Goal: Information Seeking & Learning: Learn about a topic

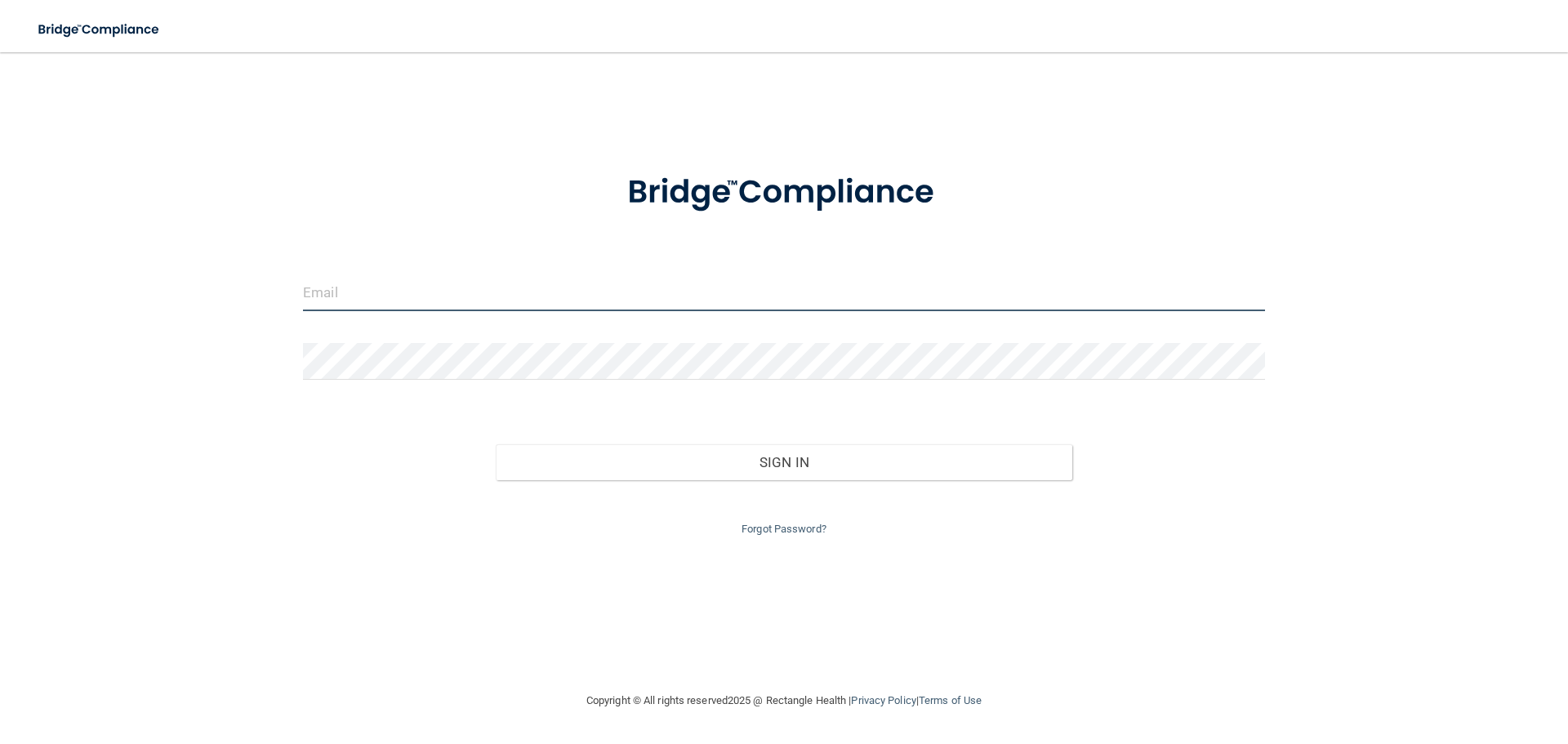
type input "[EMAIL_ADDRESS][DOMAIN_NAME]"
click at [705, 309] on input "[EMAIL_ADDRESS][DOMAIN_NAME]" at bounding box center [784, 293] width 962 height 37
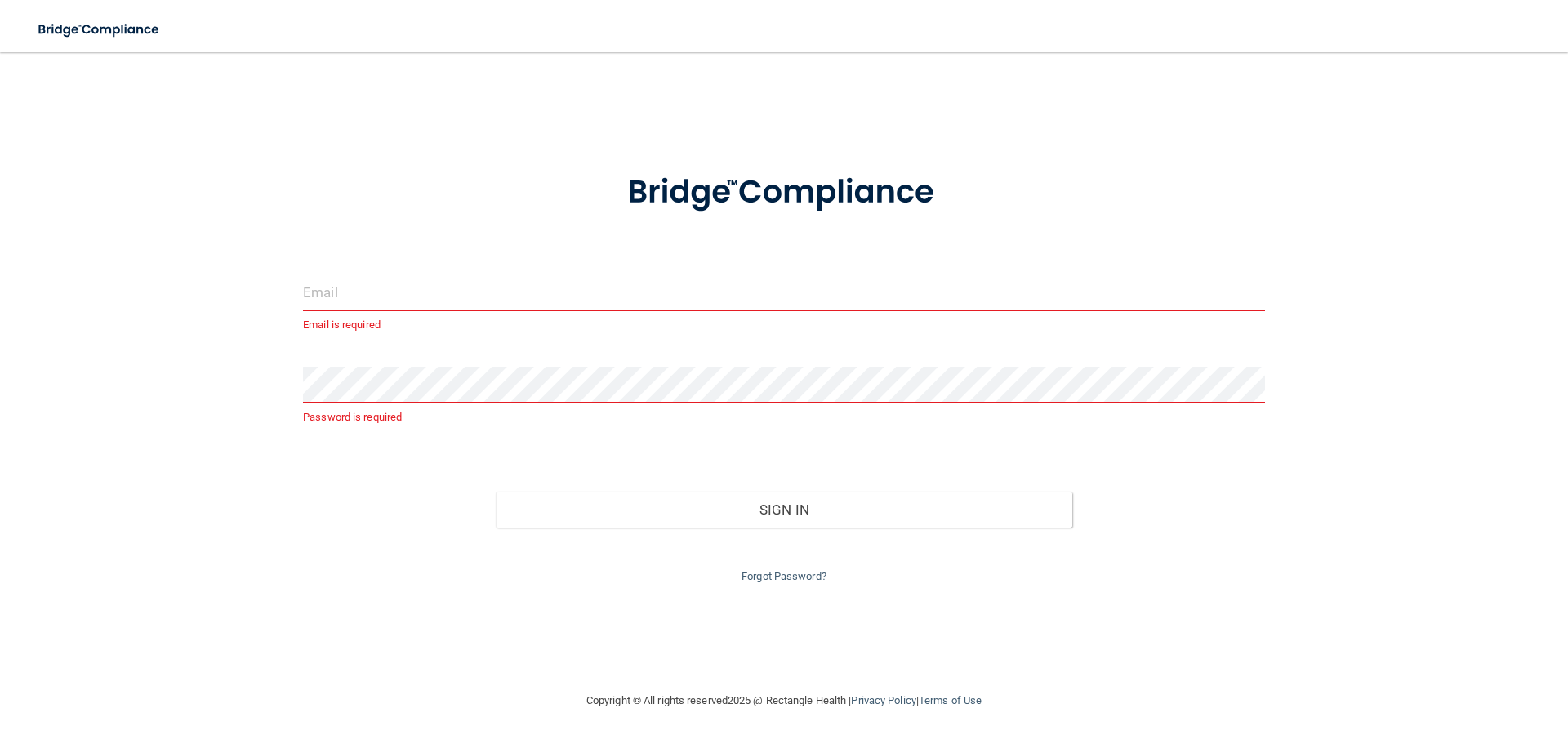
click at [521, 303] on input "email" at bounding box center [784, 293] width 962 height 37
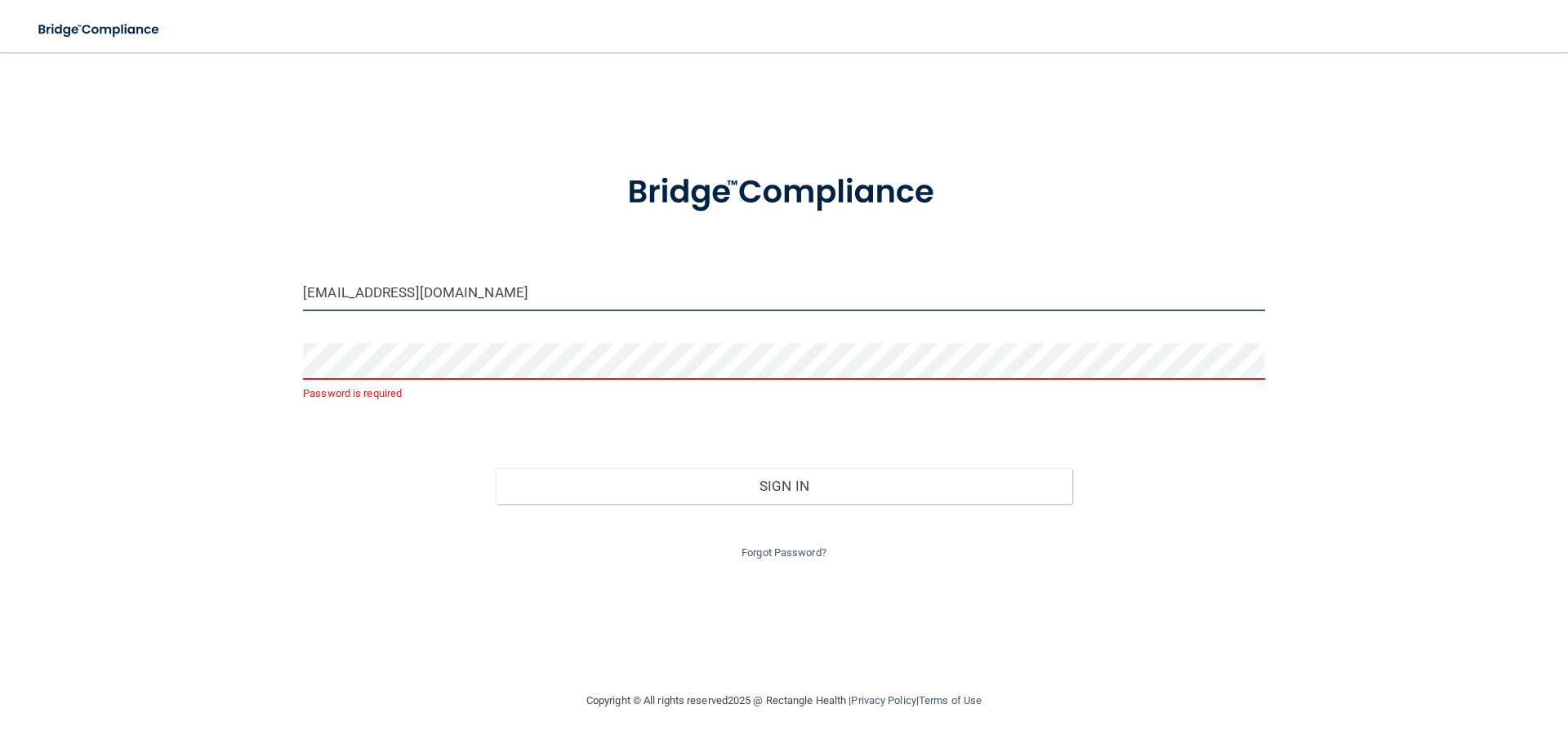
type input "[EMAIL_ADDRESS][DOMAIN_NAME]"
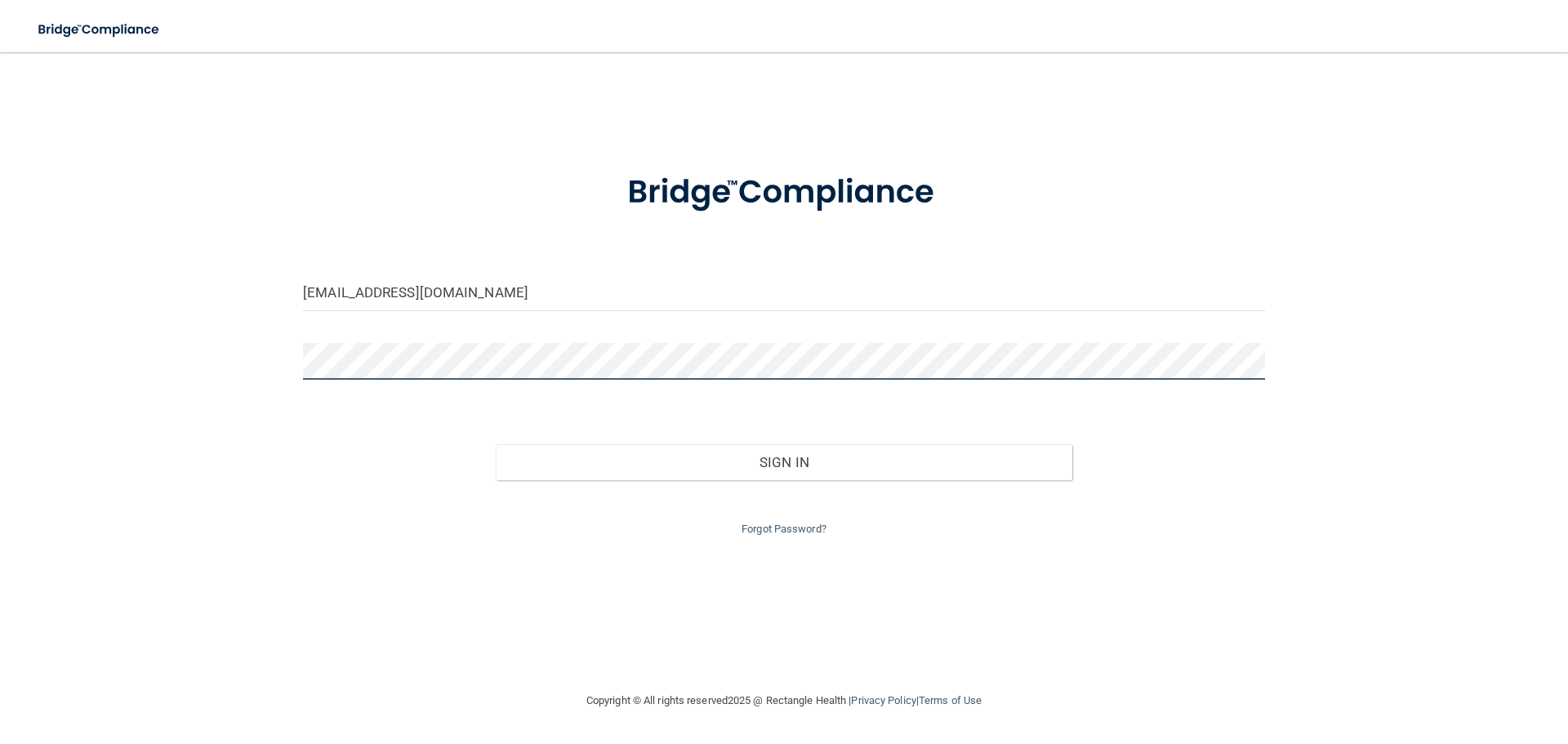
click at [496, 444] on button "Sign In" at bounding box center [784, 462] width 578 height 36
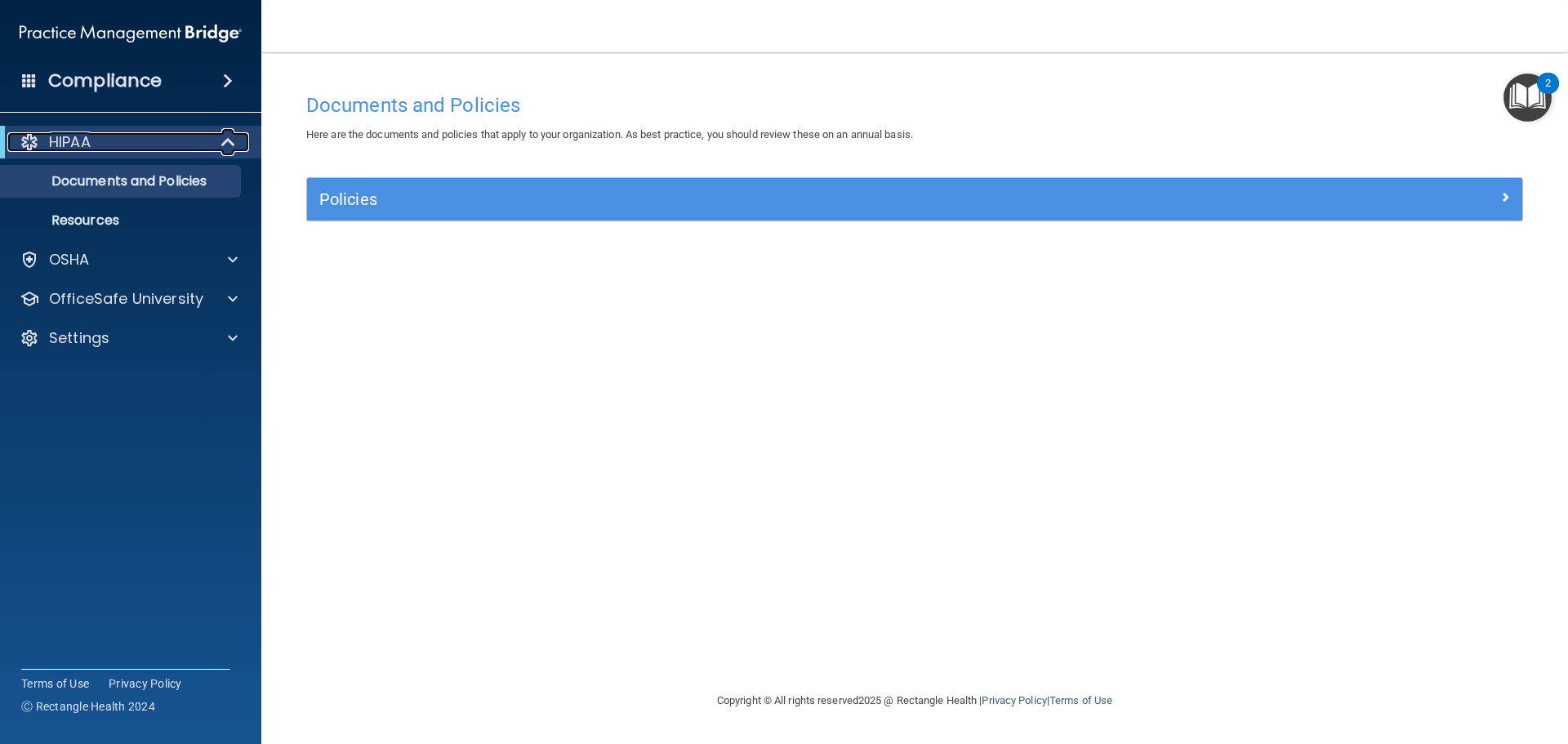
click at [215, 143] on div at bounding box center [230, 142] width 40 height 19
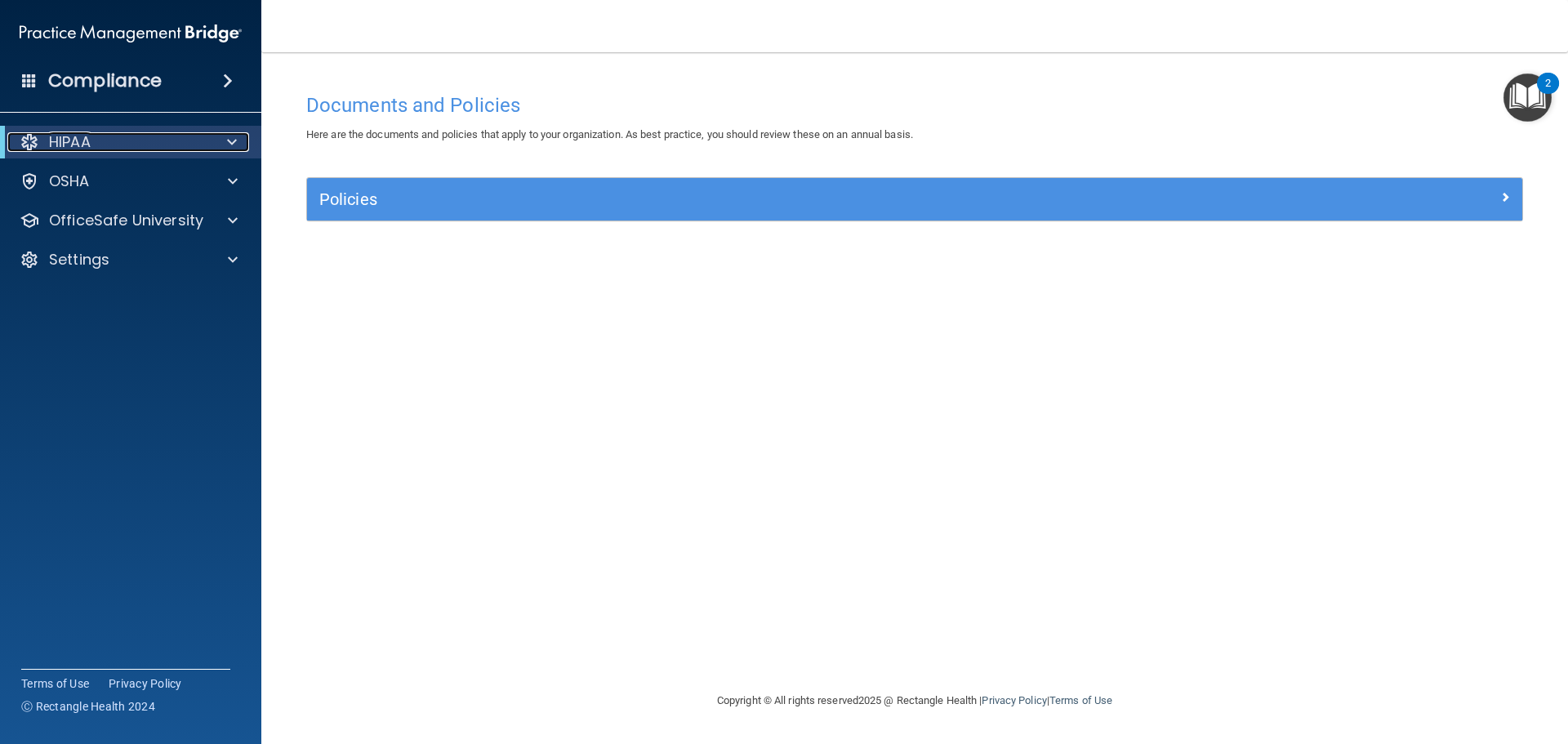
click at [215, 143] on div at bounding box center [230, 142] width 40 height 19
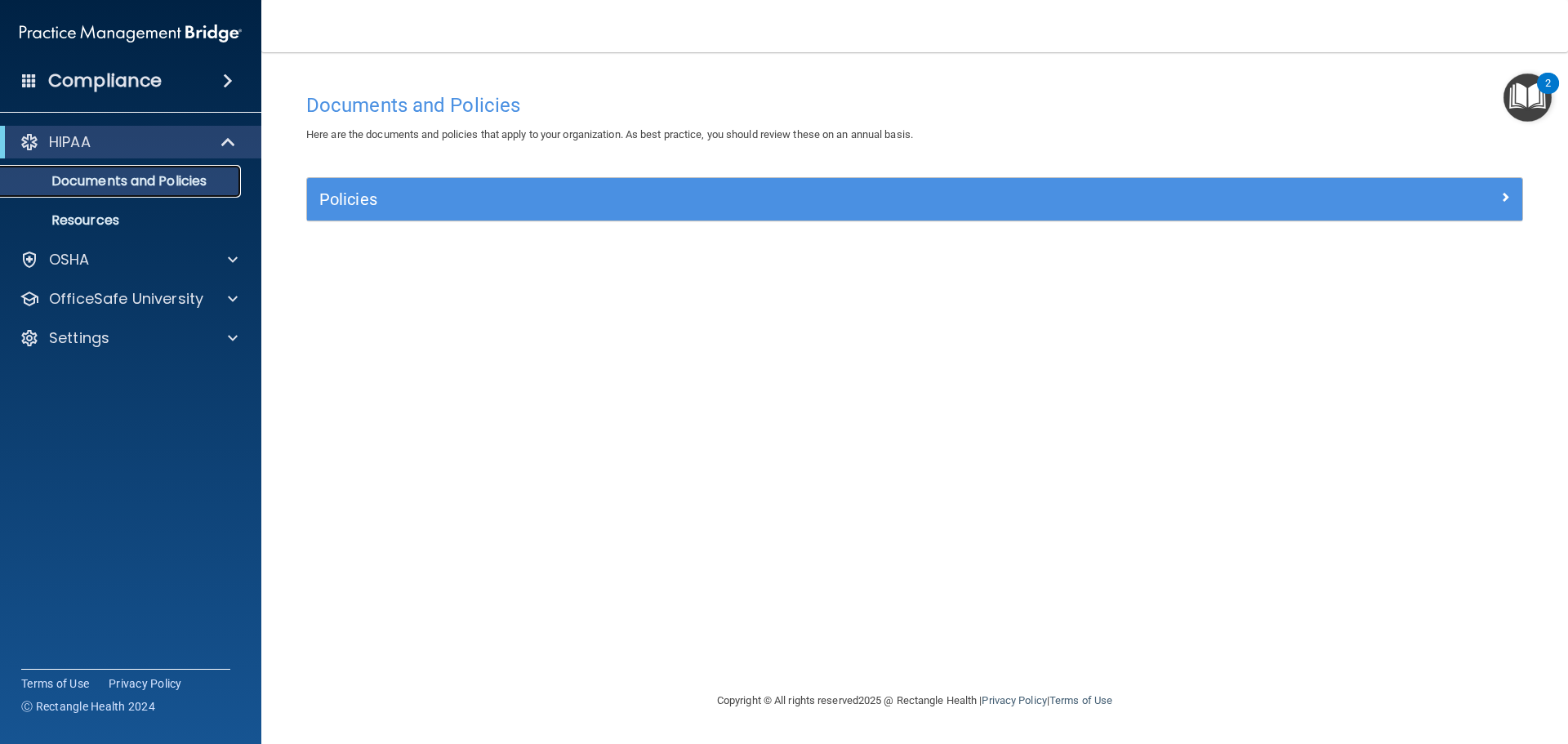
click at [187, 178] on p "Documents and Policies" at bounding box center [122, 181] width 223 height 17
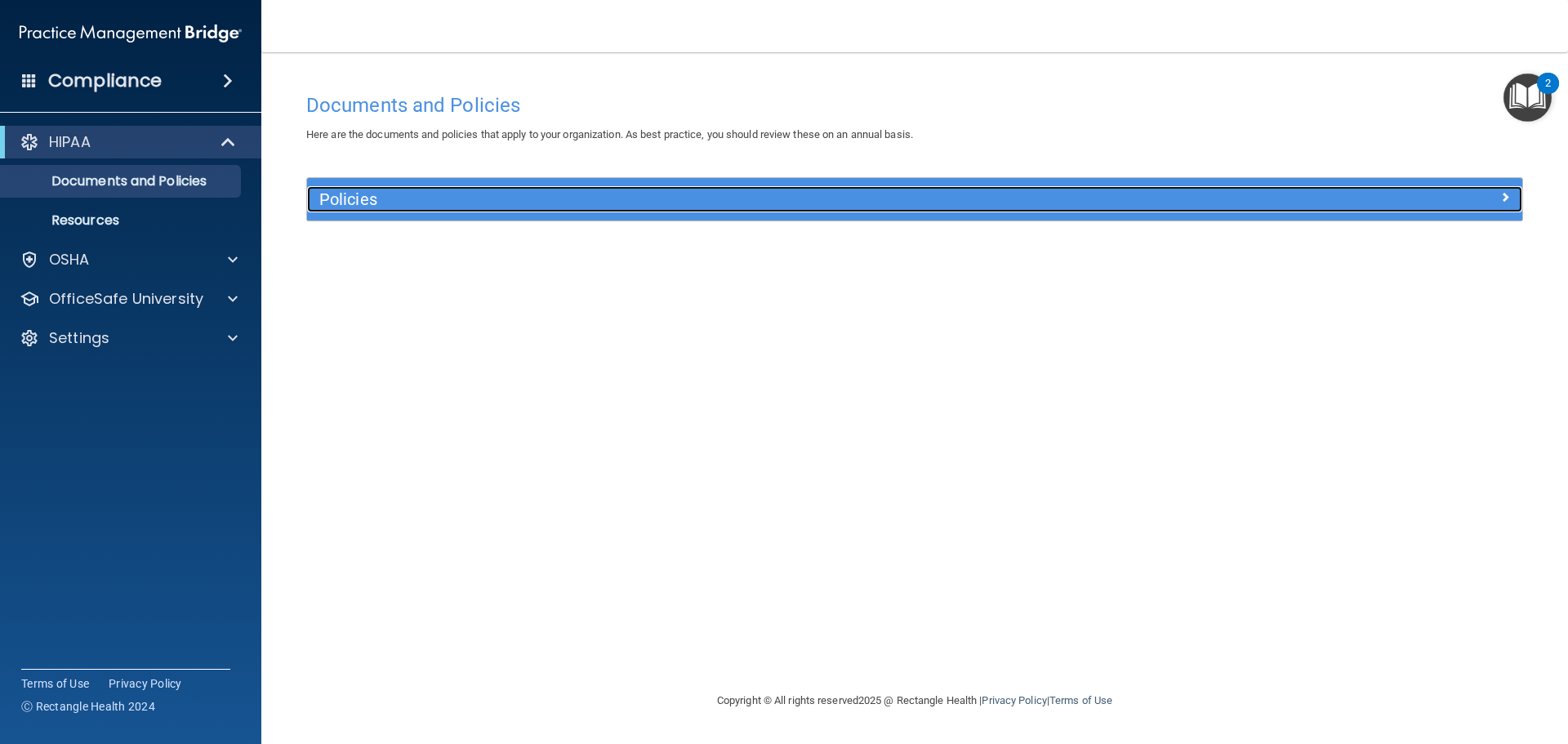
click at [424, 201] on h5 "Policies" at bounding box center [762, 199] width 887 height 18
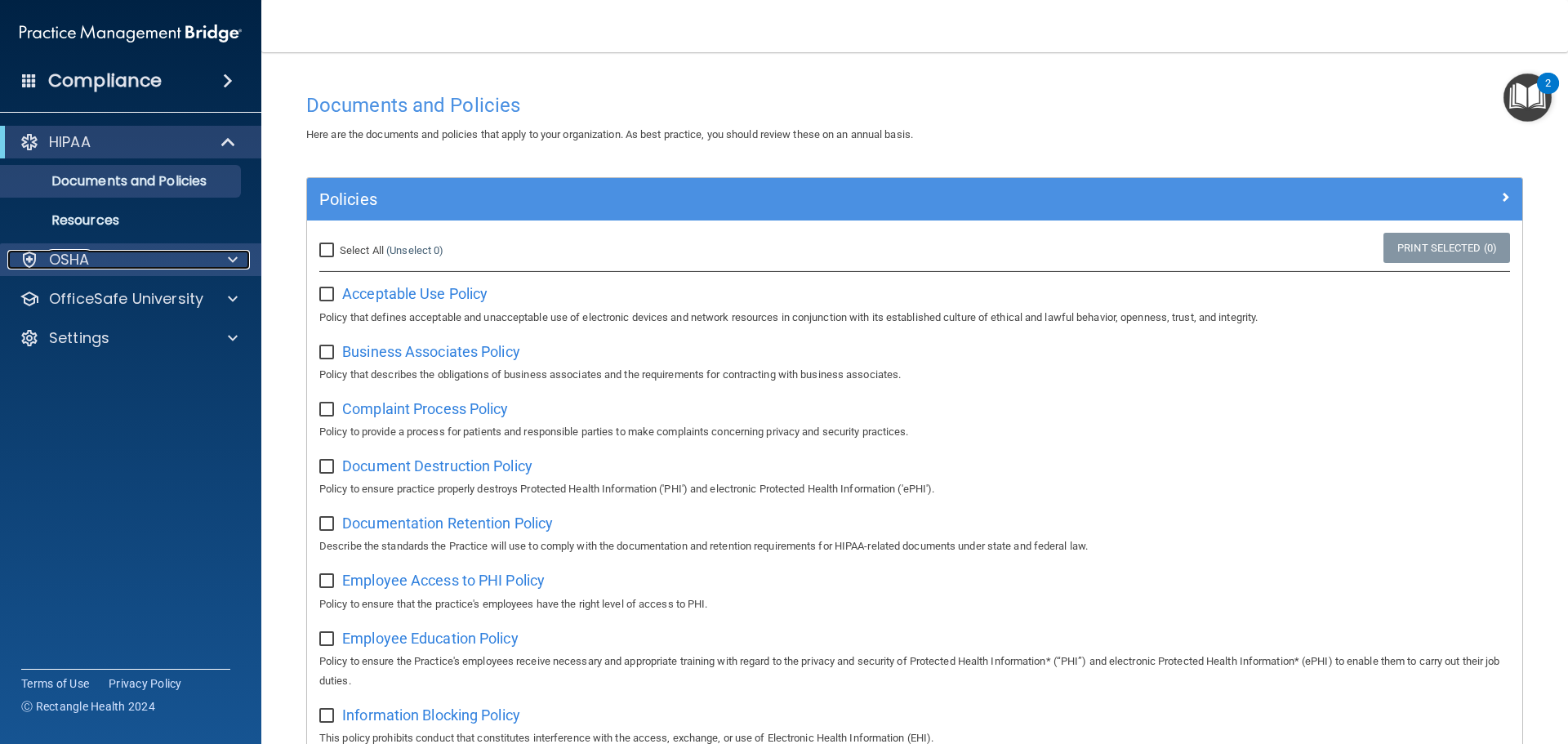
click at [239, 264] on div at bounding box center [230, 259] width 40 height 19
click at [333, 253] on input "Select All (Unselect 0) Unselect All" at bounding box center [328, 251] width 18 height 13
checkbox input "true"
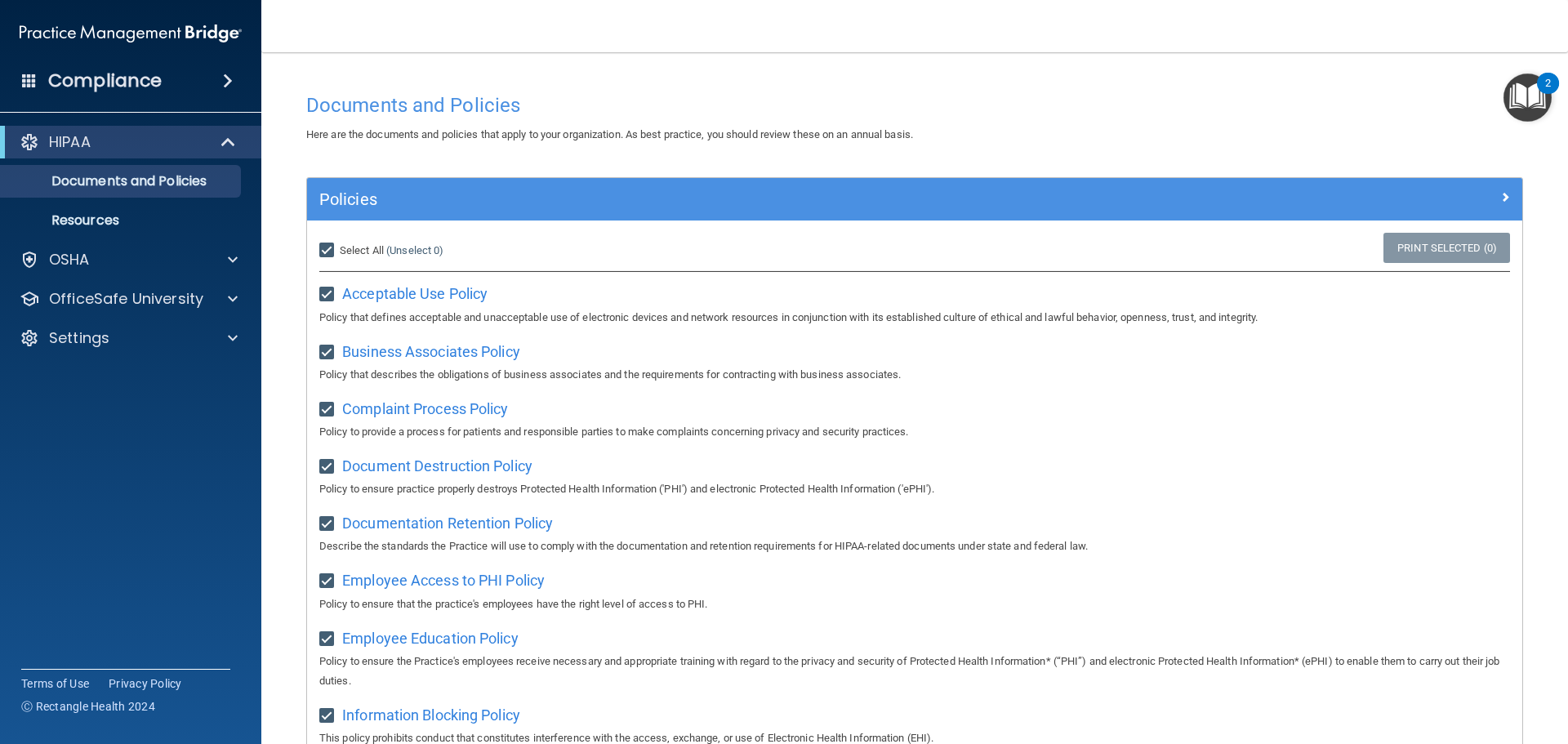
checkbox input "true"
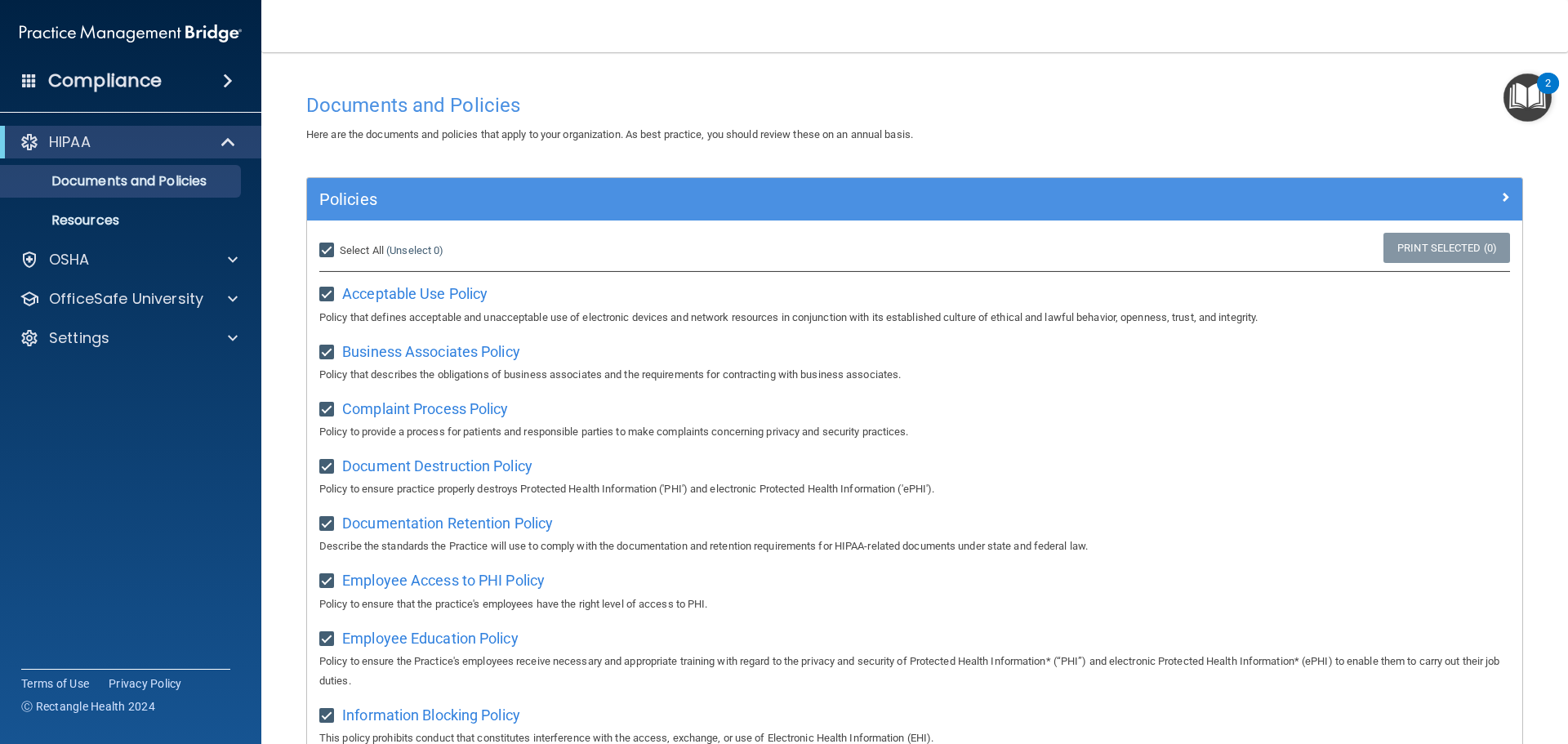
checkbox input "true"
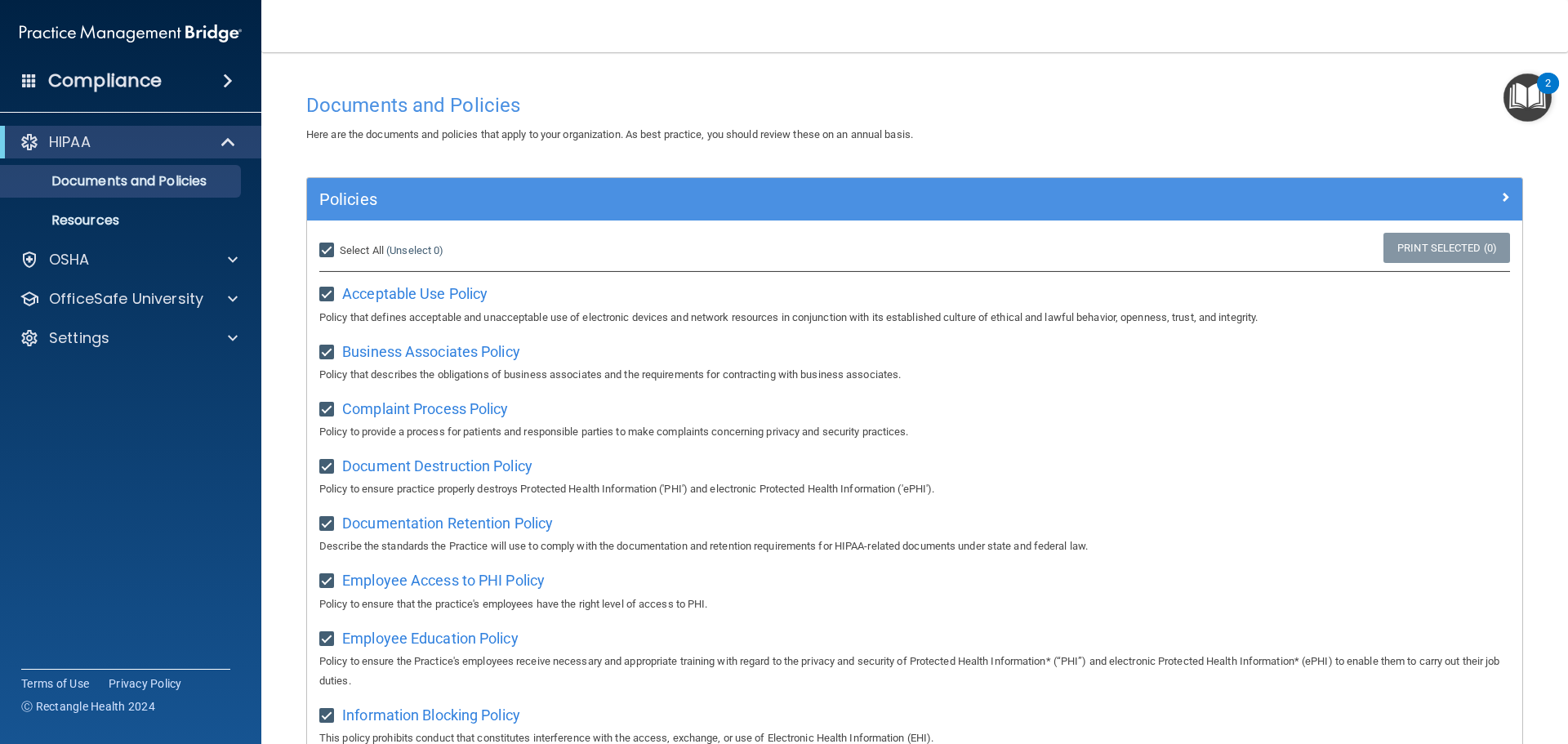
checkbox input "true"
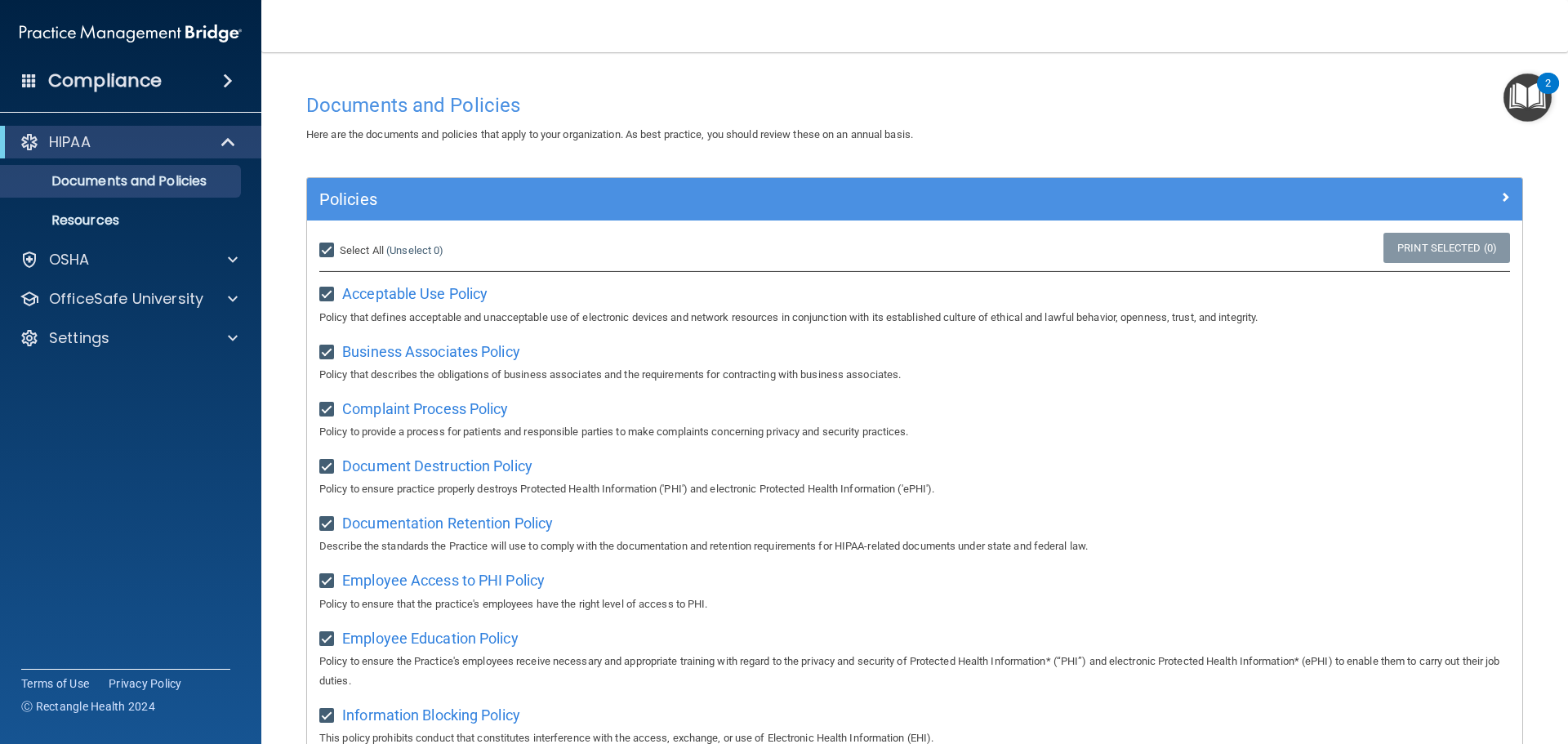
checkbox input "true"
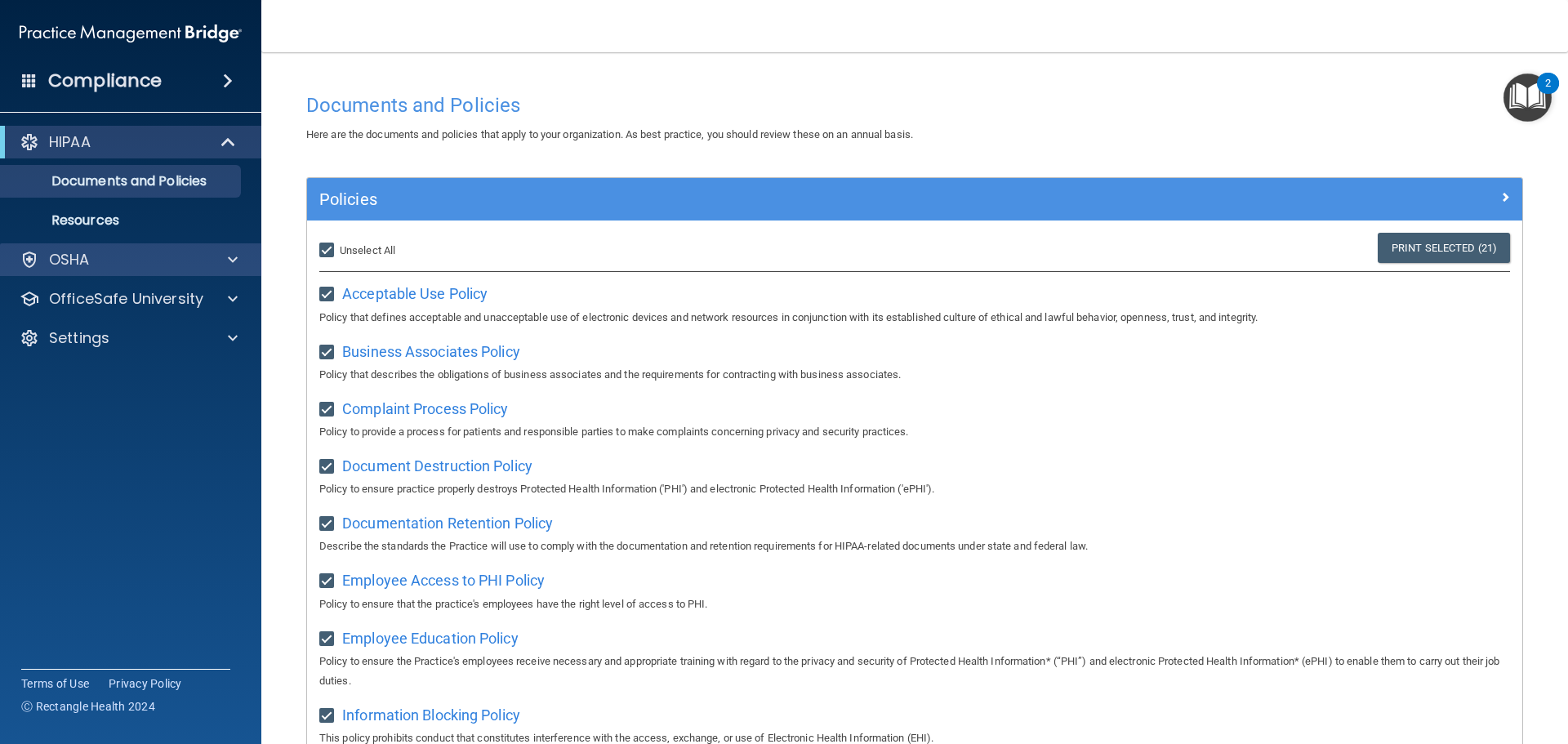
click at [182, 246] on div "OSHA" at bounding box center [131, 259] width 262 height 33
click at [237, 255] on div at bounding box center [230, 259] width 40 height 19
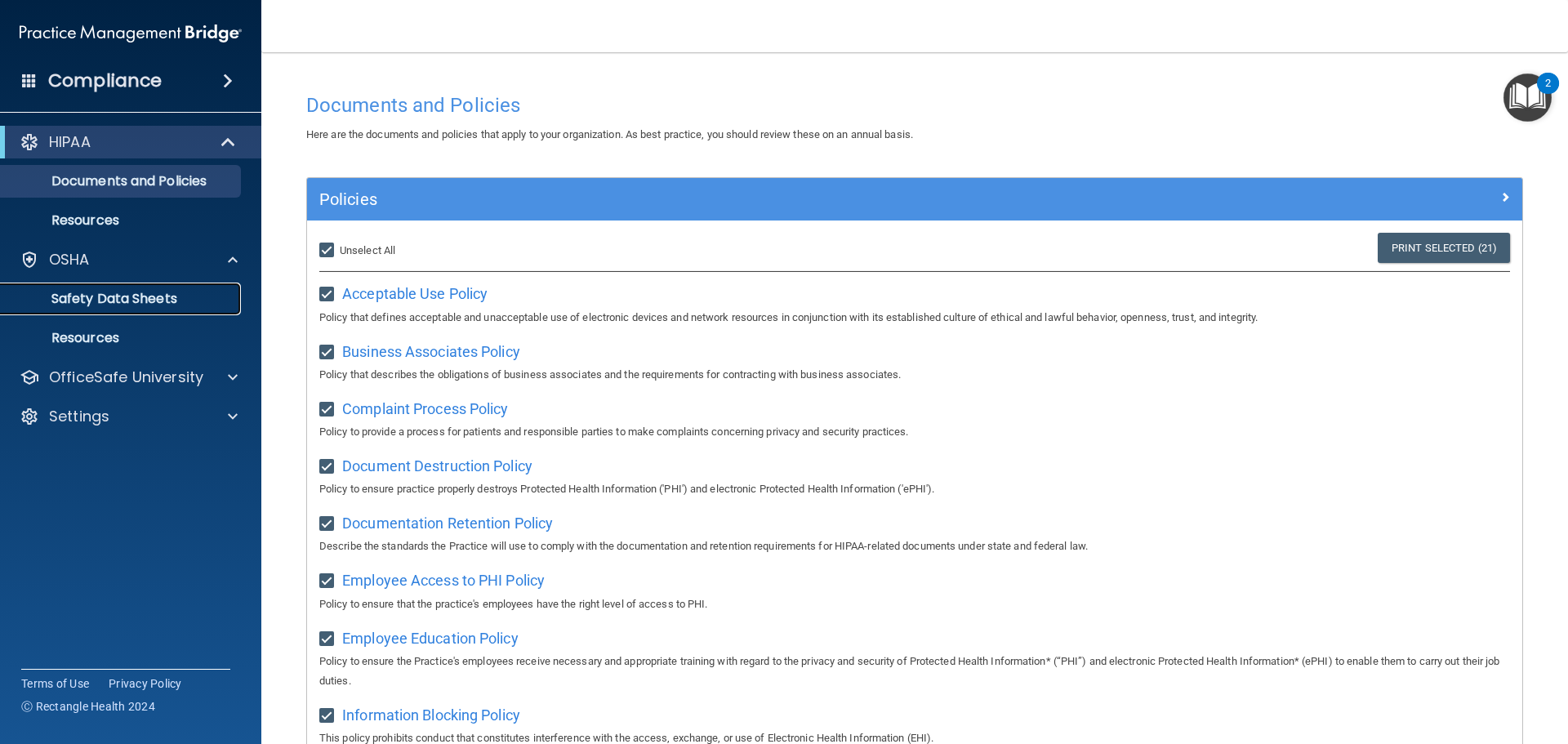
click at [227, 296] on p "Safety Data Sheets" at bounding box center [122, 299] width 223 height 17
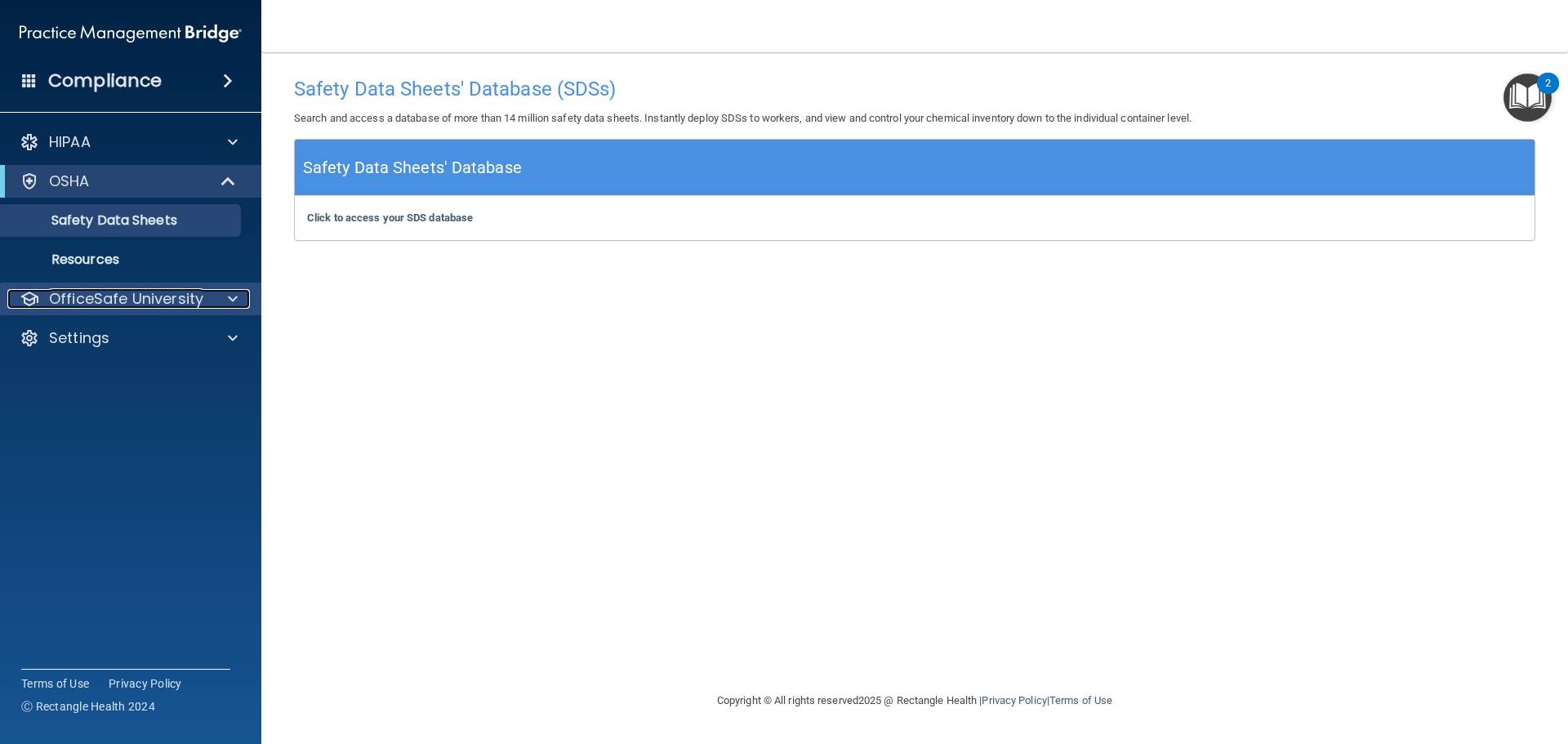
click at [194, 300] on p "OfficeSafe University" at bounding box center [127, 299] width 155 height 19
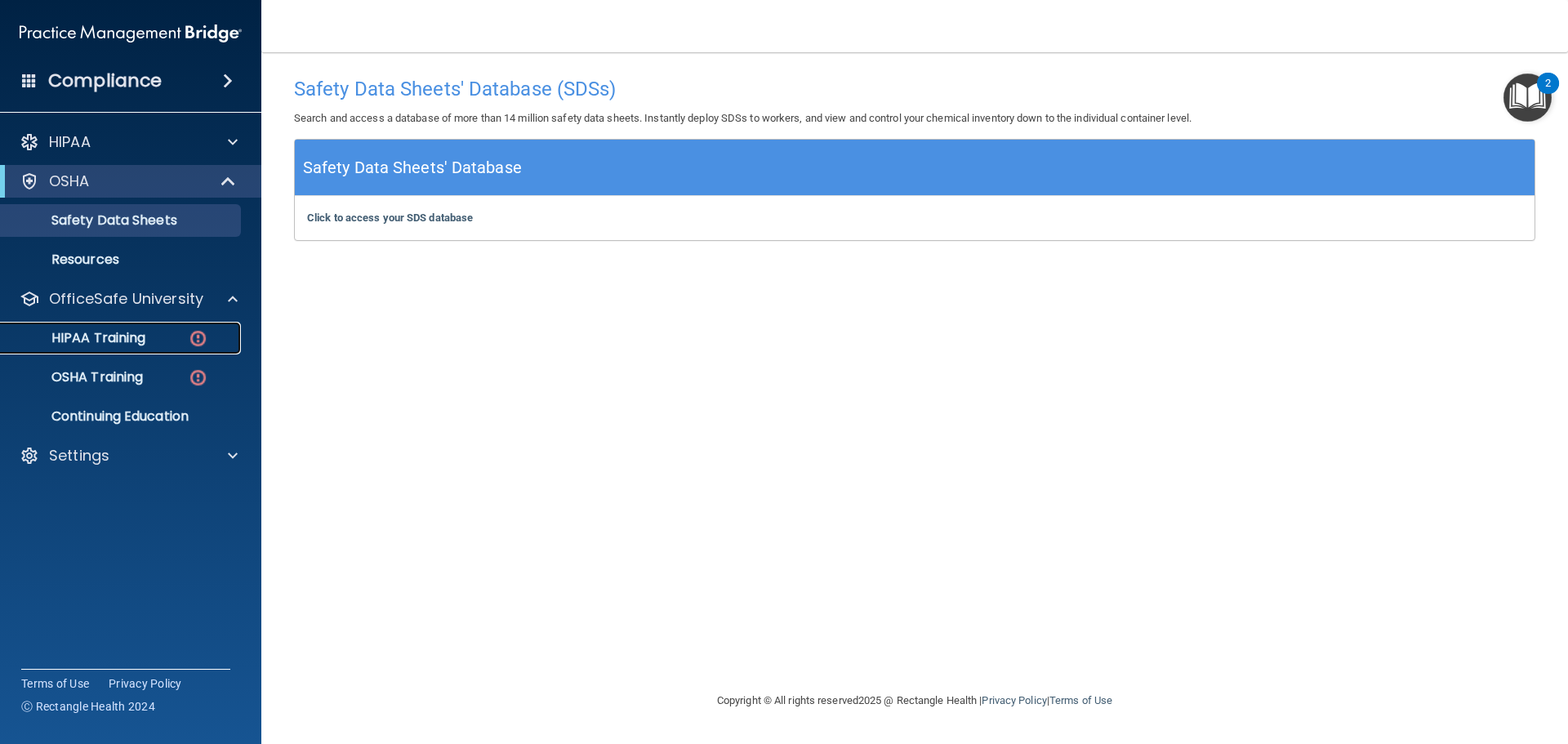
click at [196, 338] on img at bounding box center [198, 338] width 20 height 20
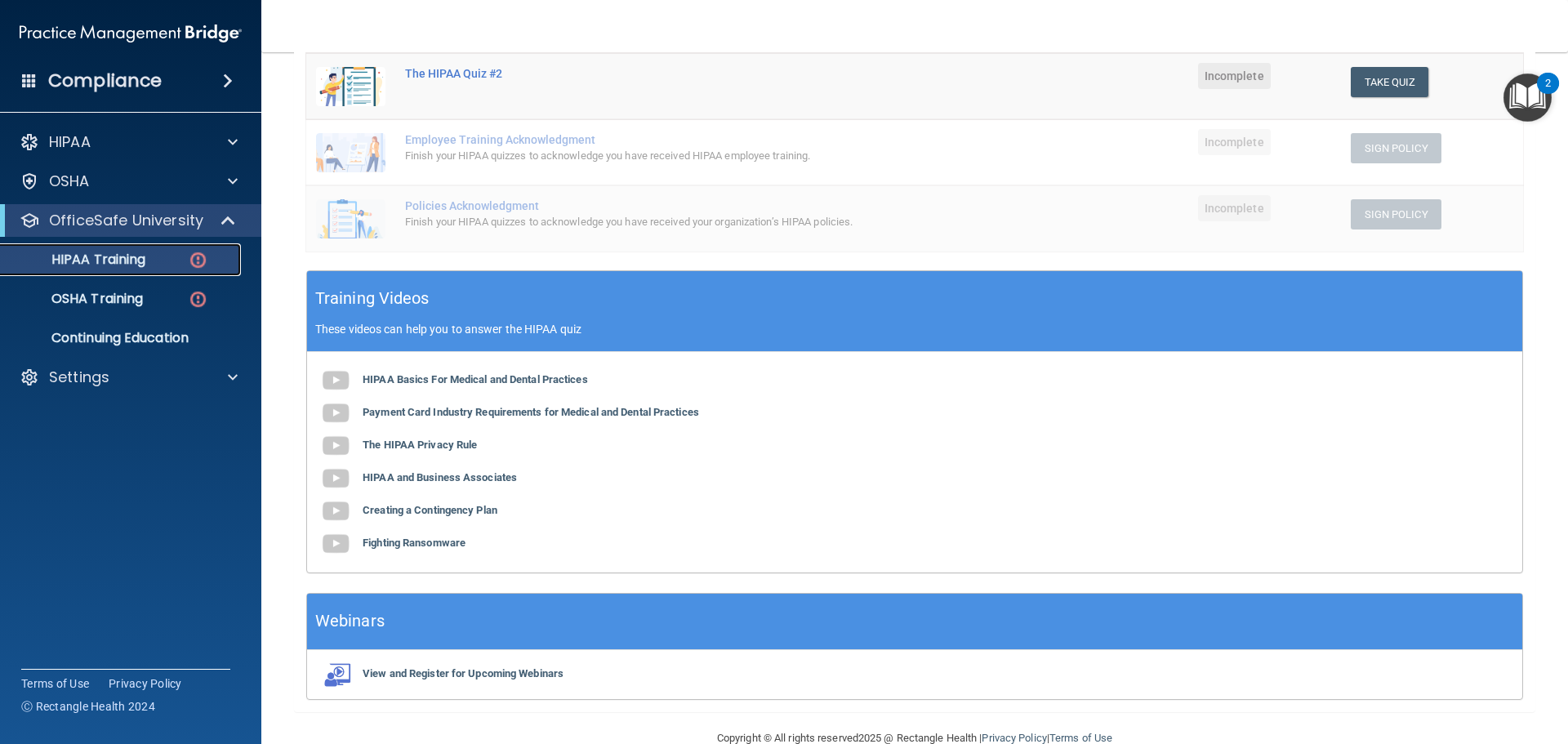
scroll to position [400, 0]
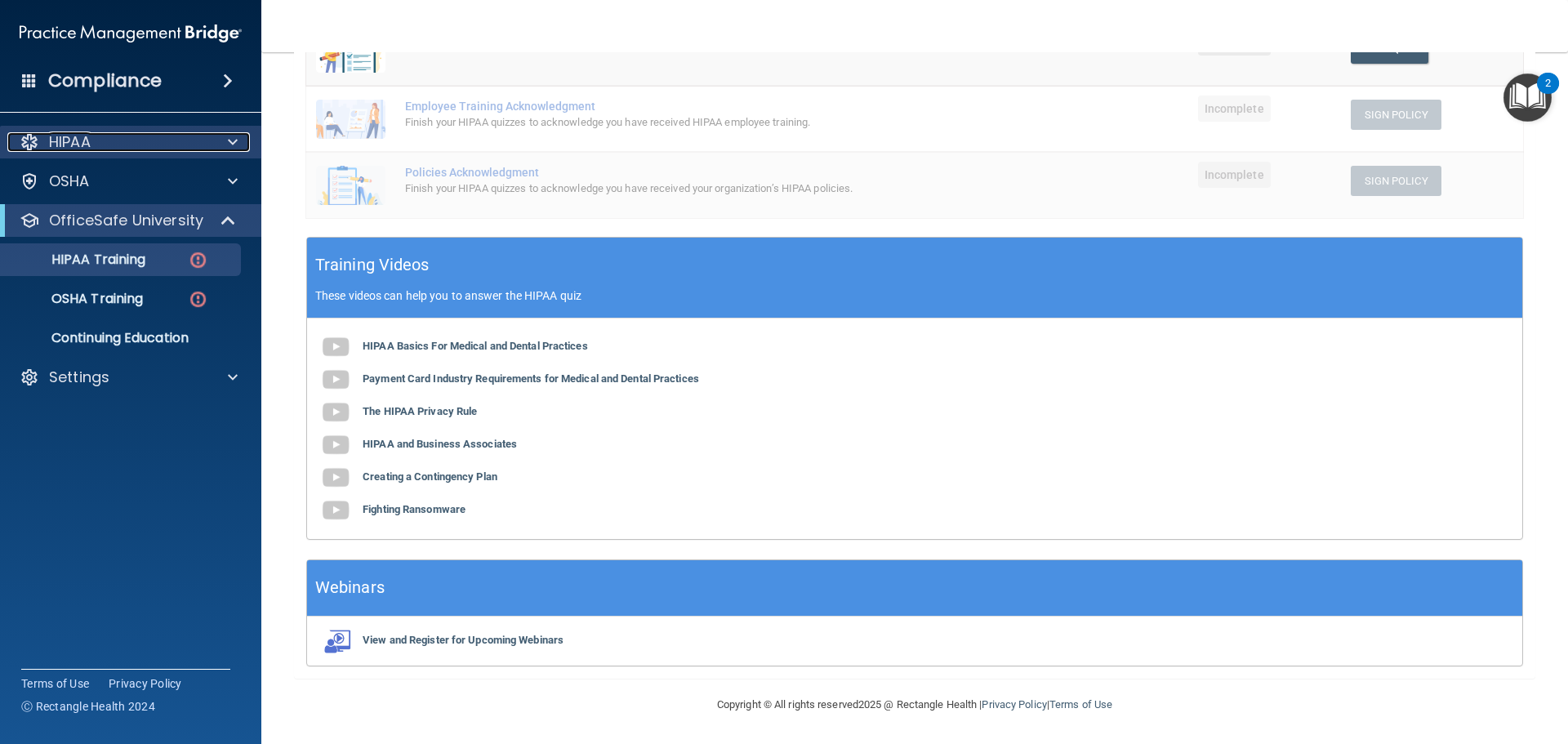
click at [168, 148] on div "HIPAA" at bounding box center [108, 142] width 202 height 19
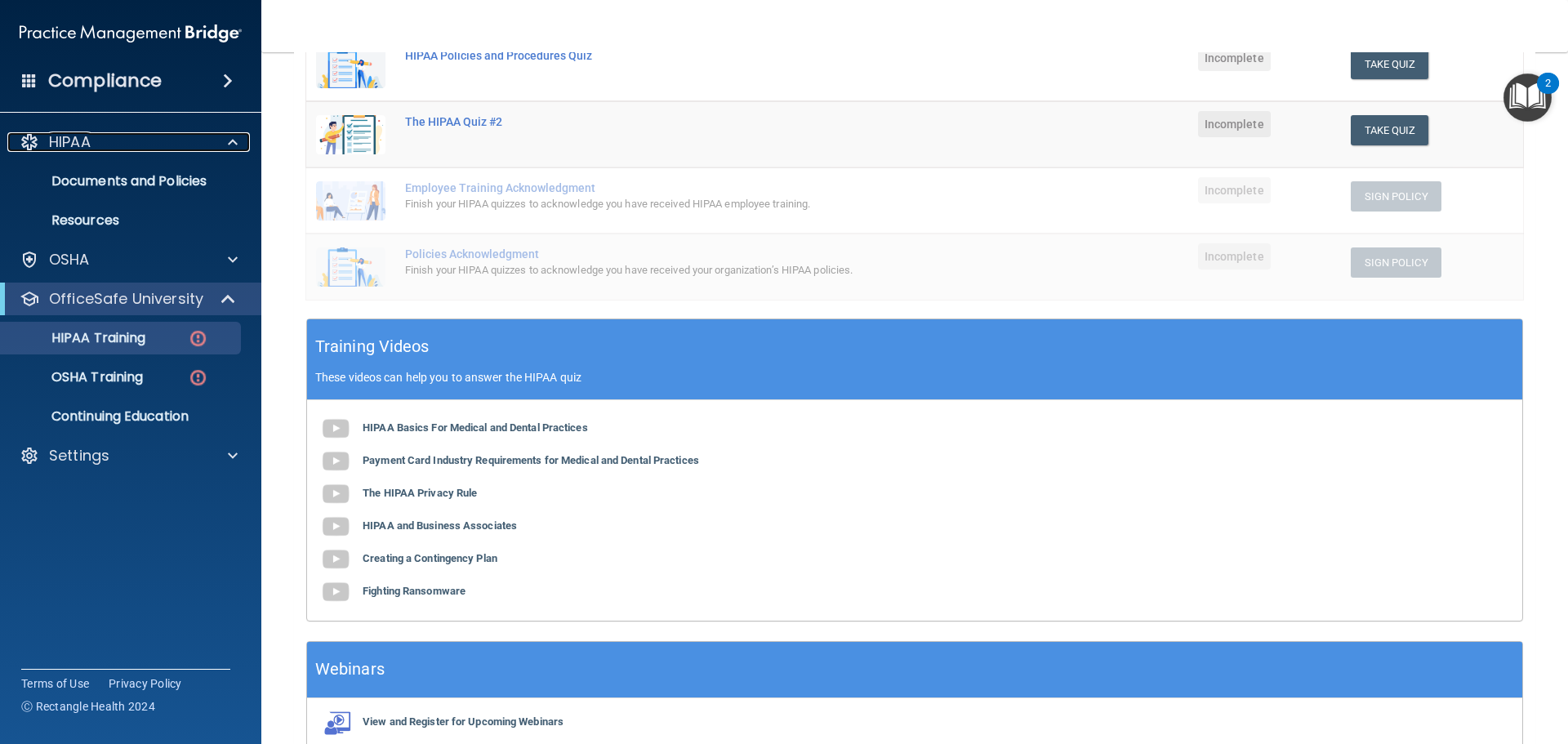
scroll to position [0, 0]
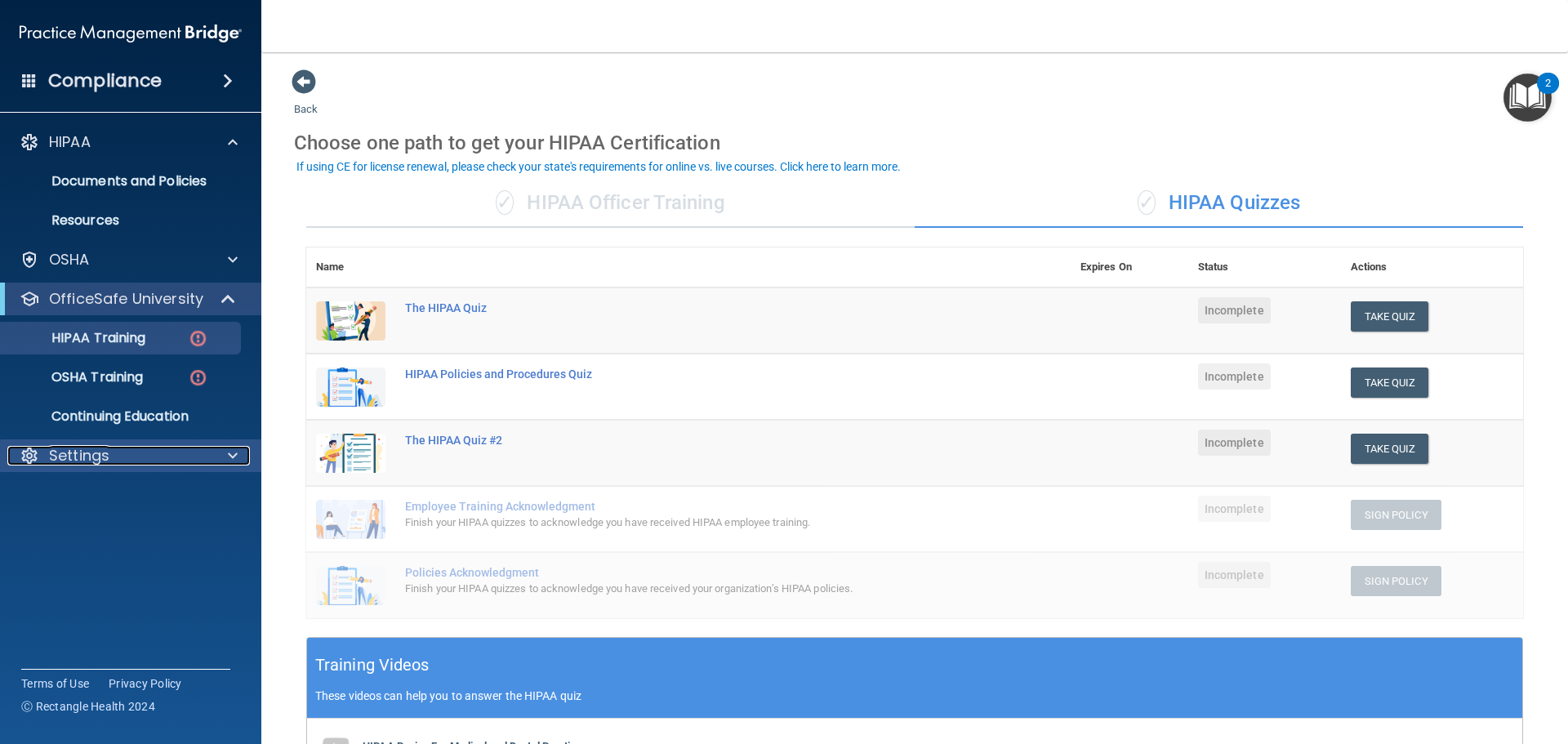
click at [222, 453] on div at bounding box center [230, 456] width 40 height 19
click at [225, 473] on ul "My Account My Users Services Sign Out" at bounding box center [131, 511] width 295 height 78
click at [225, 462] on div at bounding box center [230, 456] width 40 height 19
click at [245, 441] on div "Settings" at bounding box center [131, 456] width 262 height 33
click at [231, 457] on span at bounding box center [232, 456] width 10 height 19
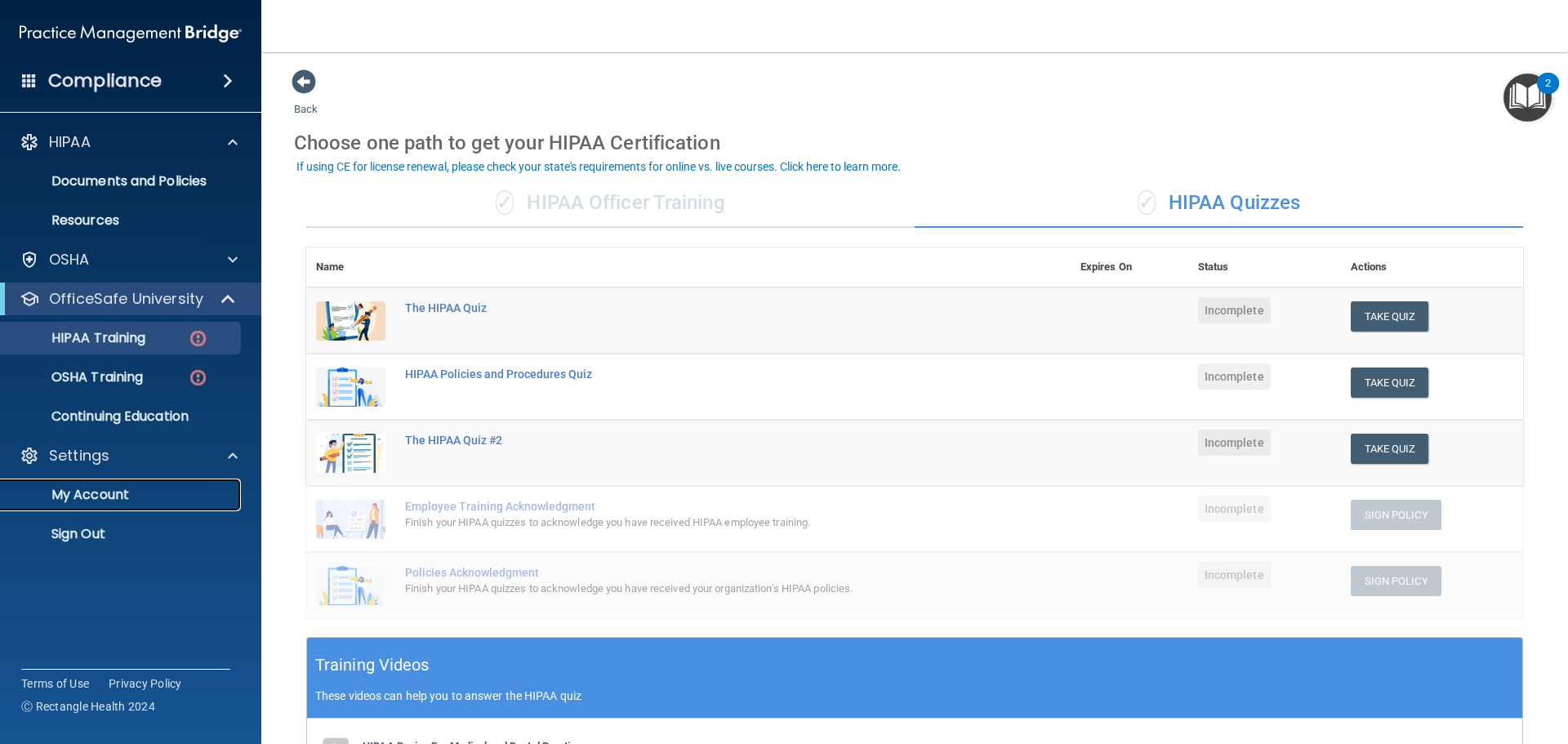
click at [224, 480] on link "My Account" at bounding box center [112, 494] width 258 height 33
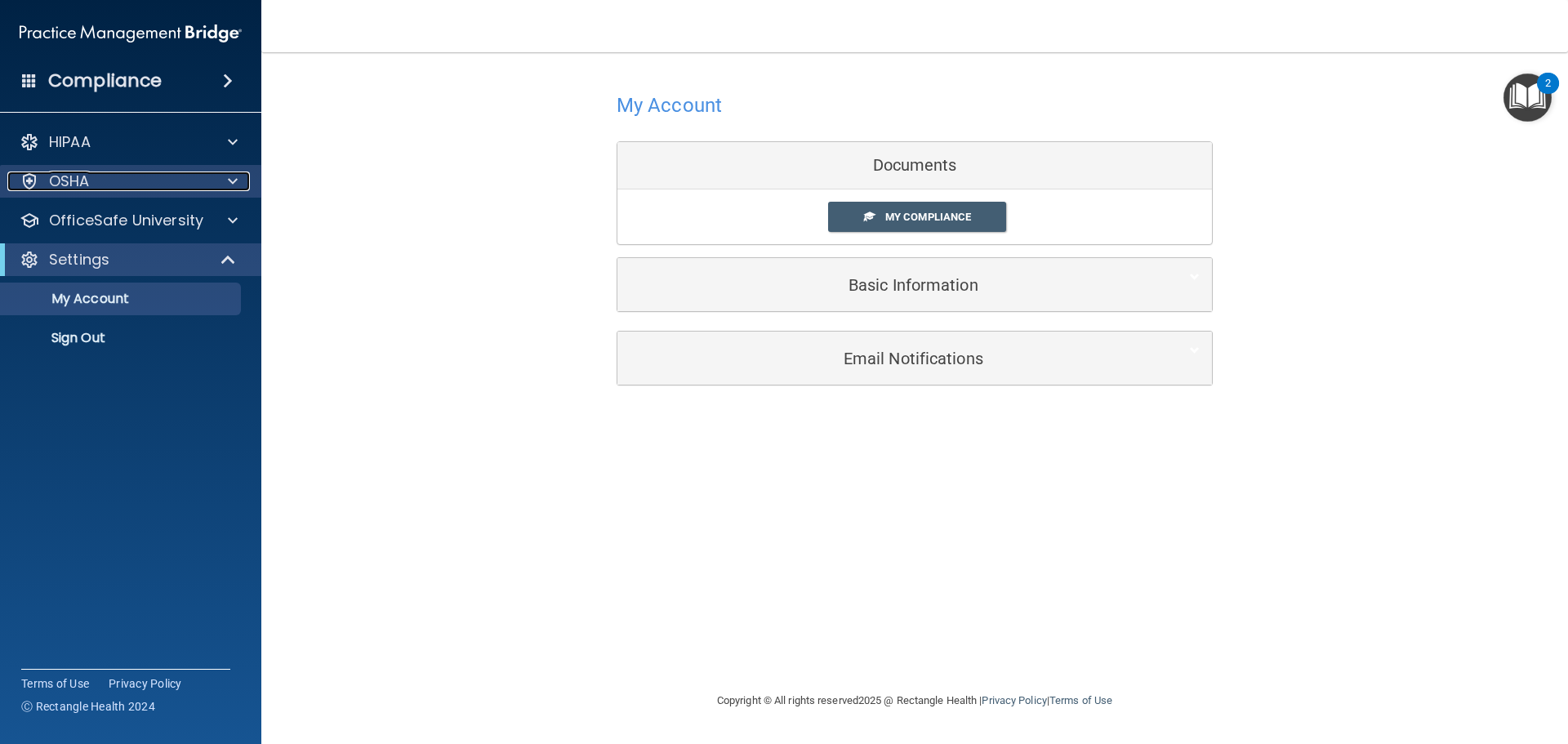
click at [191, 174] on div "OSHA" at bounding box center [108, 181] width 202 height 19
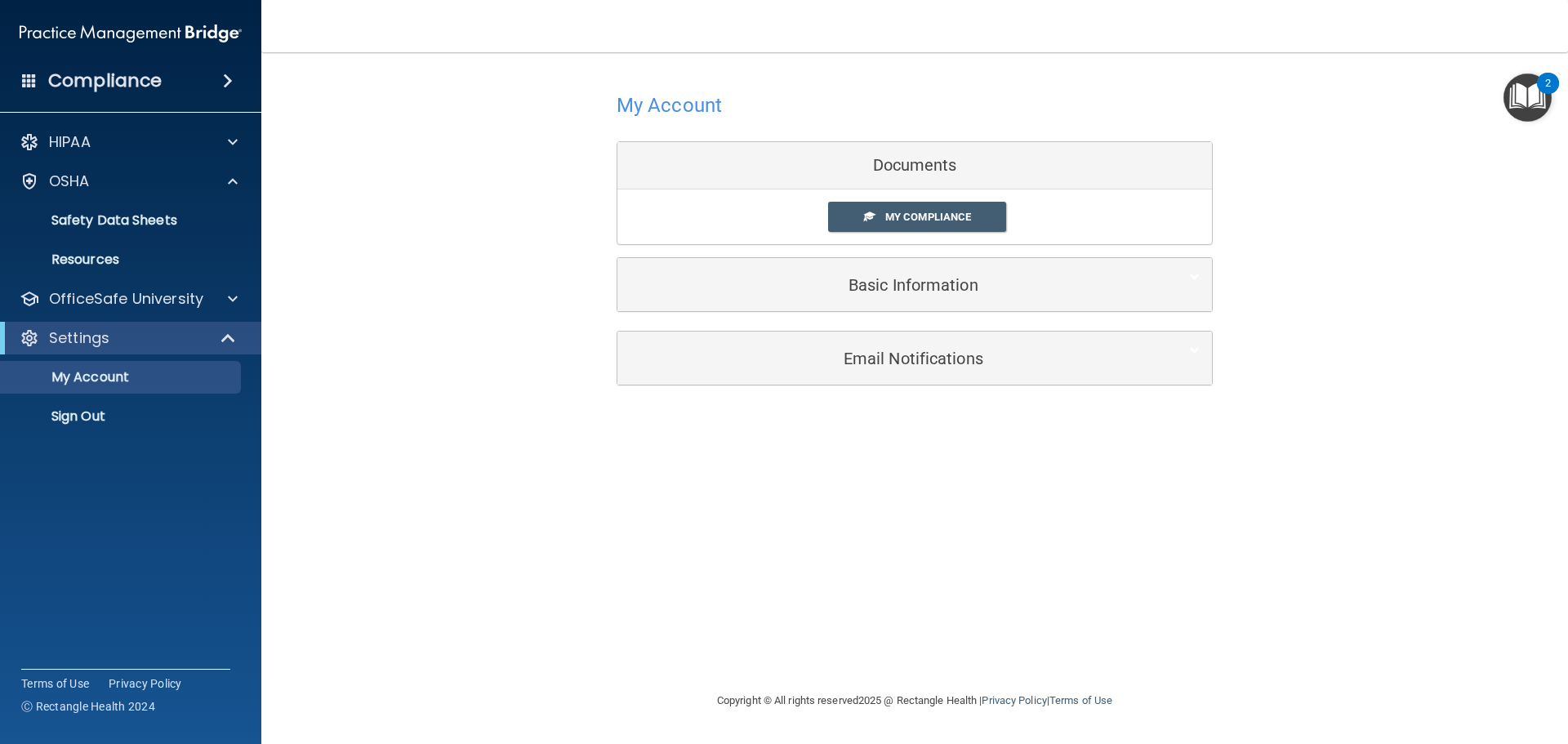
click at [70, 95] on div "Compliance" at bounding box center [130, 81] width 261 height 36
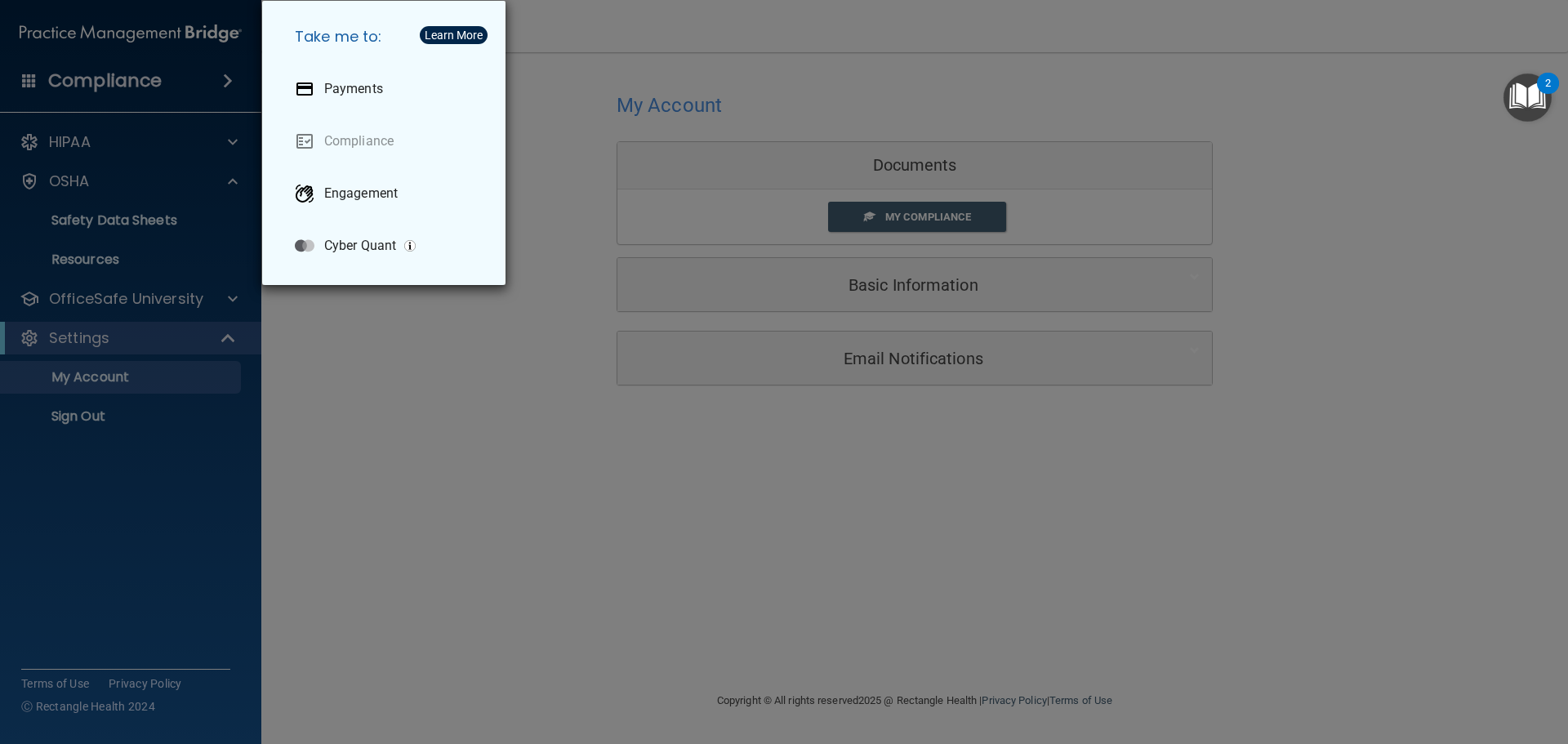
click at [476, 25] on h5 "Take me to:" at bounding box center [387, 37] width 211 height 46
click at [546, 42] on div "Take me to: Payments Compliance Engagement Cyber Quant" at bounding box center [784, 372] width 1568 height 744
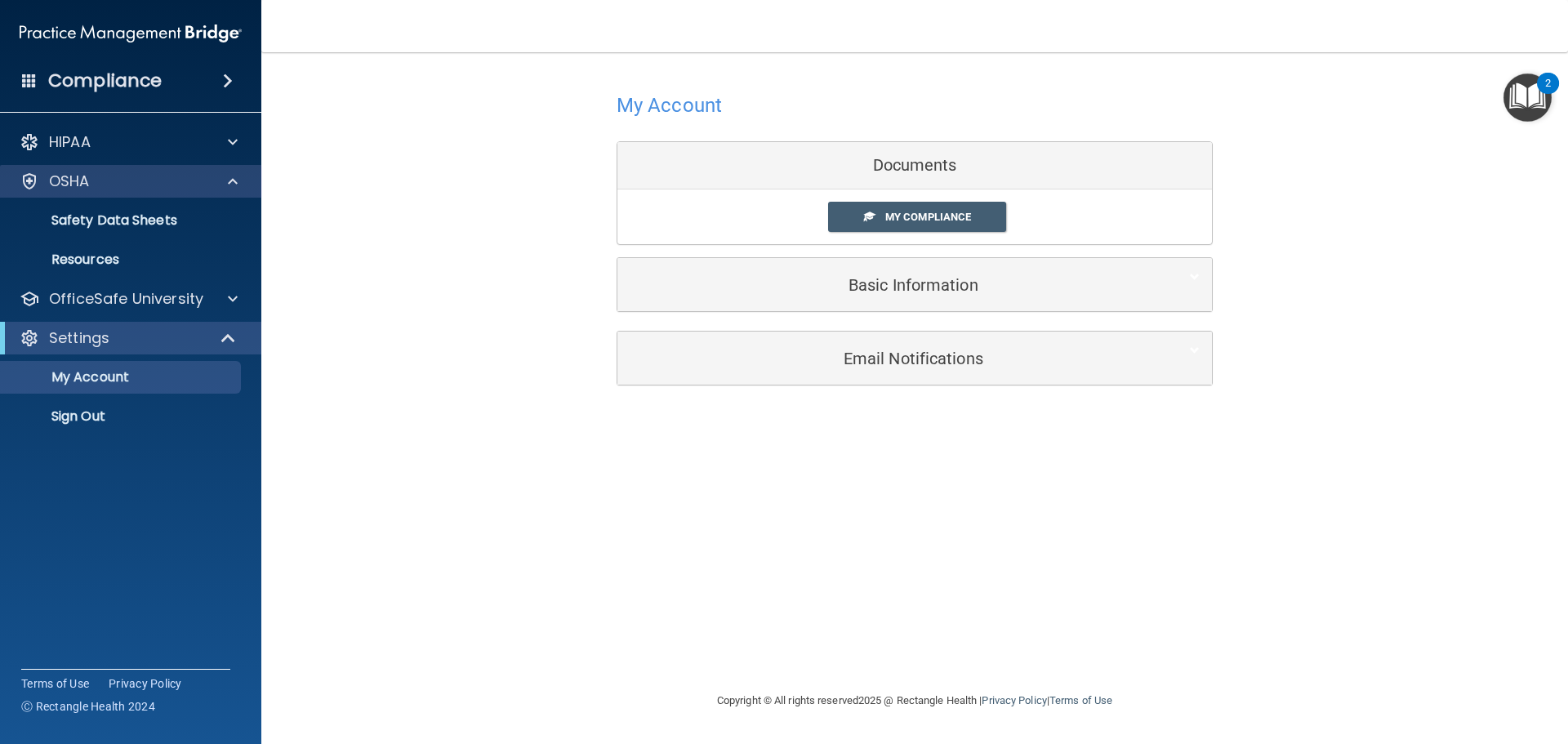
click at [185, 193] on div "OSHA" at bounding box center [131, 181] width 262 height 33
click at [236, 185] on span at bounding box center [232, 181] width 10 height 19
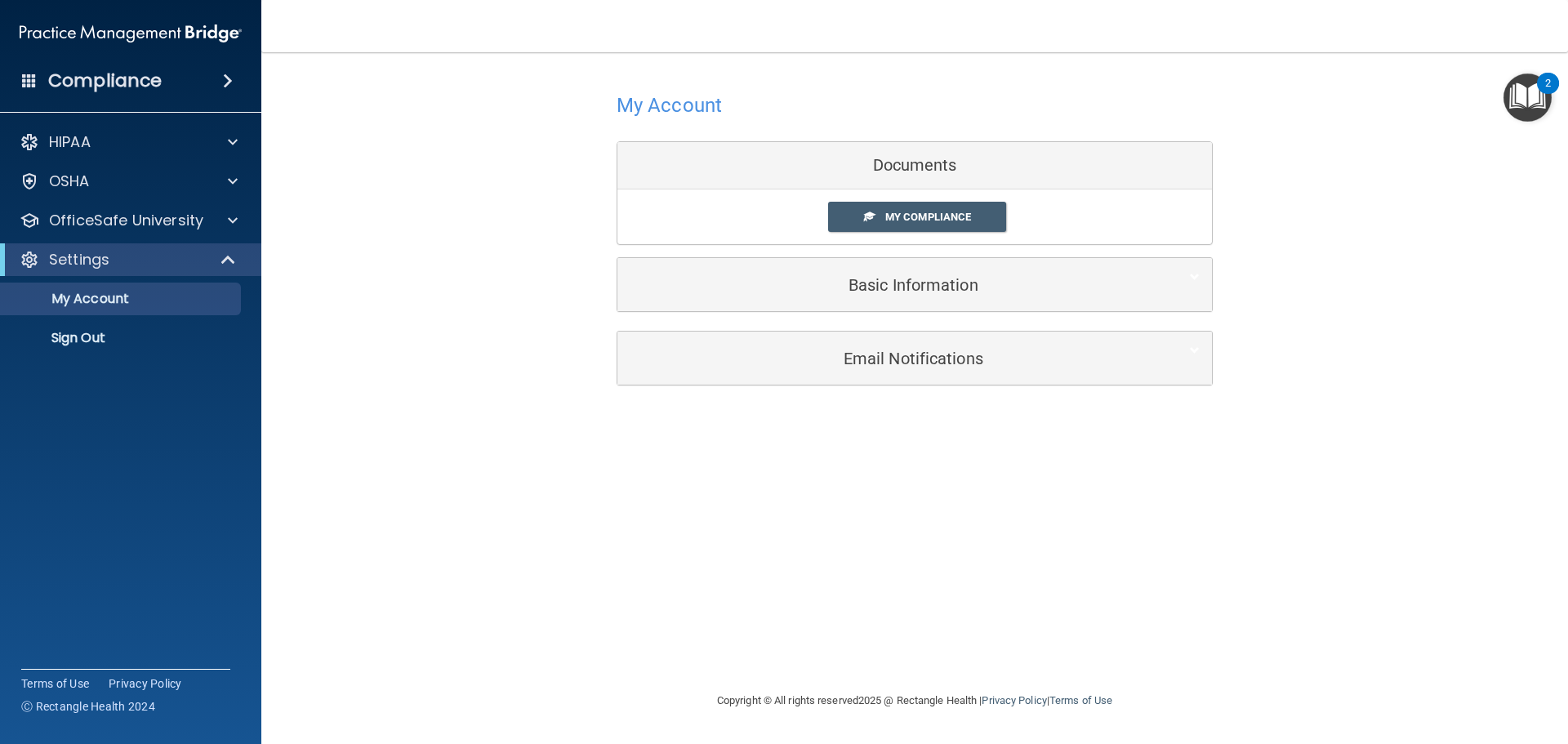
click at [234, 244] on div "Settings" at bounding box center [130, 259] width 261 height 33
click at [235, 221] on span at bounding box center [232, 221] width 10 height 19
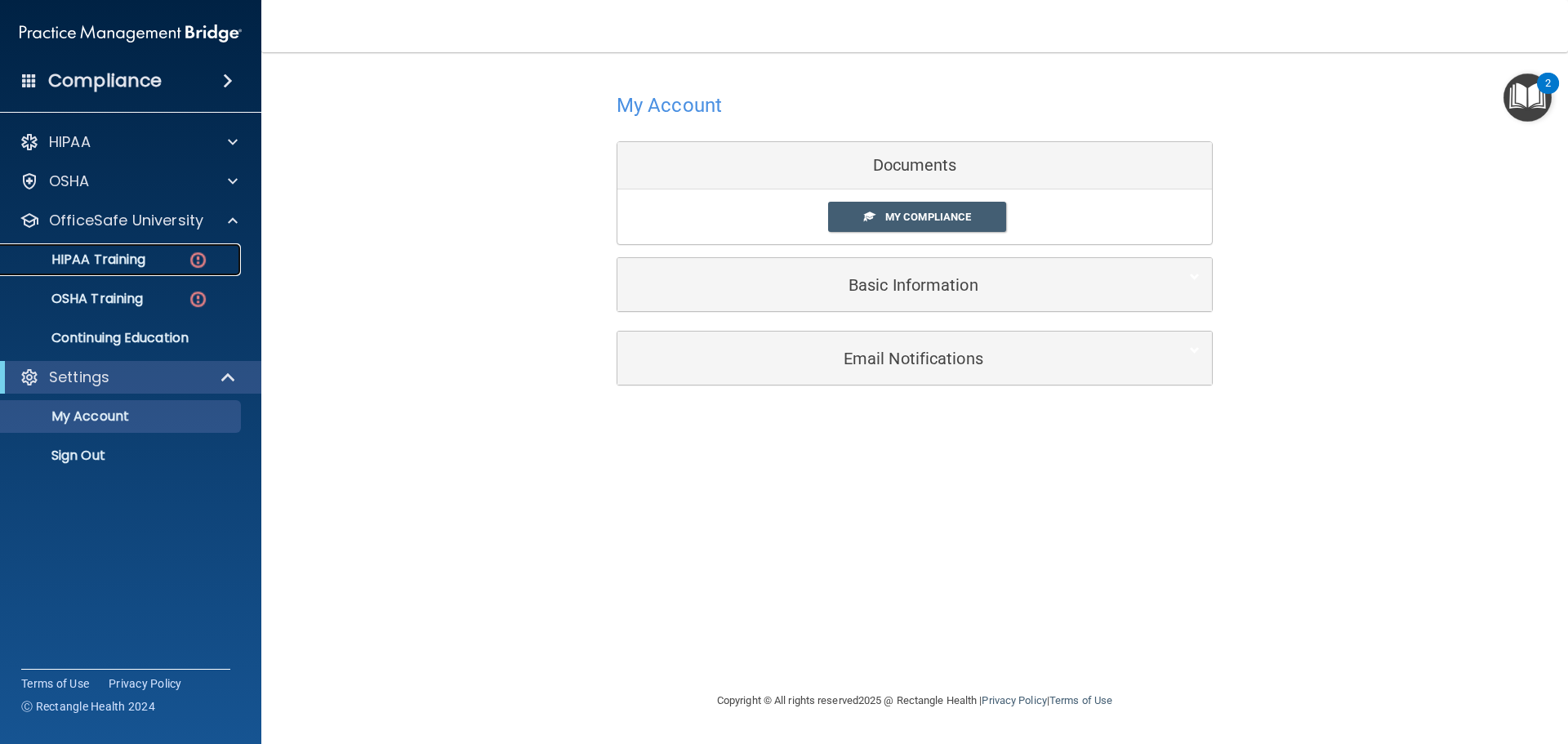
click at [195, 256] on img at bounding box center [198, 259] width 20 height 20
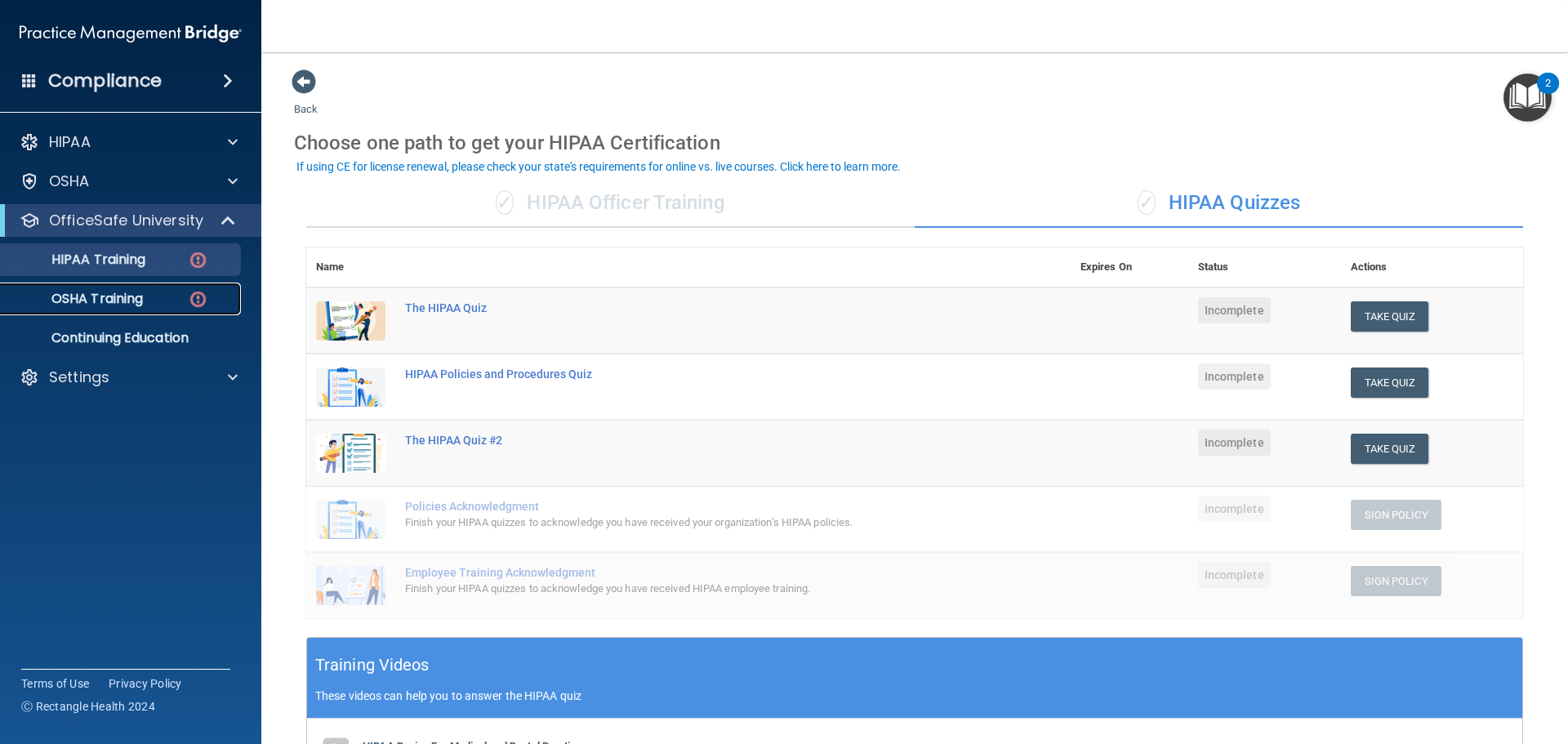
click at [178, 288] on link "OSHA Training" at bounding box center [112, 298] width 258 height 33
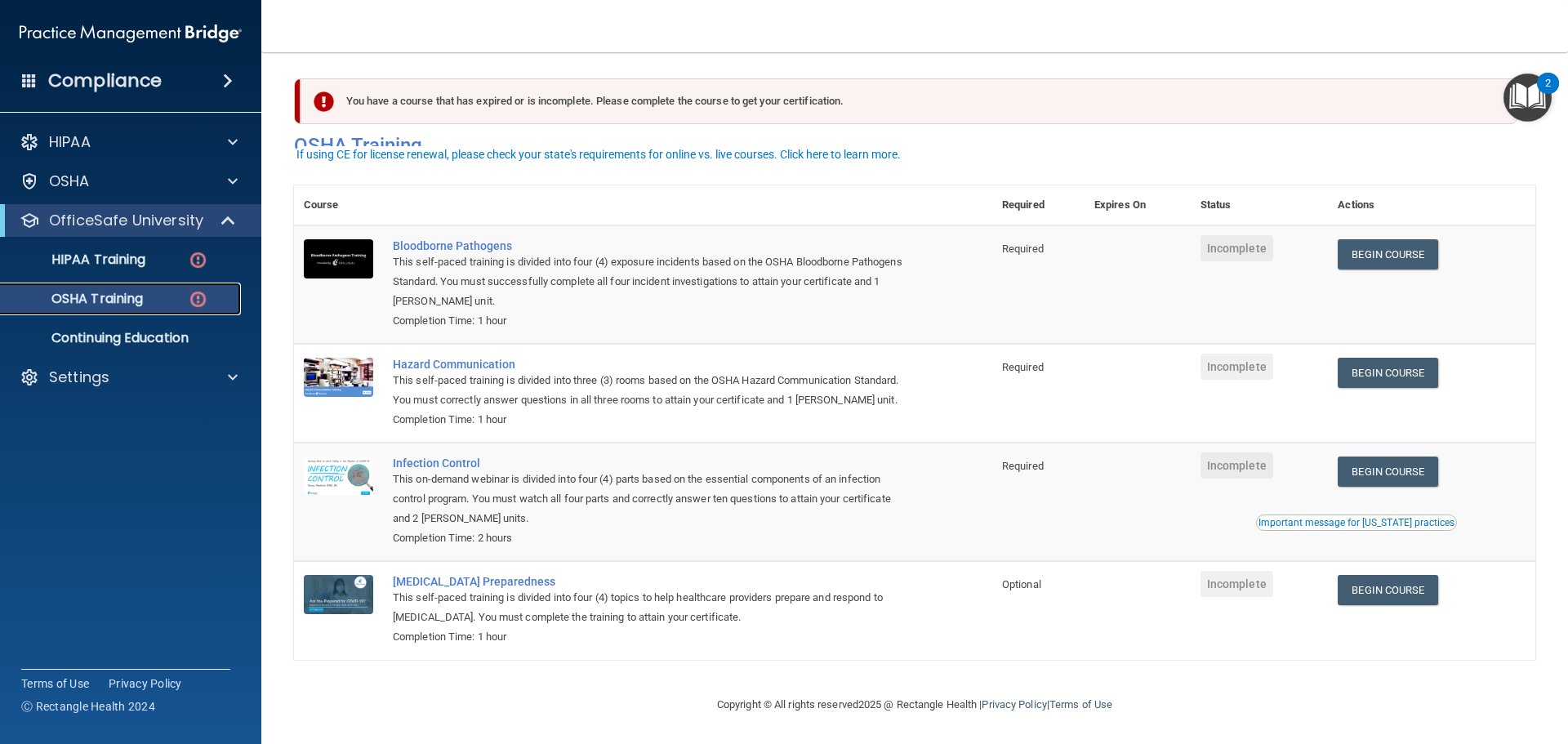
scroll to position [27, 0]
click at [176, 270] on link "HIPAA Training" at bounding box center [112, 259] width 258 height 33
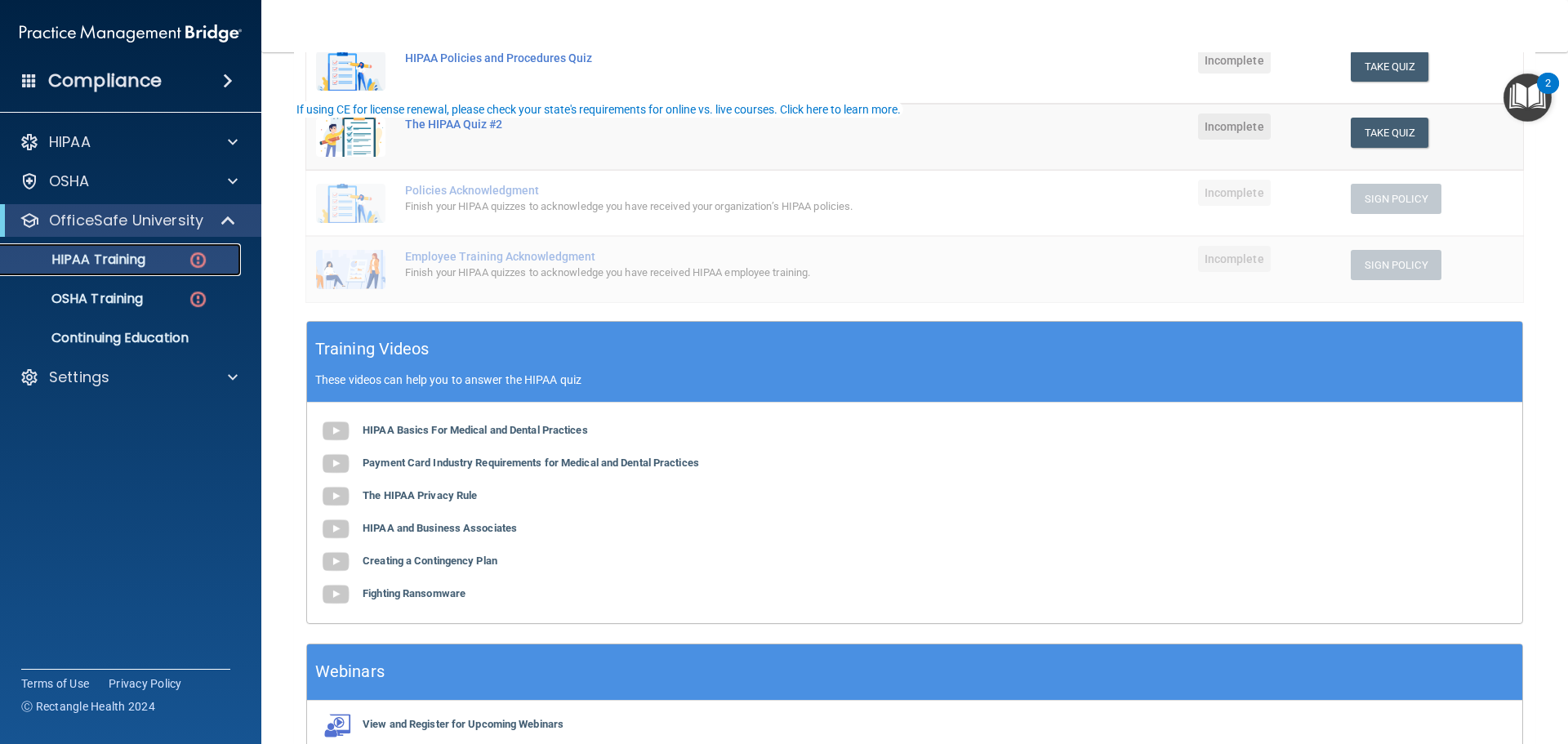
scroll to position [326, 0]
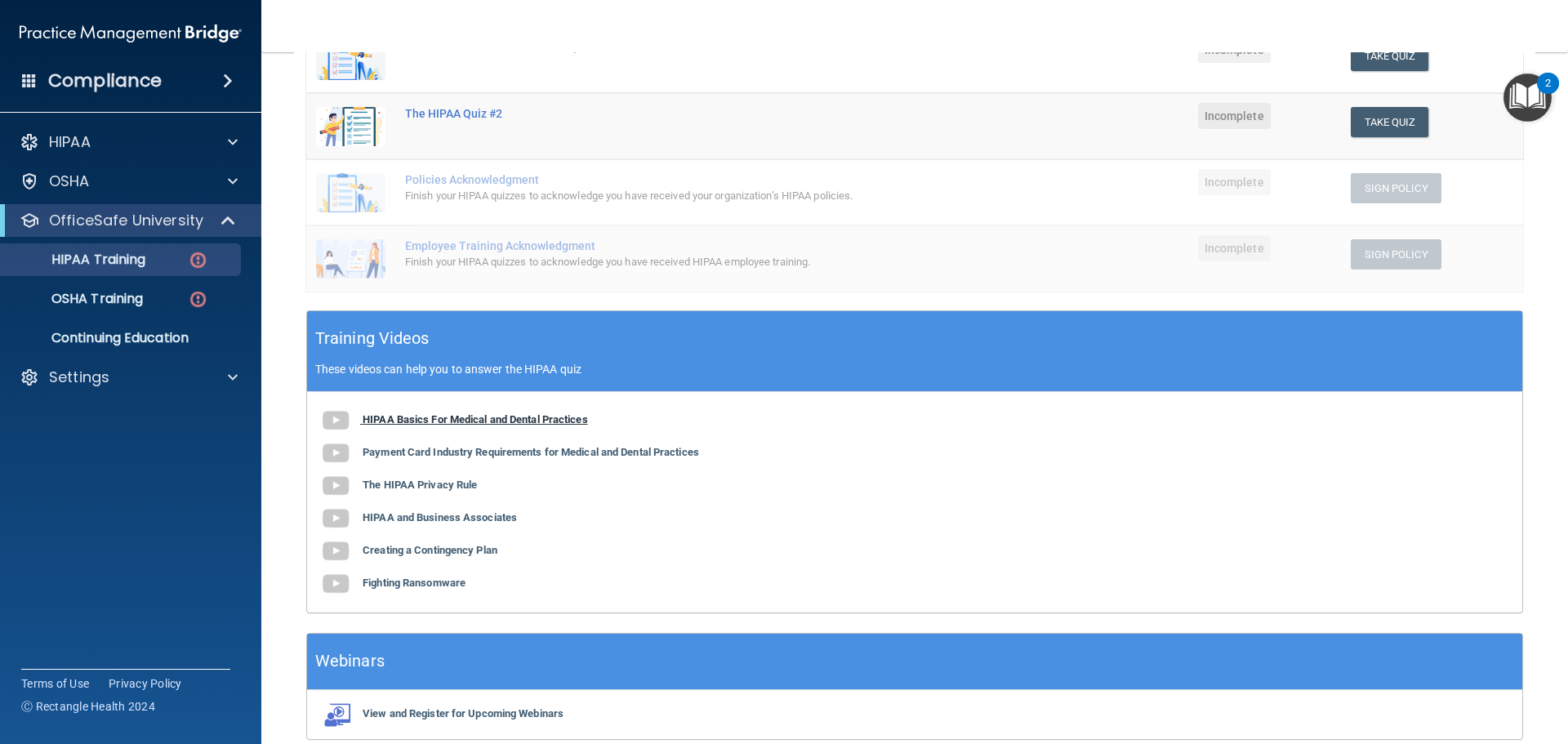
click at [465, 422] on b "HIPAA Basics For Medical and Dental Practices" at bounding box center [475, 419] width 225 height 12
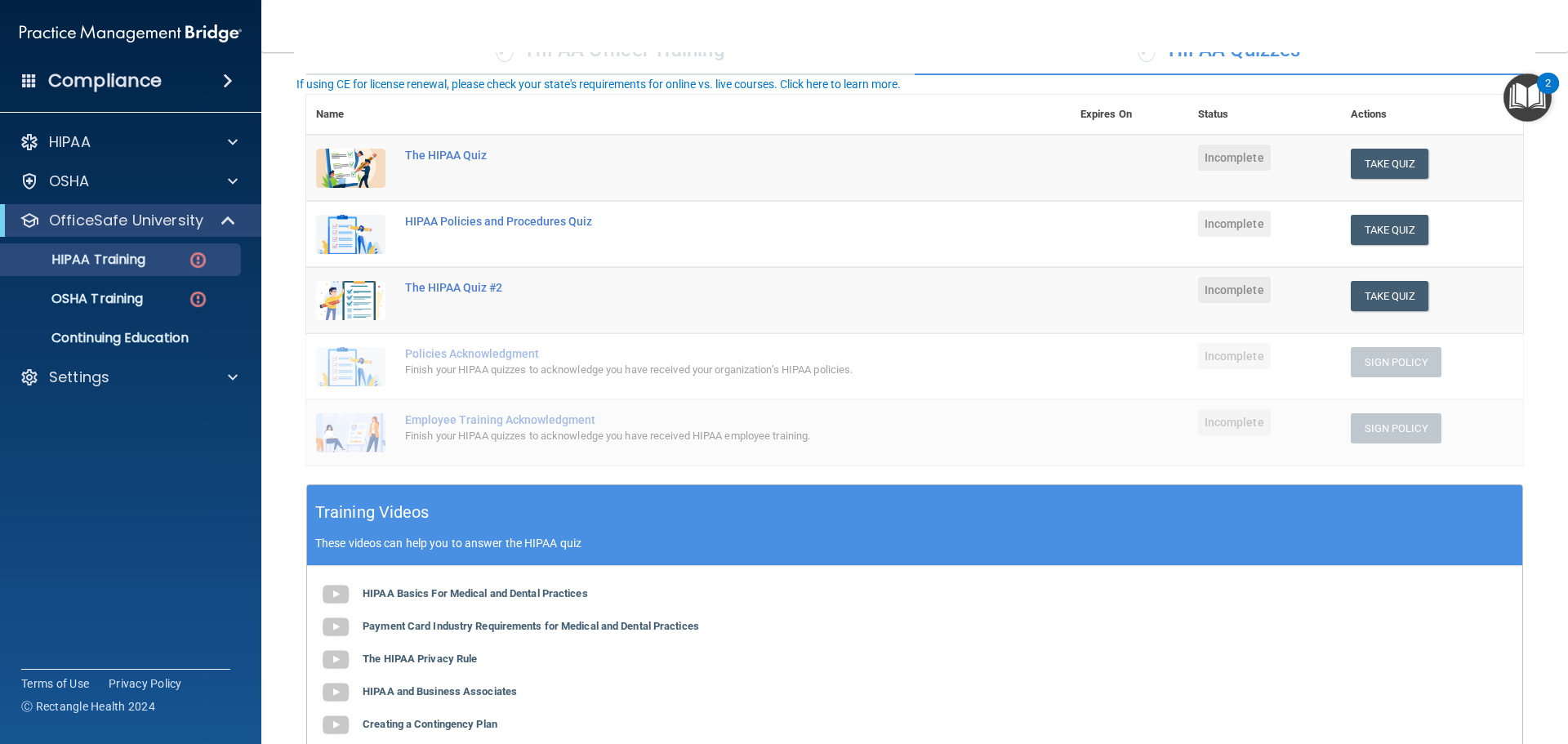
scroll to position [82, 0]
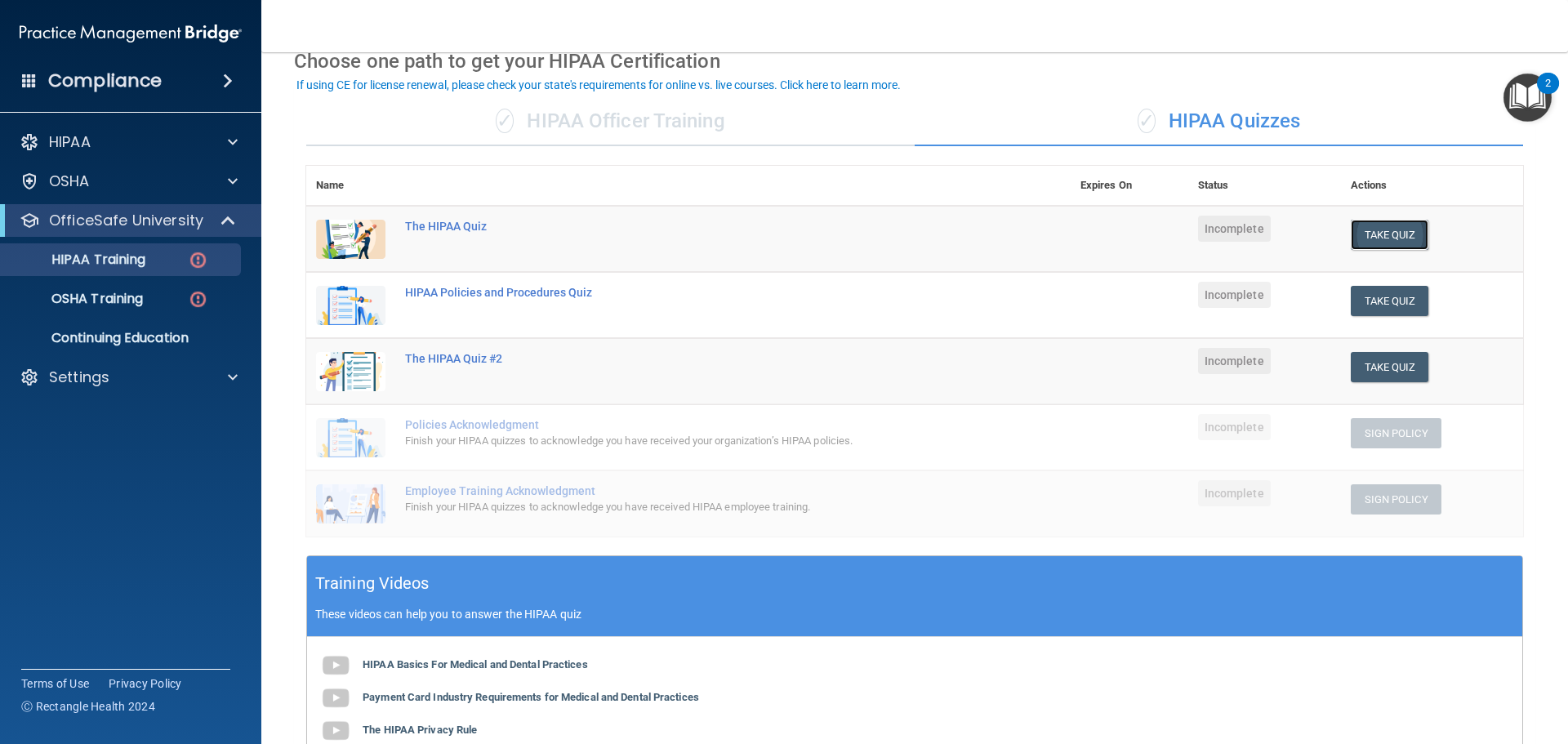
click at [1363, 235] on button "Take Quiz" at bounding box center [1389, 235] width 78 height 30
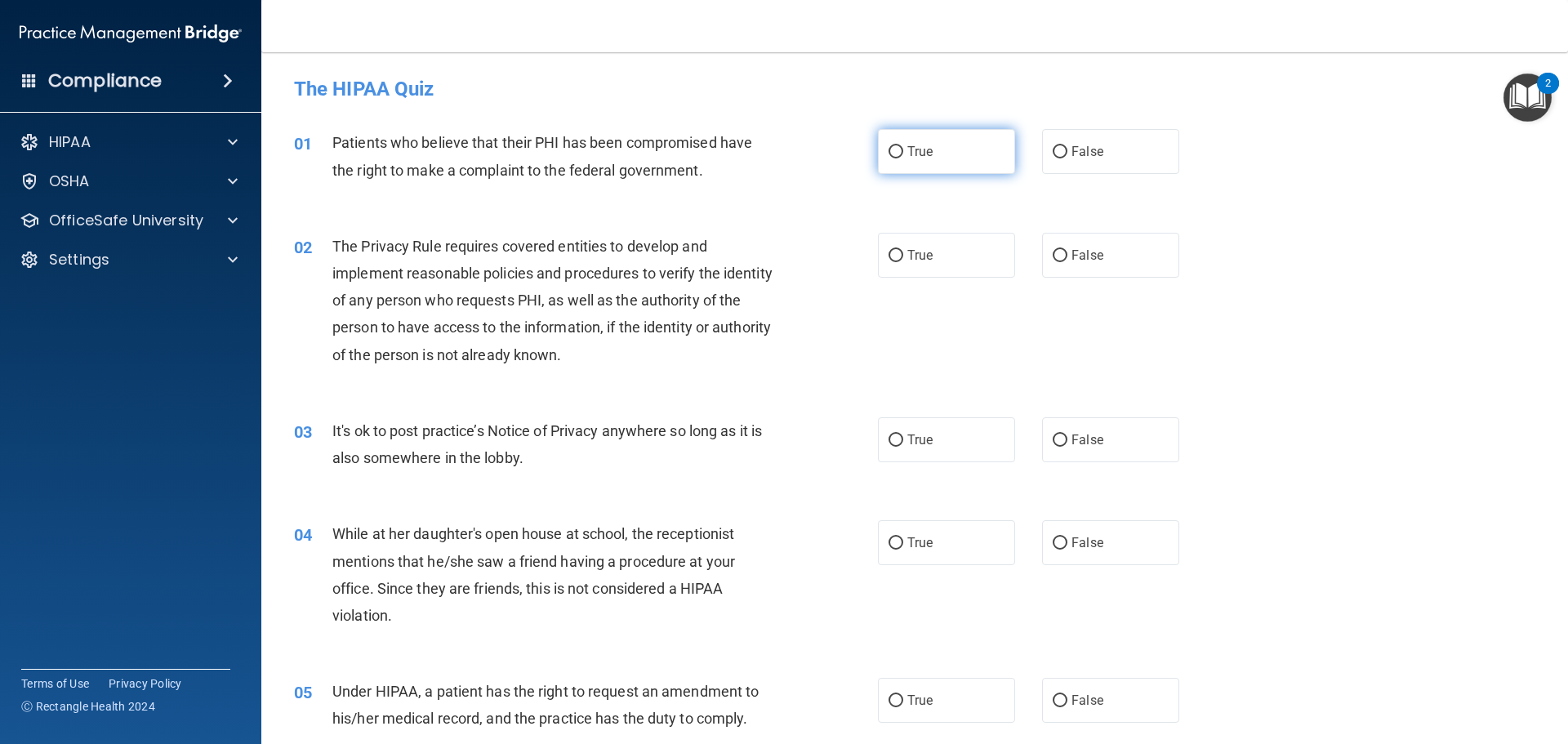
click at [965, 166] on label "True" at bounding box center [946, 151] width 137 height 45
click at [903, 158] on input "True" at bounding box center [895, 152] width 15 height 12
radio input "true"
click at [888, 272] on label "True" at bounding box center [946, 255] width 137 height 45
click at [888, 262] on input "True" at bounding box center [895, 256] width 15 height 12
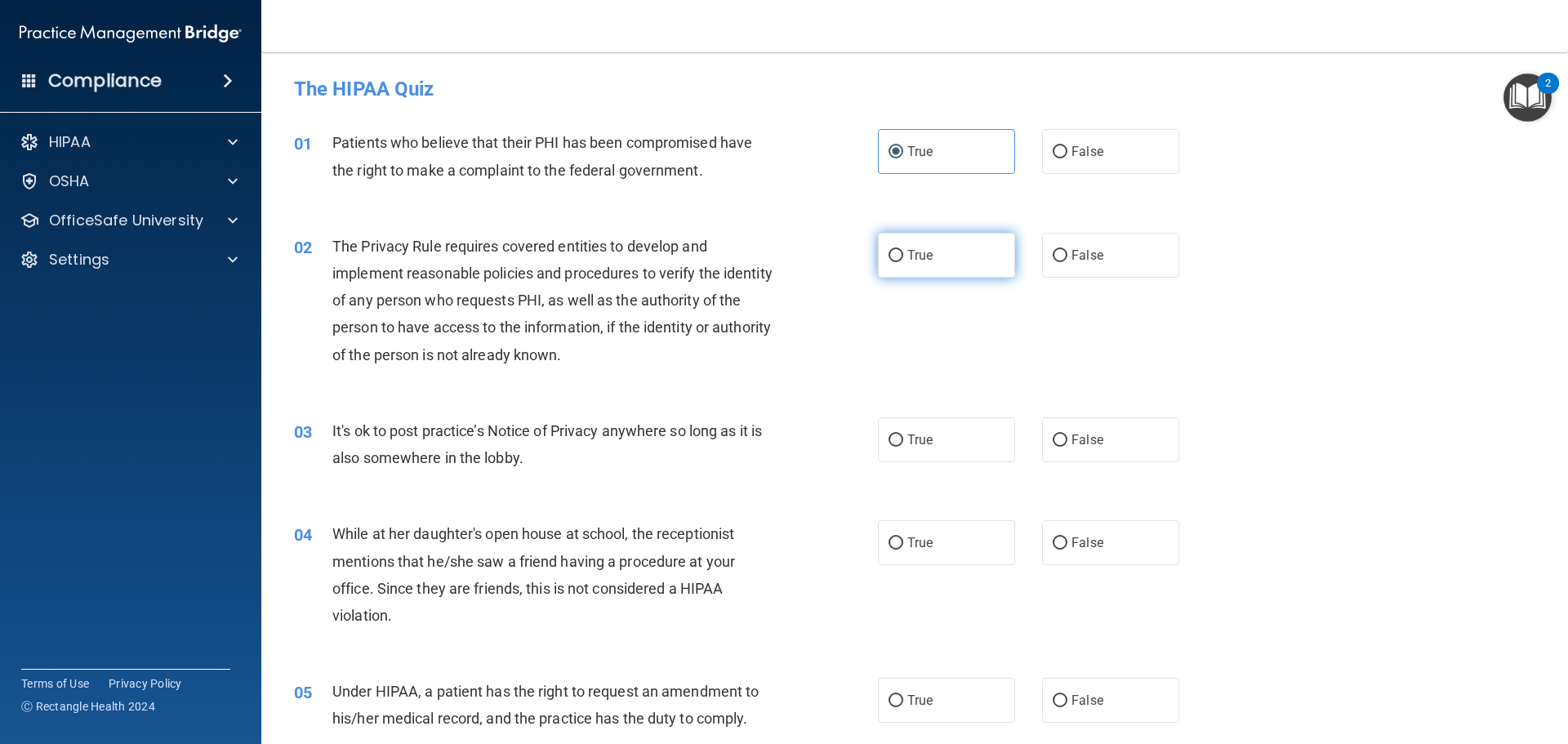
radio input "true"
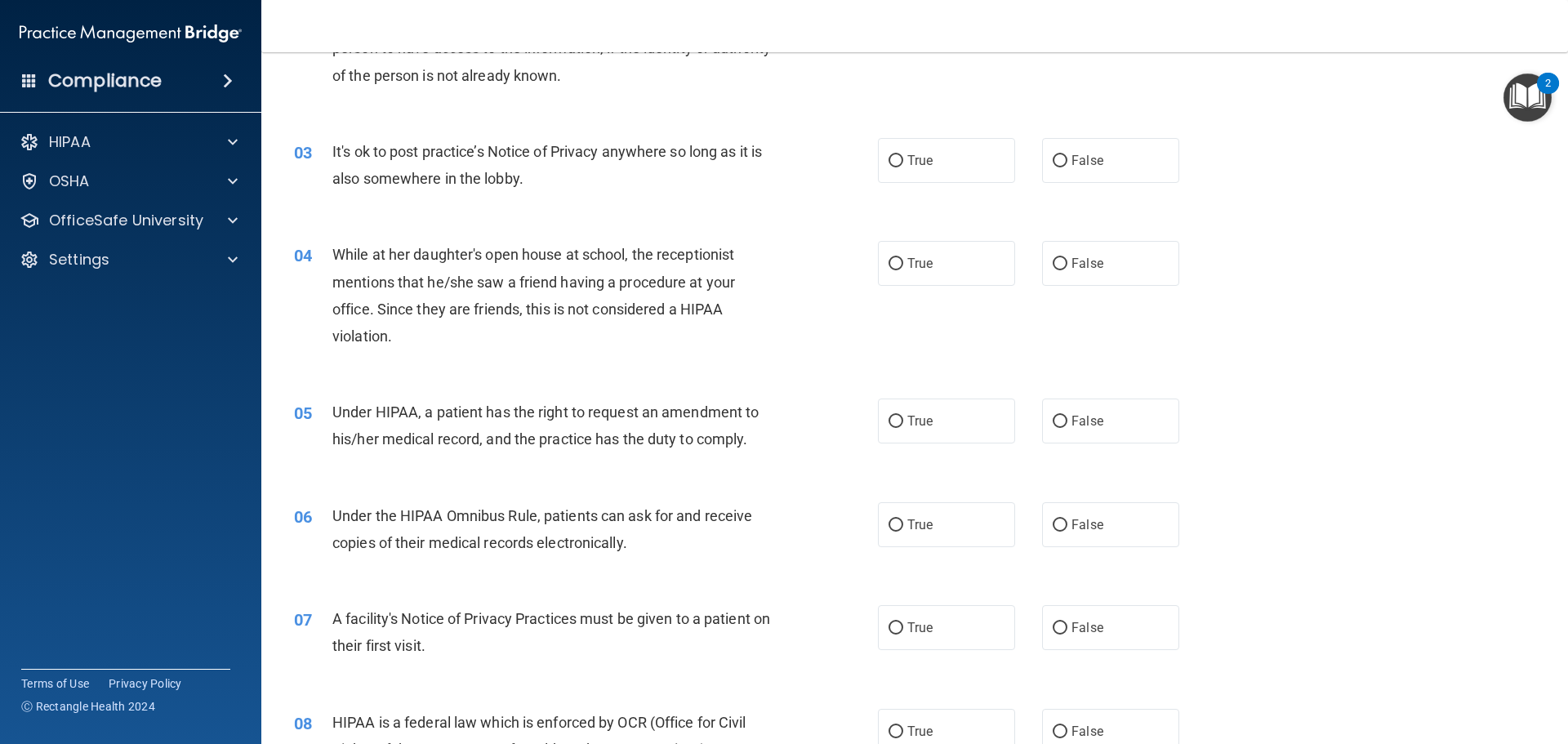
scroll to position [326, 0]
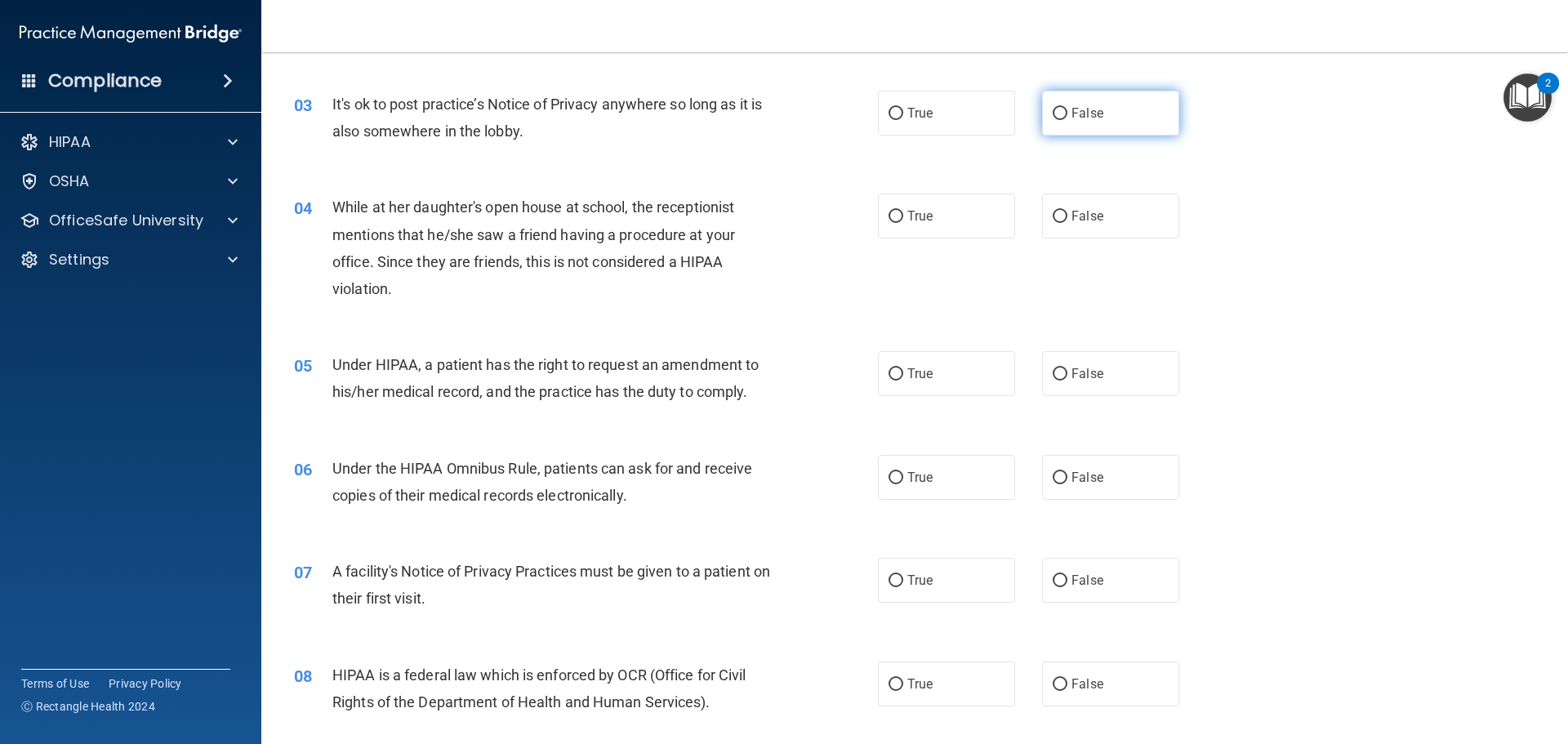
click at [1071, 116] on span "False" at bounding box center [1087, 113] width 32 height 16
click at [1065, 116] on input "False" at bounding box center [1060, 114] width 15 height 12
radio input "true"
click at [1053, 221] on input "False" at bounding box center [1060, 217] width 15 height 12
radio input "true"
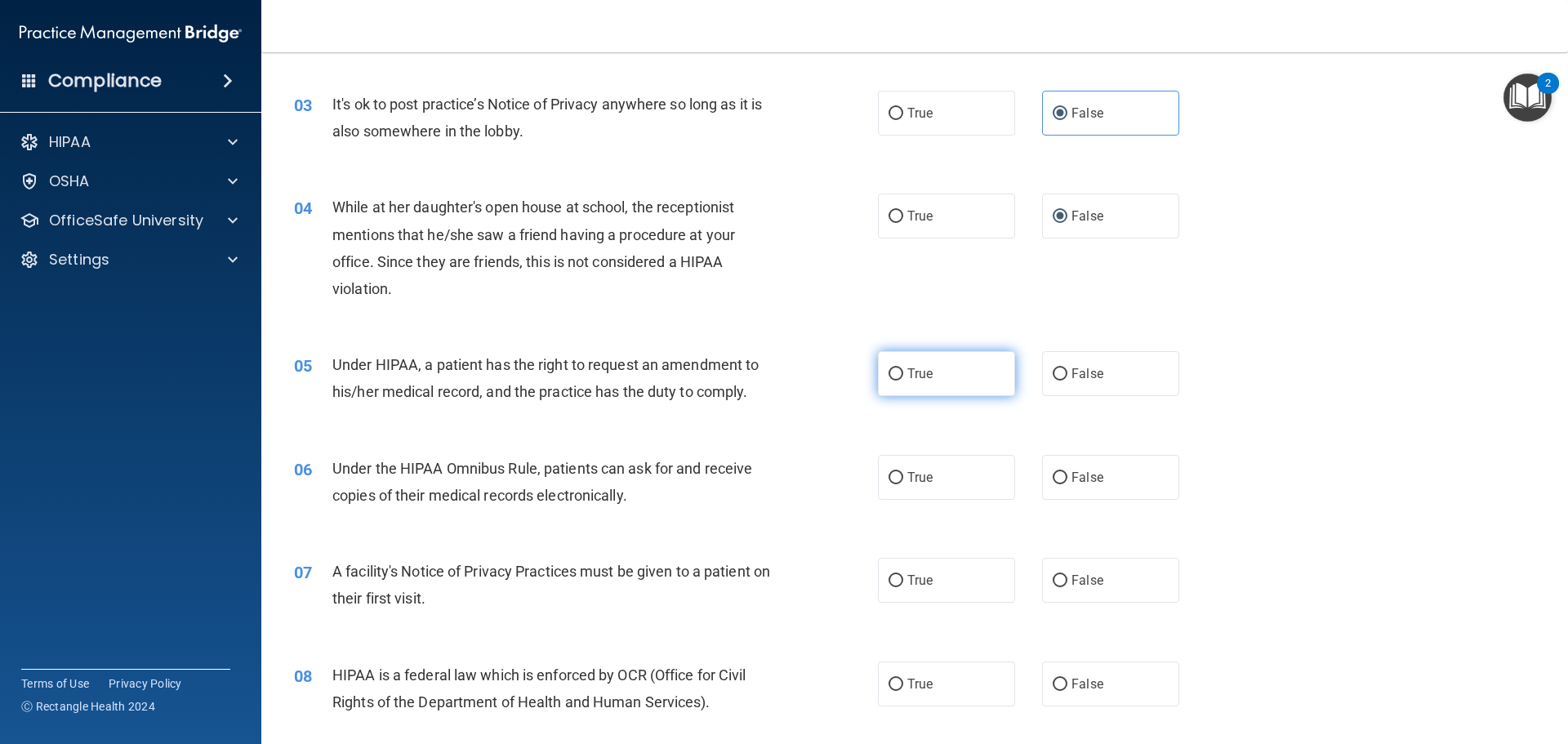
click at [922, 370] on span "True" at bounding box center [920, 374] width 26 height 16
click at [903, 370] on input "True" at bounding box center [895, 375] width 15 height 12
radio input "true"
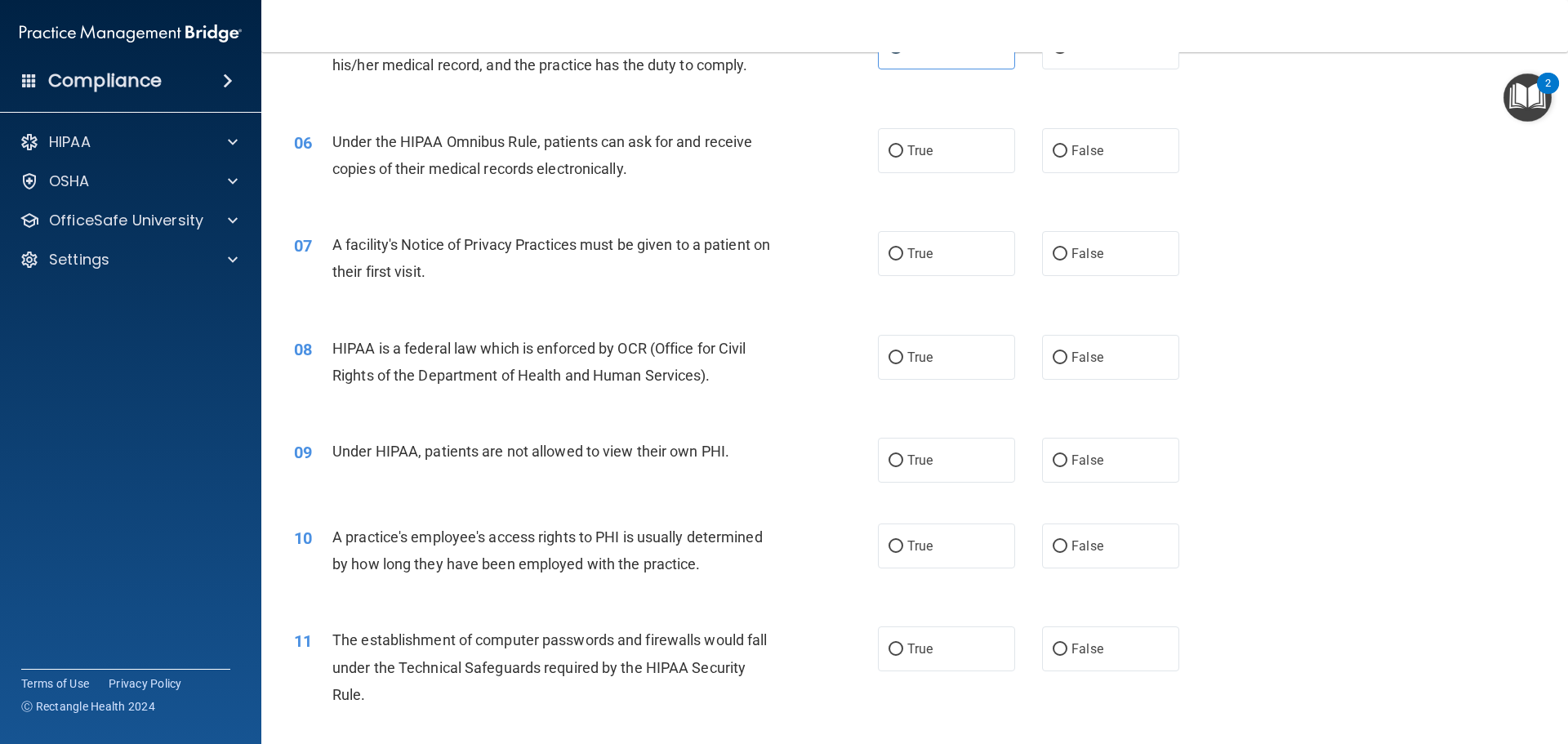
scroll to position [572, 0]
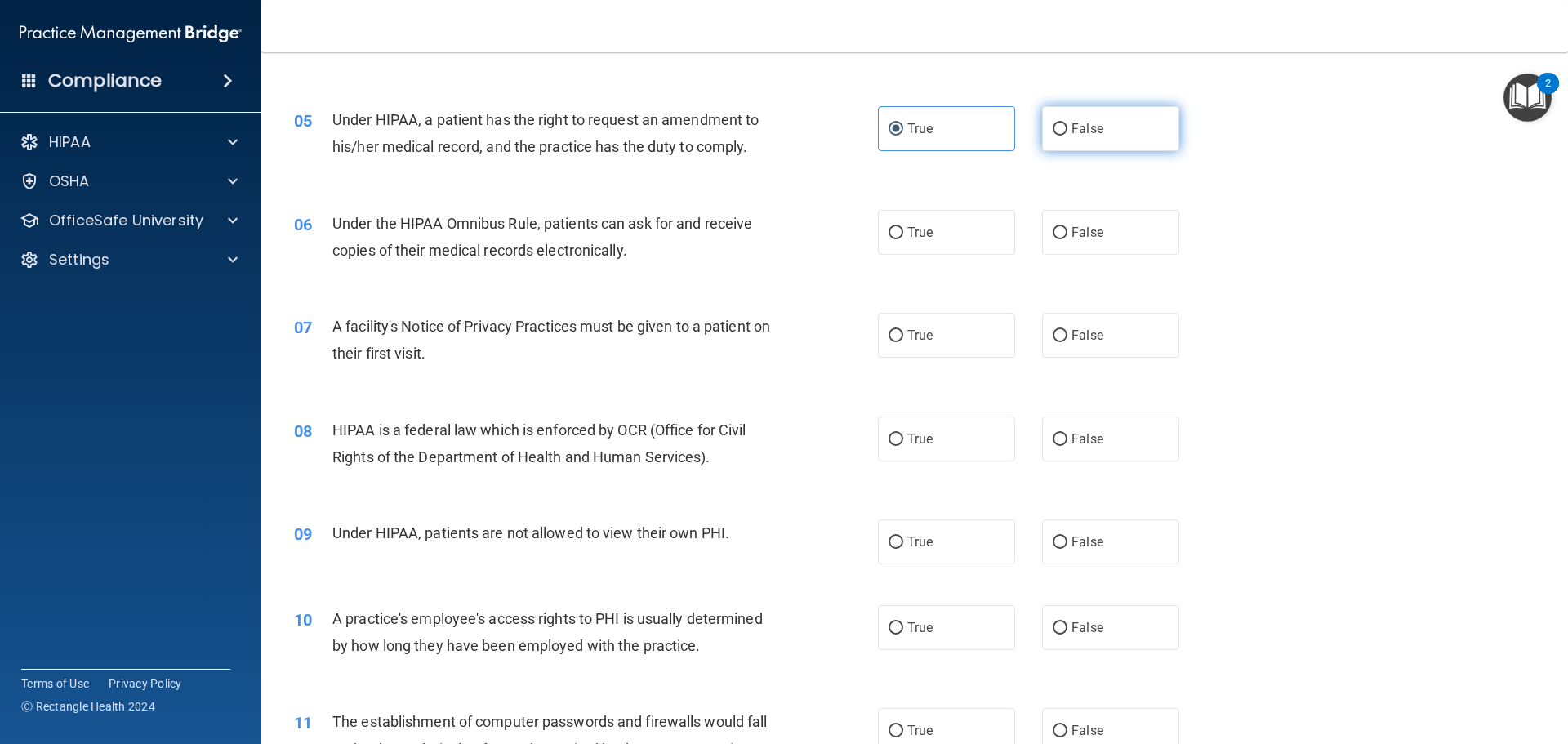
click at [1107, 132] on label "False" at bounding box center [1111, 128] width 137 height 45
click at [1068, 132] on input "False" at bounding box center [1060, 129] width 15 height 12
radio input "true"
radio input "false"
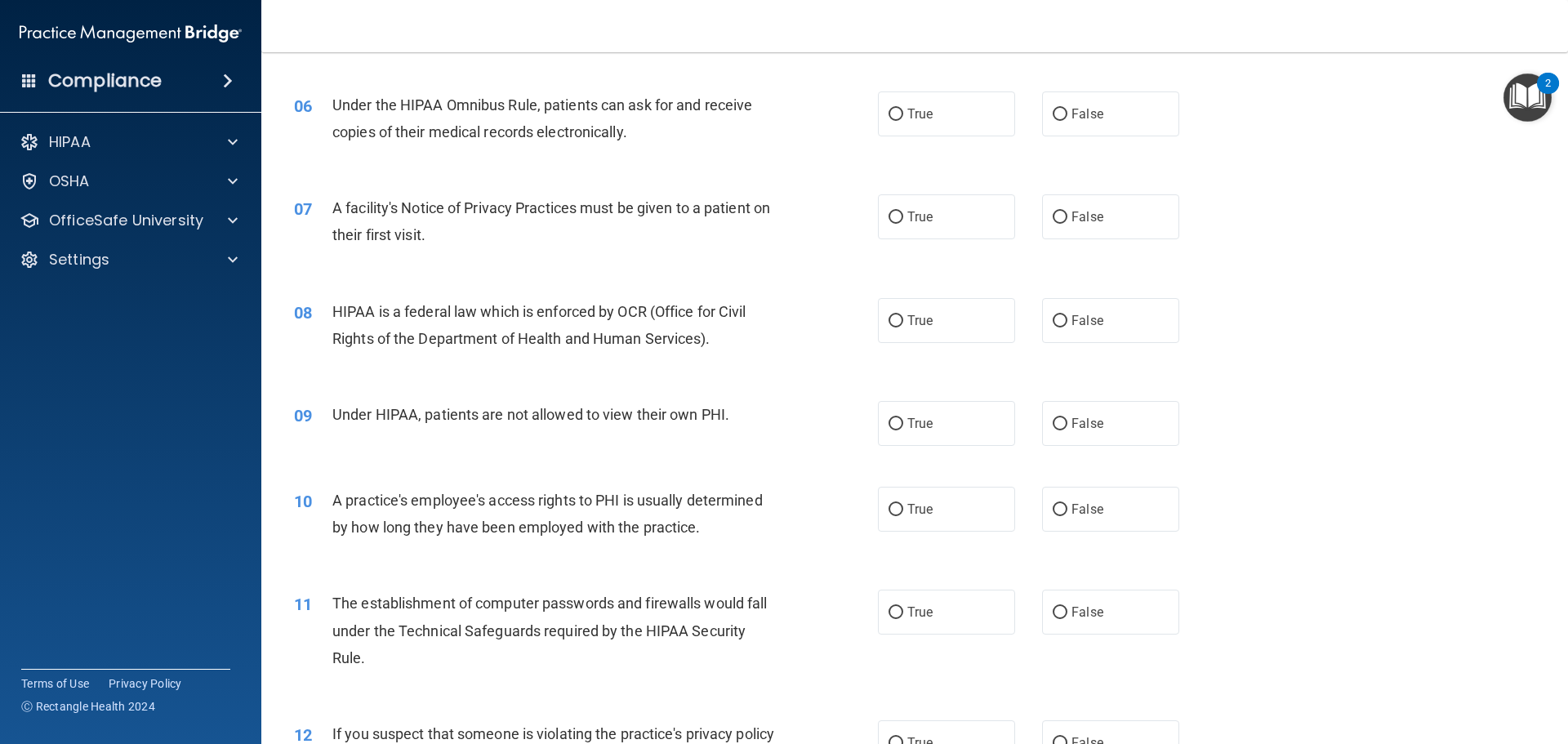
scroll to position [653, 0]
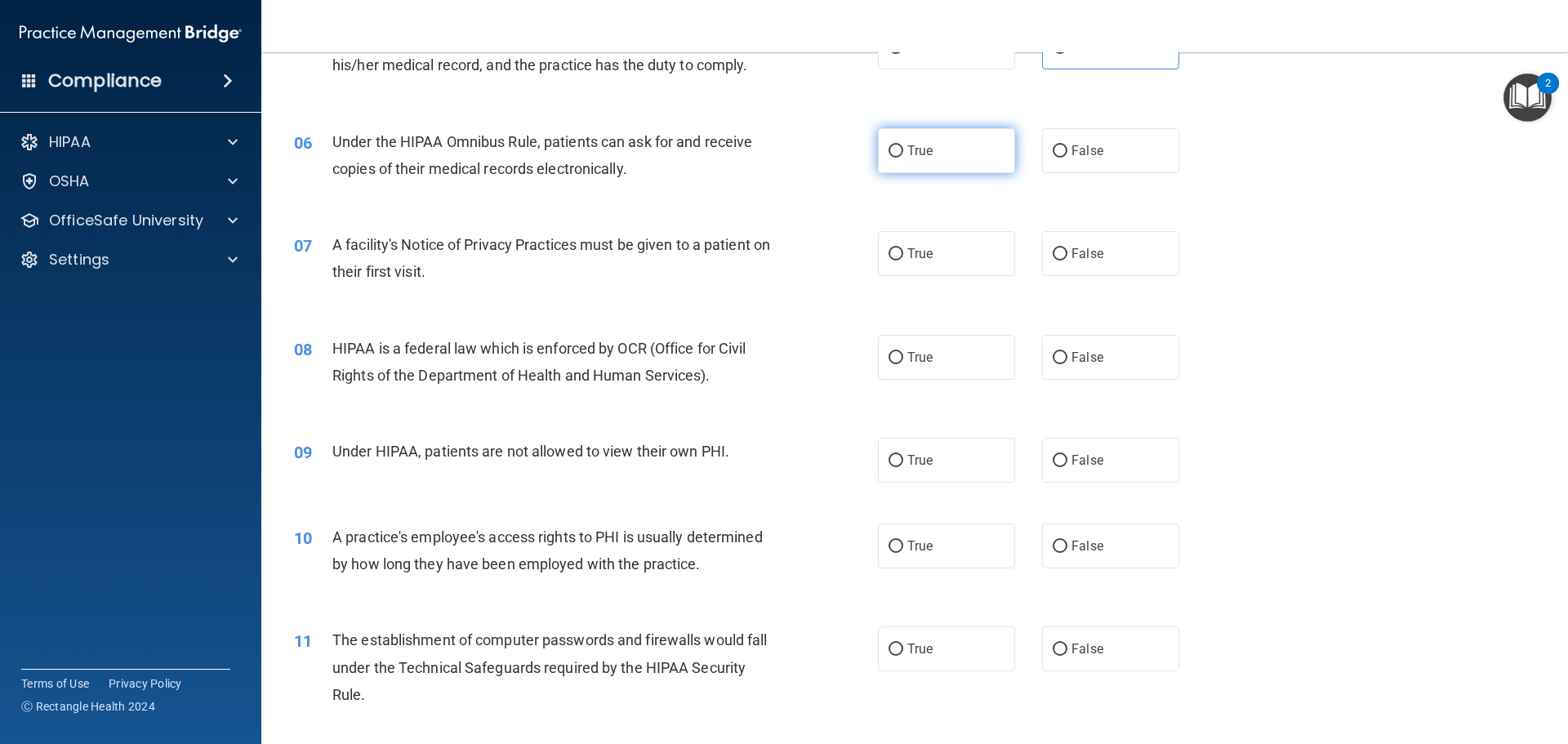
click at [973, 159] on label "True" at bounding box center [946, 150] width 137 height 45
click at [903, 157] on input "True" at bounding box center [895, 151] width 15 height 12
radio input "true"
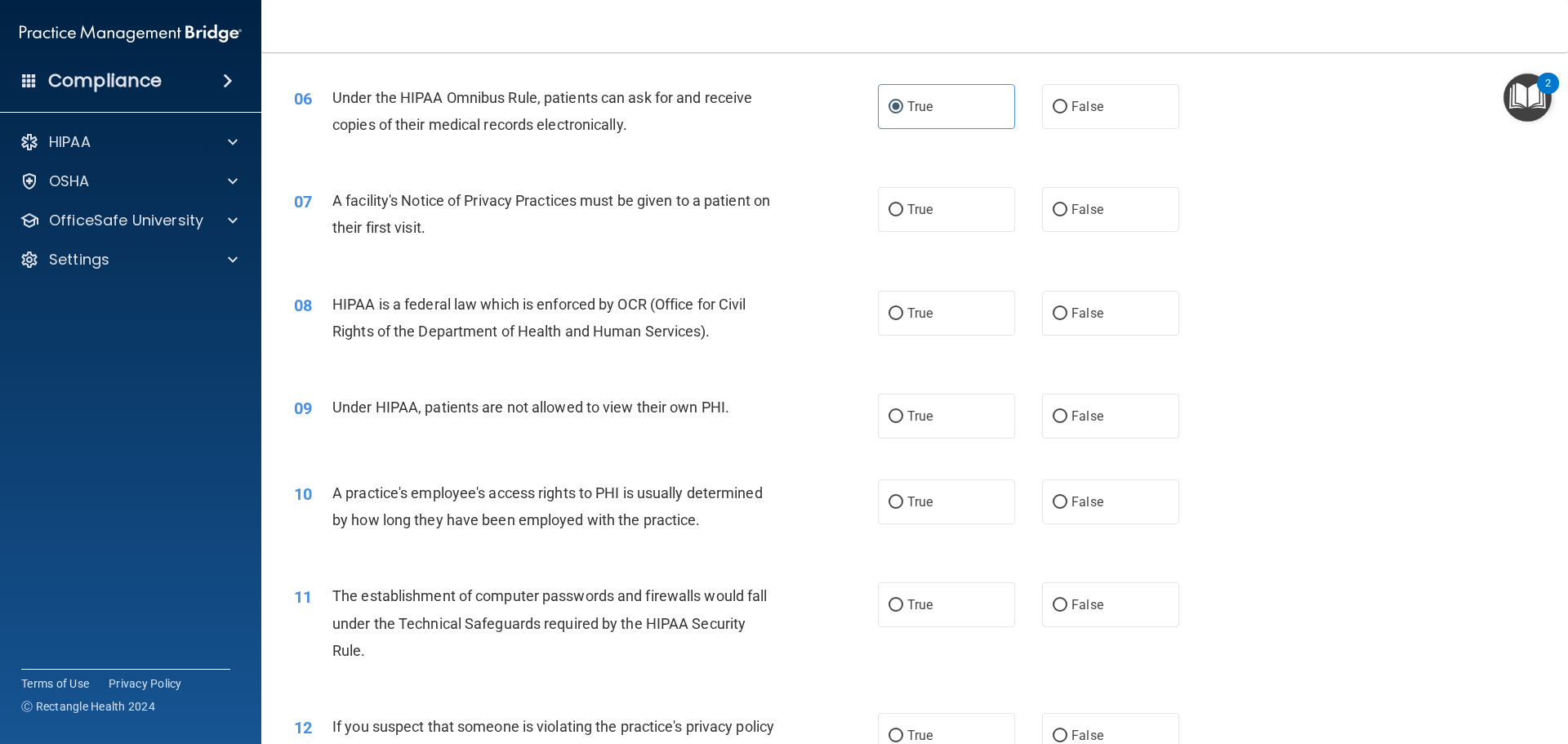
scroll to position [735, 0]
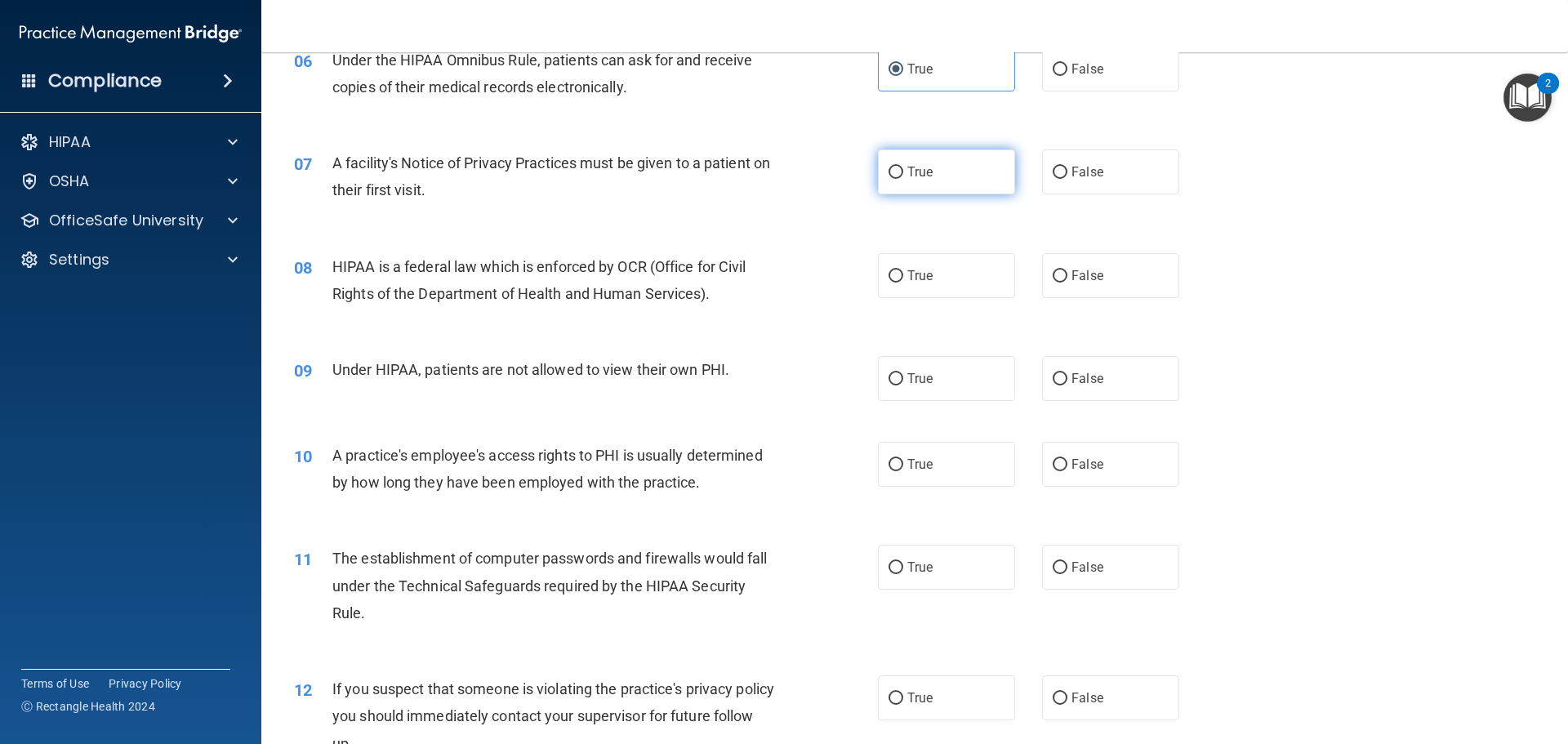
click at [916, 174] on span "True" at bounding box center [920, 172] width 26 height 16
click at [903, 174] on input "True" at bounding box center [895, 172] width 15 height 12
radio input "true"
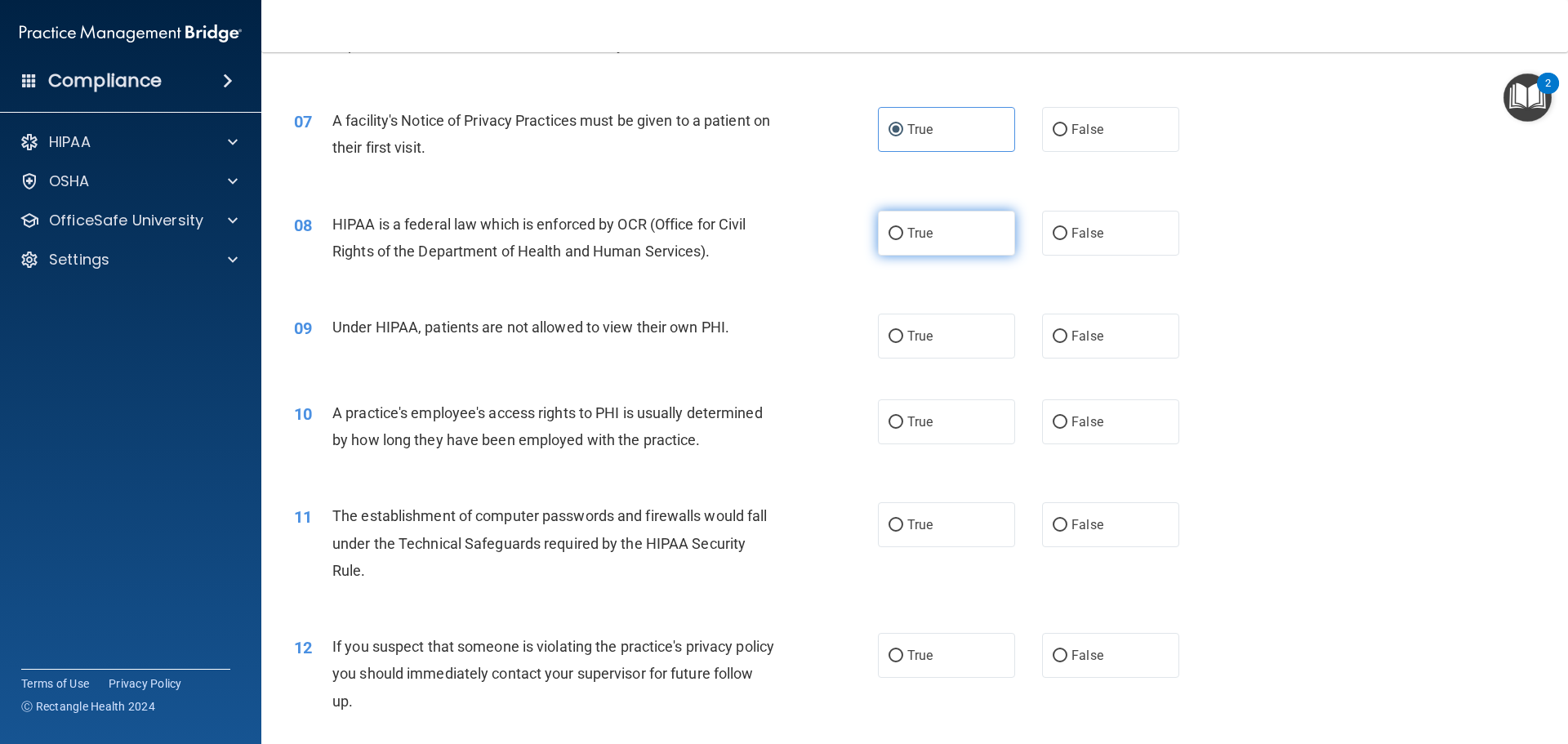
scroll to position [817, 0]
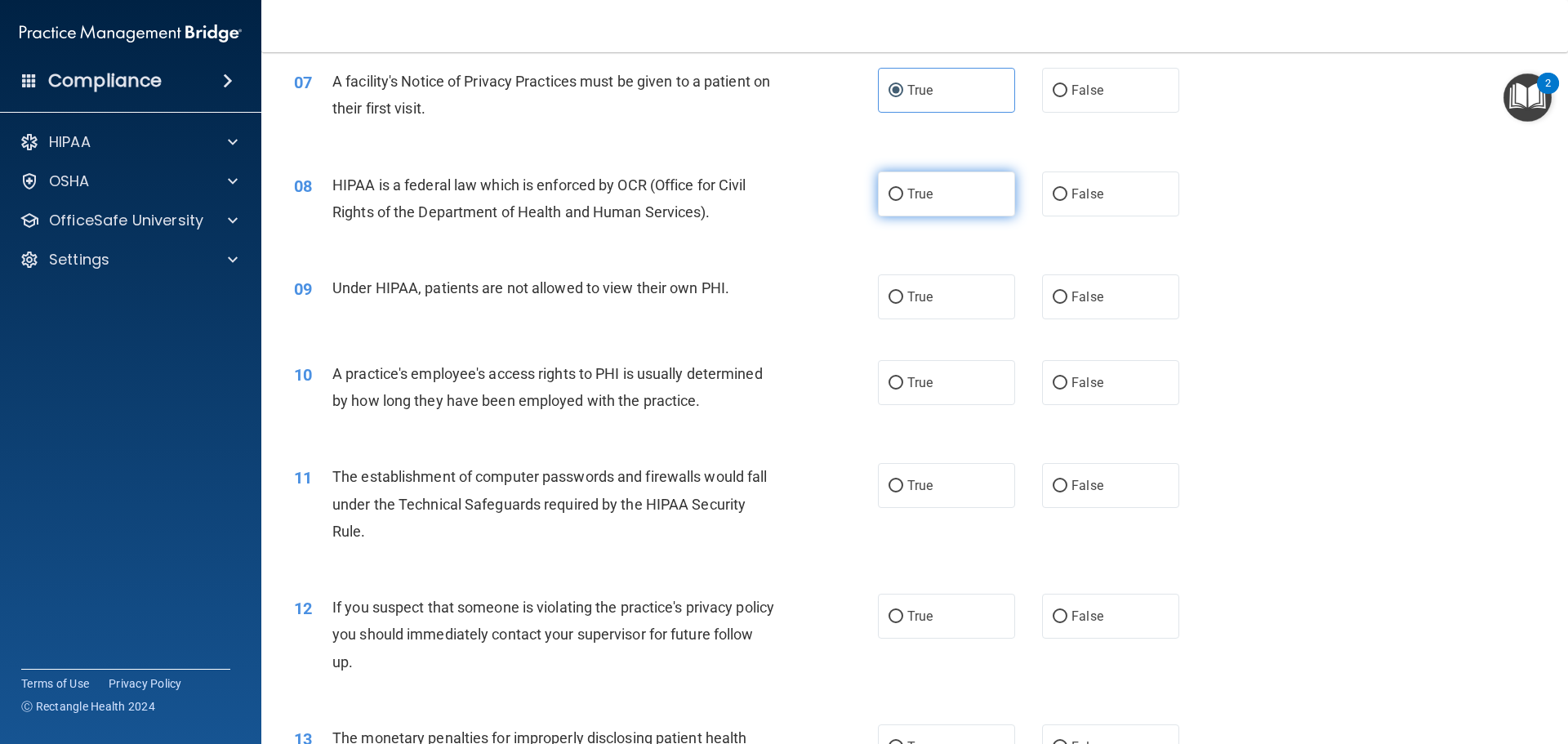
click at [966, 181] on label "True" at bounding box center [946, 193] width 137 height 45
click at [903, 189] on input "True" at bounding box center [895, 195] width 15 height 12
radio input "true"
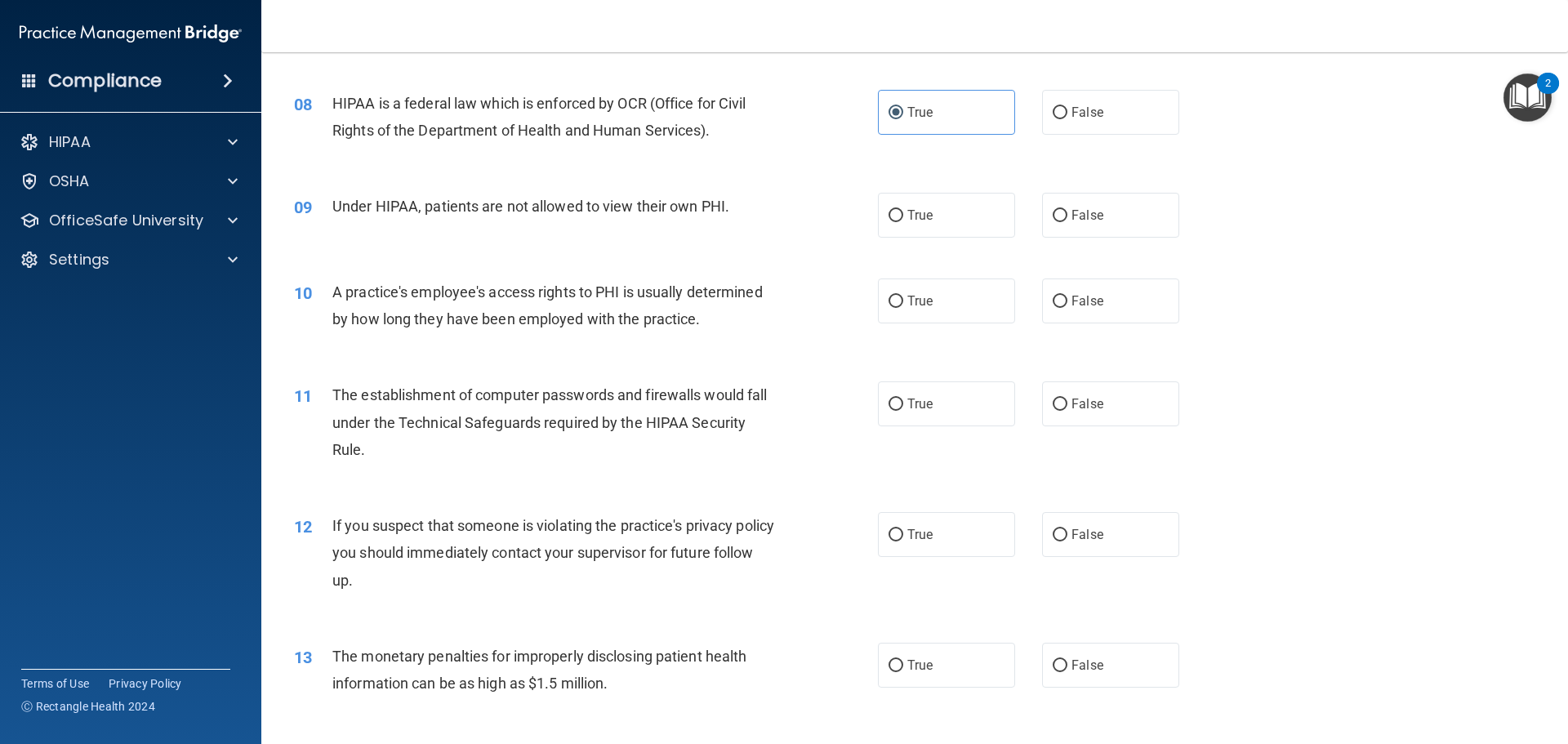
scroll to position [980, 0]
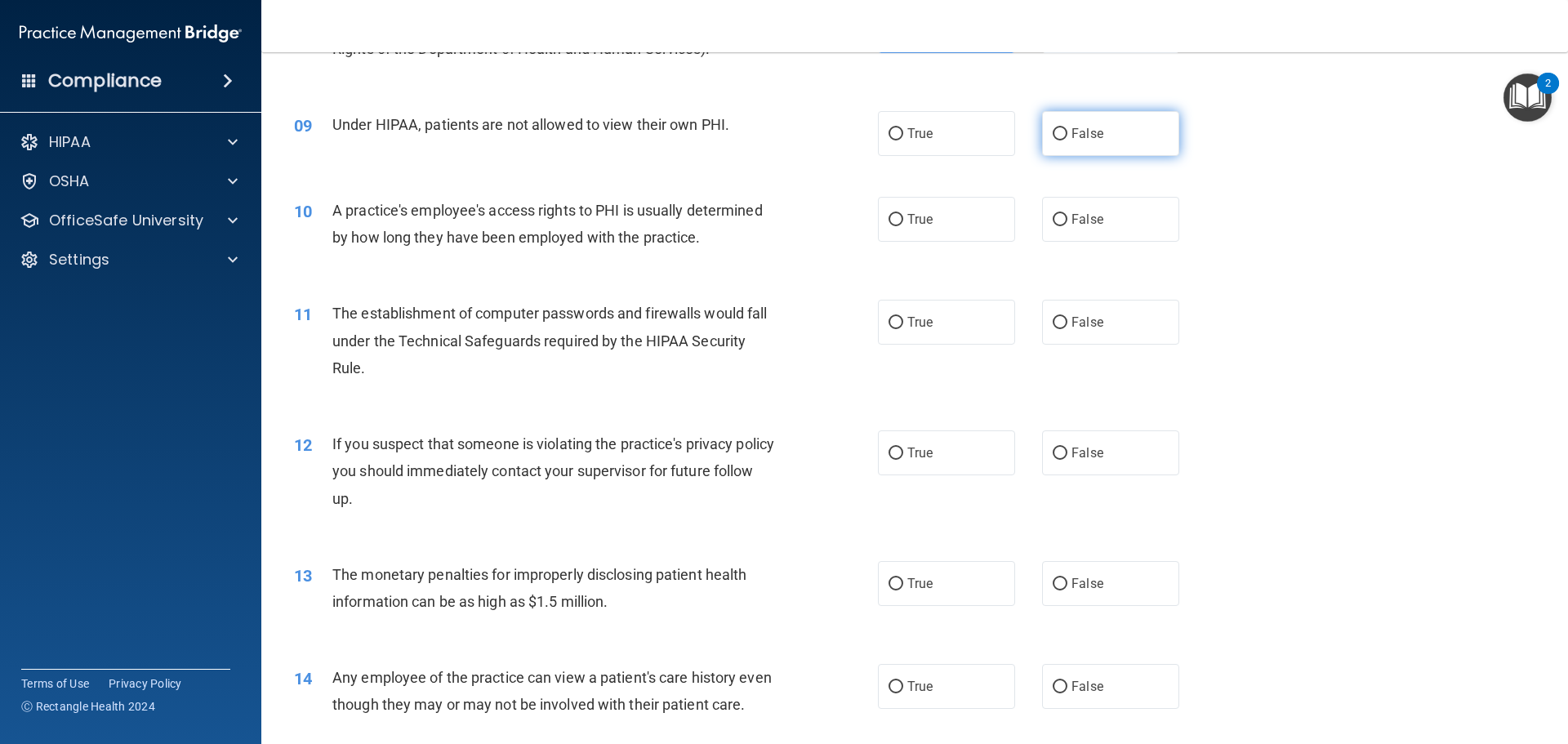
click at [1108, 120] on label "False" at bounding box center [1111, 133] width 137 height 45
click at [1068, 128] on input "False" at bounding box center [1060, 135] width 15 height 12
radio input "true"
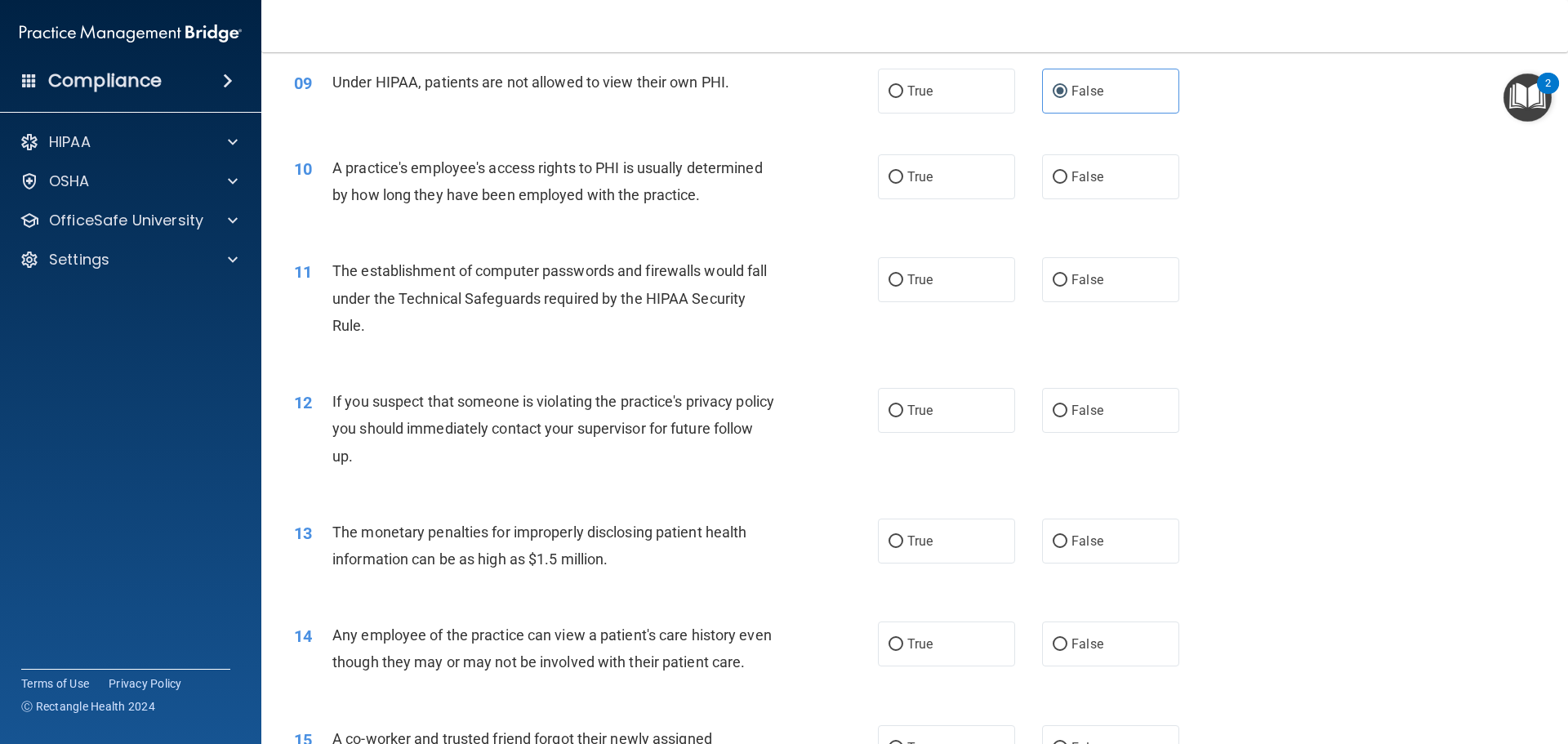
scroll to position [1061, 0]
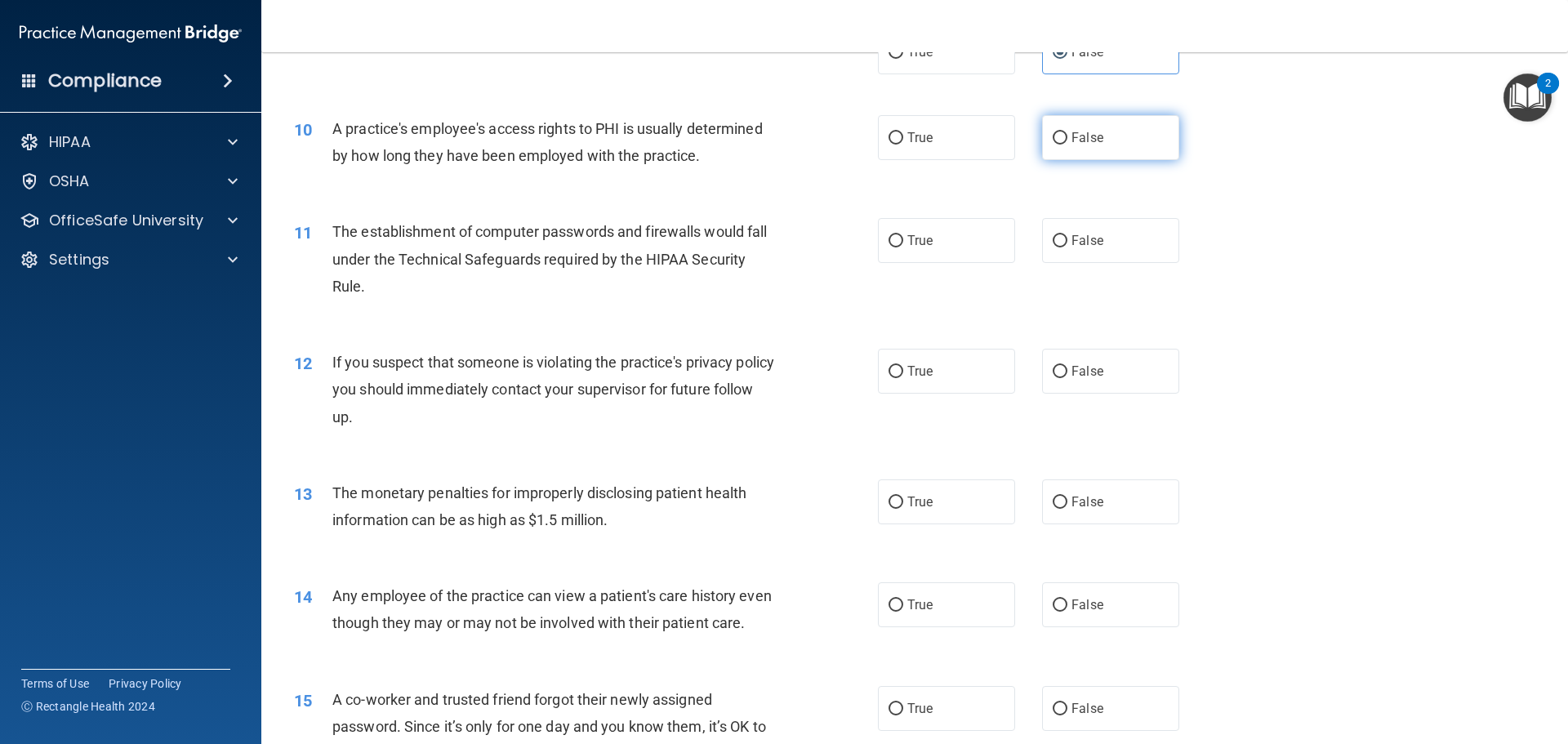
click at [1083, 146] on label "False" at bounding box center [1111, 137] width 137 height 45
click at [1068, 144] on input "False" at bounding box center [1060, 138] width 15 height 12
radio input "true"
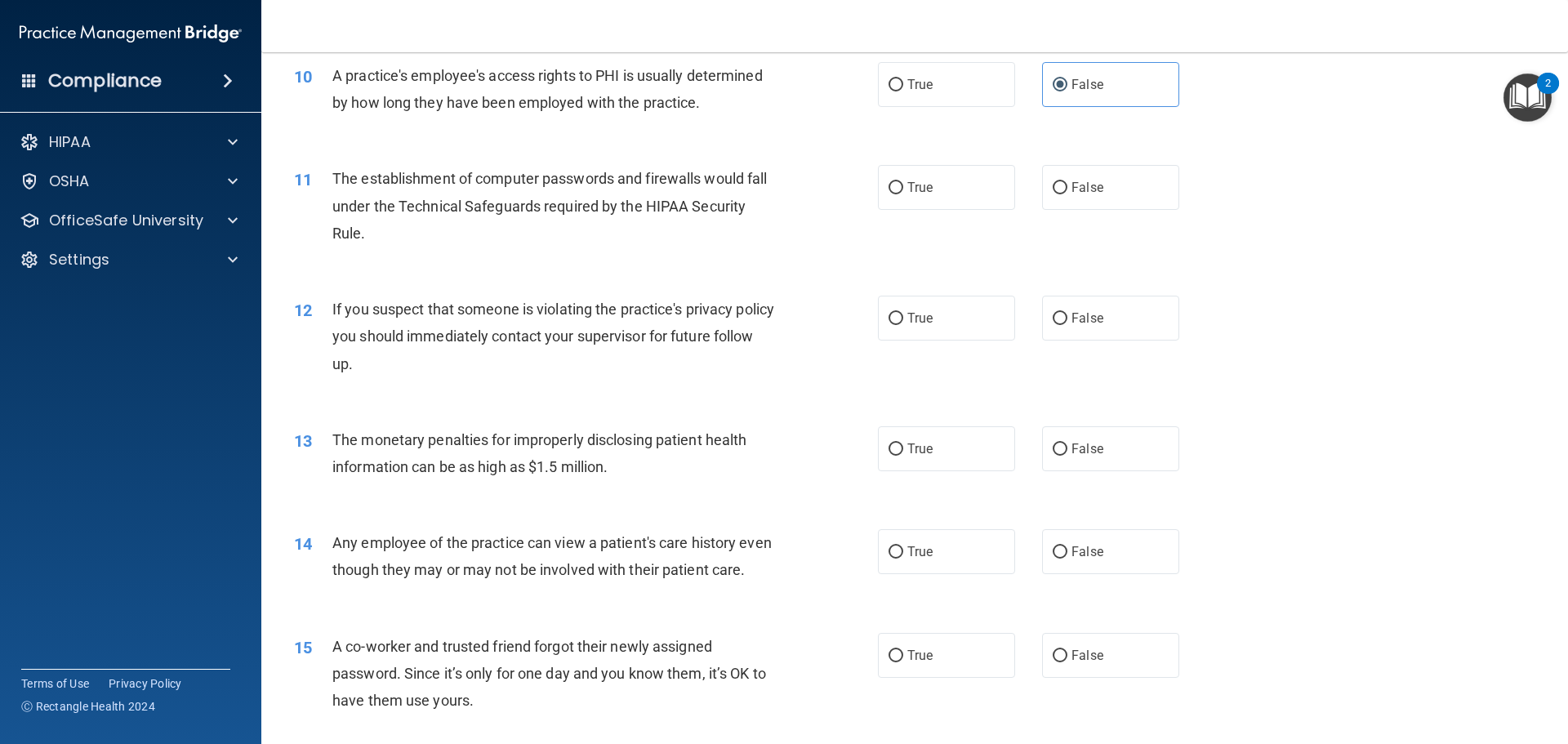
scroll to position [1143, 0]
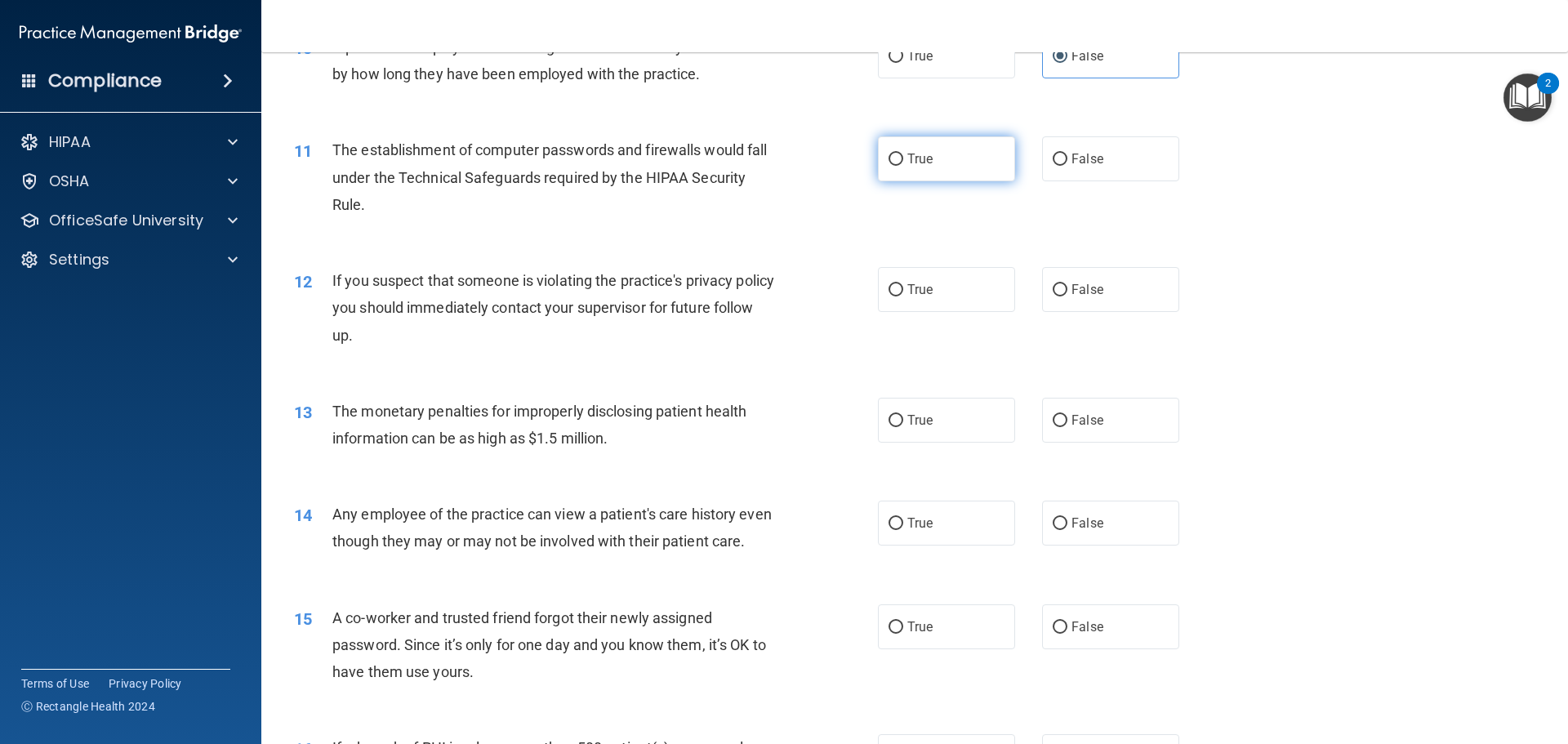
click at [944, 168] on label "True" at bounding box center [946, 158] width 137 height 45
click at [903, 166] on input "True" at bounding box center [895, 160] width 15 height 12
radio input "true"
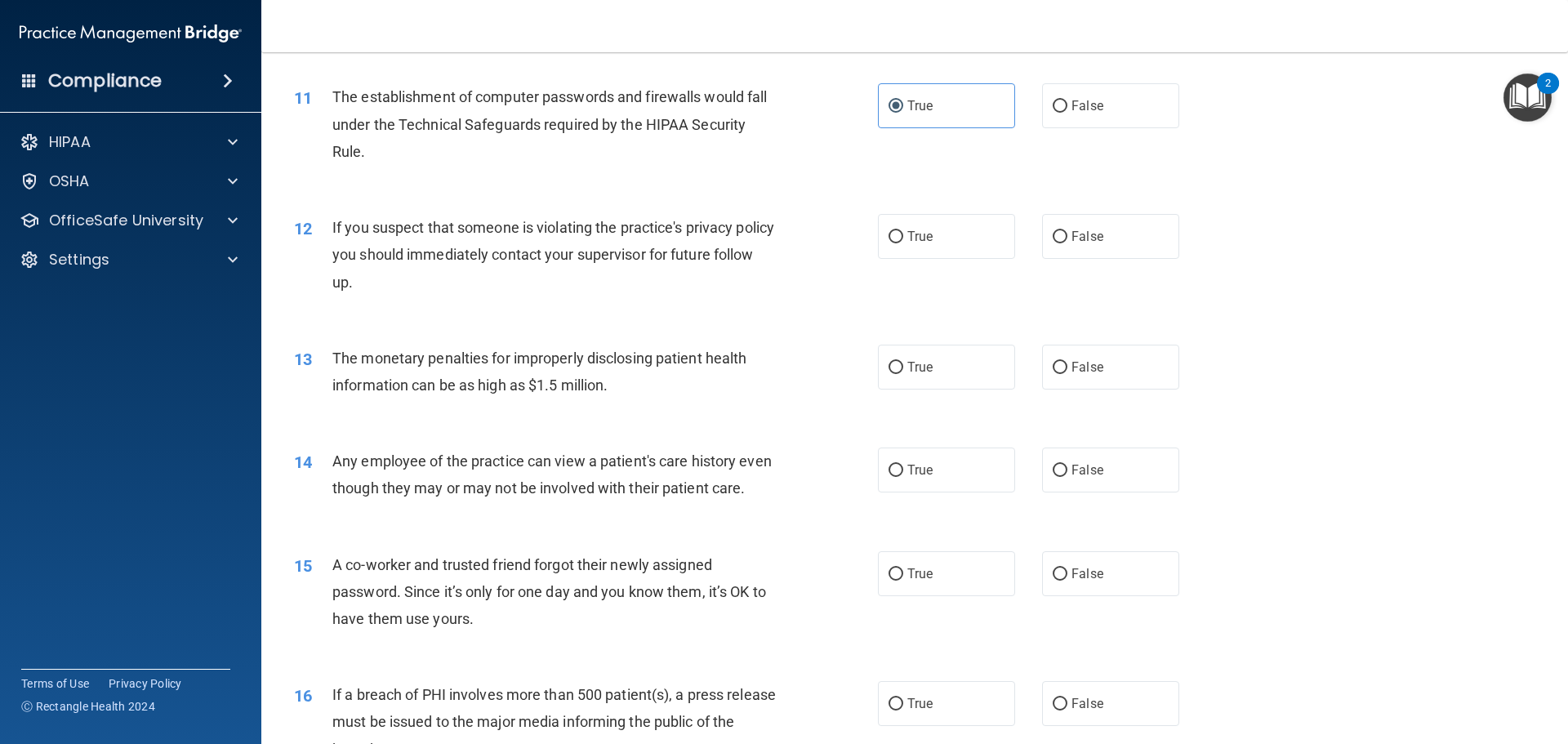
scroll to position [1225, 0]
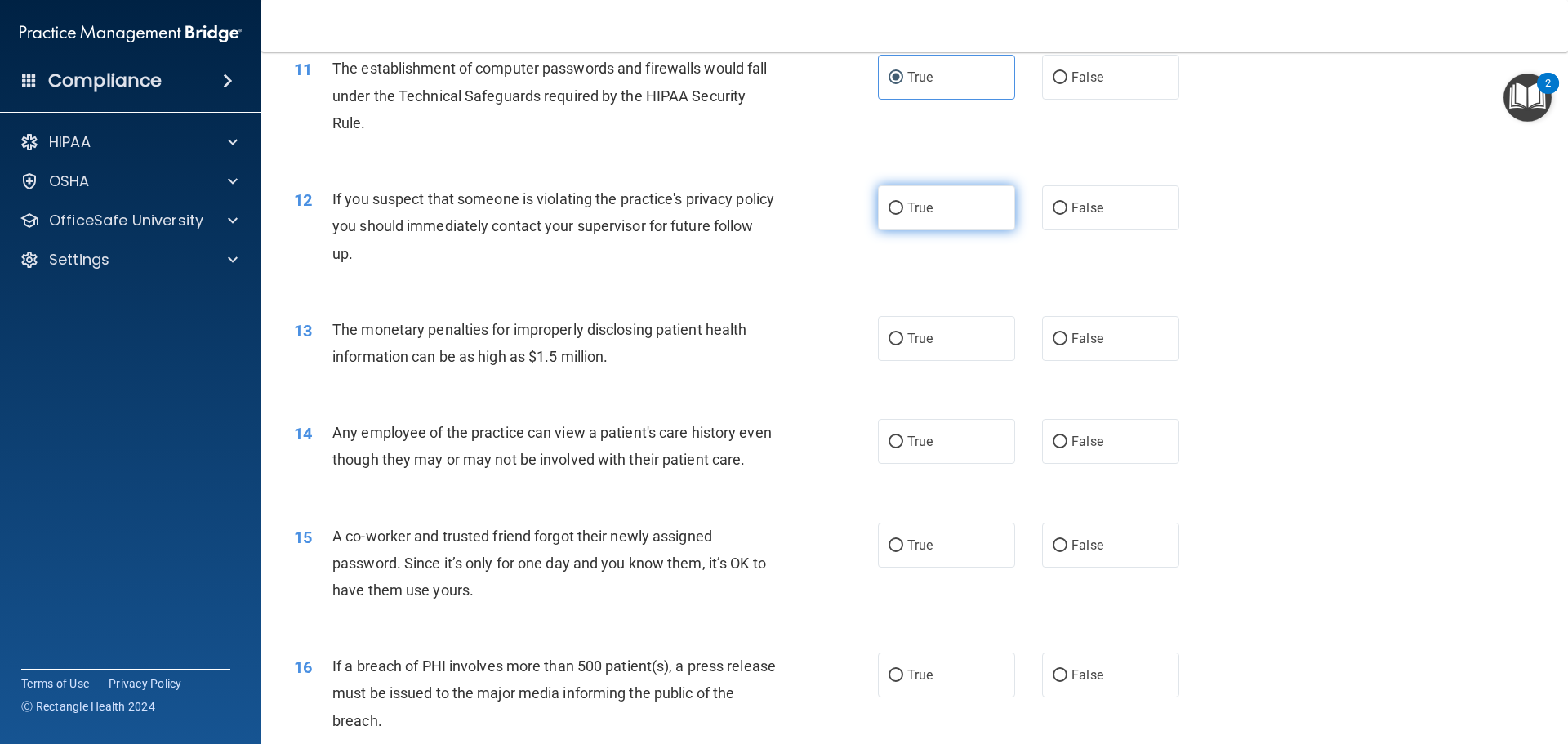
click at [940, 210] on label "True" at bounding box center [946, 208] width 137 height 45
click at [903, 210] on input "True" at bounding box center [895, 208] width 15 height 12
radio input "true"
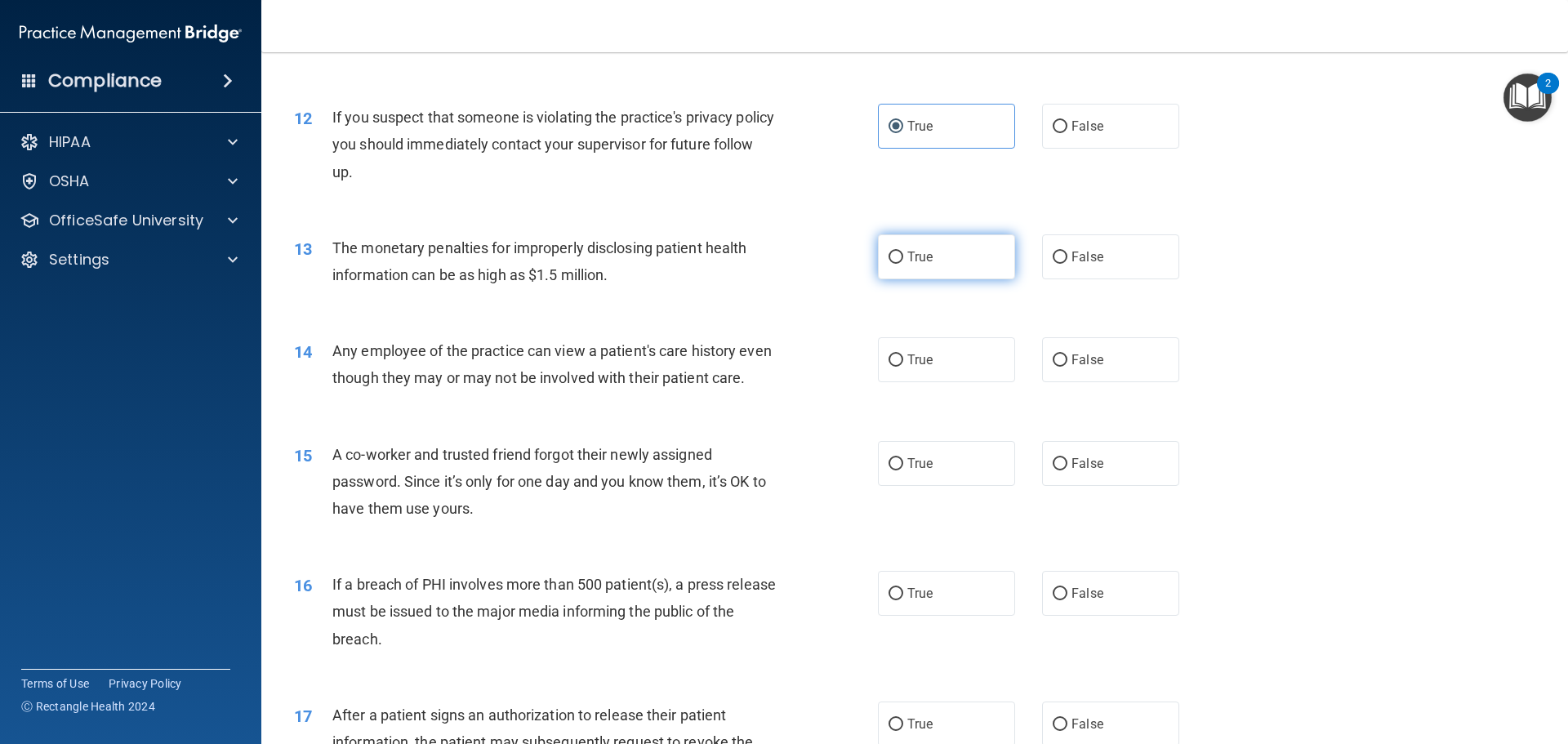
click at [879, 262] on label "True" at bounding box center [946, 257] width 137 height 45
click at [888, 262] on input "True" at bounding box center [895, 258] width 15 height 12
radio input "true"
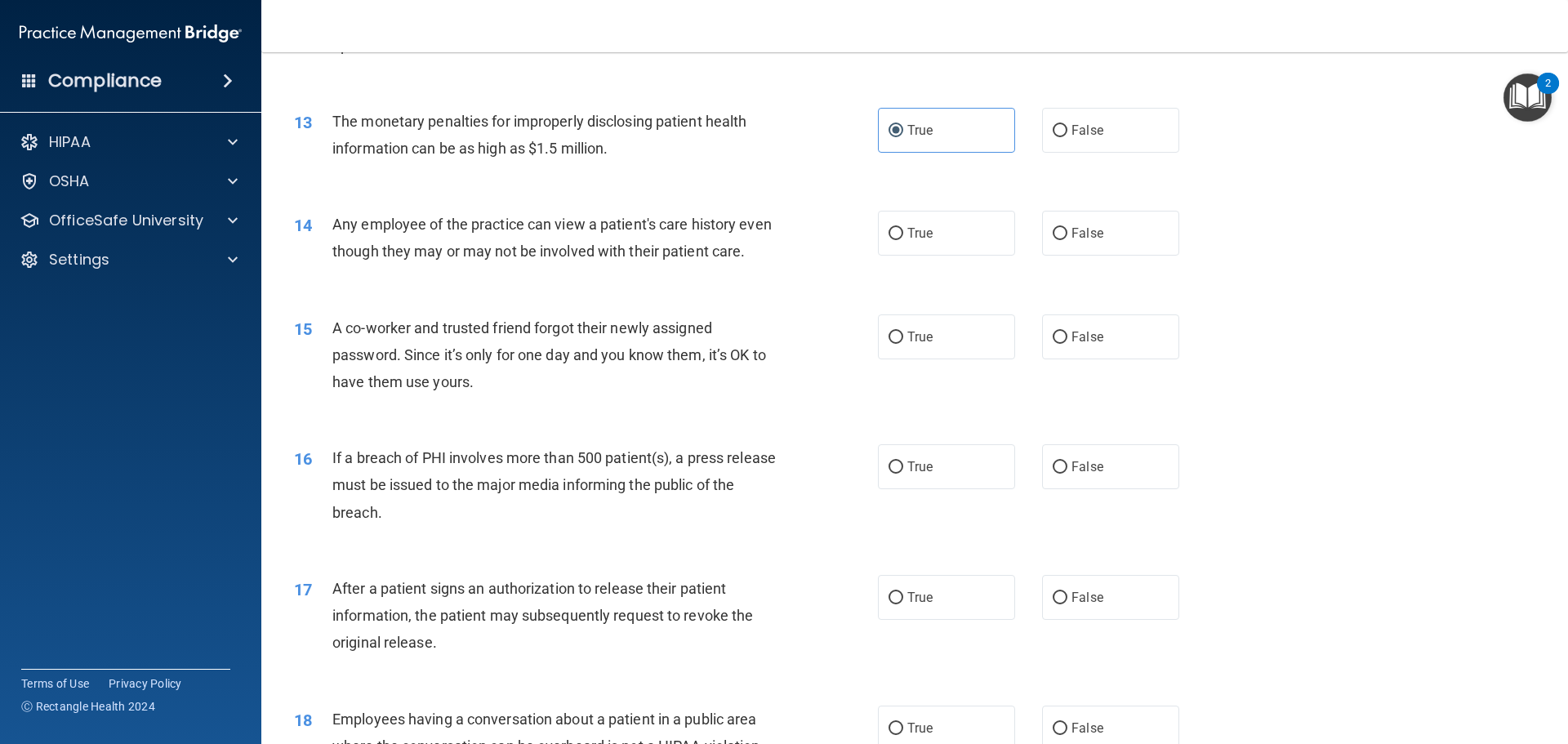
scroll to position [1470, 0]
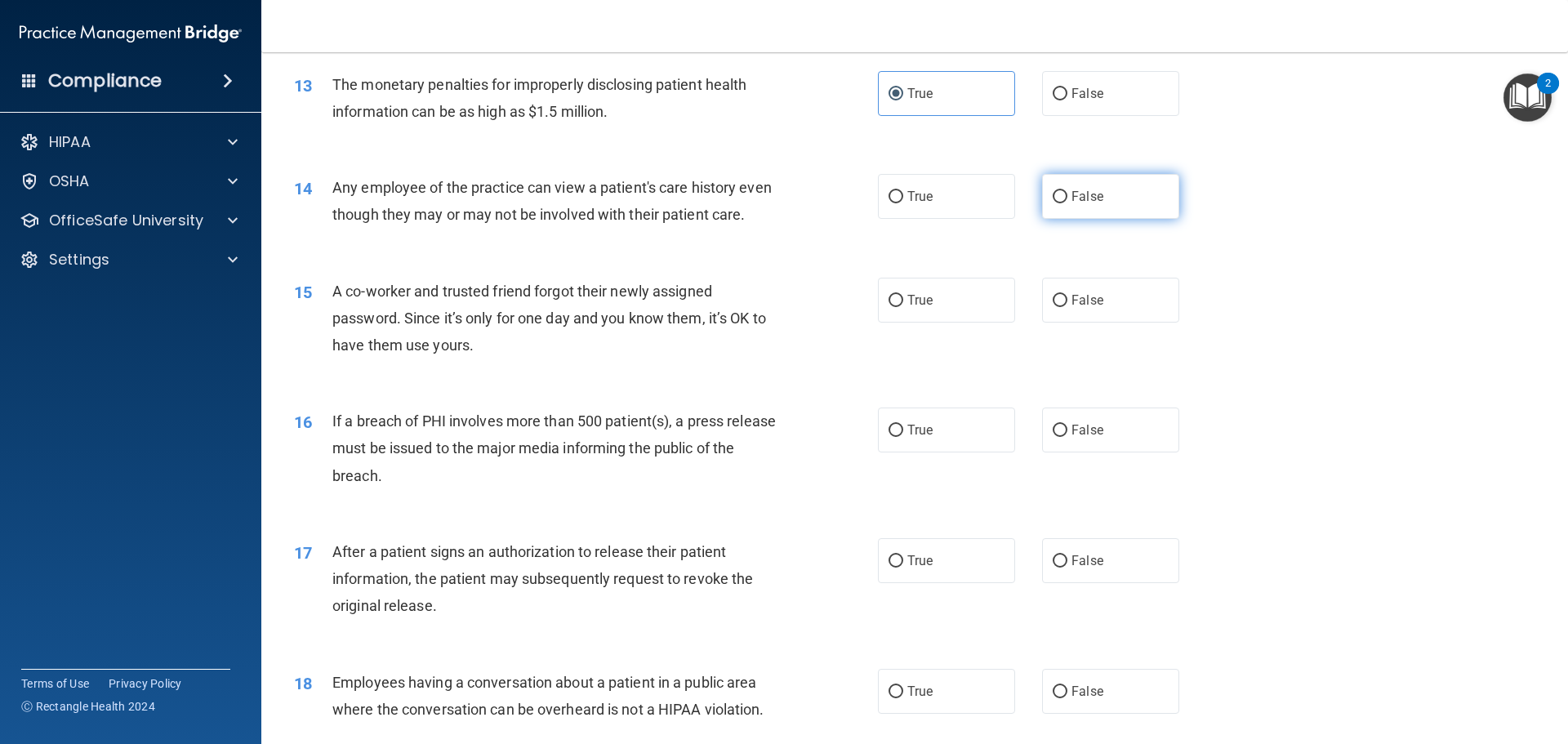
drag, startPoint x: 1090, startPoint y: 180, endPoint x: 1048, endPoint y: 201, distance: 47.0
click at [1090, 180] on label "False" at bounding box center [1111, 196] width 137 height 45
click at [1068, 191] on input "False" at bounding box center [1060, 197] width 15 height 12
radio input "true"
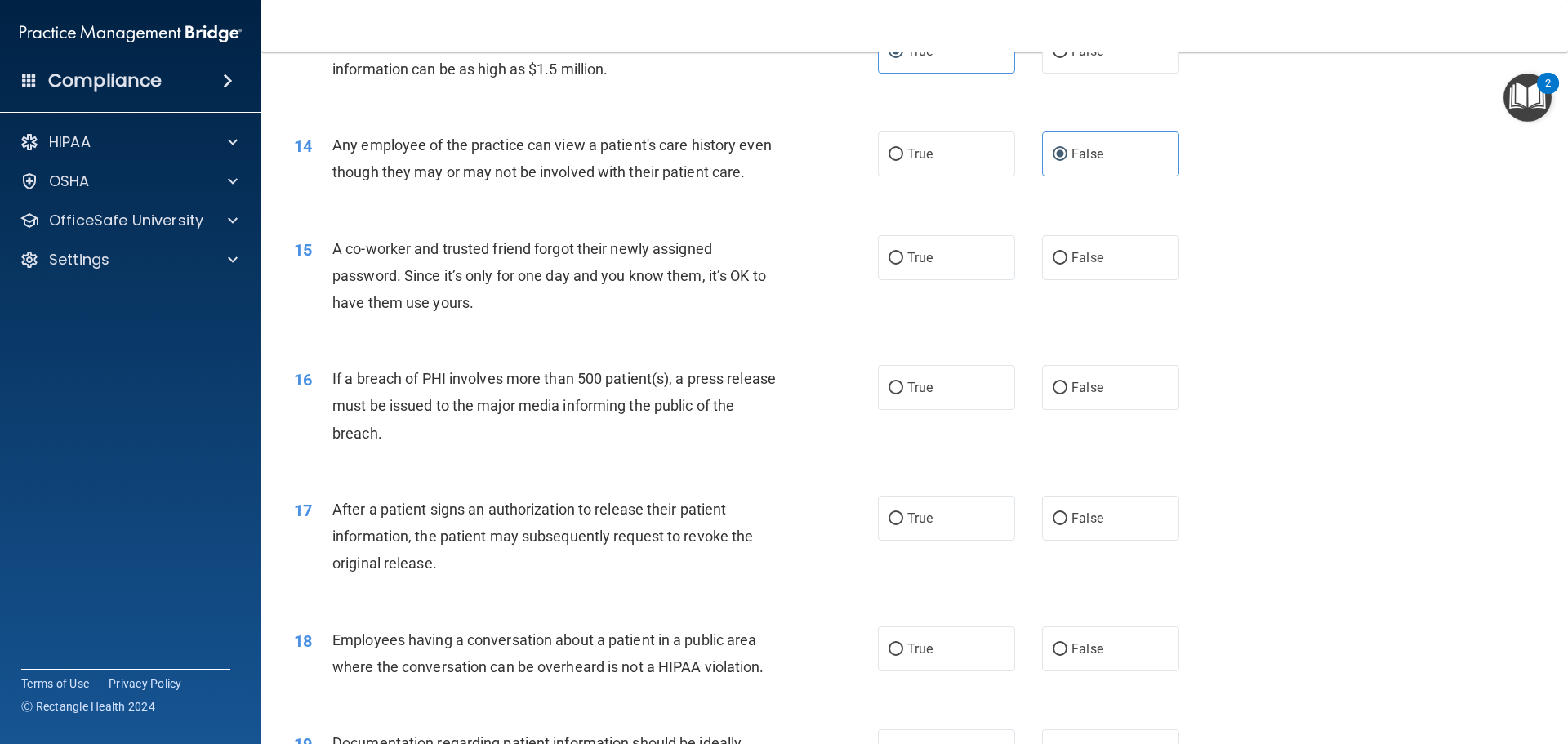
scroll to position [1552, 0]
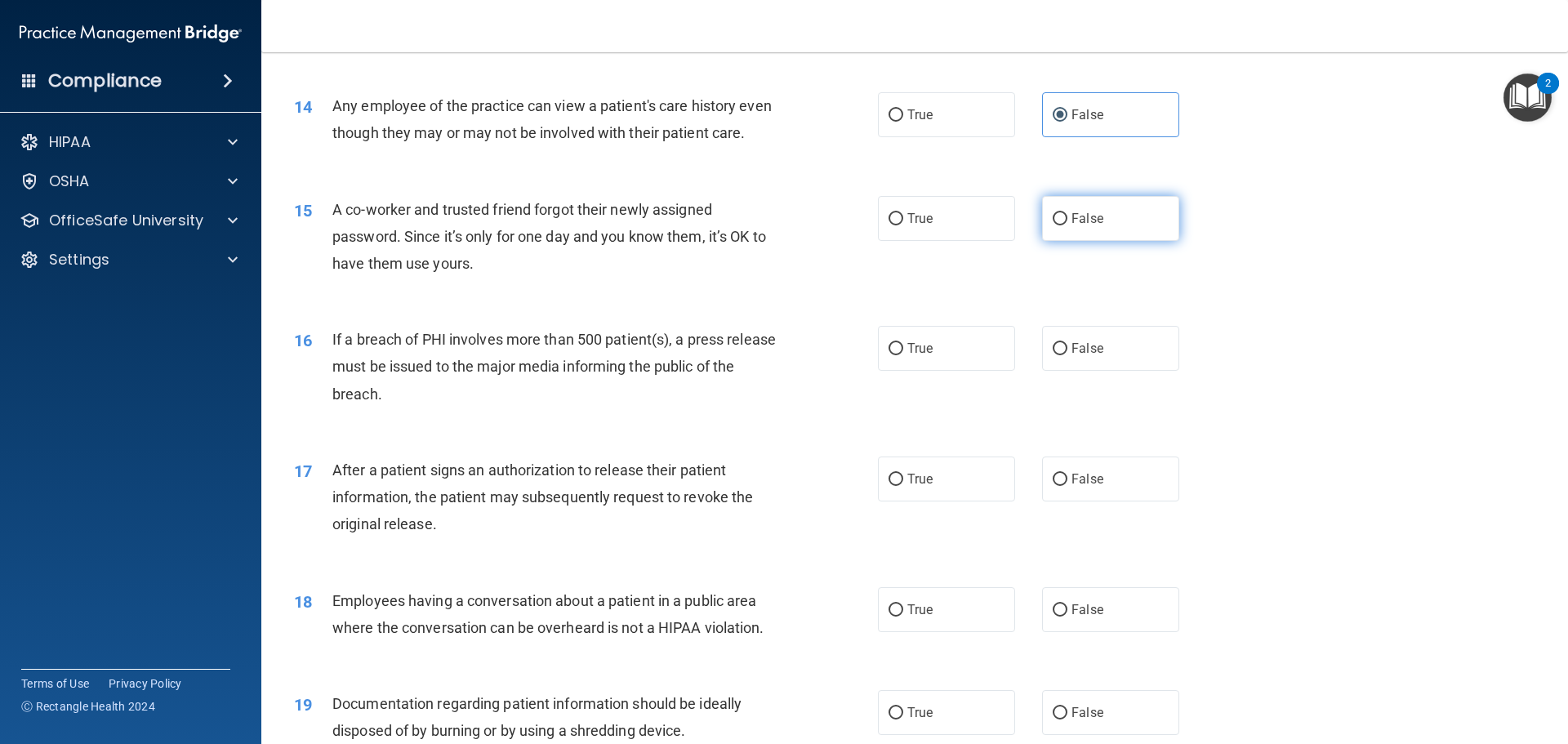
click at [1099, 241] on label "False" at bounding box center [1111, 218] width 137 height 45
click at [1068, 225] on input "False" at bounding box center [1060, 219] width 15 height 12
radio input "true"
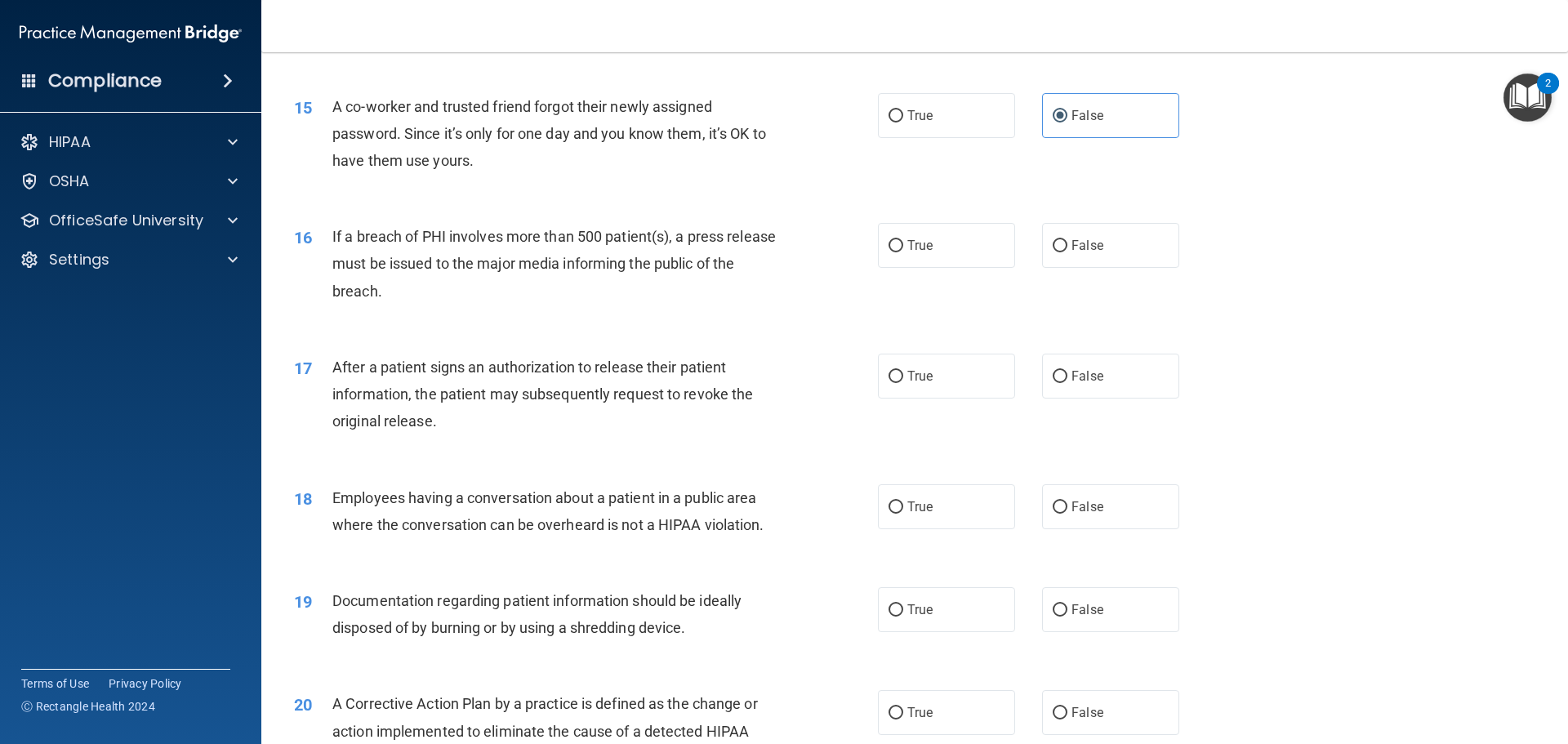
scroll to position [1715, 0]
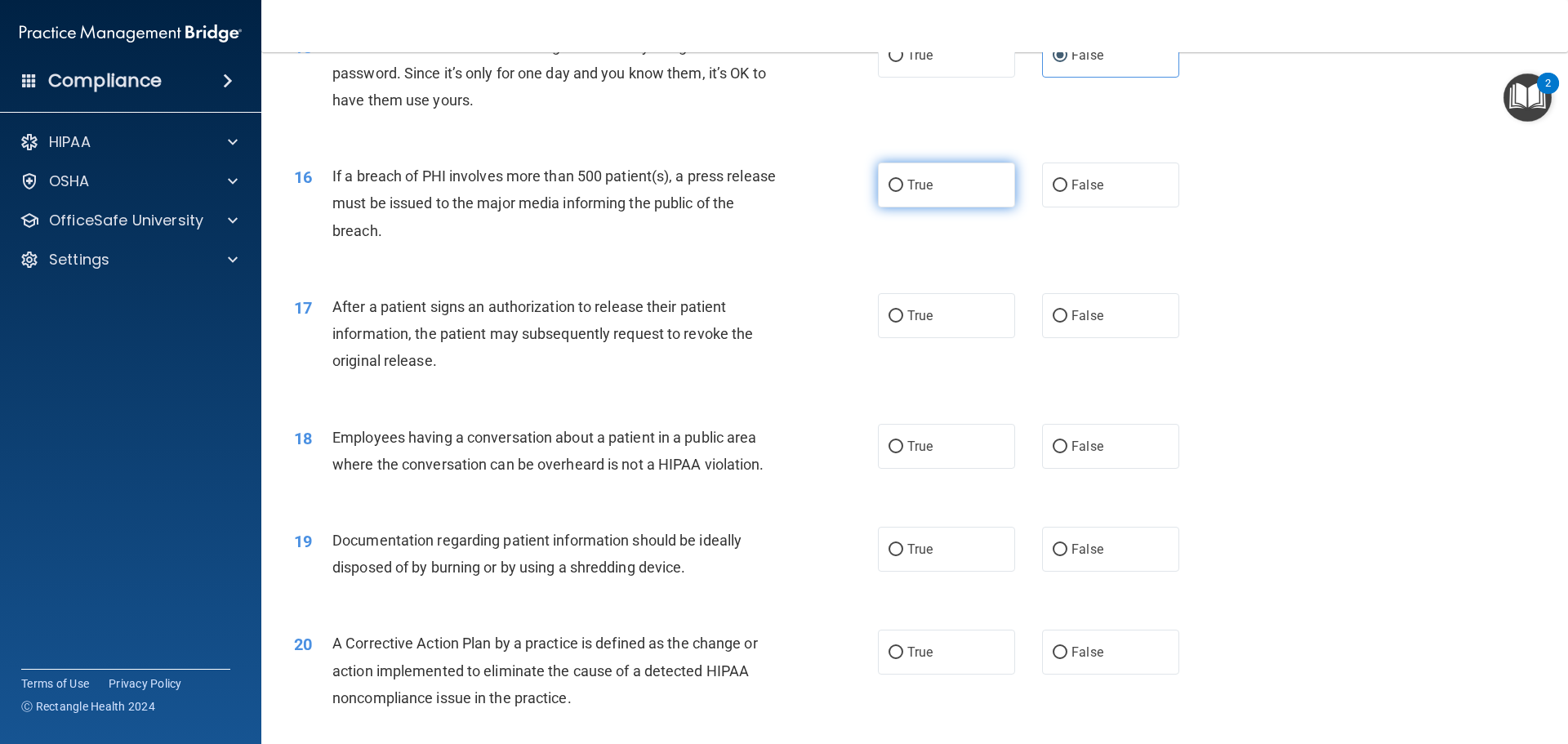
click at [888, 208] on label "True" at bounding box center [946, 185] width 137 height 45
click at [888, 192] on input "True" at bounding box center [895, 186] width 15 height 12
radio input "true"
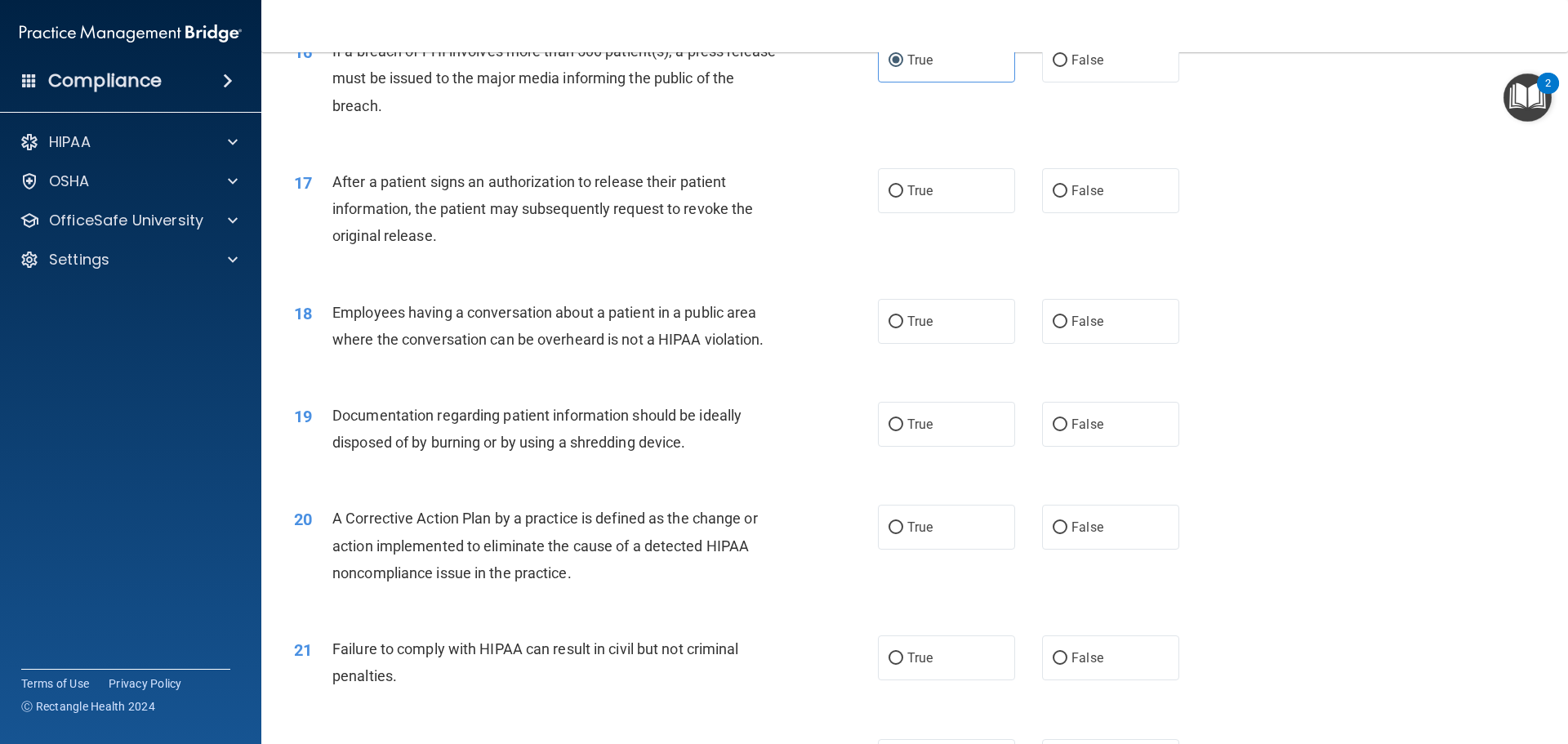
scroll to position [1878, 0]
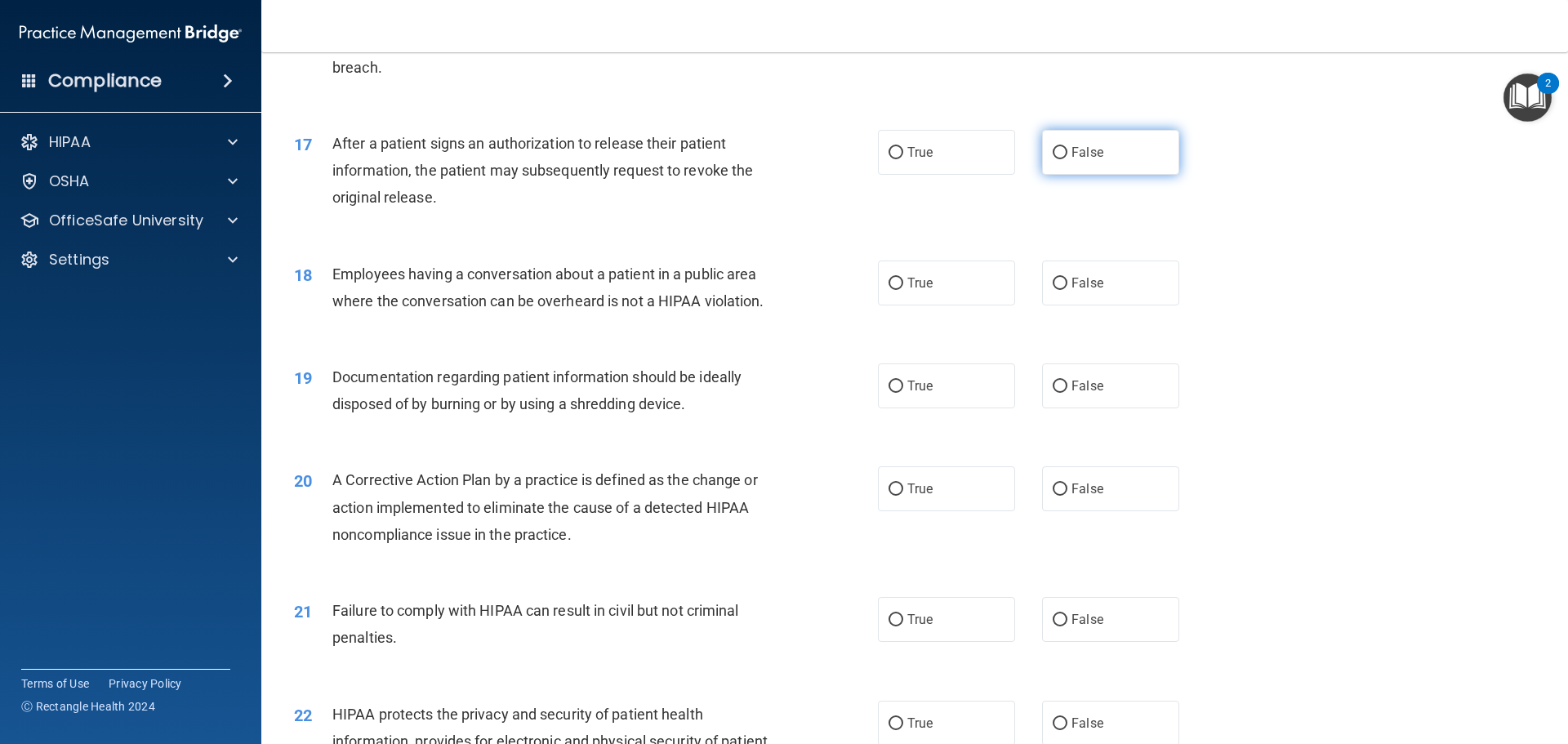
click at [1105, 175] on label "False" at bounding box center [1111, 152] width 137 height 45
click at [1068, 159] on input "False" at bounding box center [1060, 153] width 15 height 12
radio input "true"
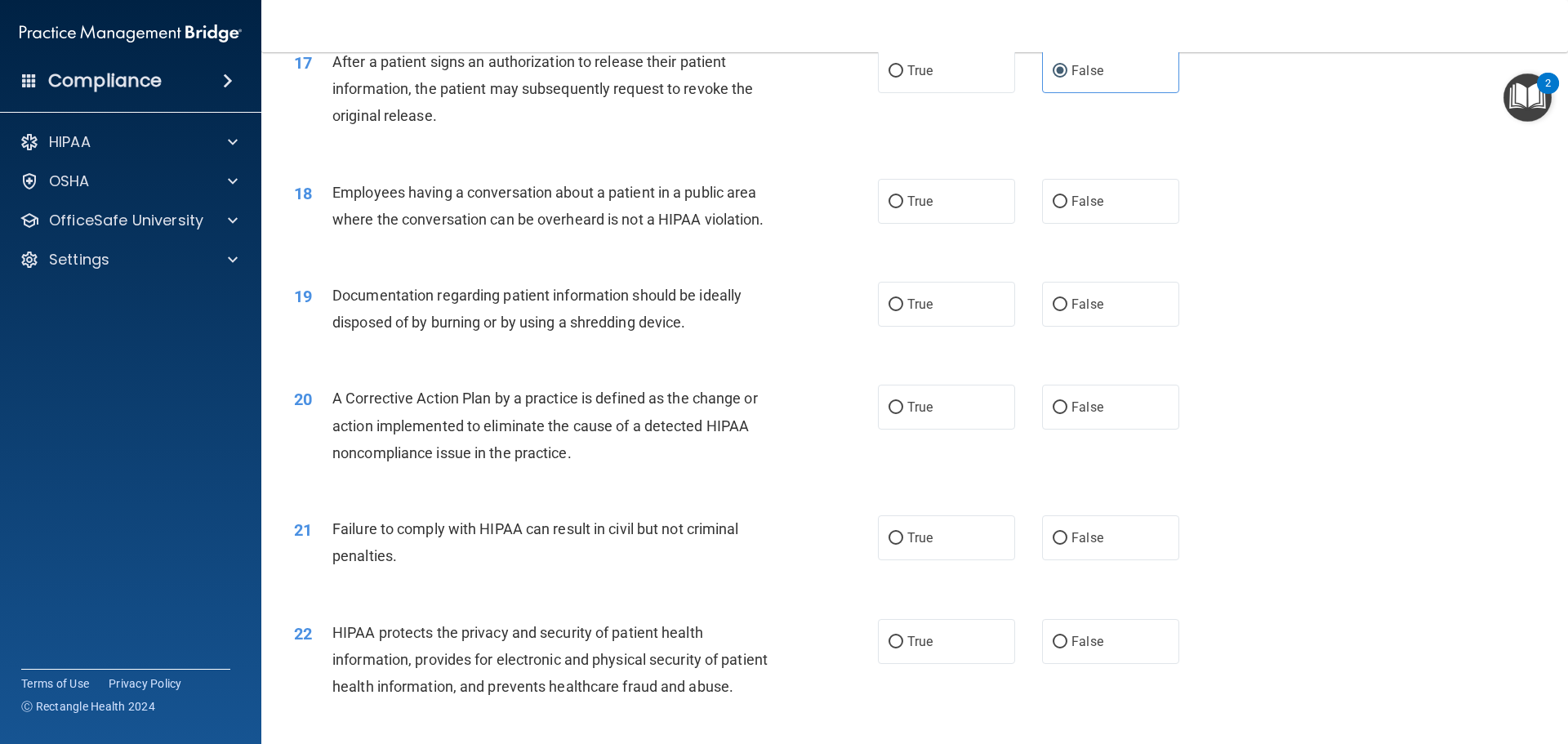
scroll to position [2042, 0]
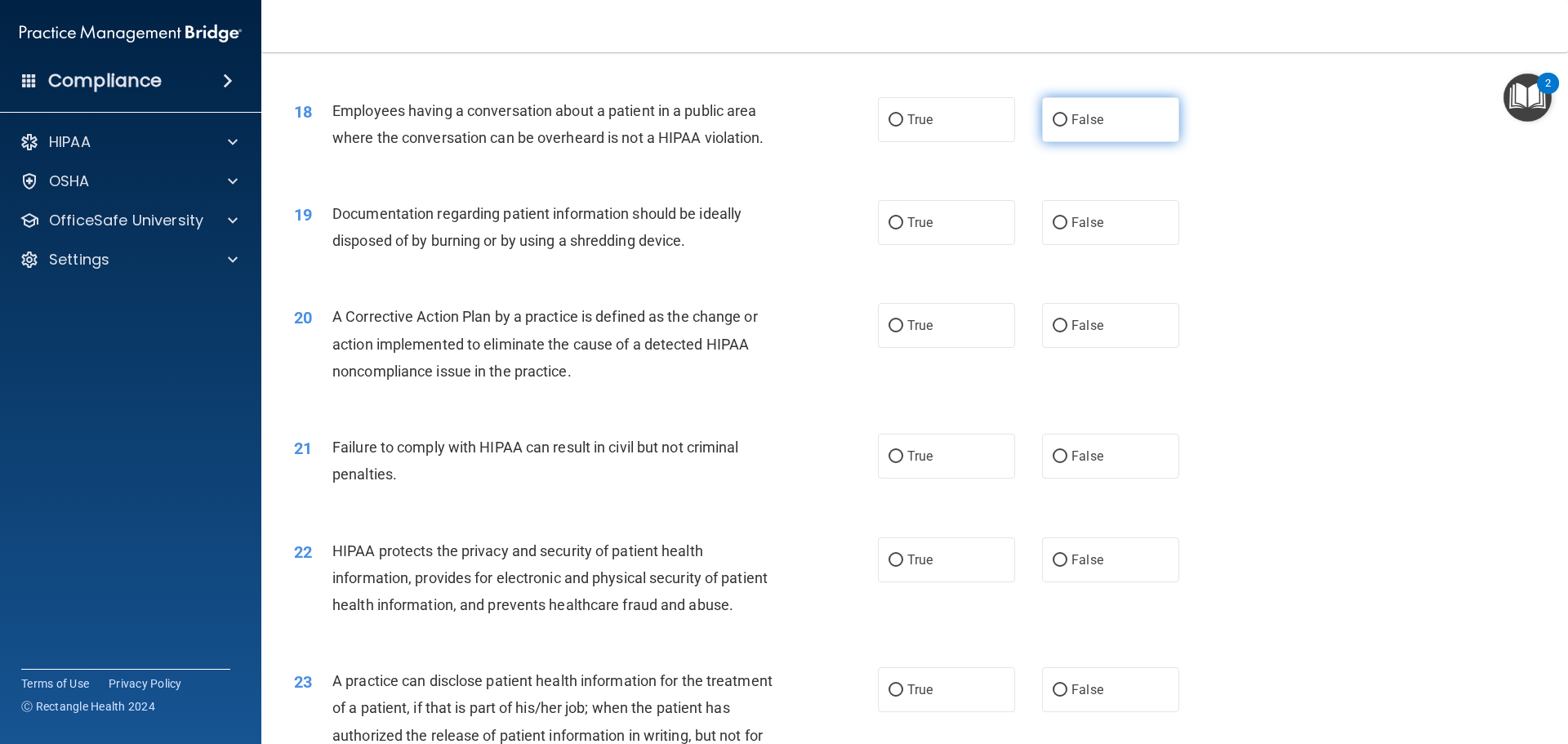
click at [1083, 128] on span "False" at bounding box center [1087, 120] width 32 height 16
click at [1068, 127] on input "False" at bounding box center [1060, 120] width 15 height 12
radio input "true"
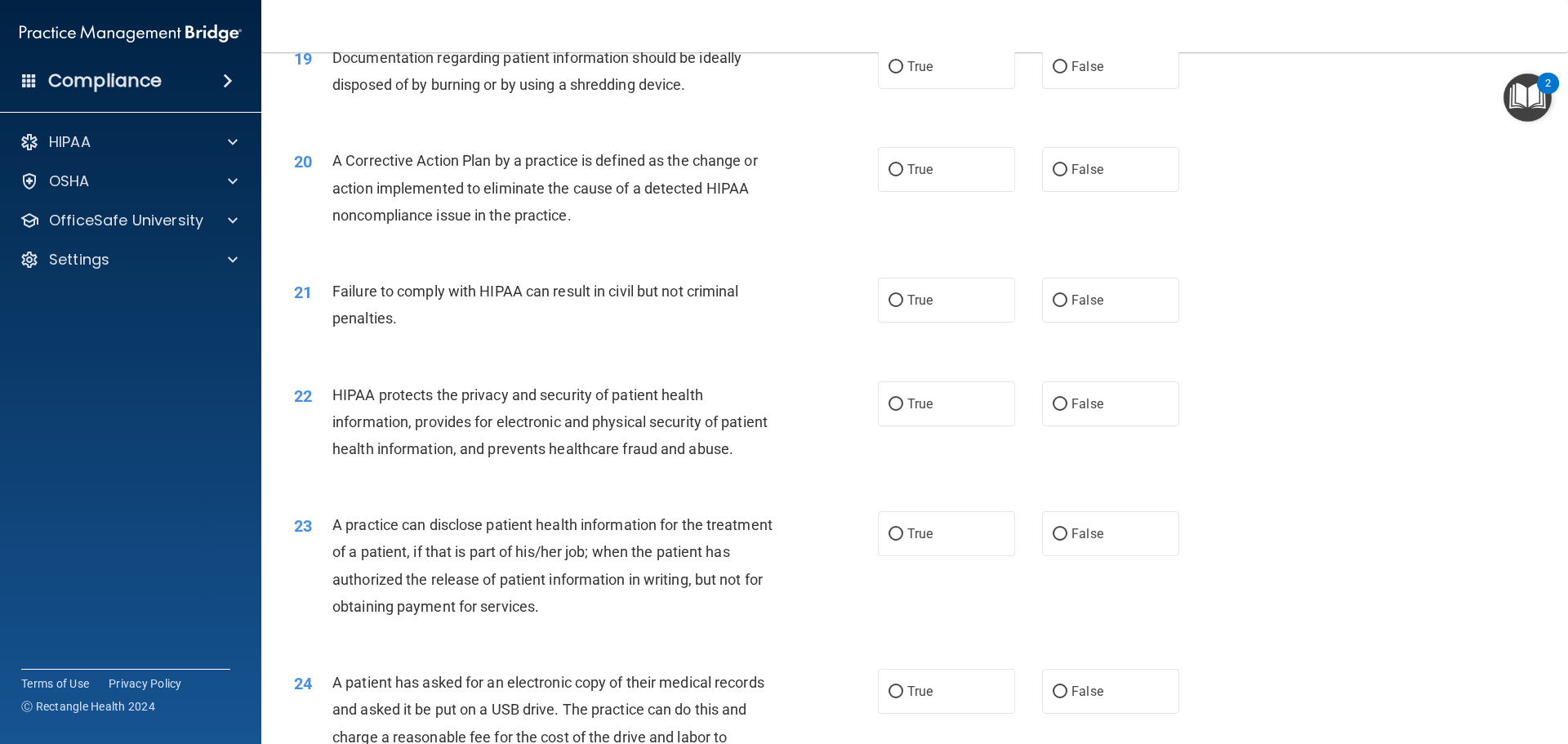
scroll to position [2205, 0]
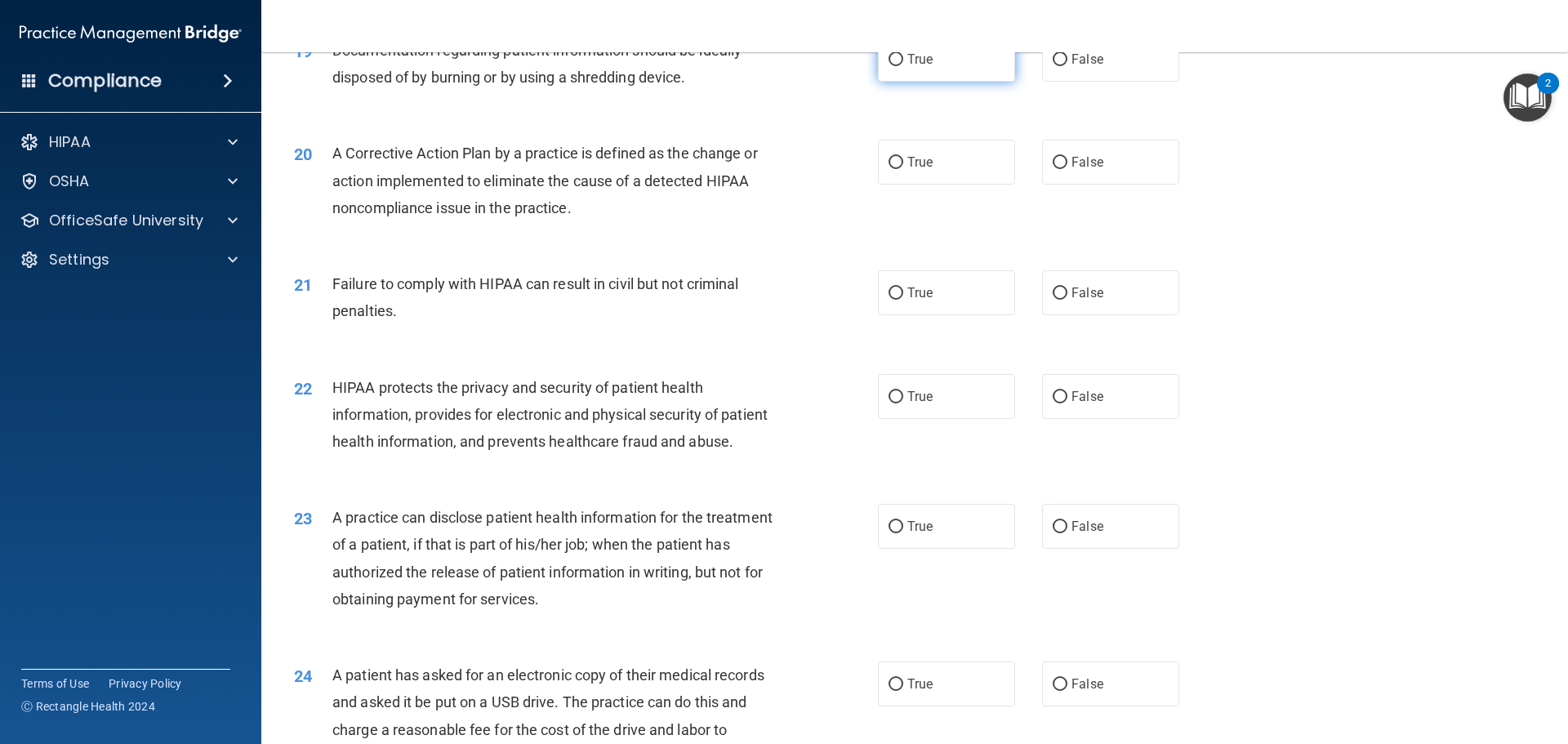
click at [967, 82] on label "True" at bounding box center [946, 59] width 137 height 45
click at [903, 66] on input "True" at bounding box center [895, 60] width 15 height 12
radio input "true"
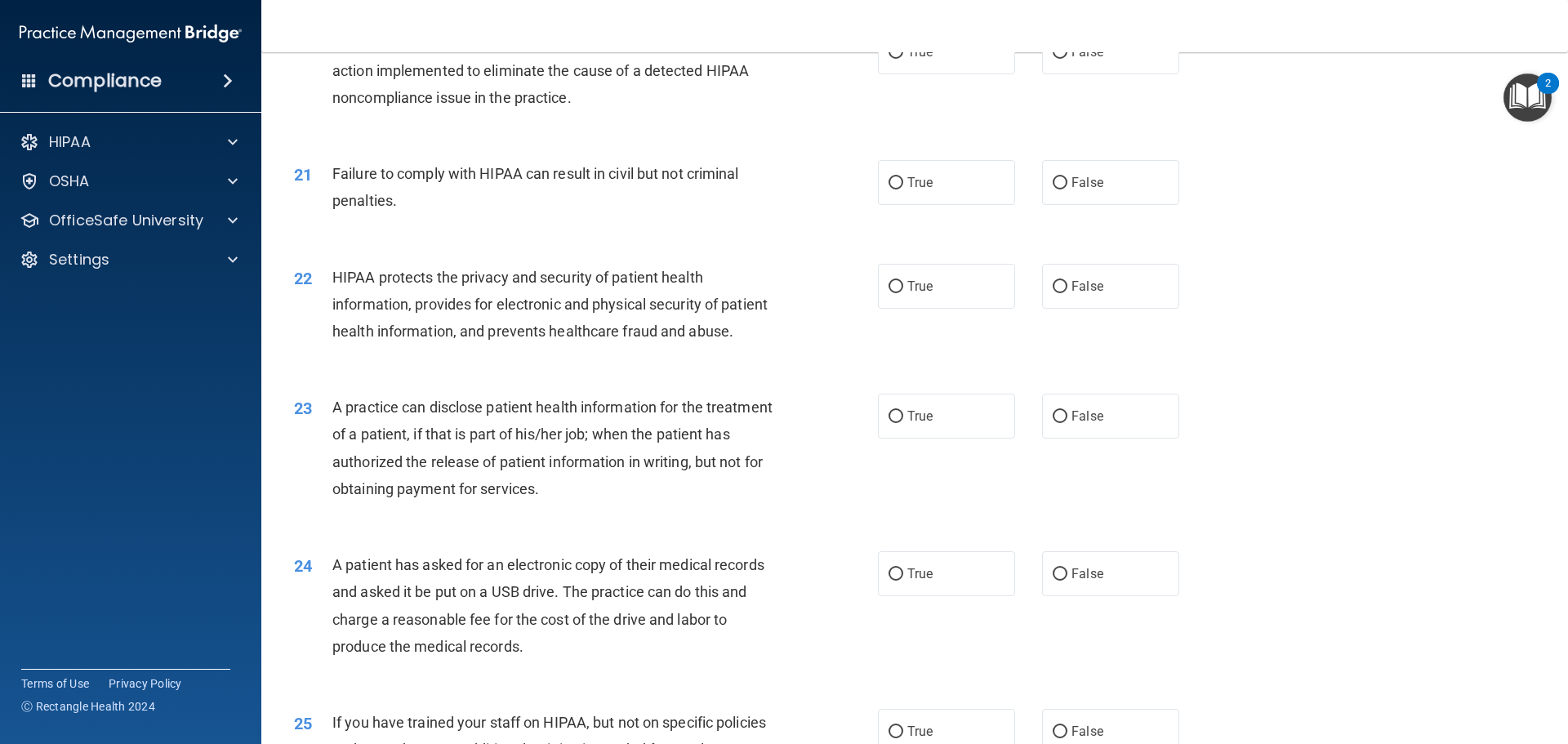
scroll to position [2287, 0]
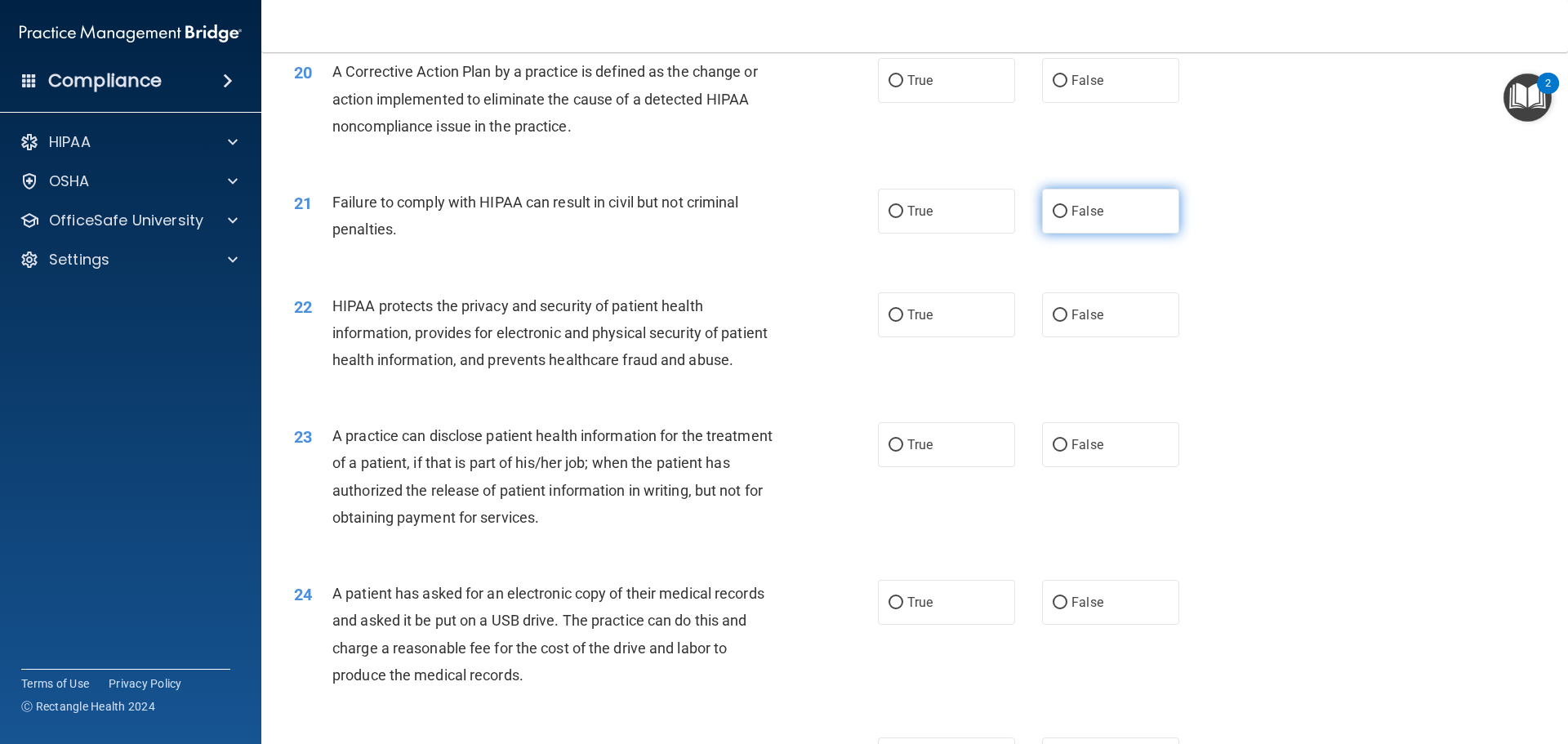
click at [1101, 234] on label "False" at bounding box center [1111, 211] width 137 height 45
click at [1068, 218] on input "False" at bounding box center [1060, 212] width 15 height 12
radio input "true"
click at [974, 103] on label "True" at bounding box center [946, 80] width 137 height 45
click at [903, 87] on input "True" at bounding box center [895, 81] width 15 height 12
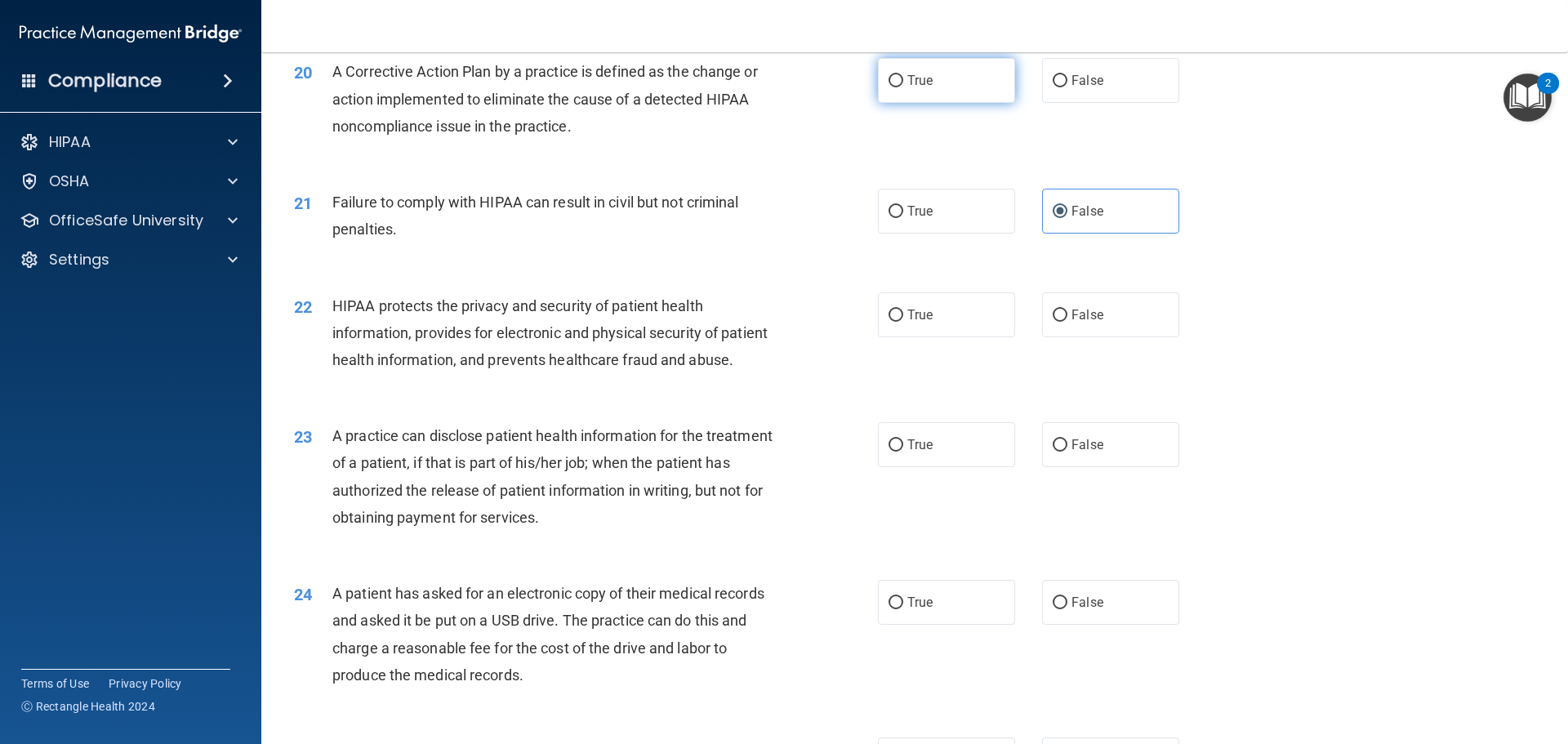
radio input "true"
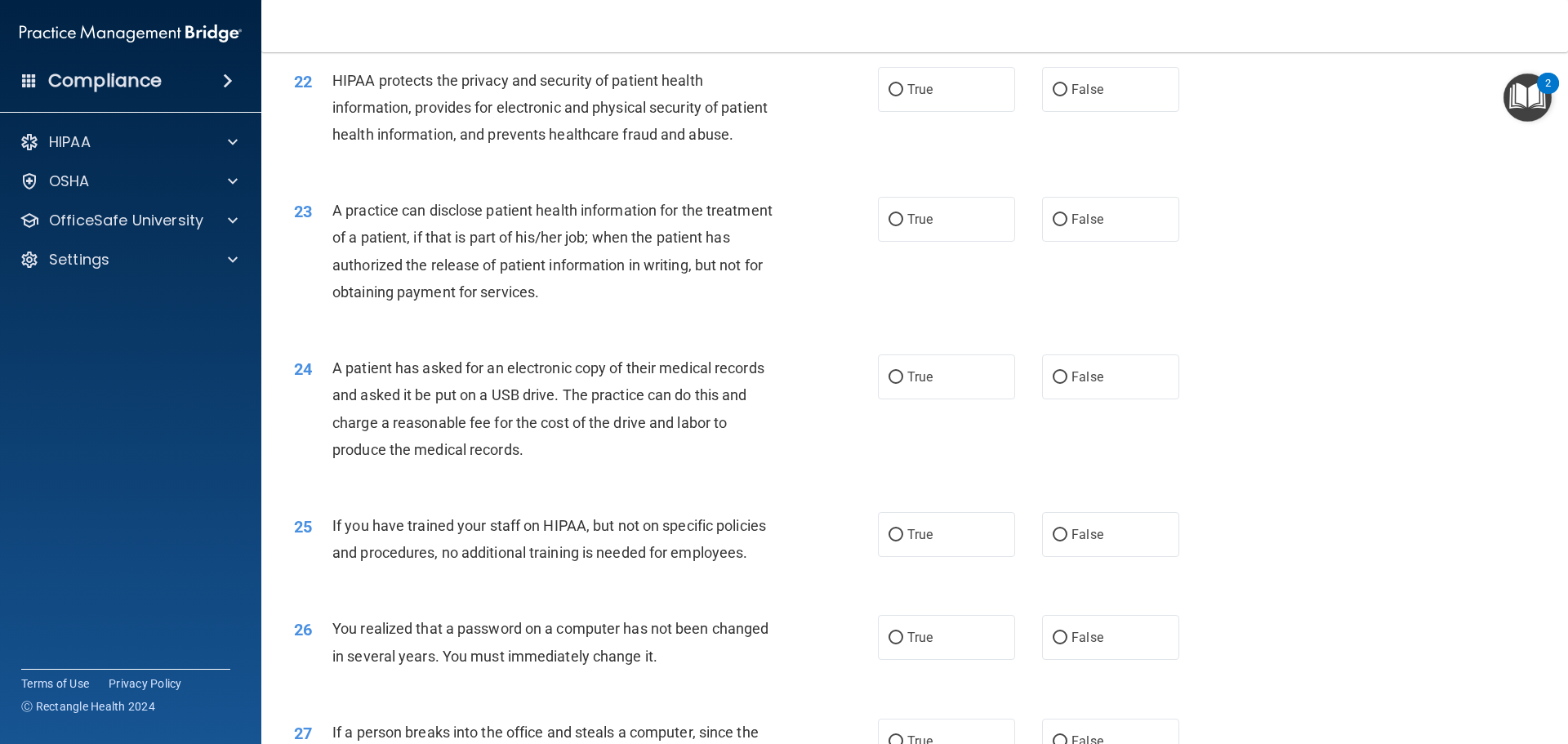
scroll to position [2549, 0]
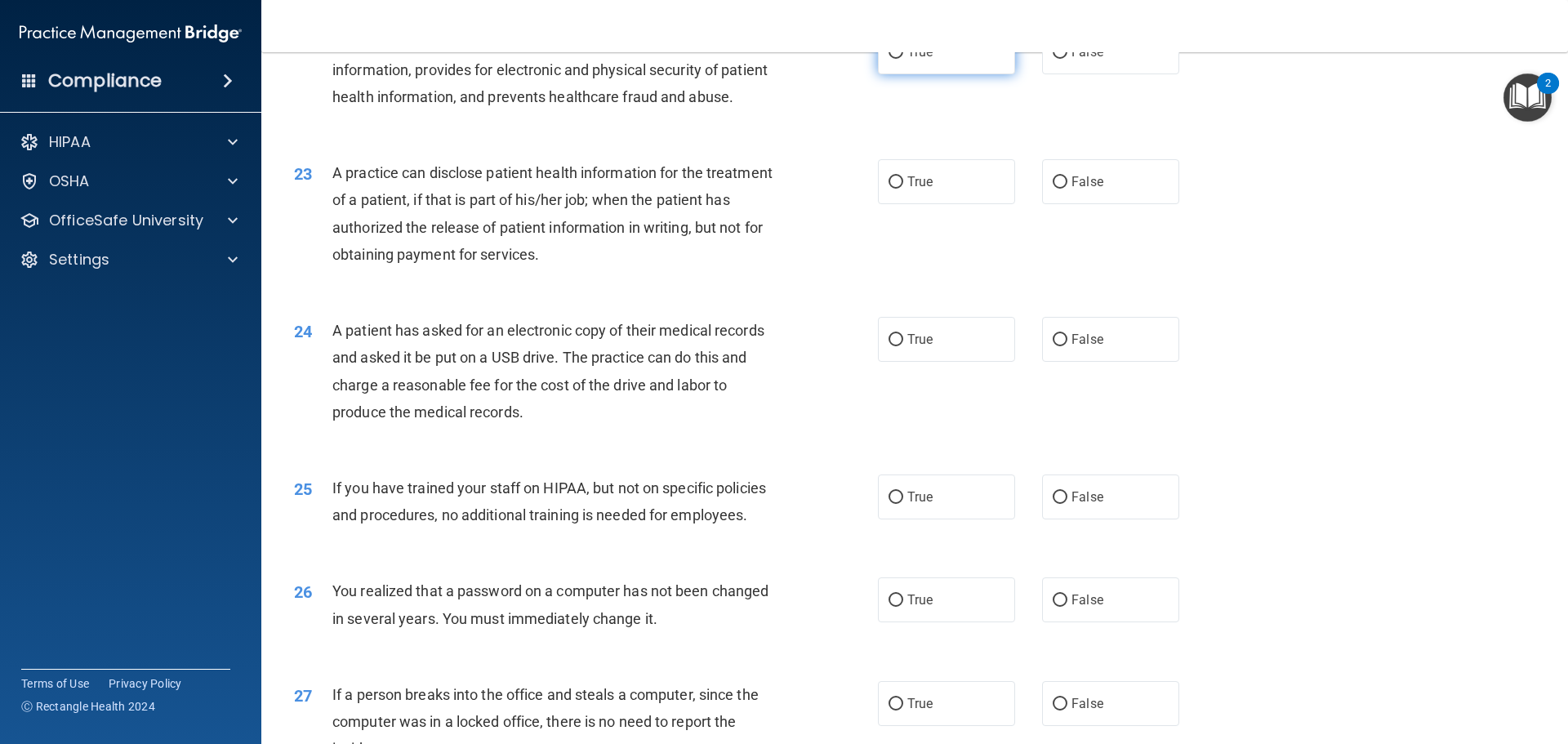
click at [908, 60] on span "True" at bounding box center [920, 52] width 26 height 16
click at [903, 59] on input "True" at bounding box center [895, 53] width 15 height 12
radio input "true"
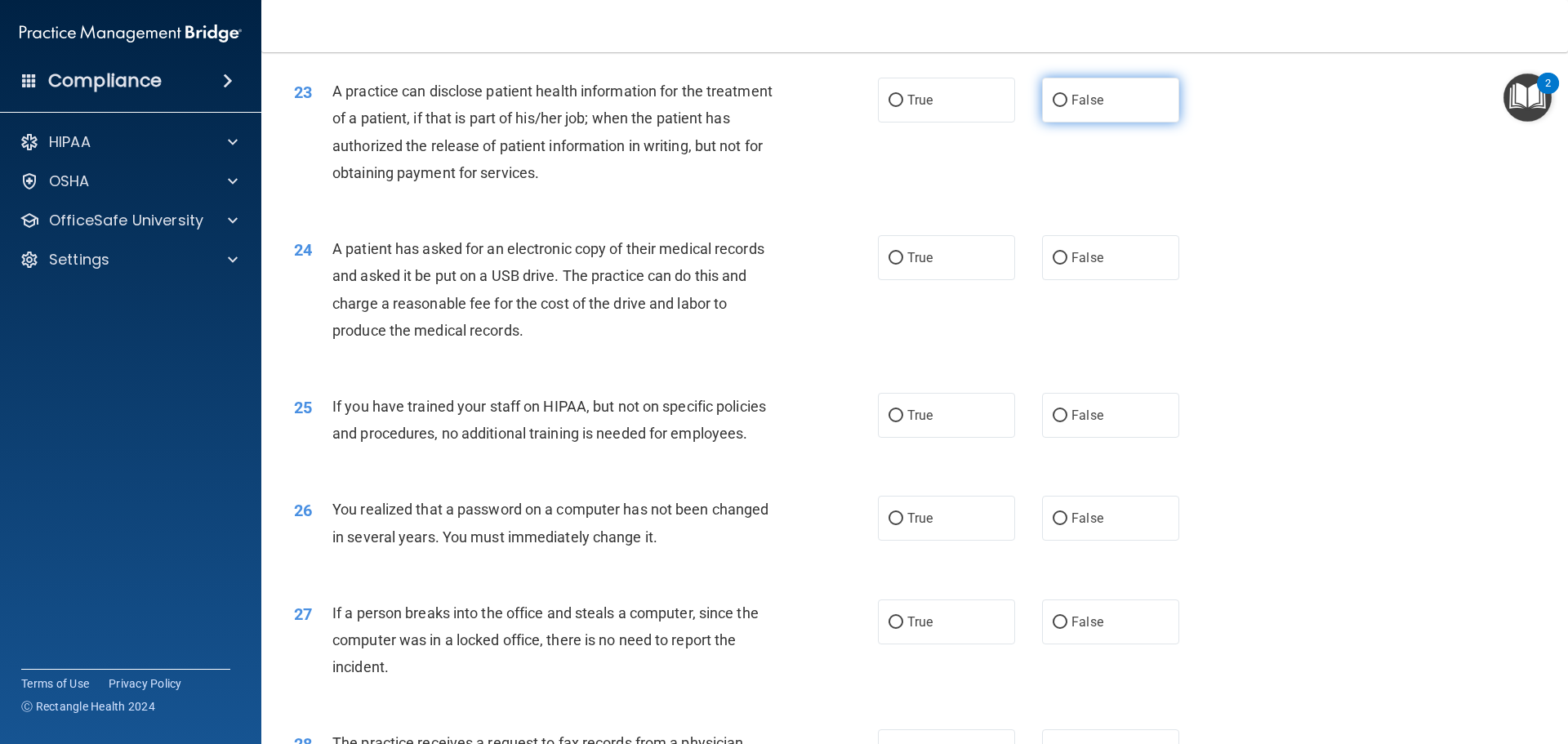
click at [1166, 122] on label "False" at bounding box center [1111, 99] width 137 height 45
click at [1068, 107] on input "False" at bounding box center [1060, 101] width 15 height 12
radio input "true"
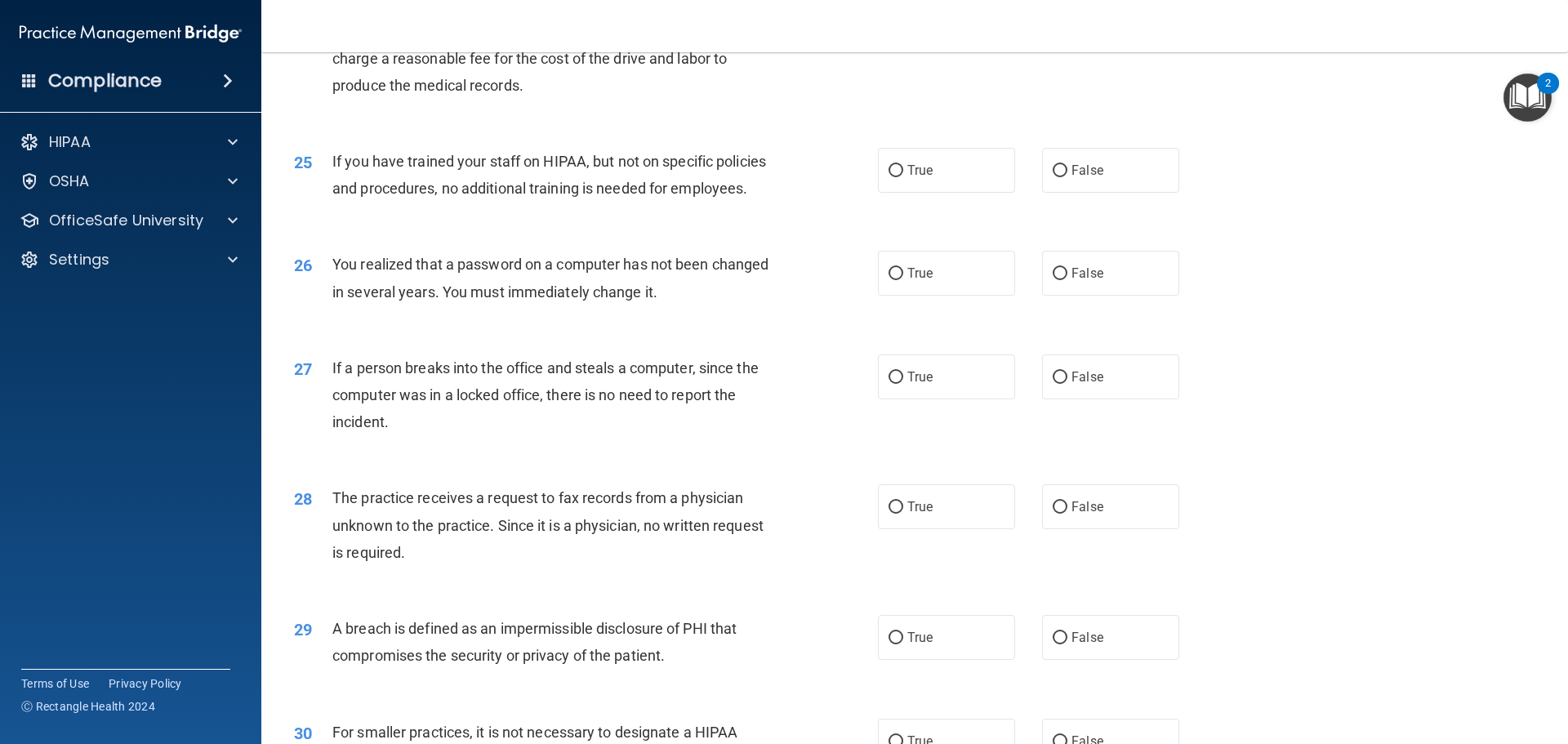
scroll to position [2958, 0]
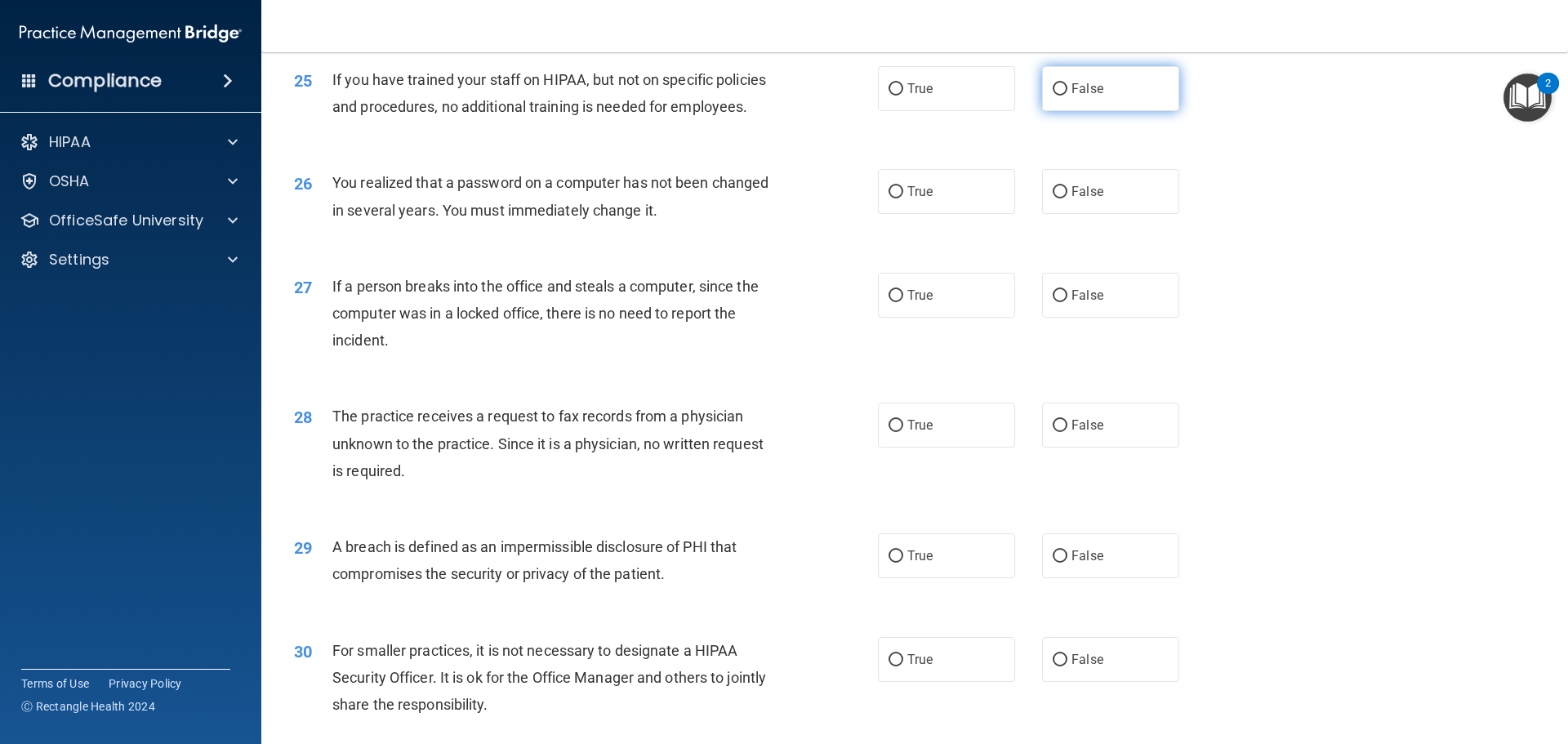
click at [1080, 111] on label "False" at bounding box center [1111, 88] width 137 height 45
click at [1068, 96] on input "False" at bounding box center [1060, 90] width 15 height 12
radio input "true"
click at [933, 214] on label "True" at bounding box center [946, 191] width 137 height 45
click at [903, 199] on input "True" at bounding box center [895, 193] width 15 height 12
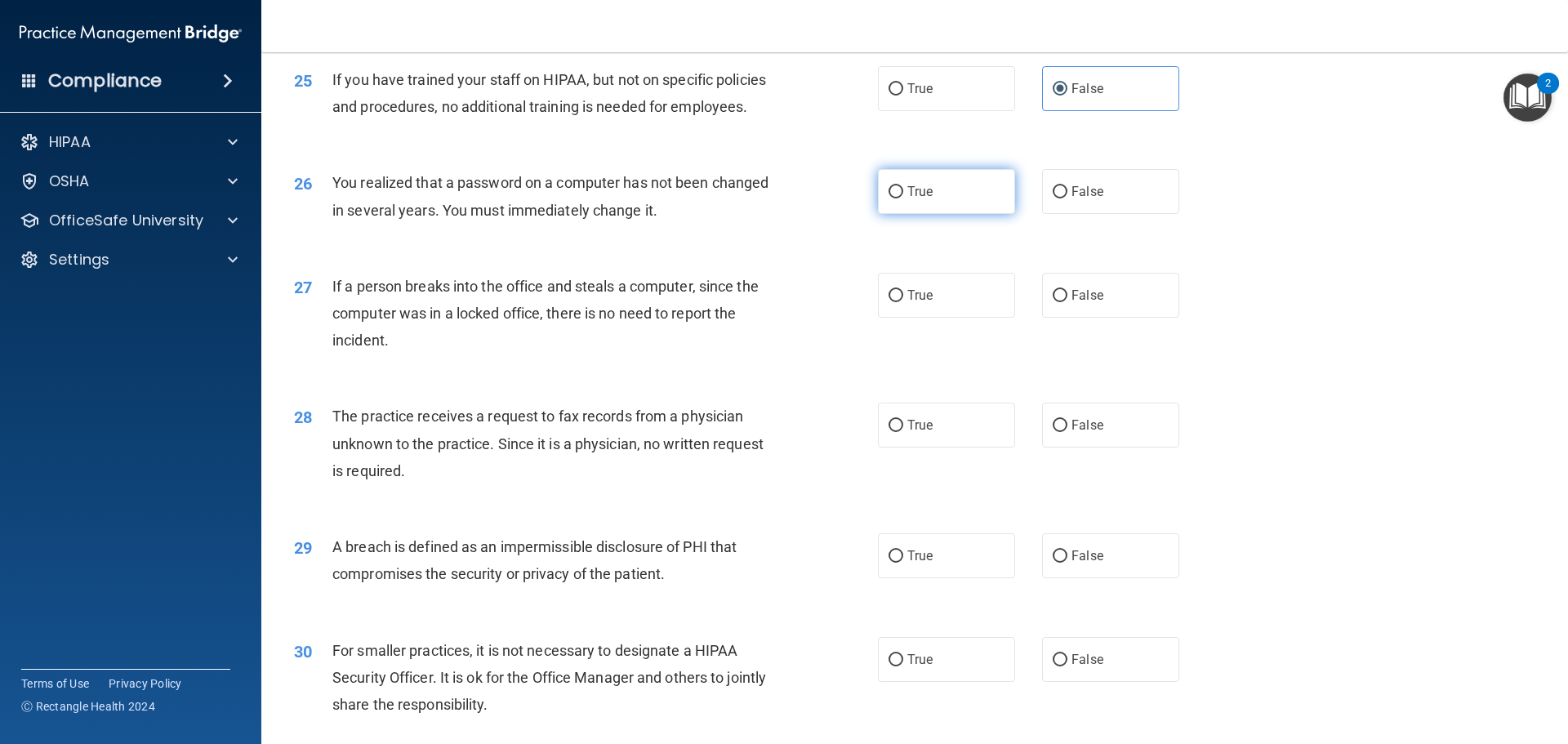
radio input "true"
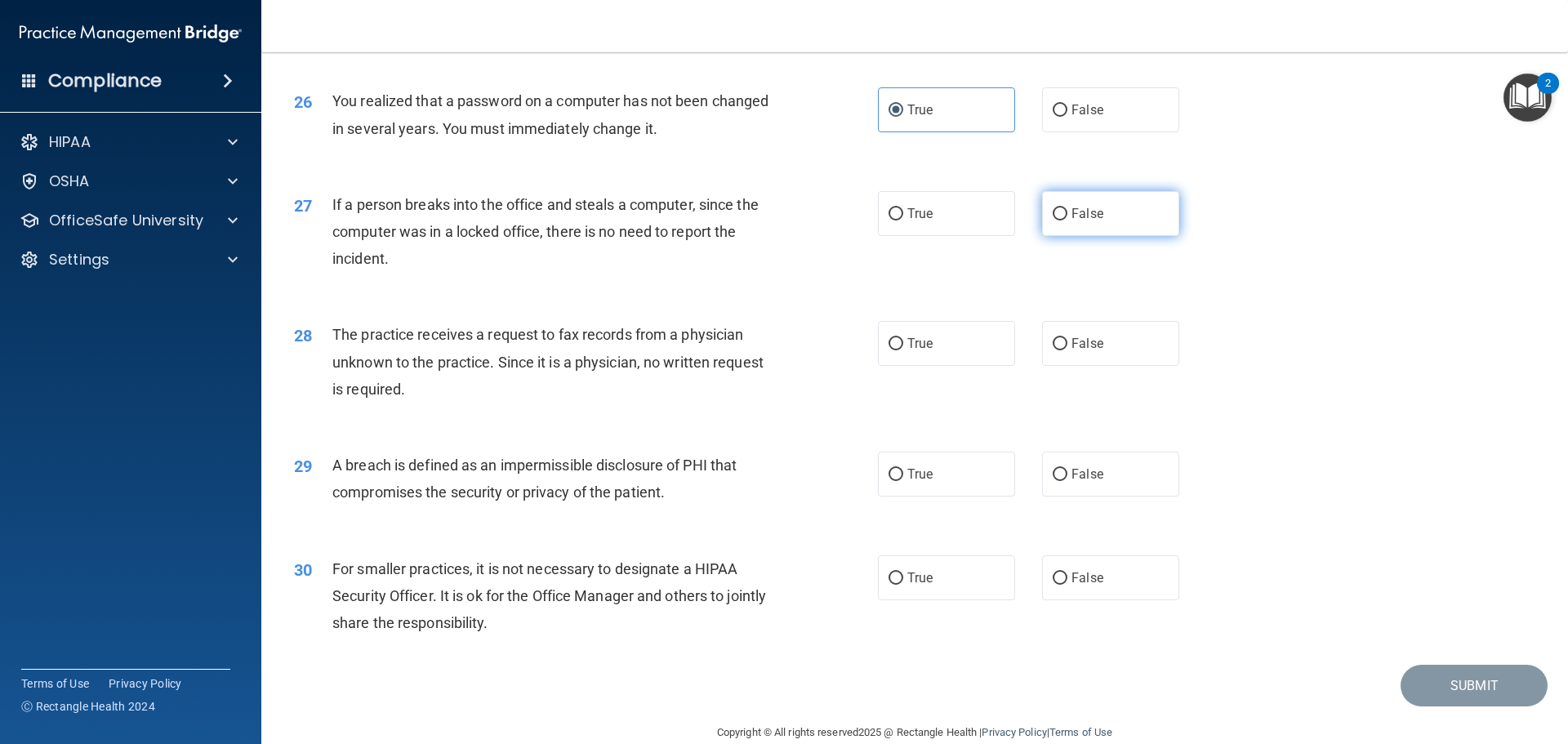
click at [1119, 236] on label "False" at bounding box center [1111, 213] width 137 height 45
click at [1068, 221] on input "False" at bounding box center [1060, 215] width 15 height 12
radio input "true"
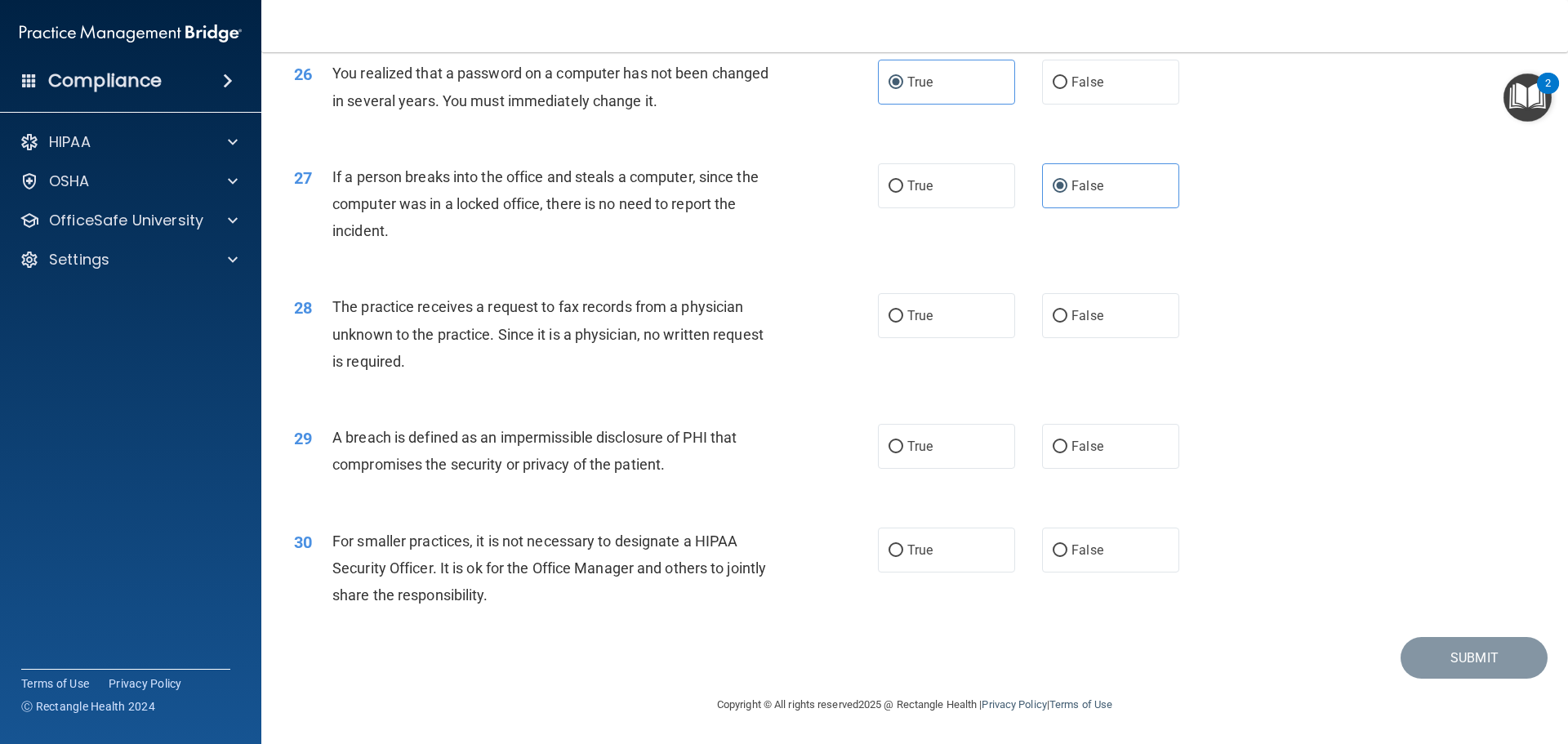
scroll to position [3121, 0]
click at [1169, 317] on label "False" at bounding box center [1111, 315] width 137 height 45
click at [1068, 317] on input "False" at bounding box center [1060, 317] width 15 height 12
radio input "true"
click at [1001, 453] on label "True" at bounding box center [946, 446] width 137 height 45
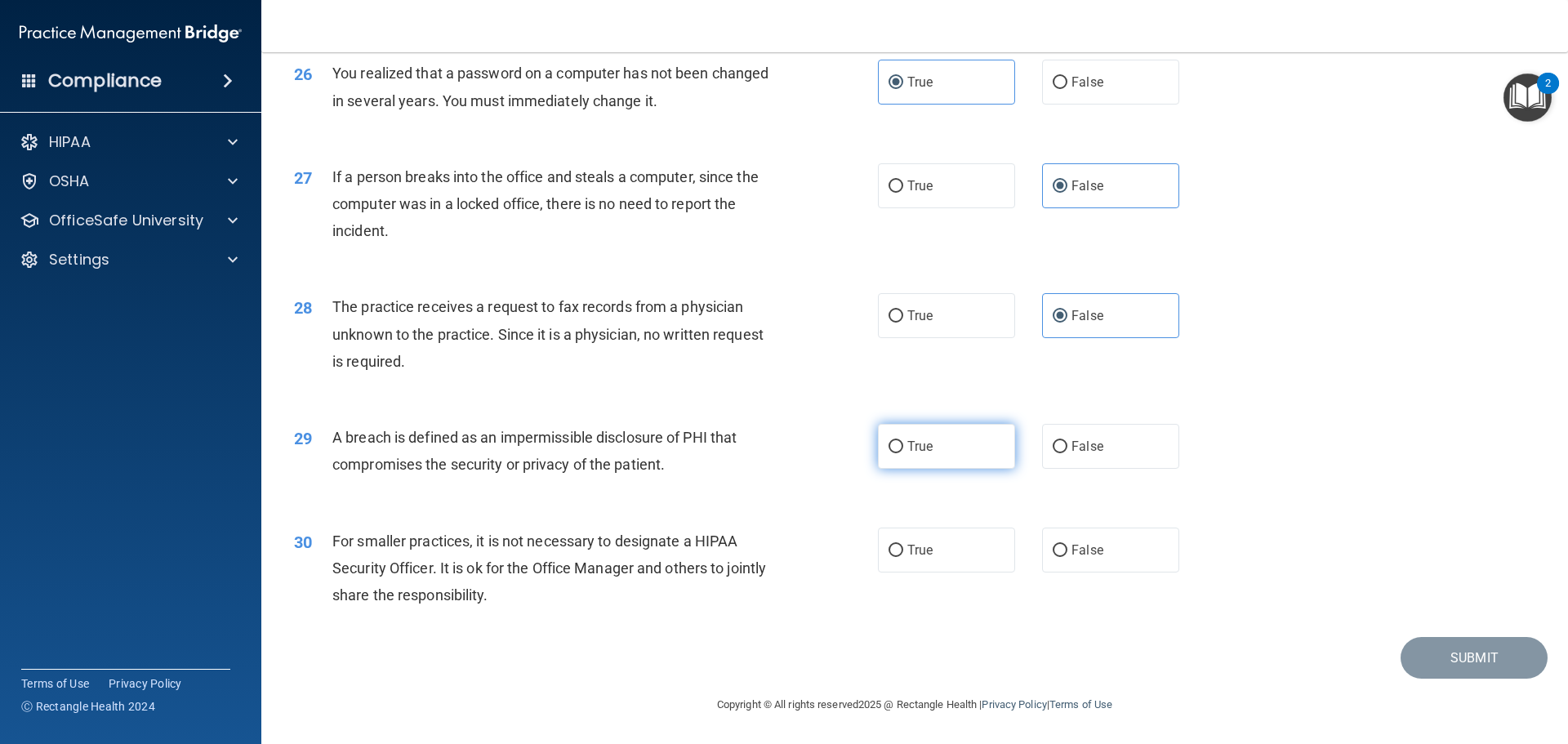
click at [903, 453] on input "True" at bounding box center [895, 447] width 15 height 12
radio input "true"
click at [963, 546] on label "True" at bounding box center [946, 550] width 137 height 45
click at [903, 546] on input "True" at bounding box center [895, 551] width 15 height 12
radio input "true"
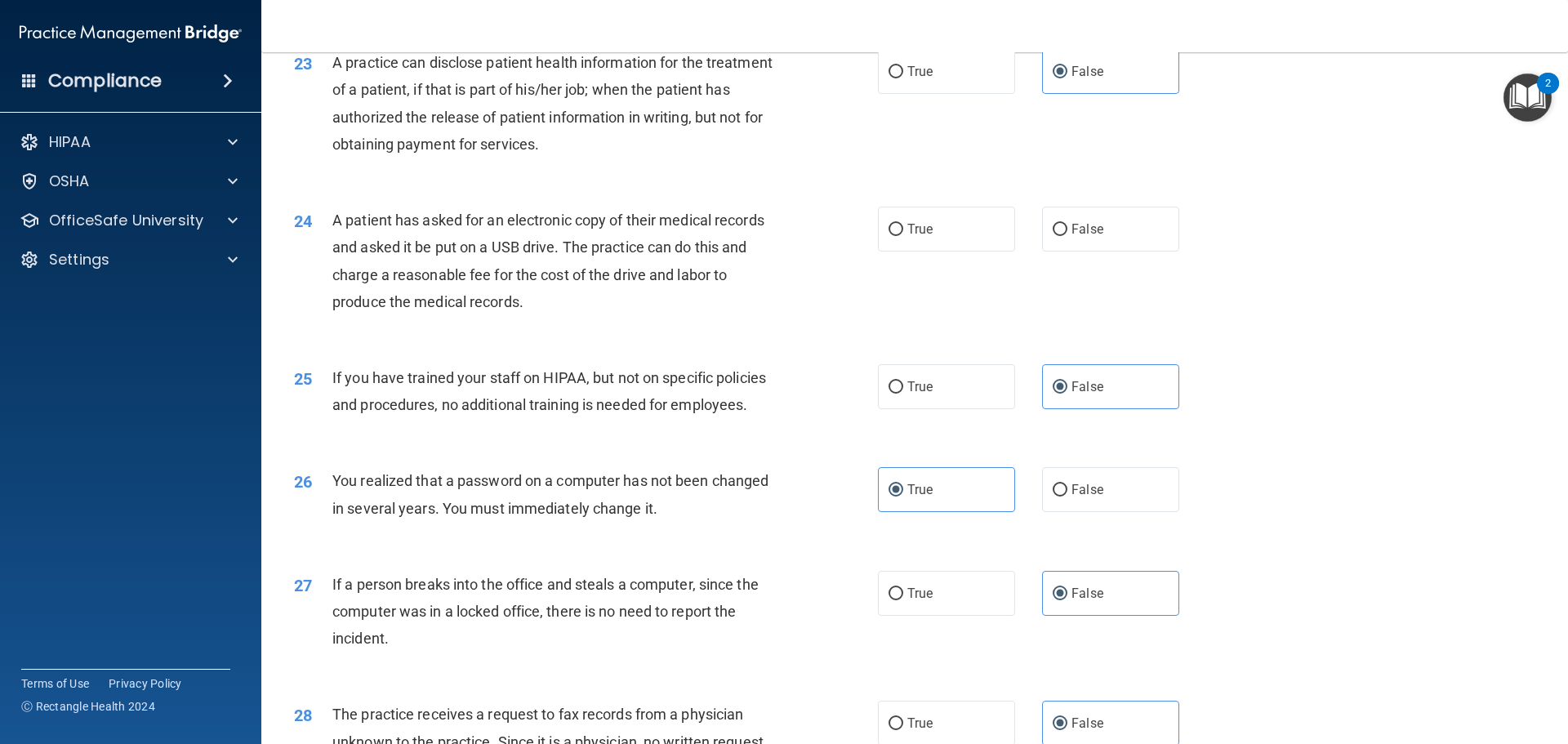
scroll to position [2631, 0]
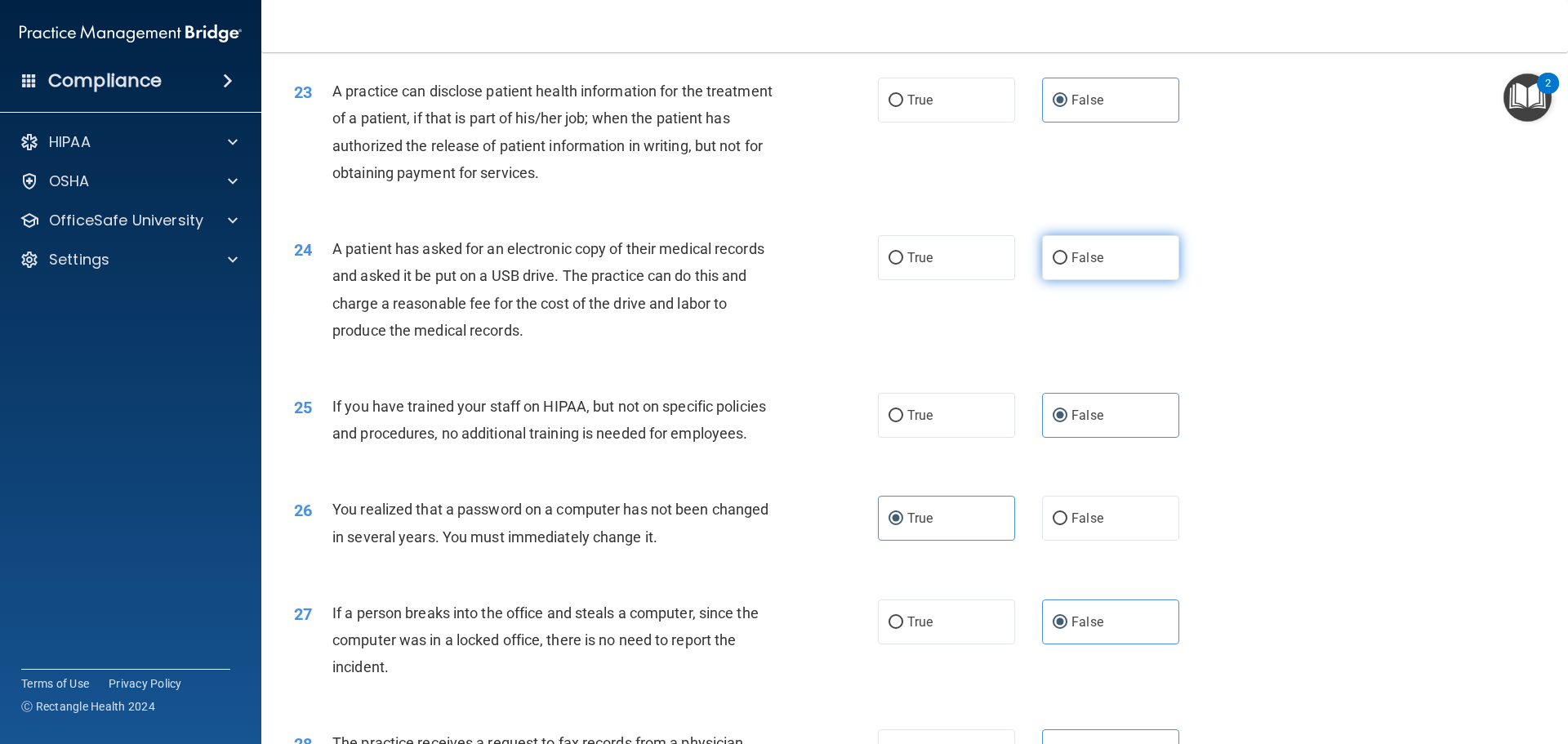
click at [1087, 266] on span "False" at bounding box center [1087, 258] width 32 height 16
click at [1068, 265] on input "False" at bounding box center [1060, 259] width 15 height 12
radio input "true"
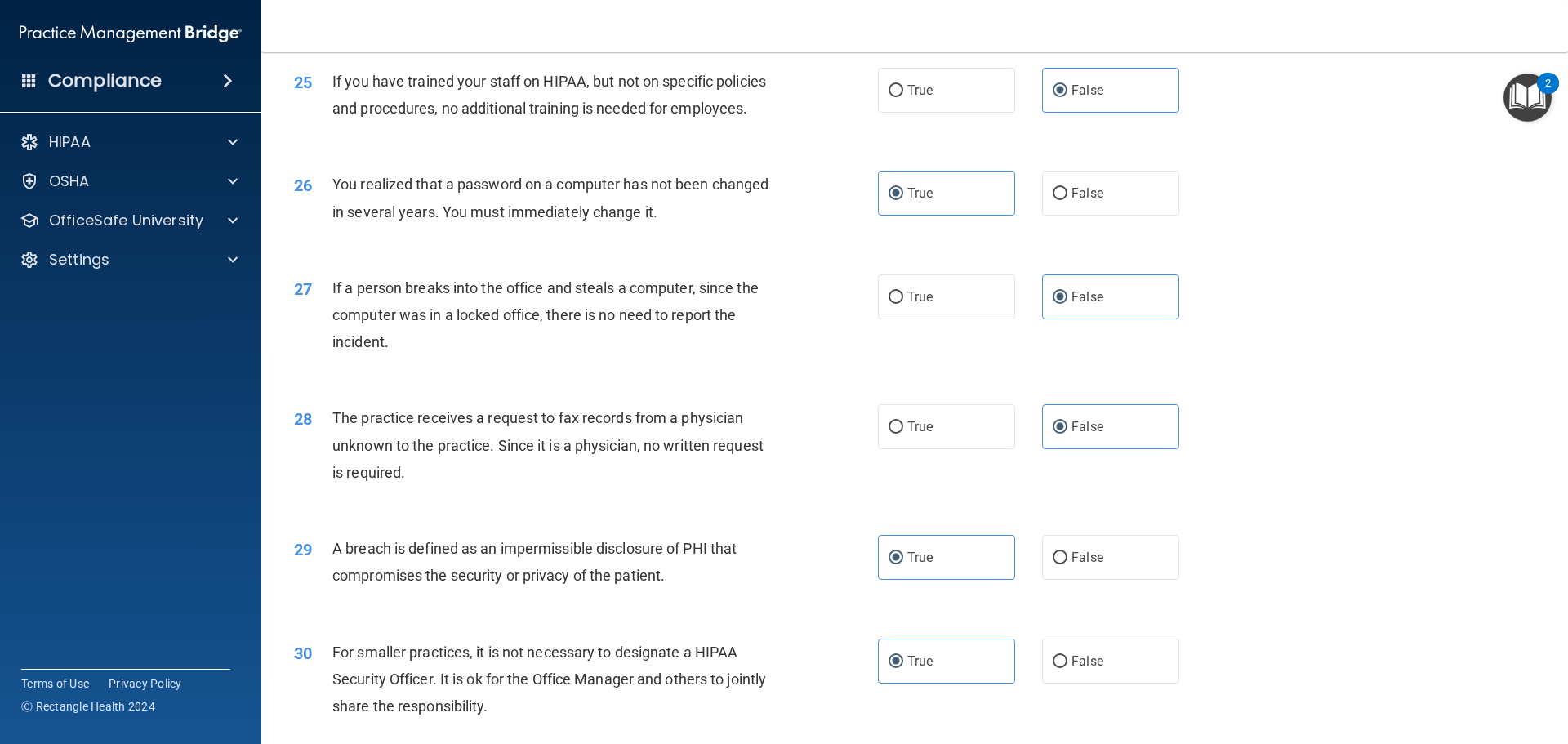
scroll to position [3121, 0]
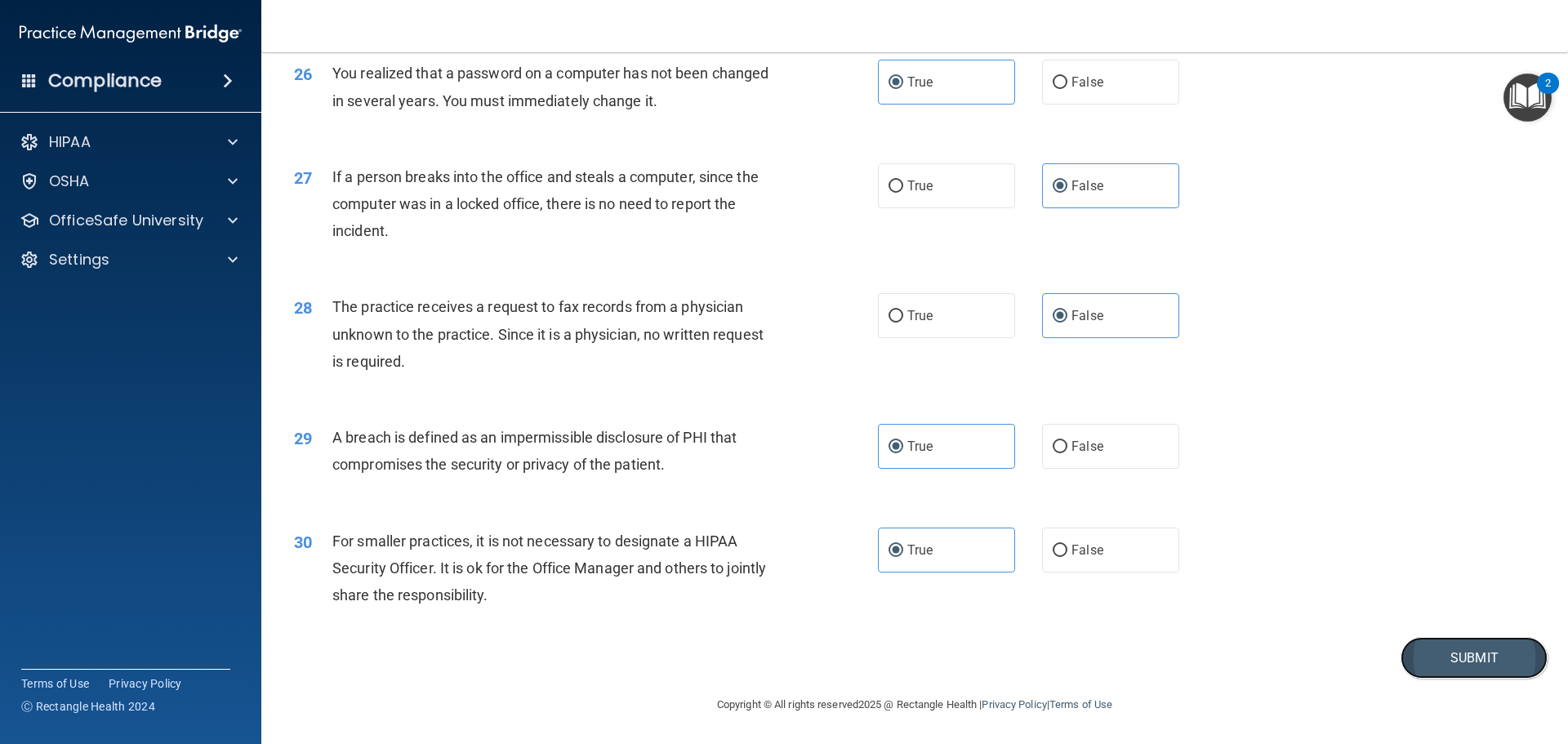
click at [1428, 643] on button "Submit" at bounding box center [1474, 657] width 147 height 41
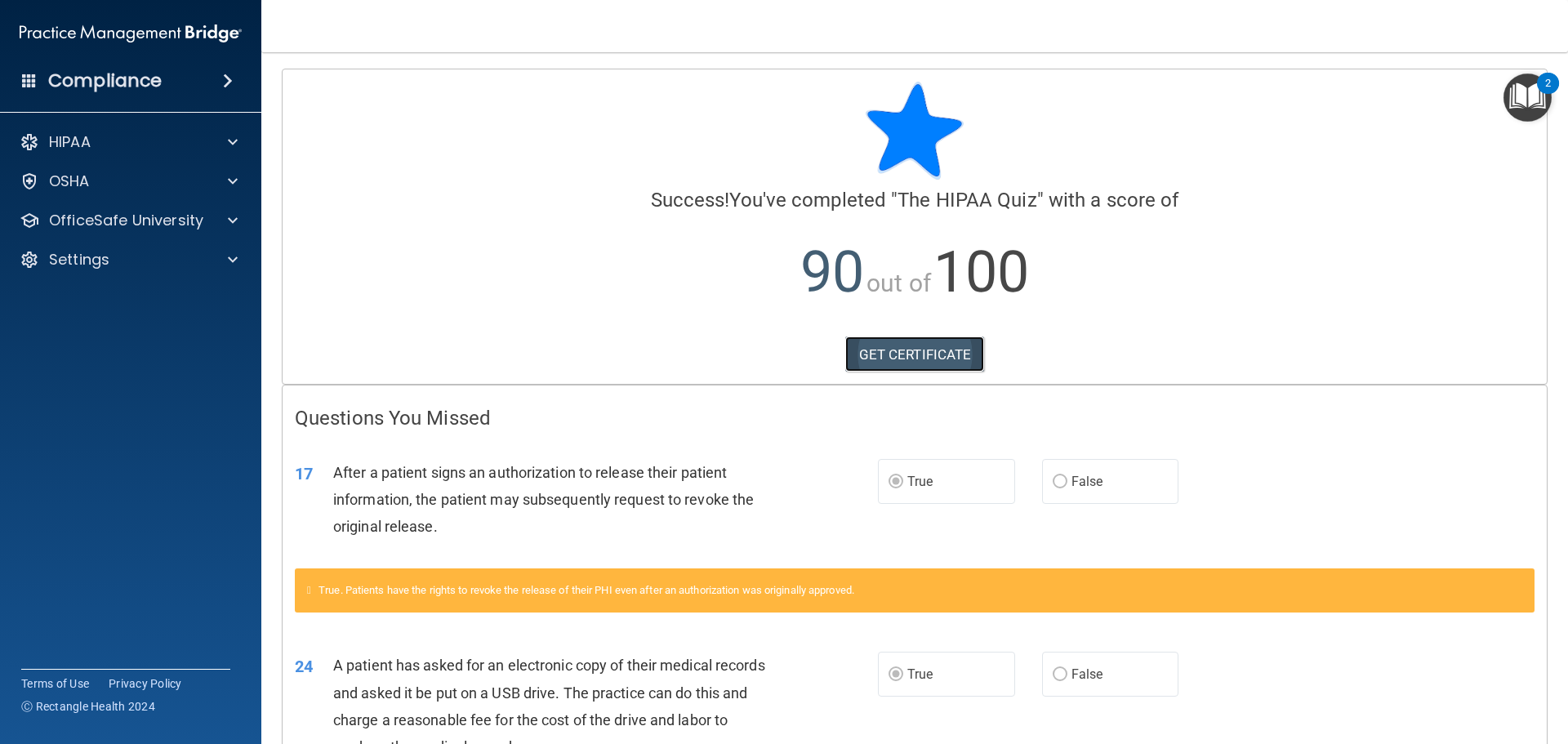
click at [893, 343] on link "GET CERTIFICATE" at bounding box center [915, 354] width 140 height 36
click at [101, 151] on div "HIPAA" at bounding box center [108, 142] width 202 height 19
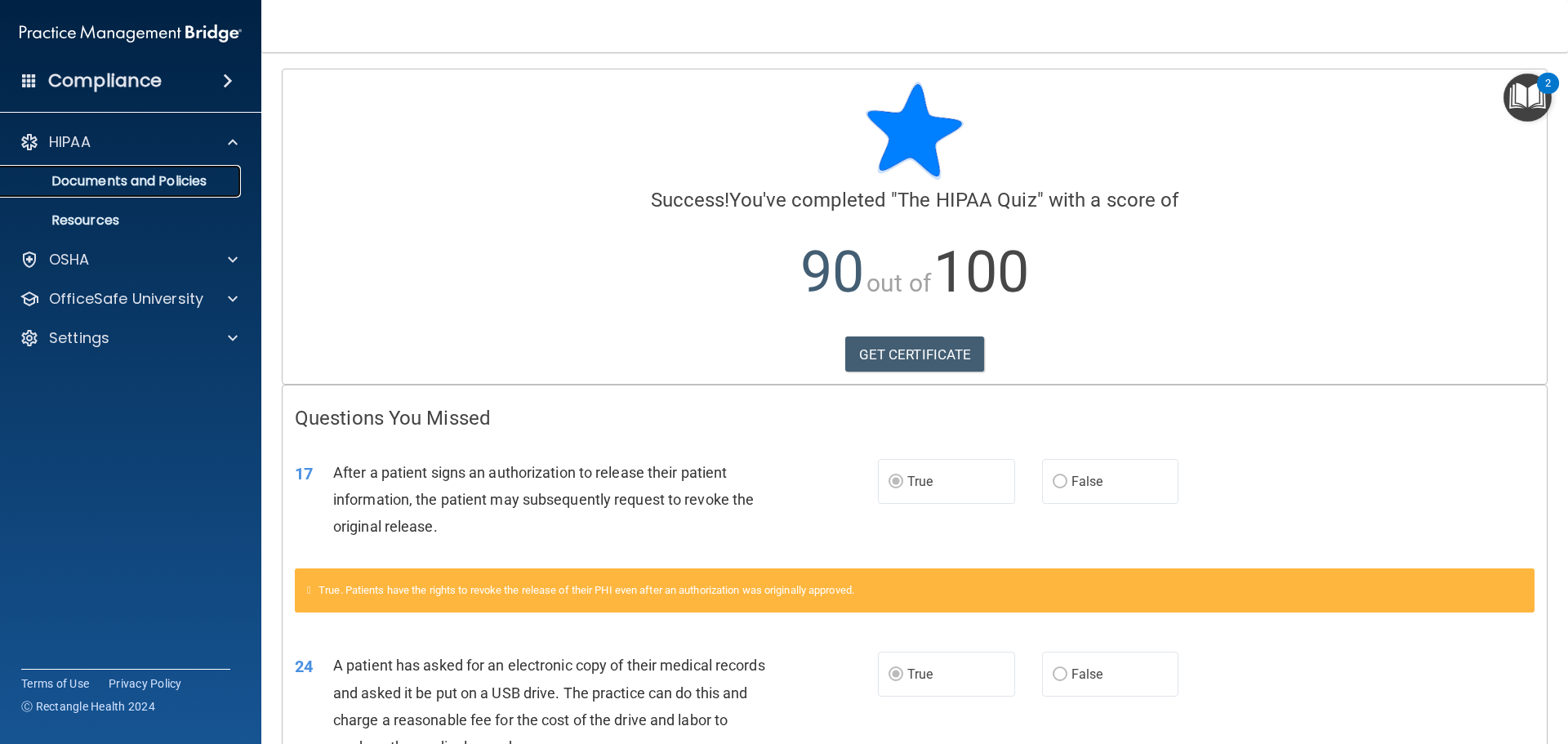
click at [98, 173] on p "Documents and Policies" at bounding box center [122, 181] width 223 height 17
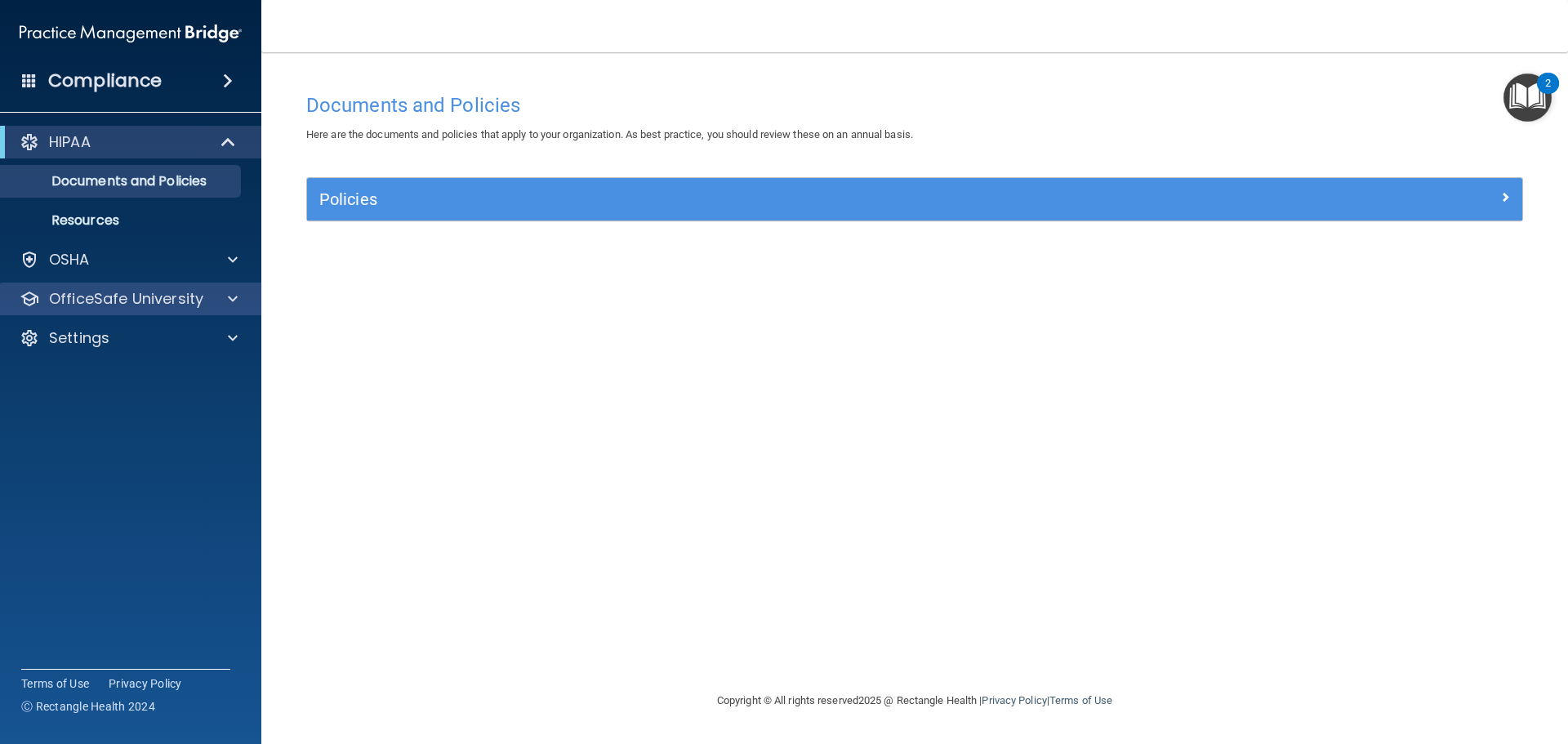
click at [179, 283] on div "OfficeSafe University" at bounding box center [131, 298] width 262 height 33
click at [178, 295] on p "OfficeSafe University" at bounding box center [127, 299] width 155 height 19
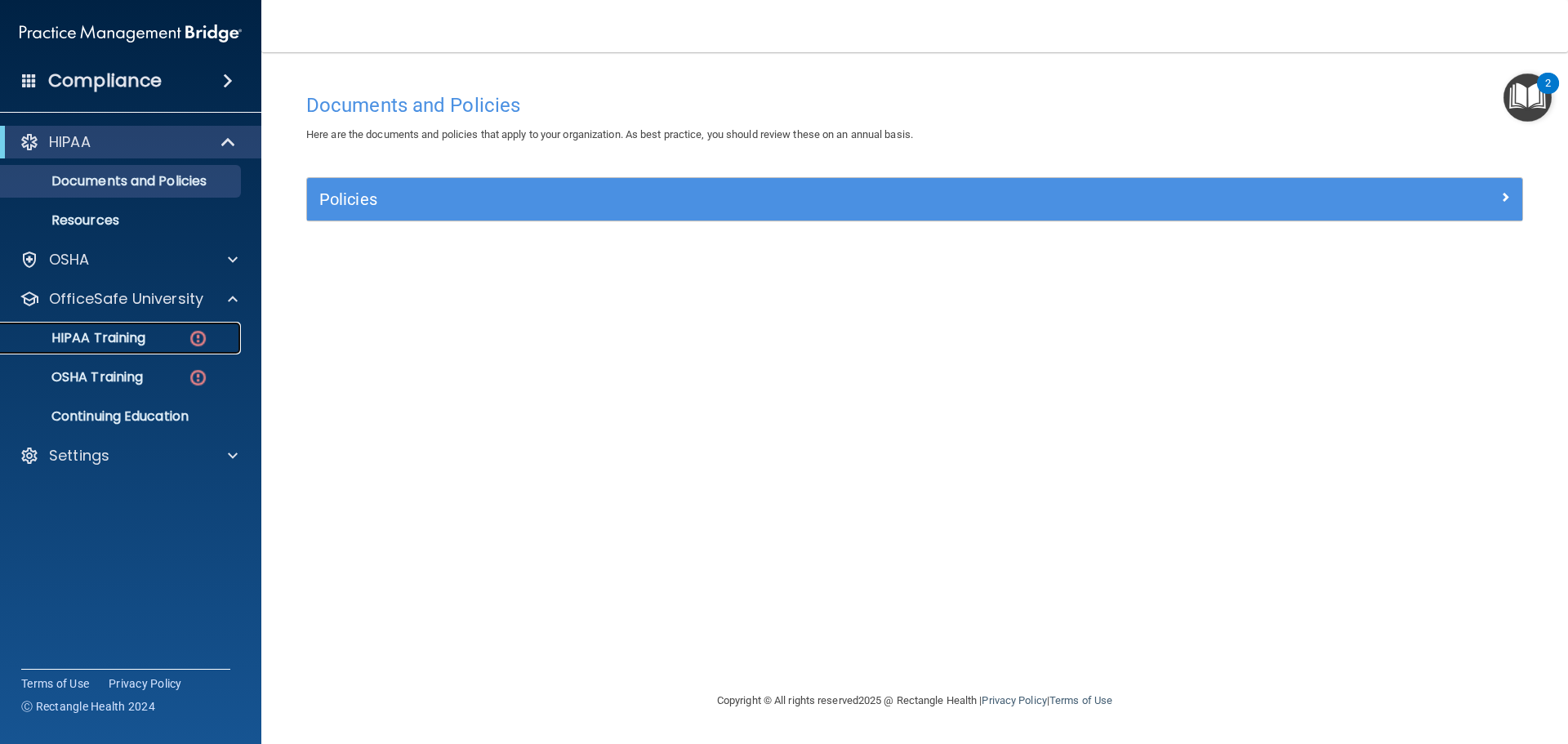
click at [199, 332] on img at bounding box center [198, 338] width 20 height 20
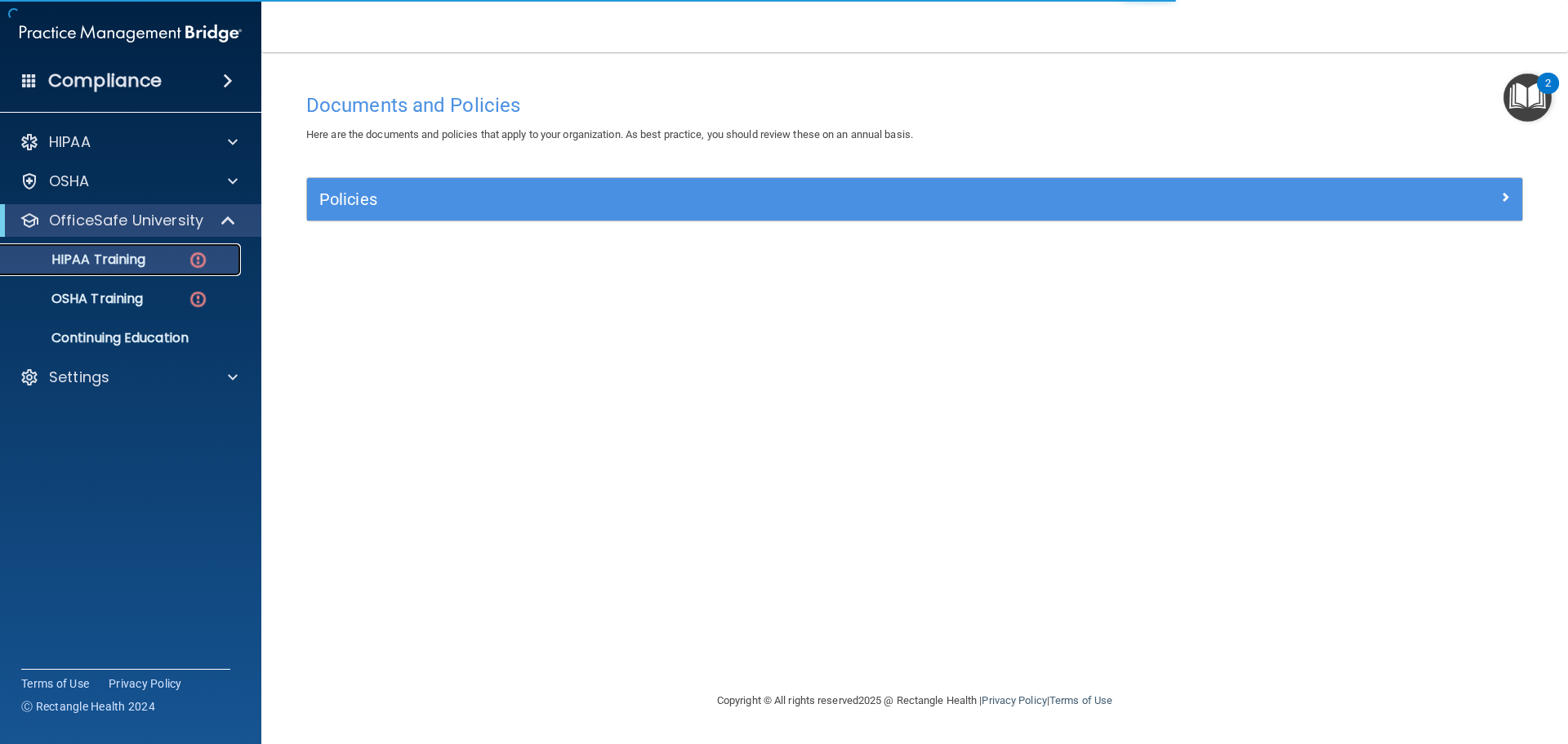
click at [202, 262] on img at bounding box center [198, 259] width 20 height 20
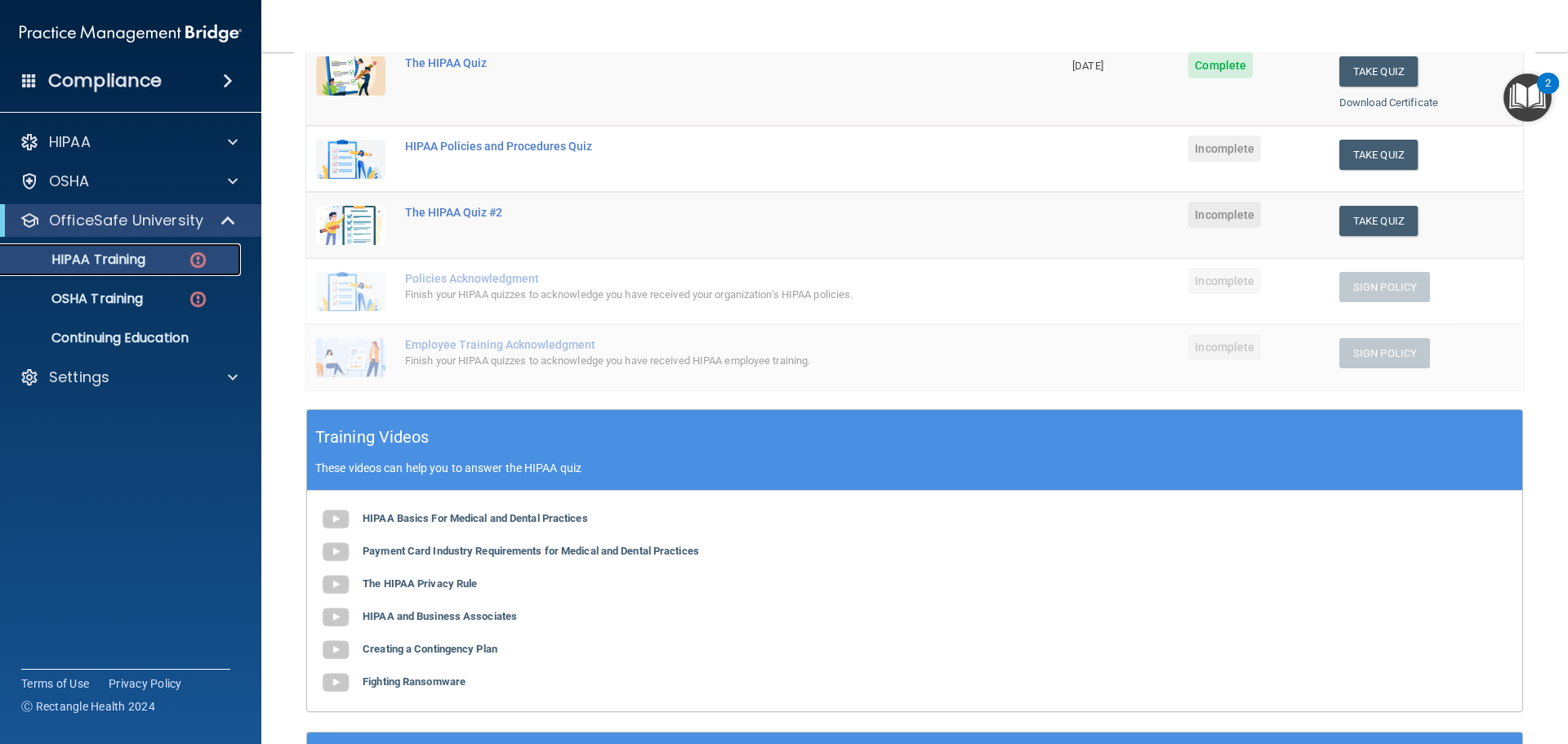
scroll to position [164, 0]
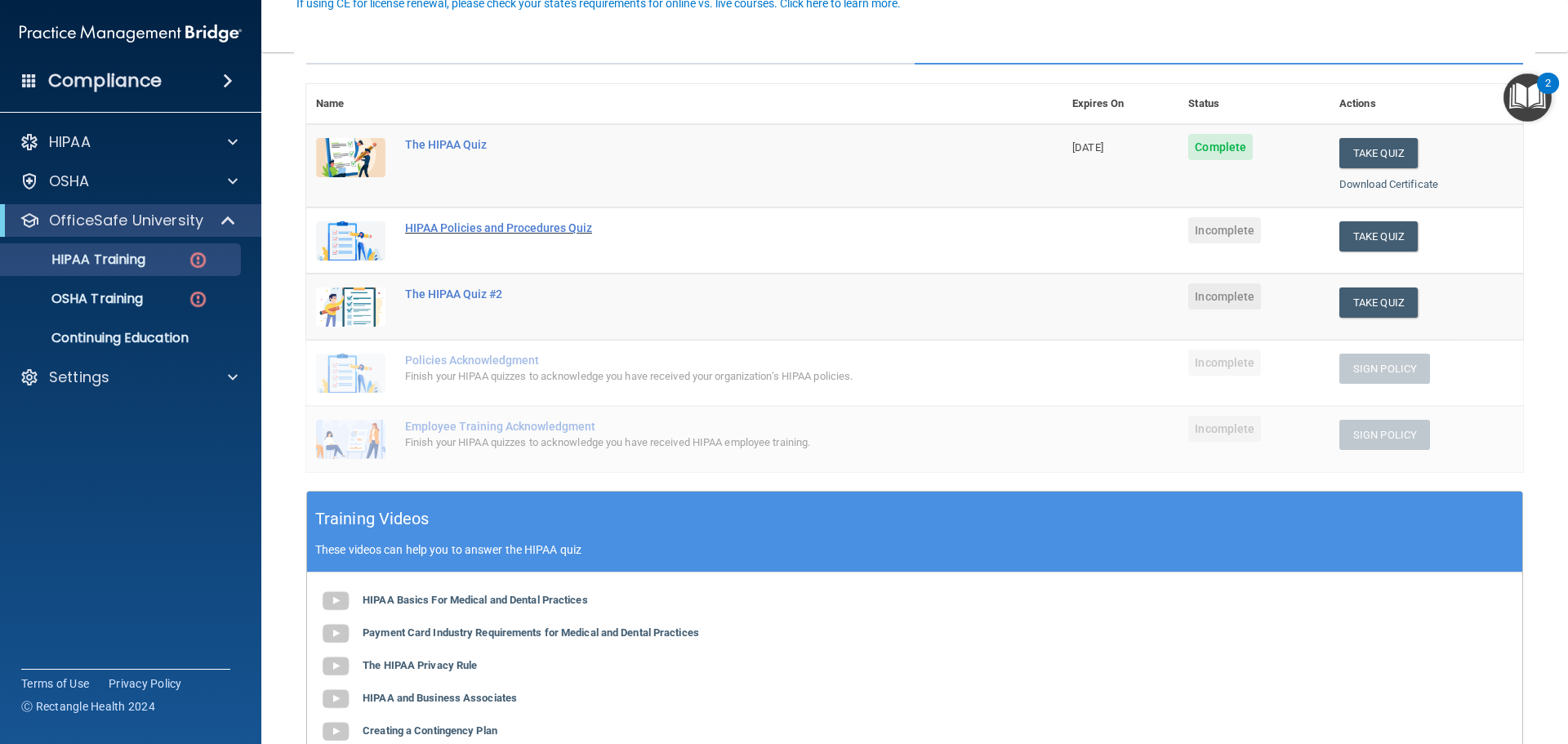
click at [492, 231] on div "HIPAA Policies and Procedures Quiz" at bounding box center [693, 228] width 576 height 13
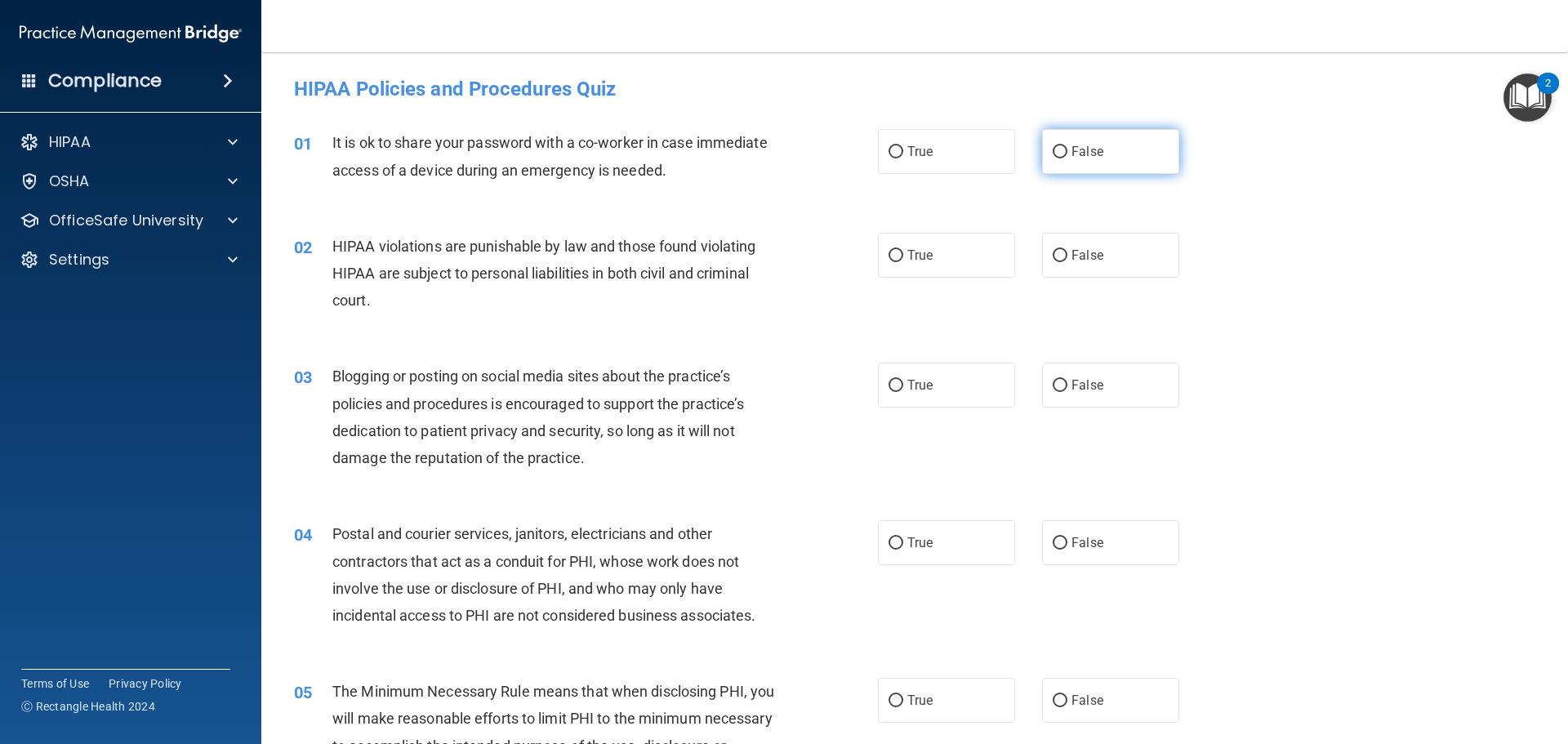
click at [1083, 155] on span "False" at bounding box center [1087, 151] width 32 height 16
click at [1068, 155] on input "False" at bounding box center [1060, 152] width 15 height 12
radio input "true"
click at [966, 255] on label "True" at bounding box center [946, 255] width 137 height 45
click at [903, 255] on input "True" at bounding box center [895, 256] width 15 height 12
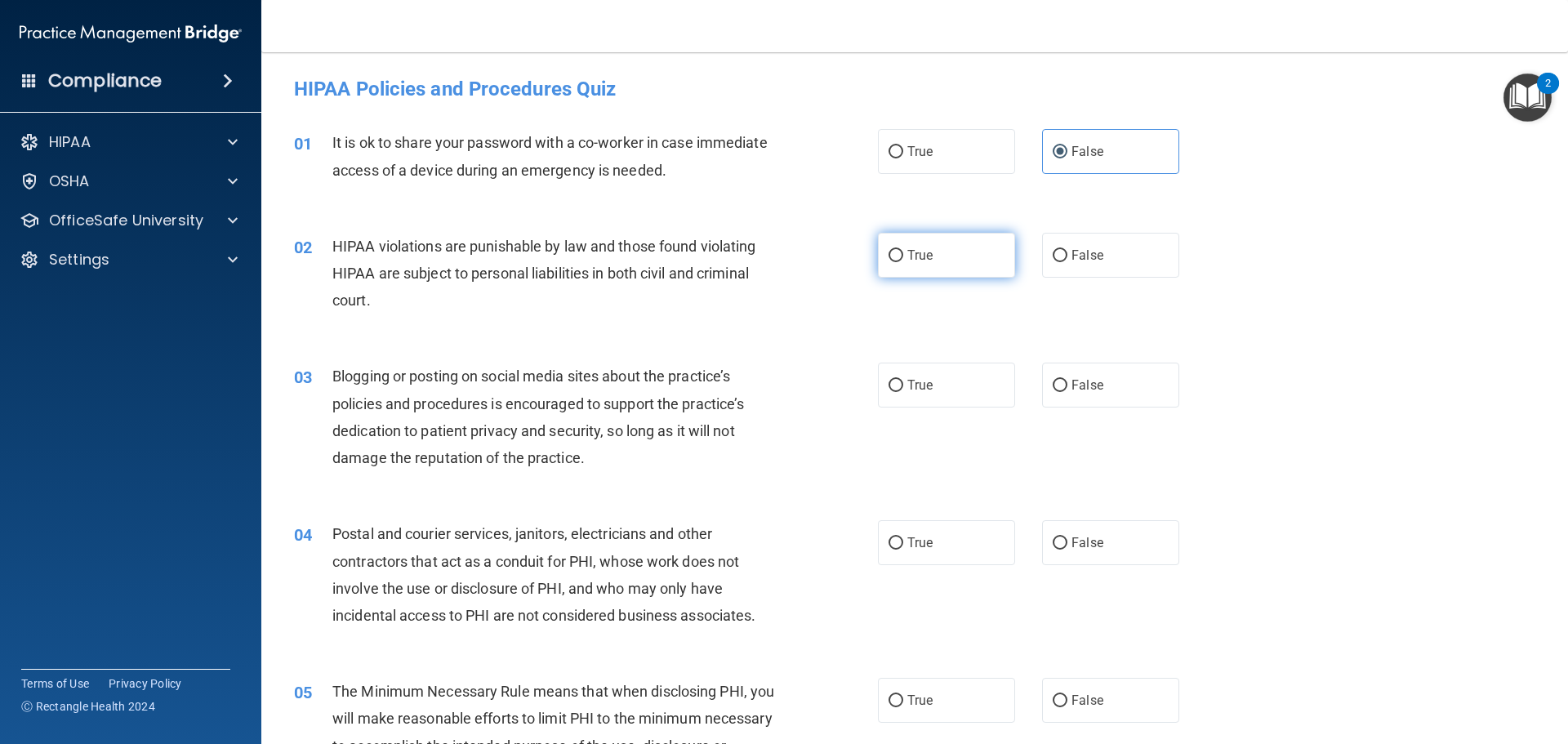
radio input "true"
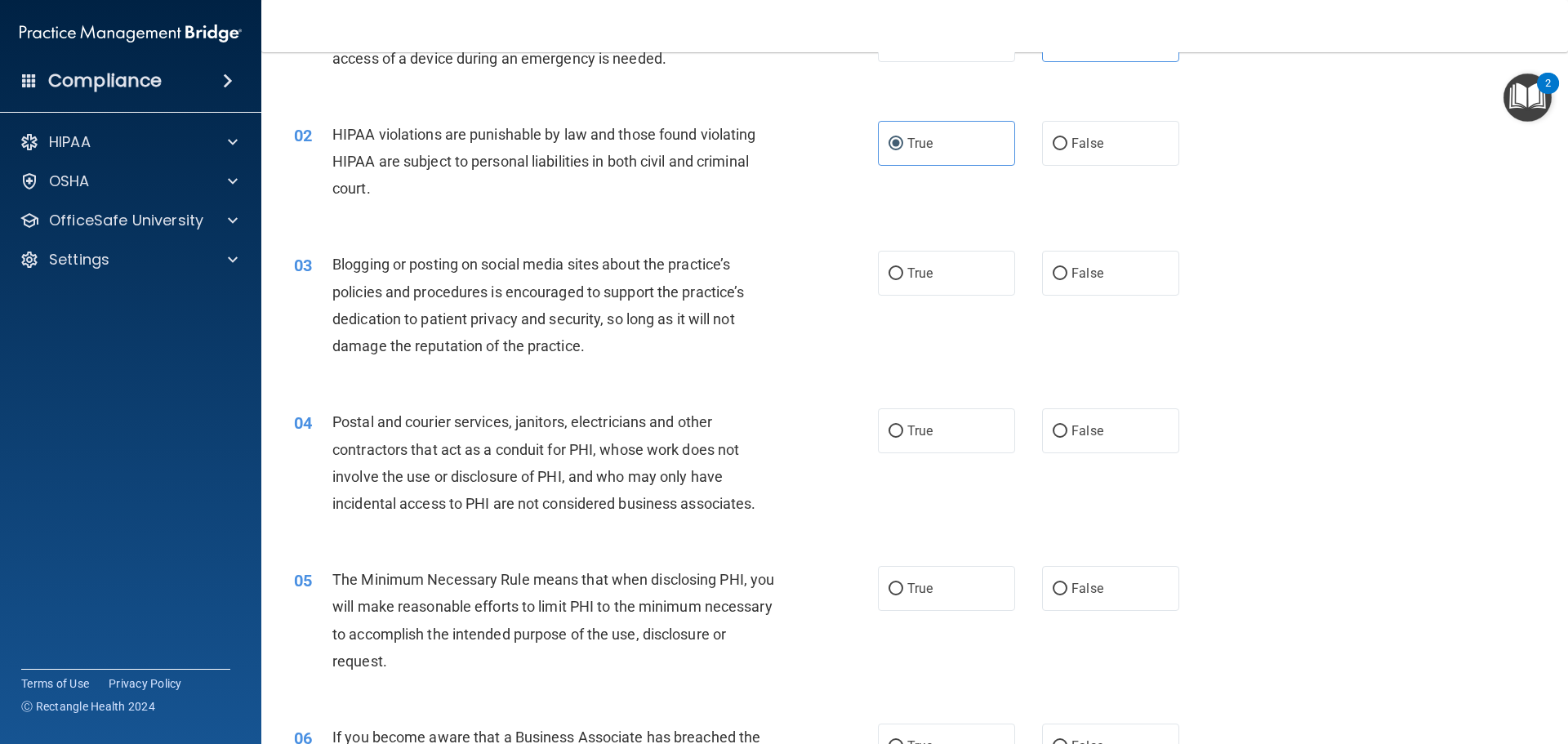
scroll to position [164, 0]
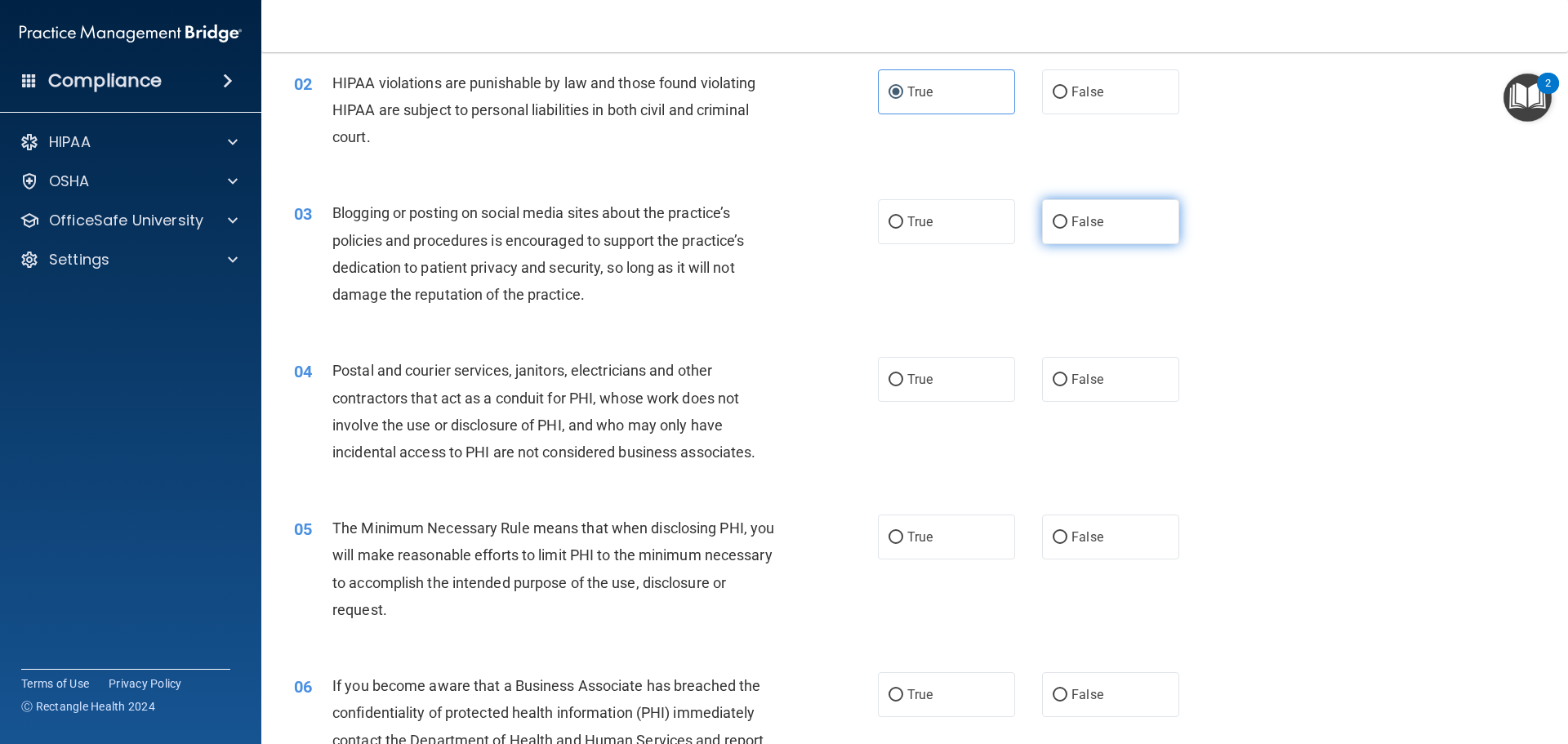
click at [1106, 225] on label "False" at bounding box center [1111, 222] width 137 height 45
click at [1068, 225] on input "False" at bounding box center [1060, 222] width 15 height 12
radio input "true"
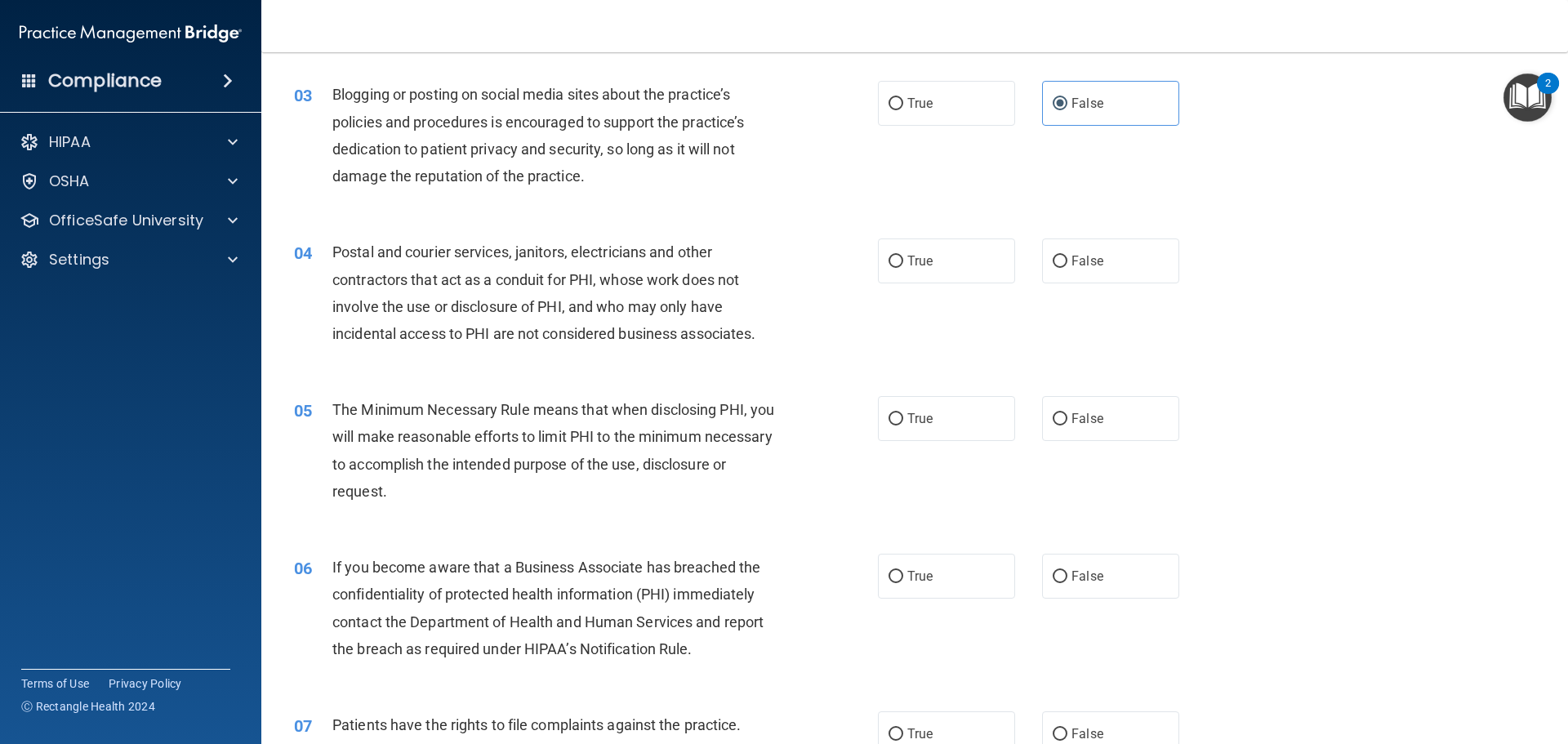
scroll to position [245, 0]
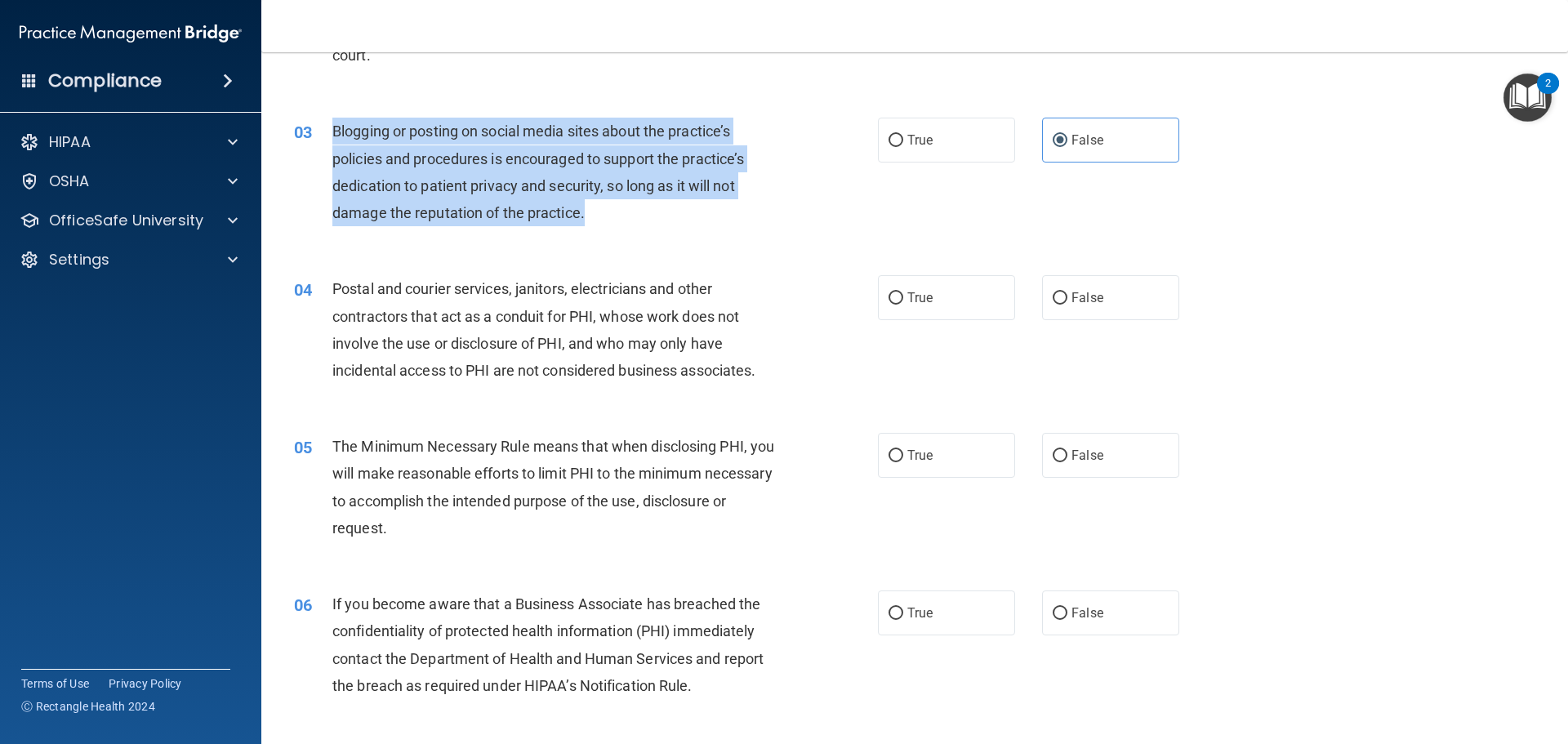
drag, startPoint x: 333, startPoint y: 128, endPoint x: 607, endPoint y: 215, distance: 287.5
click at [607, 215] on div "Blogging or posting on social media sites about the practice’s policies and pro…" at bounding box center [560, 172] width 456 height 109
copy span "Blogging or posting on social media sites about the practice’s policies and pro…"
click at [638, 211] on div "Blogging or posting on social media sites about the practice’s policies and pro…" at bounding box center [560, 172] width 456 height 109
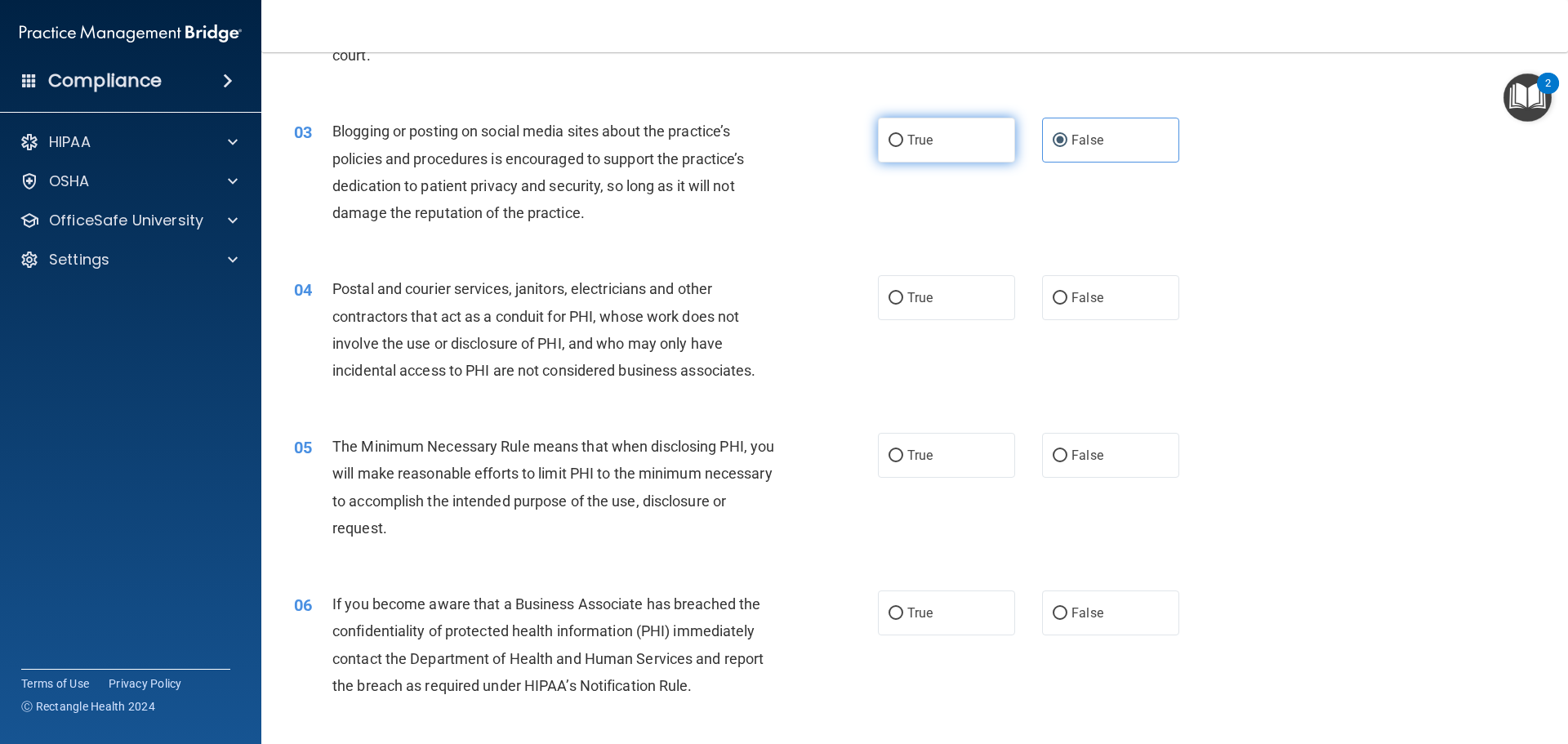
click at [910, 154] on label "True" at bounding box center [946, 140] width 137 height 45
click at [903, 147] on input "True" at bounding box center [895, 141] width 15 height 12
radio input "true"
radio input "false"
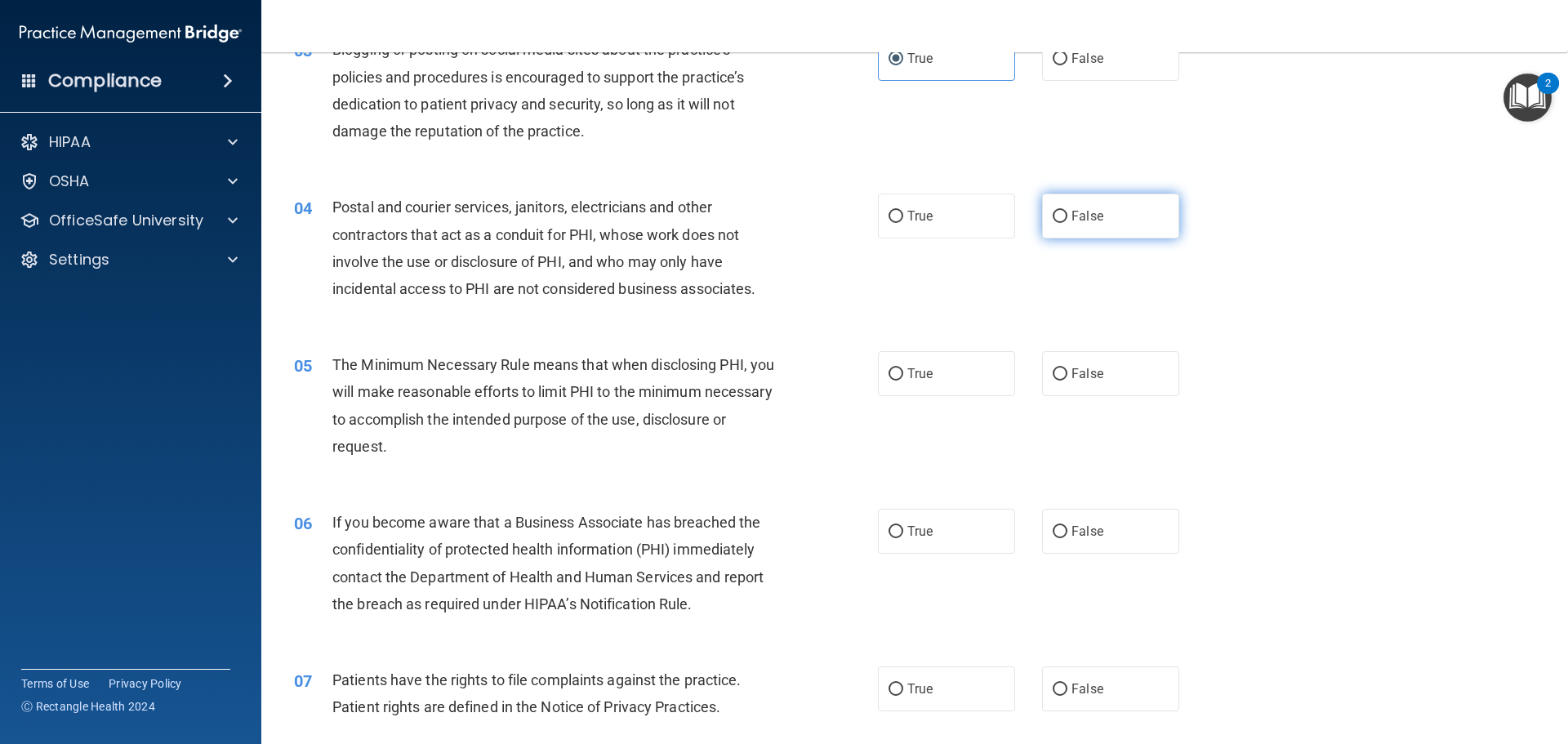
click at [1042, 211] on label "False" at bounding box center [1111, 215] width 137 height 45
click at [1053, 211] on input "False" at bounding box center [1060, 217] width 15 height 12
radio input "true"
click at [979, 368] on label "True" at bounding box center [946, 373] width 137 height 45
click at [903, 368] on input "True" at bounding box center [895, 375] width 15 height 12
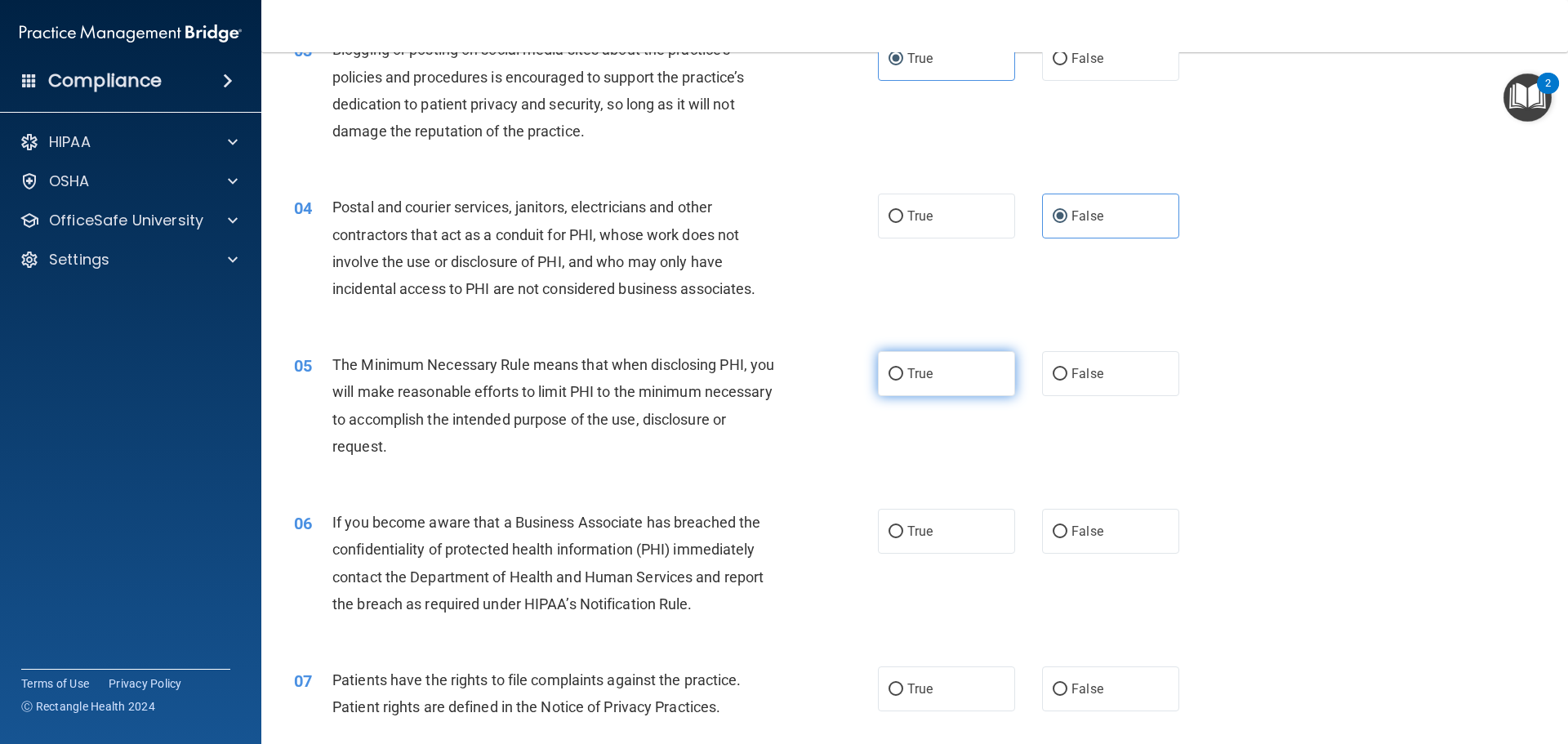
radio input "true"
click at [529, 274] on div "Postal and courier services, janitors, electricians and other contractors that …" at bounding box center [560, 248] width 456 height 109
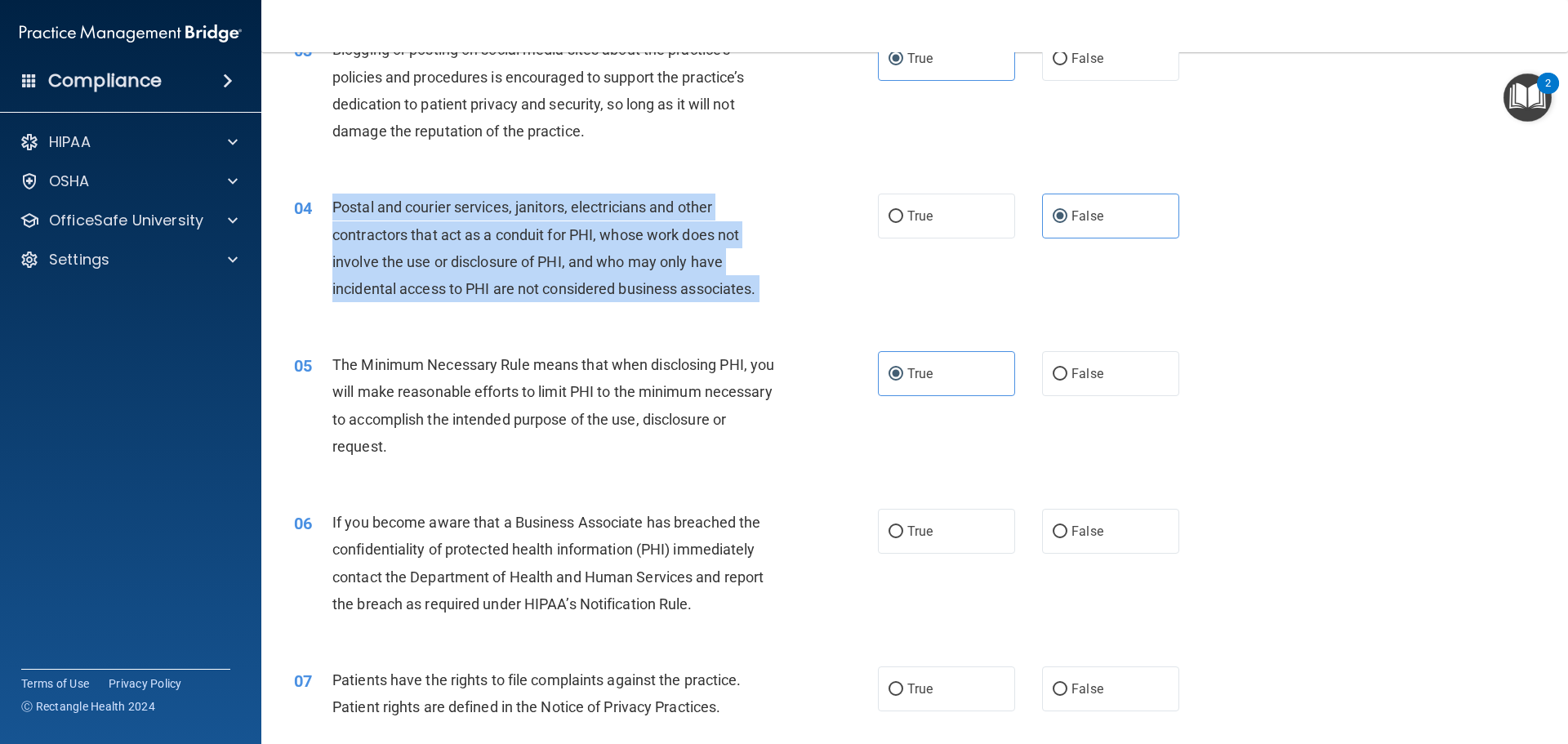
click at [529, 274] on div "Postal and courier services, janitors, electricians and other contractors that …" at bounding box center [560, 248] width 456 height 109
copy ng-form "Postal and courier services, janitors, electricians and other contractors that …"
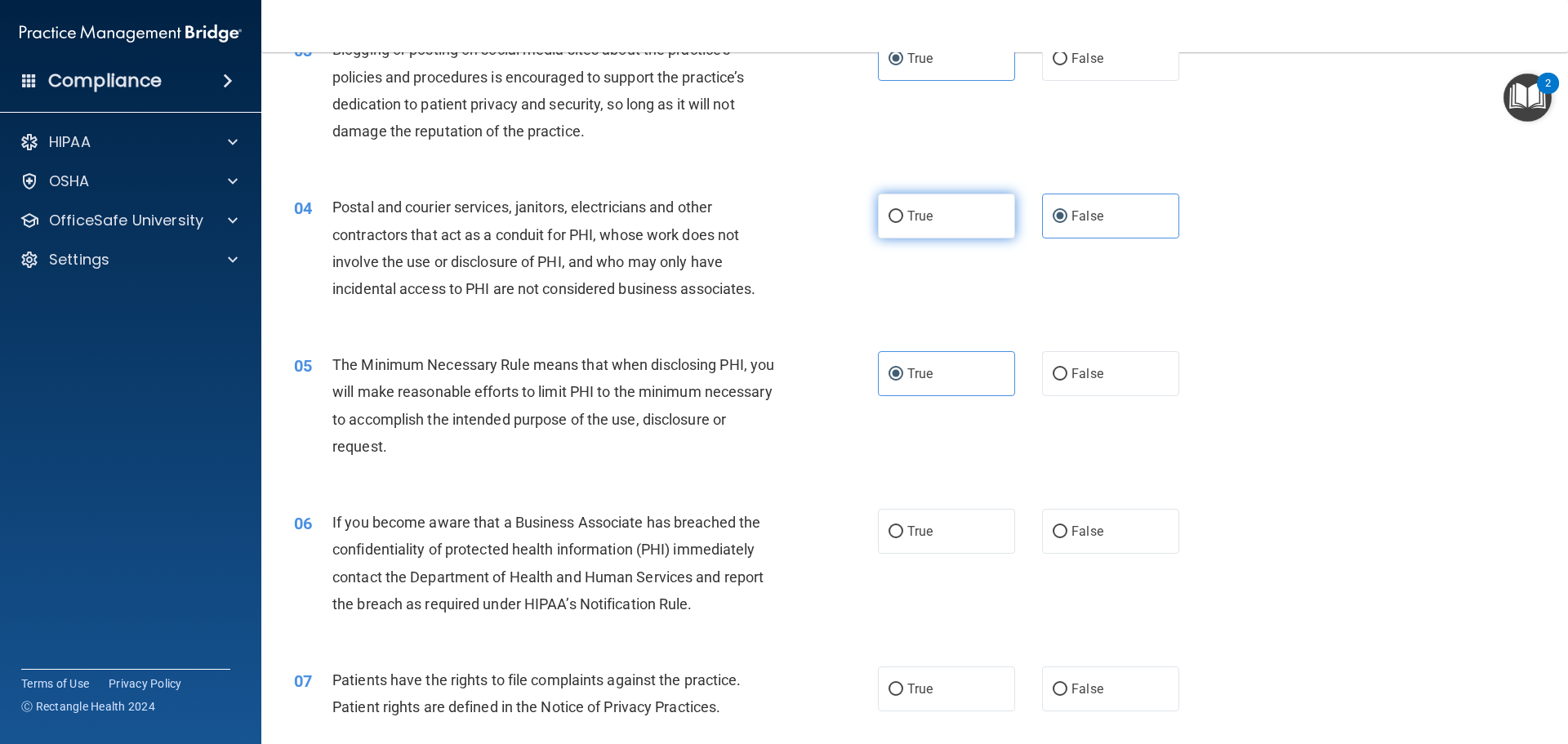
click at [921, 222] on span "True" at bounding box center [920, 216] width 26 height 16
click at [903, 222] on input "True" at bounding box center [895, 217] width 15 height 12
radio input "true"
radio input "false"
click at [746, 254] on div "Postal and courier services, janitors, electricians and other contractors that …" at bounding box center [560, 248] width 456 height 109
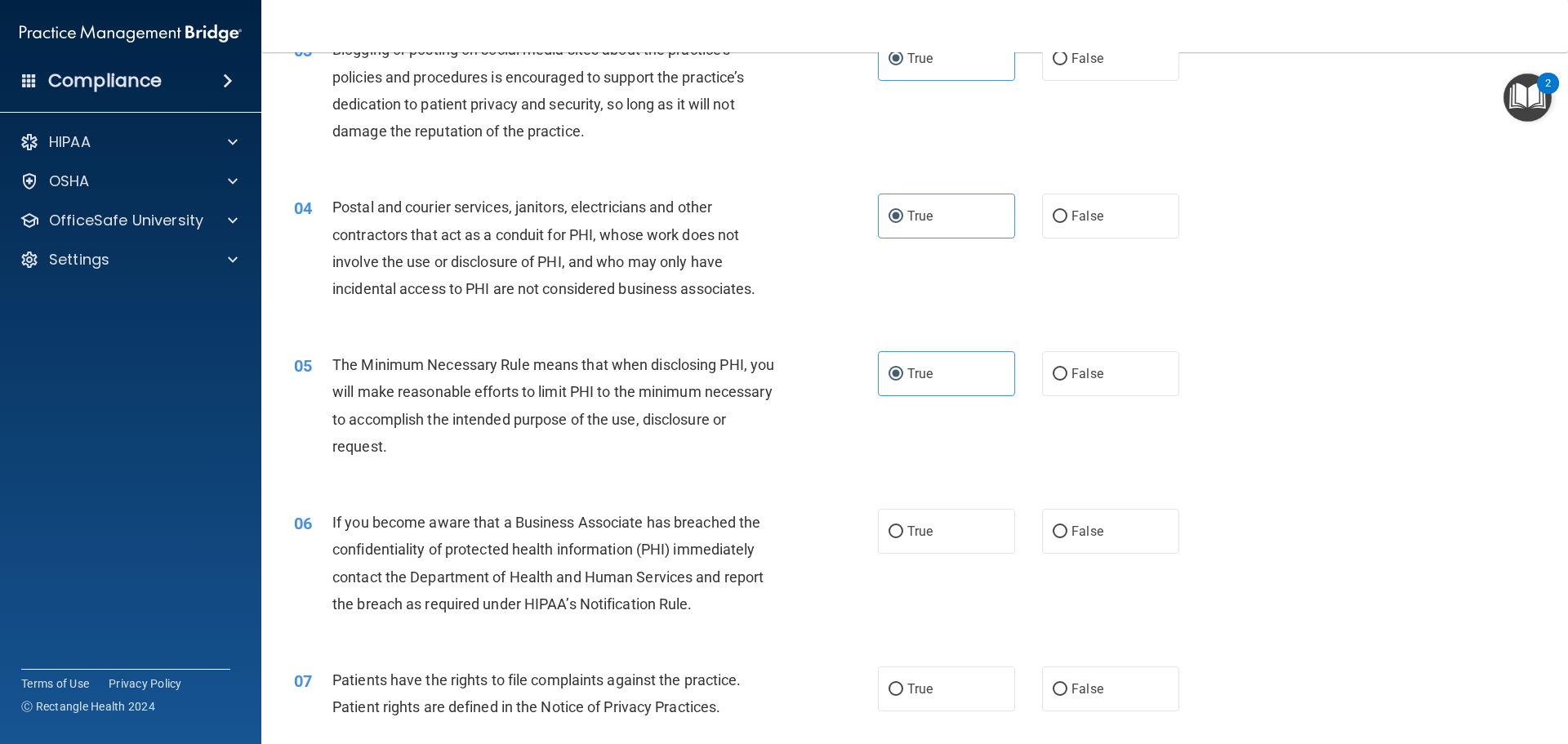
click at [874, 300] on div "04 Postal and courier services, janitors, electricians and other contractors th…" at bounding box center [586, 252] width 633 height 117
click at [590, 384] on span "The Minimum Necessary Rule means that when disclosing PHI, you will make reason…" at bounding box center [553, 405] width 441 height 98
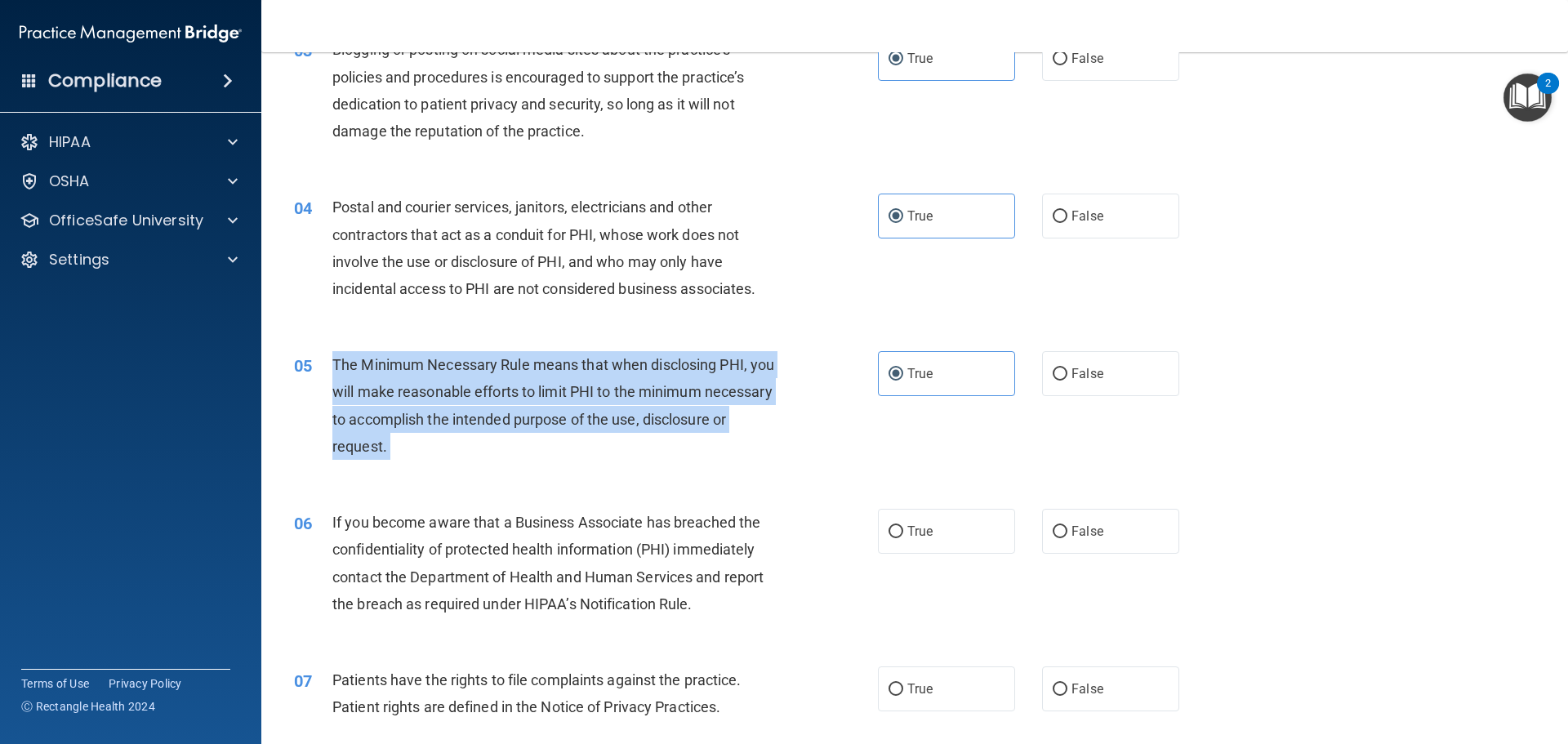
click at [590, 384] on span "The Minimum Necessary Rule means that when disclosing PHI, you will make reason…" at bounding box center [553, 405] width 441 height 98
copy ng-form "The Minimum Necessary Rule means that when disclosing PHI, you will make reason…"
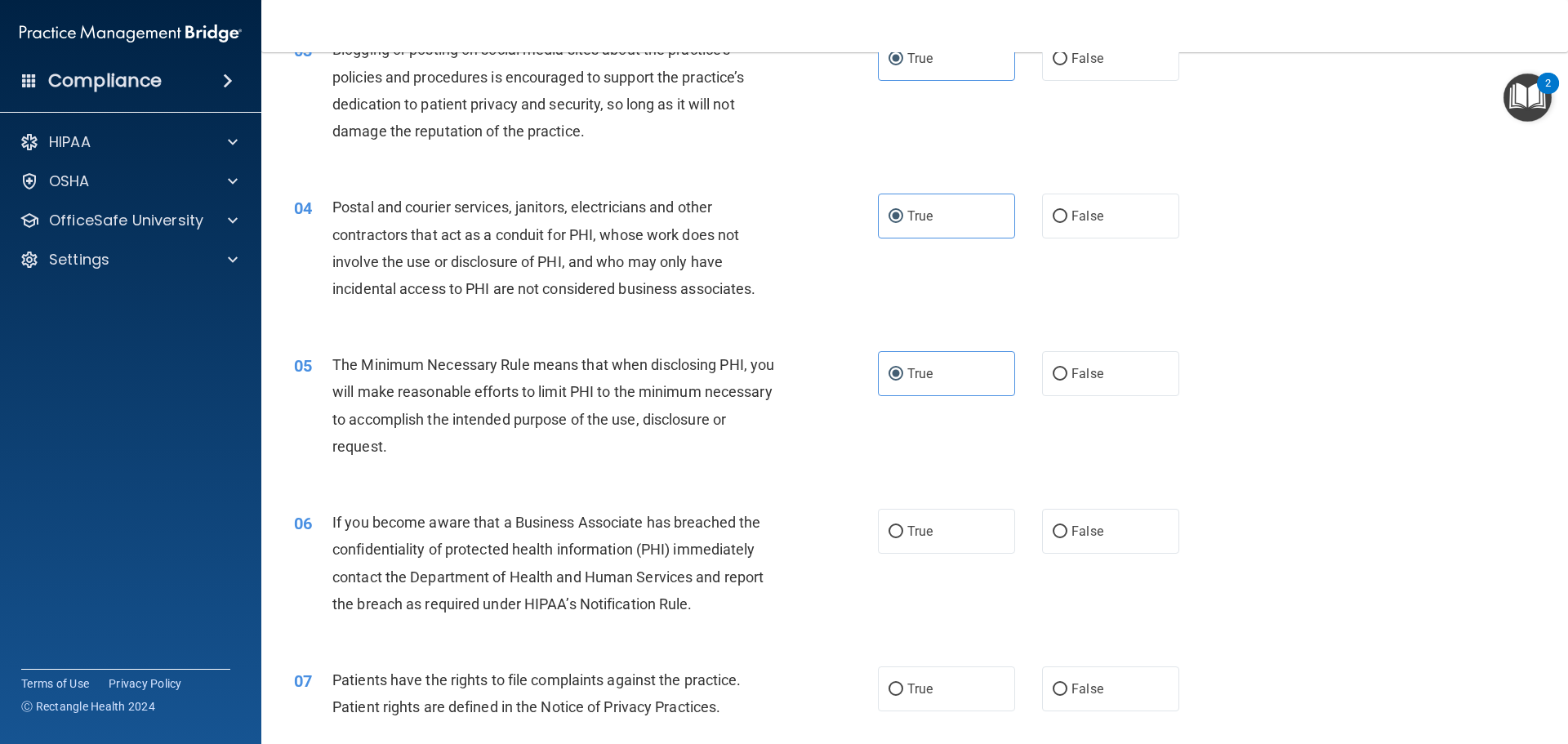
click at [566, 314] on div "04 Postal and courier services, janitors, electricians and other contractors th…" at bounding box center [914, 252] width 1265 height 157
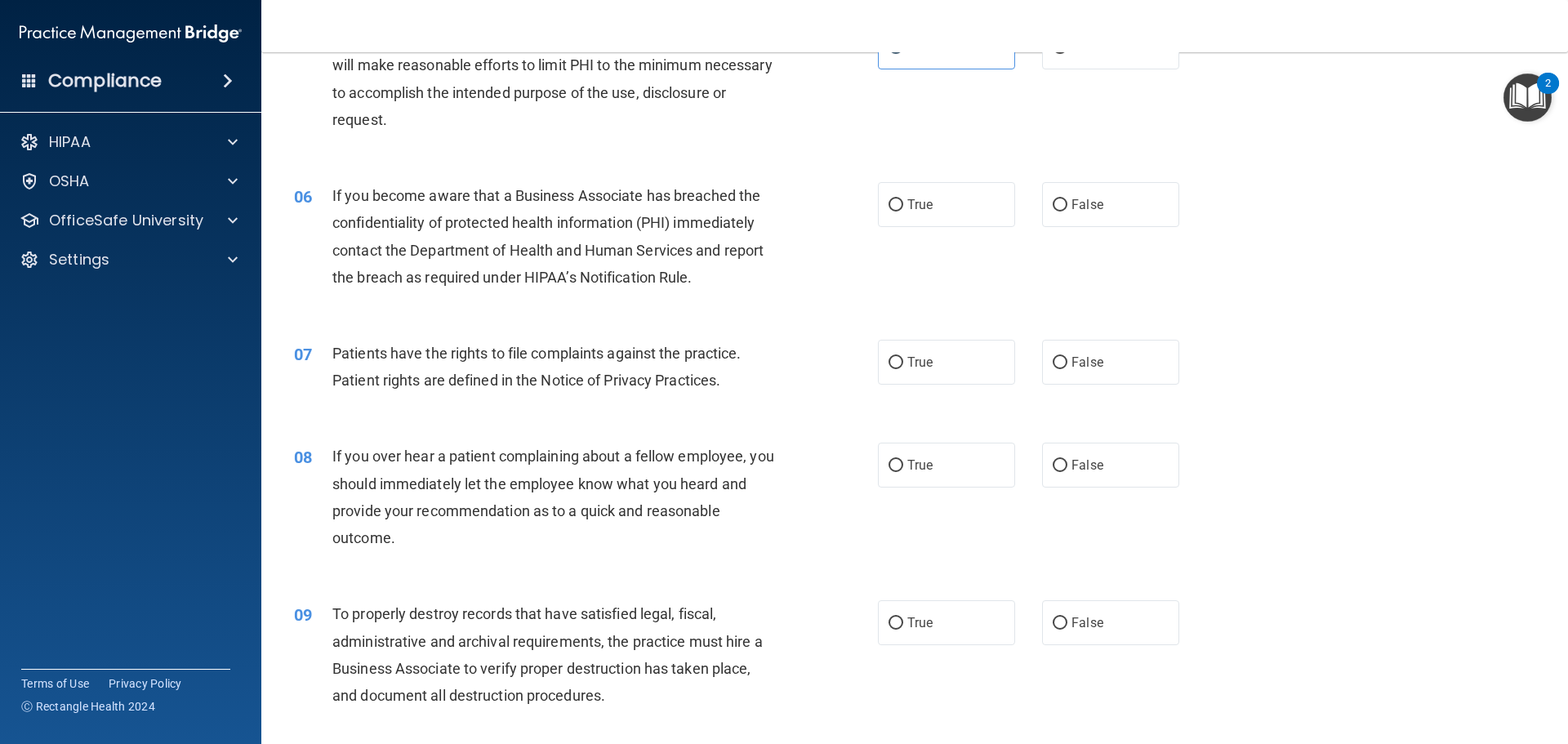
scroll to position [735, 0]
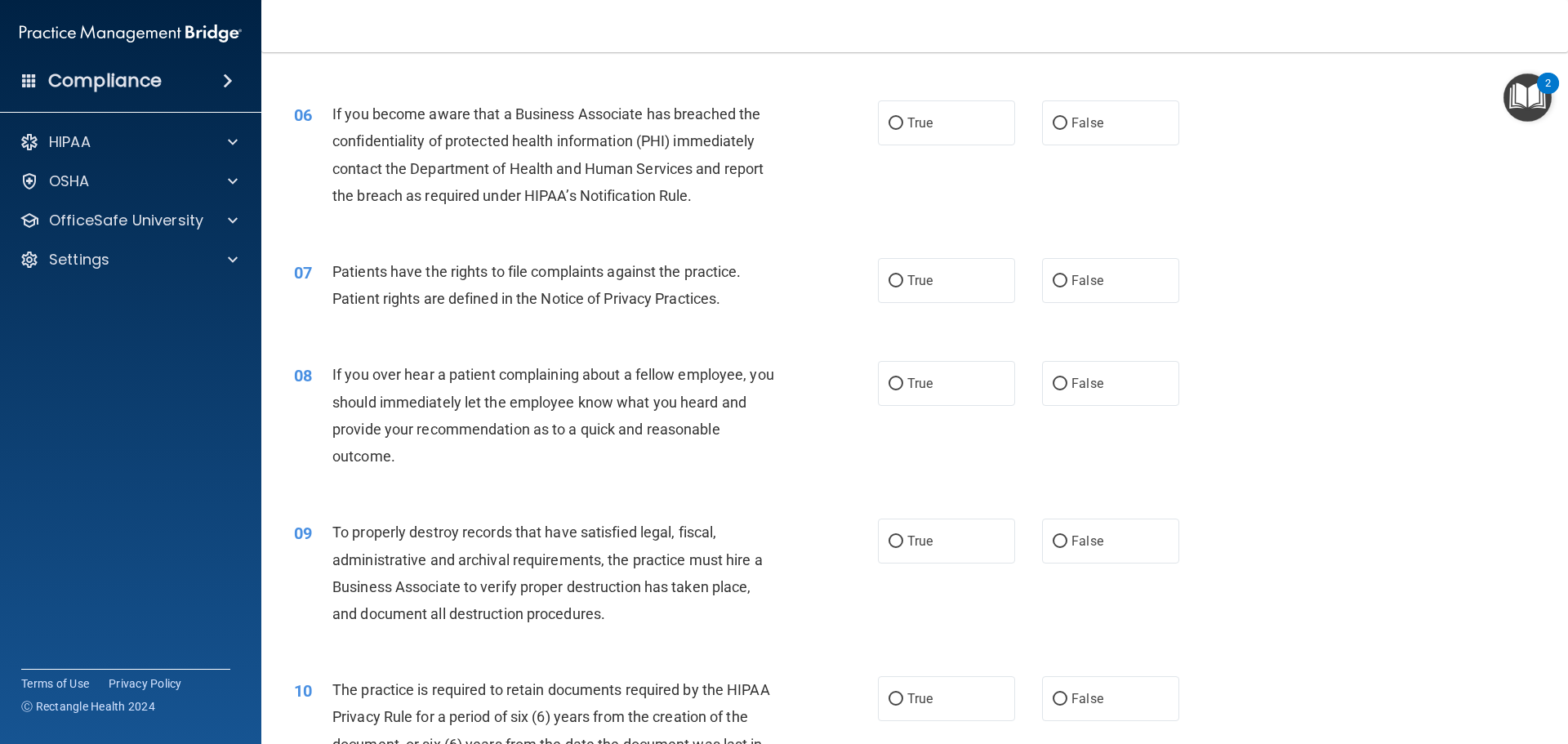
click at [593, 142] on span "If you become aware that a Business Associate has breached the confidentiality …" at bounding box center [548, 155] width 431 height 98
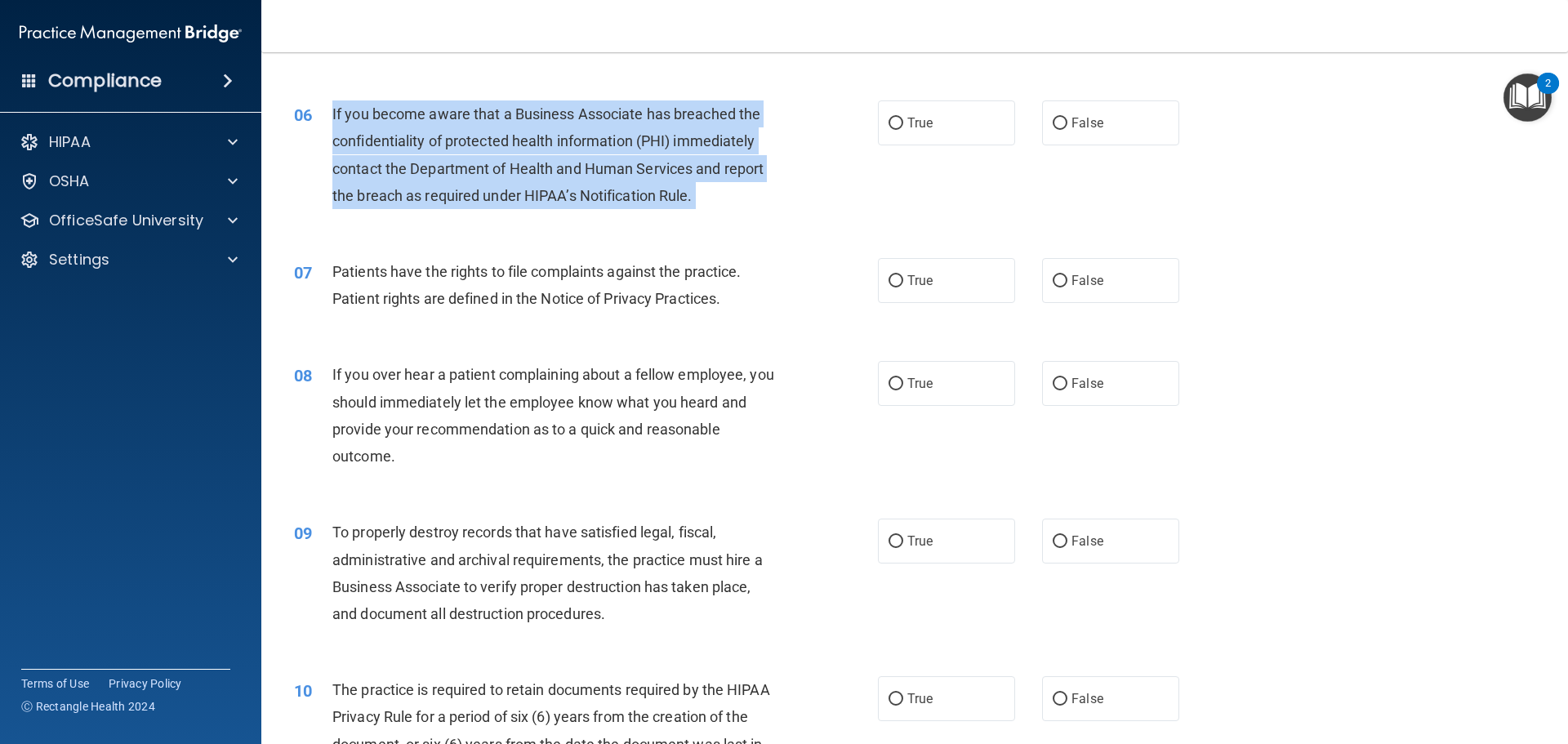
click at [593, 142] on span "If you become aware that a Business Associate has breached the confidentiality …" at bounding box center [548, 155] width 431 height 98
copy ng-form "If you become aware that a Business Associate has breached the confidentiality …"
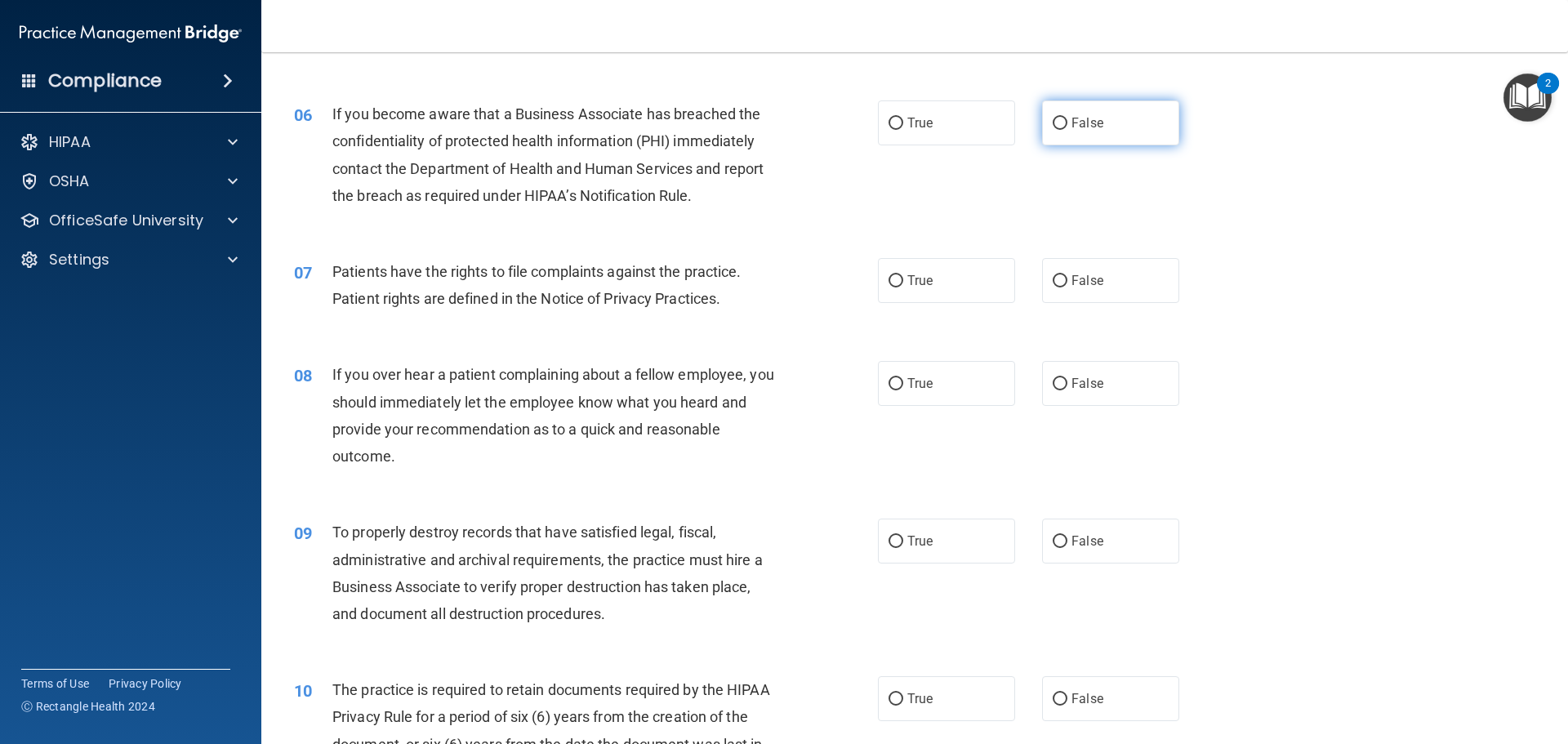
click at [1071, 118] on span "False" at bounding box center [1087, 123] width 32 height 16
click at [1068, 118] on input "False" at bounding box center [1060, 124] width 15 height 12
radio input "true"
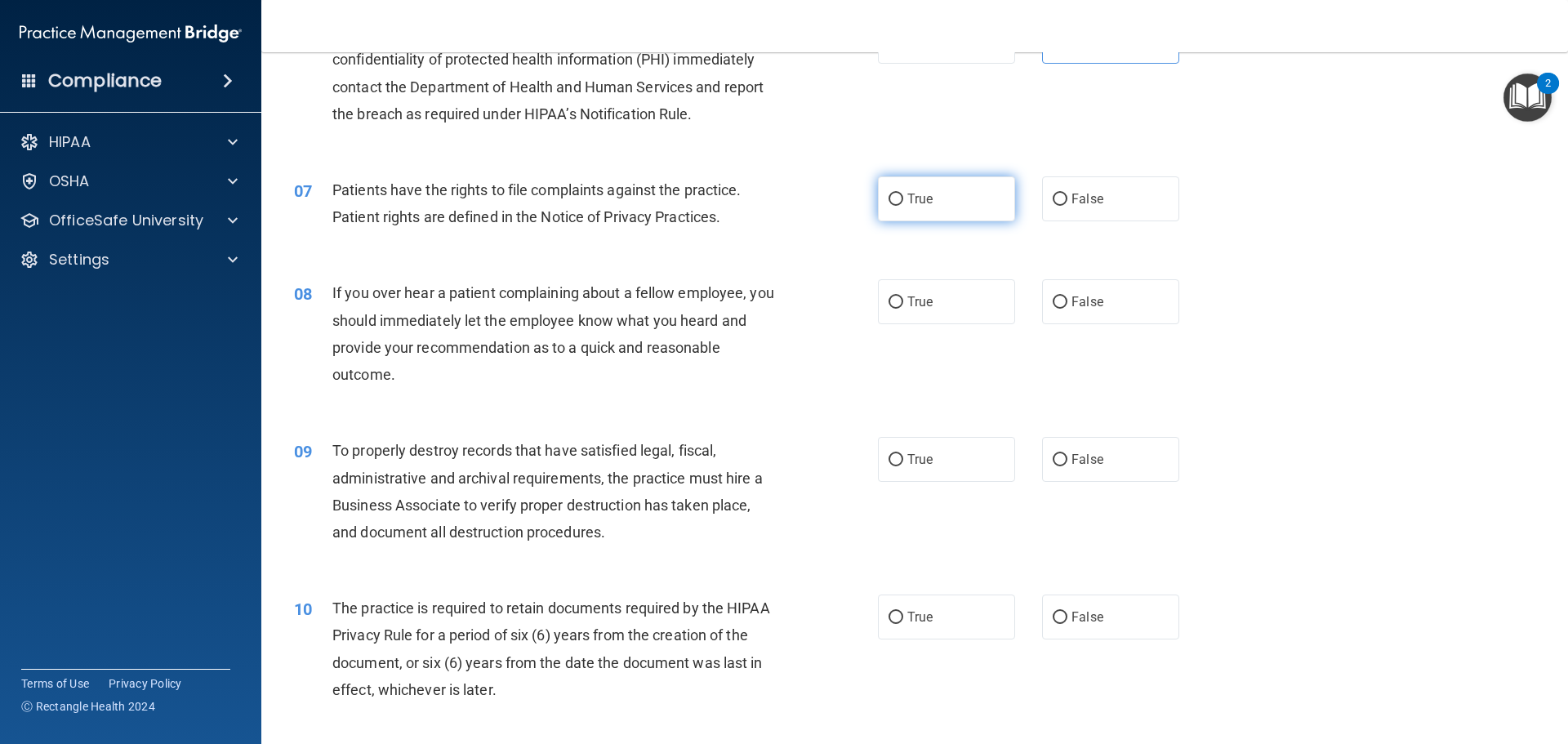
click at [917, 201] on span "True" at bounding box center [920, 199] width 26 height 16
click at [903, 201] on input "True" at bounding box center [895, 200] width 15 height 12
radio input "true"
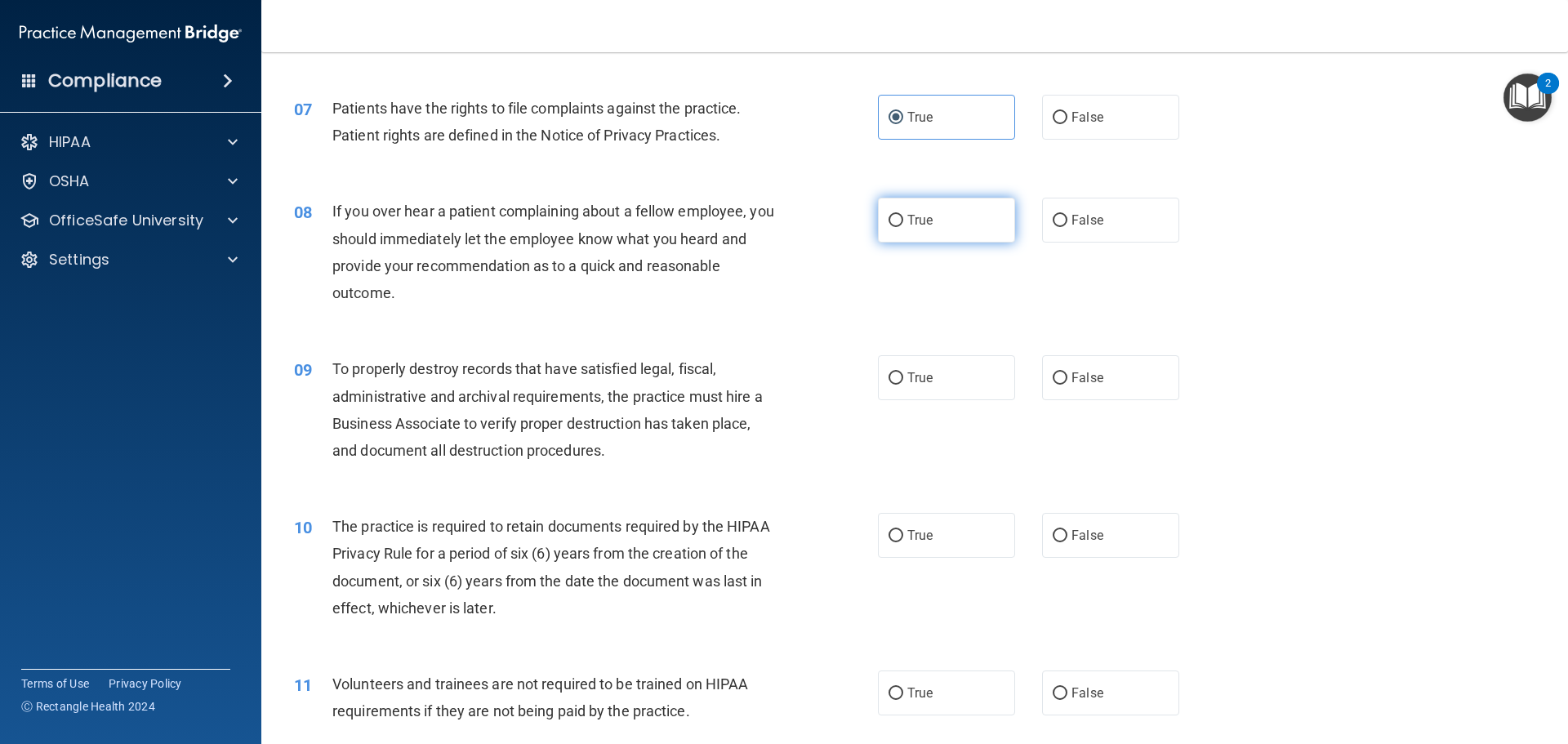
click at [990, 241] on label "True" at bounding box center [946, 220] width 137 height 45
click at [903, 227] on input "True" at bounding box center [895, 221] width 15 height 12
radio input "true"
click at [607, 232] on span "If you over hear a patient complaining about a fellow employee, you should imme…" at bounding box center [553, 252] width 441 height 98
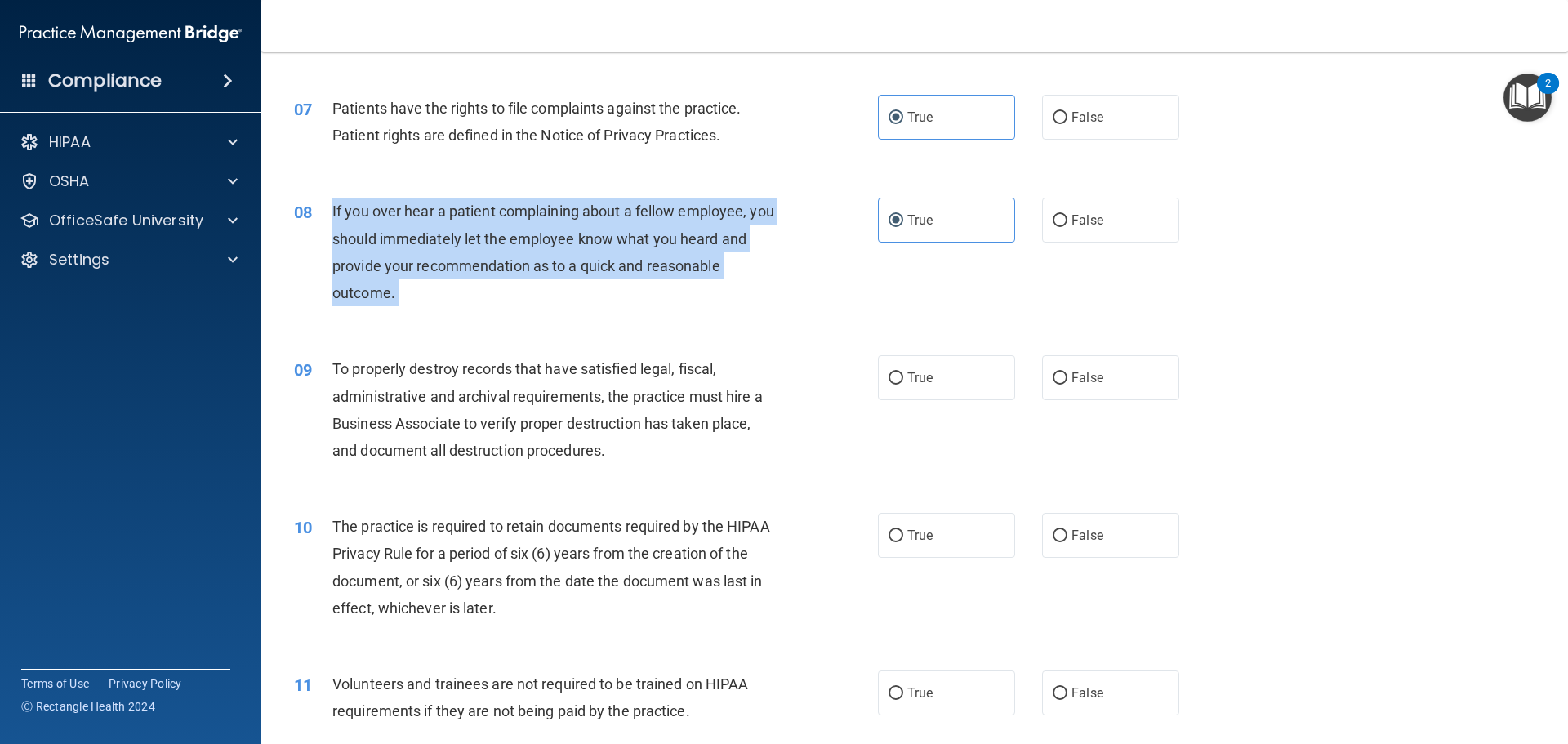
click at [607, 232] on span "If you over hear a patient complaining about a fellow employee, you should imme…" at bounding box center [553, 252] width 441 height 98
copy ng-form "If you over hear a patient complaining about a fellow employee, you should imme…"
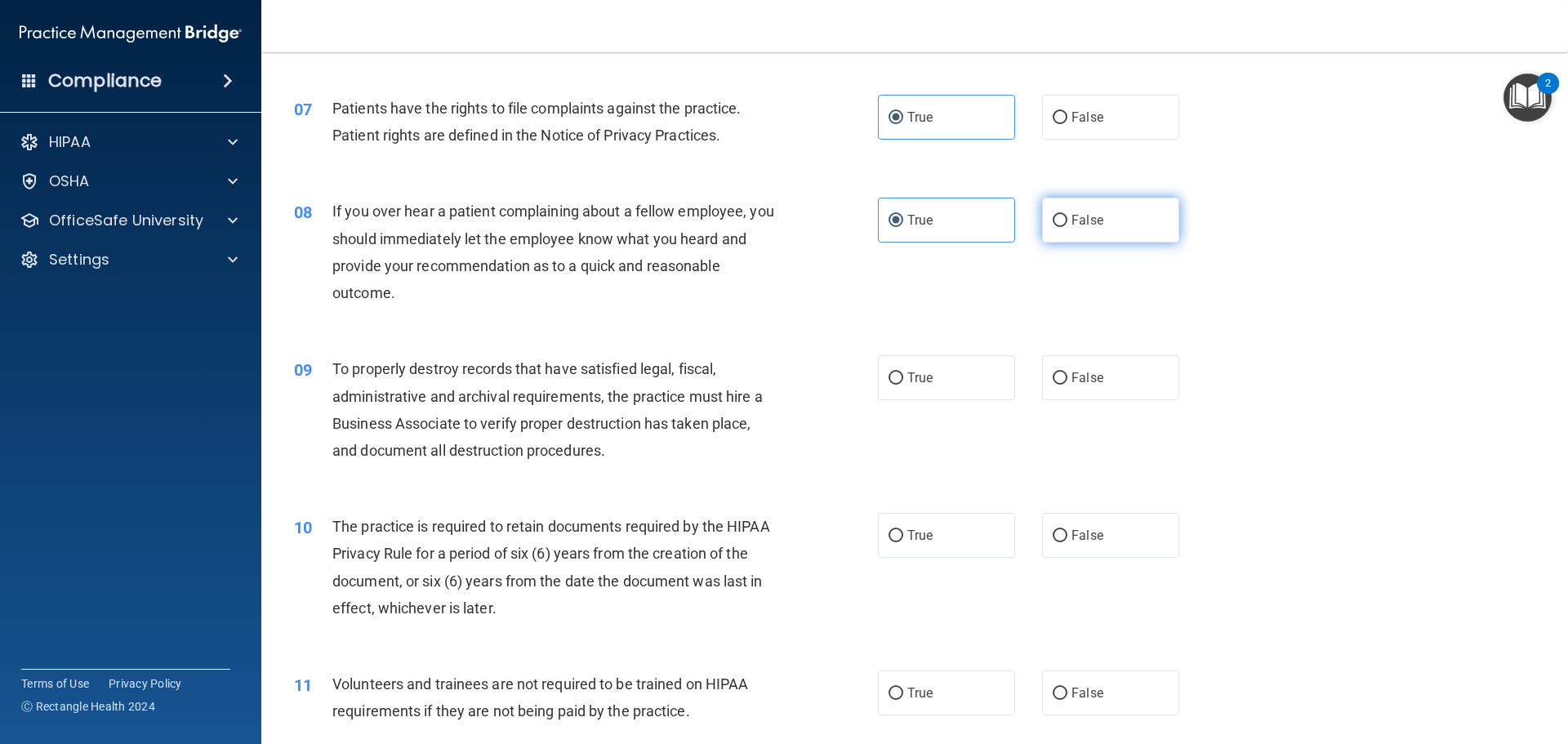
click at [1147, 212] on label "False" at bounding box center [1111, 220] width 137 height 45
click at [1068, 215] on input "False" at bounding box center [1060, 221] width 15 height 12
radio input "true"
radio input "false"
click at [586, 335] on div "09 To properly destroy records that have satisfied legal, fiscal, administrativ…" at bounding box center [914, 413] width 1265 height 157
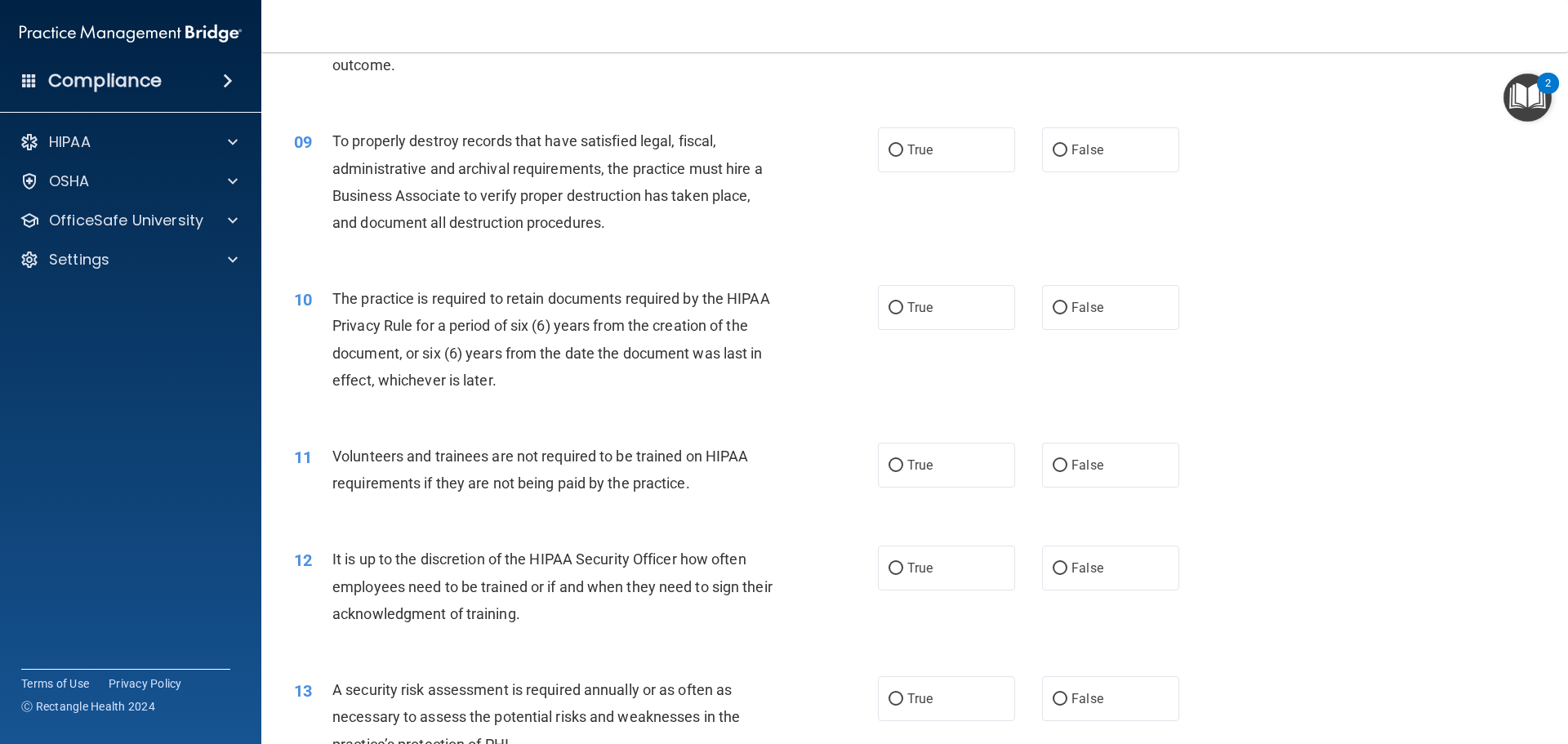
scroll to position [1143, 0]
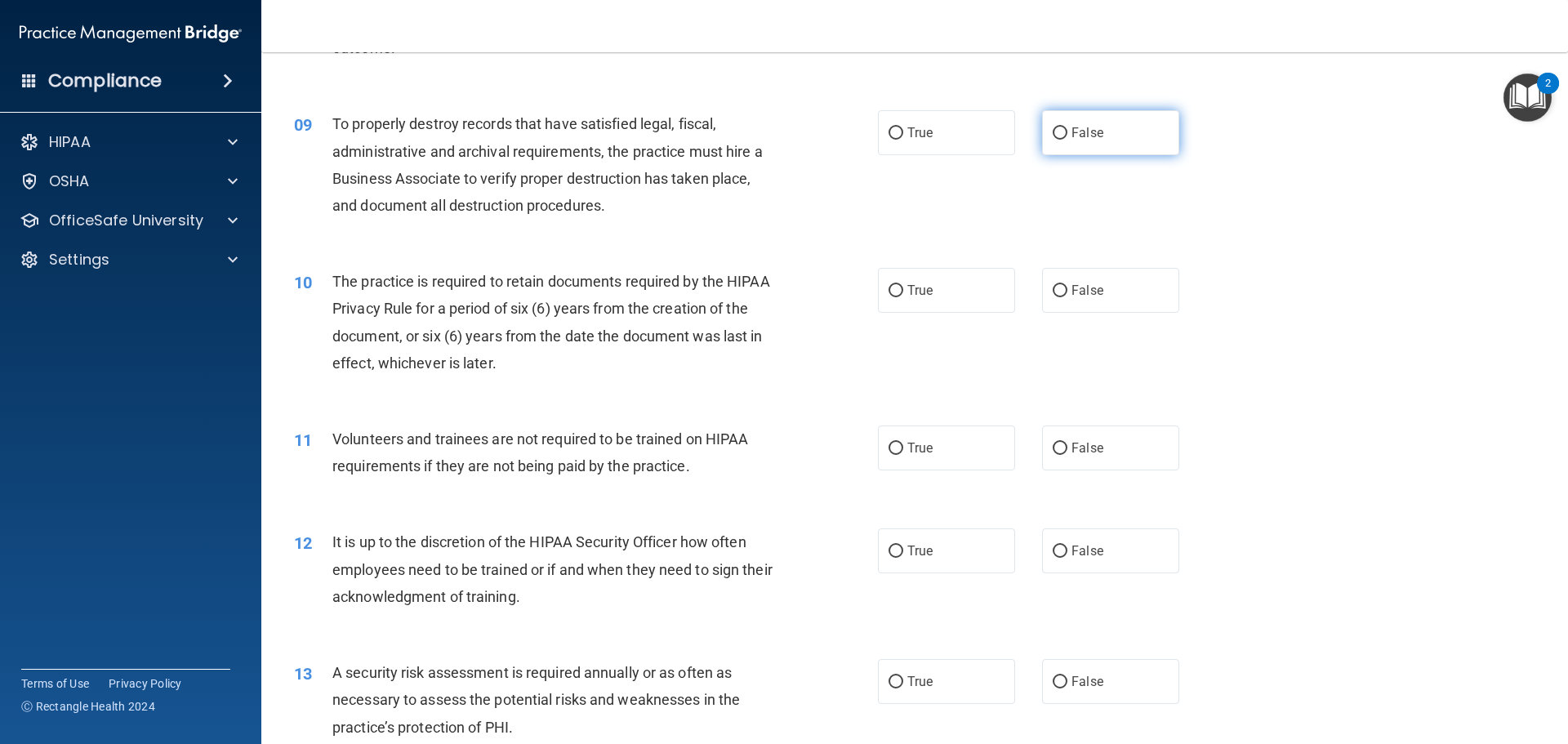
click at [1085, 117] on label "False" at bounding box center [1111, 132] width 137 height 45
click at [1068, 128] on input "False" at bounding box center [1060, 134] width 15 height 12
radio input "true"
click at [492, 141] on div "To properly destroy records that have satisfied legal, fiscal, administrative a…" at bounding box center [560, 164] width 456 height 109
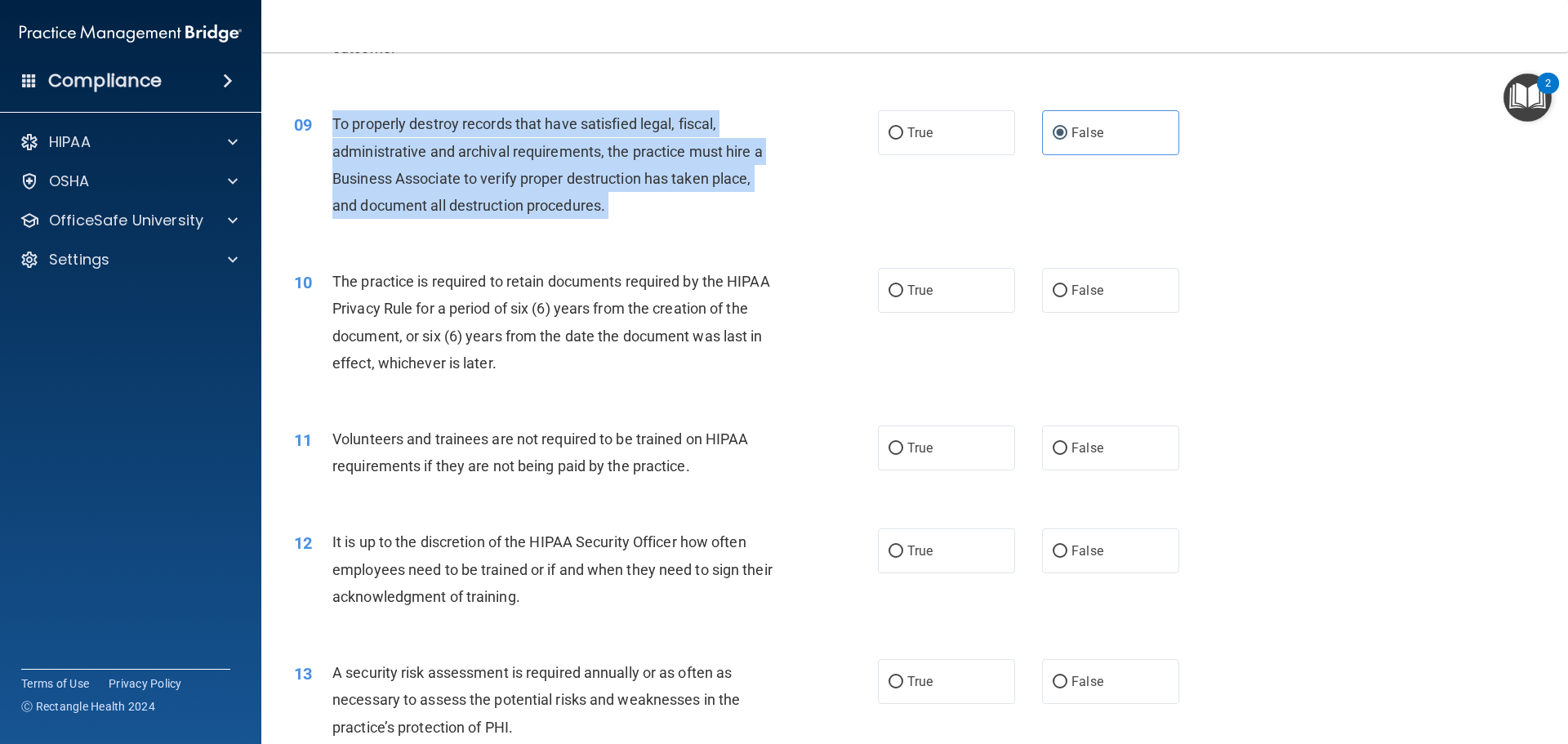
click at [492, 141] on div "To properly destroy records that have satisfied legal, fiscal, administrative a…" at bounding box center [560, 164] width 456 height 109
copy ng-form "To properly destroy records that have satisfied legal, fiscal, administrative a…"
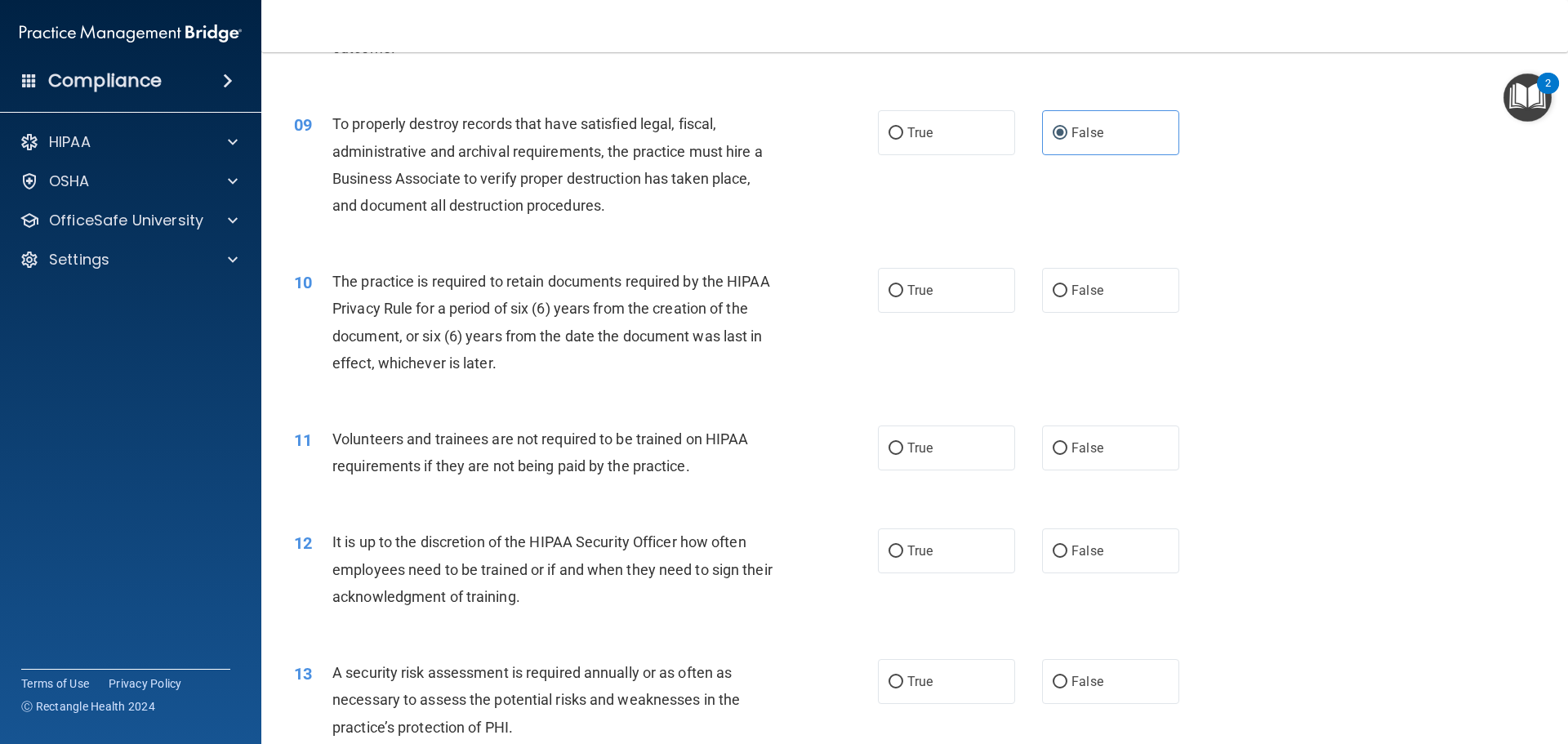
click at [727, 399] on div "10 The practice is required to retain documents required by the HIPAA Privacy R…" at bounding box center [914, 325] width 1265 height 157
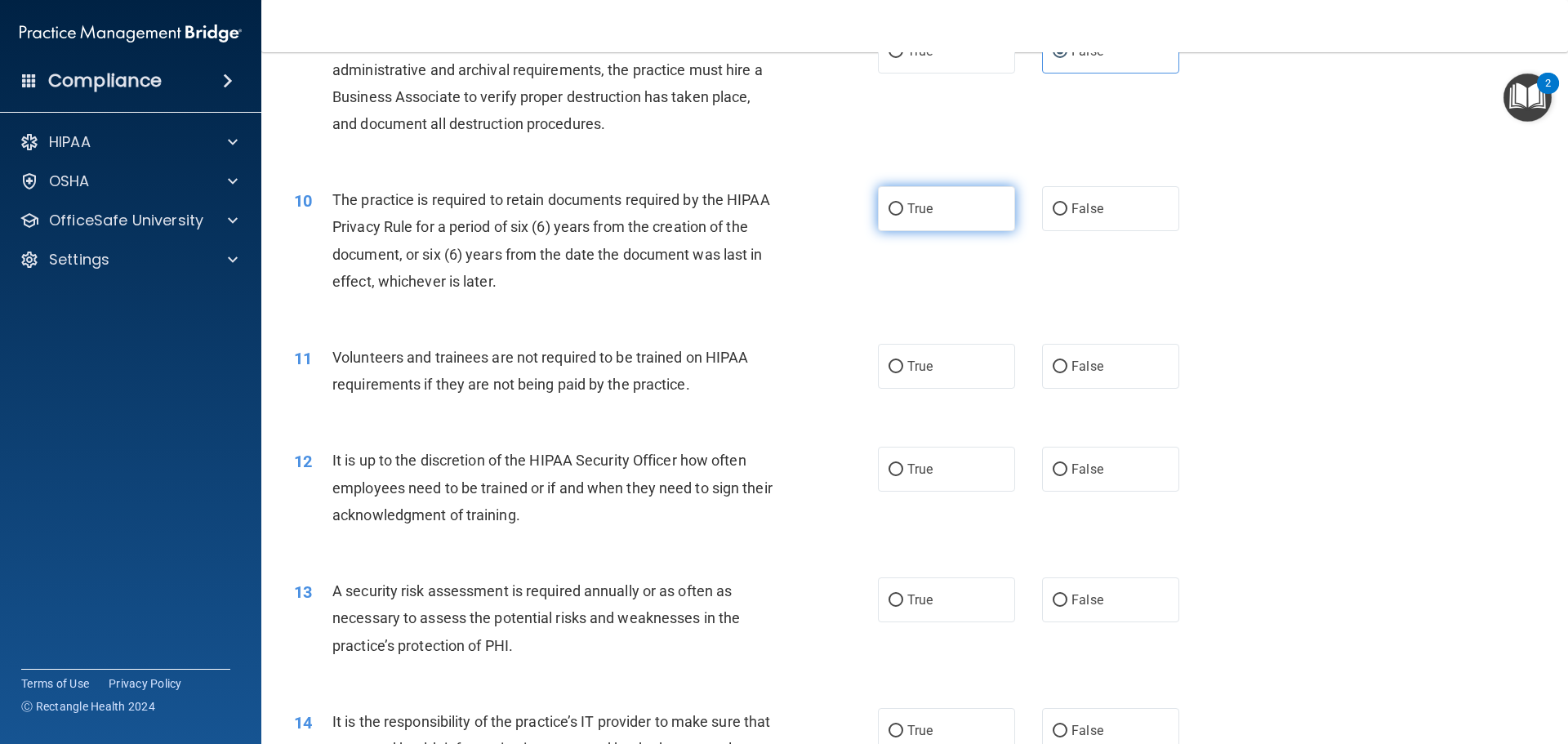
click at [915, 221] on label "True" at bounding box center [946, 208] width 137 height 45
click at [903, 215] on input "True" at bounding box center [895, 209] width 15 height 12
radio input "true"
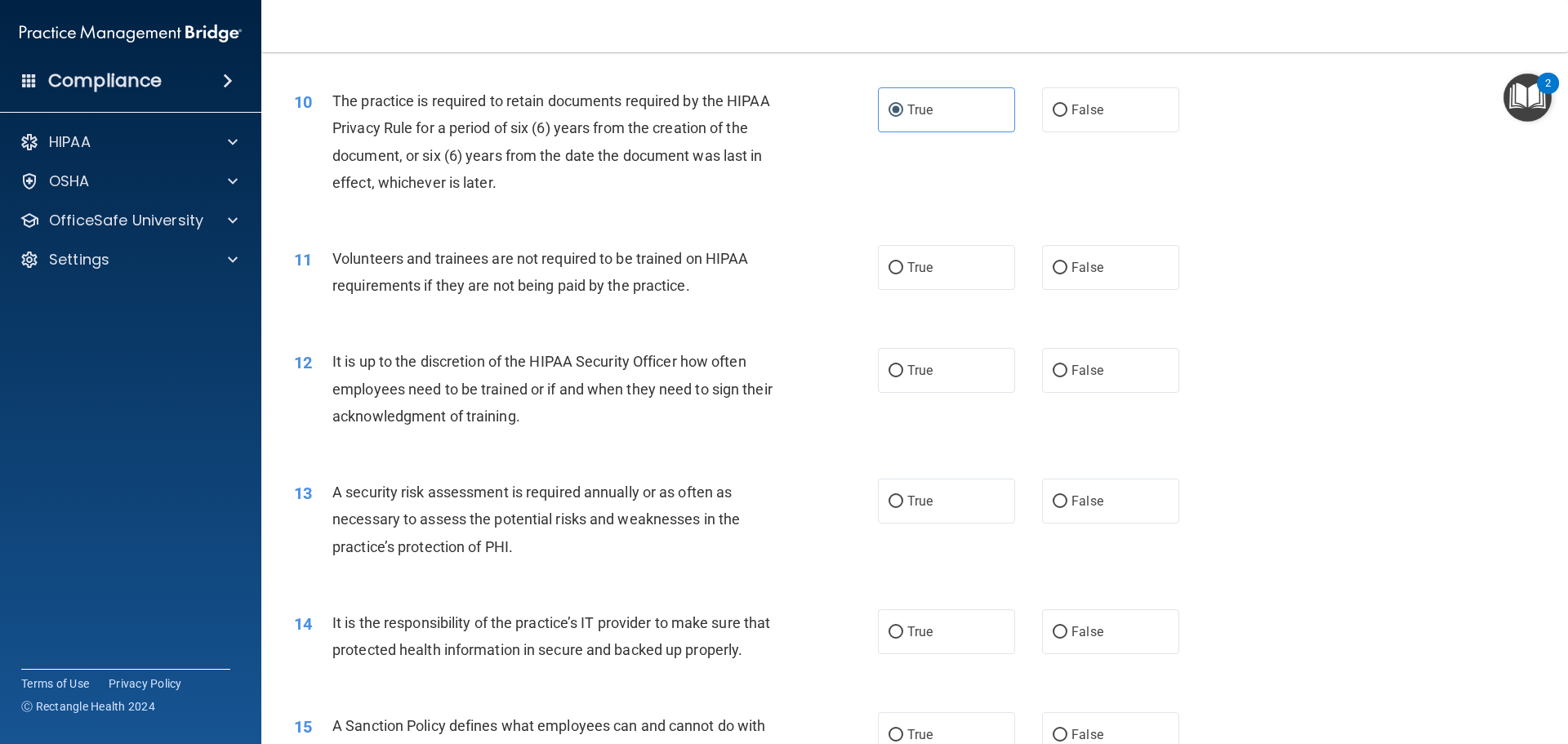
scroll to position [1389, 0]
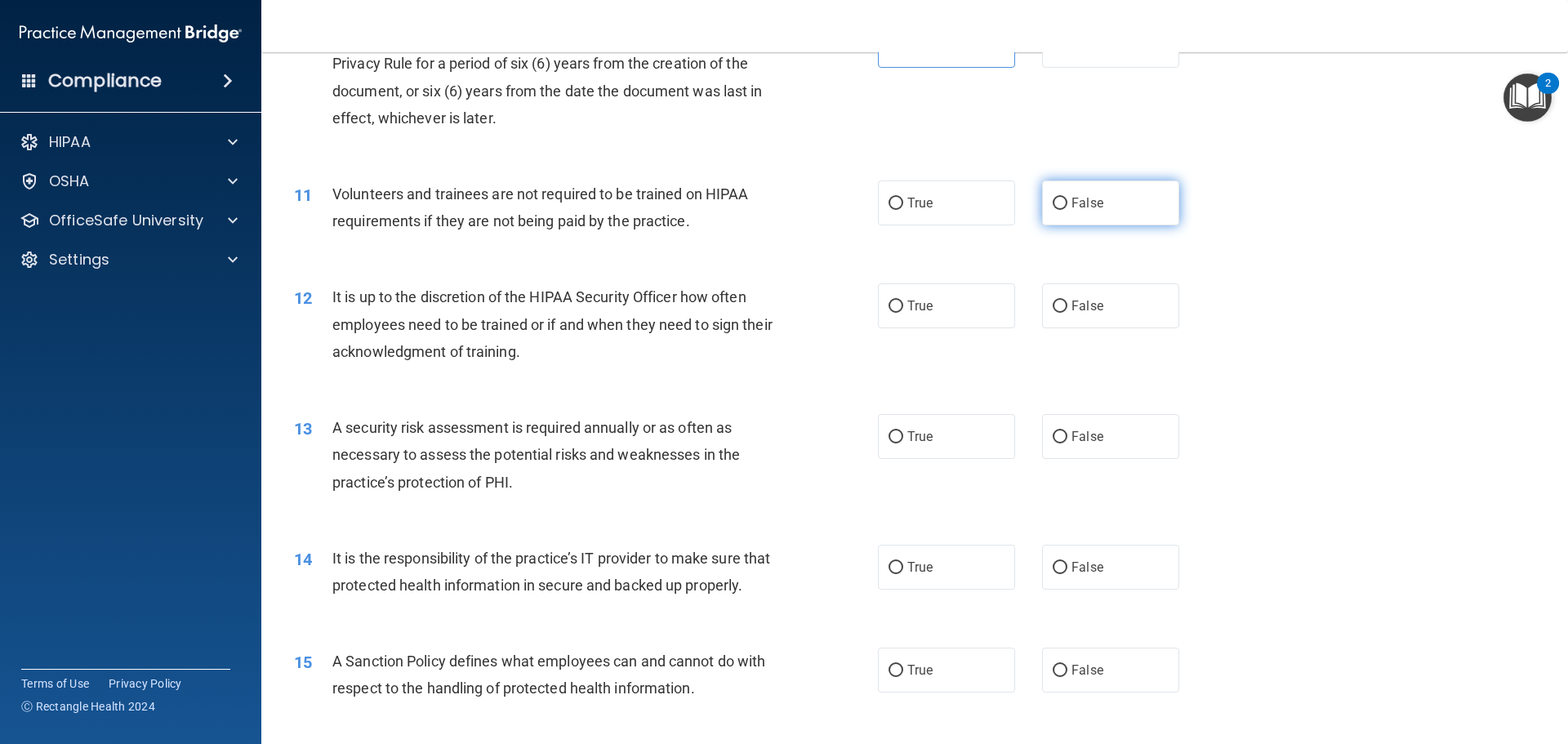
click at [1053, 205] on input "False" at bounding box center [1060, 204] width 15 height 12
radio input "true"
click at [636, 215] on span "Volunteers and trainees are not required to be trained on HIPAA requirements if…" at bounding box center [540, 208] width 416 height 44
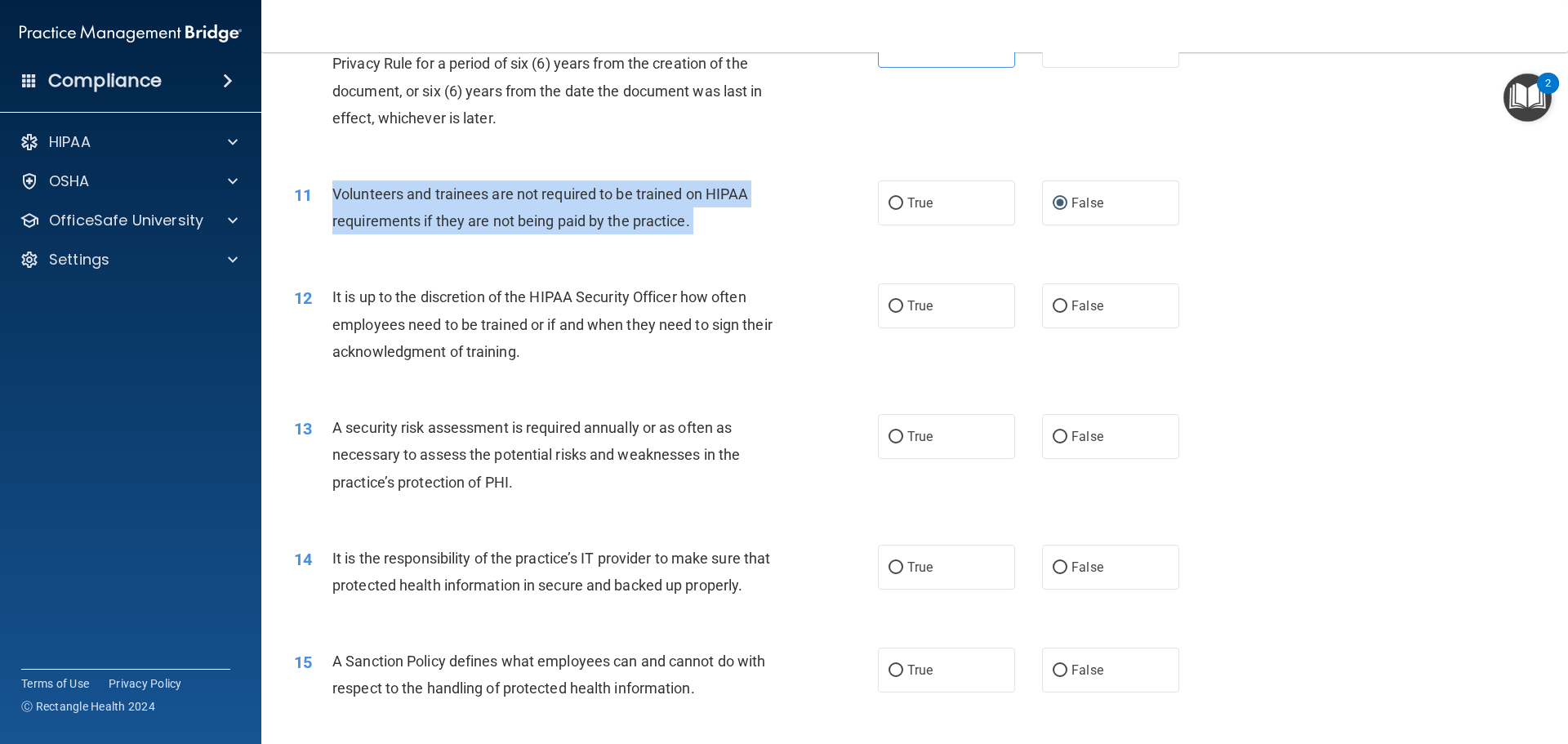
click at [636, 215] on span "Volunteers and trainees are not required to be trained on HIPAA requirements if…" at bounding box center [540, 208] width 416 height 44
copy ng-form "Volunteers and trainees are not required to be trained on HIPAA requirements if…"
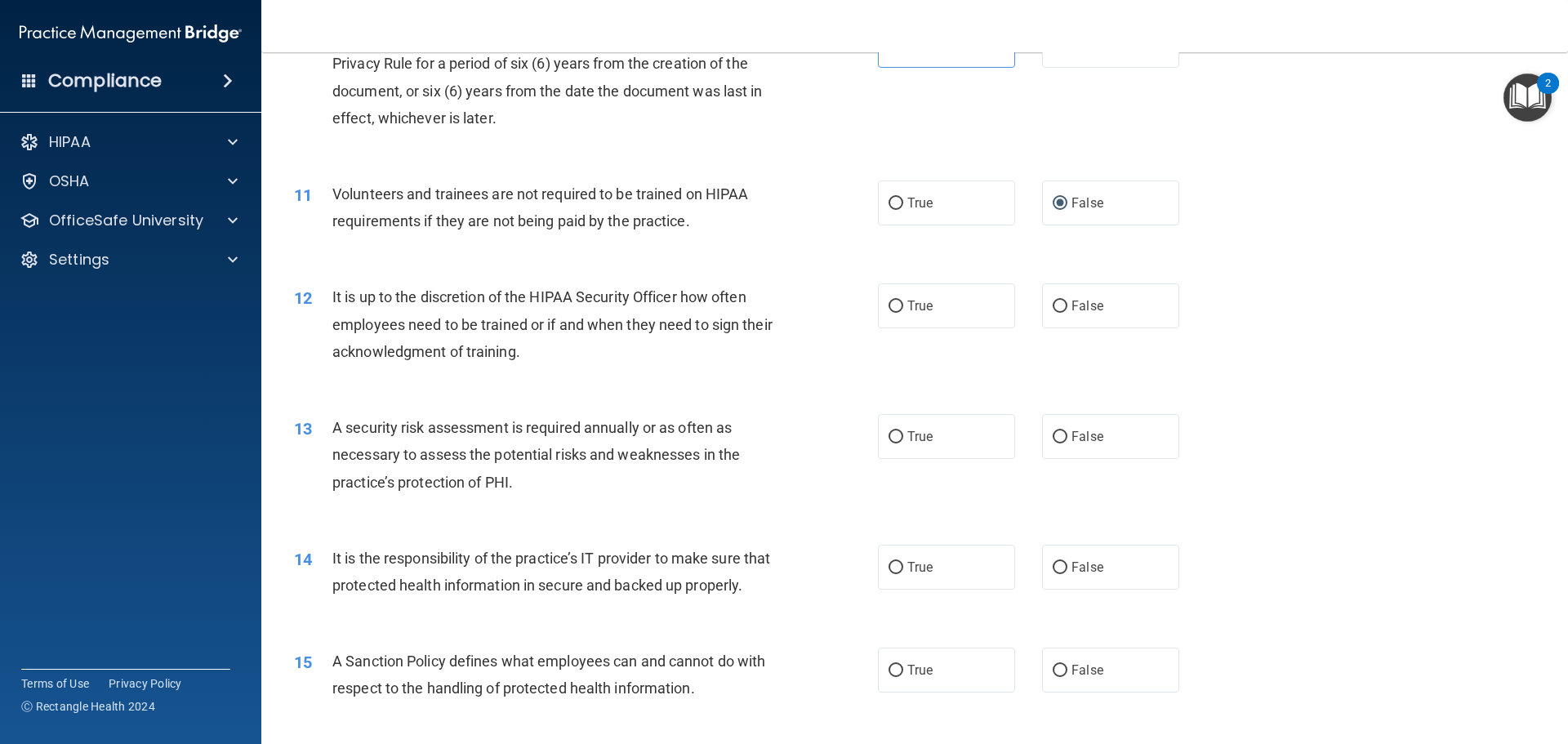
click at [634, 340] on div "It is up to the discretion of the HIPAA Security Officer how often employees ne…" at bounding box center [560, 324] width 456 height 82
click at [517, 325] on span "It is up to the discretion of the HIPAA Security Officer how often employees ne…" at bounding box center [552, 324] width 441 height 71
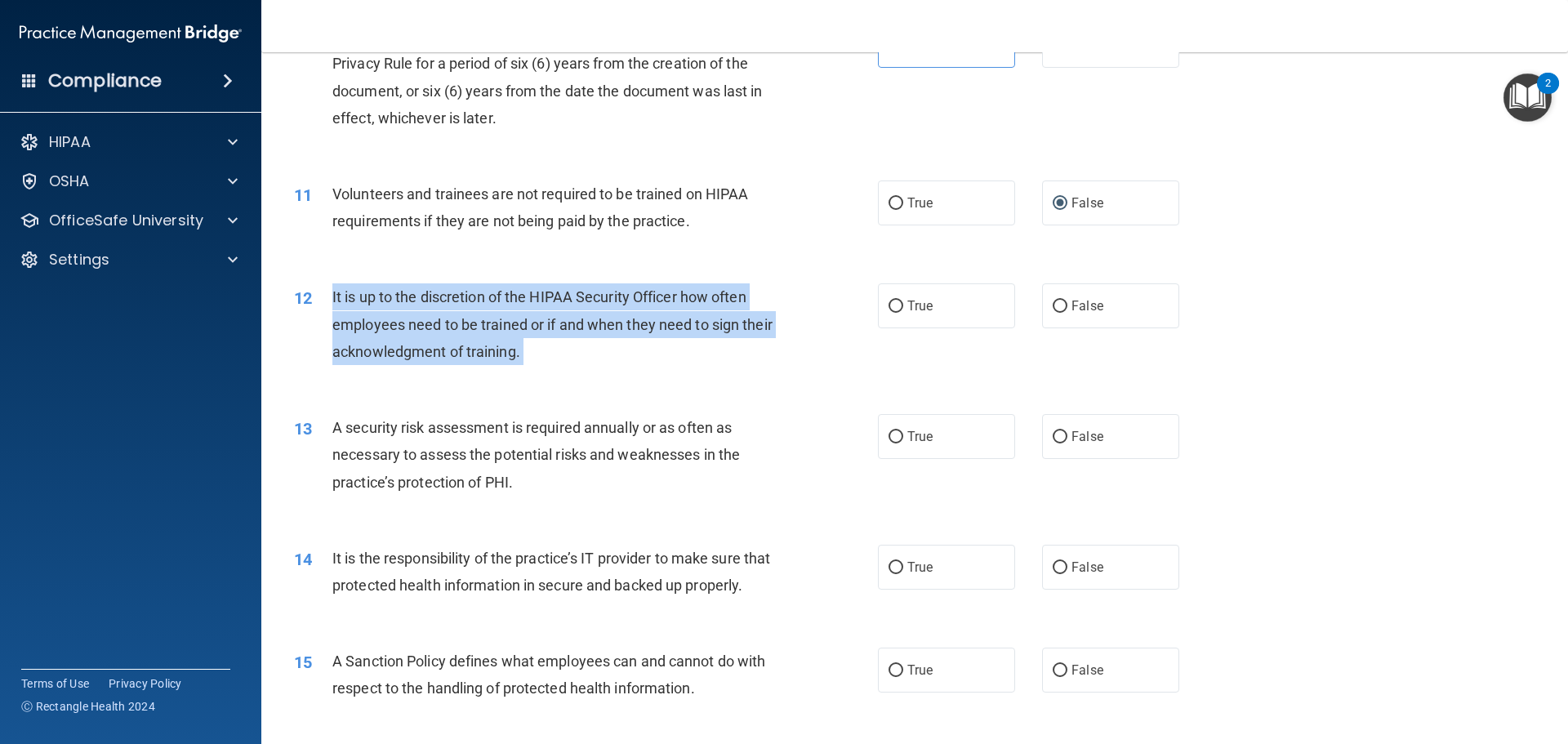
click at [517, 325] on span "It is up to the discretion of the HIPAA Security Officer how often employees ne…" at bounding box center [552, 324] width 441 height 71
copy ng-form "It is up to the discretion of the HIPAA Security Officer how often employees ne…"
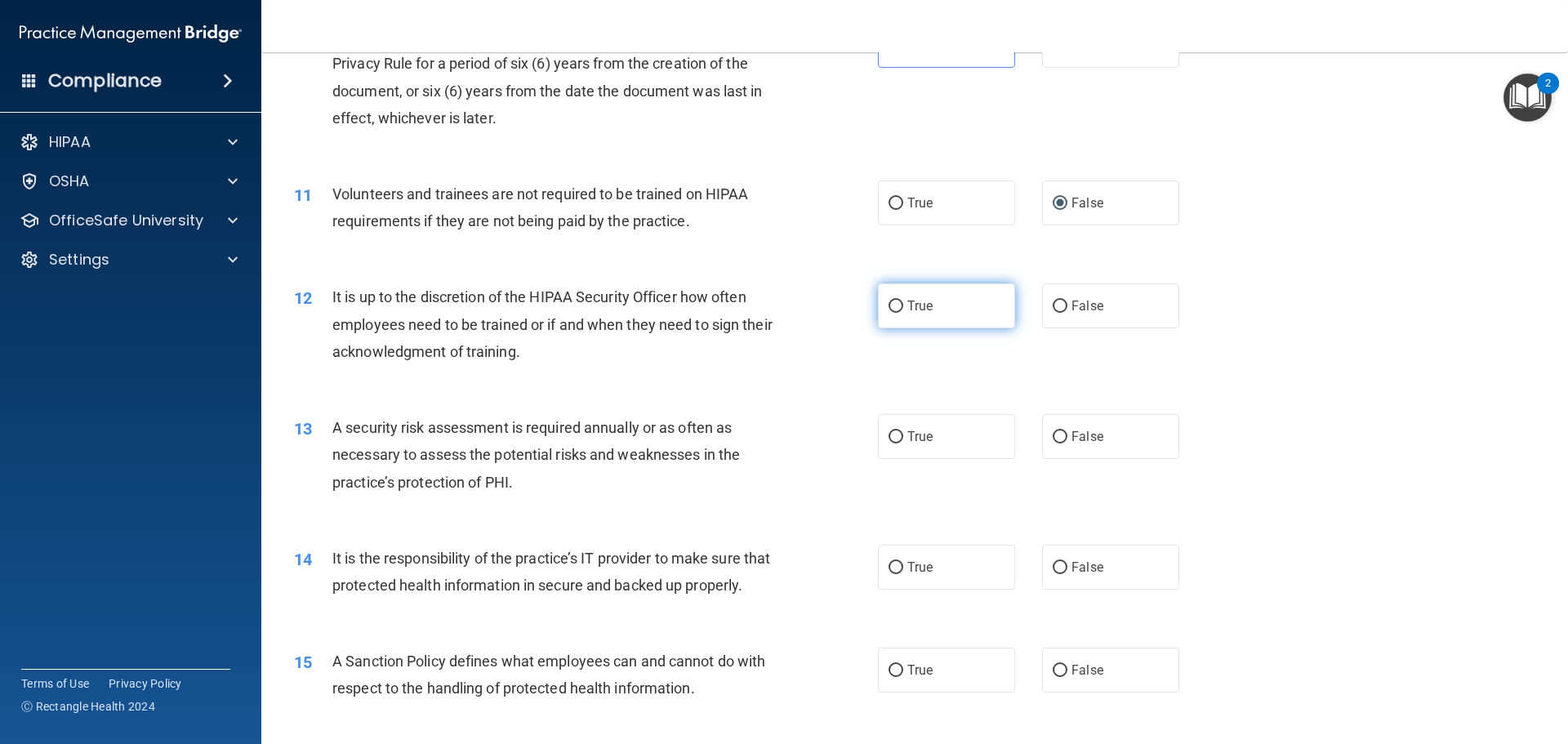
click at [952, 299] on label "True" at bounding box center [946, 305] width 137 height 45
click at [903, 301] on input "True" at bounding box center [895, 307] width 15 height 12
radio input "true"
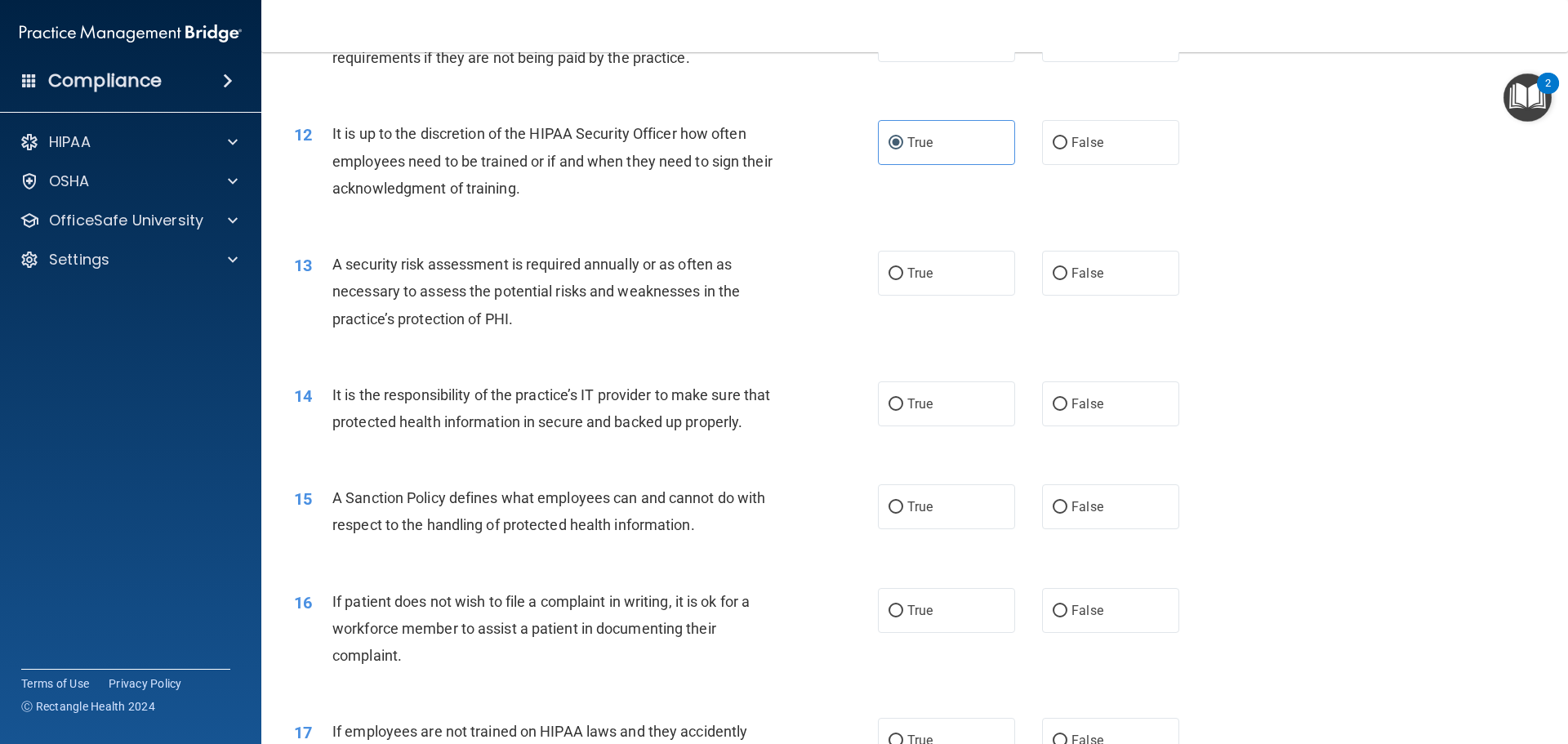
scroll to position [1633, 0]
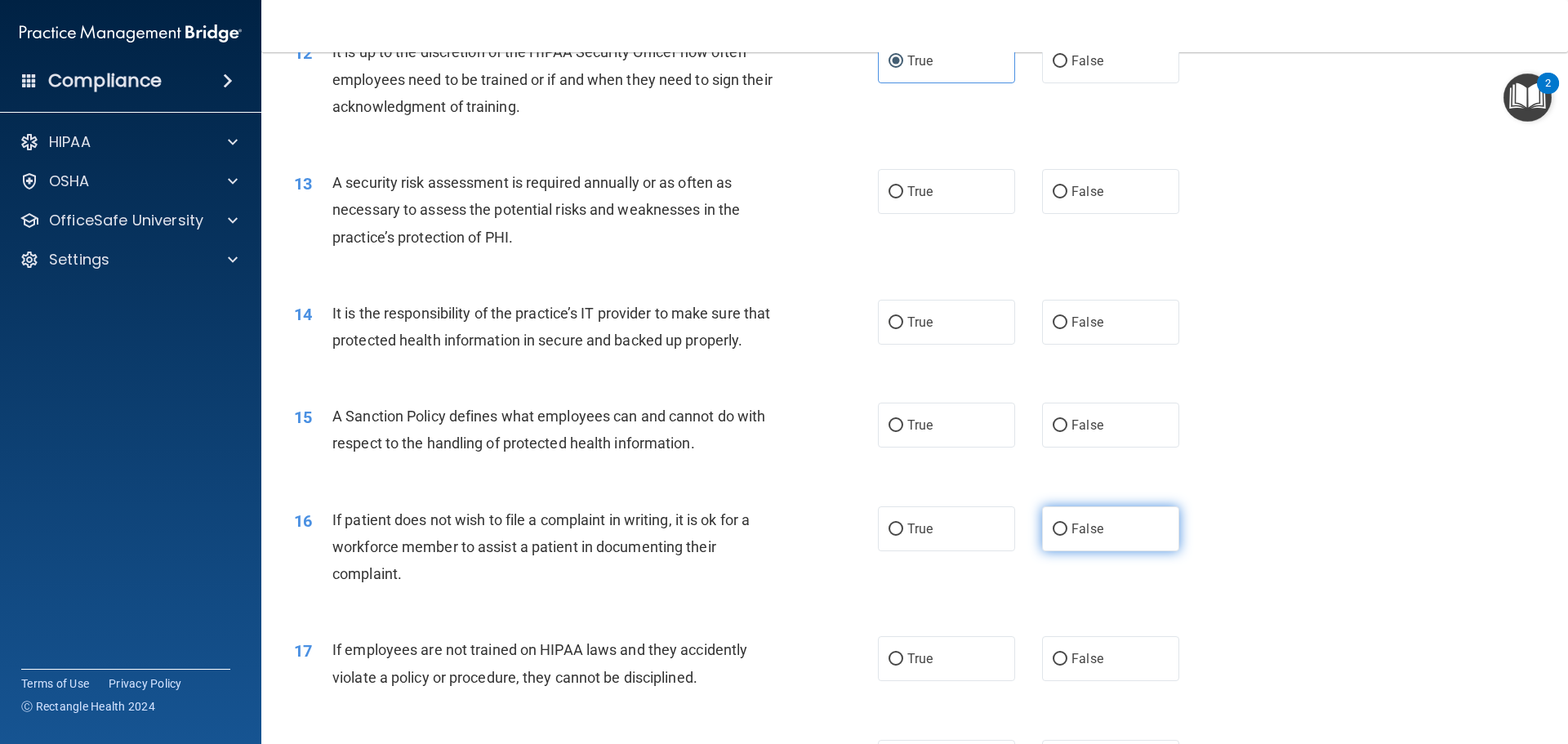
click at [1092, 533] on label "False" at bounding box center [1111, 529] width 137 height 45
click at [1068, 533] on input "False" at bounding box center [1060, 529] width 15 height 12
radio input "true"
click at [403, 184] on span "A security risk assessment is required annually or as often as necessary to ass…" at bounding box center [536, 209] width 407 height 71
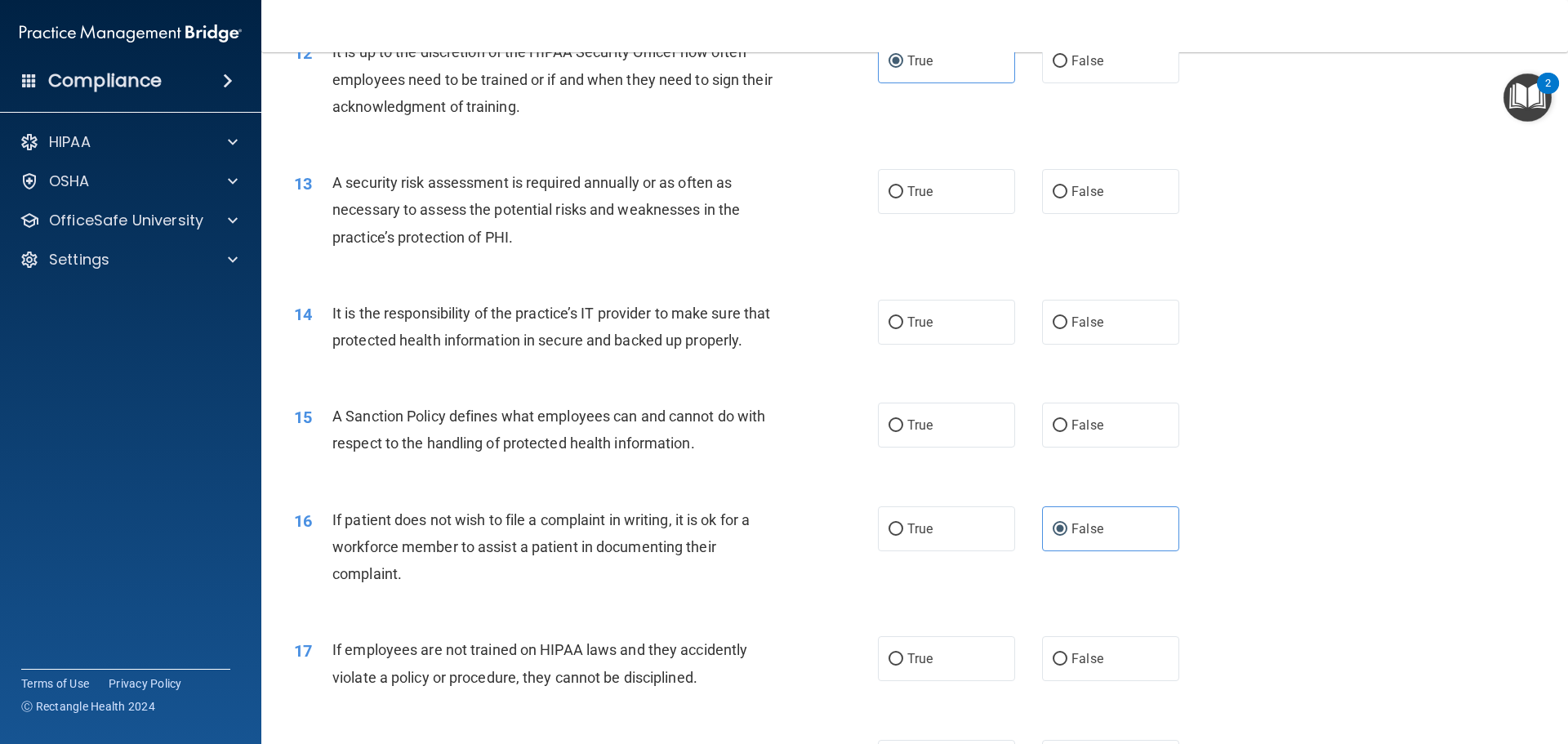
click at [380, 184] on span "A security risk assessment is required annually or as often as necessary to ass…" at bounding box center [536, 209] width 407 height 71
click at [925, 208] on label "True" at bounding box center [946, 191] width 137 height 45
click at [903, 199] on input "True" at bounding box center [895, 193] width 15 height 12
radio input "true"
click at [590, 204] on span "A security risk assessment is required annually or as often as necessary to ass…" at bounding box center [536, 209] width 407 height 71
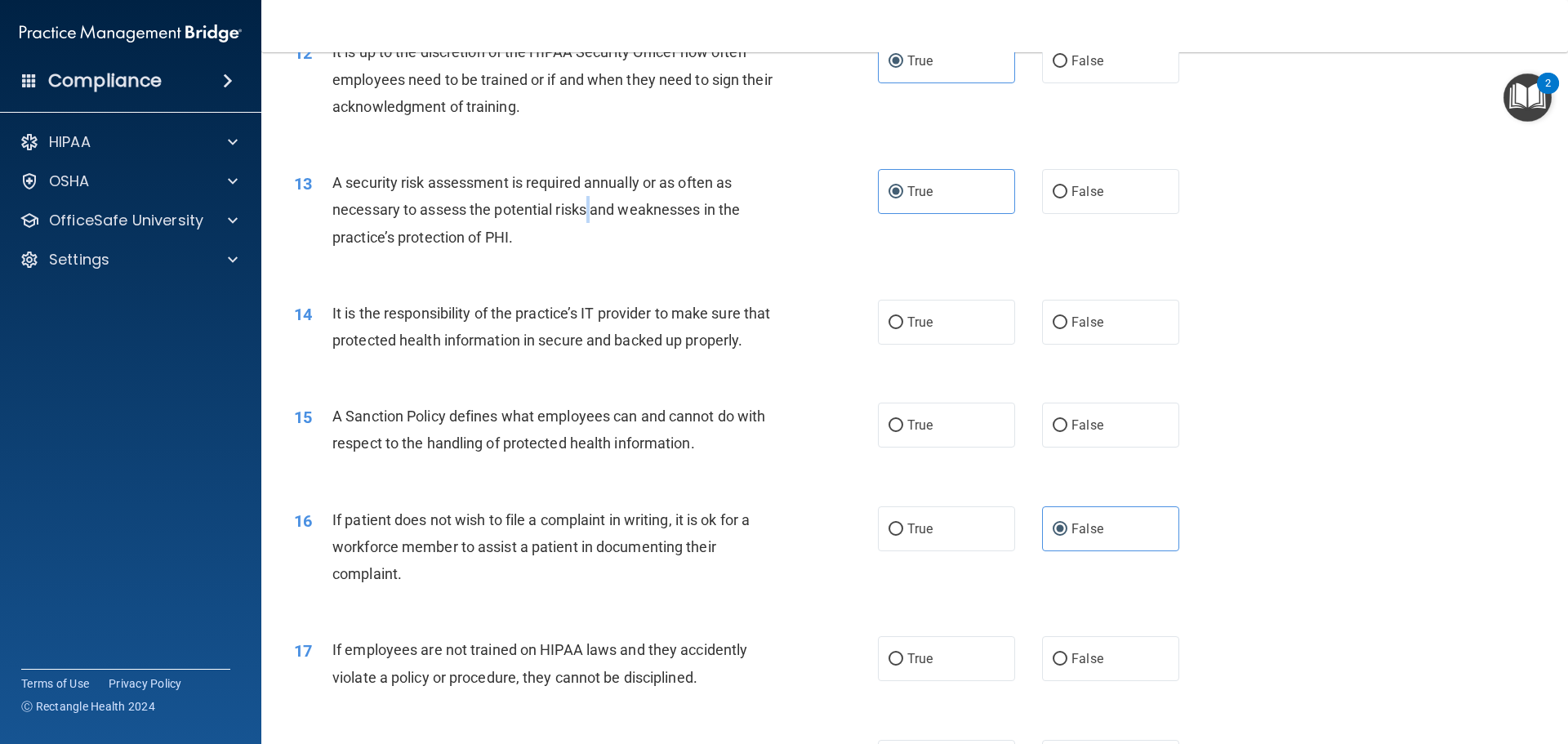
click at [590, 204] on span "A security risk assessment is required annually or as often as necessary to ass…" at bounding box center [536, 209] width 407 height 71
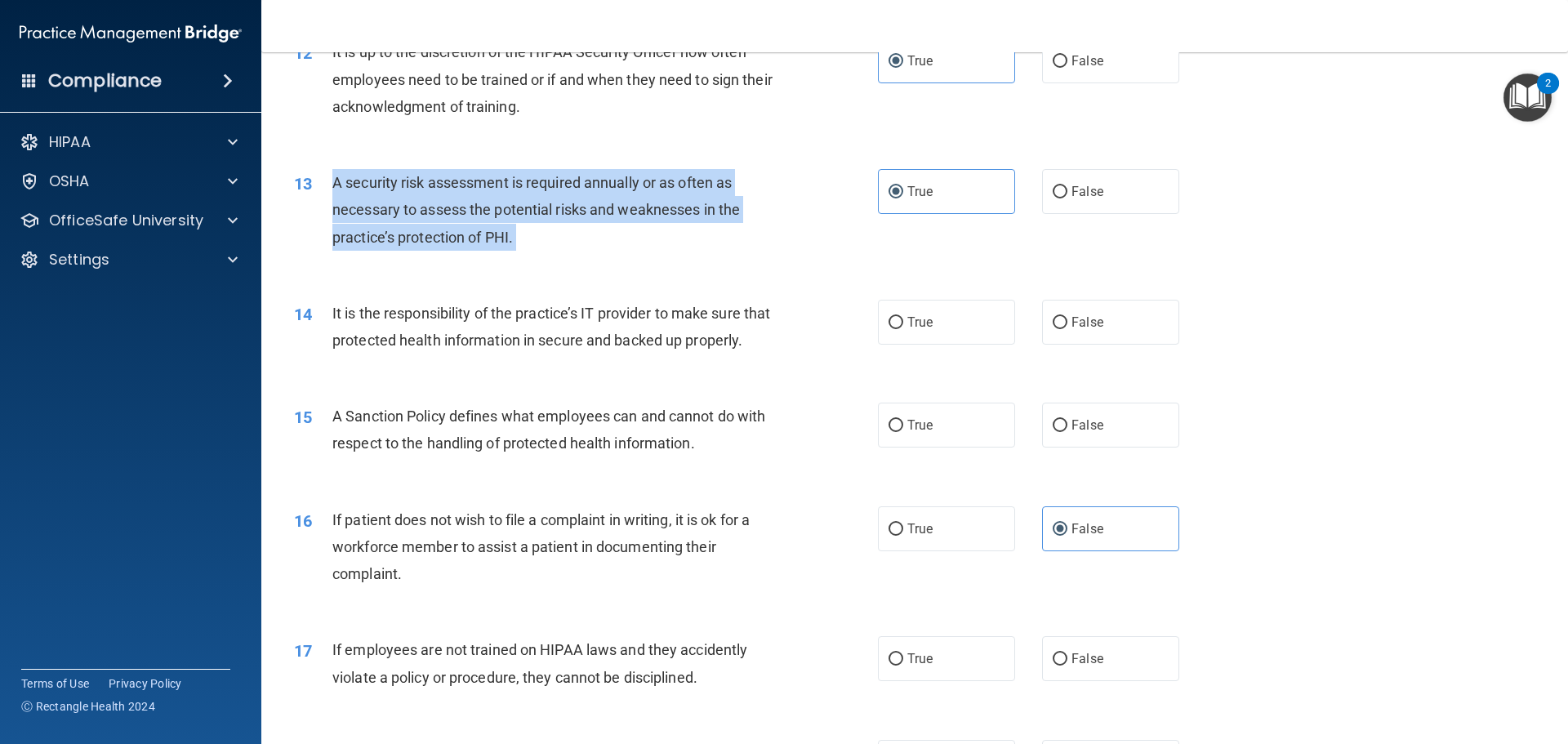
click at [590, 204] on span "A security risk assessment is required annually or as often as necessary to ass…" at bounding box center [536, 209] width 407 height 71
copy ng-form "A security risk assessment is required annually or as often as necessary to ass…"
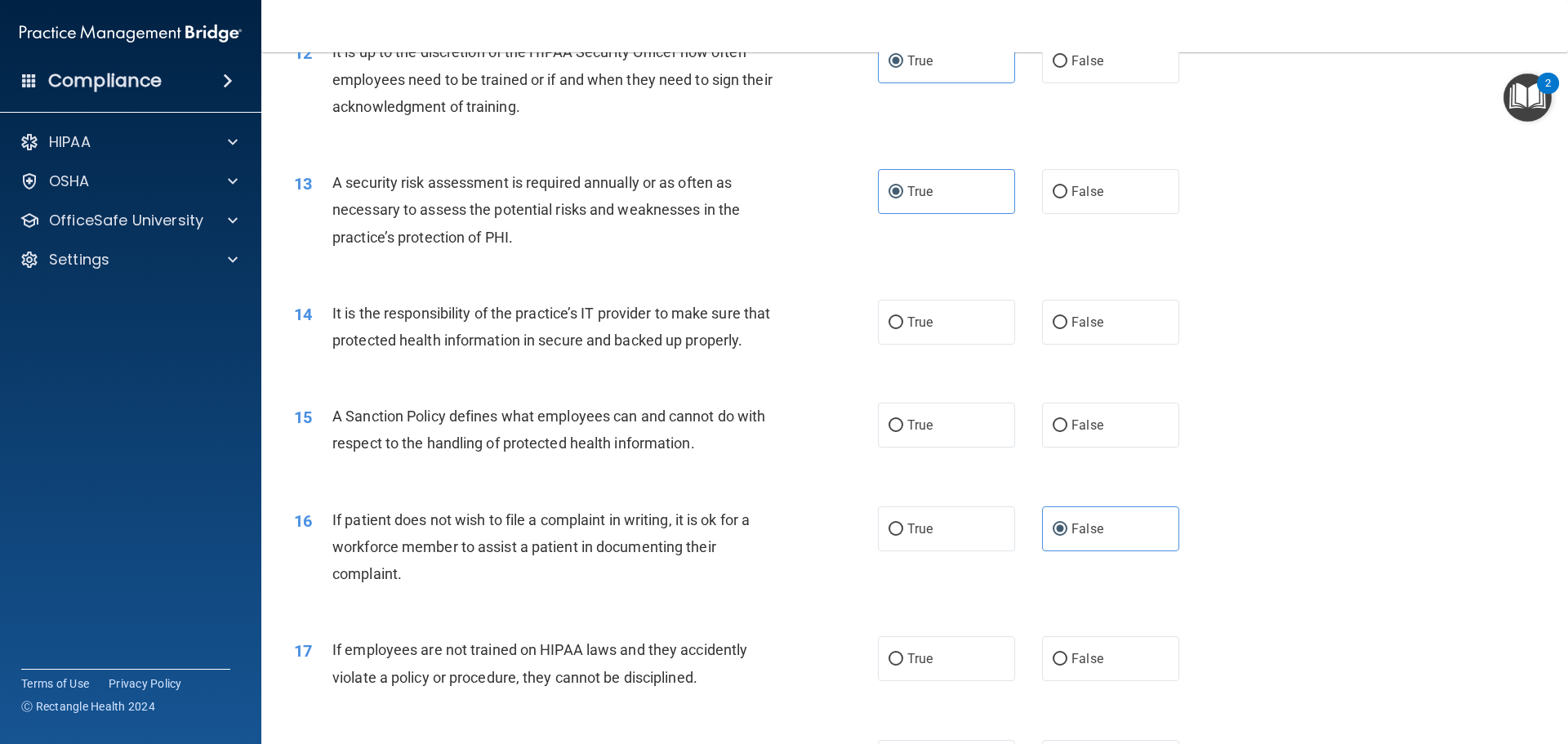
click at [482, 323] on div "It is the responsibility of the practice’s IT provider to make sure that protec…" at bounding box center [560, 326] width 456 height 54
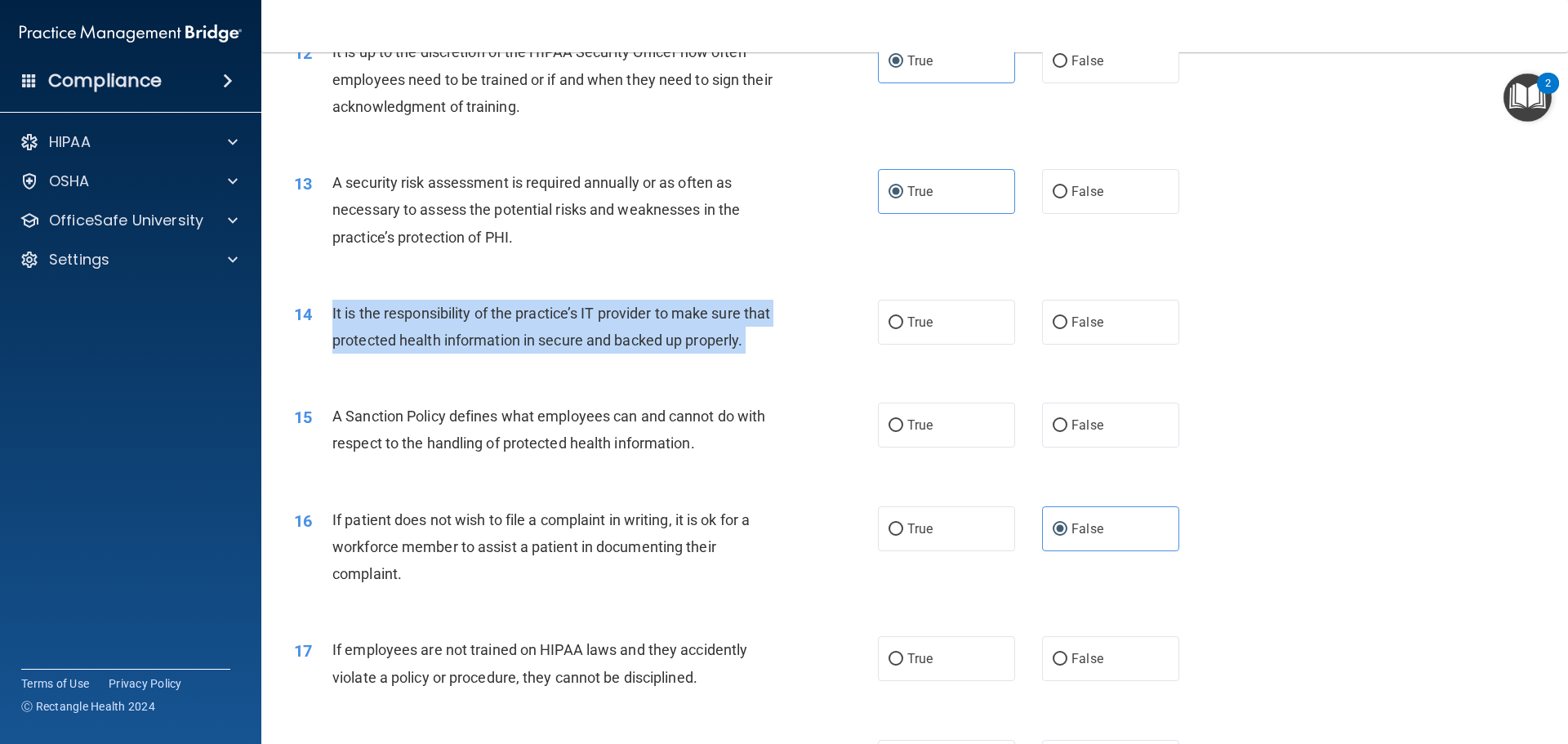
click at [482, 323] on div "It is the responsibility of the practice’s IT provider to make sure that protec…" at bounding box center [560, 326] width 456 height 54
copy ng-form "It is the responsibility of the practice’s IT provider to make sure that protec…"
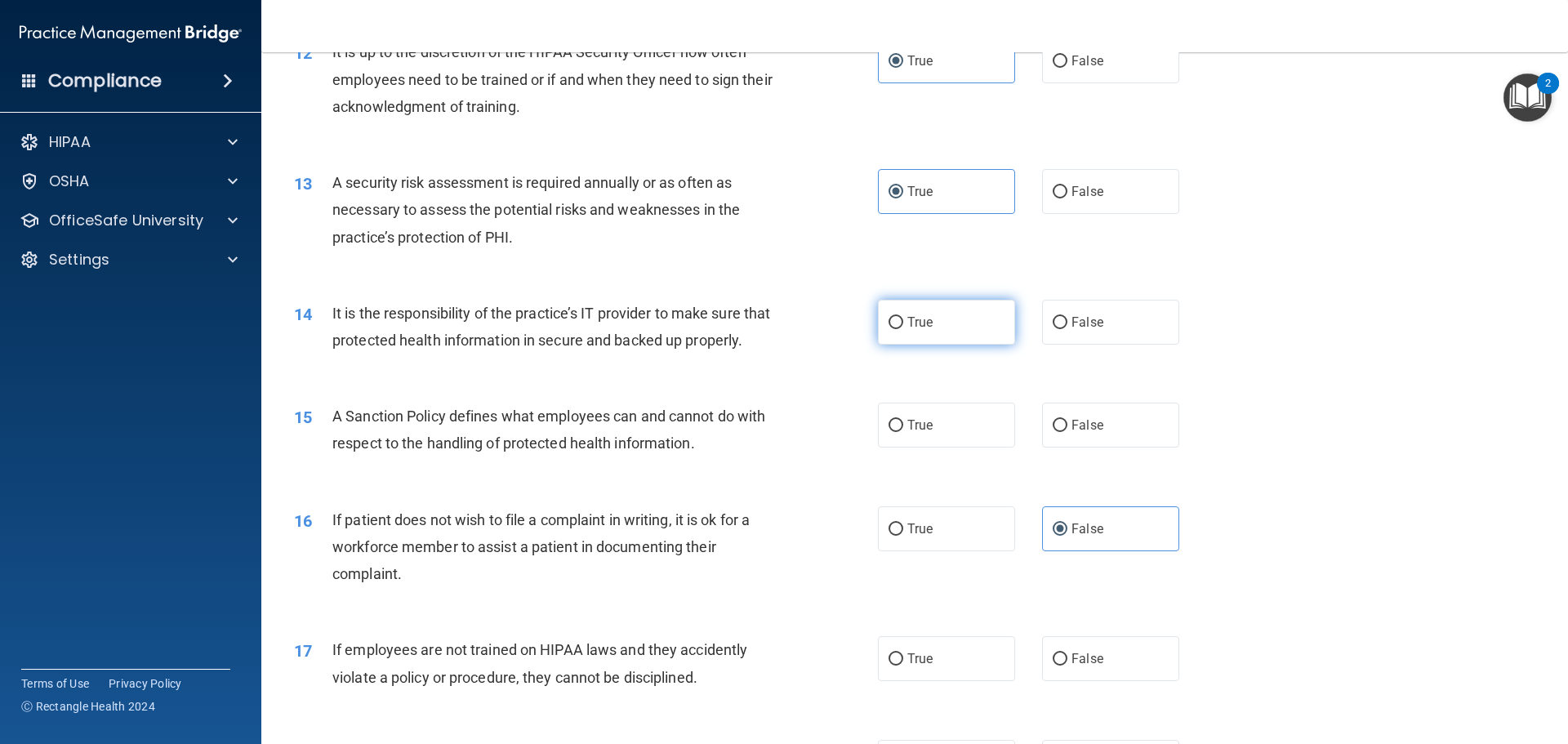
click at [924, 326] on span "True" at bounding box center [920, 323] width 26 height 16
click at [903, 326] on input "True" at bounding box center [895, 323] width 15 height 12
radio input "true"
click at [1081, 331] on label "False" at bounding box center [1111, 322] width 137 height 45
click at [1068, 329] on input "False" at bounding box center [1060, 323] width 15 height 12
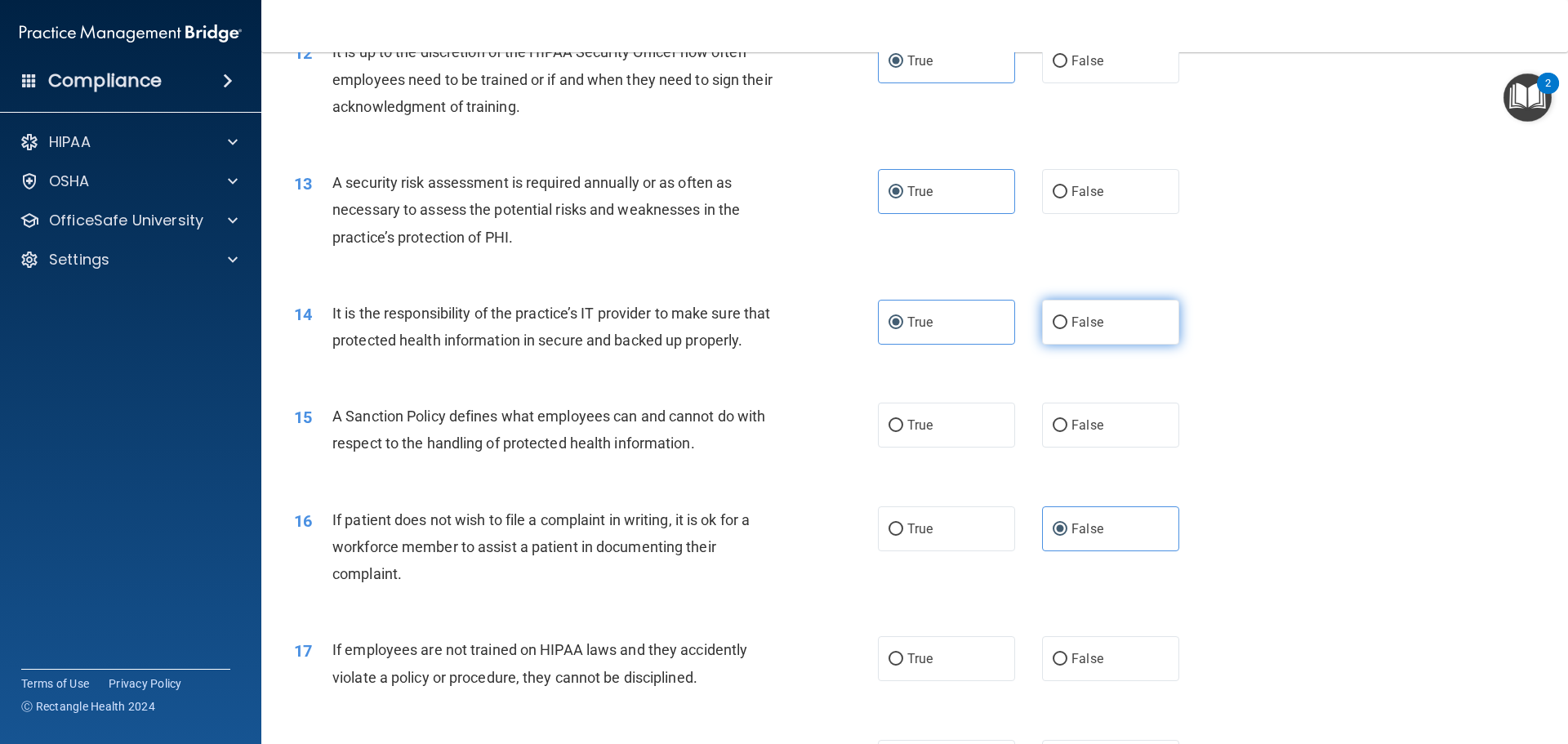
radio input "true"
radio input "false"
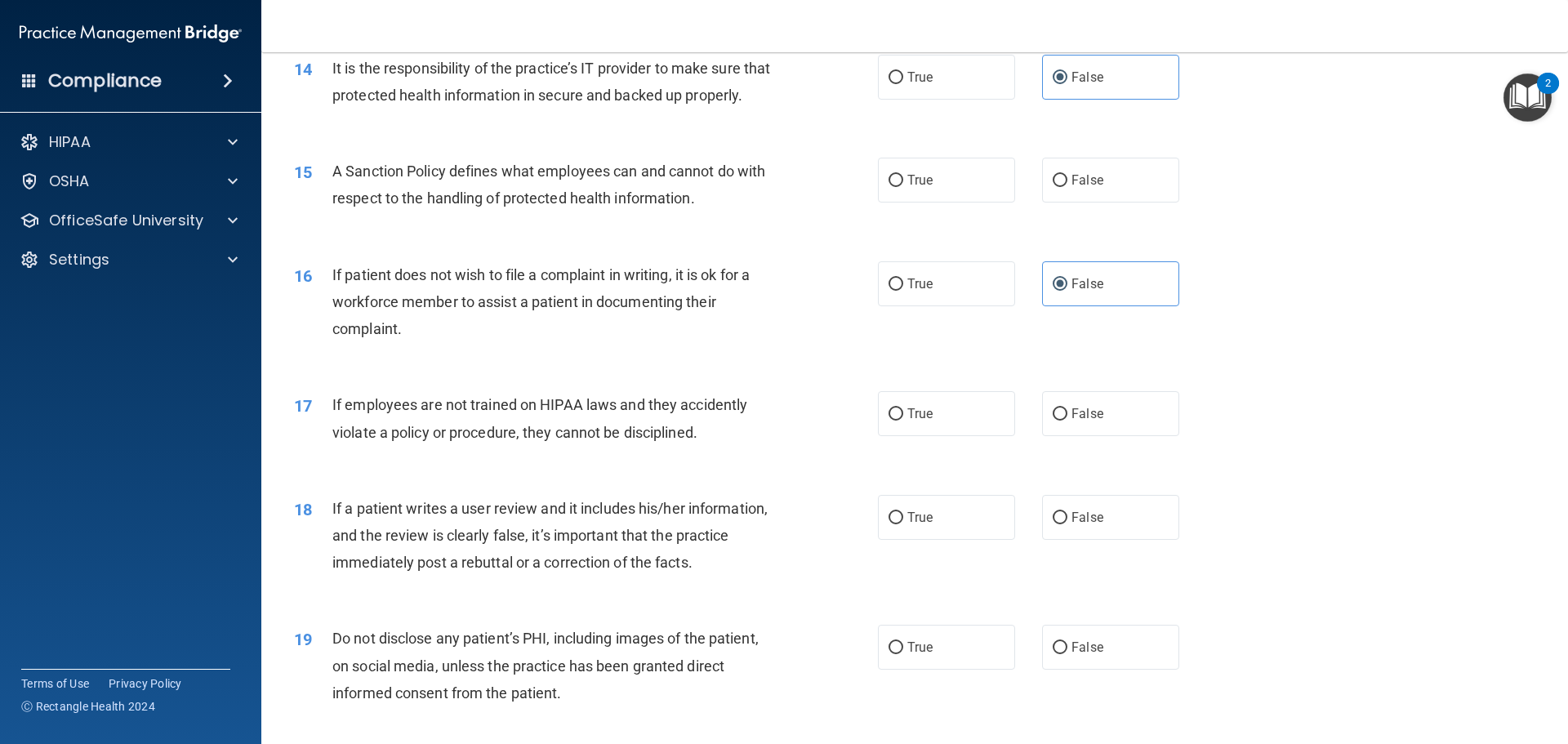
scroll to position [1960, 0]
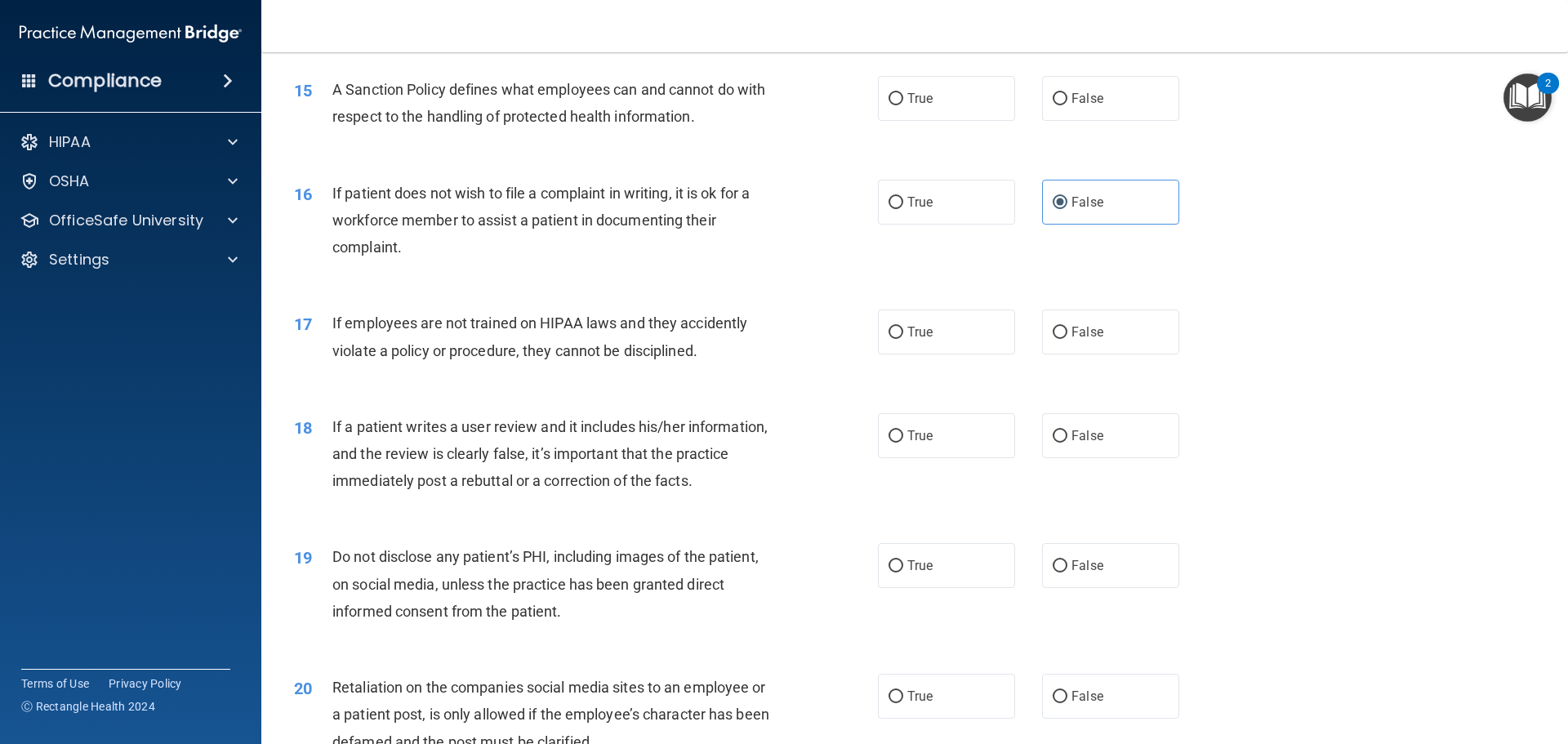
click at [547, 117] on span "A Sanction Policy defines what employees can and cannot do with respect to the …" at bounding box center [549, 103] width 433 height 44
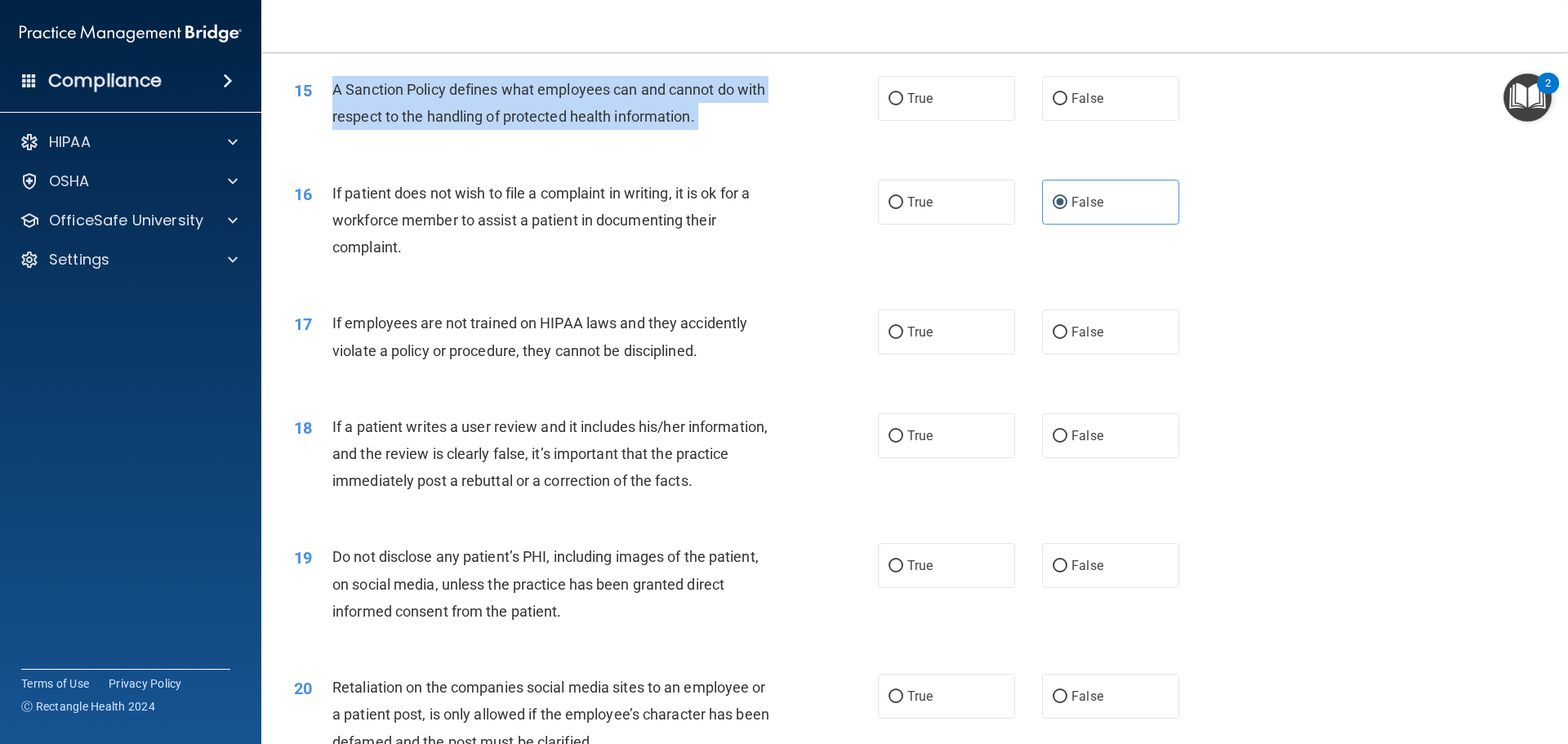
click at [547, 117] on span "A Sanction Policy defines what employees can and cannot do with respect to the …" at bounding box center [549, 103] width 433 height 44
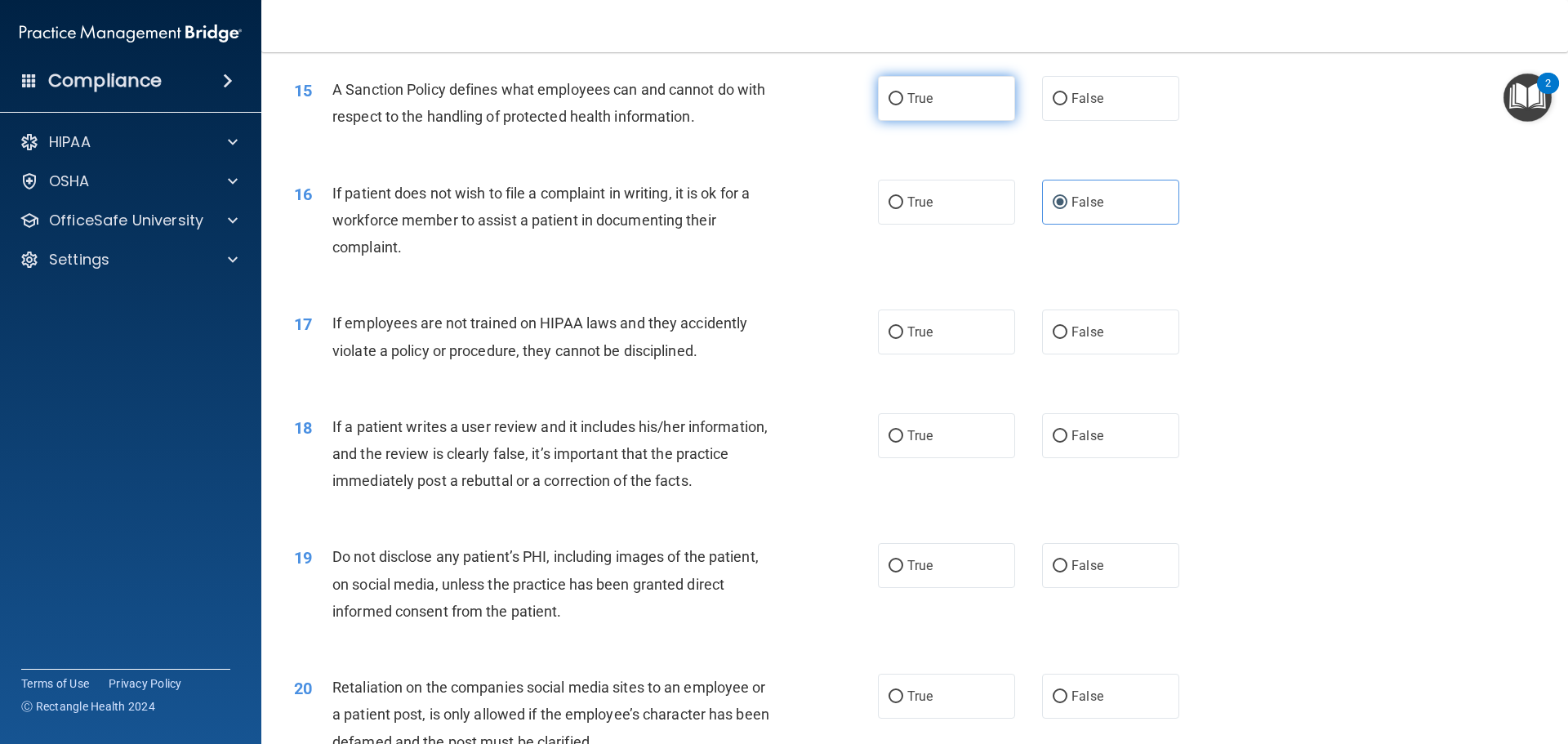
click at [908, 106] on span "True" at bounding box center [920, 98] width 26 height 16
click at [903, 106] on input "True" at bounding box center [895, 99] width 15 height 12
radio input "true"
click at [626, 242] on span "If patient does not wish to file a complaint in writing, it is ok for a workfor…" at bounding box center [541, 220] width 418 height 71
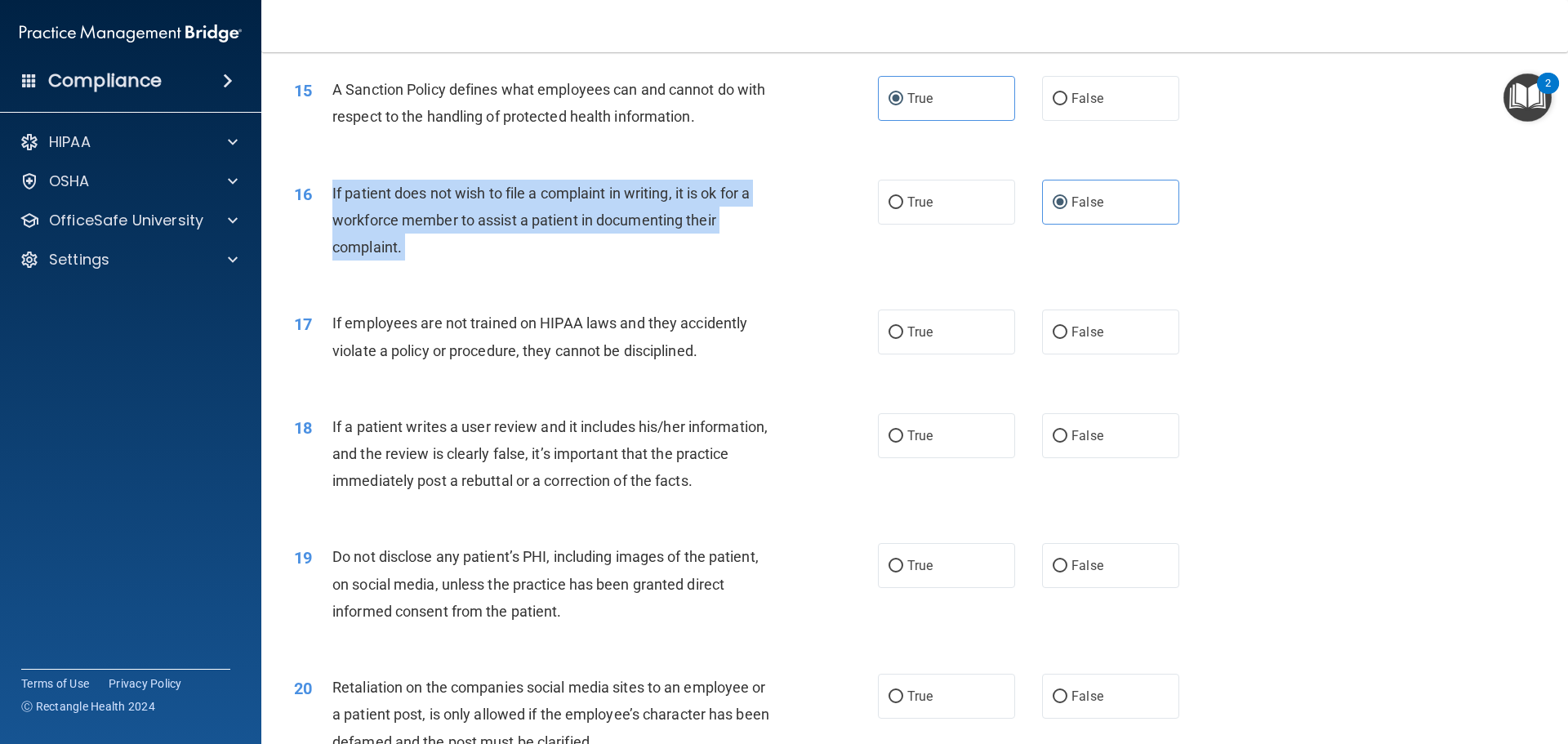
click at [626, 242] on span "If patient does not wish to file a complaint in writing, it is ok for a workfor…" at bounding box center [541, 220] width 418 height 71
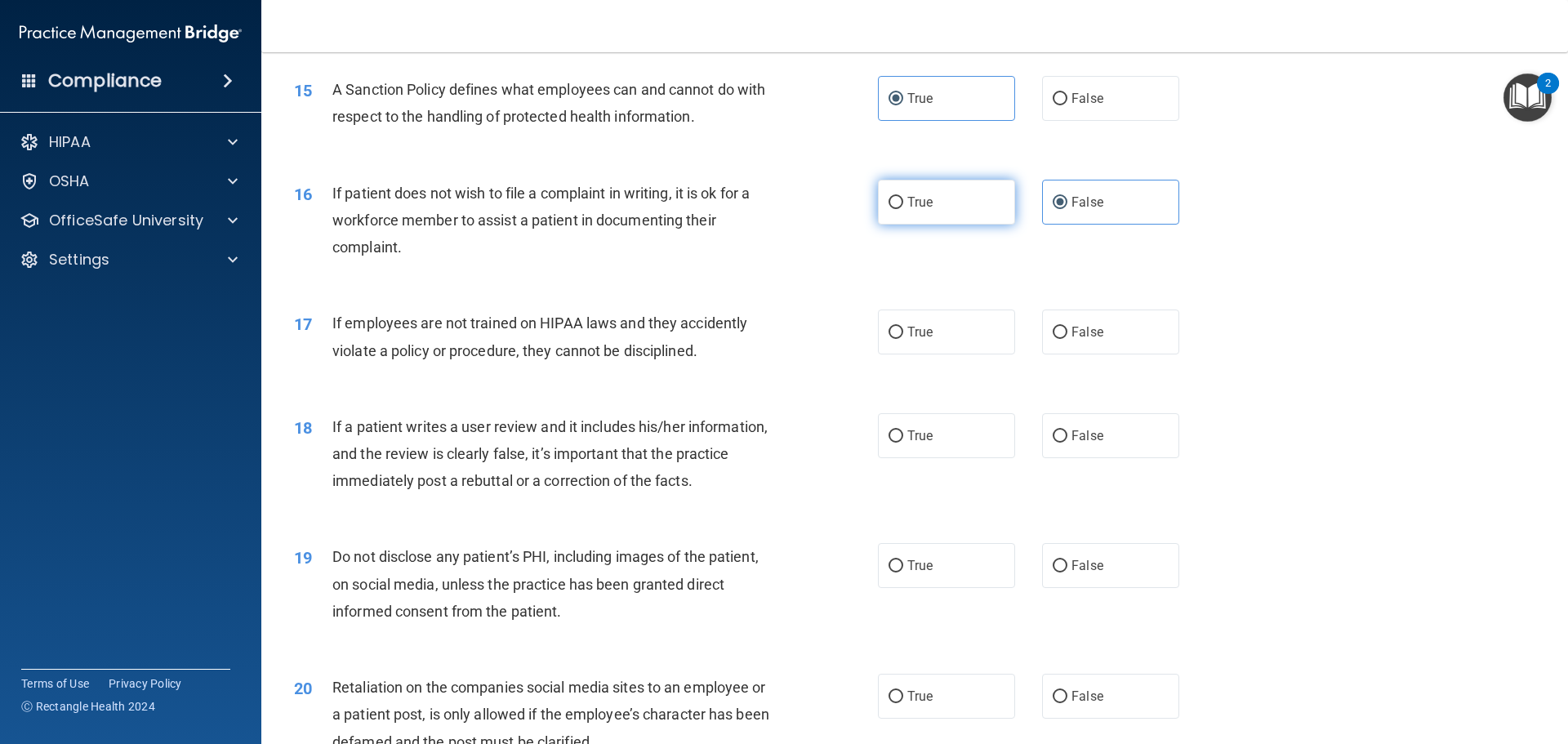
click at [897, 210] on label "True" at bounding box center [946, 201] width 137 height 45
click at [897, 209] on input "True" at bounding box center [895, 203] width 15 height 12
radio input "true"
radio input "false"
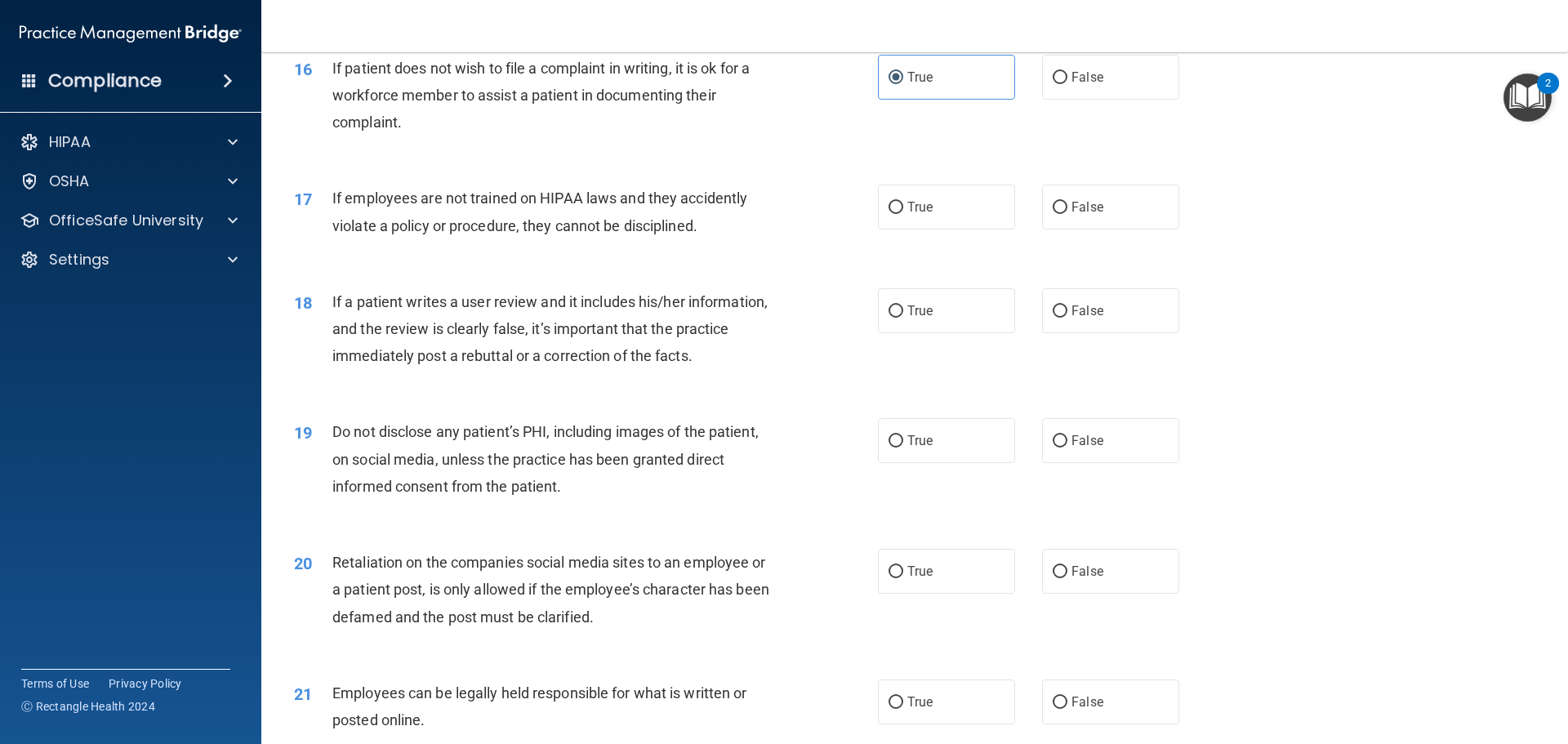
scroll to position [2124, 0]
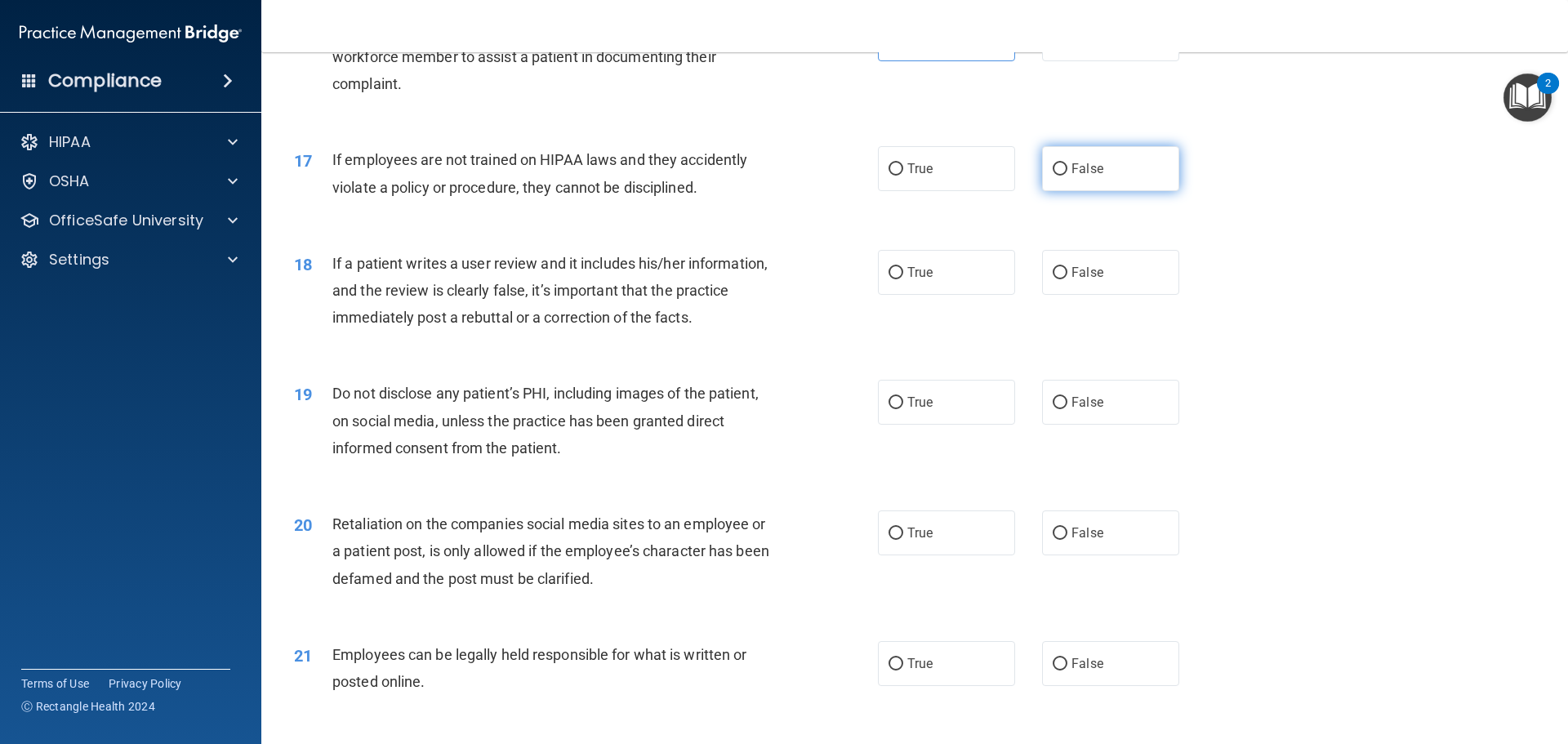
click at [1092, 191] on label "False" at bounding box center [1111, 168] width 137 height 45
click at [1081, 168] on div "17 If employees are not trained on HIPAA laws and they accidently violate a pol…" at bounding box center [914, 177] width 1265 height 103
click at [1071, 177] on span "False" at bounding box center [1087, 169] width 32 height 16
click at [1068, 176] on input "False" at bounding box center [1060, 170] width 15 height 12
radio input "true"
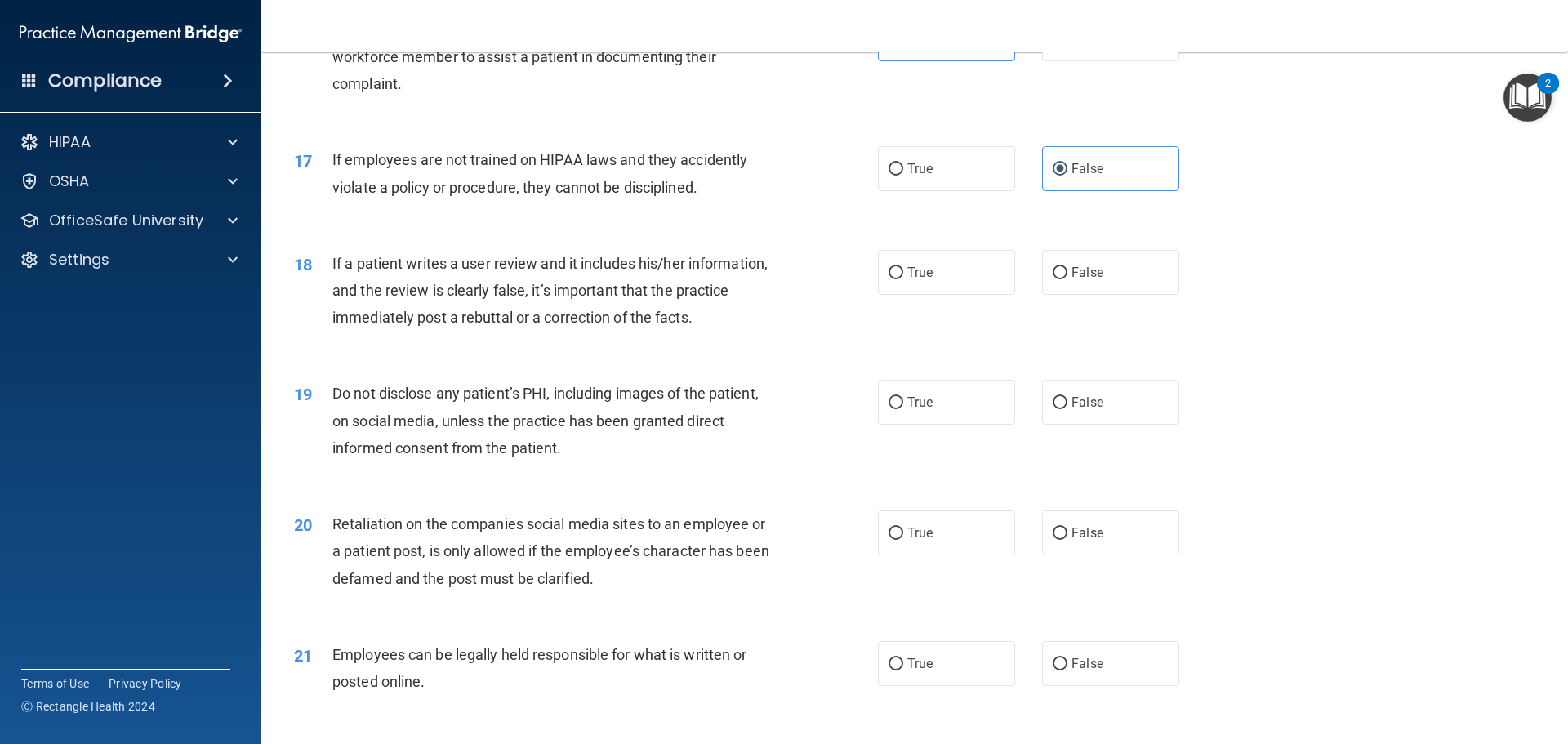
click at [639, 195] on span "If employees are not trained on HIPAA laws and they accidently violate a policy…" at bounding box center [540, 173] width 415 height 44
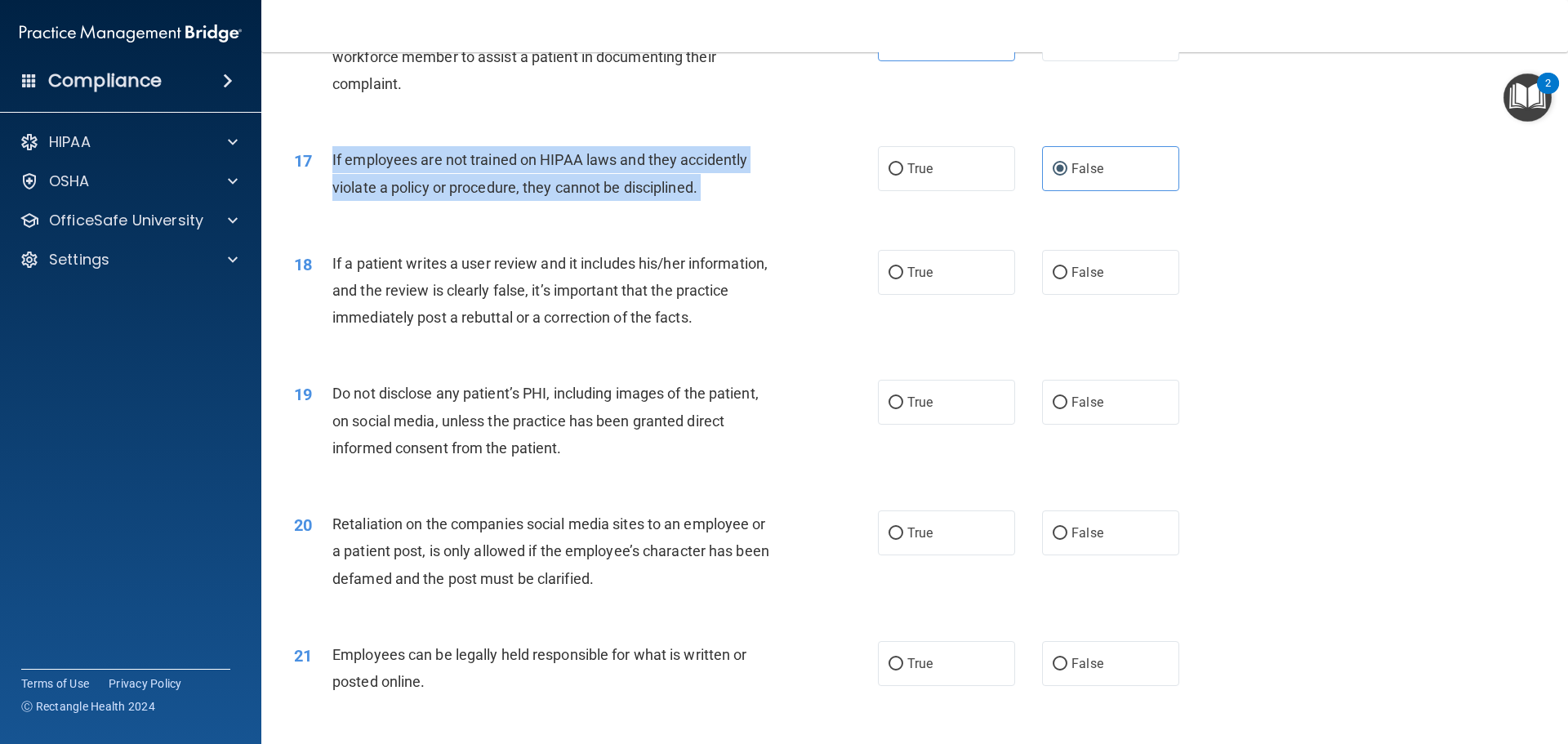
click at [639, 195] on span "If employees are not trained on HIPAA laws and they accidently violate a policy…" at bounding box center [540, 173] width 415 height 44
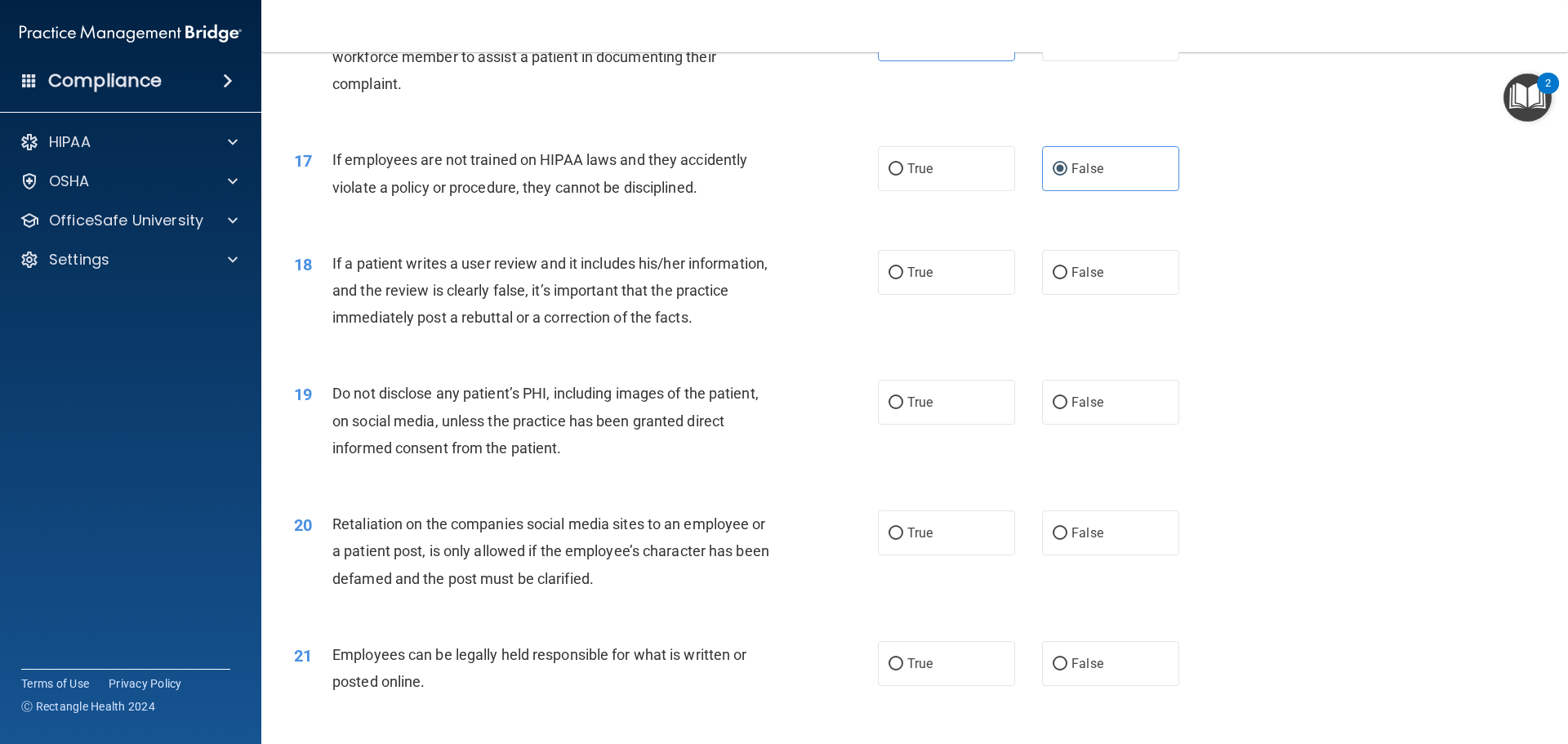
click at [740, 266] on div "18 If a patient writes a user review and it includes his/her information, and t…" at bounding box center [914, 295] width 1265 height 131
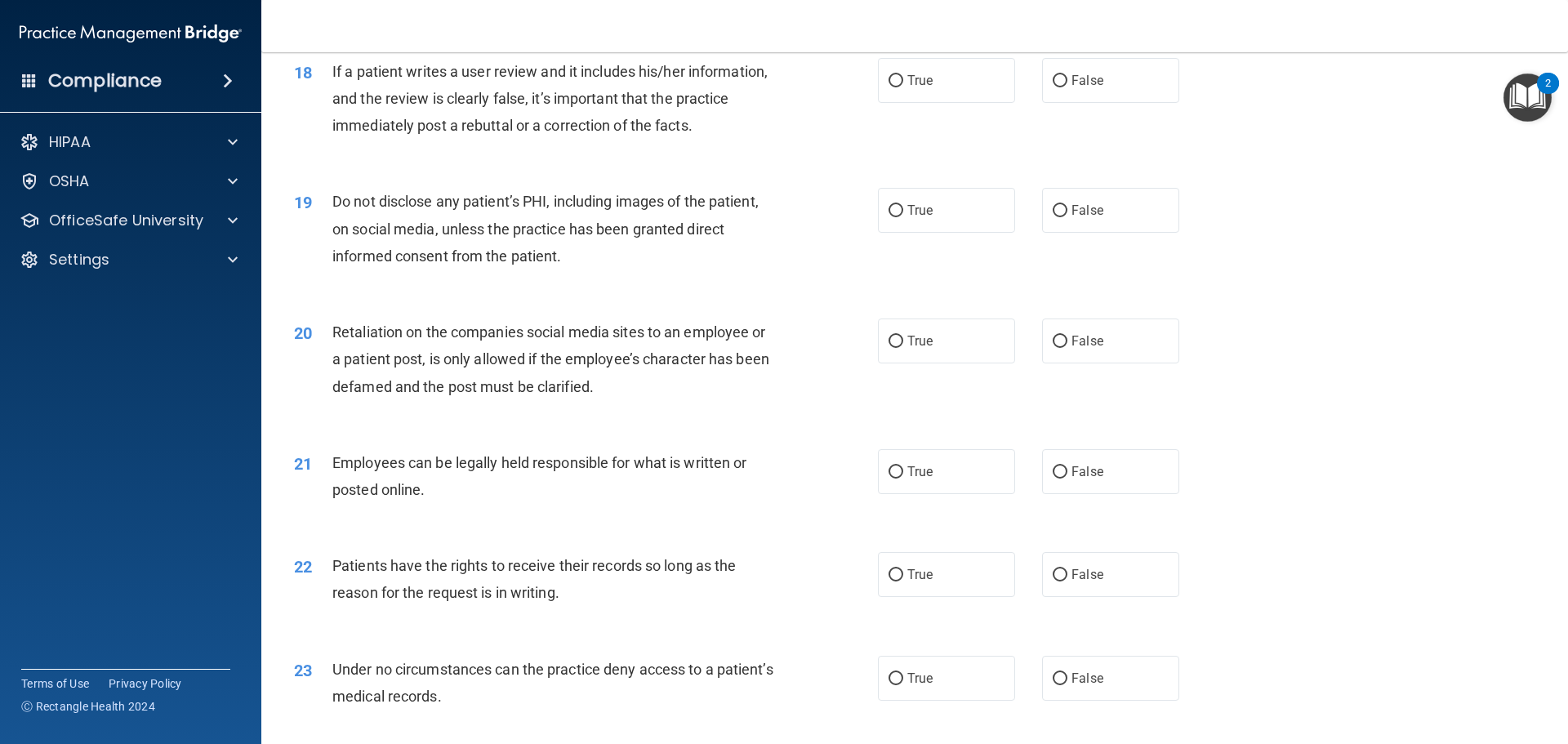
scroll to position [2287, 0]
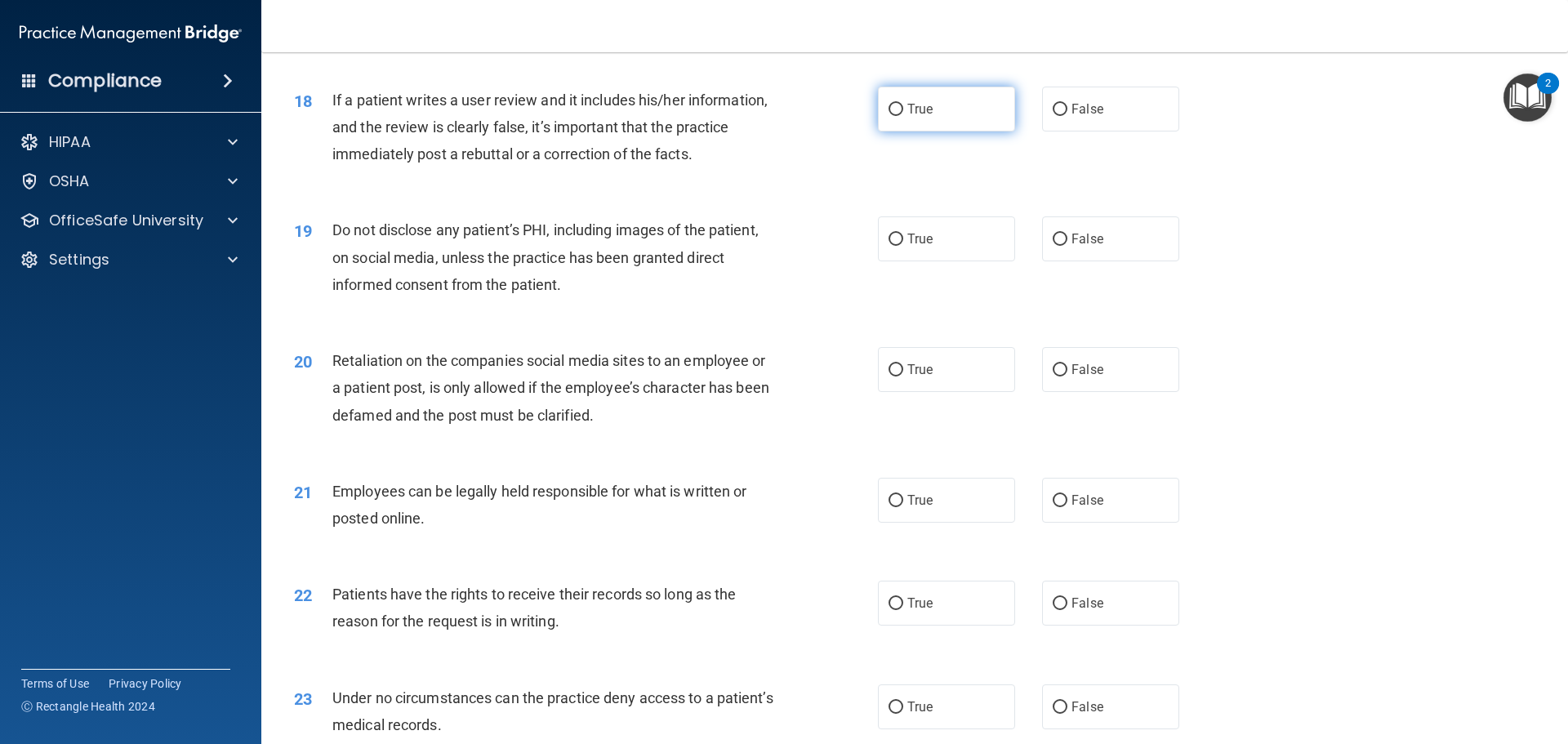
click at [986, 132] on label "True" at bounding box center [946, 108] width 137 height 45
click at [903, 116] on input "True" at bounding box center [895, 110] width 15 height 12
radio input "true"
click at [669, 141] on div "If a patient writes a user review and it includes his/her information, and the …" at bounding box center [560, 127] width 456 height 82
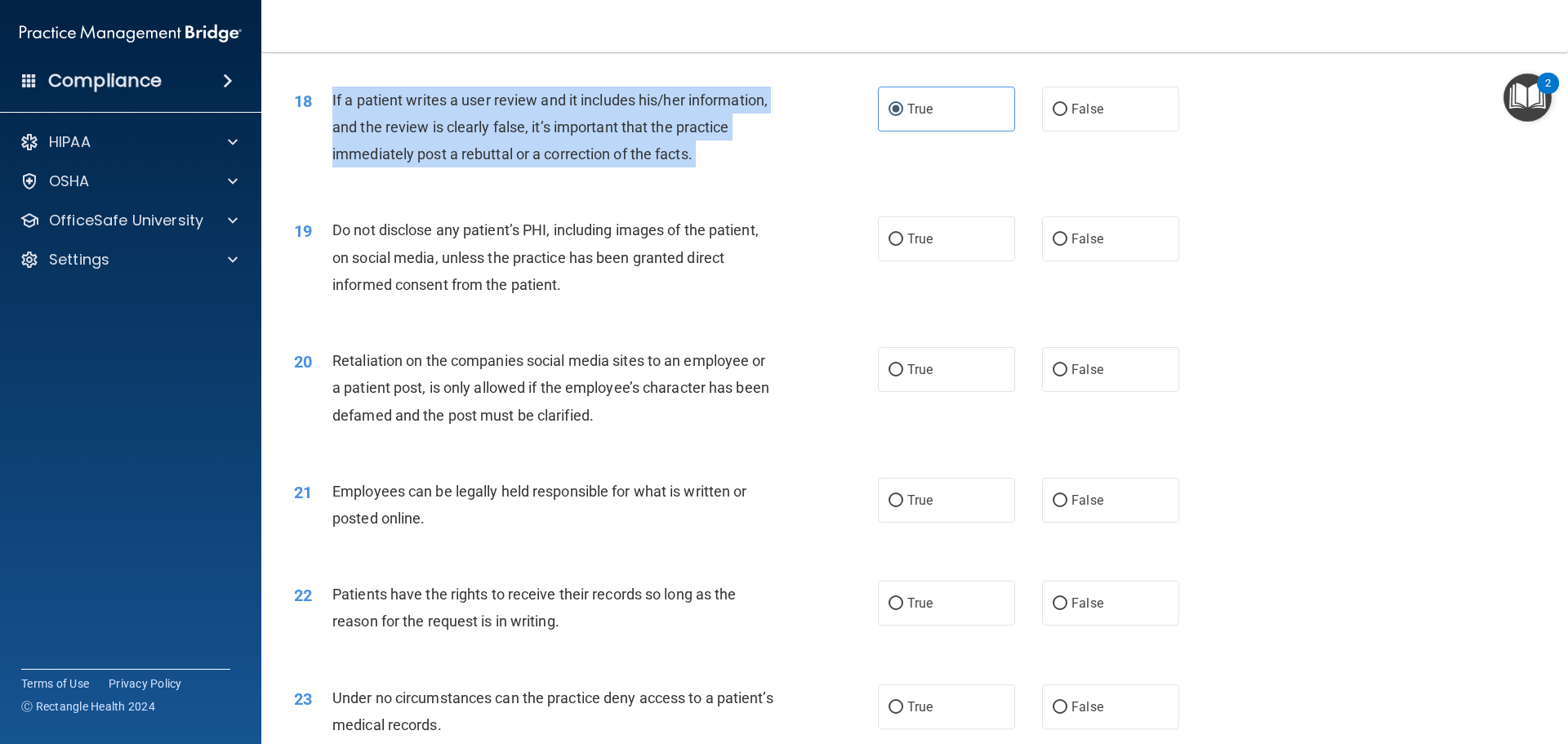
click at [669, 141] on div "If a patient writes a user review and it includes his/her information, and the …" at bounding box center [560, 127] width 456 height 82
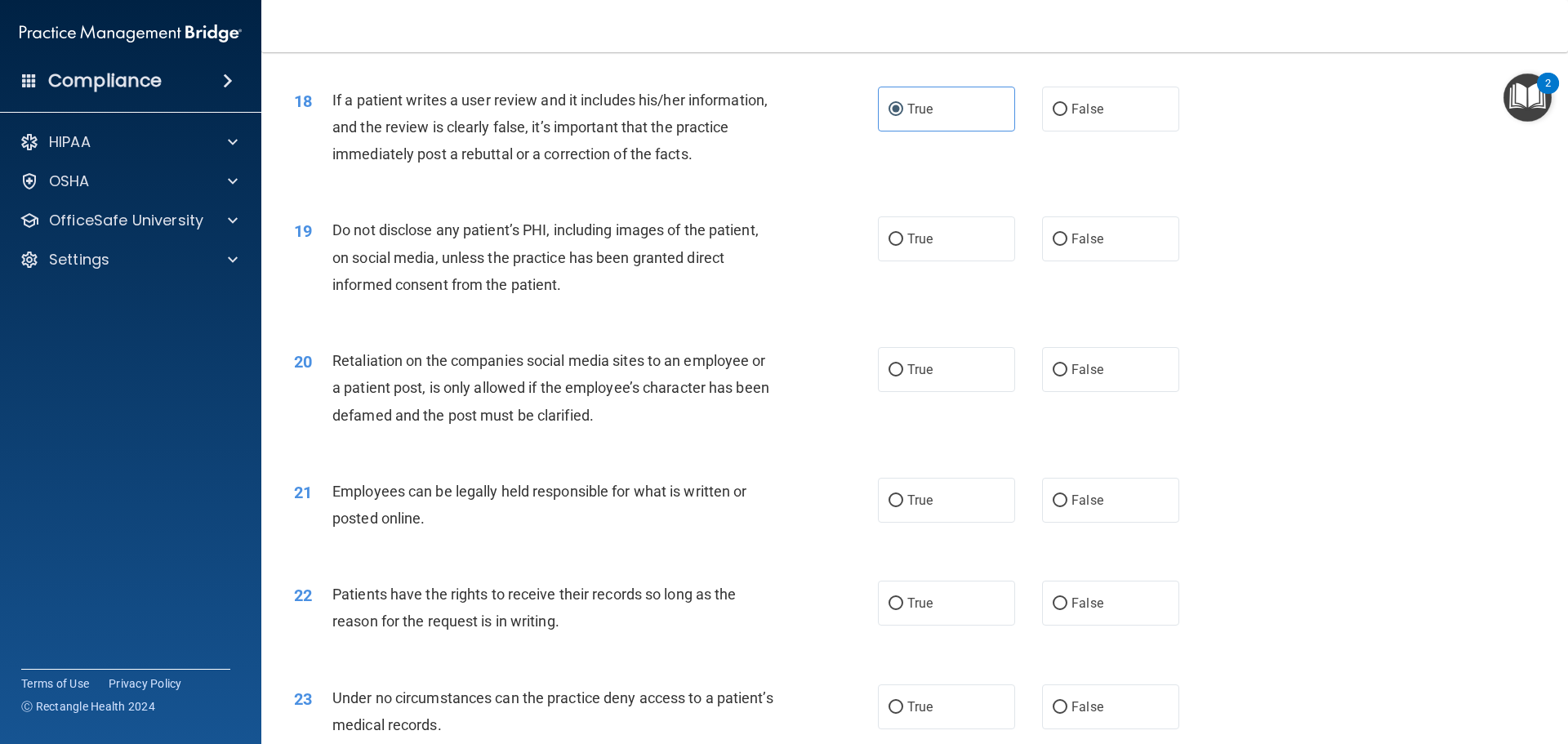
click at [778, 295] on div "Do not disclose any patient’s PHI, including images of the patient, on social m…" at bounding box center [560, 257] width 456 height 82
click at [1071, 132] on label "False" at bounding box center [1111, 108] width 137 height 45
click at [1068, 116] on input "False" at bounding box center [1060, 110] width 15 height 12
radio input "true"
radio input "false"
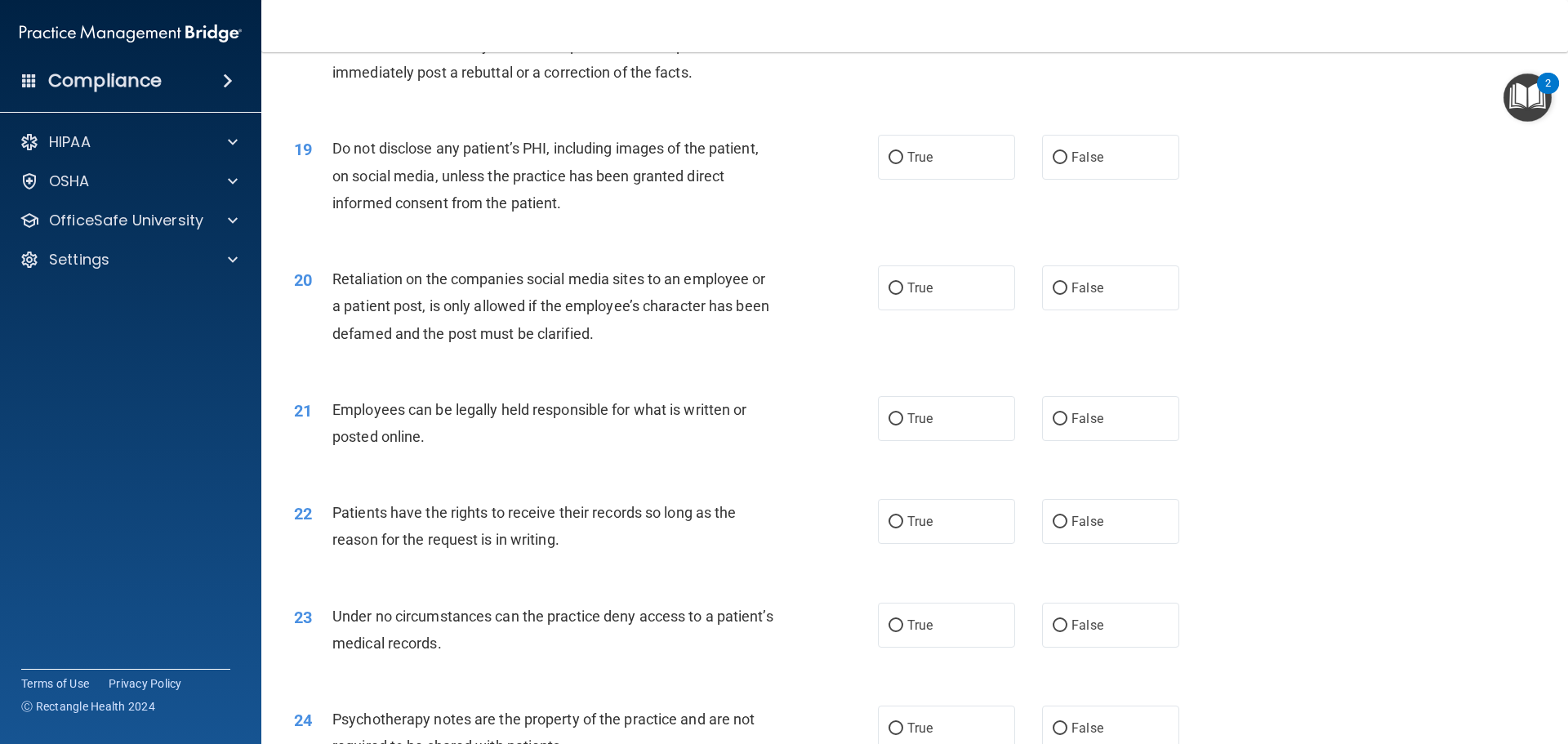
scroll to position [2450, 0]
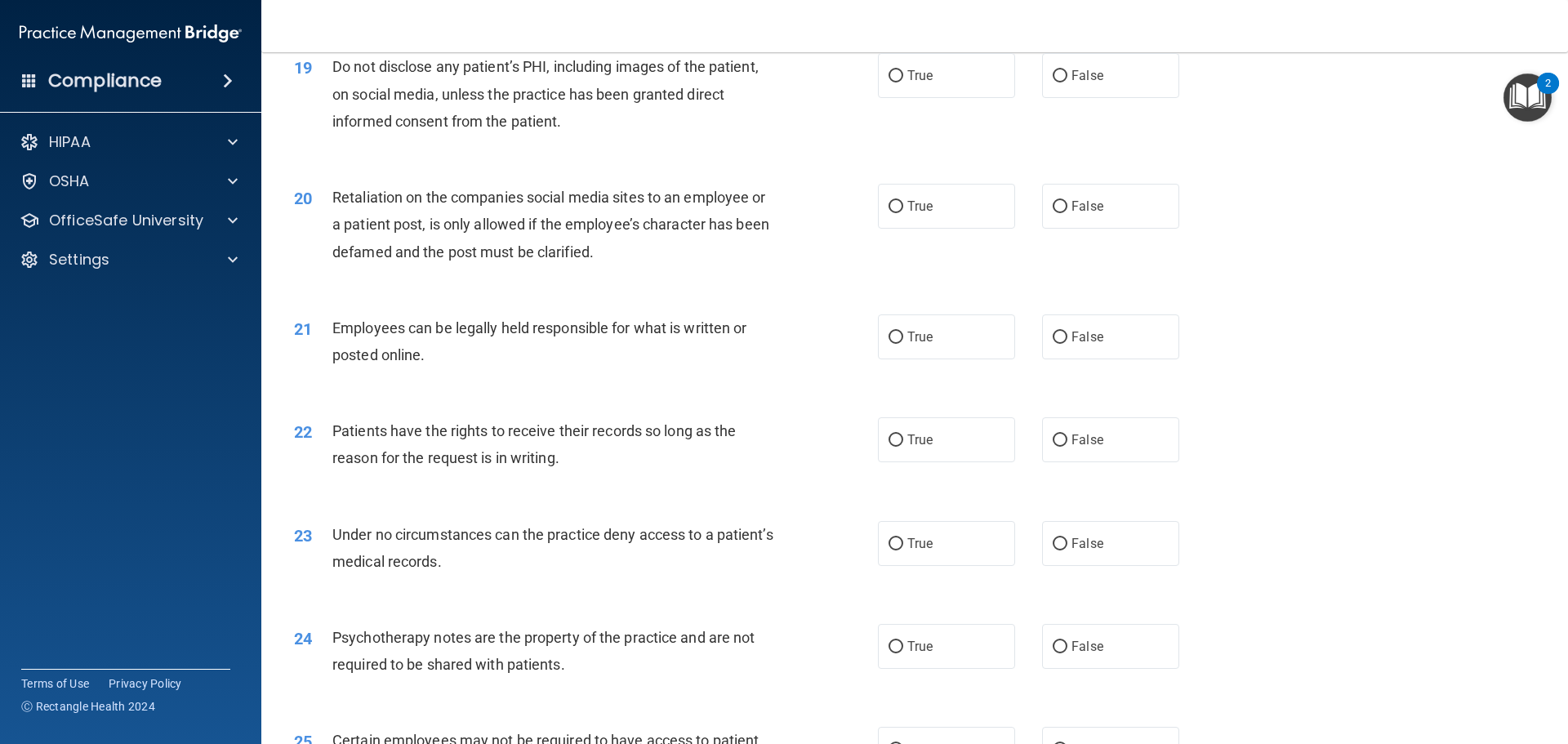
click at [657, 120] on span "Do not disclose any patient’s PHI, including images of the patient, on social m…" at bounding box center [545, 93] width 427 height 71
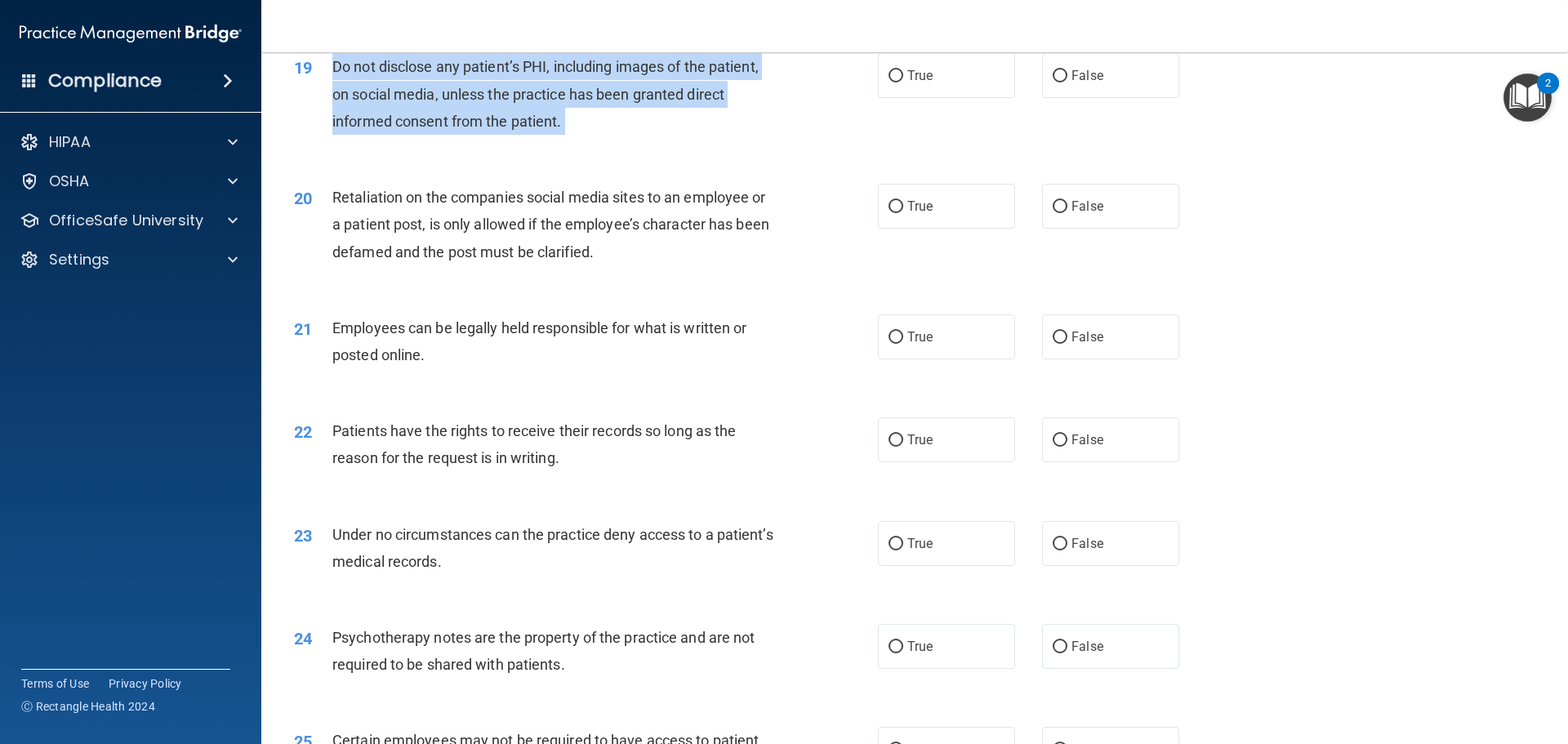
click at [657, 120] on span "Do not disclose any patient’s PHI, including images of the patient, on social m…" at bounding box center [545, 93] width 427 height 71
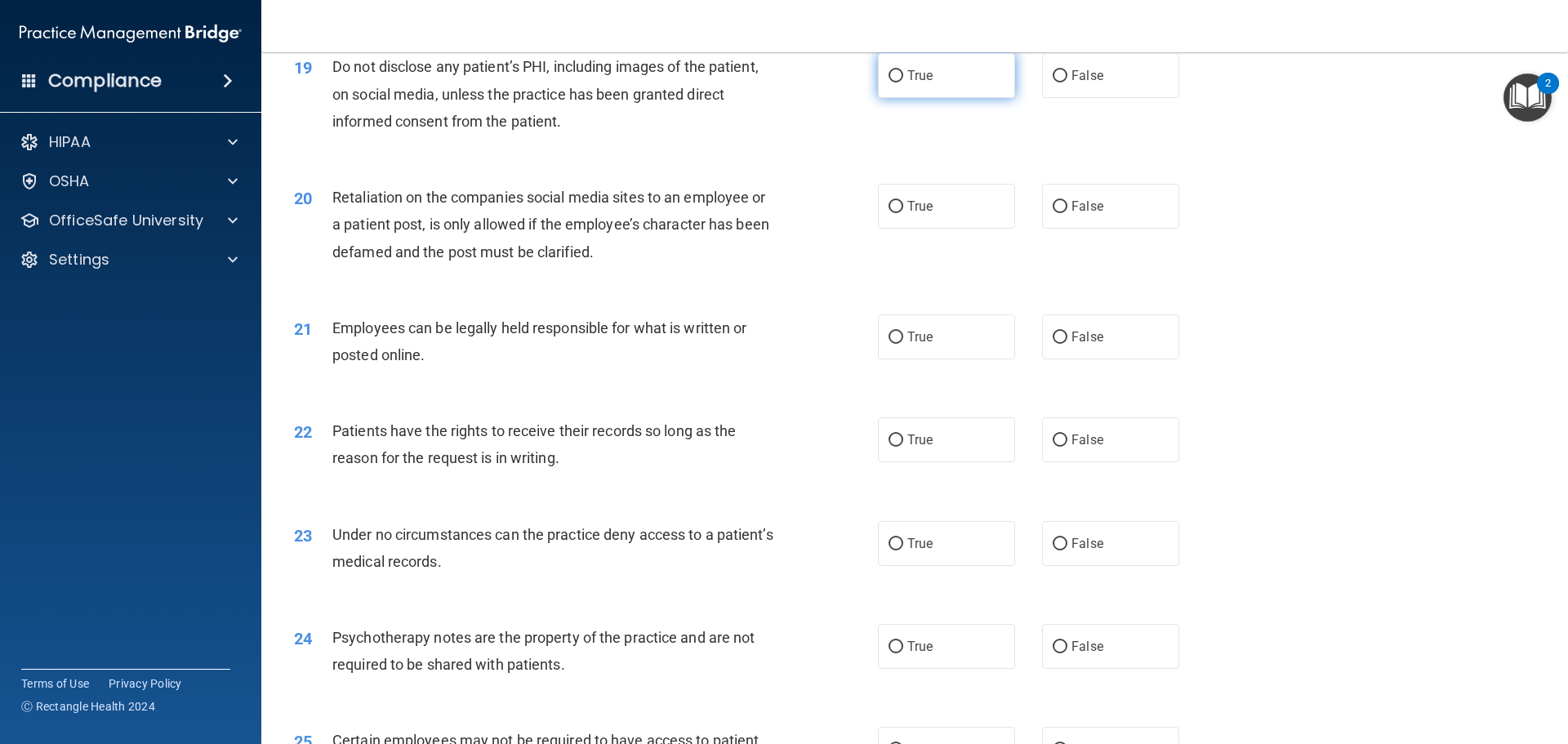
click at [961, 98] on label "True" at bounding box center [946, 75] width 137 height 45
click at [903, 83] on input "True" at bounding box center [895, 77] width 15 height 12
radio input "true"
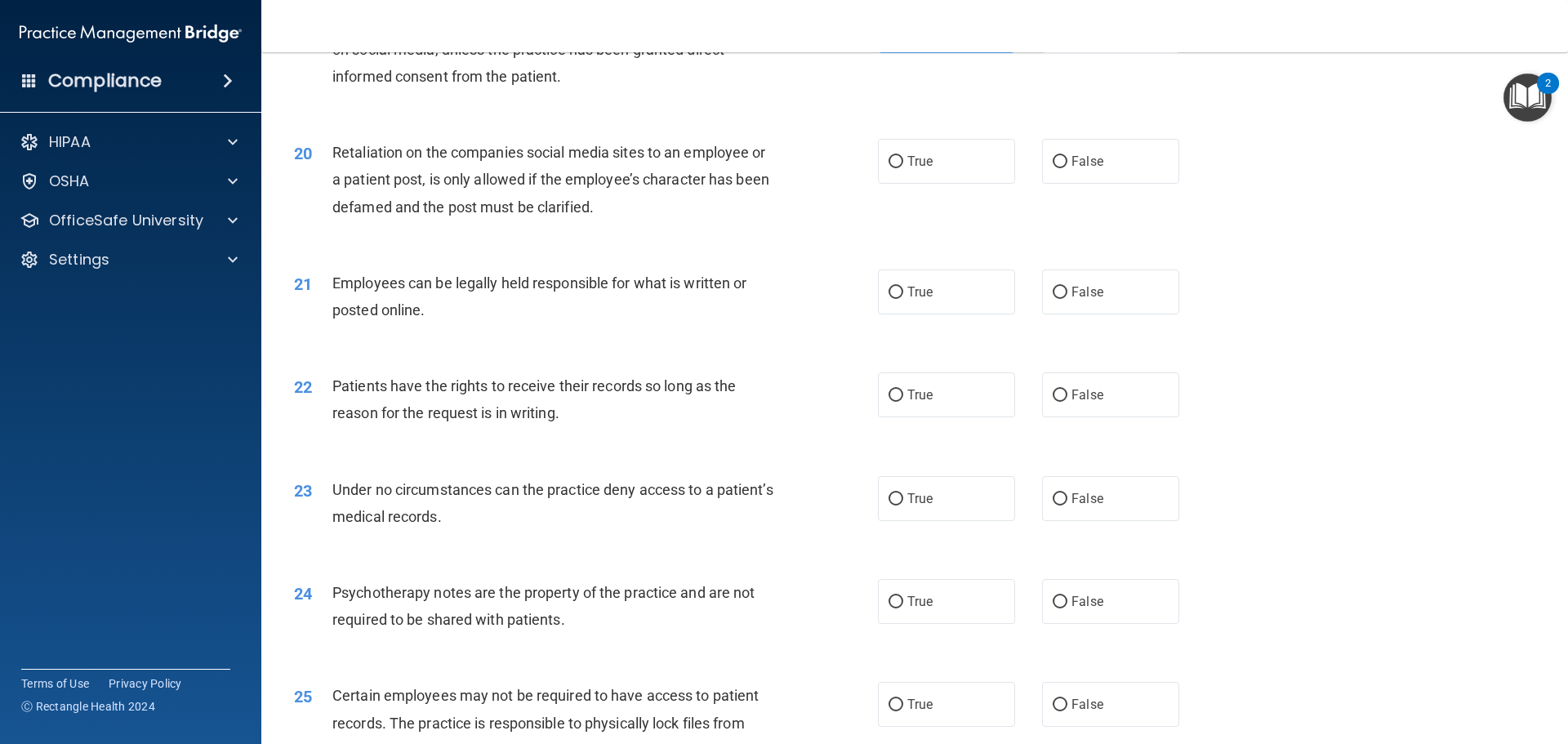
scroll to position [2532, 0]
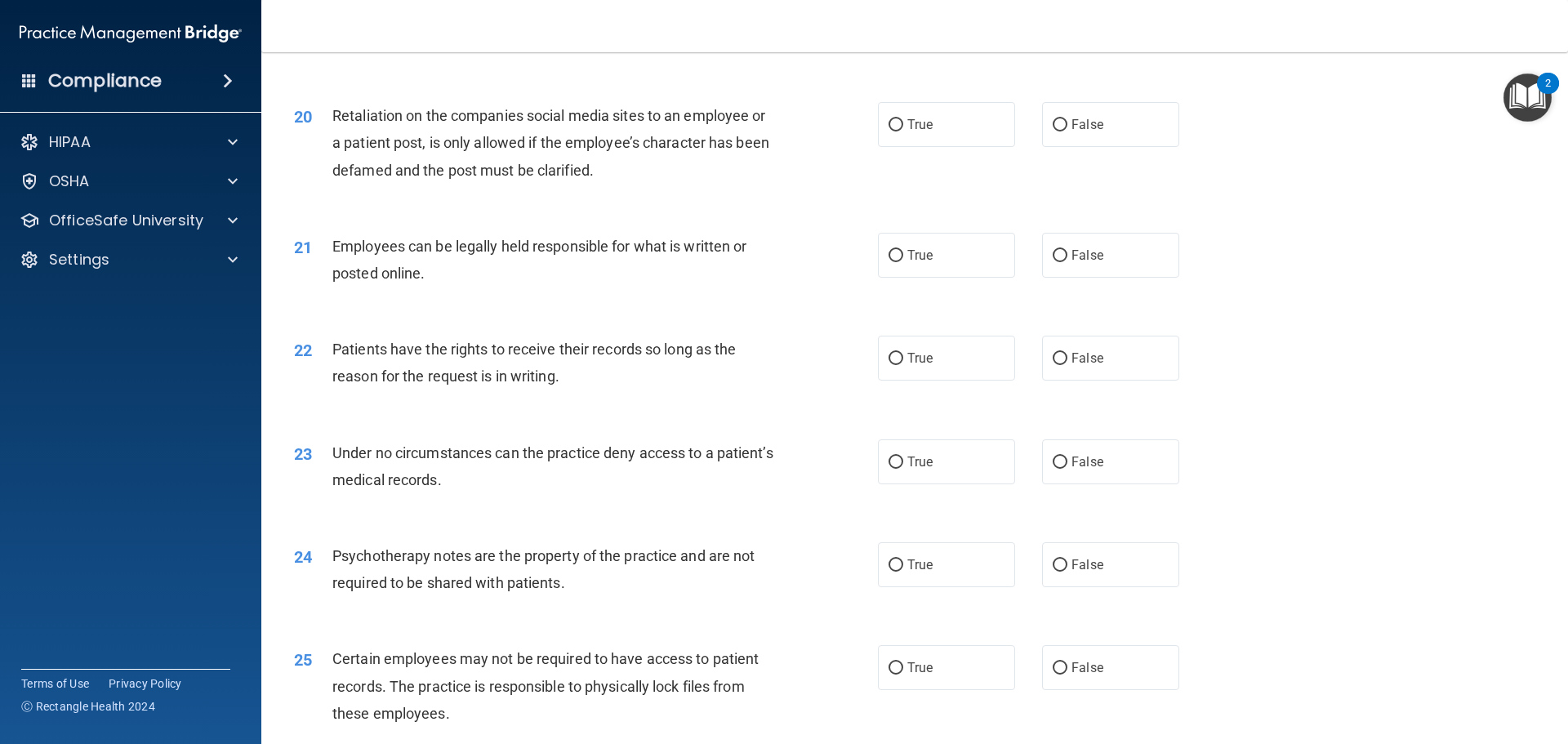
click at [556, 170] on span "Retaliation on the companies social media sites to an employee or a patient pos…" at bounding box center [551, 142] width 437 height 71
click at [556, 166] on span "Retaliation on the companies social media sites to an employee or a patient pos…" at bounding box center [551, 142] width 437 height 71
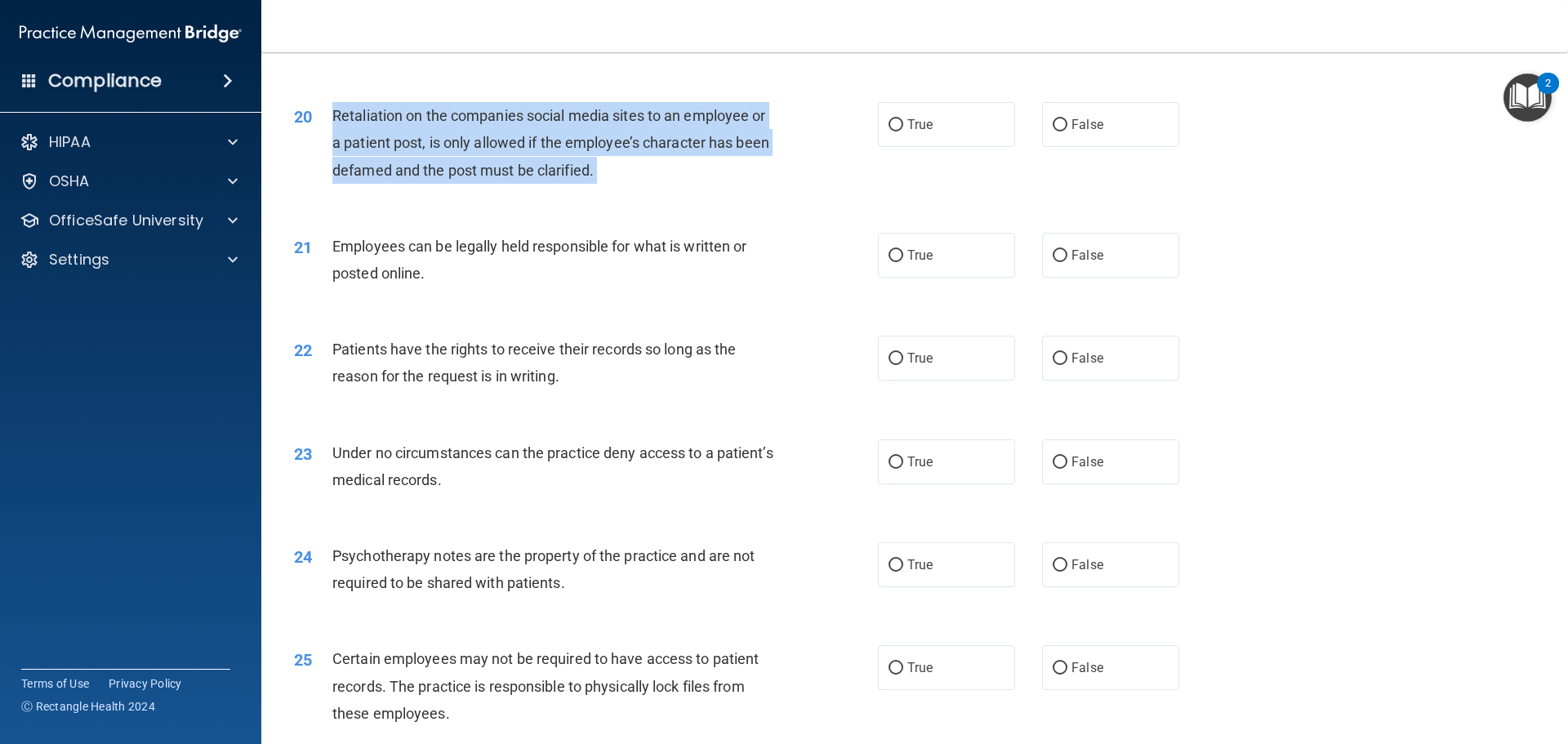
click at [556, 166] on span "Retaliation on the companies social media sites to an employee or a patient pos…" at bounding box center [551, 142] width 437 height 71
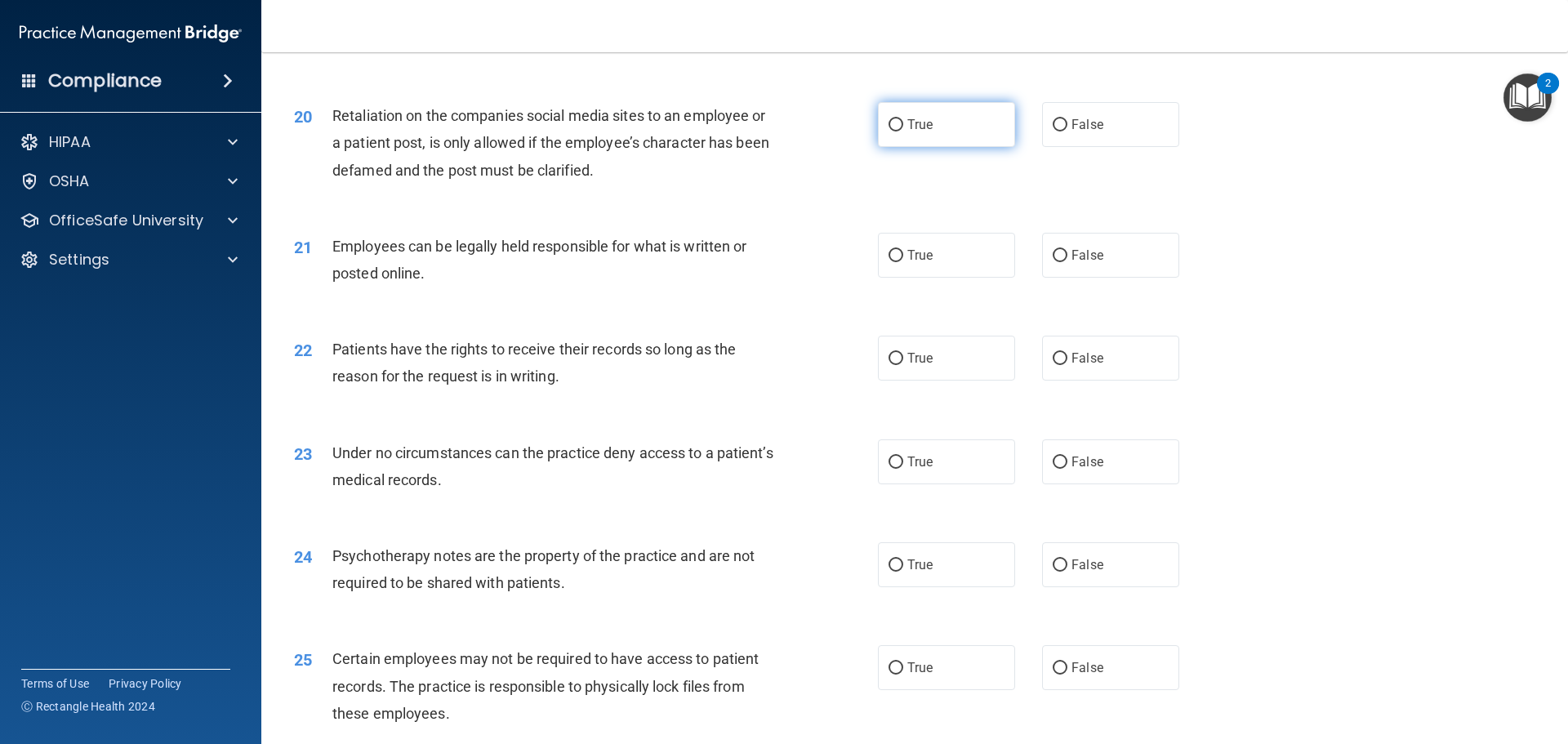
click at [939, 147] on label "True" at bounding box center [946, 124] width 137 height 45
click at [903, 132] on input "True" at bounding box center [895, 126] width 15 height 12
radio input "true"
click at [1032, 147] on div "True False" at bounding box center [1042, 124] width 329 height 45
click at [1080, 132] on span "False" at bounding box center [1087, 125] width 32 height 16
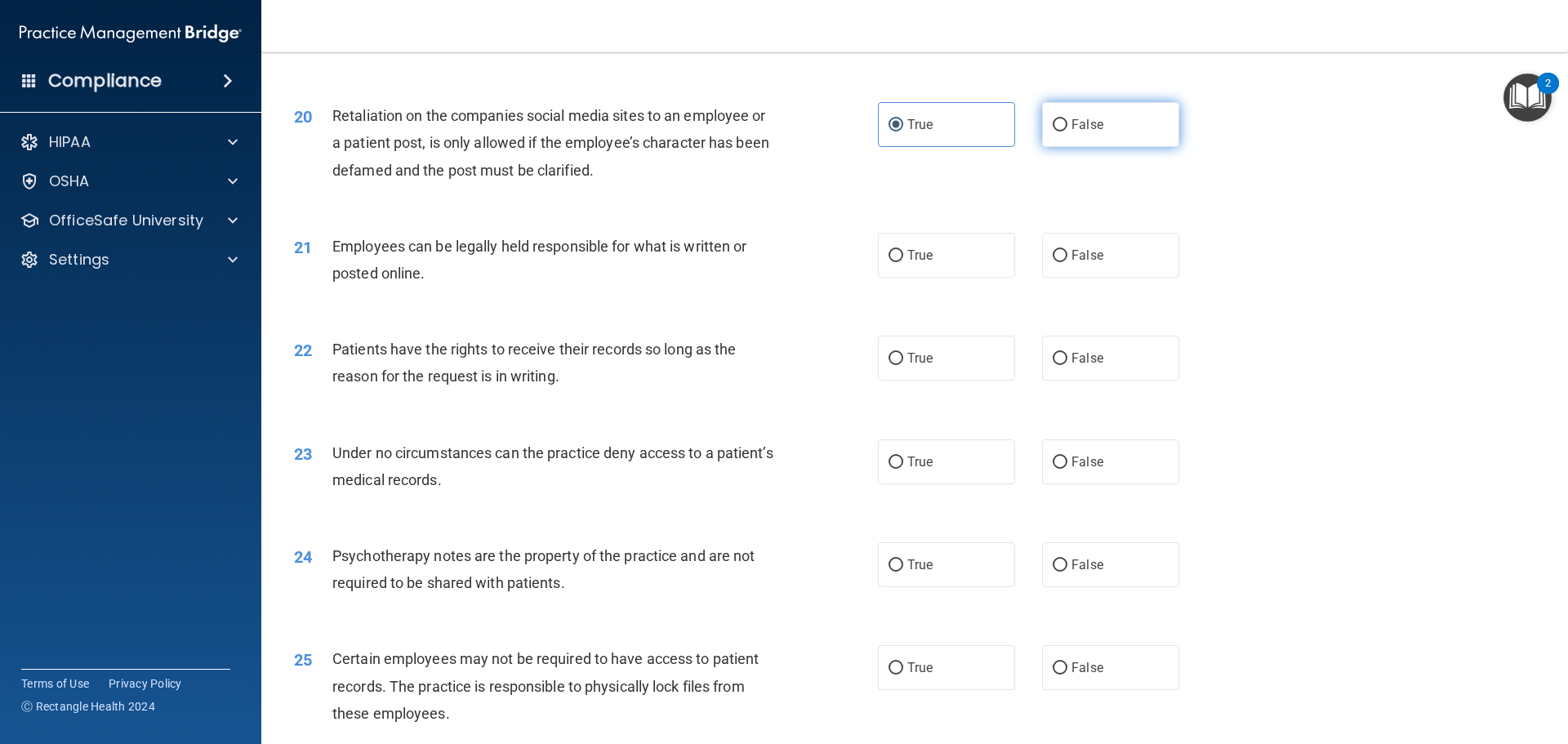
click at [1068, 132] on input "False" at bounding box center [1060, 126] width 15 height 12
radio input "true"
radio input "false"
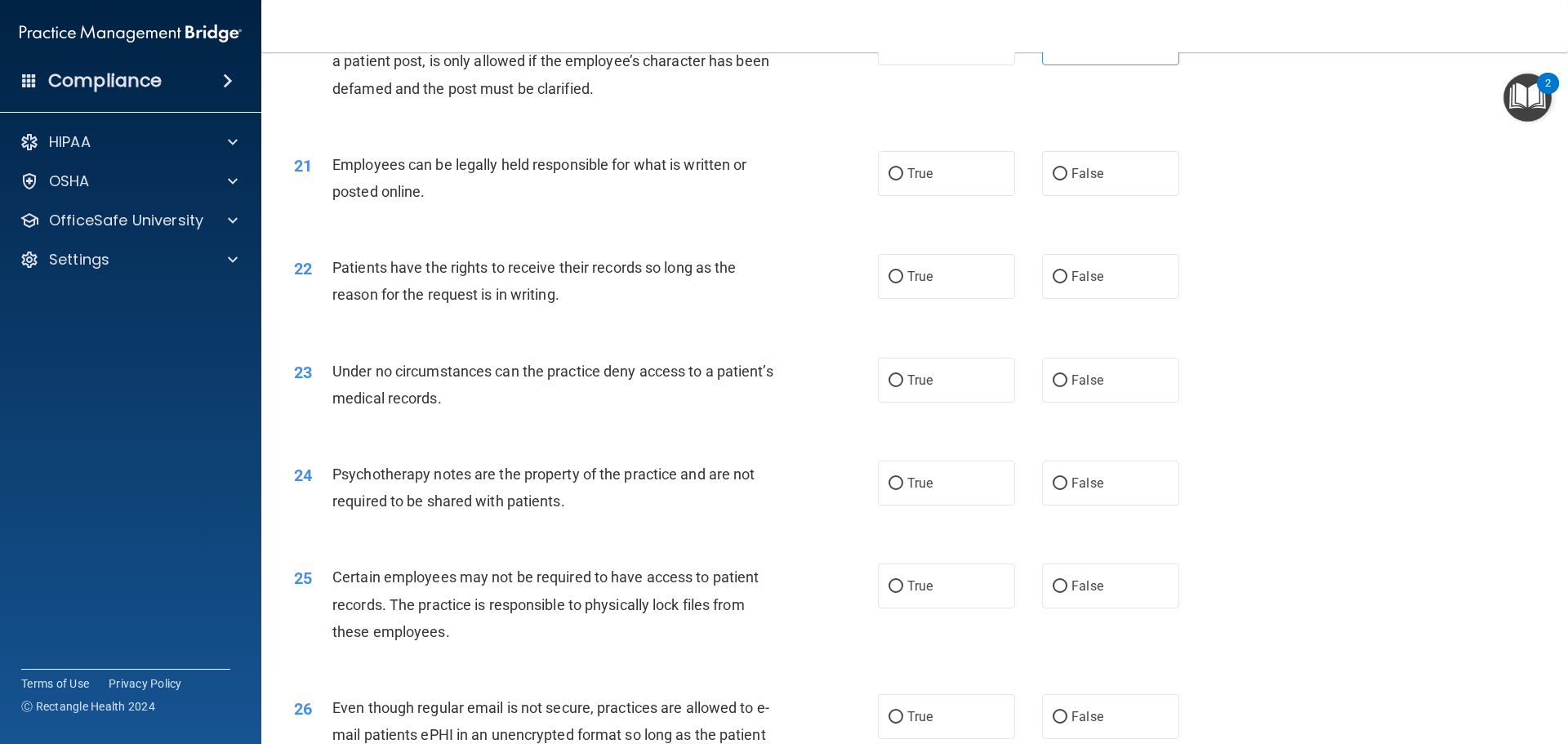
scroll to position [2695, 0]
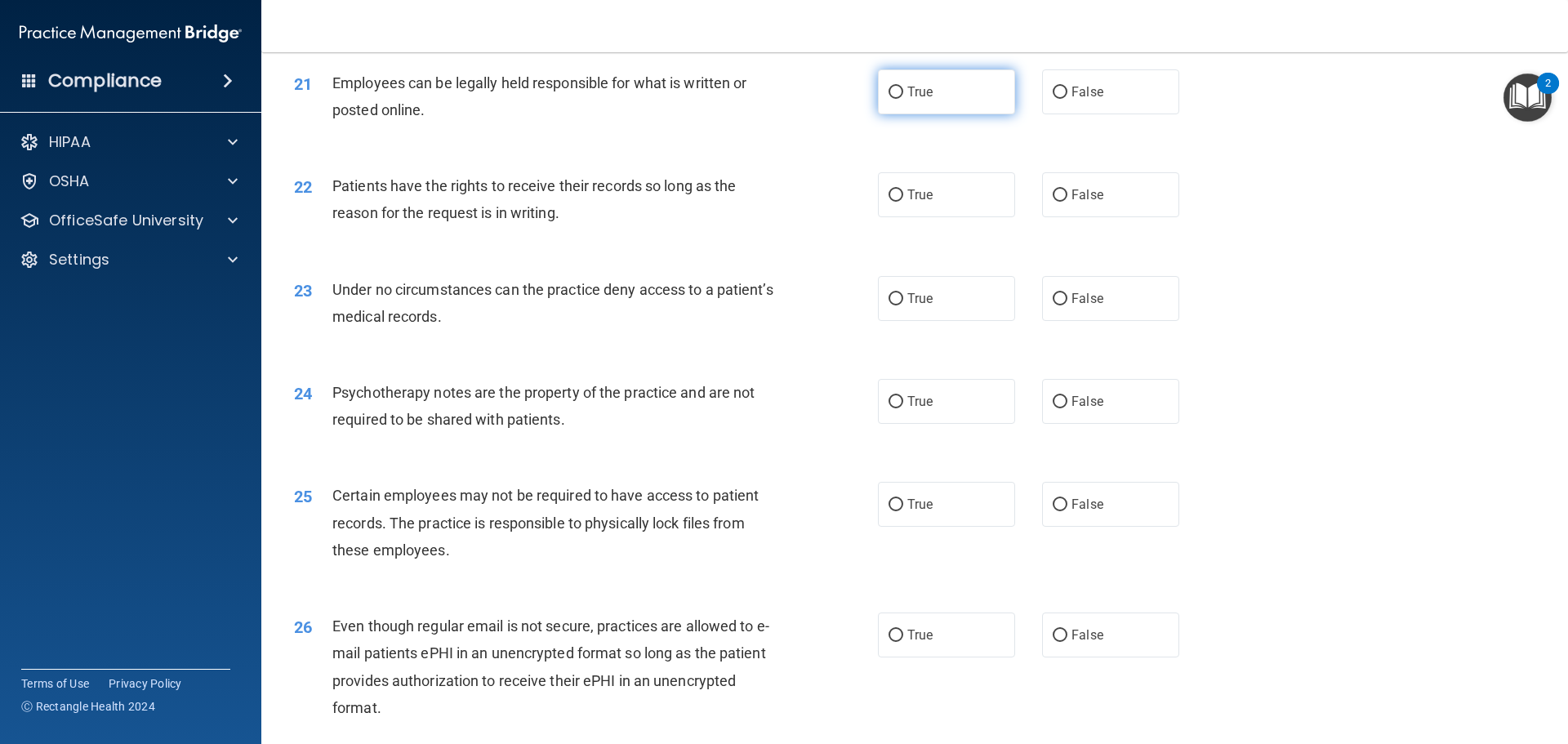
click at [910, 99] on span "True" at bounding box center [920, 92] width 26 height 16
click at [903, 98] on input "True" at bounding box center [895, 92] width 15 height 12
radio input "true"
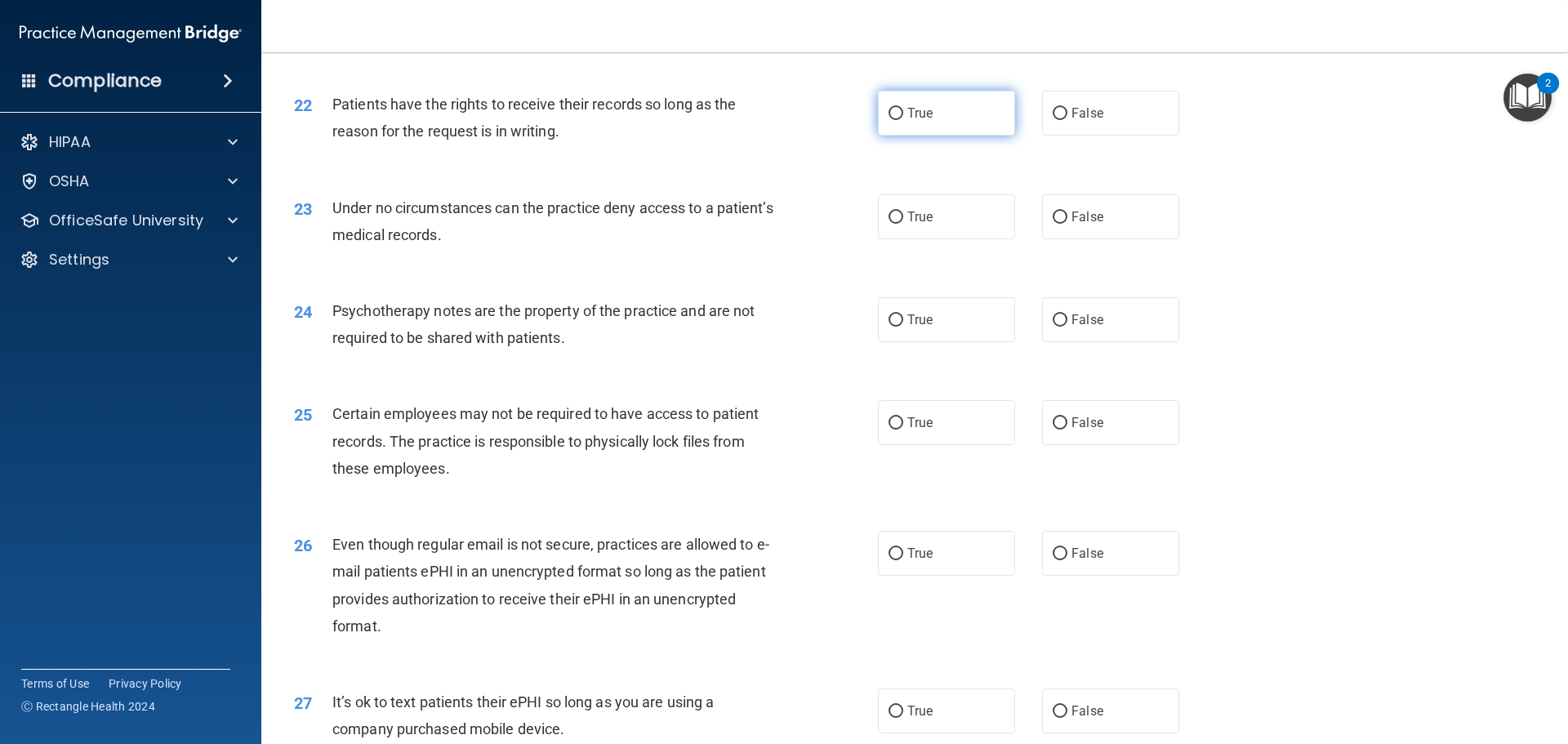
click at [989, 135] on label "True" at bounding box center [946, 113] width 137 height 45
click at [903, 120] on input "True" at bounding box center [895, 114] width 15 height 12
radio input "true"
click at [716, 132] on span "Patients have the rights to receive their records so long as the reason for the…" at bounding box center [534, 118] width 404 height 44
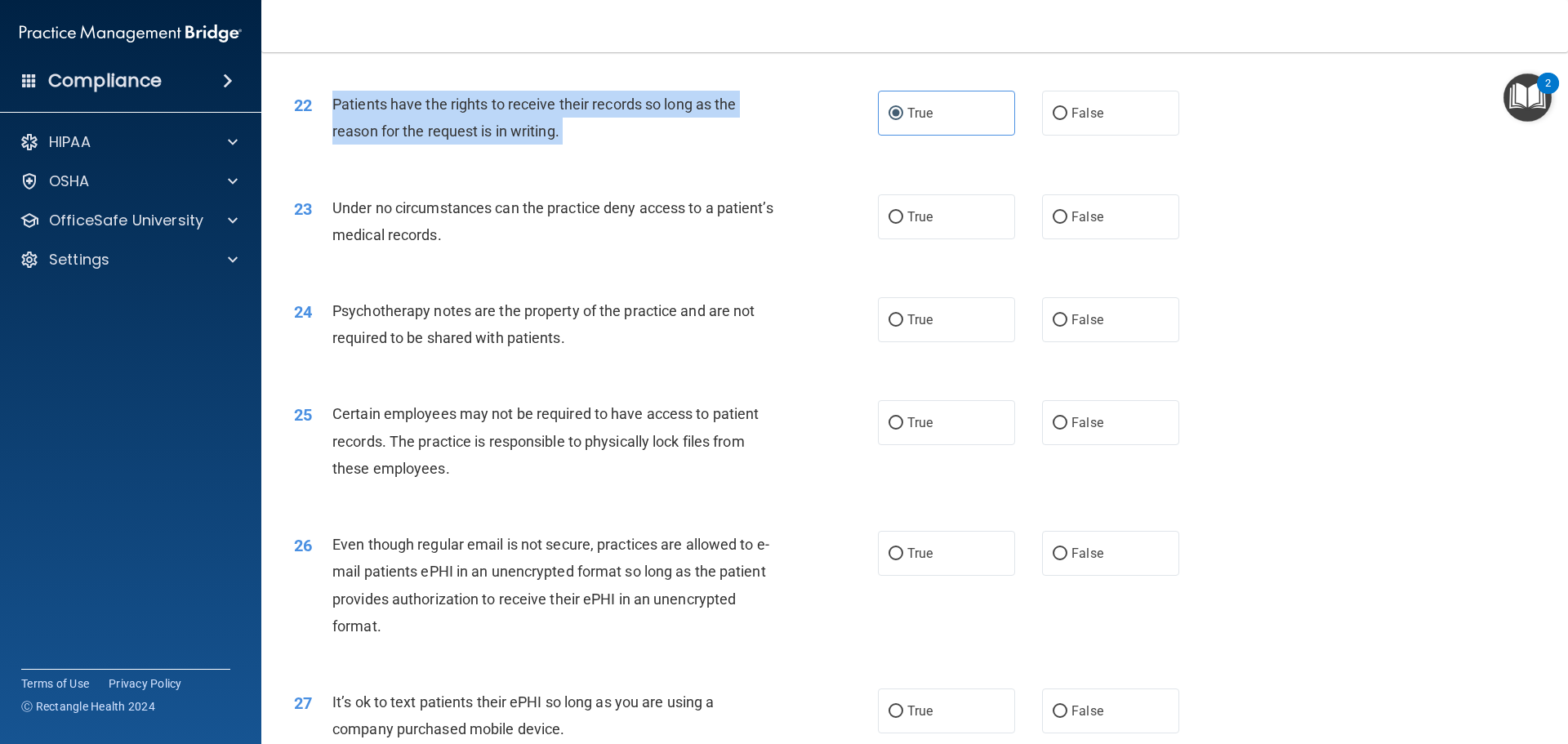
click at [716, 132] on span "Patients have the rights to receive their records so long as the reason for the…" at bounding box center [534, 118] width 404 height 44
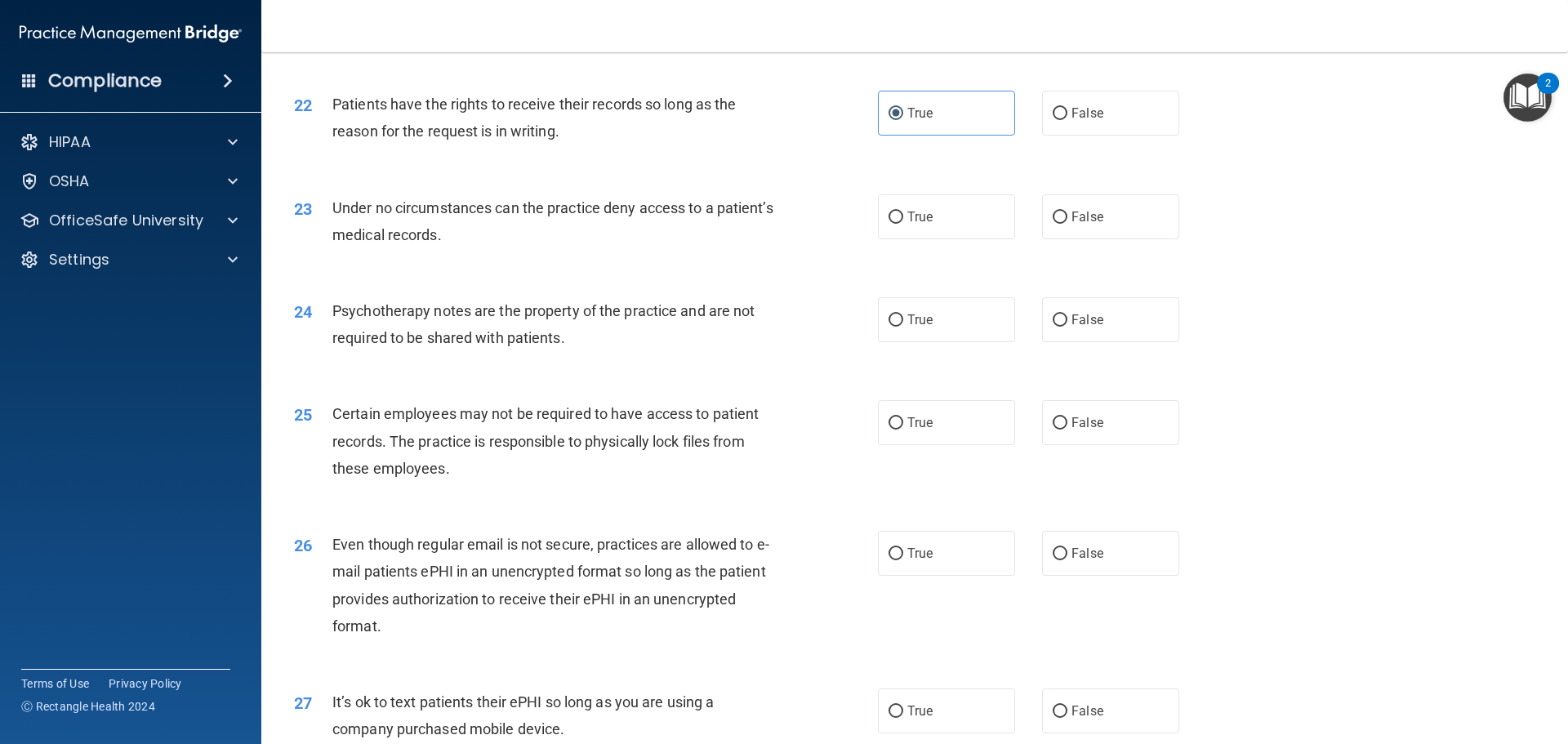
drag, startPoint x: 1081, startPoint y: 131, endPoint x: 1025, endPoint y: 142, distance: 57.1
click at [1081, 123] on label "False" at bounding box center [1111, 113] width 137 height 45
click at [1068, 120] on input "False" at bounding box center [1060, 114] width 15 height 12
radio input "true"
radio input "false"
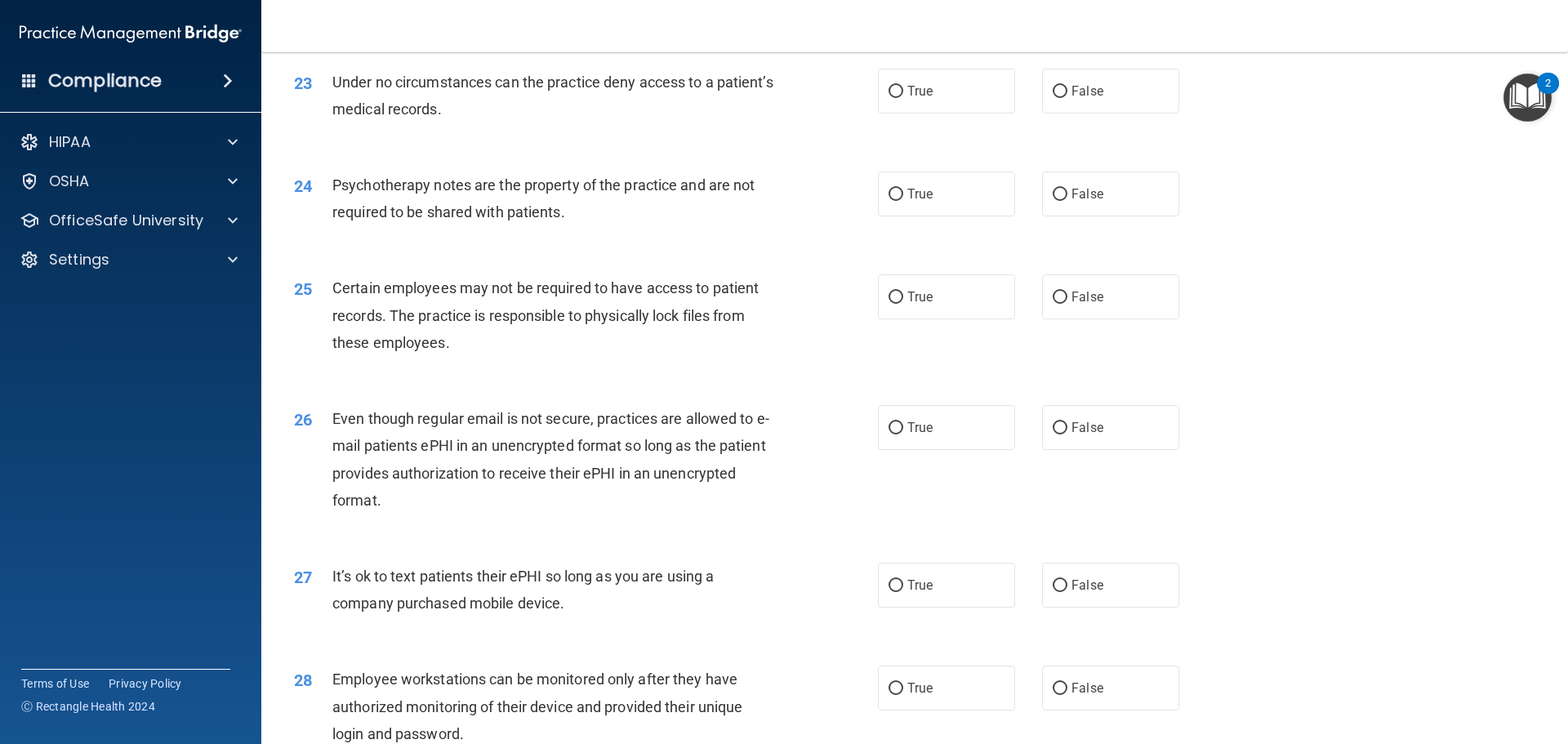
scroll to position [2940, 0]
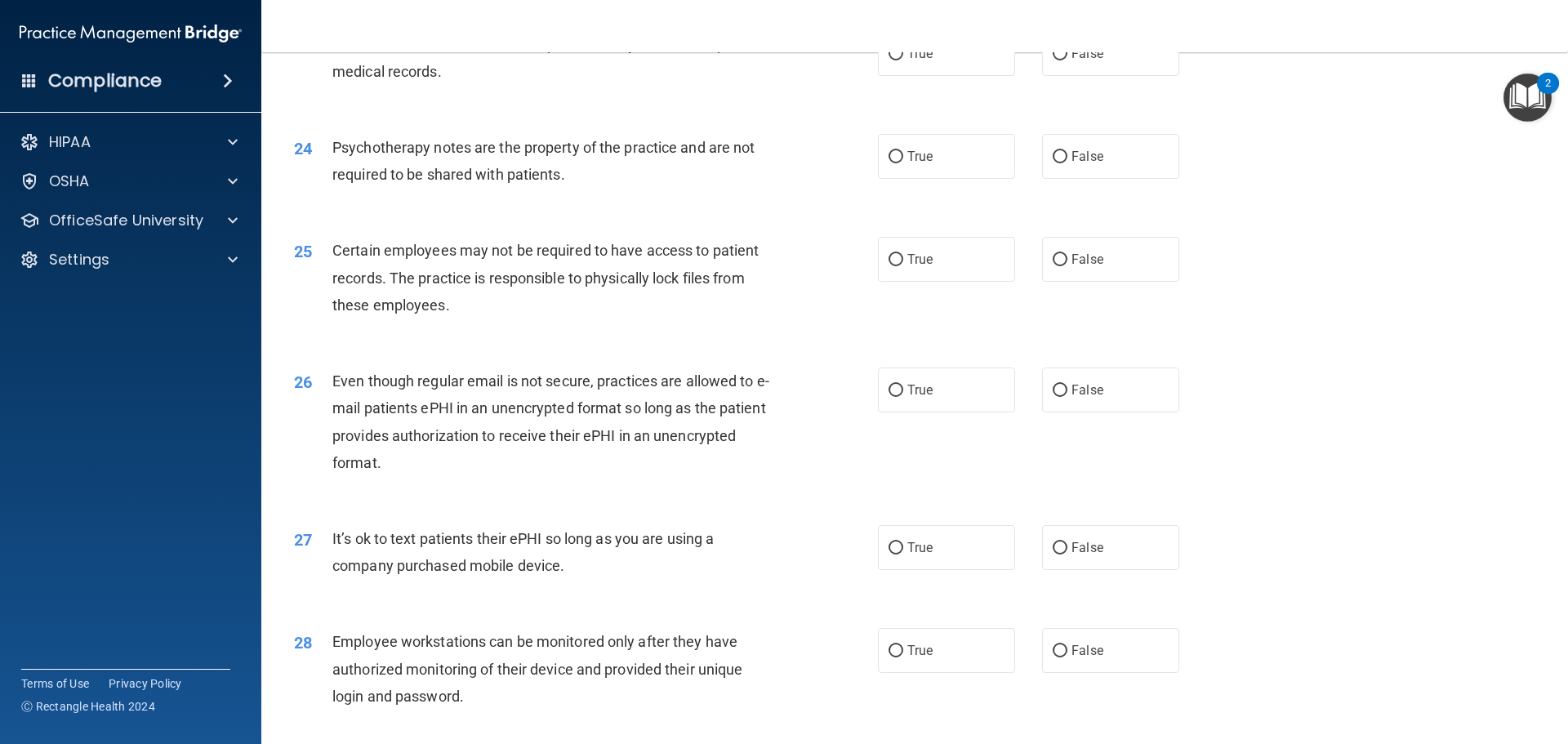
click at [687, 69] on span "Under no circumstances can the practice deny access to a patient’s medical reco…" at bounding box center [552, 58] width 441 height 44
click at [739, 171] on span "Psychotherapy notes are the property of the practice and are not required to be…" at bounding box center [543, 161] width 422 height 44
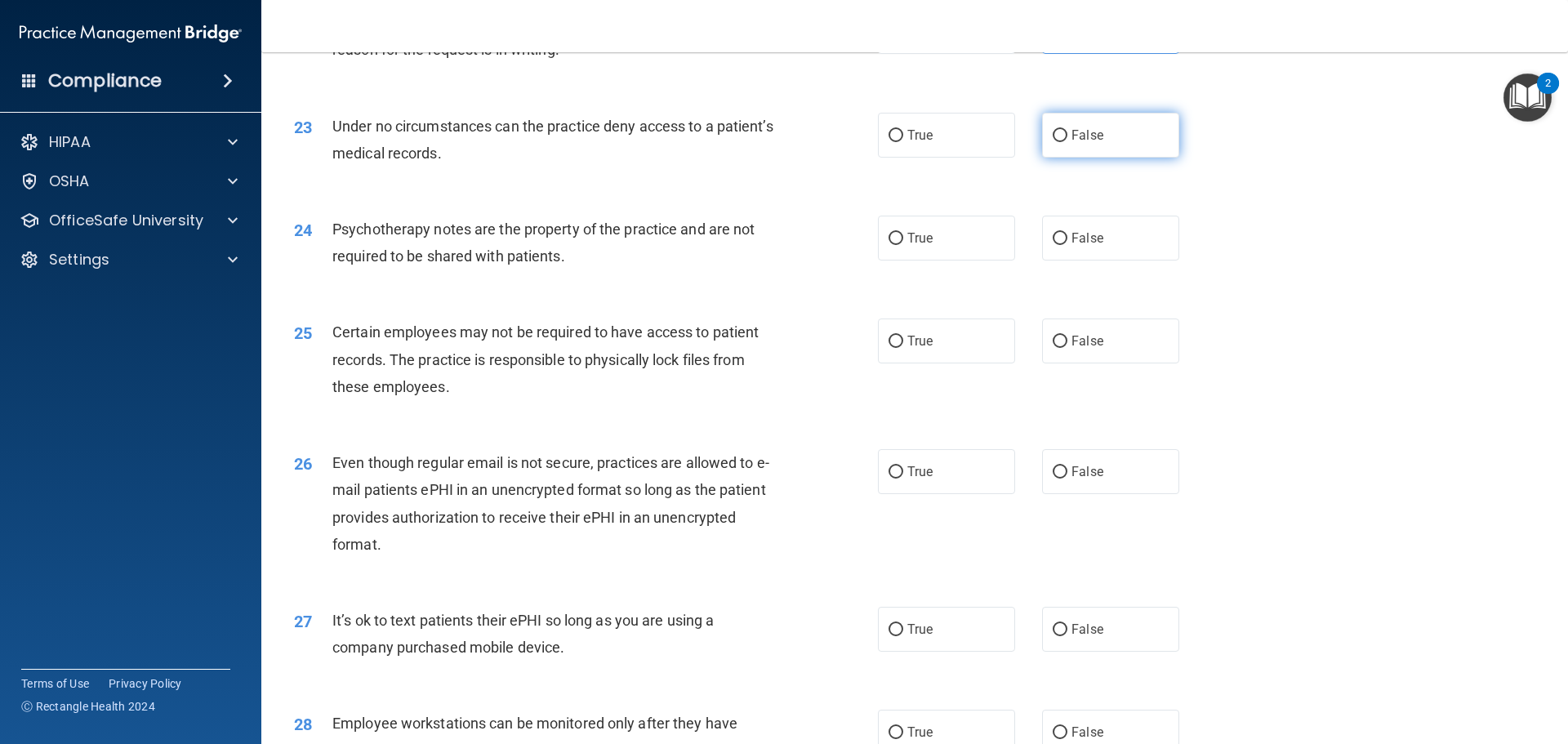
click at [1065, 154] on label "False" at bounding box center [1111, 135] width 137 height 45
click at [1065, 142] on input "False" at bounding box center [1060, 136] width 15 height 12
radio input "true"
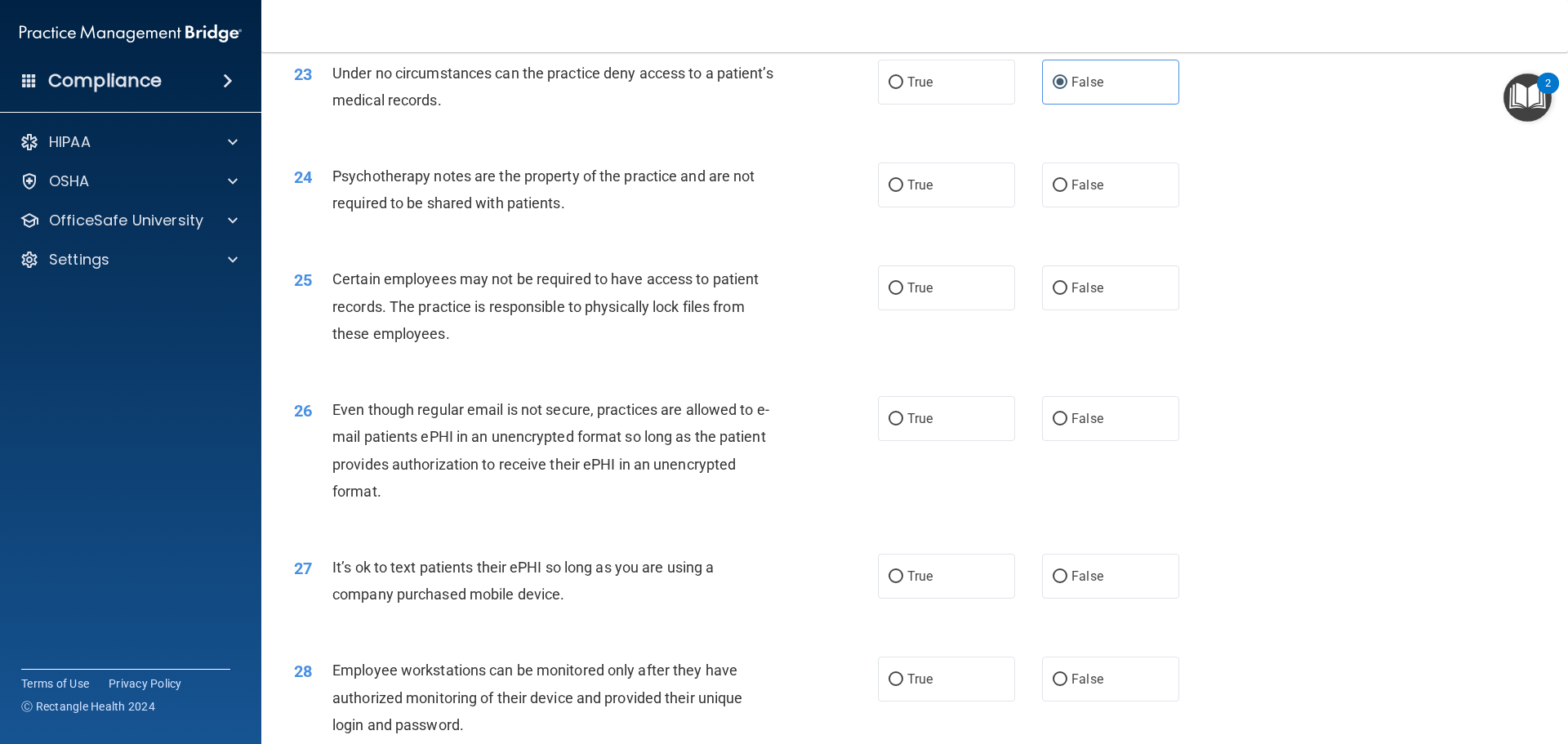
scroll to position [2940, 0]
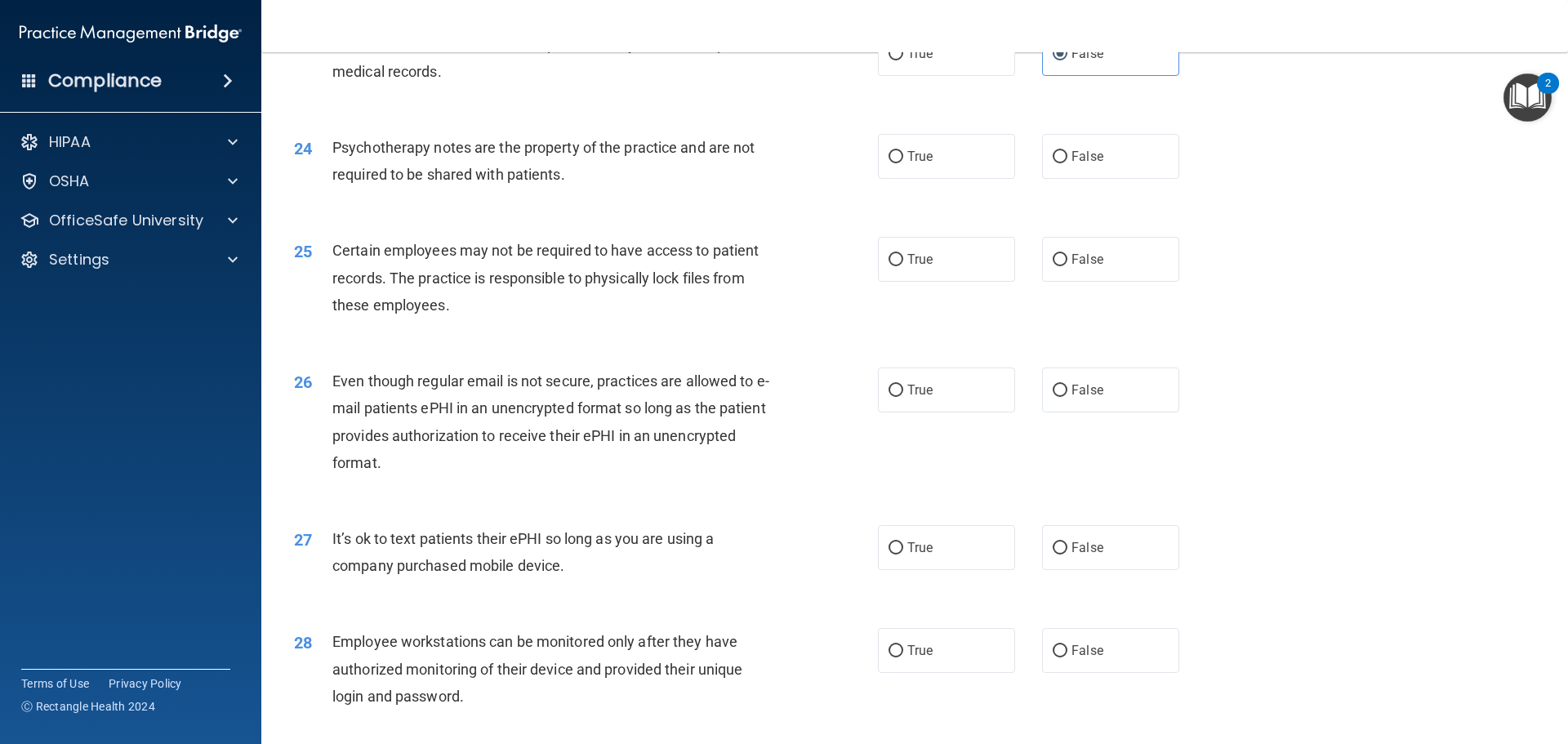
click at [561, 175] on span "Psychotherapy notes are the property of the practice and are not required to be…" at bounding box center [543, 161] width 422 height 44
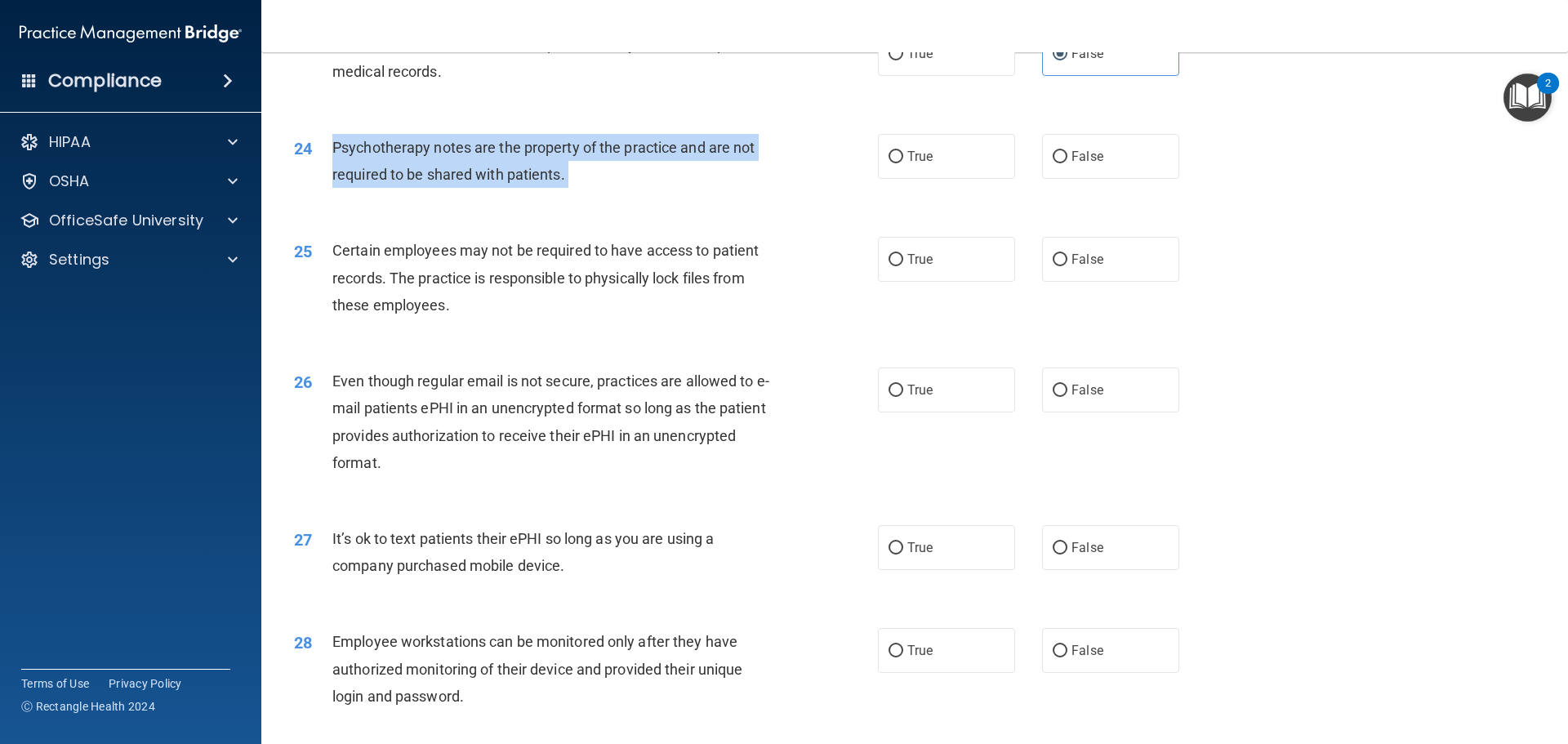
click at [562, 174] on span "Psychotherapy notes are the property of the practice and are not required to be…" at bounding box center [543, 161] width 422 height 44
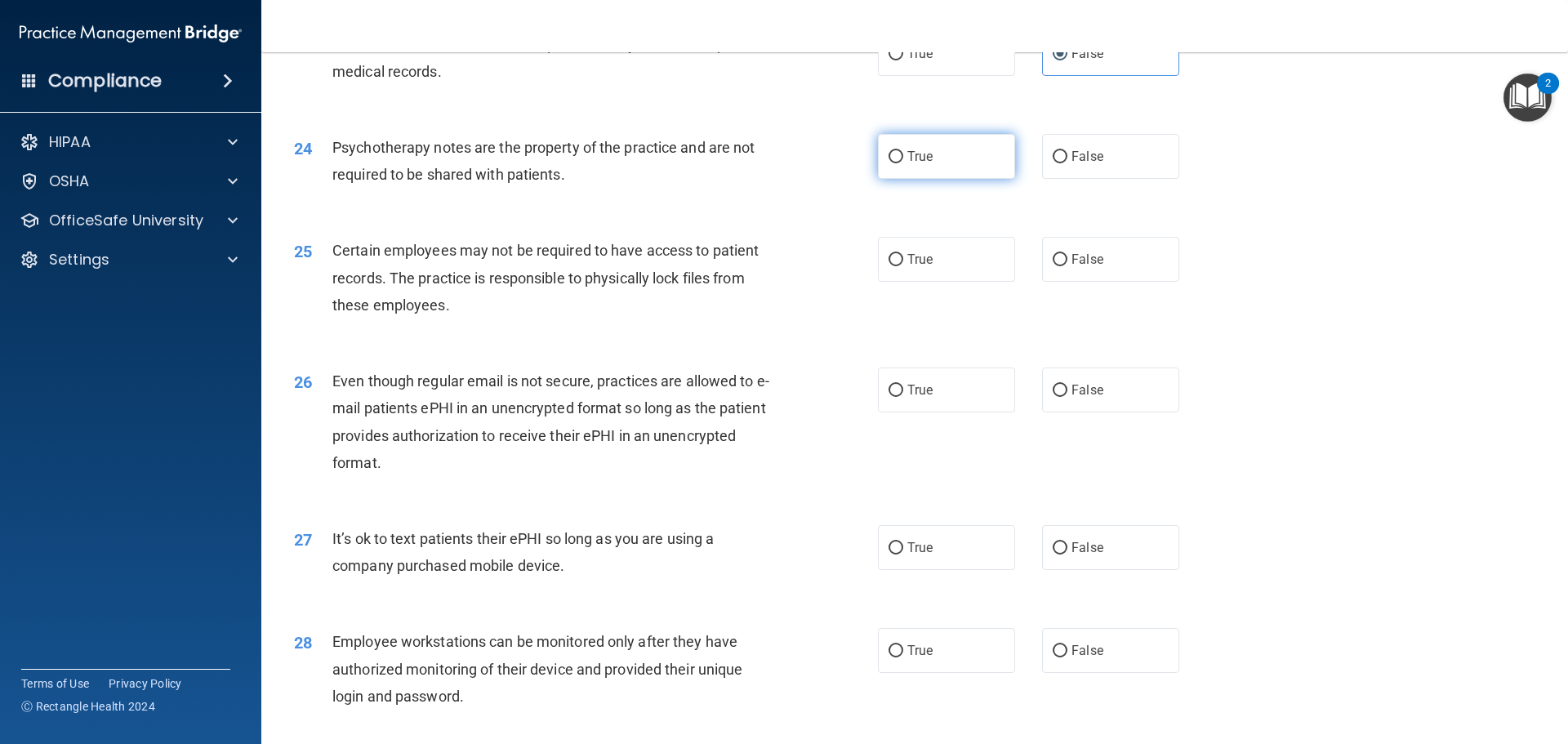
click at [908, 164] on span "True" at bounding box center [920, 157] width 26 height 16
click at [903, 164] on input "True" at bounding box center [895, 157] width 15 height 12
radio input "true"
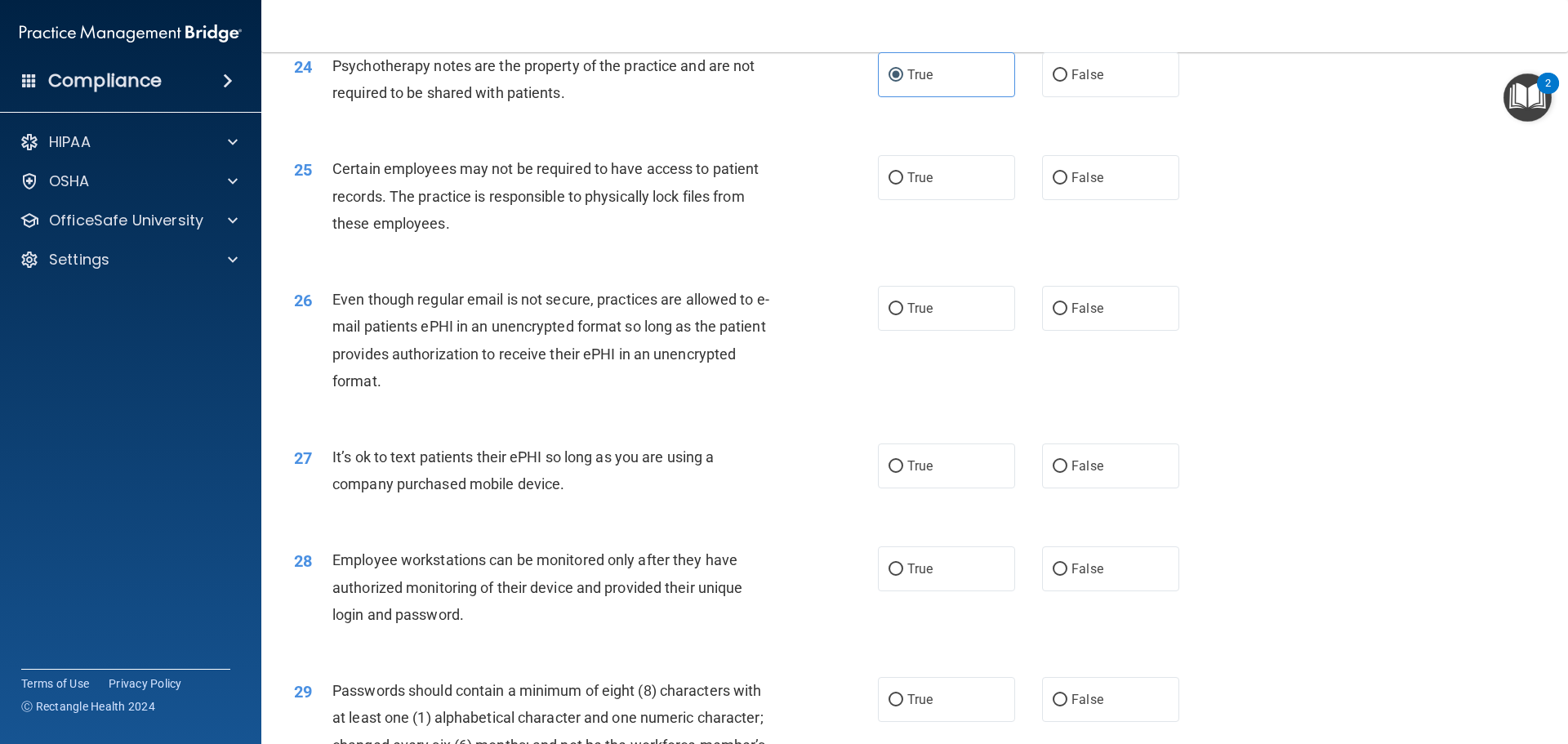
scroll to position [3104, 0]
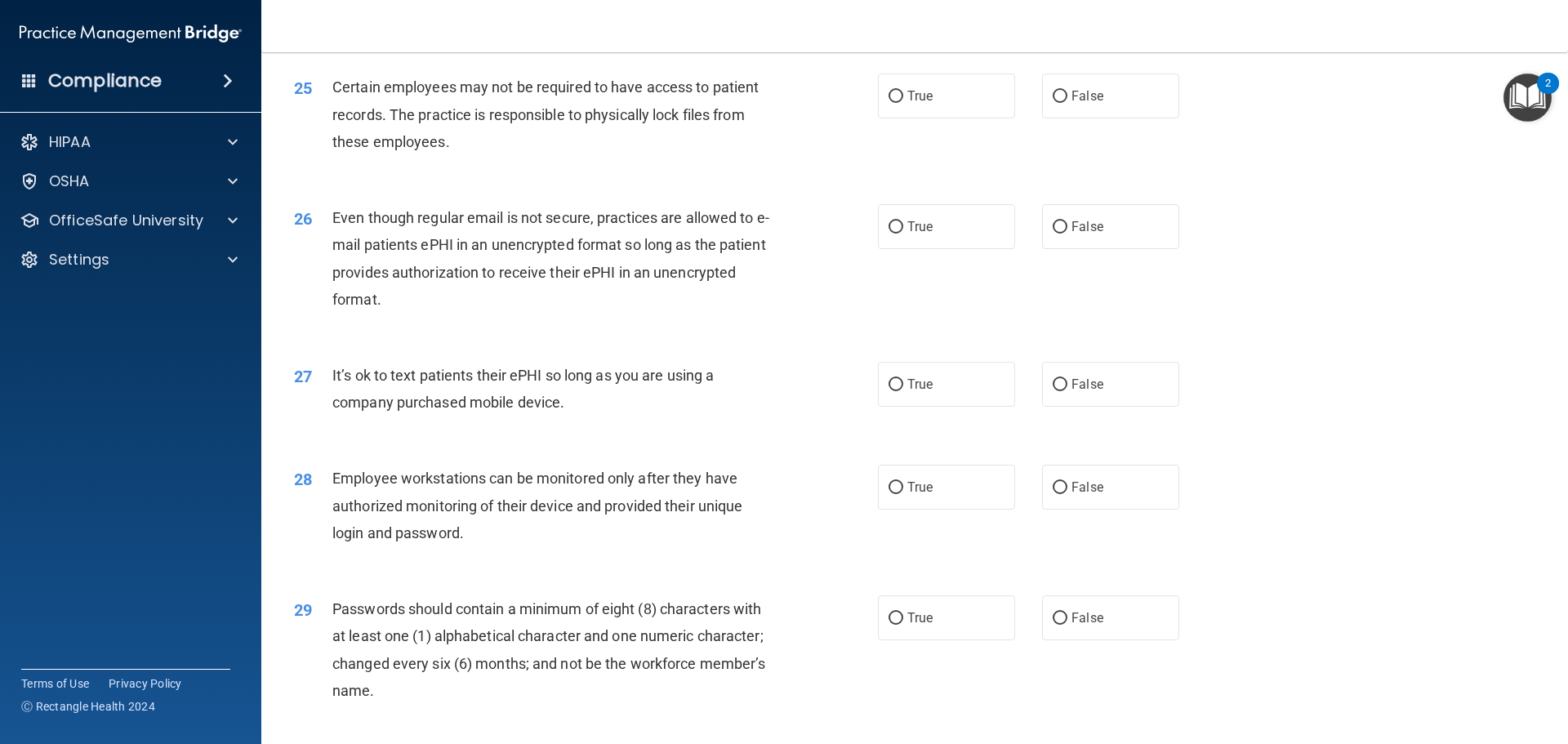
click at [619, 137] on span "Certain employees may not be required to have access to patient records. The pr…" at bounding box center [545, 113] width 427 height 71
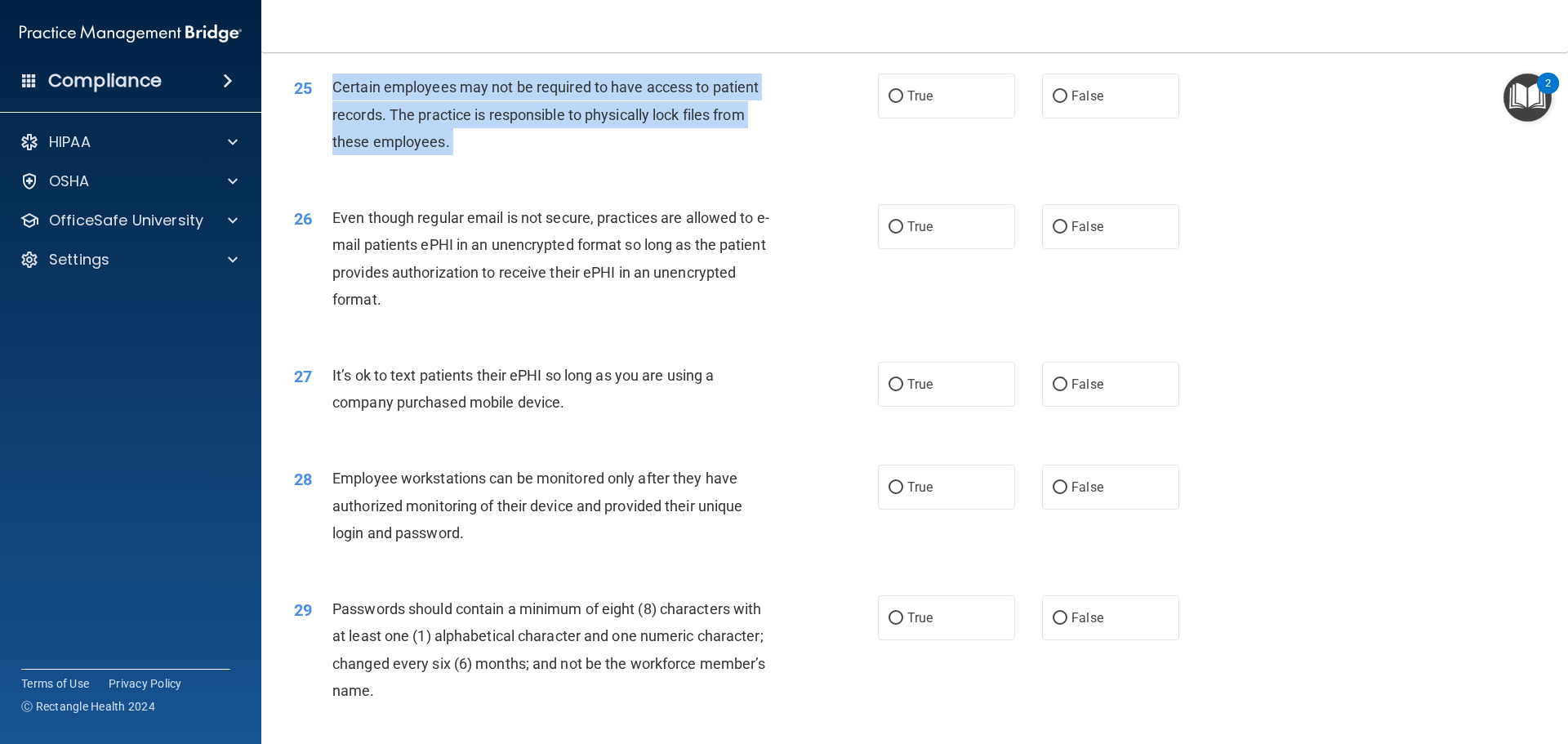
click at [619, 137] on span "Certain employees may not be required to have access to patient records. The pr…" at bounding box center [545, 113] width 427 height 71
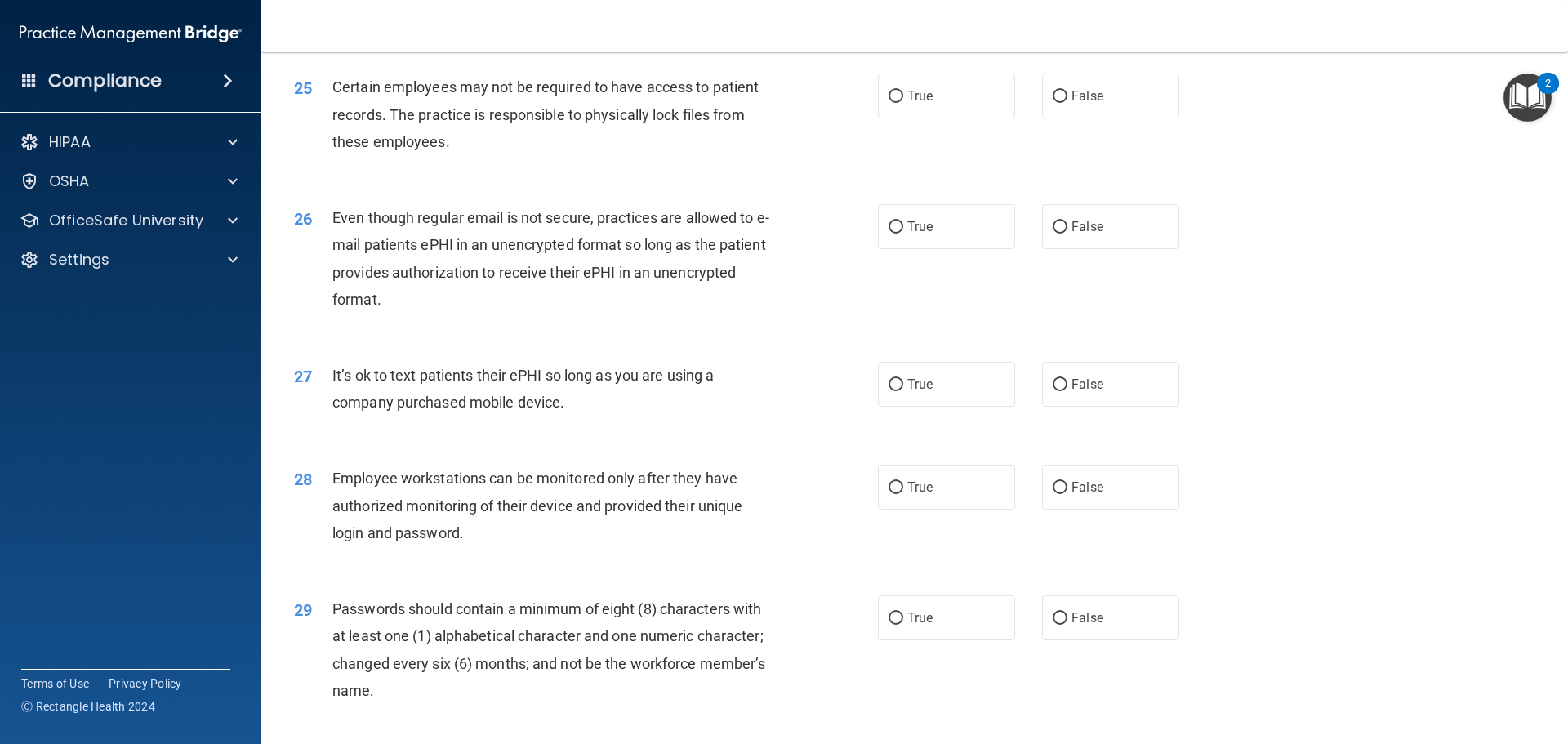
click at [938, 91] on div "25 Certain employees may not be required to have access to patient records. The…" at bounding box center [914, 118] width 1265 height 131
click at [937, 119] on label "True" at bounding box center [946, 96] width 137 height 45
click at [903, 103] on input "True" at bounding box center [895, 97] width 15 height 12
radio input "true"
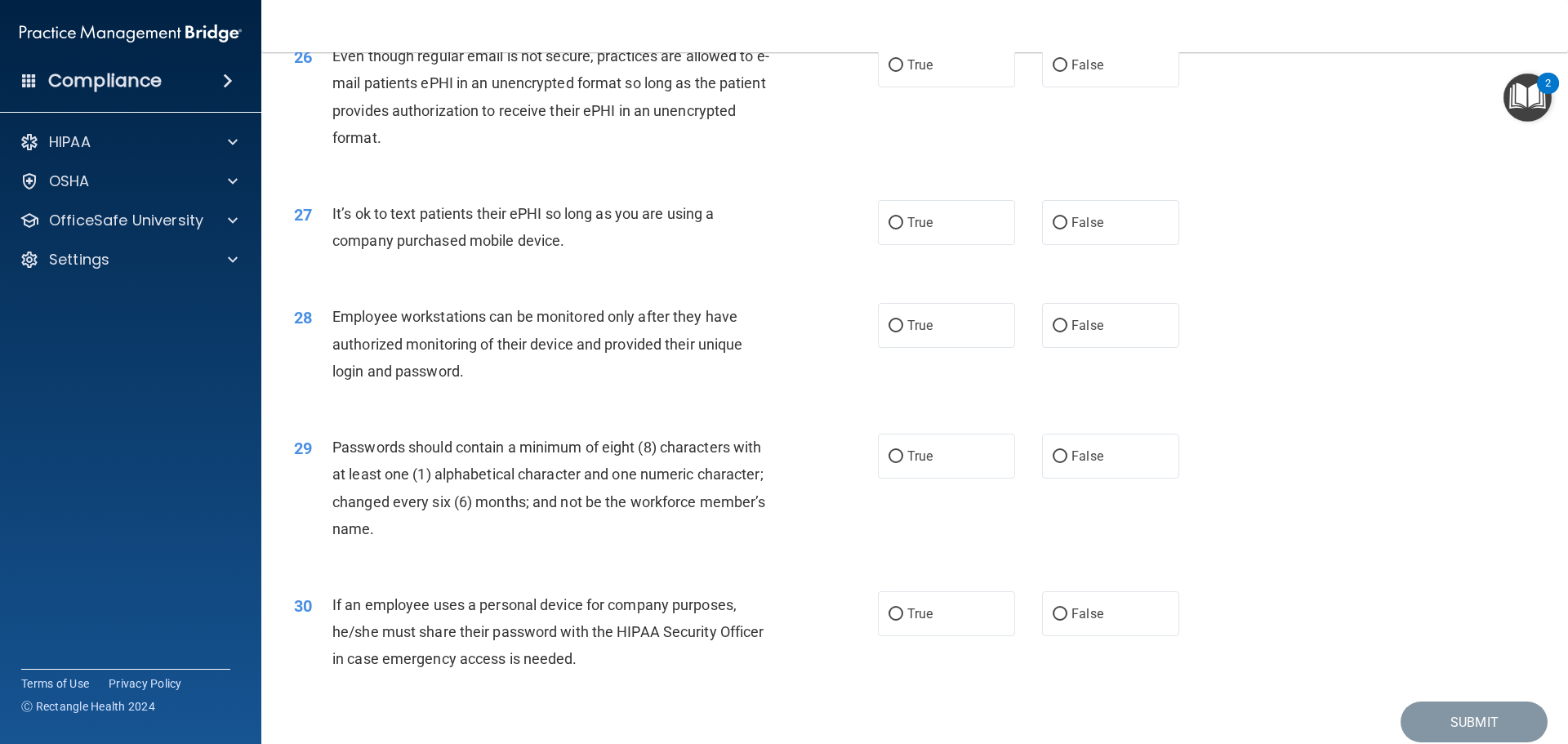
scroll to position [3267, 0]
click at [576, 100] on span "Even though regular email is not secure, practices are allowed to e-mail patien…" at bounding box center [551, 95] width 437 height 98
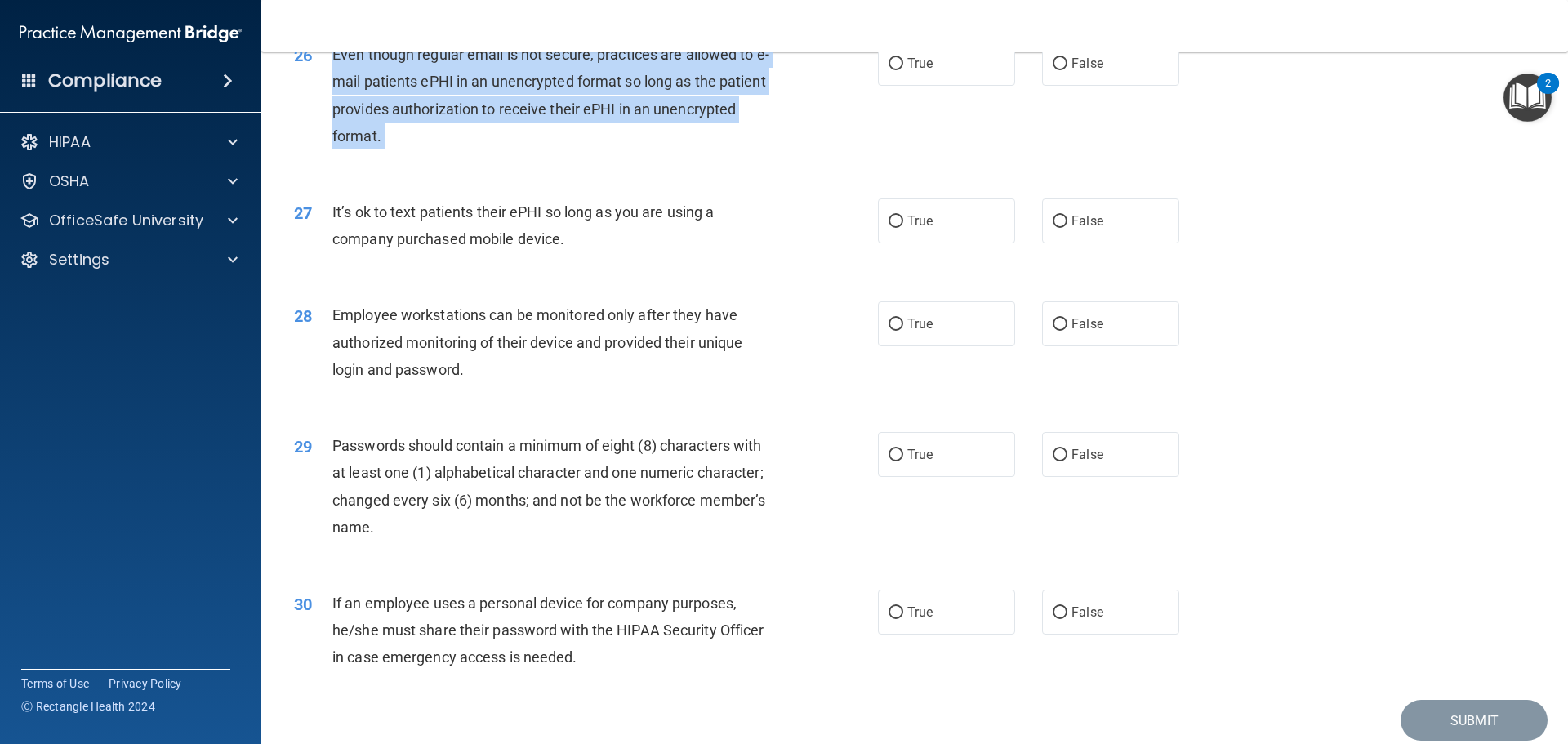
click at [576, 100] on span "Even though regular email is not secure, practices are allowed to e-mail patien…" at bounding box center [551, 95] width 437 height 98
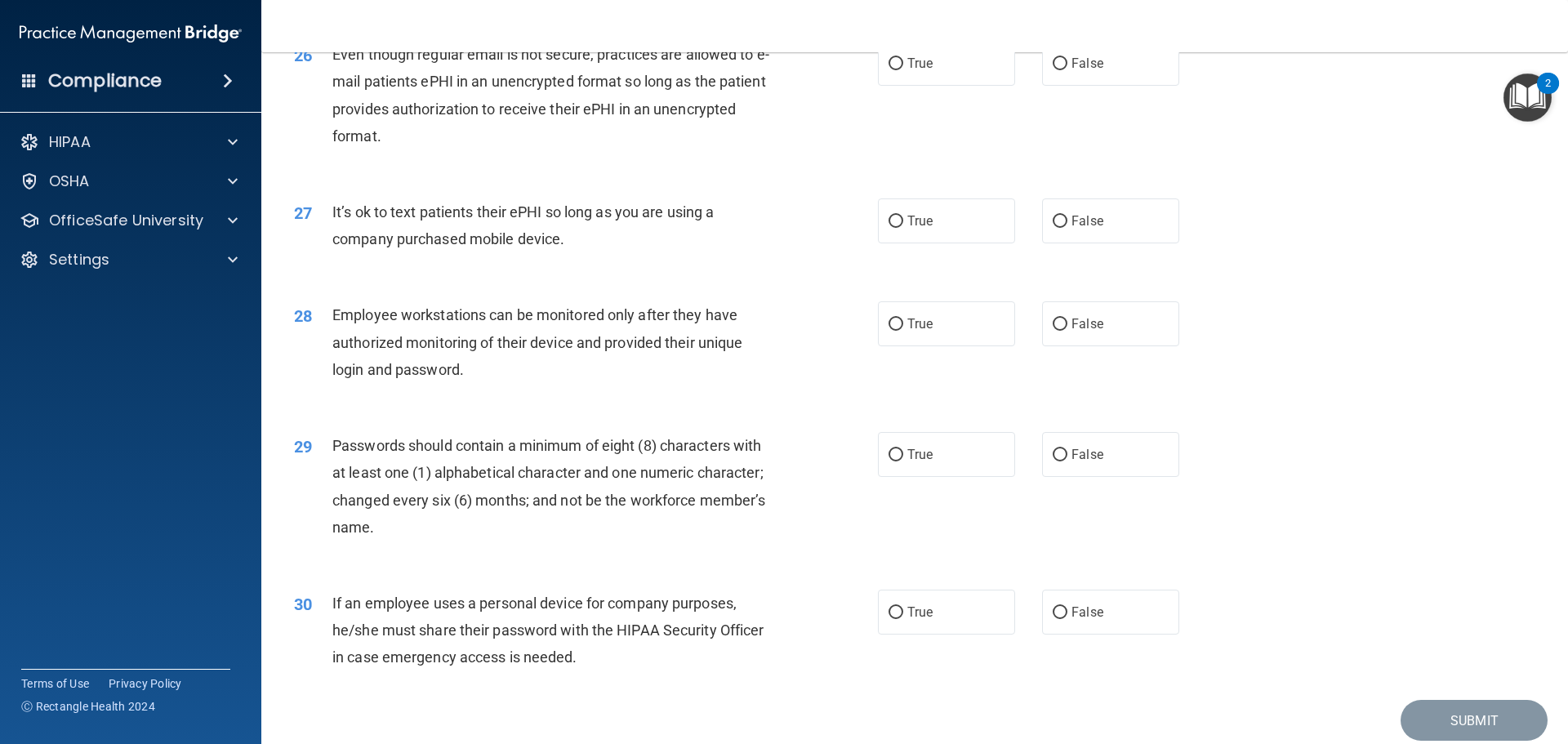
click at [824, 206] on div "27 It’s ok to text patients their ePHI so long as you are using a company purch…" at bounding box center [914, 229] width 1265 height 103
click at [925, 71] on span "True" at bounding box center [920, 63] width 26 height 16
click at [903, 70] on input "True" at bounding box center [895, 64] width 15 height 12
radio input "true"
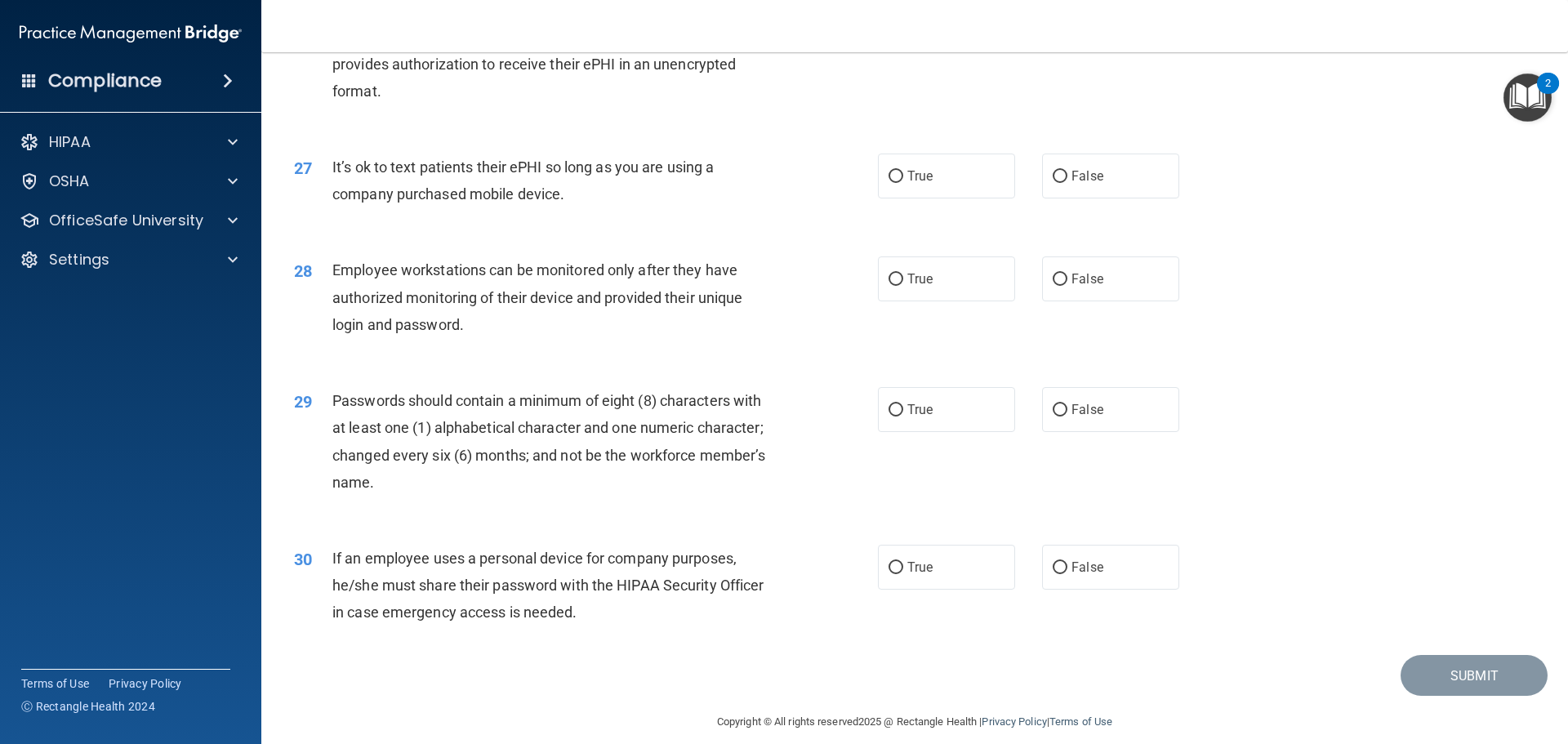
scroll to position [3349, 0]
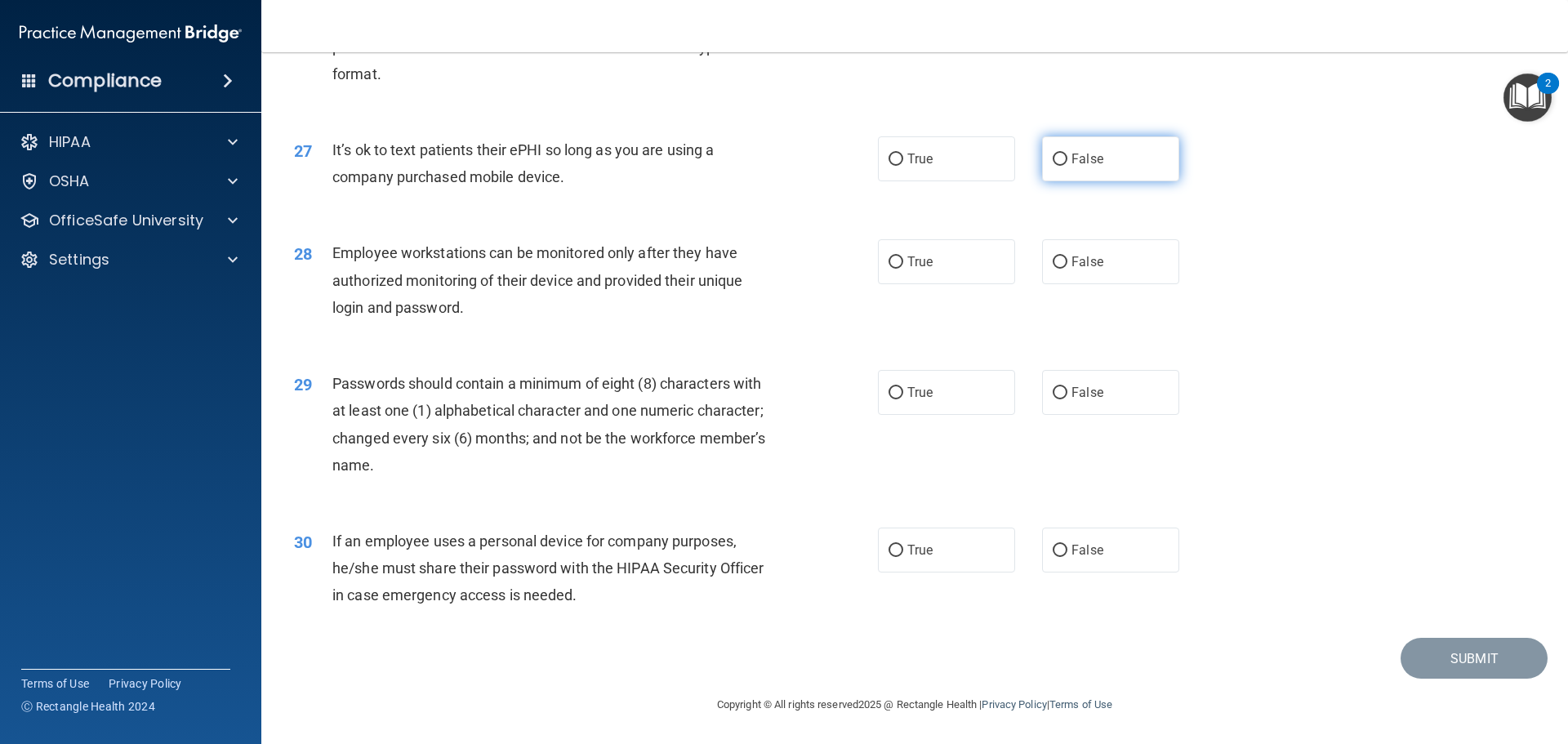
click at [1060, 160] on label "False" at bounding box center [1111, 158] width 137 height 45
click at [1060, 160] on input "False" at bounding box center [1060, 160] width 15 height 12
radio input "true"
click at [685, 146] on div "It’s ok to text patients their ePHI so long as you are using a company purchase…" at bounding box center [560, 163] width 456 height 54
click at [683, 156] on span "It’s ok to text patients their ePHI so long as you are using a company purchase…" at bounding box center [523, 164] width 382 height 44
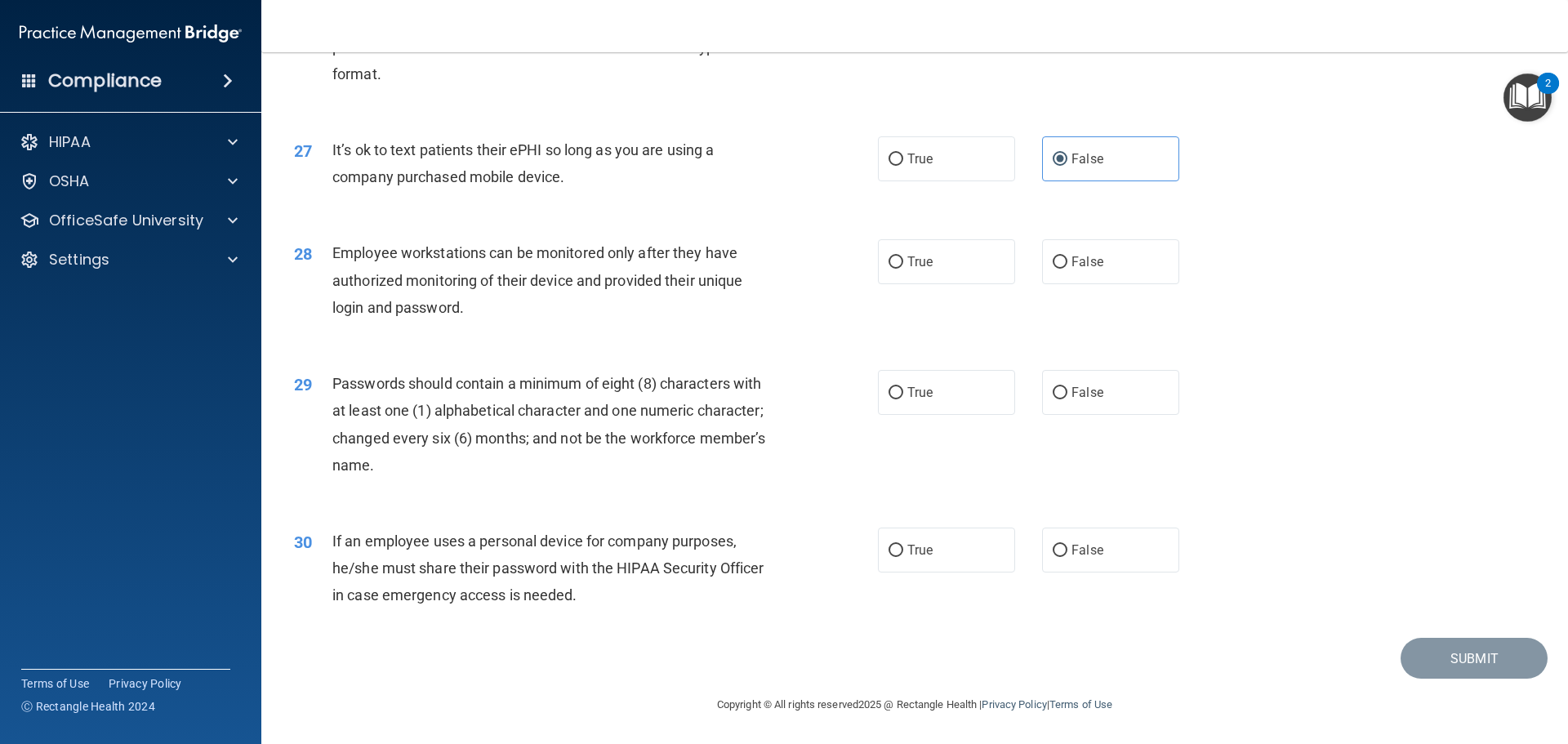
click at [683, 157] on span "It’s ok to text patients their ePHI so long as you are using a company purchase…" at bounding box center [523, 164] width 382 height 44
click at [683, 158] on span "It’s ok to text patients their ePHI so long as you are using a company purchase…" at bounding box center [523, 164] width 382 height 44
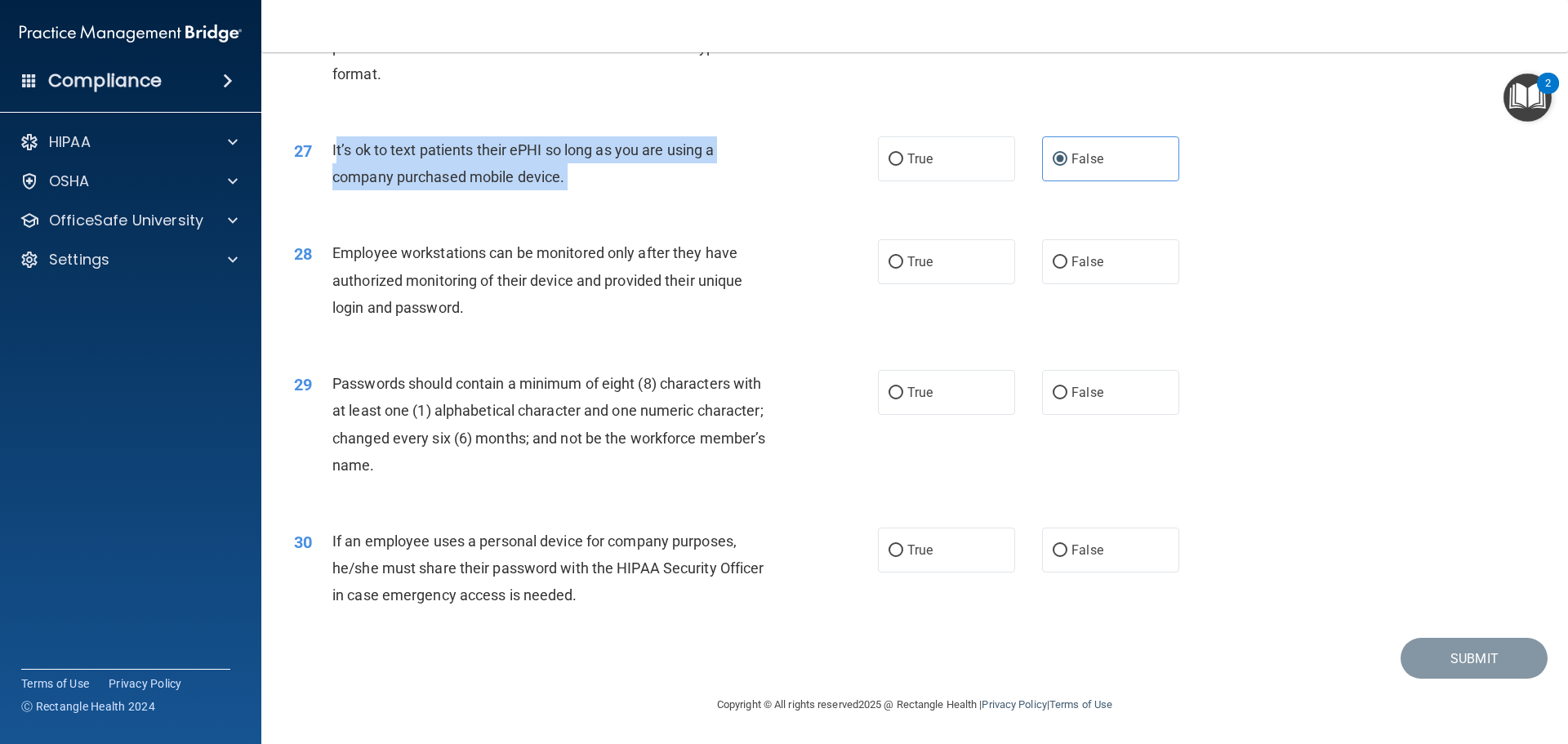
click at [683, 158] on span "It’s ok to text patients their ePHI so long as you are using a company purchase…" at bounding box center [523, 164] width 382 height 44
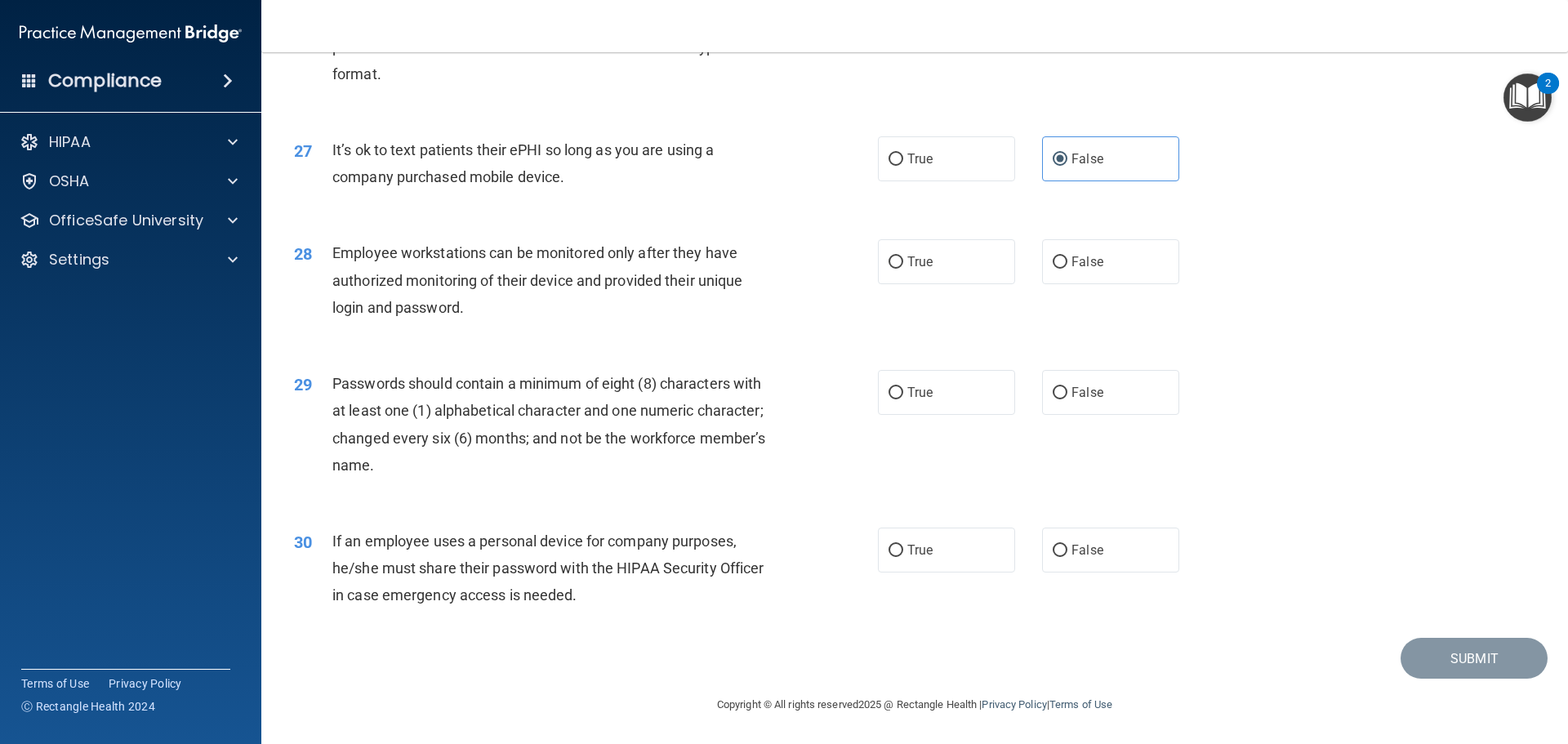
click at [660, 290] on span "Employee workstations can be monitored only after they have authorized monitori…" at bounding box center [537, 280] width 410 height 71
click at [609, 260] on span "Employee workstations can be monitored only after they have authorized monitori…" at bounding box center [537, 280] width 410 height 71
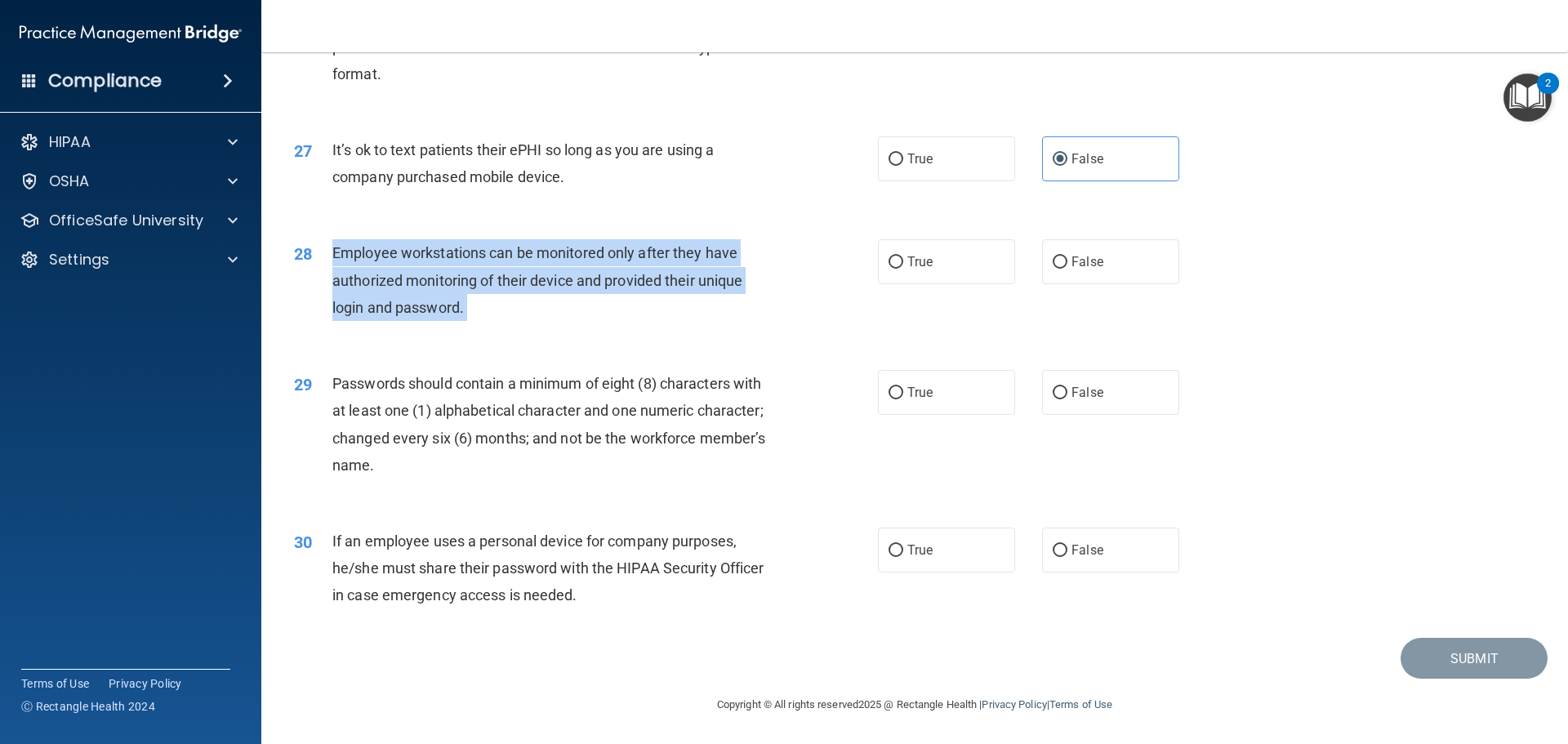
click at [609, 260] on span "Employee workstations can be monitored only after they have authorized monitori…" at bounding box center [537, 280] width 410 height 71
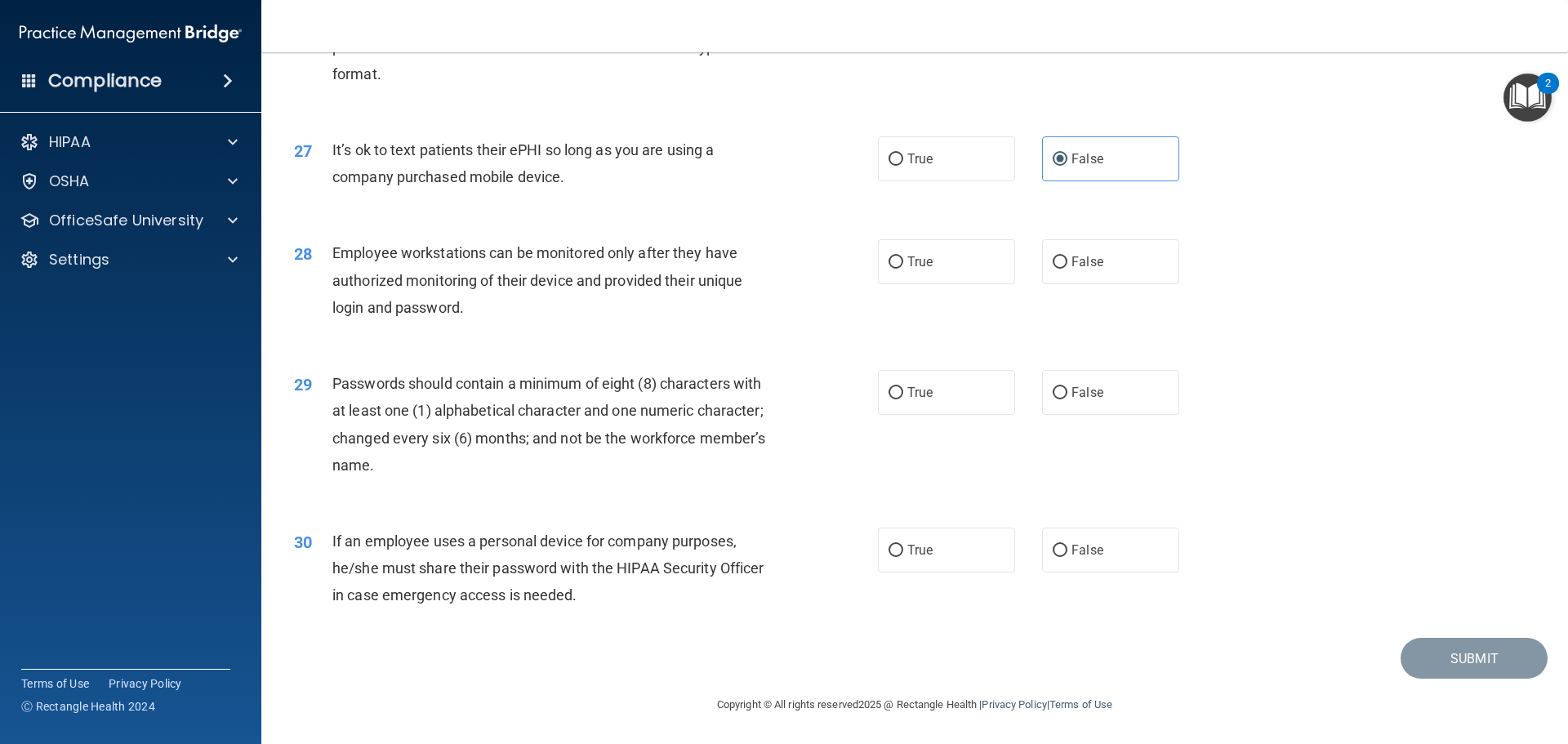
click at [1081, 296] on div "28 Employee workstations can be monitored only after they have authorized monit…" at bounding box center [914, 284] width 1265 height 131
click at [1090, 269] on span "False" at bounding box center [1087, 262] width 32 height 16
click at [1068, 269] on input "False" at bounding box center [1060, 263] width 15 height 12
radio input "true"
click at [685, 456] on div "Passwords should contain a minimum of eight (8) characters with at least one (1…" at bounding box center [560, 425] width 456 height 109
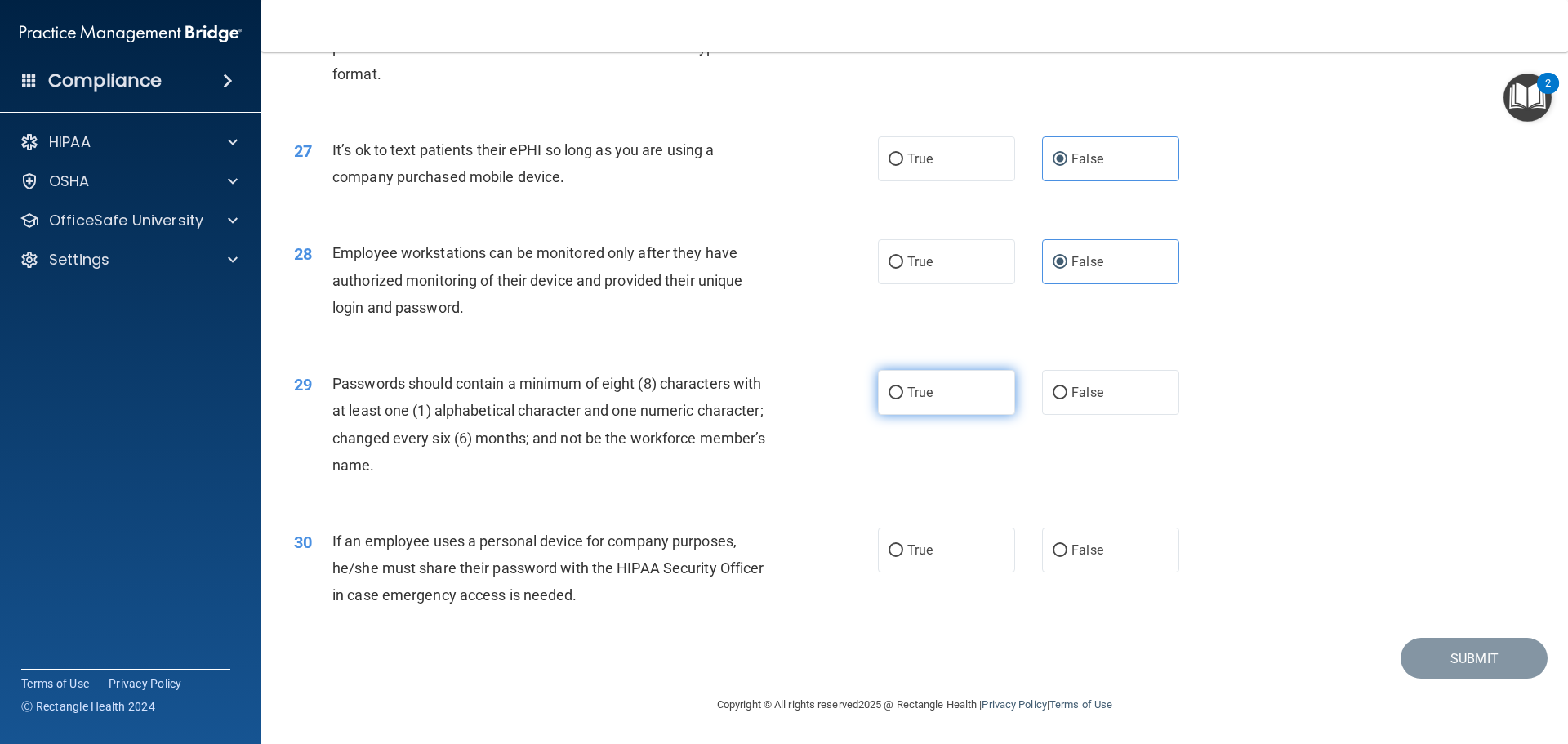
click at [923, 413] on label "True" at bounding box center [946, 392] width 137 height 45
click at [903, 399] on input "True" at bounding box center [895, 393] width 15 height 12
radio input "true"
click at [640, 418] on span "Passwords should contain a minimum of eight (8) characters with at least one (1…" at bounding box center [549, 424] width 433 height 98
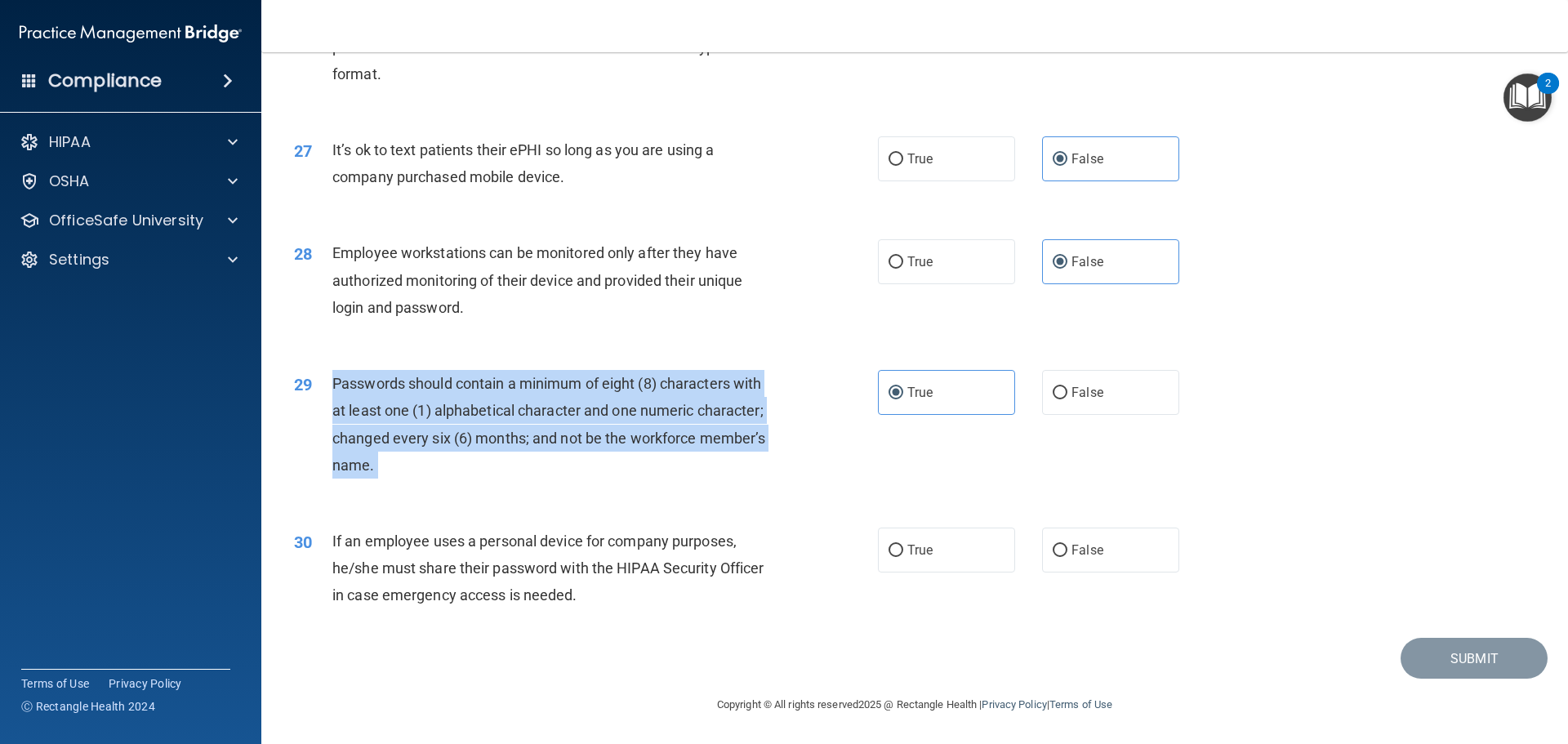
click at [640, 418] on span "Passwords should contain a minimum of eight (8) characters with at least one (1…" at bounding box center [549, 424] width 433 height 98
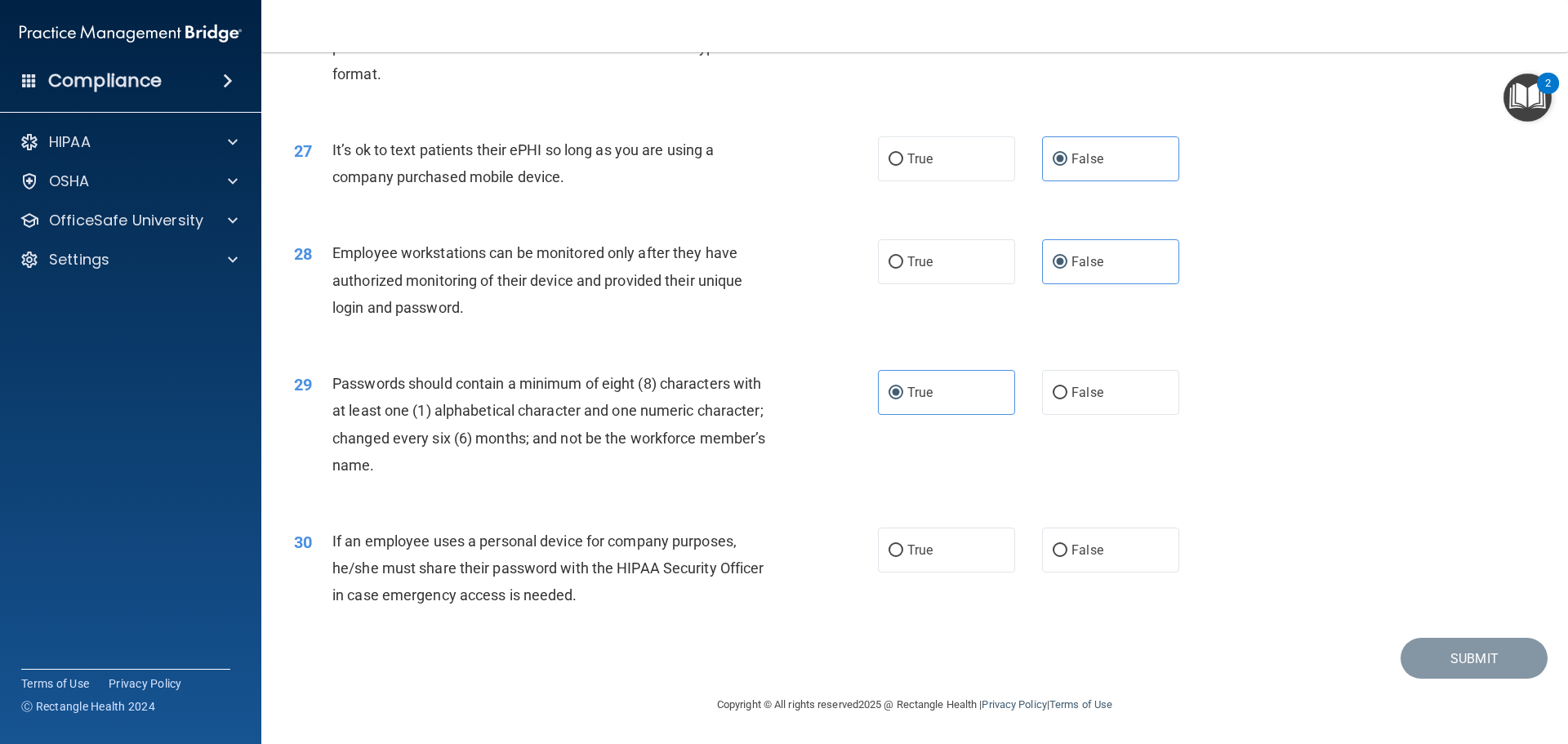
click at [783, 503] on div "29 Passwords should contain a minimum of eight (8) characters with at least one…" at bounding box center [914, 427] width 1265 height 157
click at [937, 543] on label "True" at bounding box center [946, 550] width 137 height 45
click at [903, 544] on input "True" at bounding box center [895, 551] width 15 height 12
radio input "true"
click at [593, 555] on span "If an employee uses a personal device for company purposes, he/she must share t…" at bounding box center [548, 568] width 431 height 71
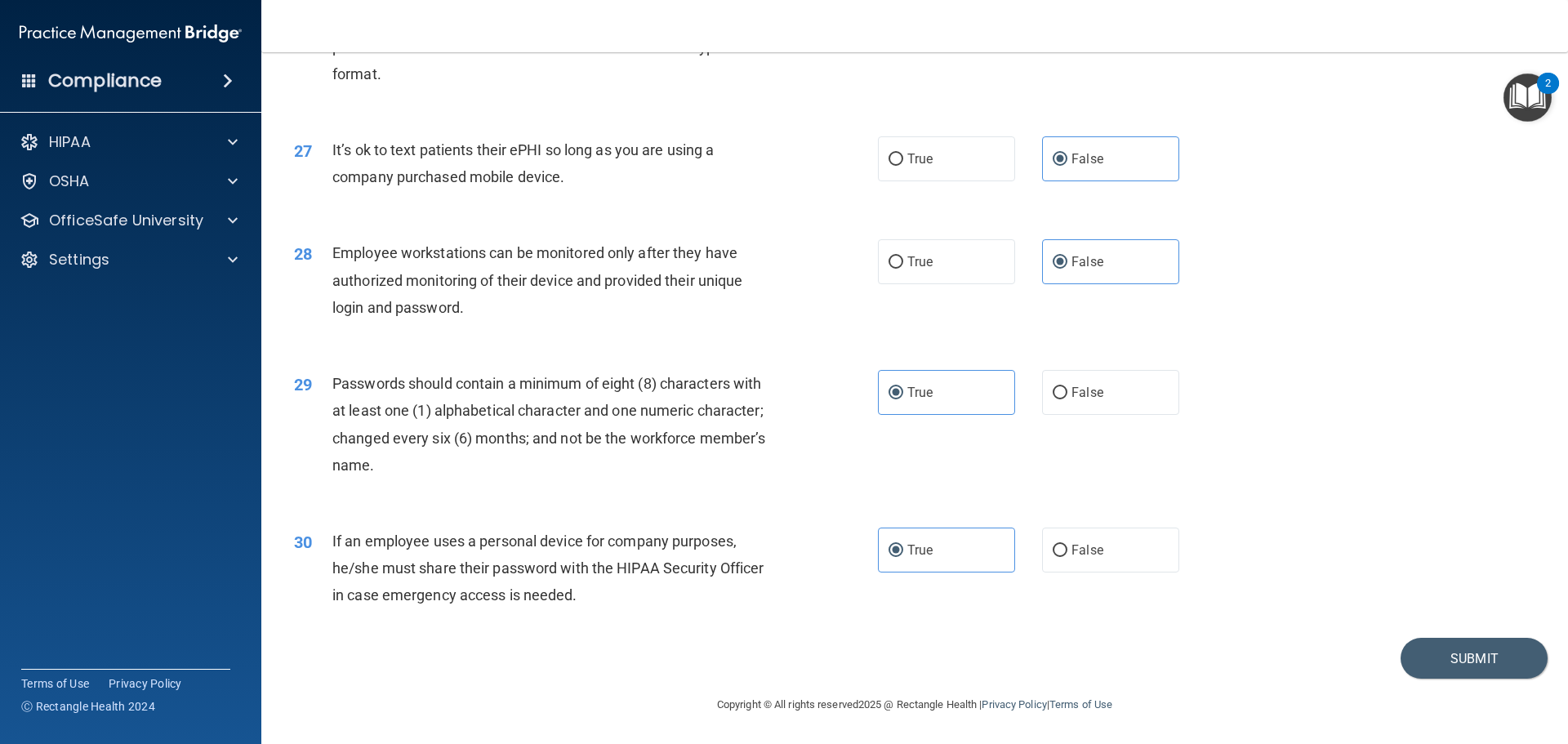
click at [594, 554] on span "If an employee uses a personal device for company purposes, he/she must share t…" at bounding box center [548, 568] width 431 height 71
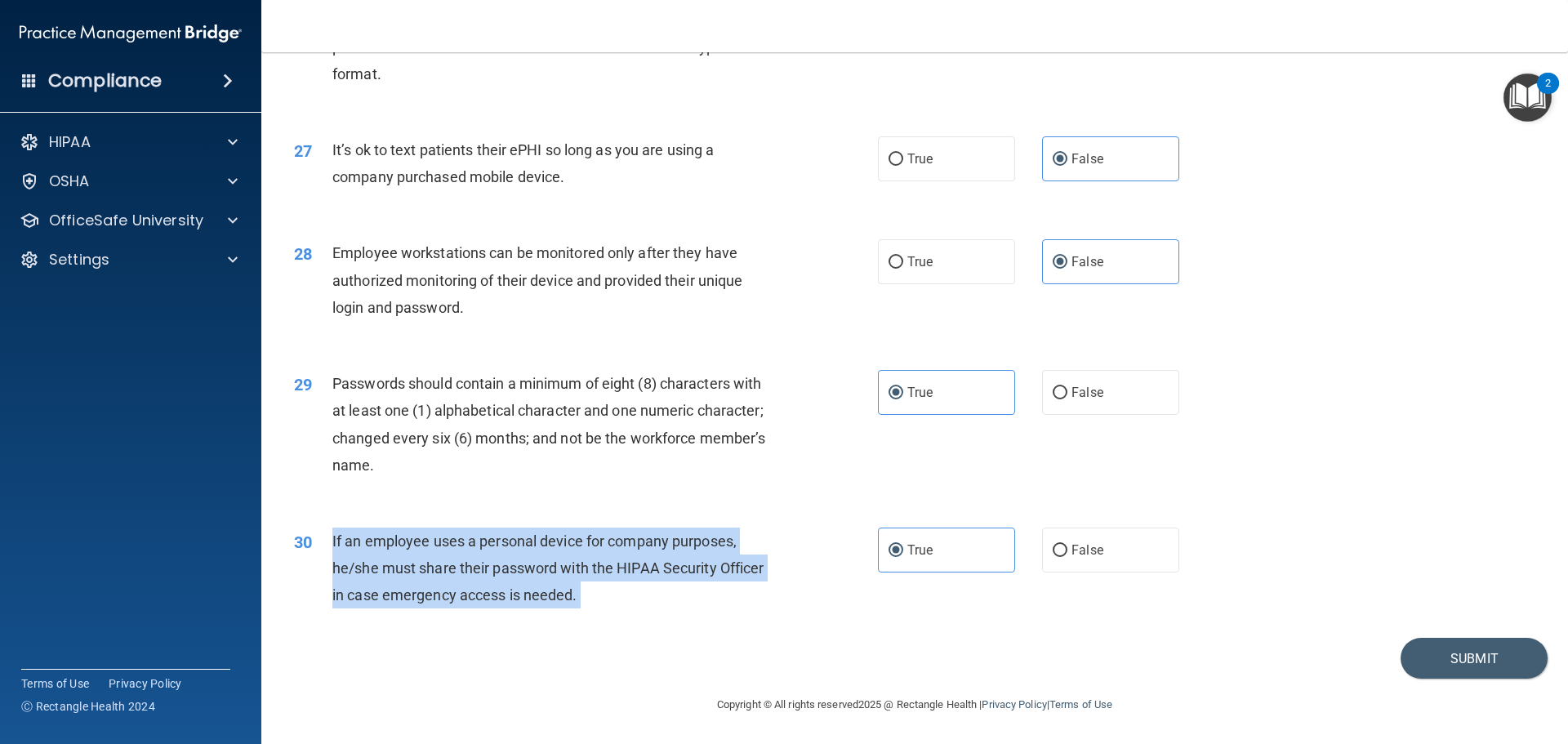
click at [594, 553] on span "If an employee uses a personal device for company purposes, he/she must share t…" at bounding box center [548, 568] width 431 height 71
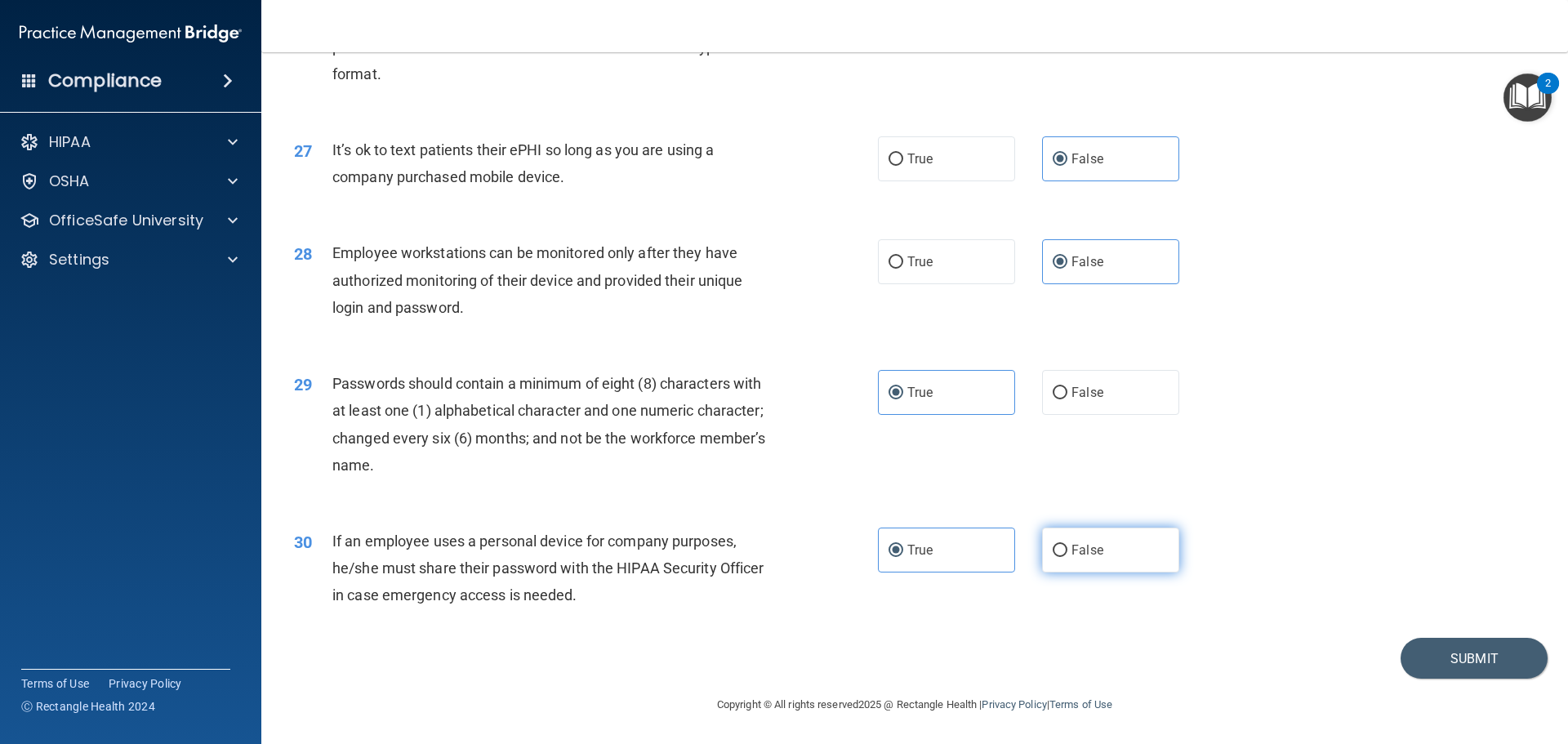
click at [1092, 544] on label "False" at bounding box center [1111, 550] width 137 height 45
click at [1068, 544] on input "False" at bounding box center [1060, 551] width 15 height 12
radio input "true"
radio input "false"
click at [1262, 478] on div "29 Passwords should contain a minimum of eight (8) characters with at least one…" at bounding box center [914, 427] width 1265 height 157
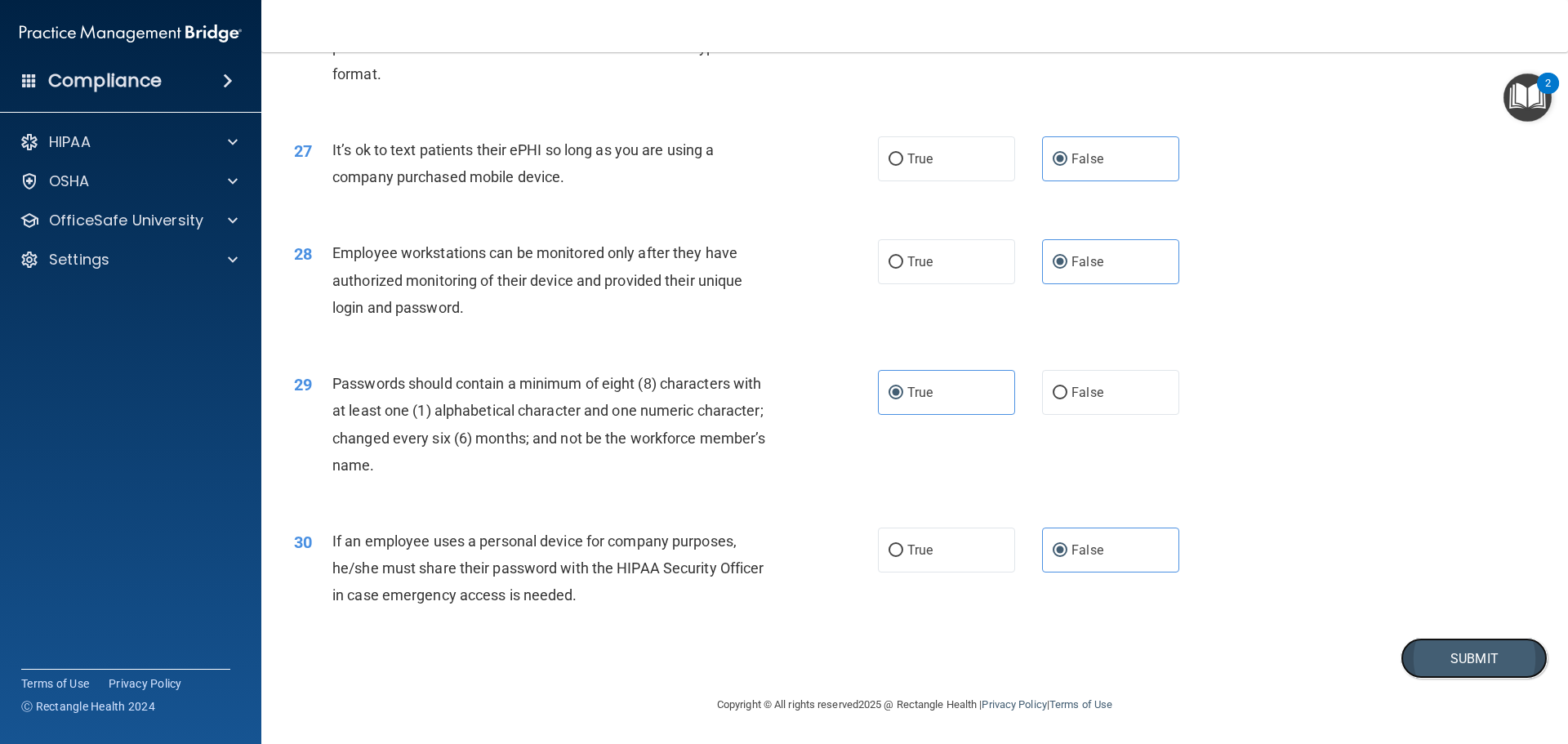
click at [1403, 651] on button "Submit" at bounding box center [1474, 658] width 147 height 41
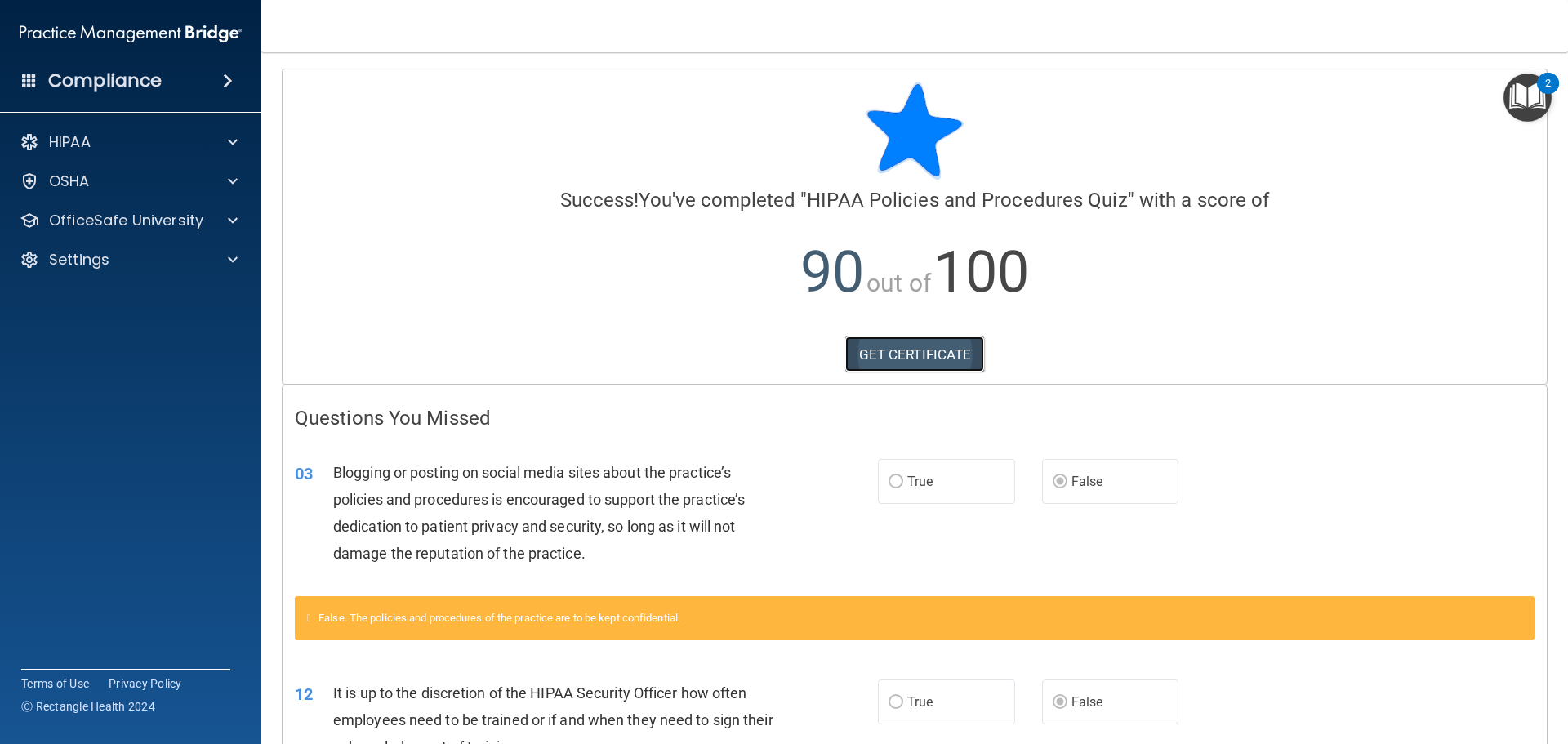
click at [910, 356] on link "GET CERTIFICATE" at bounding box center [915, 354] width 140 height 36
click at [132, 223] on p "OfficeSafe University" at bounding box center [127, 221] width 155 height 19
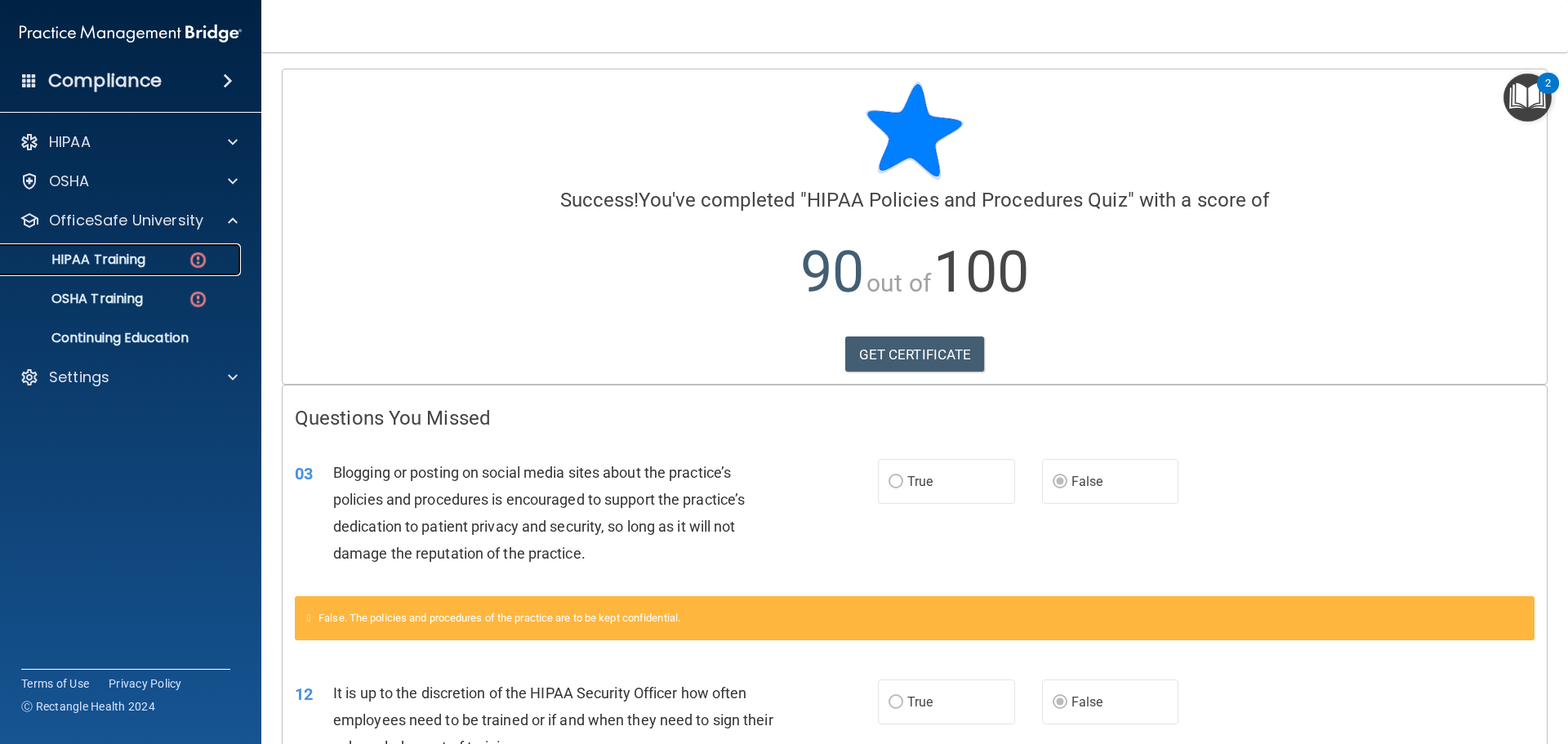
click at [158, 262] on div "HIPAA Training" at bounding box center [122, 259] width 223 height 17
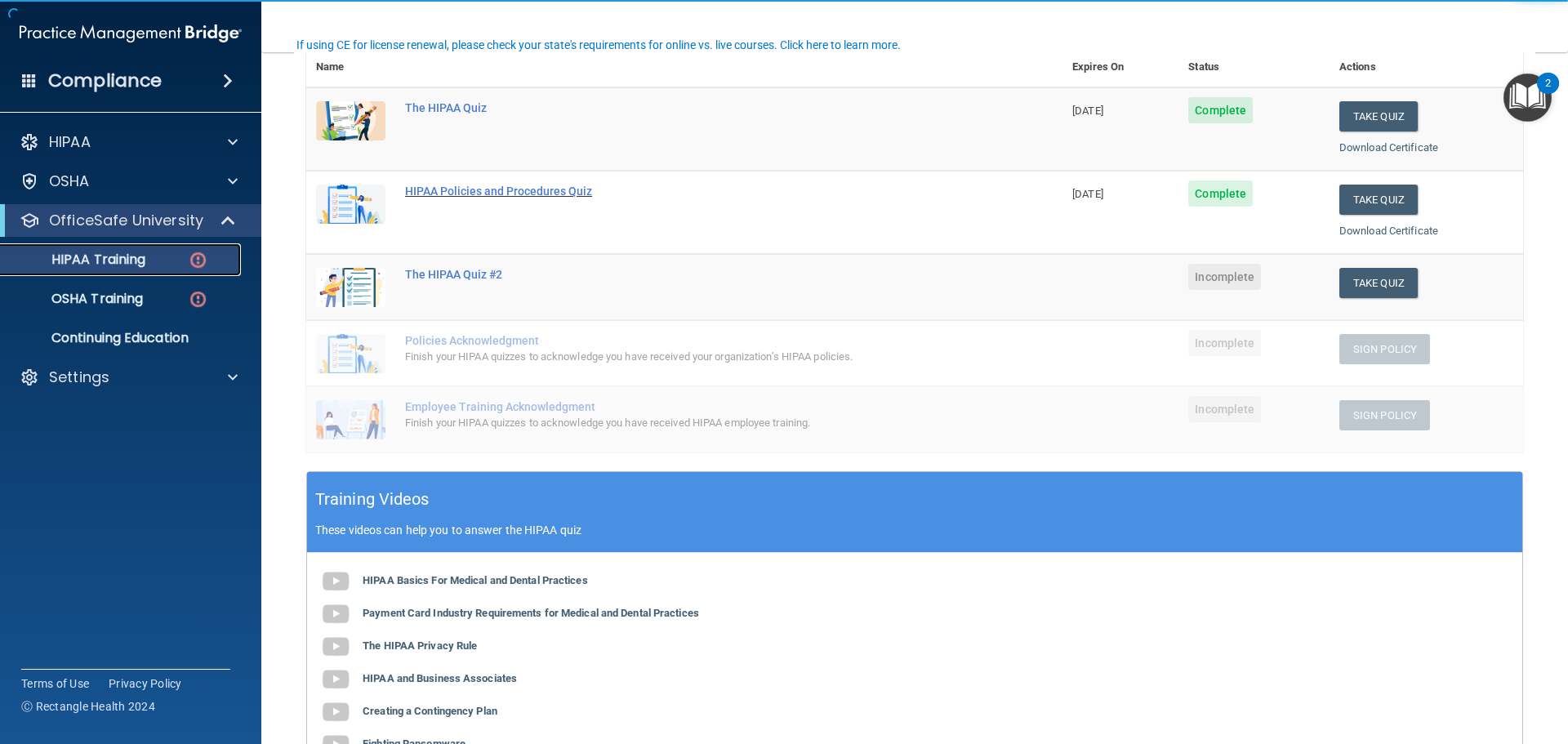
scroll to position [245, 0]
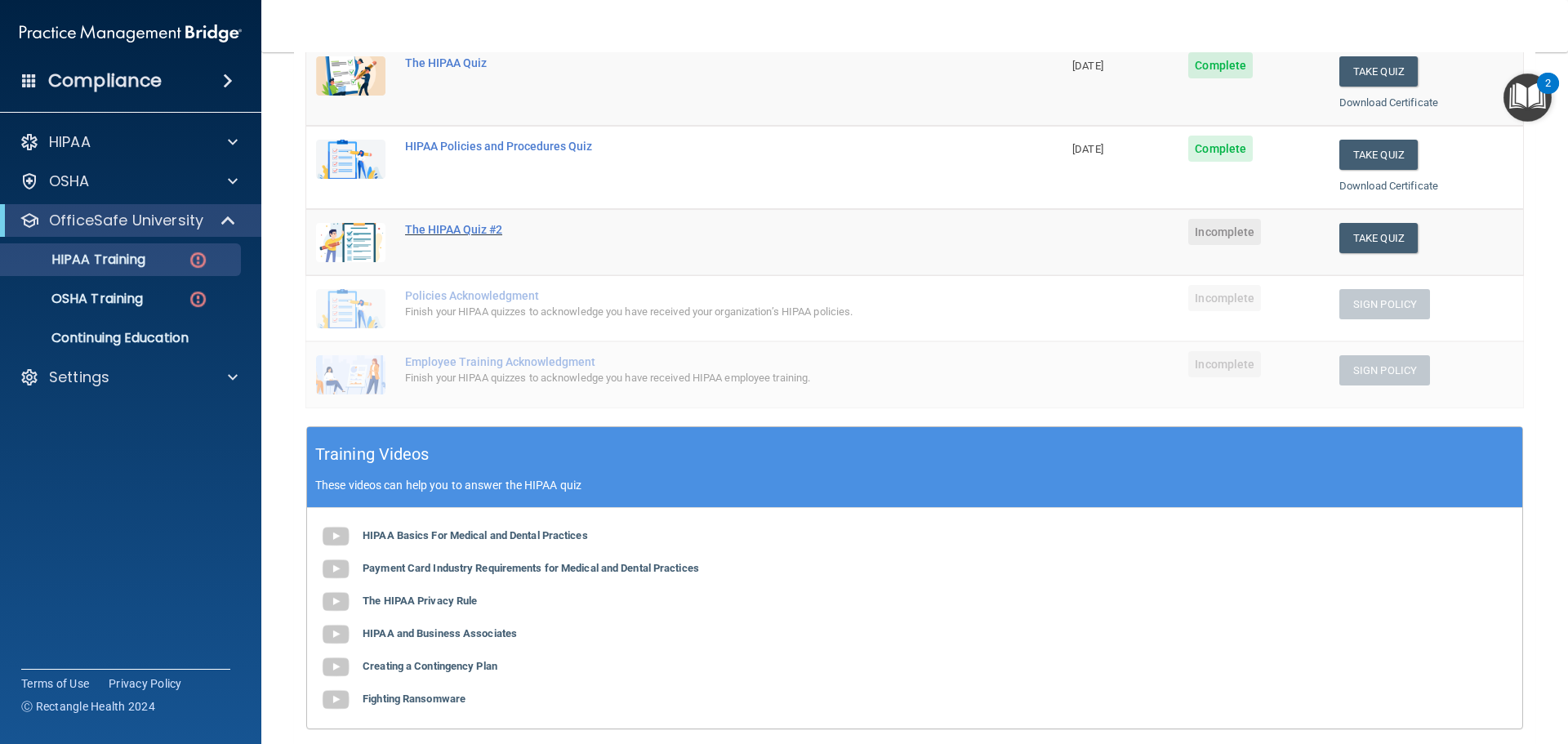
click at [444, 231] on div "The HIPAA Quiz #2" at bounding box center [693, 230] width 576 height 13
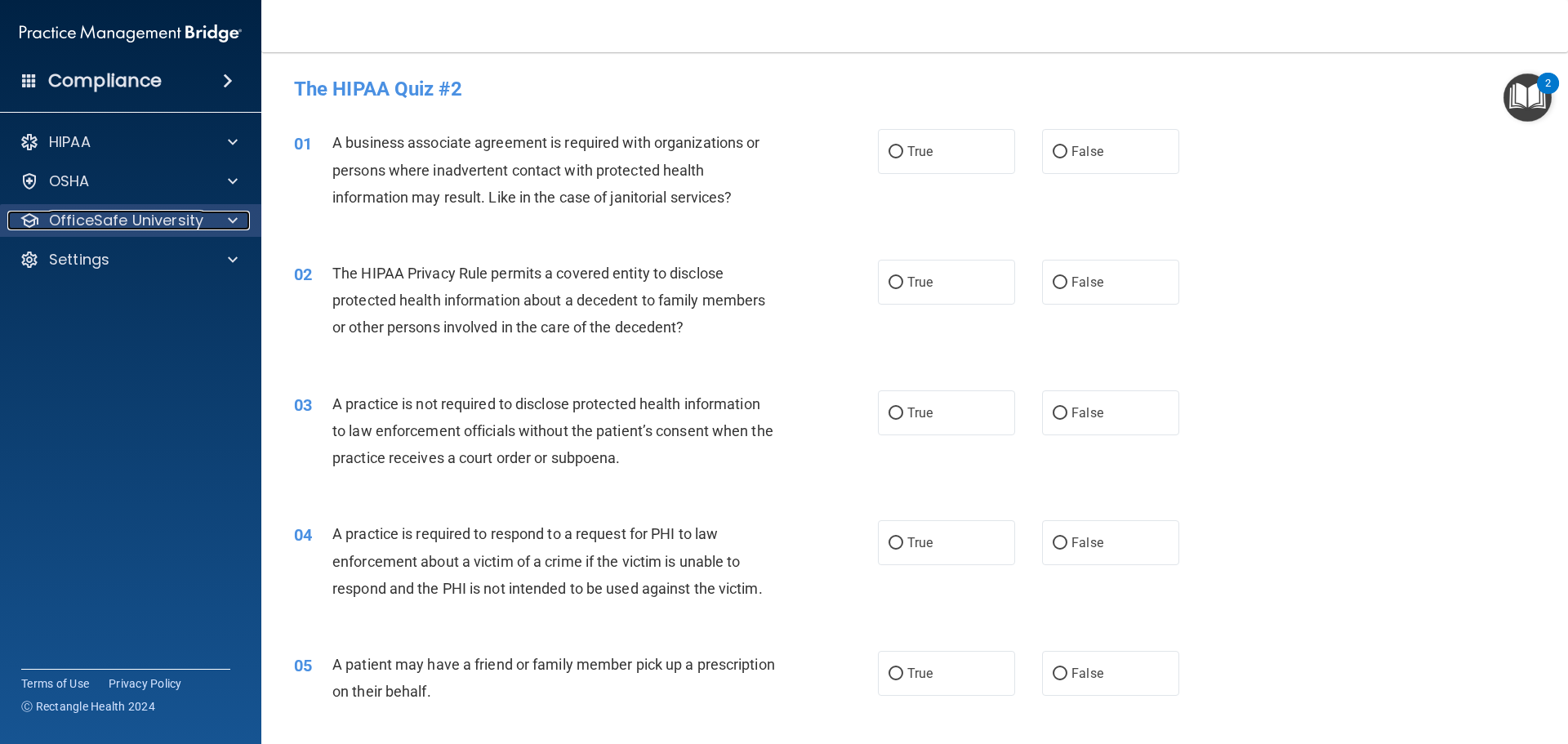
click at [131, 223] on p "OfficeSafe University" at bounding box center [127, 221] width 155 height 19
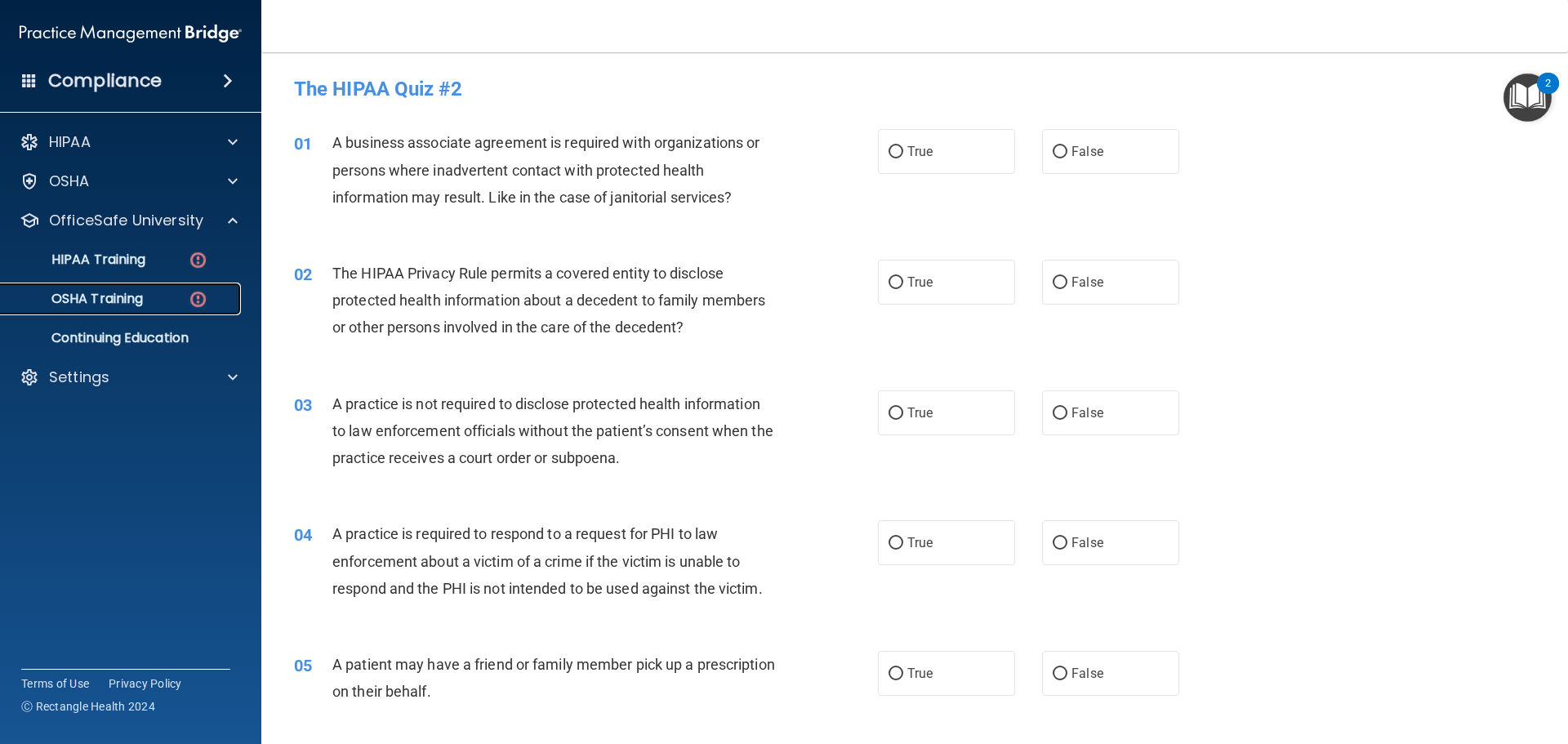
click at [201, 299] on img at bounding box center [198, 299] width 20 height 20
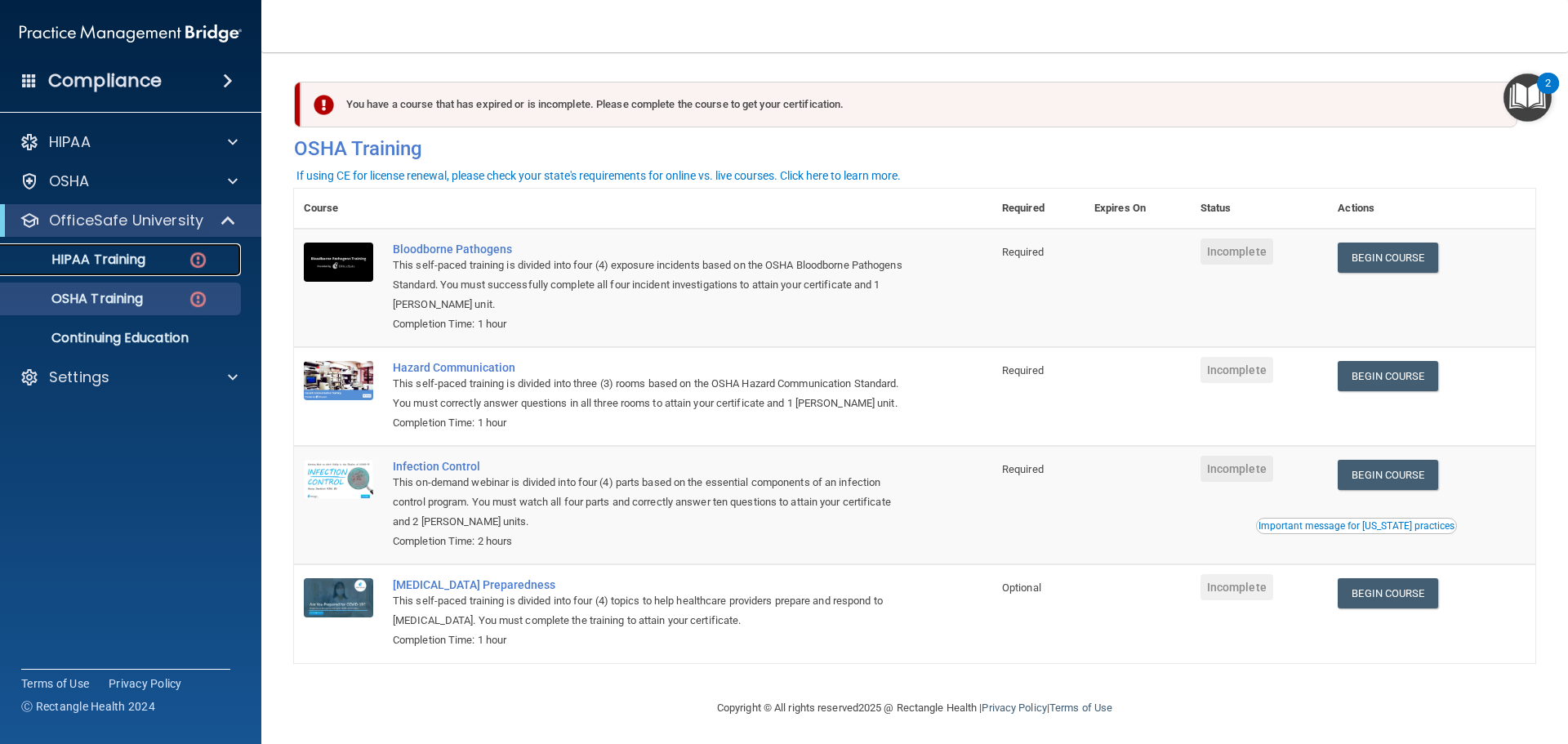
click at [126, 255] on p "HIPAA Training" at bounding box center [77, 259] width 135 height 17
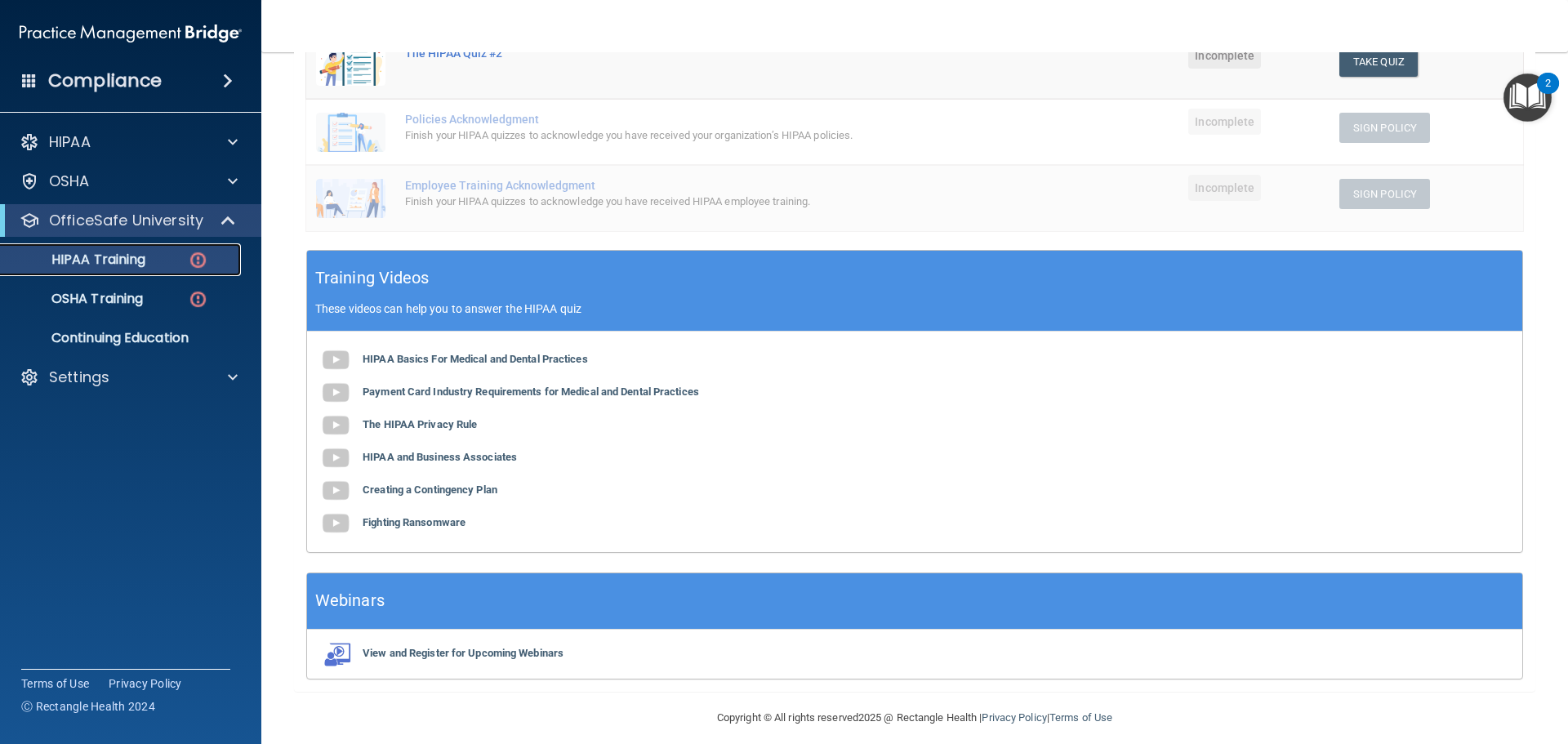
scroll to position [434, 0]
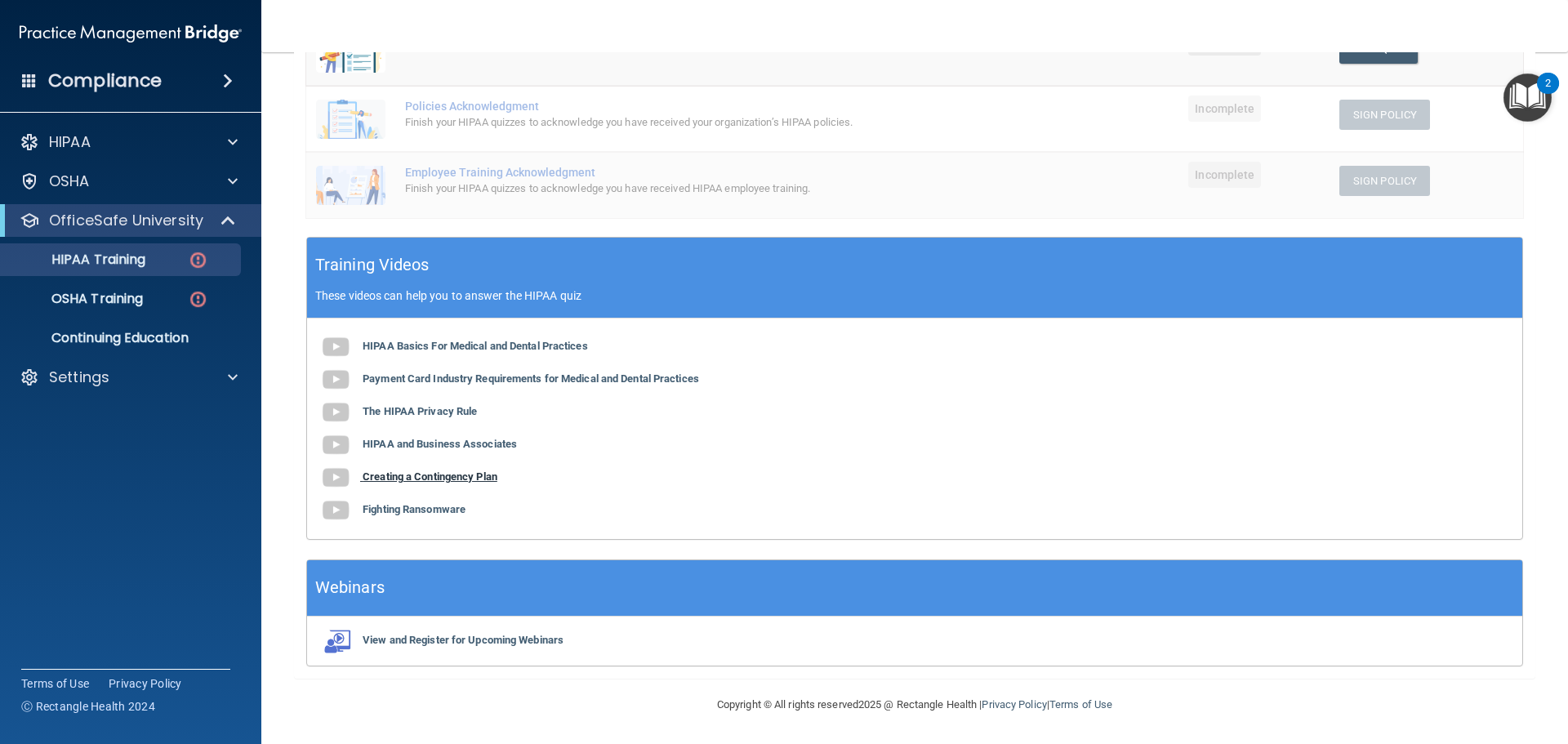
click at [412, 475] on b "Creating a Contingency Plan" at bounding box center [429, 477] width 135 height 12
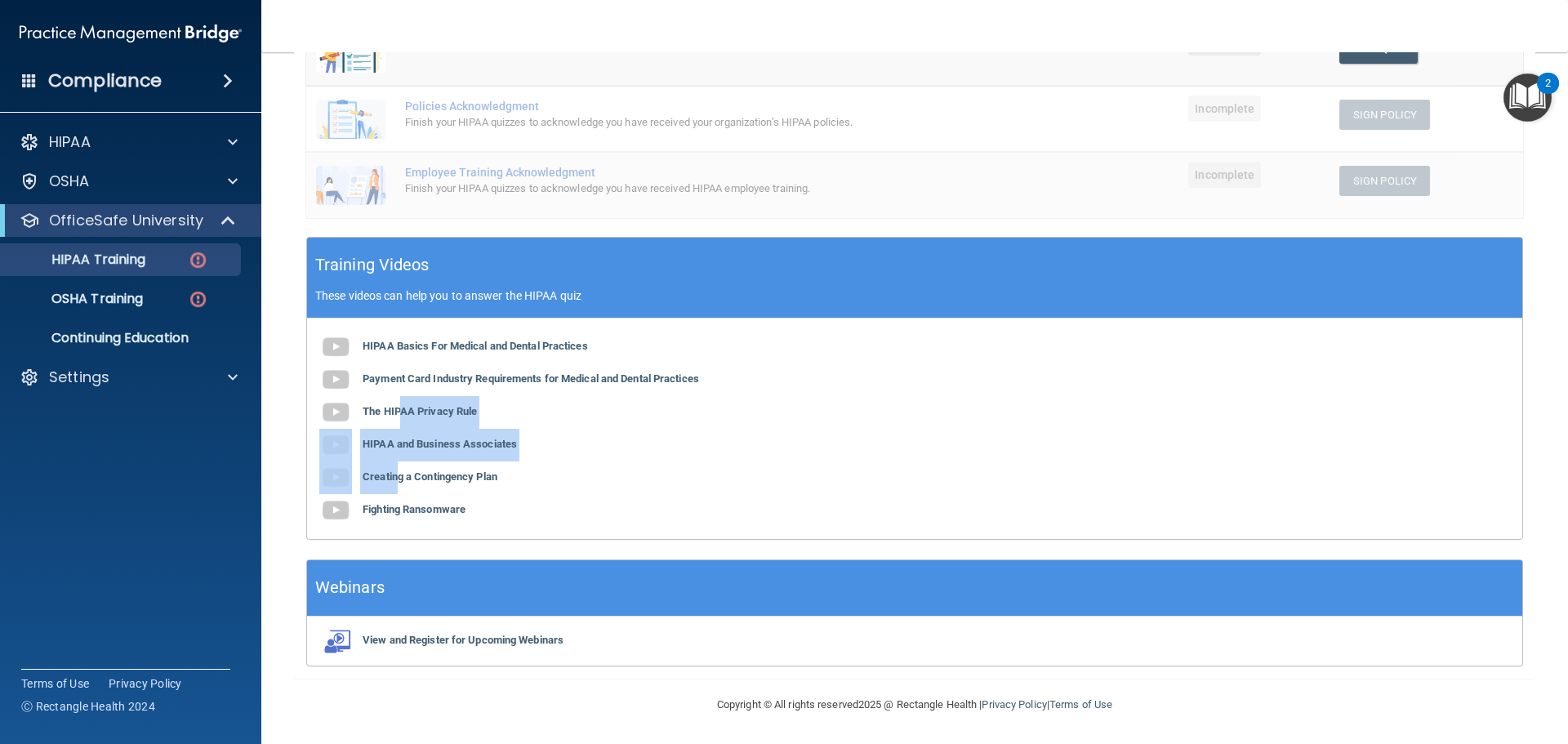
drag, startPoint x: 398, startPoint y: 442, endPoint x: 398, endPoint y: 485, distance: 43.0
click at [398, 484] on div "HIPAA Basics For Medical and Dental Practices Payment Card Industry Requirement…" at bounding box center [915, 428] width 1215 height 221
click at [424, 442] on b "HIPAA and Business Associates" at bounding box center [440, 444] width 155 height 12
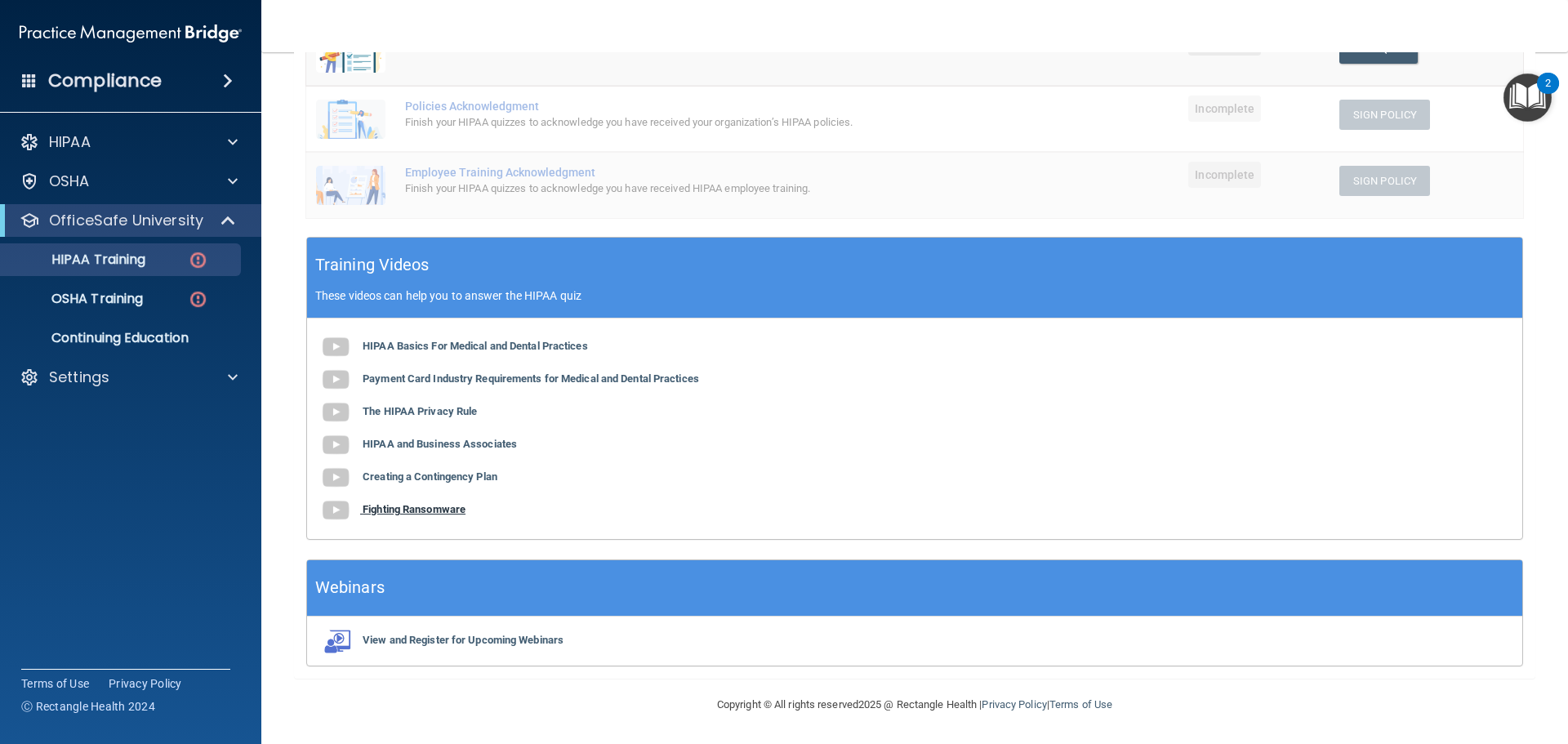
click at [438, 506] on b "Fighting Ransomware" at bounding box center [413, 509] width 103 height 12
click at [456, 406] on b "The HIPAA Privacy Rule" at bounding box center [419, 412] width 114 height 12
click at [424, 380] on b "Payment Card Industry Requirements for Medical and Dental Practices" at bounding box center [530, 378] width 337 height 12
click at [139, 277] on ul "HIPAA Training OSHA Training Continuing Education" at bounding box center [131, 295] width 295 height 118
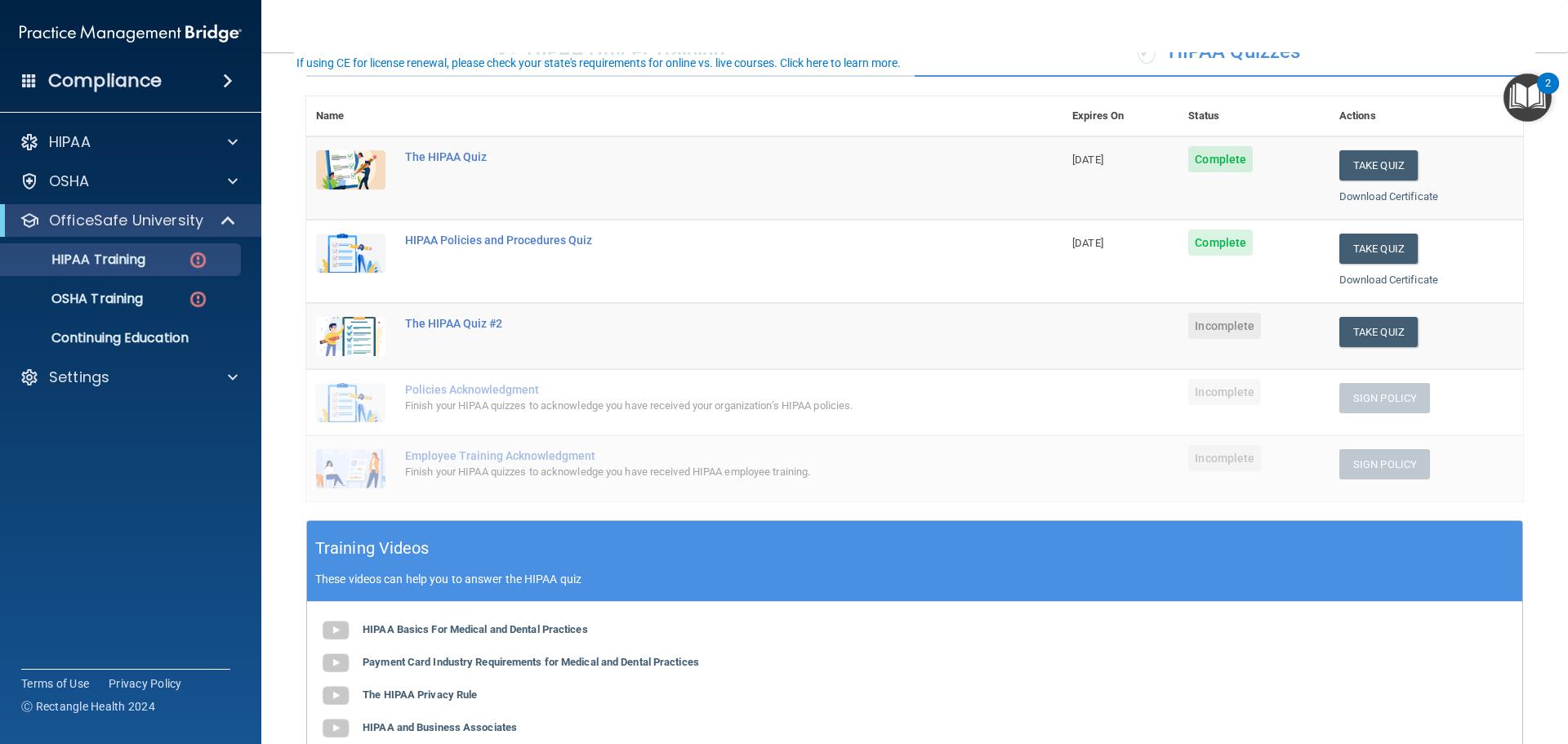
scroll to position [164, 0]
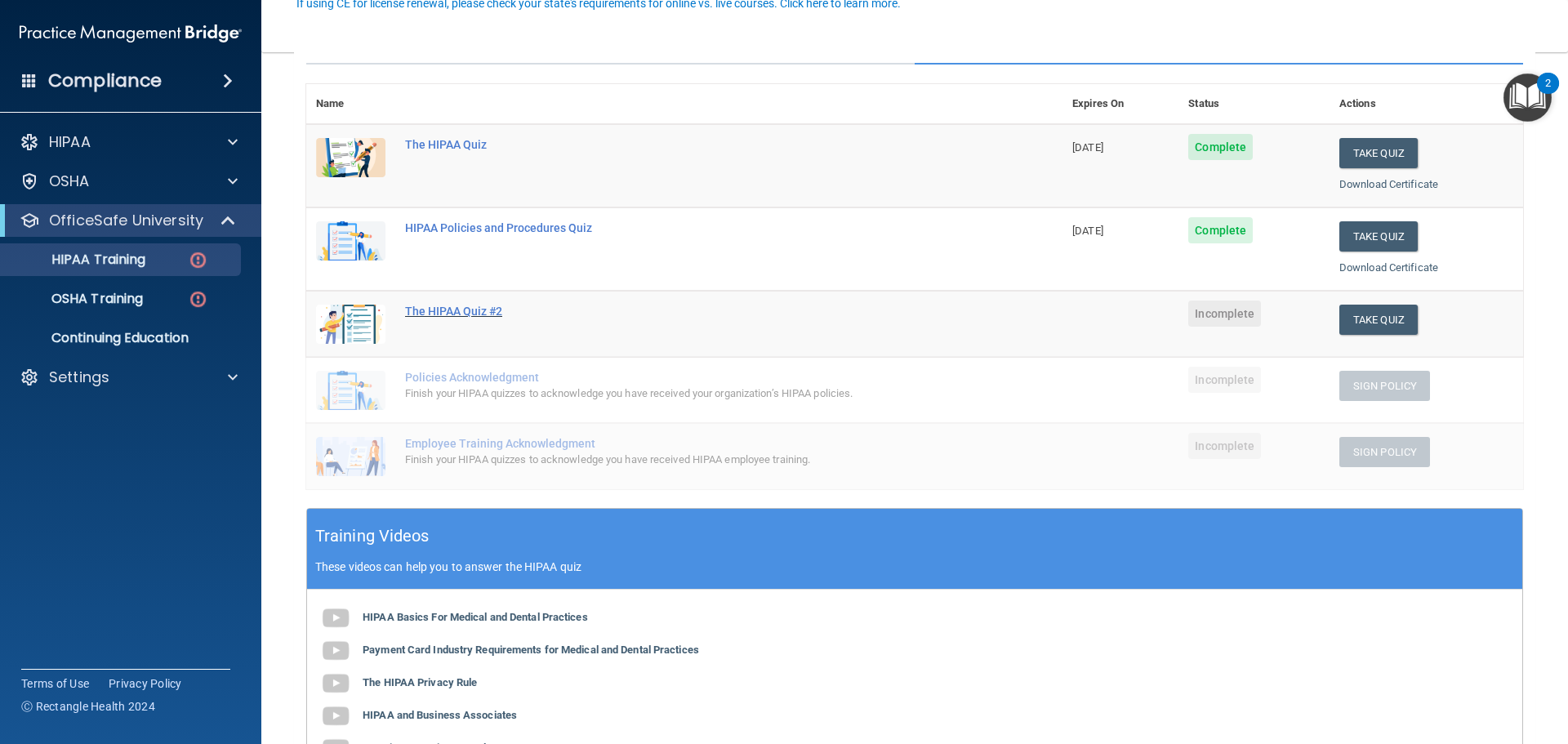
click at [458, 312] on div "The HIPAA Quiz #2" at bounding box center [693, 310] width 576 height 13
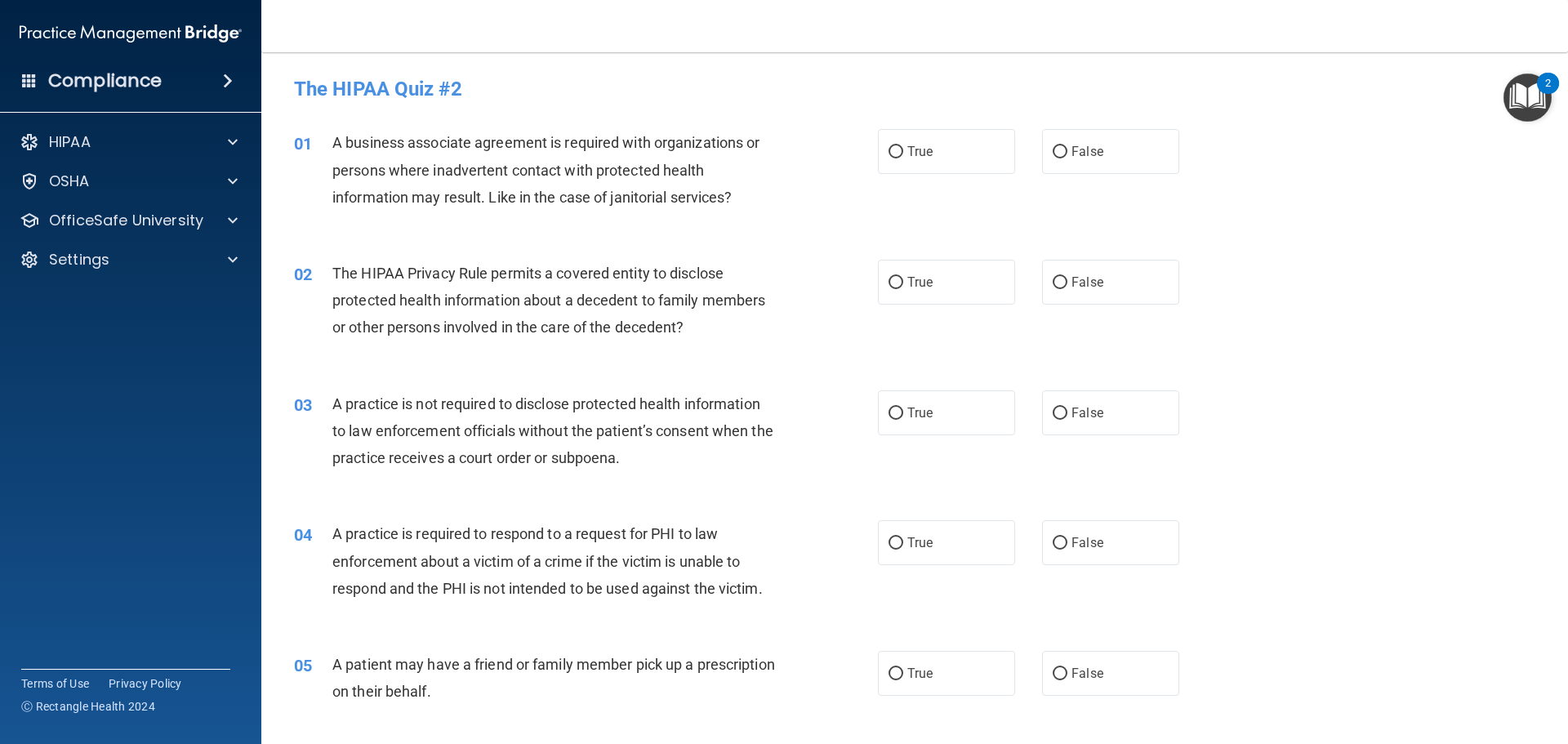
click at [629, 173] on span "A business associate agreement is required with organizations or persons where …" at bounding box center [546, 169] width 427 height 71
click at [628, 172] on span "A business associate agreement is required with organizations or persons where …" at bounding box center [546, 169] width 427 height 71
click at [628, 170] on span "A business associate agreement is required with organizations or persons where …" at bounding box center [546, 169] width 427 height 71
click at [628, 169] on span "A business associate agreement is required with organizations or persons where …" at bounding box center [546, 169] width 427 height 71
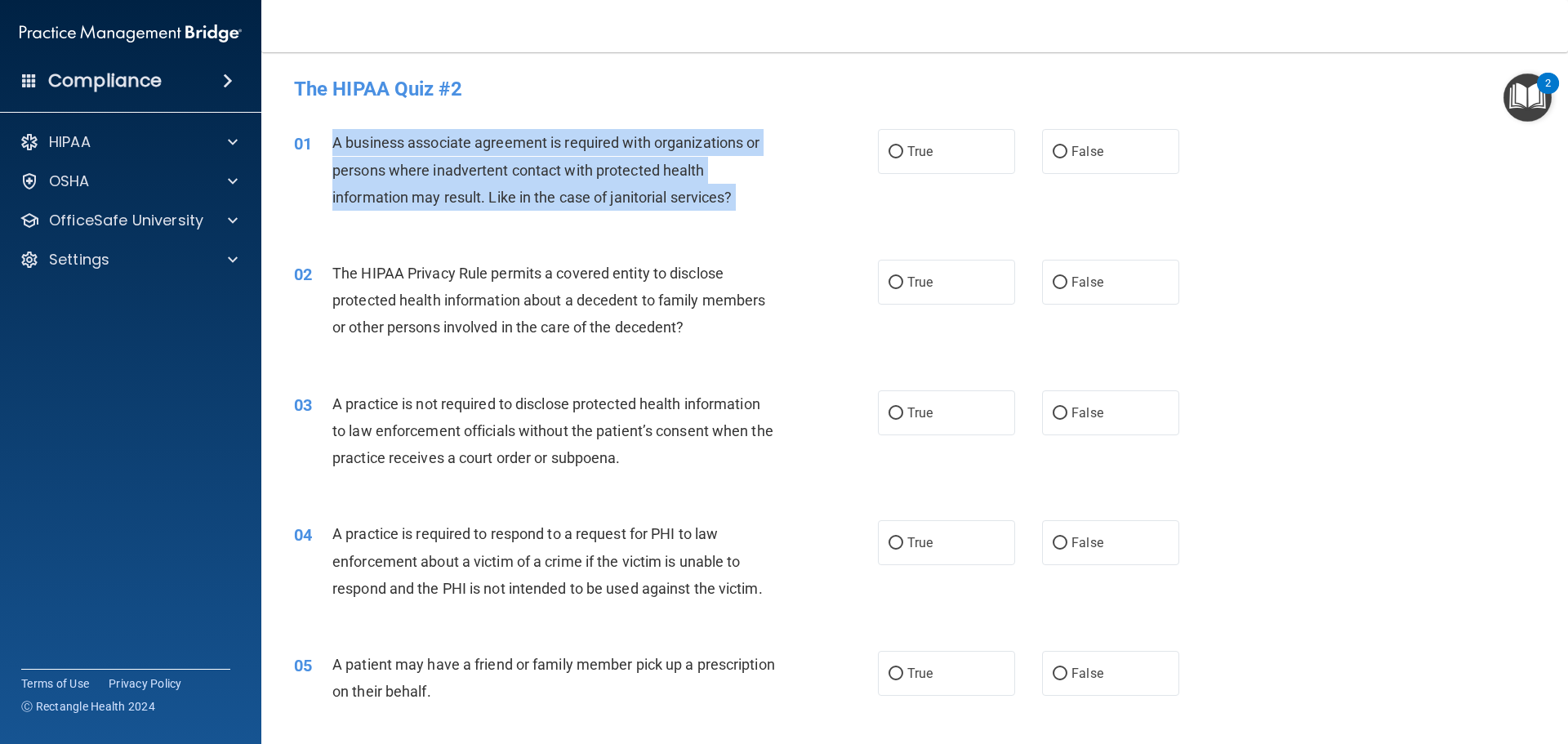
click at [628, 169] on span "A business associate agreement is required with organizations or persons where …" at bounding box center [546, 169] width 427 height 71
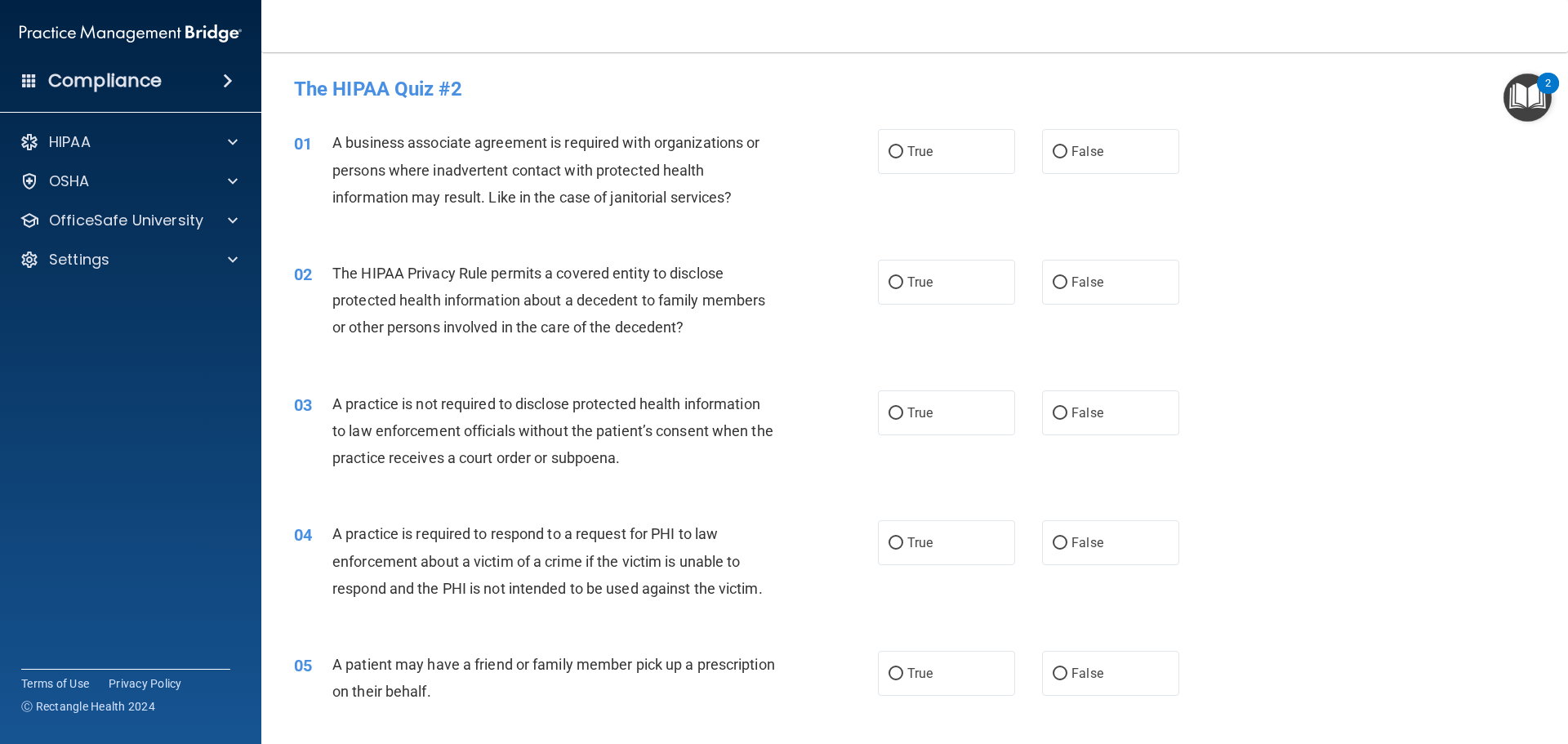
click at [817, 221] on div "01 A business associate agreement is required with organizations or persons whe…" at bounding box center [914, 174] width 1265 height 131
click at [924, 162] on label "True" at bounding box center [946, 151] width 137 height 45
click at [903, 158] on input "True" at bounding box center [895, 152] width 15 height 12
radio input "true"
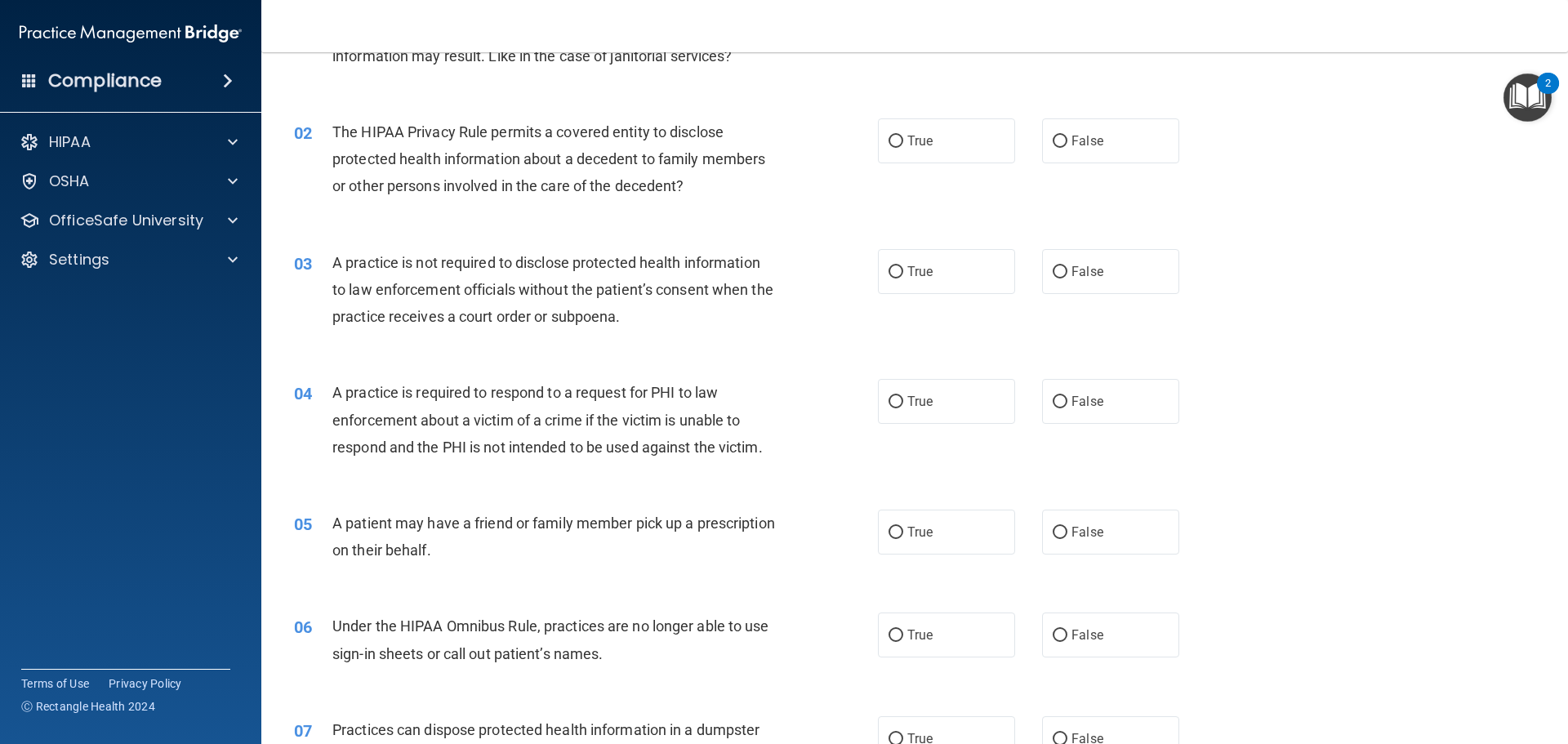
scroll to position [164, 0]
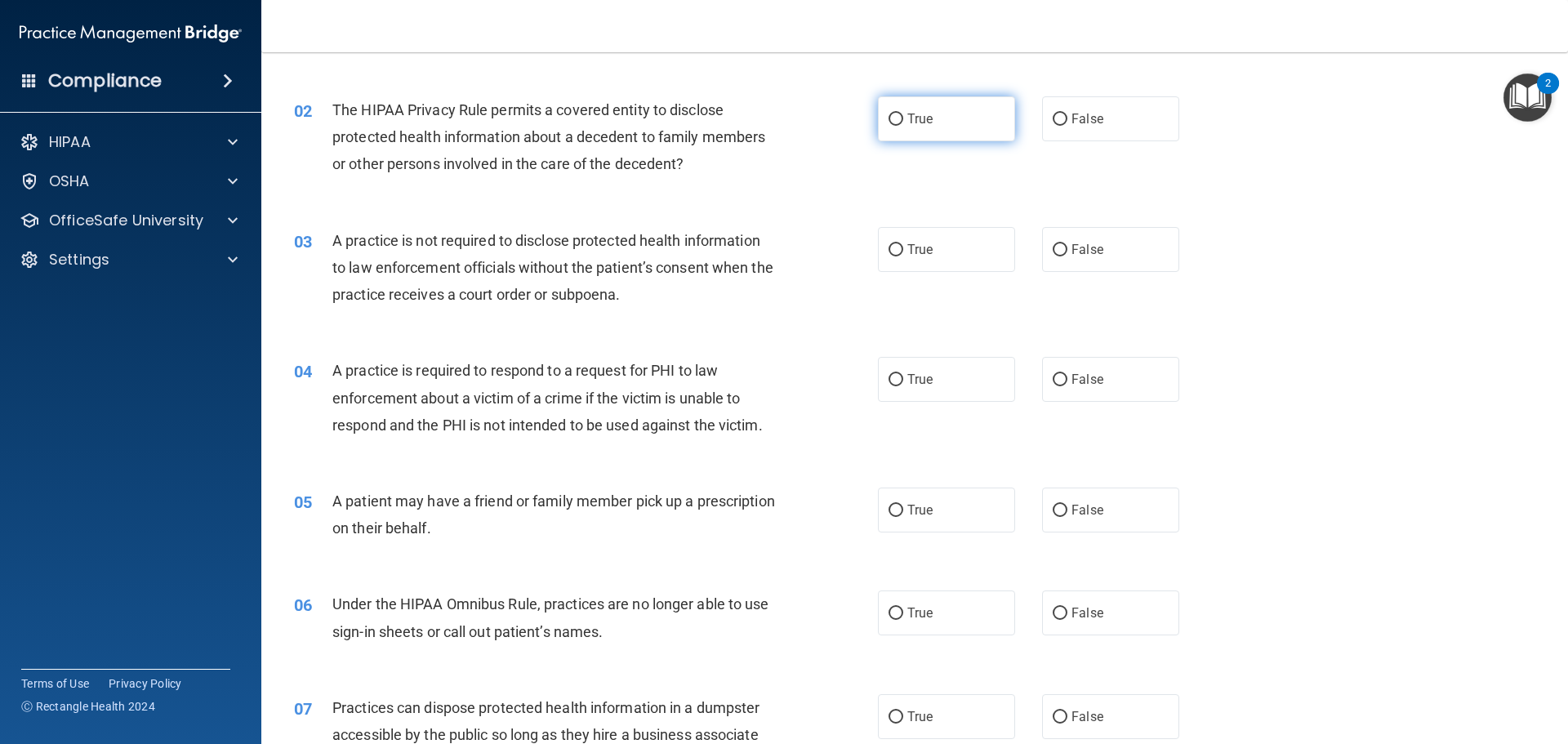
click at [910, 123] on span "True" at bounding box center [920, 119] width 26 height 16
click at [903, 123] on input "True" at bounding box center [895, 120] width 15 height 12
radio input "true"
click at [602, 138] on span "The HIPAA Privacy Rule permits a covered entity to disclose protected health in…" at bounding box center [549, 136] width 433 height 71
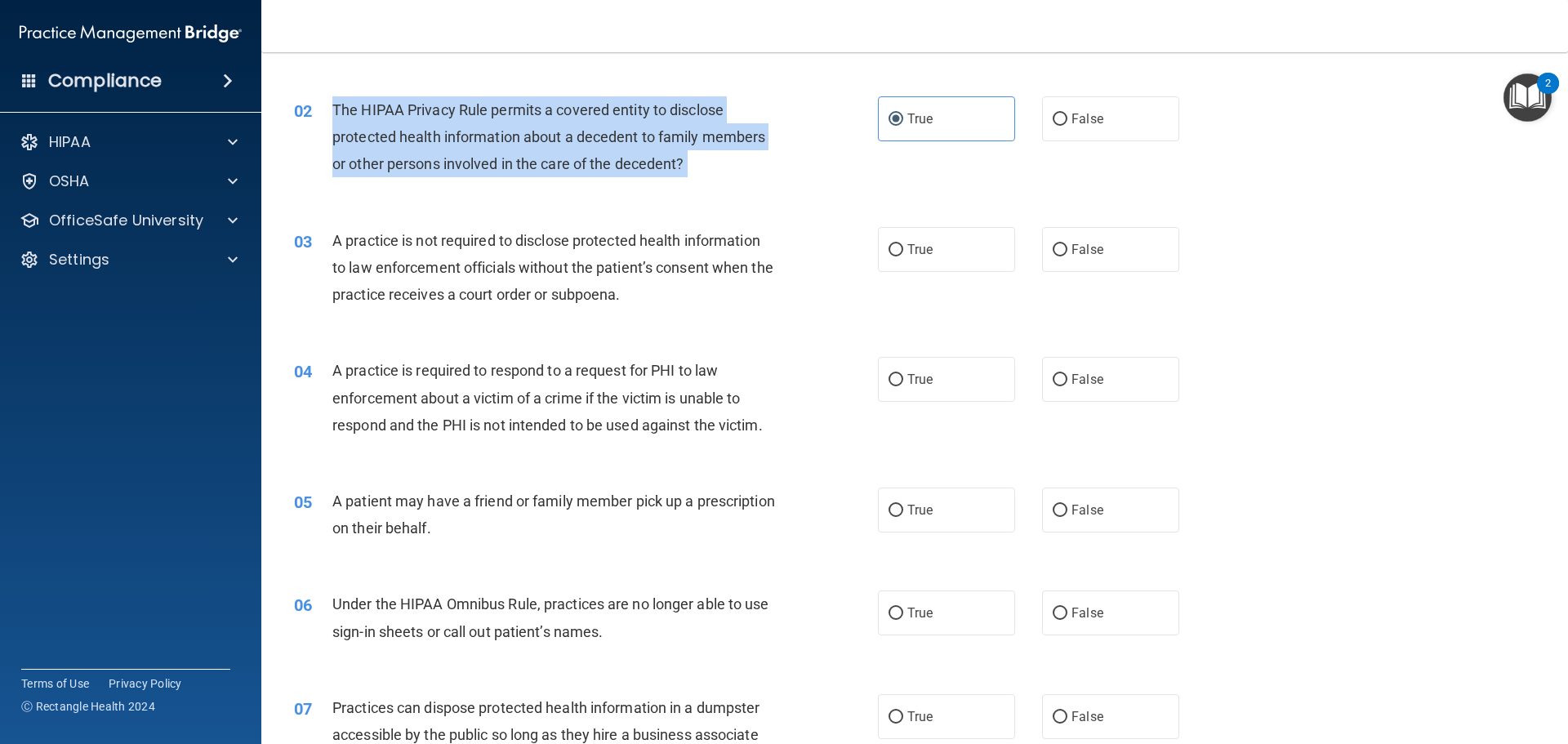
click at [602, 138] on span "The HIPAA Privacy Rule permits a covered entity to disclose protected health in…" at bounding box center [549, 136] width 433 height 71
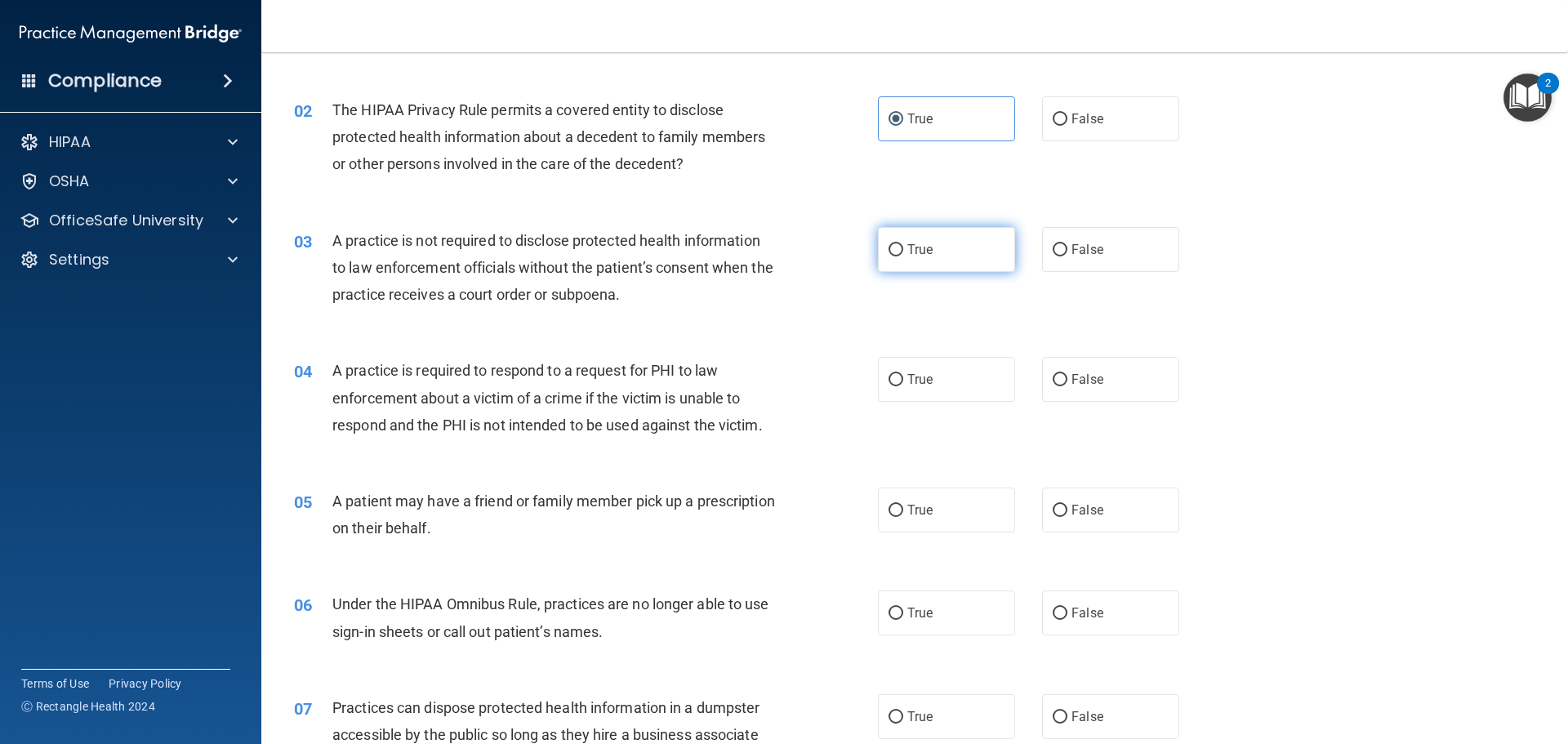
click at [914, 251] on span "True" at bounding box center [920, 250] width 26 height 16
click at [903, 251] on input "True" at bounding box center [895, 251] width 15 height 12
radio input "true"
click at [796, 323] on div "03 A practice is not required to disclose protected health information to law e…" at bounding box center [914, 272] width 1265 height 131
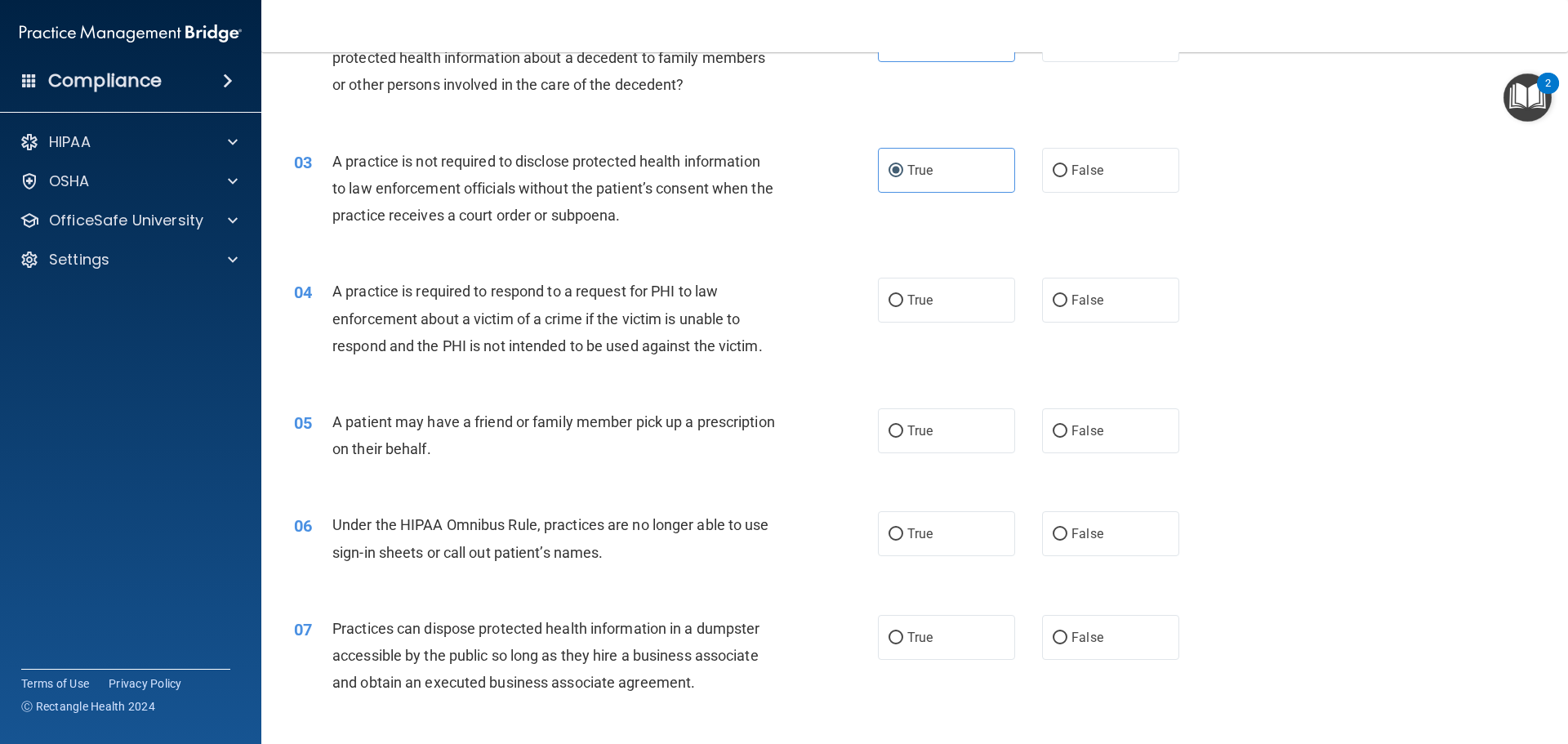
scroll to position [245, 0]
click at [593, 201] on div "A practice is not required to disclose protected health information to law enfo…" at bounding box center [560, 186] width 456 height 82
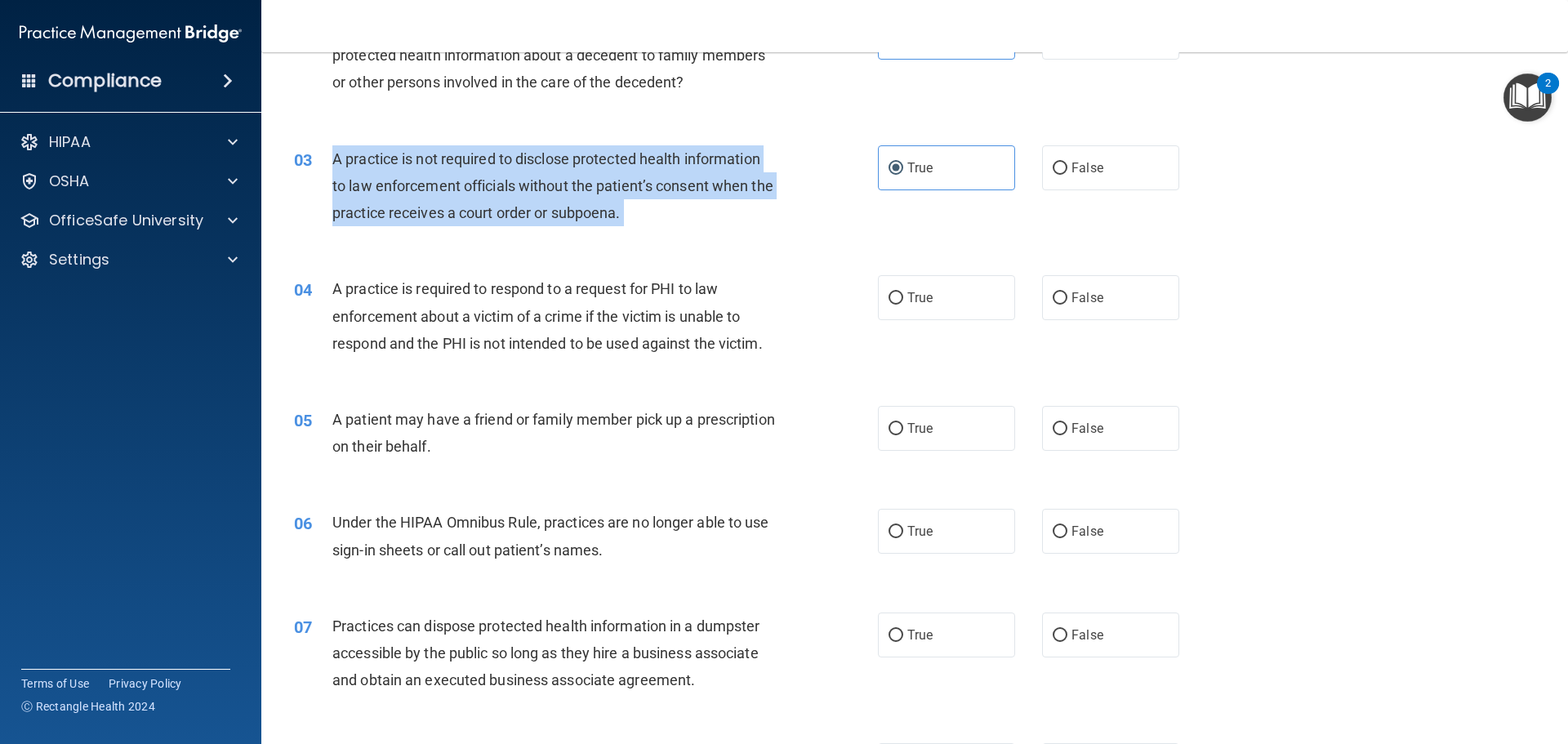
click at [593, 201] on div "A practice is not required to disclose protected health information to law enfo…" at bounding box center [560, 186] width 456 height 82
click at [814, 231] on div "03 A practice is not required to disclose protected health information to law e…" at bounding box center [586, 190] width 633 height 90
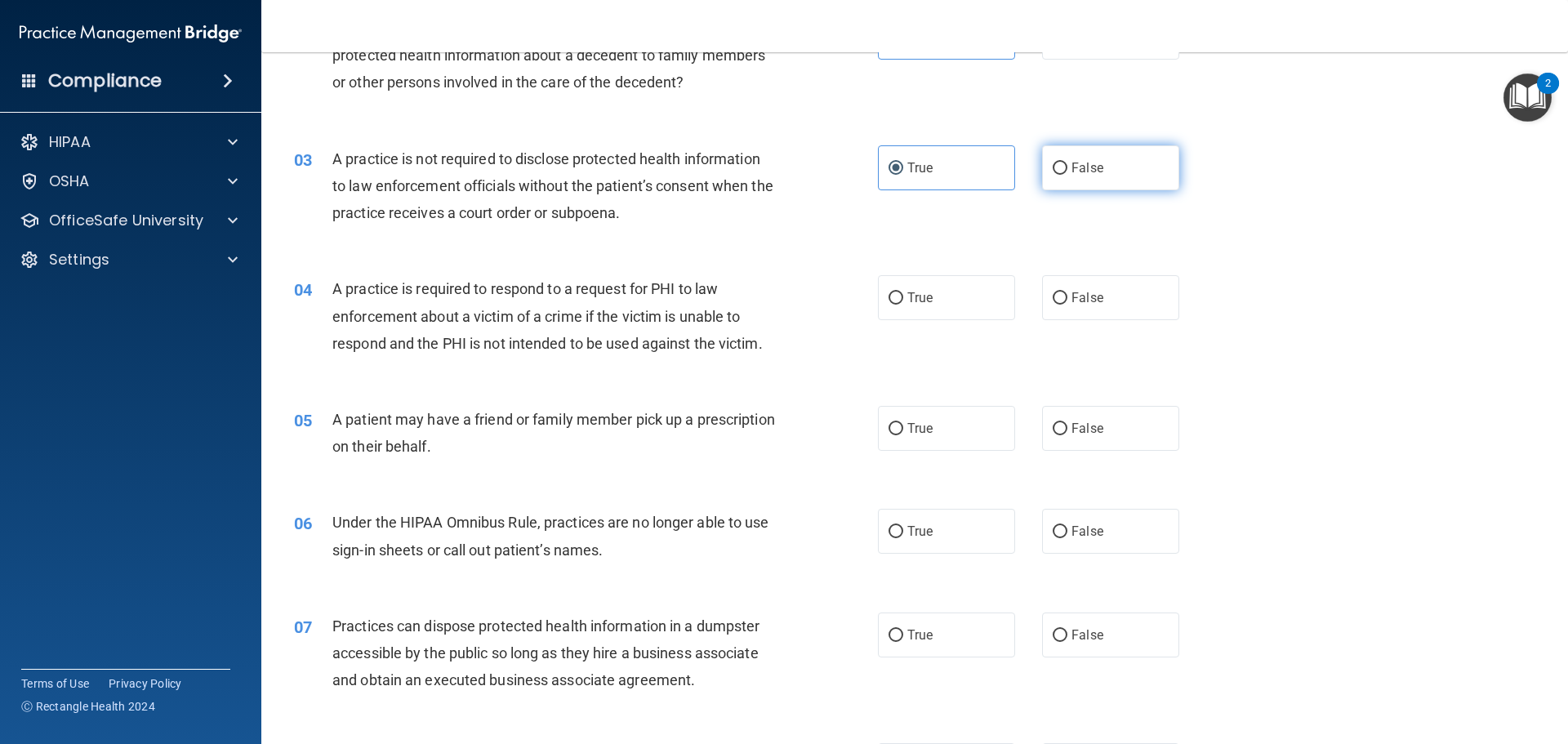
click at [1138, 169] on label "False" at bounding box center [1111, 167] width 137 height 45
click at [1068, 169] on input "False" at bounding box center [1060, 169] width 15 height 12
radio input "true"
radio input "false"
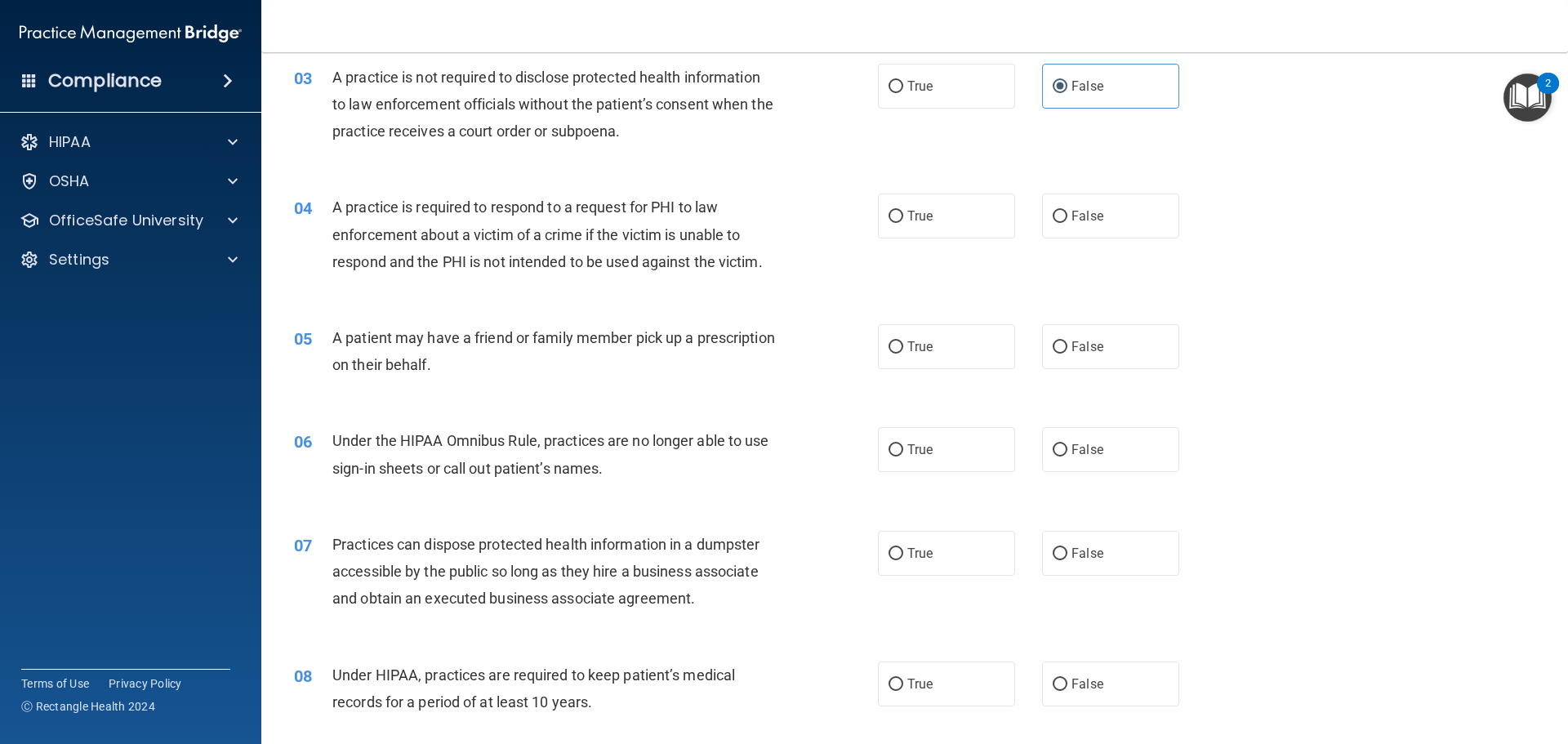
scroll to position [408, 0]
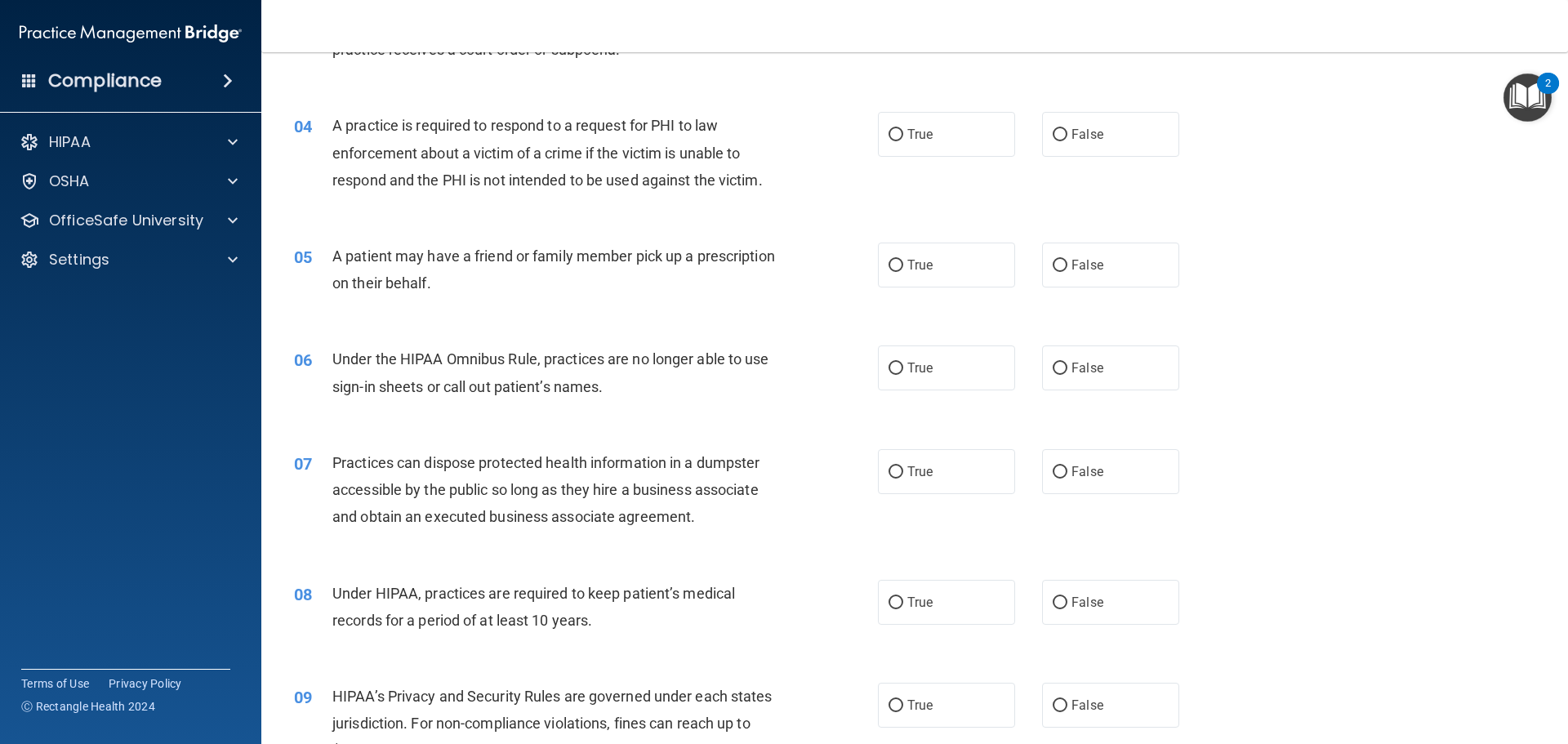
click at [580, 156] on span "A practice is required to respond to a request for PHI to law enforcement about…" at bounding box center [547, 152] width 430 height 71
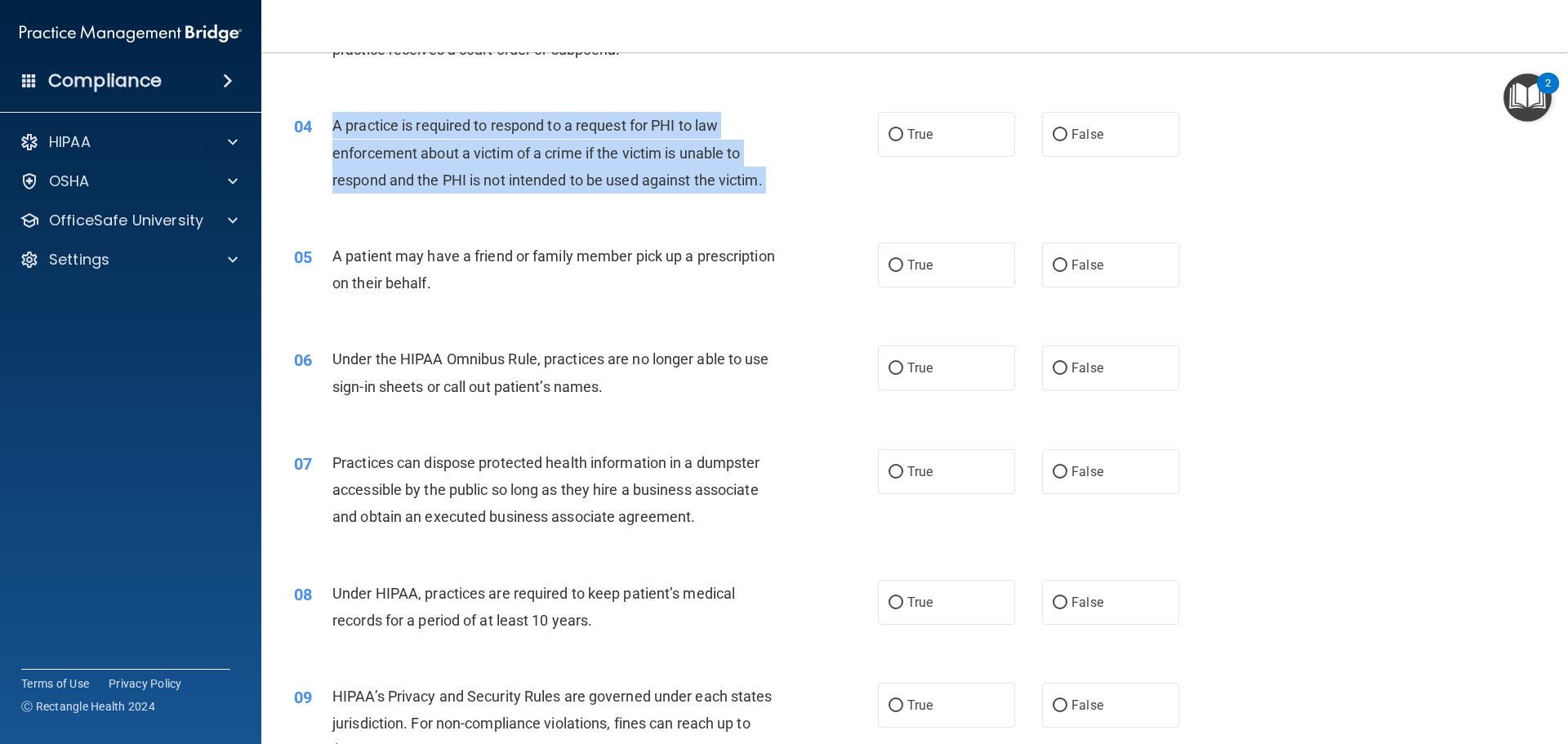
click at [580, 156] on span "A practice is required to respond to a request for PHI to law enforcement about…" at bounding box center [547, 152] width 430 height 71
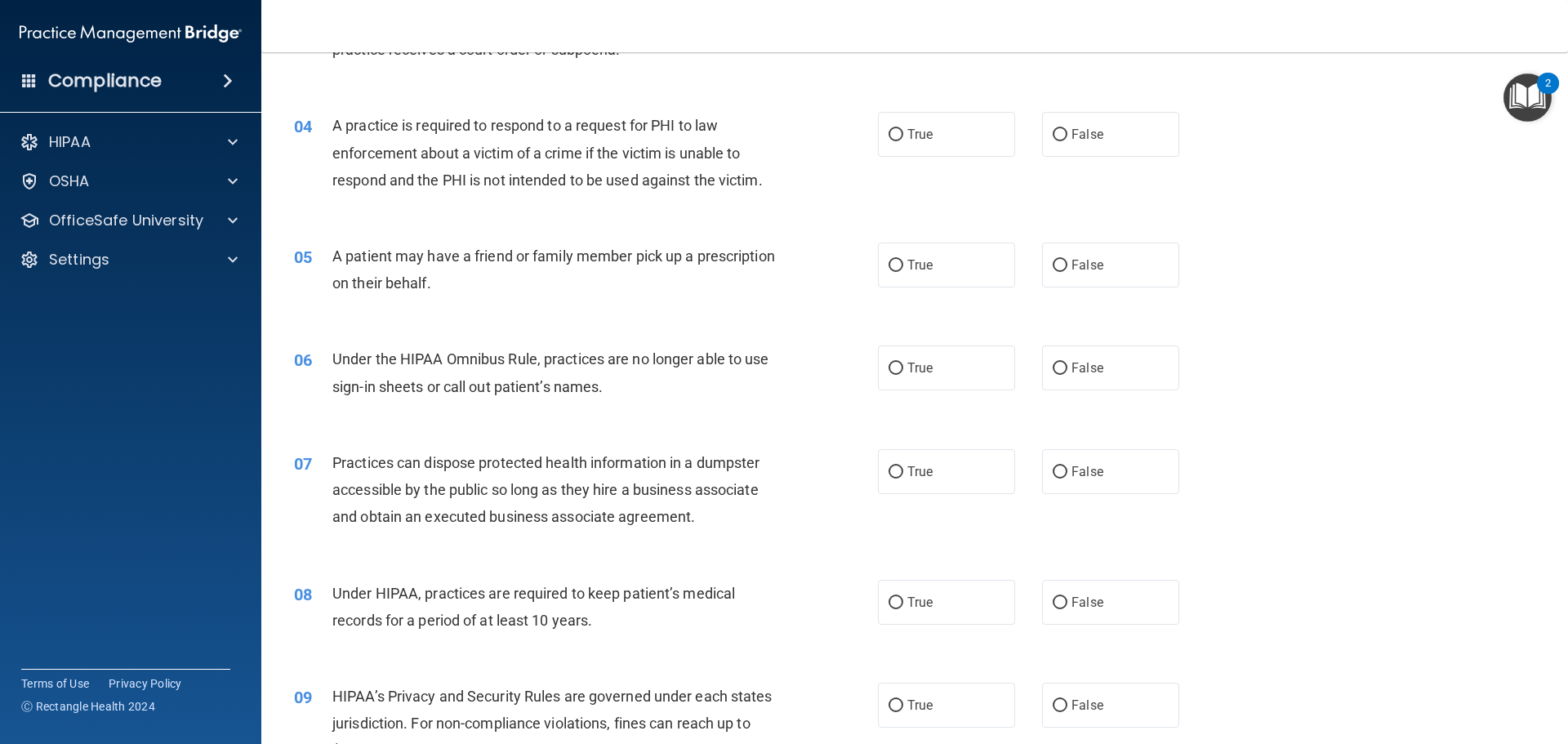
click at [609, 109] on div "04 A practice is required to respond to a request for PHI to law enforcement ab…" at bounding box center [914, 157] width 1265 height 131
click at [1066, 124] on label "False" at bounding box center [1111, 134] width 137 height 45
click at [1066, 129] on input "False" at bounding box center [1060, 135] width 15 height 12
radio input "true"
drag, startPoint x: 464, startPoint y: 246, endPoint x: 463, endPoint y: 254, distance: 8.1
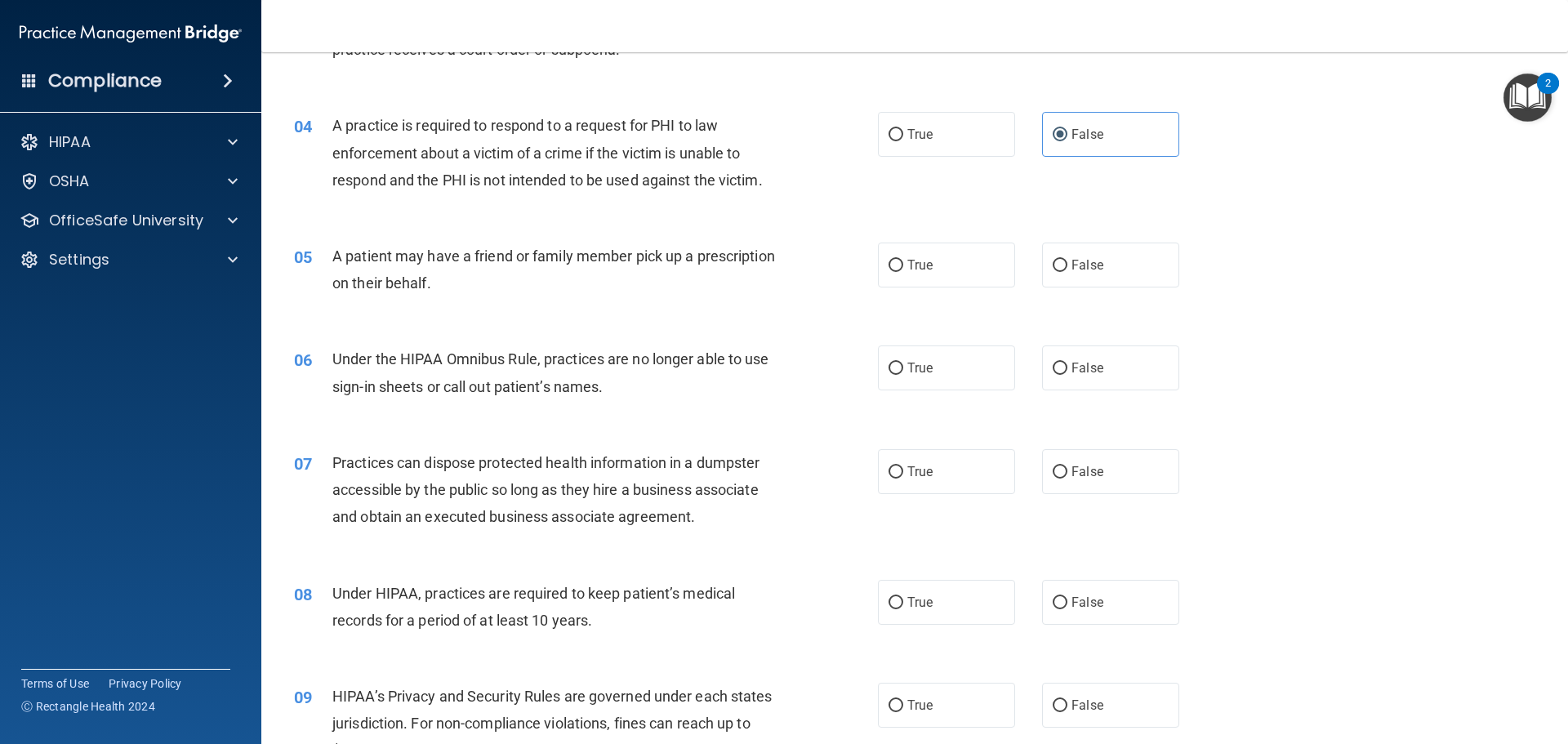
click at [463, 252] on div "A patient may have a friend or family member pick up a prescription on their be…" at bounding box center [560, 269] width 456 height 54
click at [463, 254] on span "A patient may have a friend or family member pick up a prescription on their be…" at bounding box center [553, 269] width 442 height 44
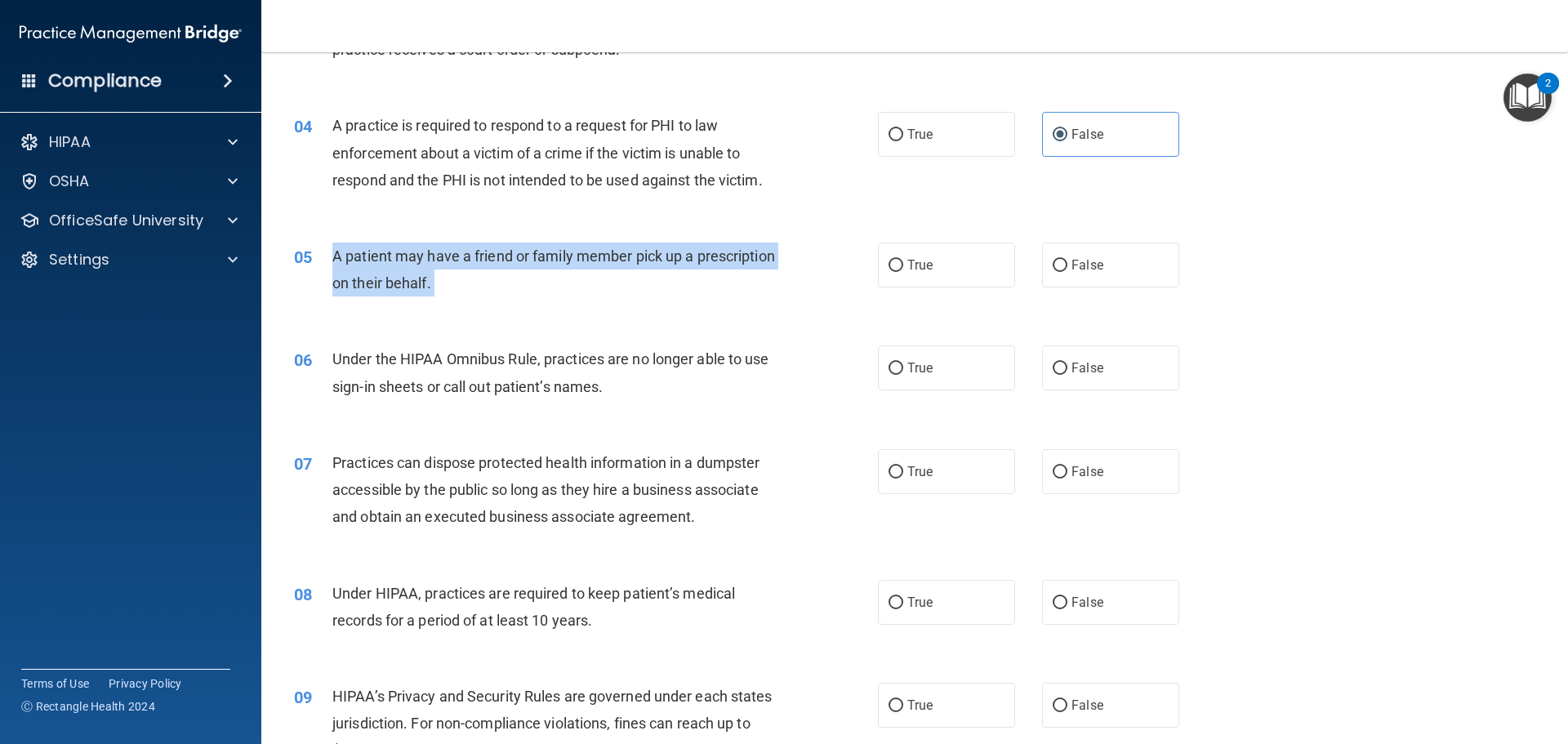
click at [463, 254] on span "A patient may have a friend or family member pick up a prescription on their be…" at bounding box center [553, 269] width 442 height 44
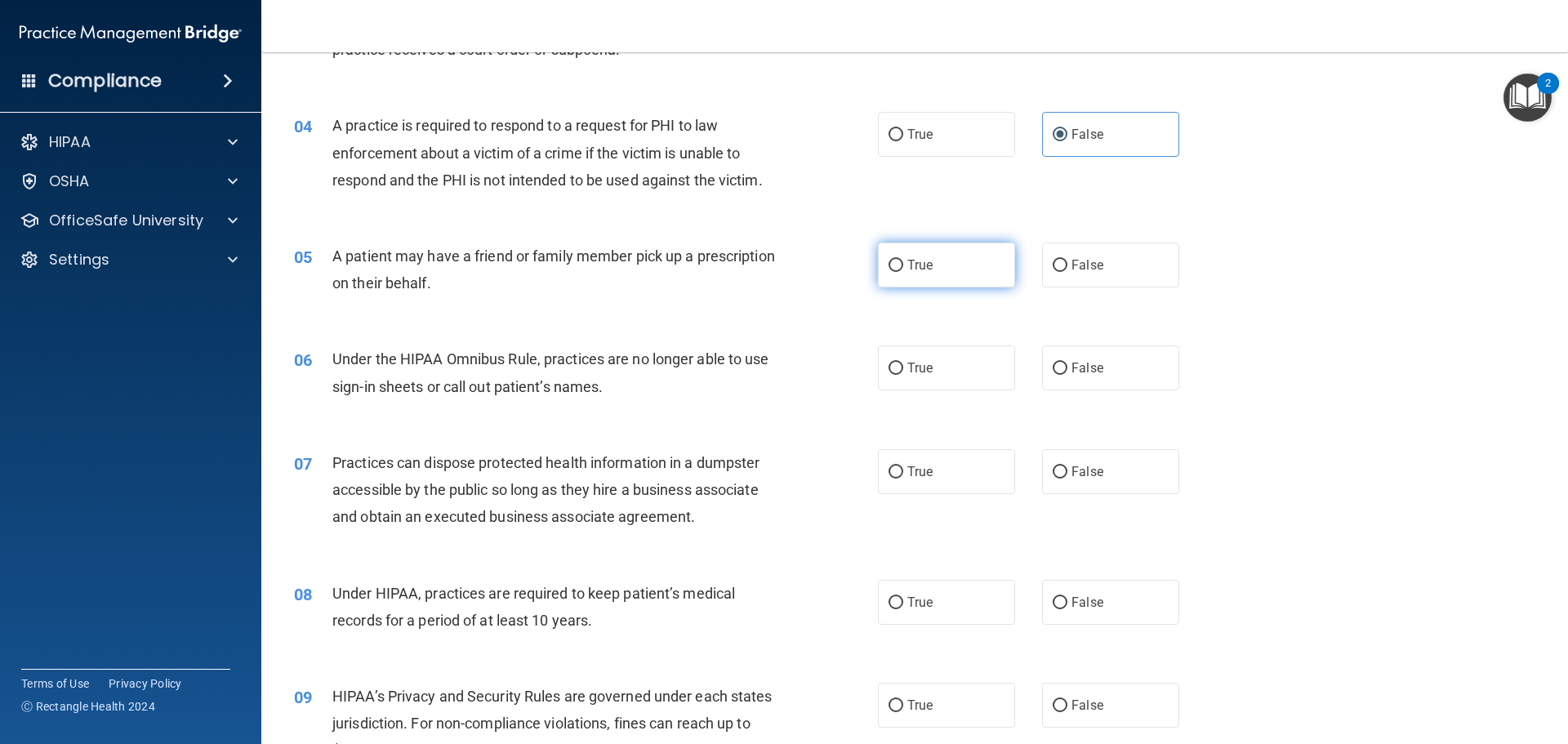
click at [957, 267] on label "True" at bounding box center [946, 265] width 137 height 45
click at [903, 267] on input "True" at bounding box center [895, 266] width 15 height 12
radio input "true"
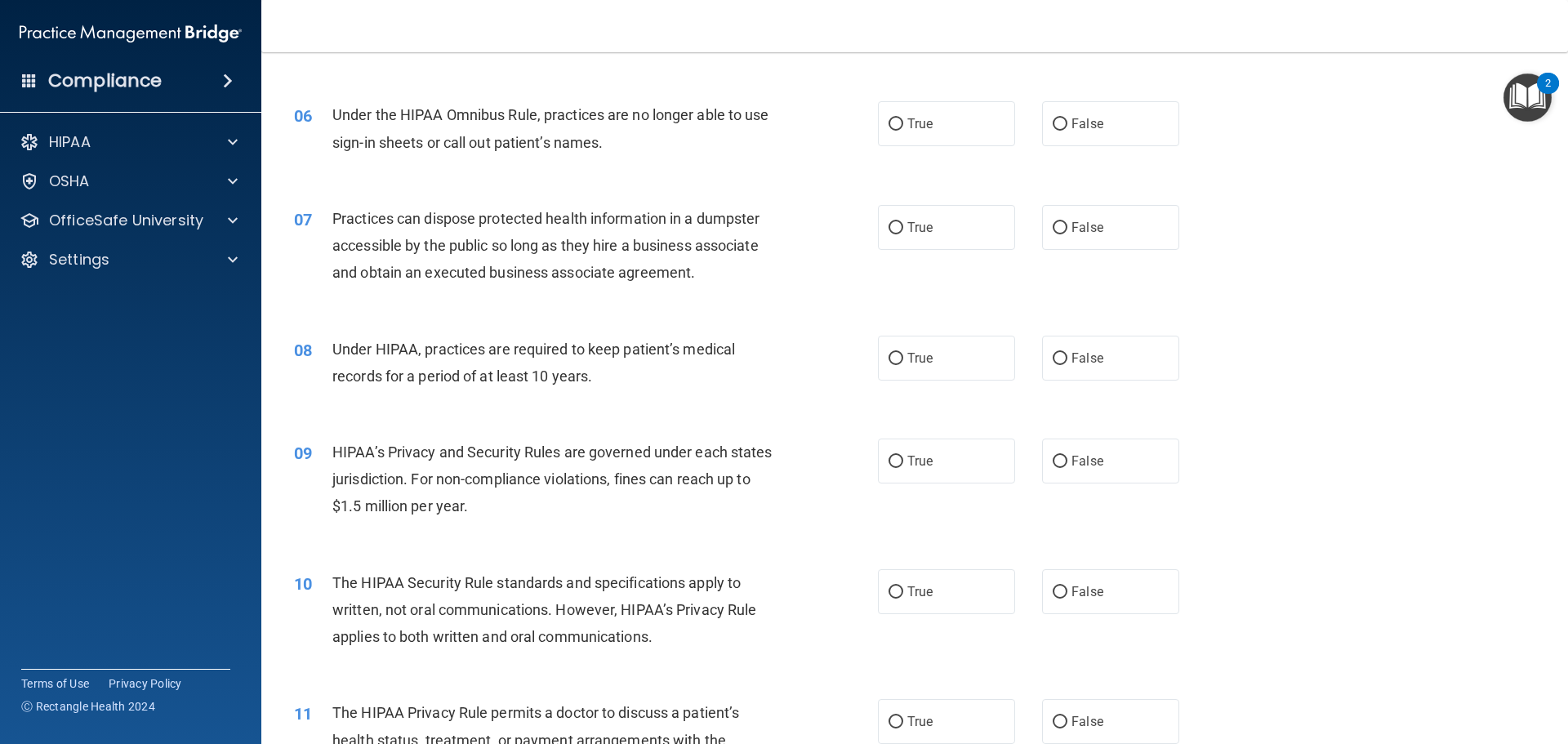
scroll to position [653, 0]
click at [560, 109] on span "Under the HIPAA Omnibus Rule, practices are no longer able to use sign-in sheet…" at bounding box center [551, 128] width 437 height 44
click at [562, 117] on span "Under the HIPAA Omnibus Rule, practices are no longer able to use sign-in sheet…" at bounding box center [551, 128] width 437 height 44
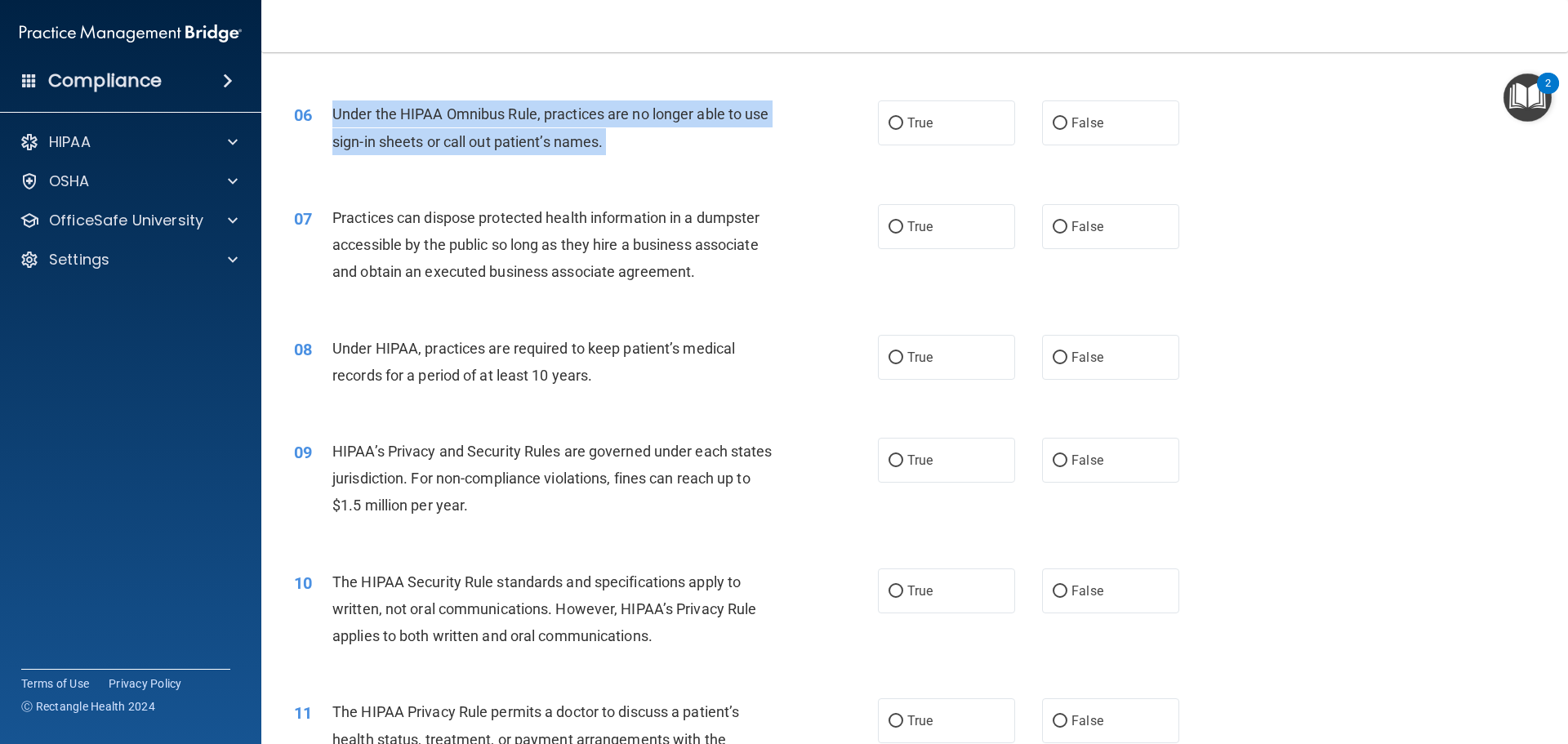
click at [562, 117] on span "Under the HIPAA Omnibus Rule, practices are no longer able to use sign-in sheet…" at bounding box center [551, 128] width 437 height 44
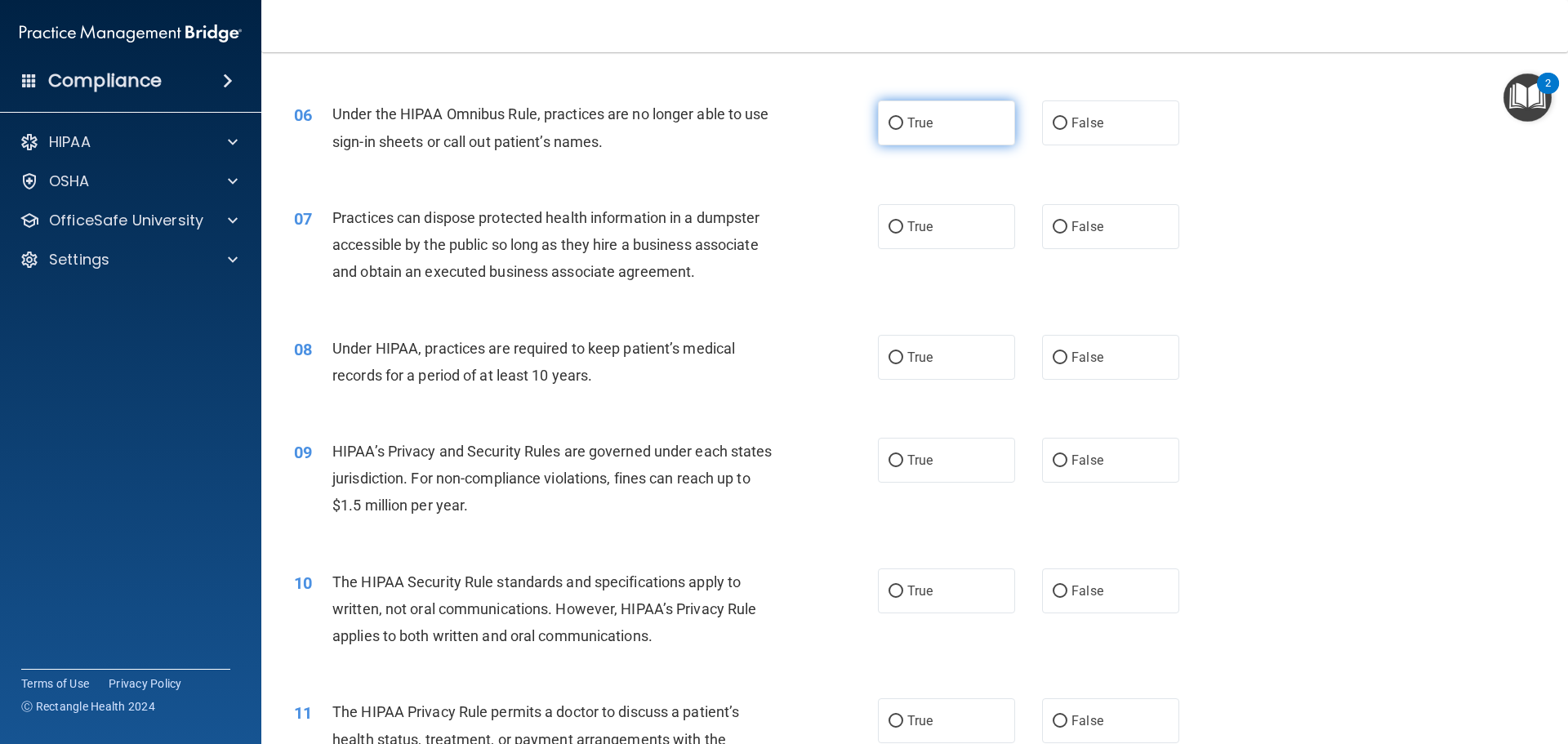
click at [971, 143] on label "True" at bounding box center [946, 122] width 137 height 45
click at [903, 130] on input "True" at bounding box center [895, 124] width 15 height 12
radio input "true"
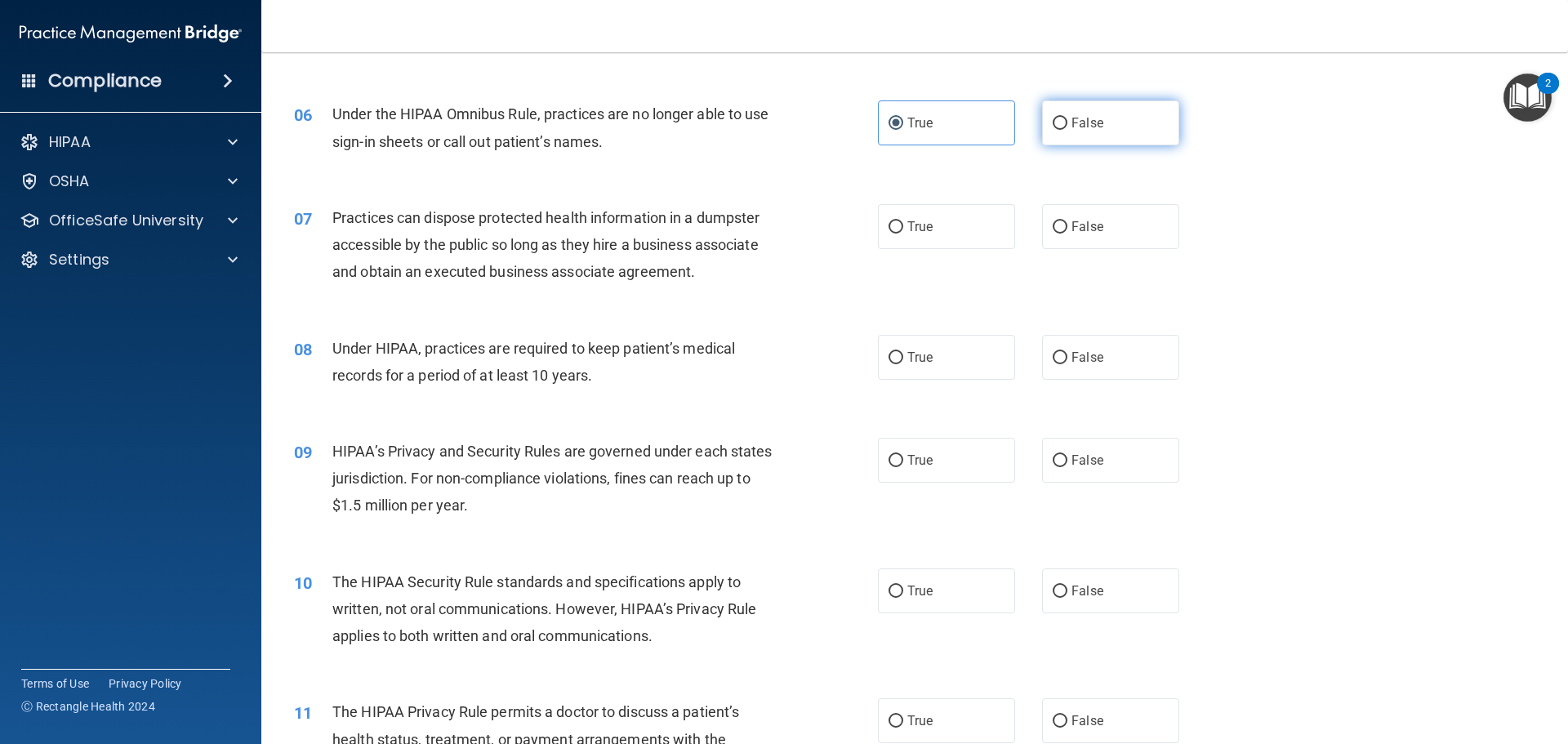
click at [1105, 115] on label "False" at bounding box center [1111, 122] width 137 height 45
click at [1068, 118] on input "False" at bounding box center [1060, 124] width 15 height 12
radio input "true"
click at [1061, 143] on label "False" at bounding box center [1111, 122] width 137 height 45
click at [1061, 130] on input "False" at bounding box center [1060, 124] width 15 height 12
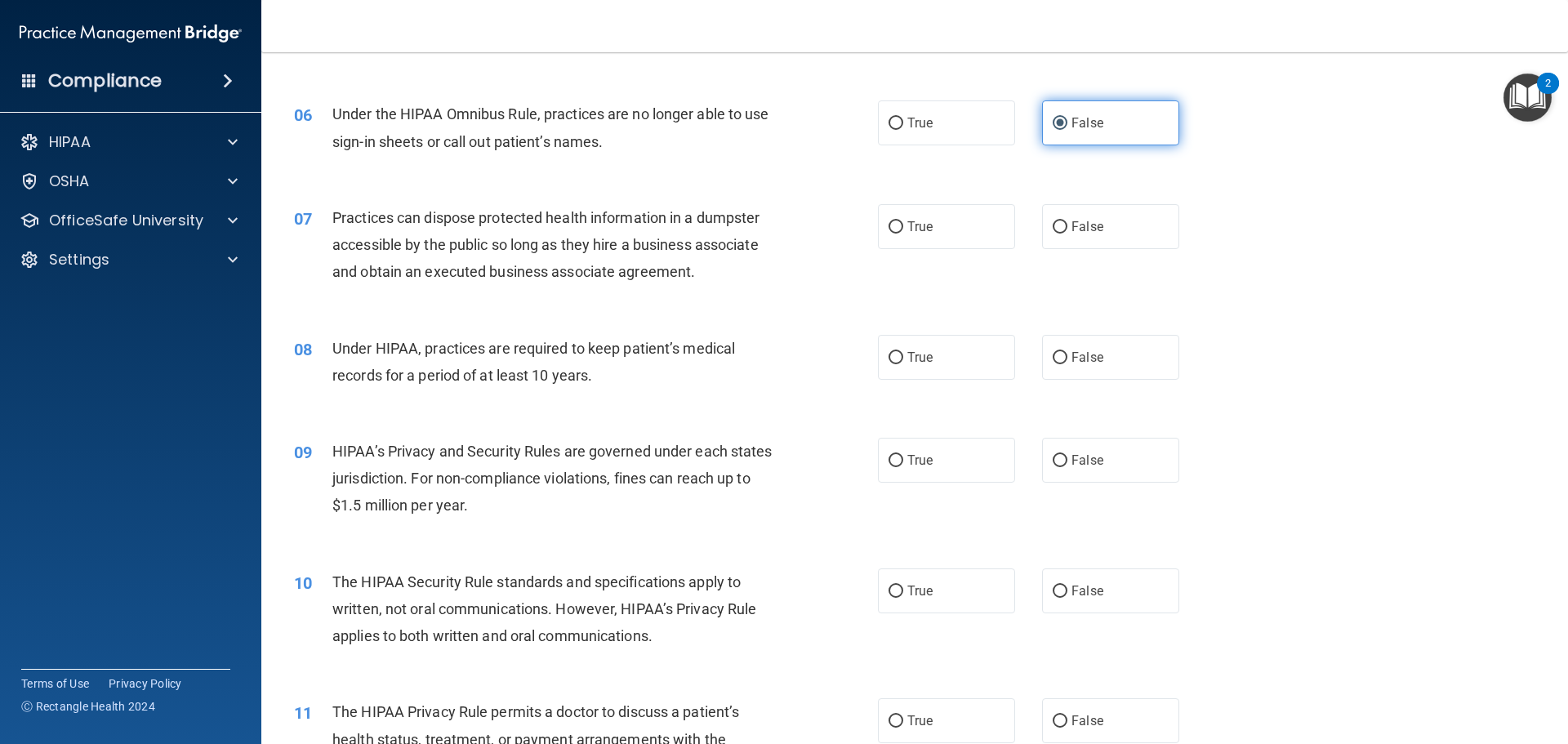
click at [1062, 127] on label "False" at bounding box center [1111, 122] width 137 height 45
click at [1062, 127] on input "False" at bounding box center [1060, 124] width 15 height 12
click at [1071, 123] on span "False" at bounding box center [1087, 123] width 32 height 16
click at [1066, 123] on input "False" at bounding box center [1060, 124] width 15 height 12
click at [1071, 123] on span "False" at bounding box center [1087, 123] width 32 height 16
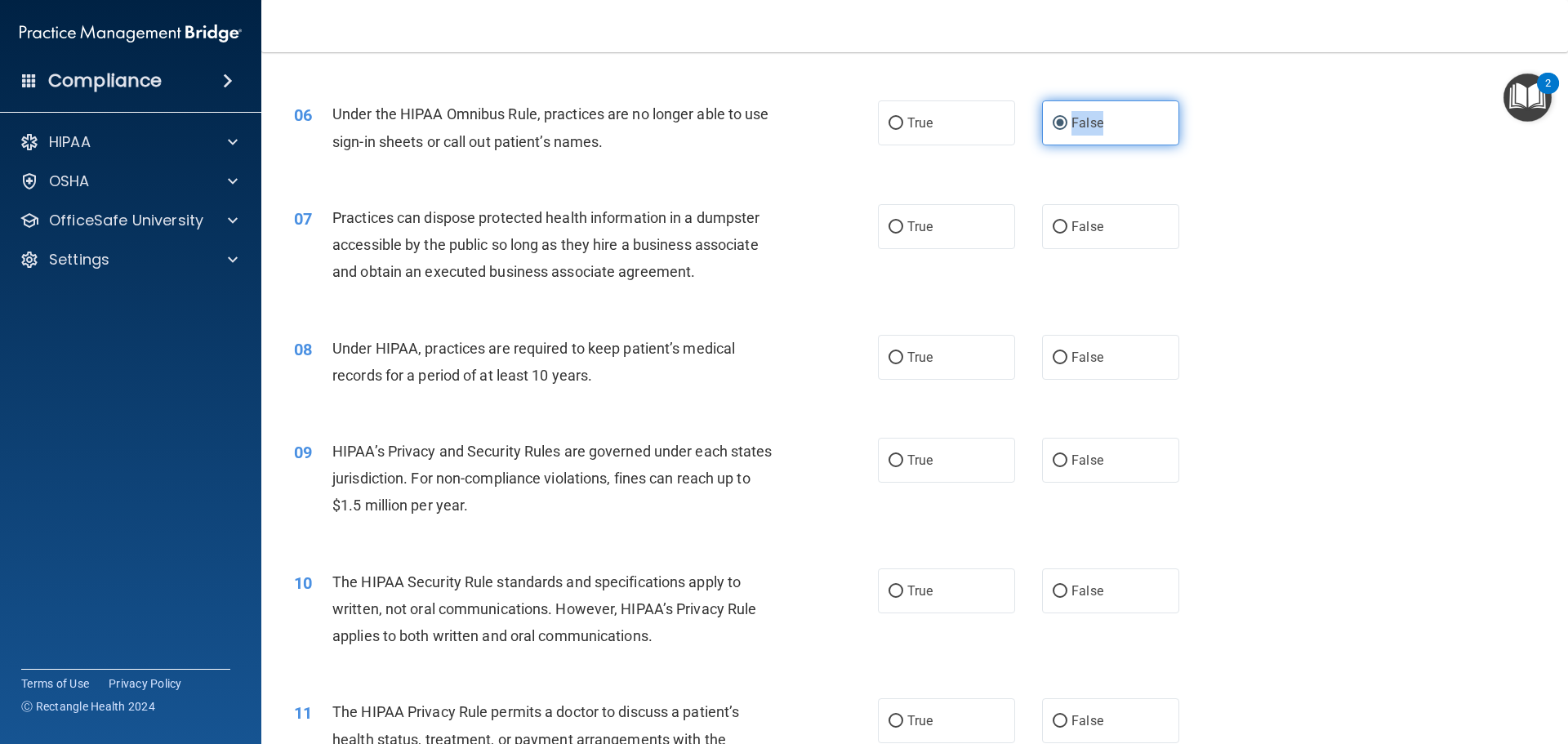
click at [1066, 123] on input "False" at bounding box center [1060, 124] width 15 height 12
click at [1071, 123] on span "False" at bounding box center [1087, 123] width 32 height 16
click at [1065, 123] on input "False" at bounding box center [1060, 124] width 15 height 12
click at [1053, 114] on label "False" at bounding box center [1111, 122] width 137 height 45
click at [1053, 118] on input "False" at bounding box center [1060, 124] width 15 height 12
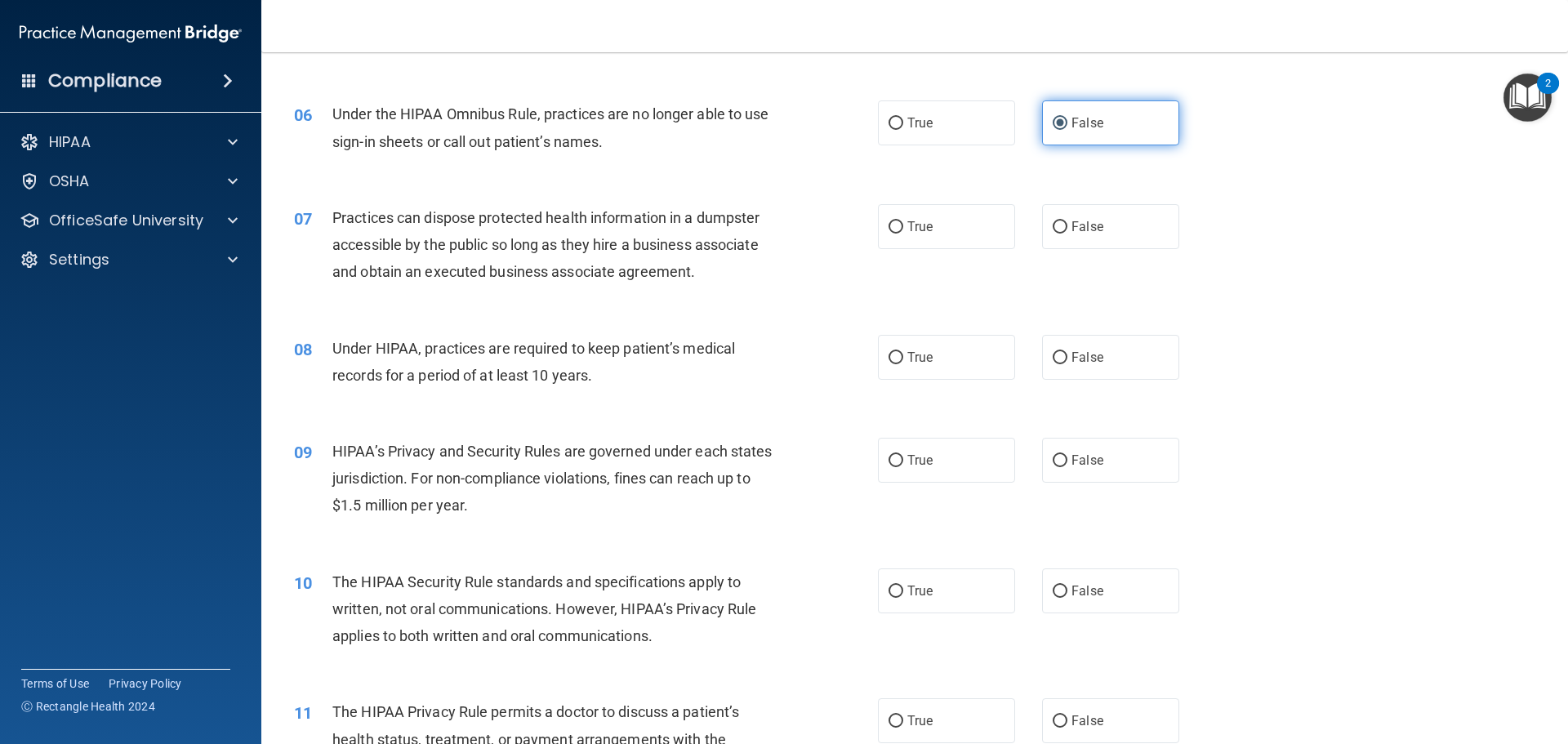
click at [1053, 125] on input "False" at bounding box center [1060, 124] width 15 height 12
click at [676, 162] on div "06 Under the HIPAA Omnibus Rule, practices are no longer able to use sign-in sh…" at bounding box center [586, 131] width 633 height 62
click at [562, 153] on div "Under the HIPAA Omnibus Rule, practices are no longer able to use sign-in sheet…" at bounding box center [560, 127] width 456 height 54
click at [556, 124] on div "Under the HIPAA Omnibus Rule, practices are no longer able to use sign-in sheet…" at bounding box center [560, 127] width 456 height 54
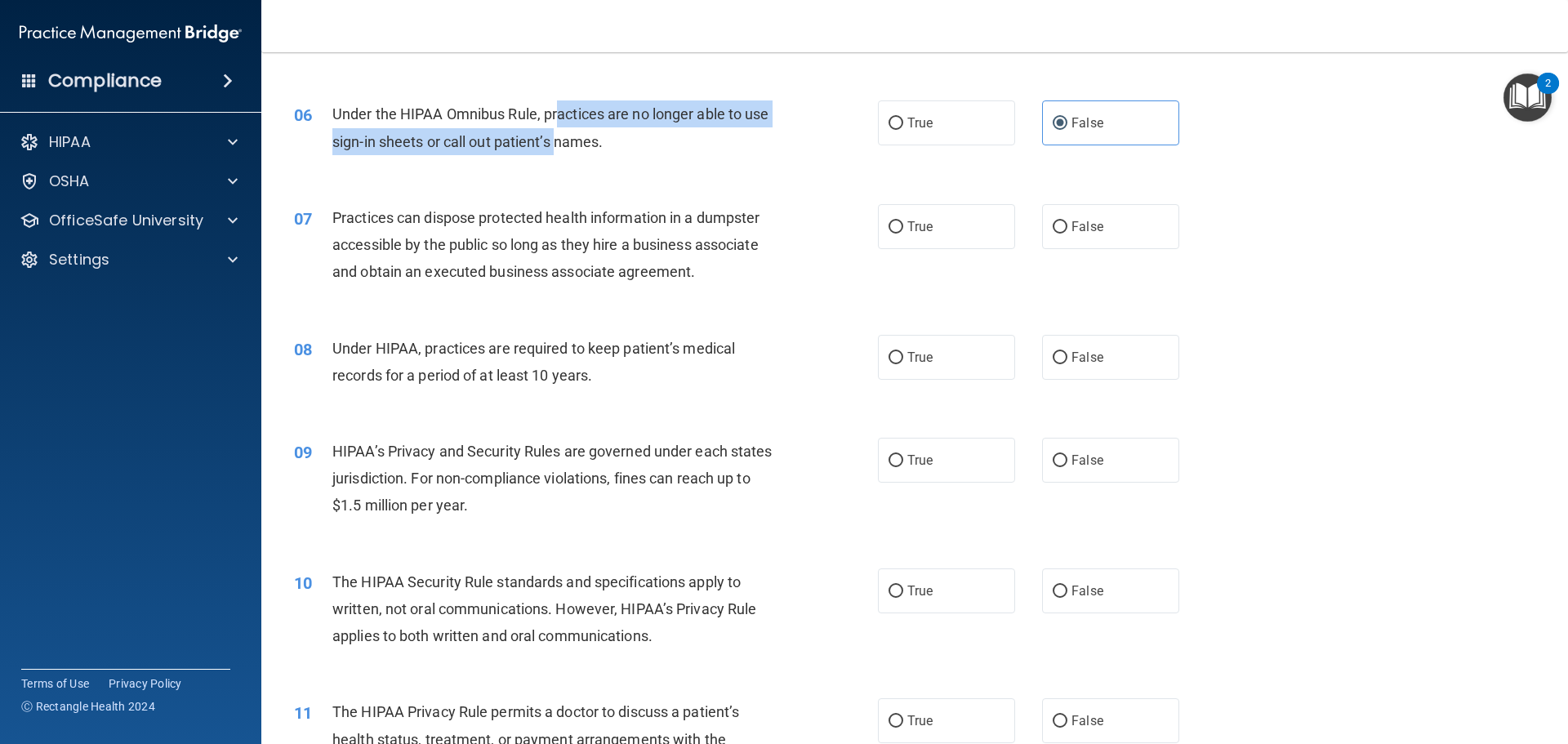
click at [556, 120] on span "Under the HIPAA Omnibus Rule, practices are no longer able to use sign-in sheet…" at bounding box center [551, 128] width 437 height 44
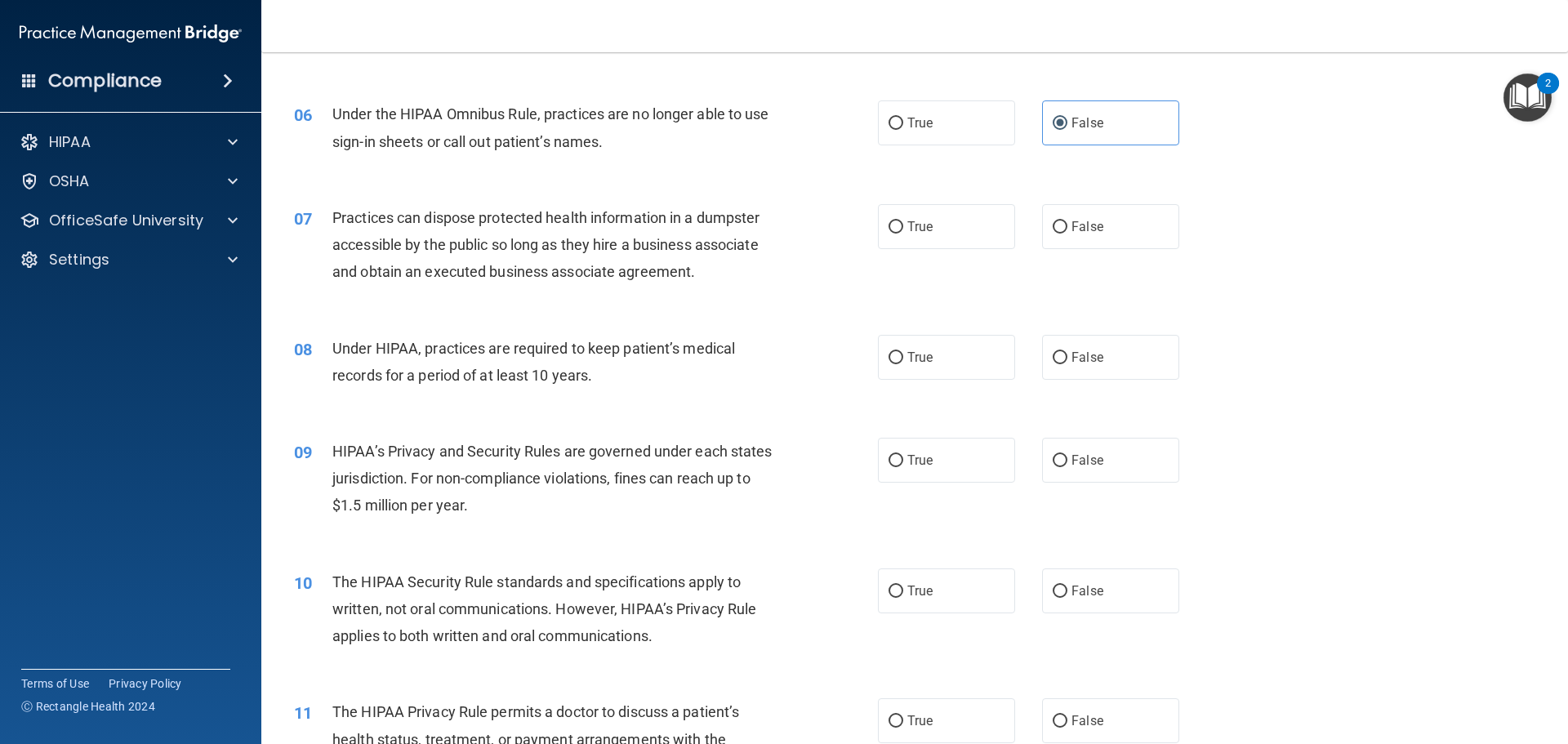
click at [550, 209] on span "Practices can dispose protected health information in a dumpster accessible by …" at bounding box center [546, 244] width 427 height 71
click at [558, 230] on div "Practices can dispose protected health information in a dumpster accessible by …" at bounding box center [560, 244] width 456 height 82
click at [558, 201] on div "07 Practices can dispose protected health information in a dumpster accessible …" at bounding box center [914, 249] width 1265 height 131
drag, startPoint x: 517, startPoint y: 142, endPoint x: 412, endPoint y: 129, distance: 105.8
drag, startPoint x: 361, startPoint y: 113, endPoint x: 338, endPoint y: 108, distance: 23.5
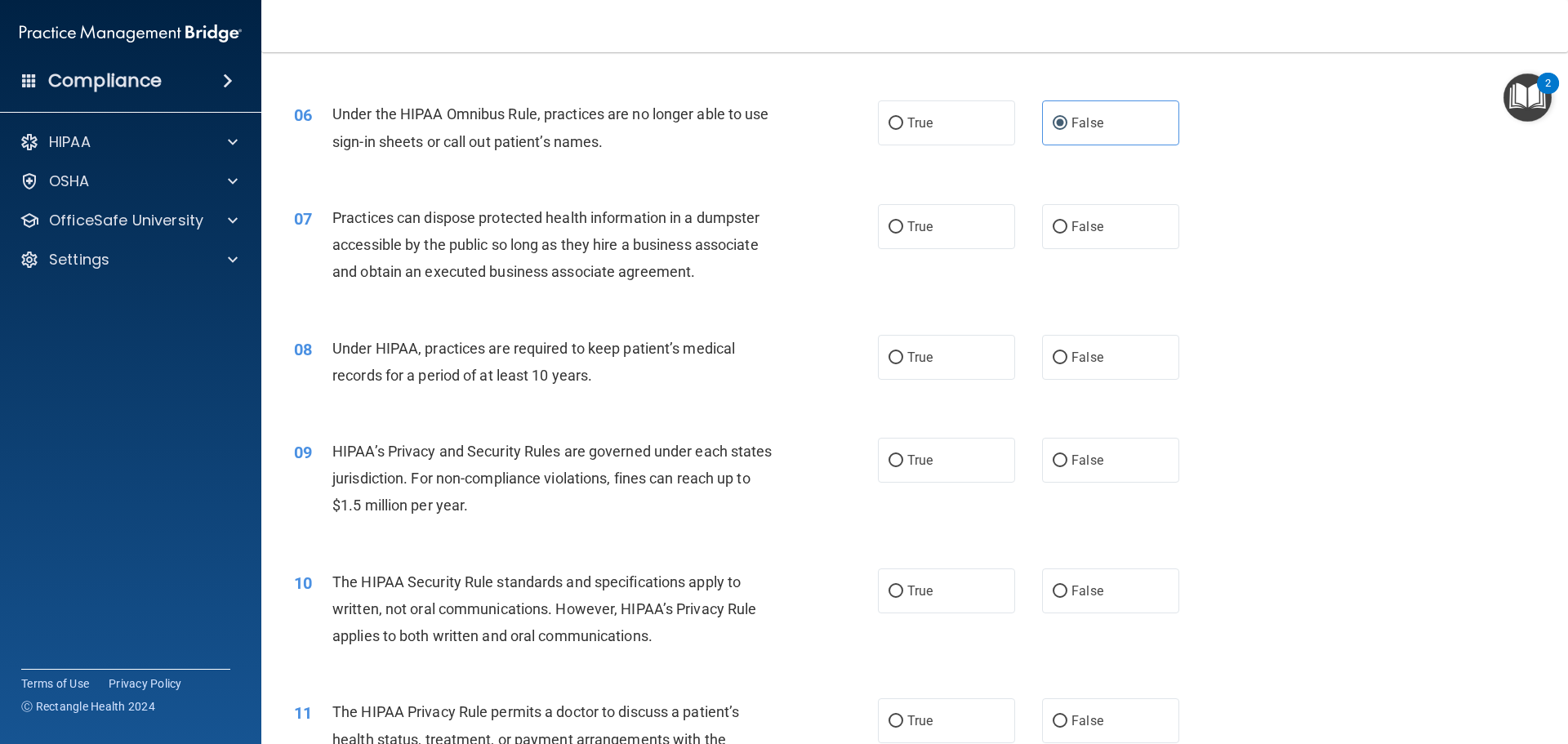
click at [342, 109] on span "Under the HIPAA Omnibus Rule, practices are no longer able to use sign-in sheet…" at bounding box center [551, 128] width 437 height 44
click at [336, 106] on span "Under the HIPAA Omnibus Rule, practices are no longer able to use sign-in sheet…" at bounding box center [551, 128] width 437 height 44
drag, startPoint x: 553, startPoint y: 98, endPoint x: 609, endPoint y: 91, distance: 56.4
click at [556, 98] on div "06 Under the HIPAA Omnibus Rule, practices are no longer able to use sign-in sh…" at bounding box center [914, 131] width 1265 height 103
drag, startPoint x: 611, startPoint y: 91, endPoint x: 562, endPoint y: 121, distance: 57.5
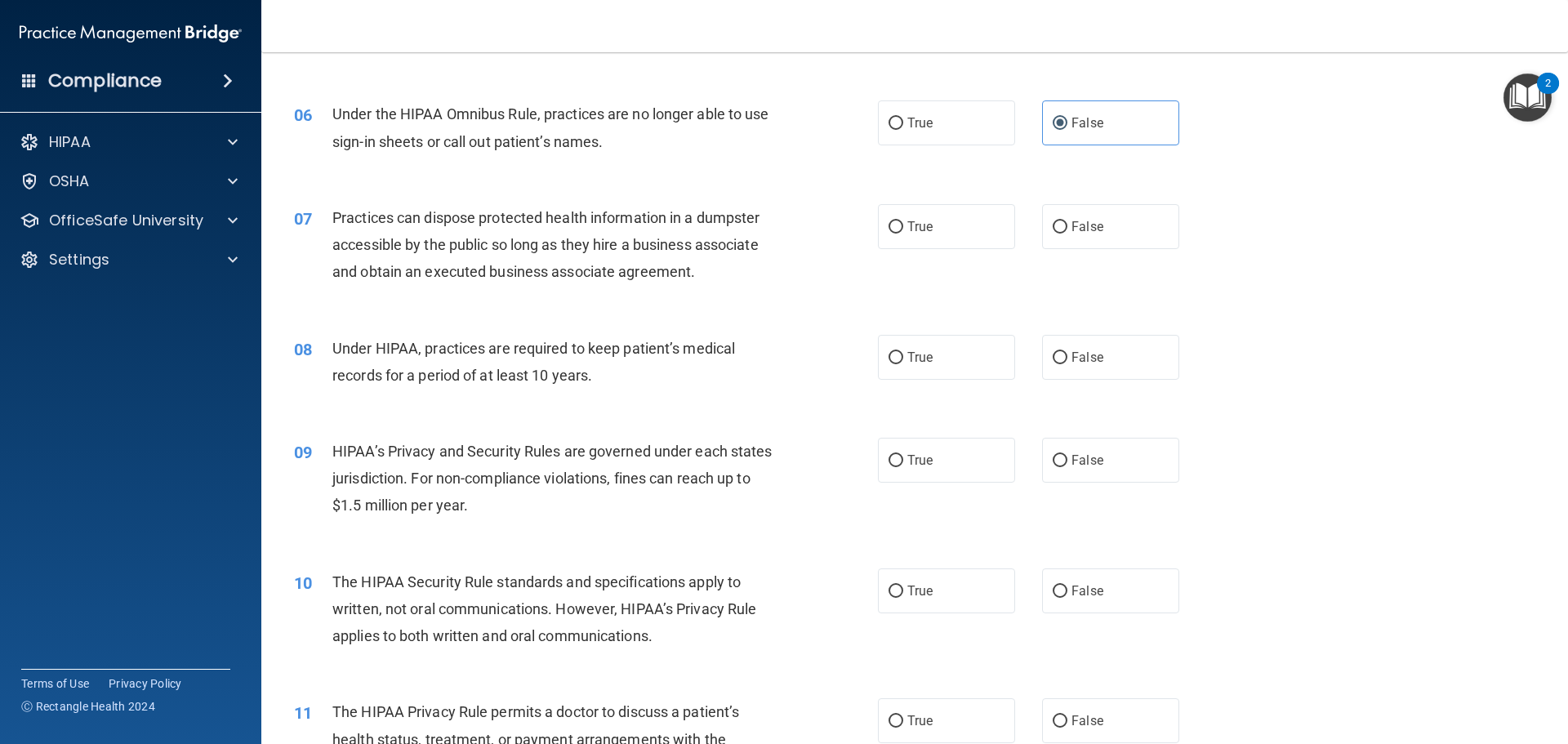
click at [562, 121] on span "Under the HIPAA Omnibus Rule, practices are no longer able to use sign-in sheet…" at bounding box center [551, 128] width 437 height 44
drag, startPoint x: 1112, startPoint y: 109, endPoint x: 1101, endPoint y: 113, distance: 11.7
click at [1112, 109] on label "False" at bounding box center [1111, 122] width 137 height 45
click at [1068, 118] on input "False" at bounding box center [1060, 124] width 15 height 12
click at [1077, 119] on span "False" at bounding box center [1087, 123] width 32 height 16
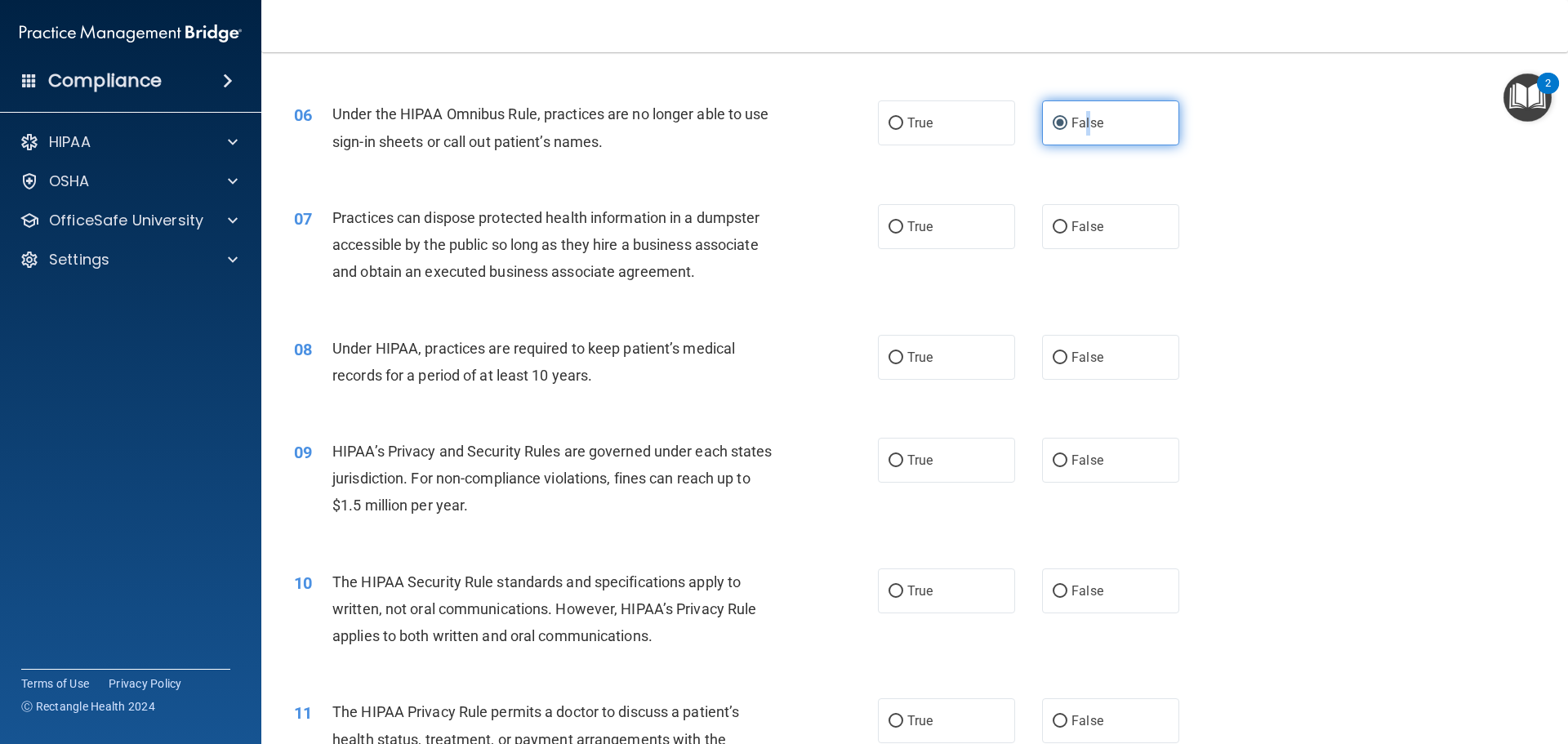
click at [1053, 120] on input "False" at bounding box center [1060, 124] width 15 height 12
click at [1053, 121] on input "False" at bounding box center [1060, 124] width 15 height 12
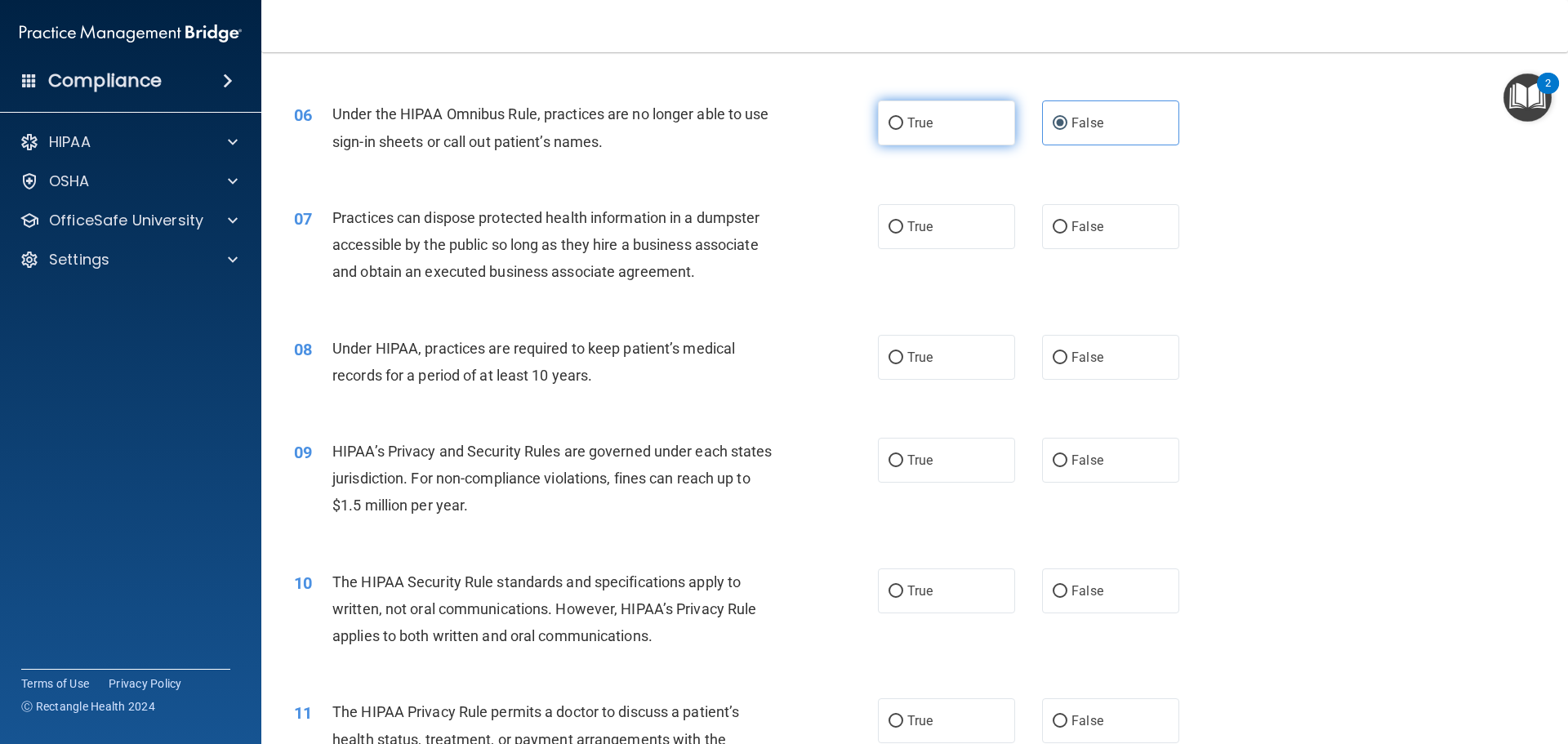
click at [962, 124] on label "True" at bounding box center [946, 122] width 137 height 45
click at [903, 124] on input "True" at bounding box center [895, 124] width 15 height 12
radio input "true"
click at [1071, 129] on span "False" at bounding box center [1087, 123] width 32 height 16
click at [1068, 129] on input "False" at bounding box center [1060, 124] width 15 height 12
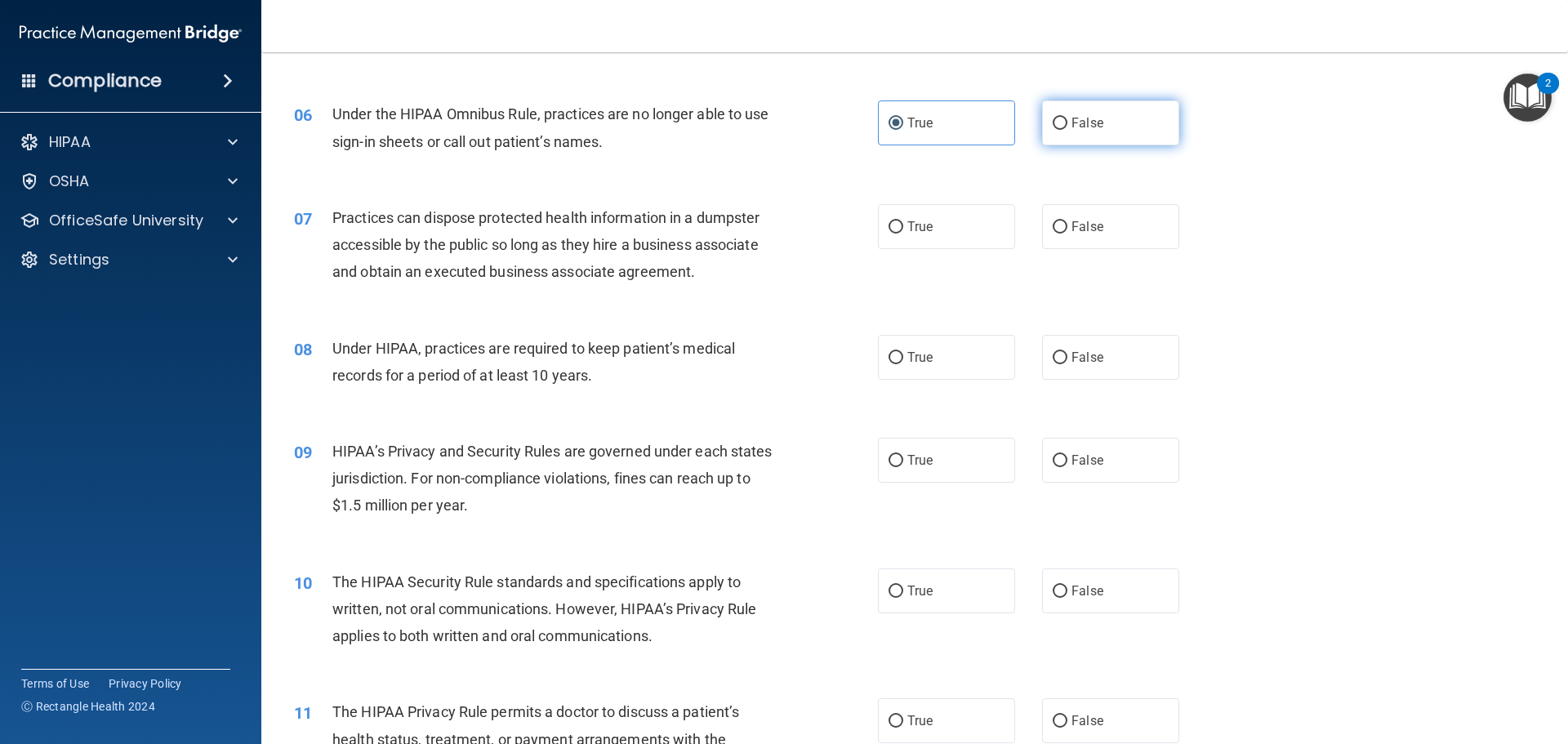
radio input "true"
radio input "false"
click at [1044, 124] on label "False" at bounding box center [1111, 122] width 137 height 45
click at [1053, 124] on input "False" at bounding box center [1060, 124] width 15 height 12
click at [1044, 124] on label "False" at bounding box center [1111, 122] width 137 height 45
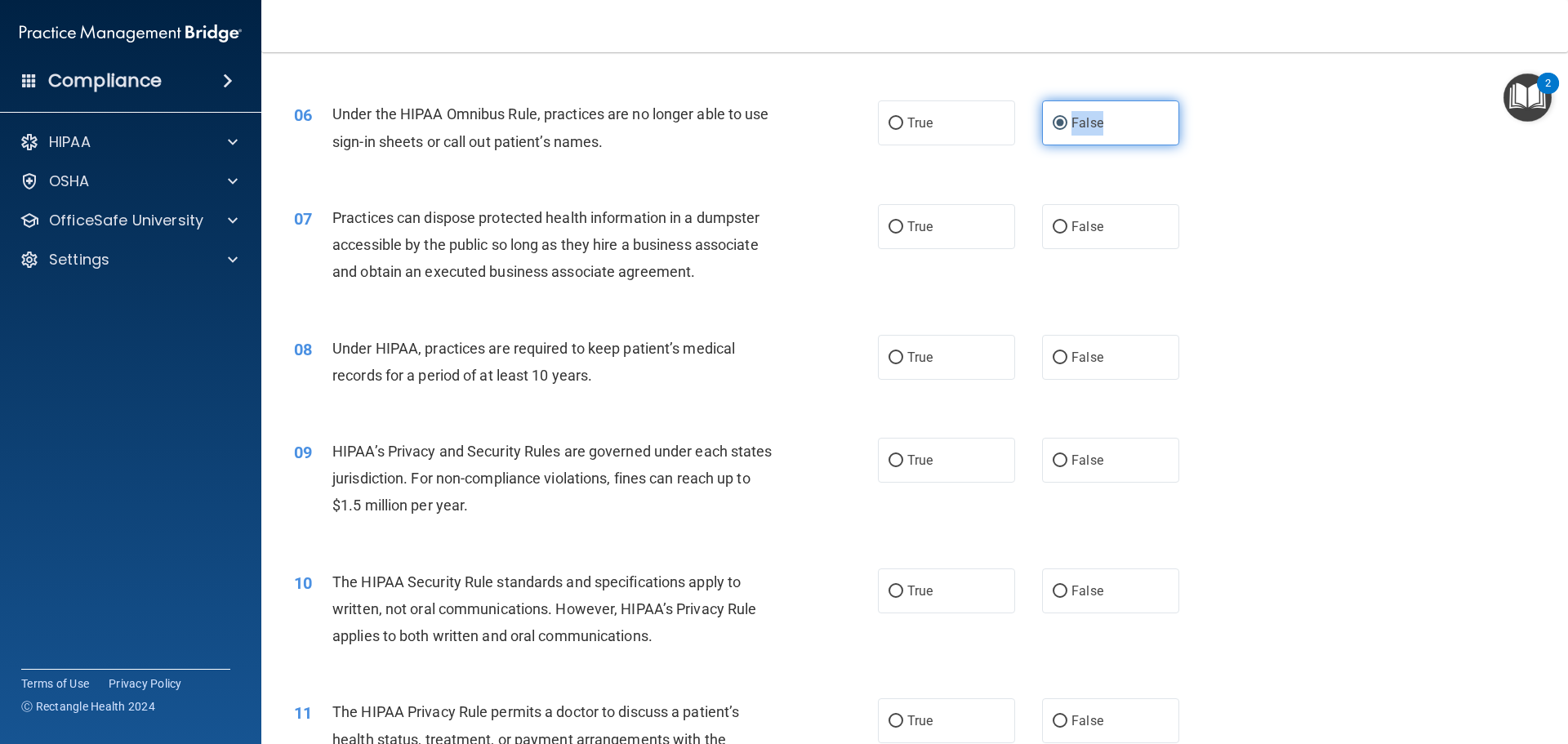
click at [1053, 124] on input "False" at bounding box center [1060, 124] width 15 height 12
click at [1053, 123] on input "False" at bounding box center [1060, 124] width 15 height 12
click at [1053, 120] on input "False" at bounding box center [1060, 124] width 15 height 12
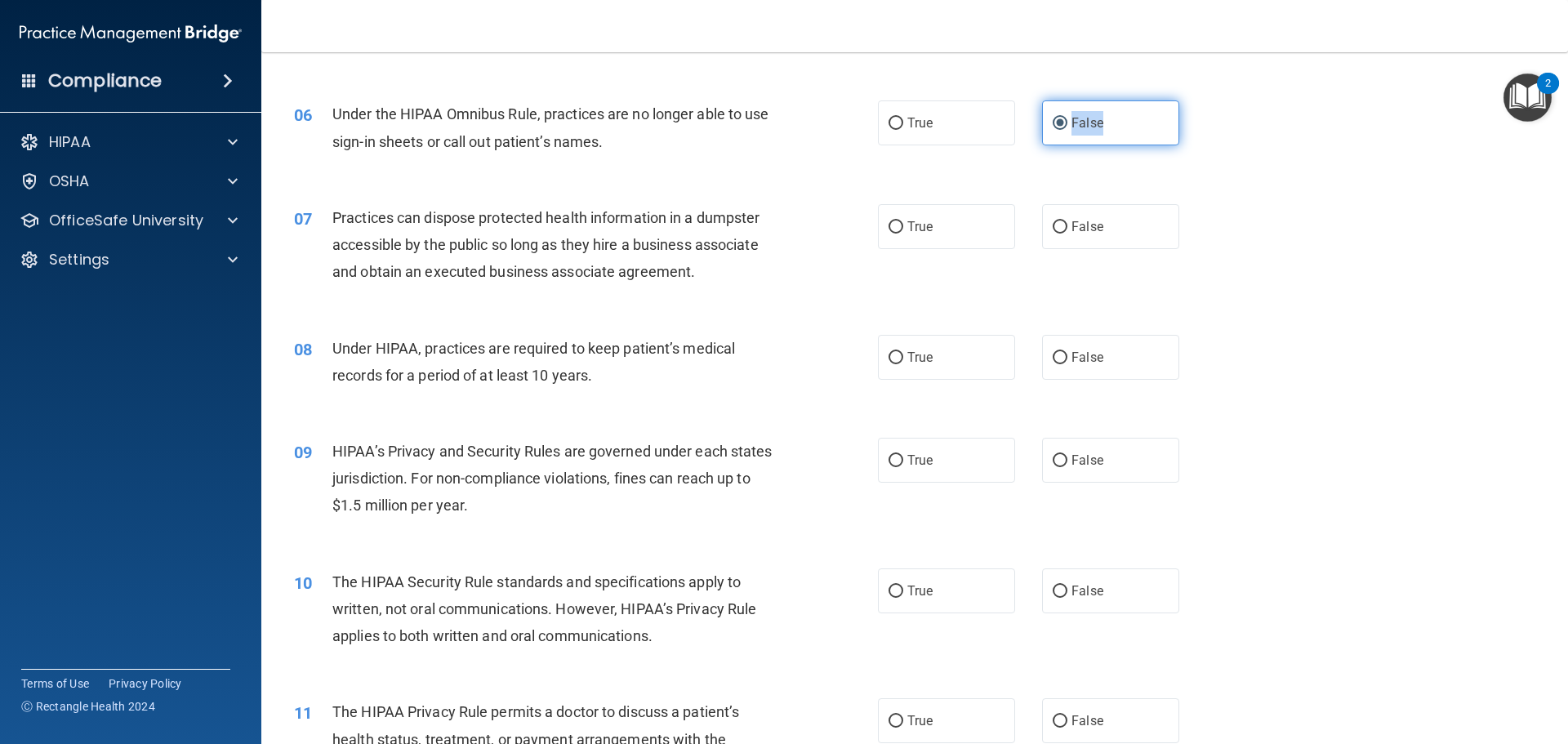
click at [1061, 120] on label "False" at bounding box center [1111, 122] width 137 height 45
click at [1061, 120] on input "False" at bounding box center [1060, 124] width 15 height 12
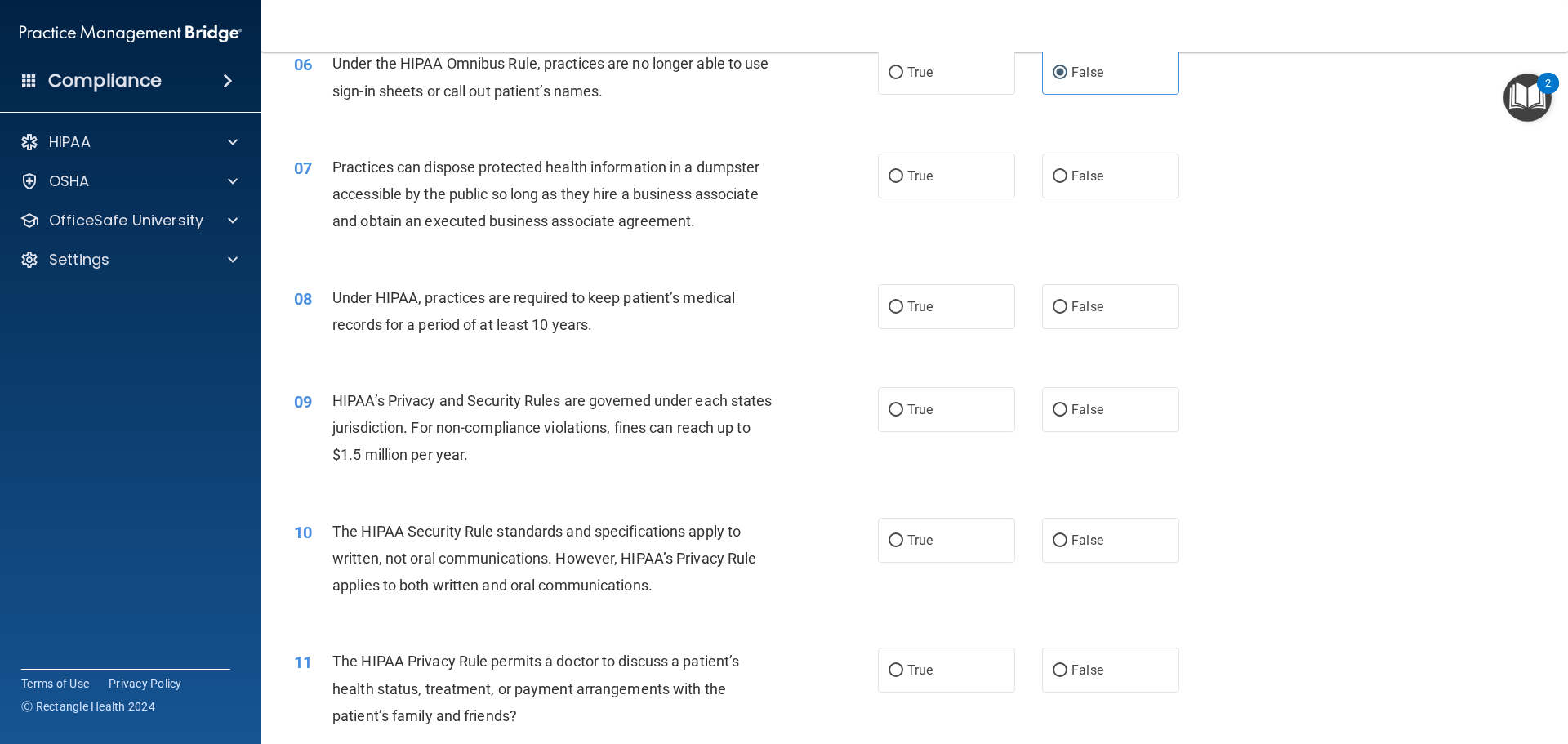
scroll to position [735, 0]
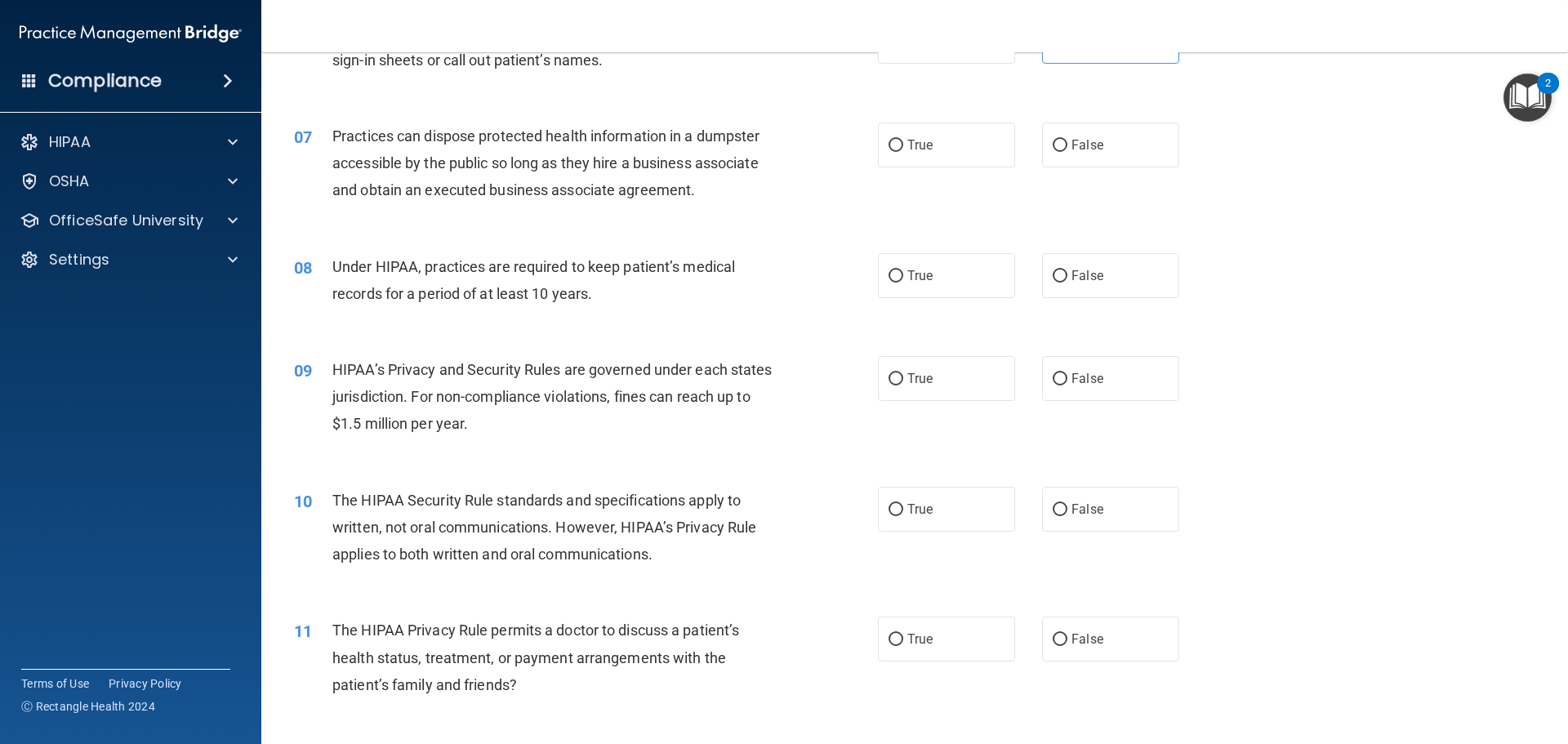
click at [677, 184] on span "Practices can dispose protected health information in a dumpster accessible by …" at bounding box center [546, 163] width 427 height 71
drag, startPoint x: 702, startPoint y: 179, endPoint x: 728, endPoint y: 178, distance: 26.0
click at [704, 179] on div "Practices can dispose protected health information in a dumpster accessible by …" at bounding box center [560, 163] width 456 height 82
click at [749, 195] on div "Practices can dispose protected health information in a dumpster accessible by …" at bounding box center [560, 163] width 456 height 82
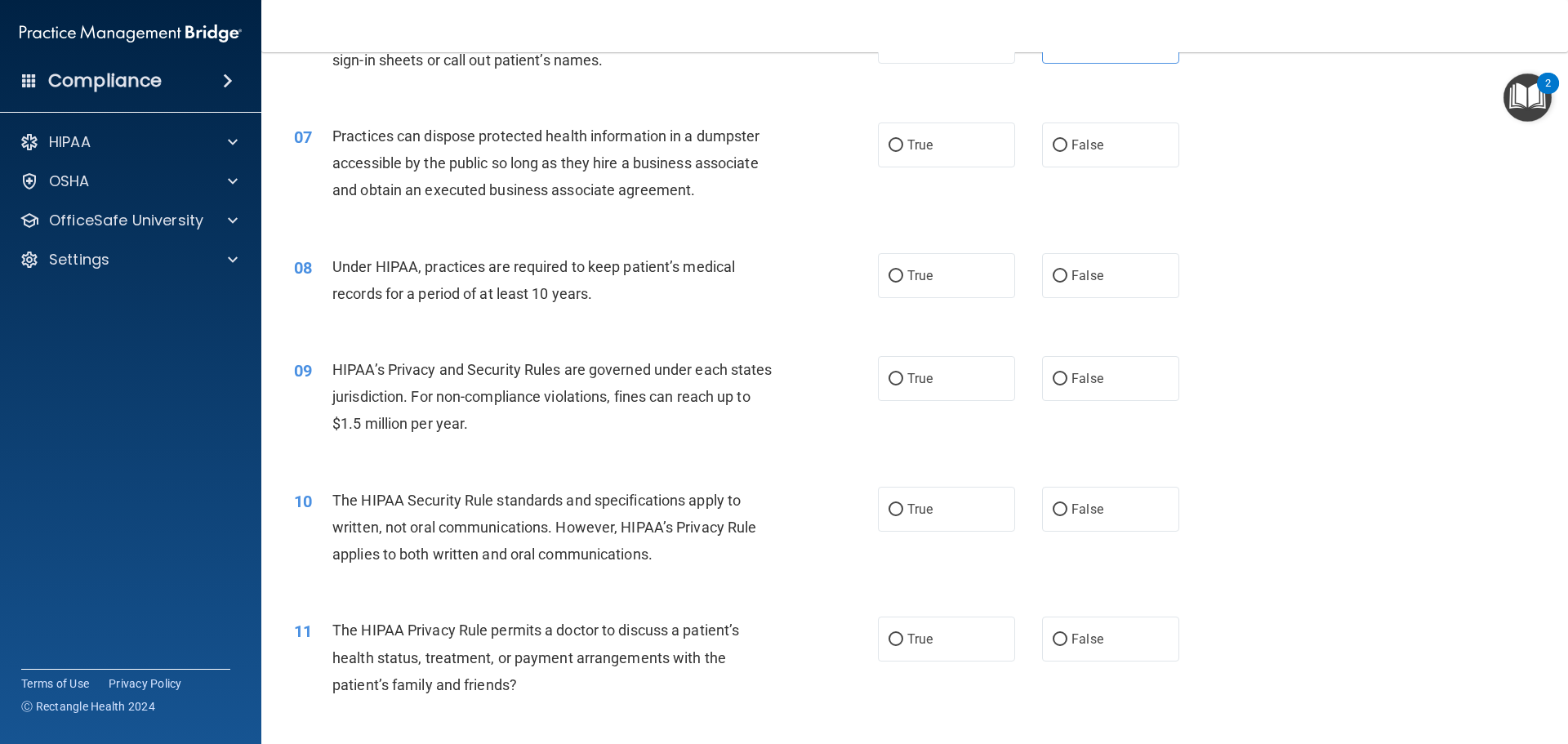
click at [718, 325] on div "08 Under HIPAA, practices are required to keep patient’s medical records for a …" at bounding box center [914, 284] width 1265 height 103
click at [725, 267] on span "Under HIPAA, practices are required to keep patient’s medical records for a per…" at bounding box center [534, 280] width 403 height 44
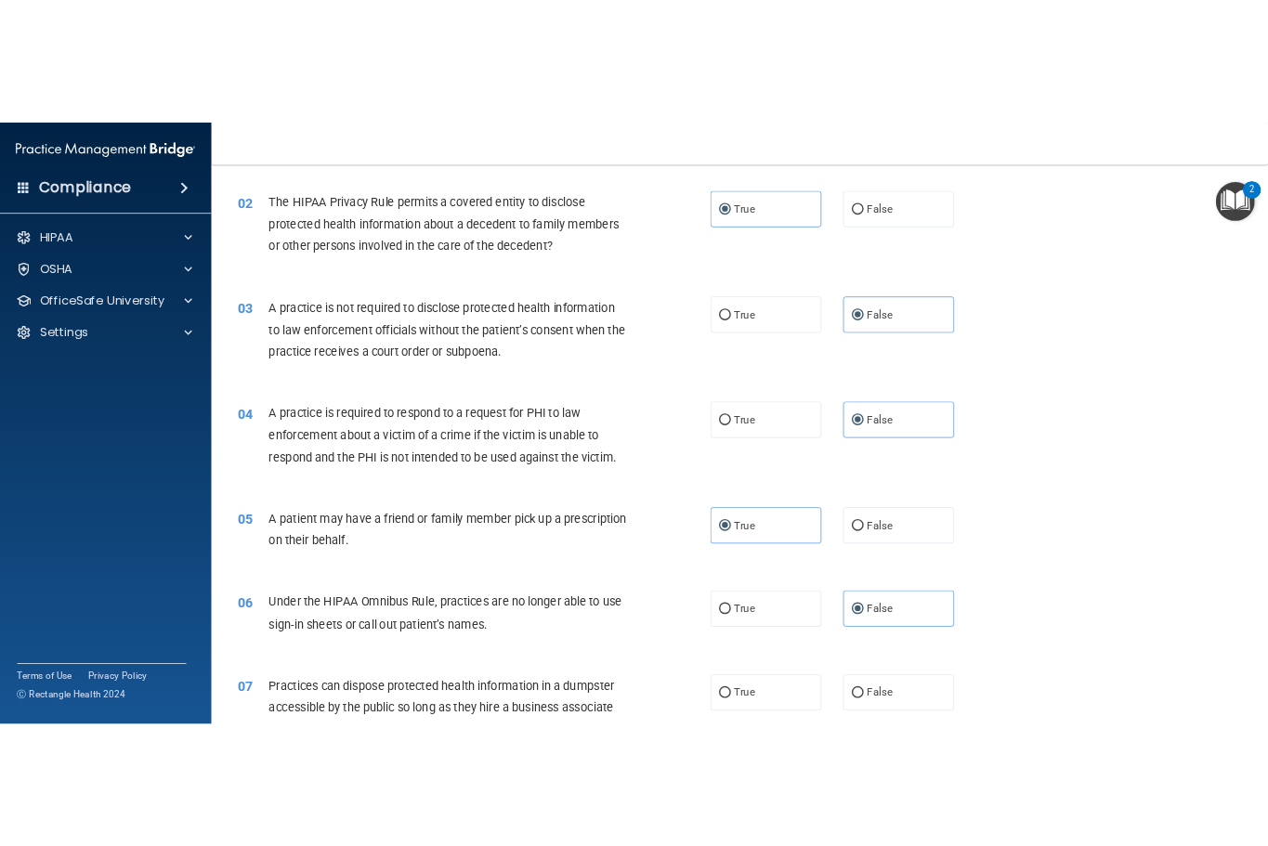
scroll to position [371, 0]
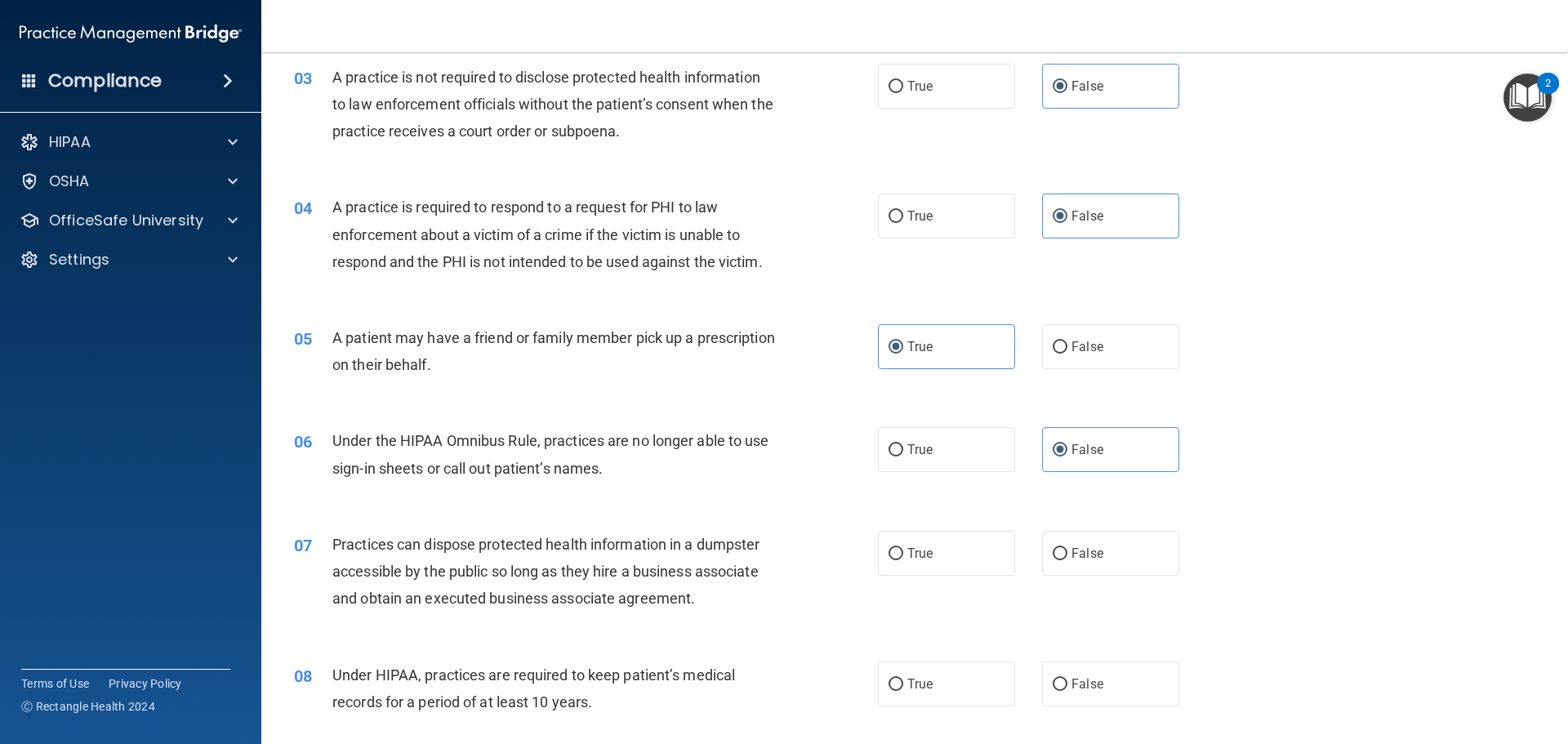
click at [722, 587] on div "Practices can dispose protected health information in a dumpster accessible by …" at bounding box center [560, 572] width 456 height 82
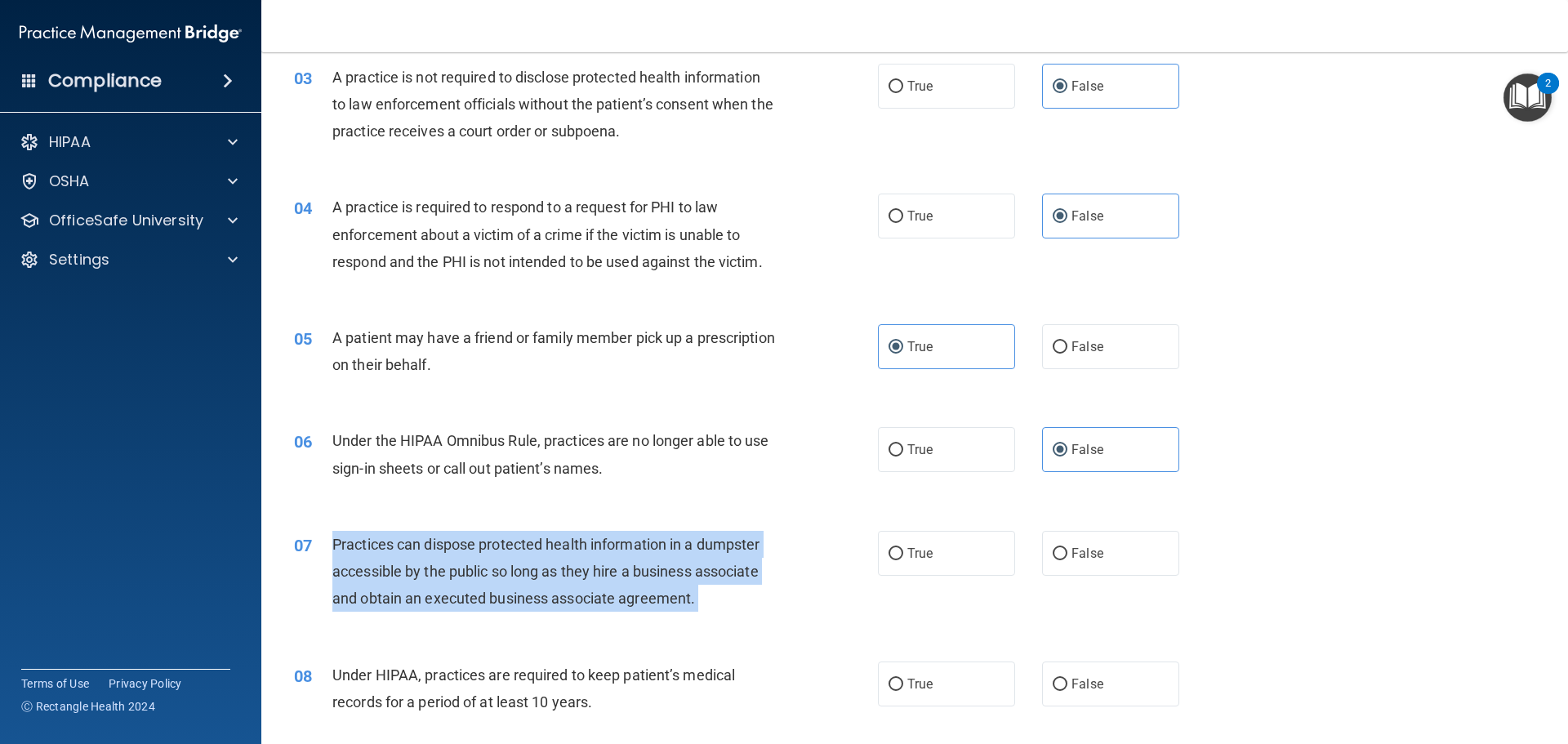
click at [722, 587] on div "Practices can dispose protected health information in a dumpster accessible by …" at bounding box center [560, 572] width 456 height 82
drag, startPoint x: 722, startPoint y: 587, endPoint x: 726, endPoint y: 626, distance: 39.2
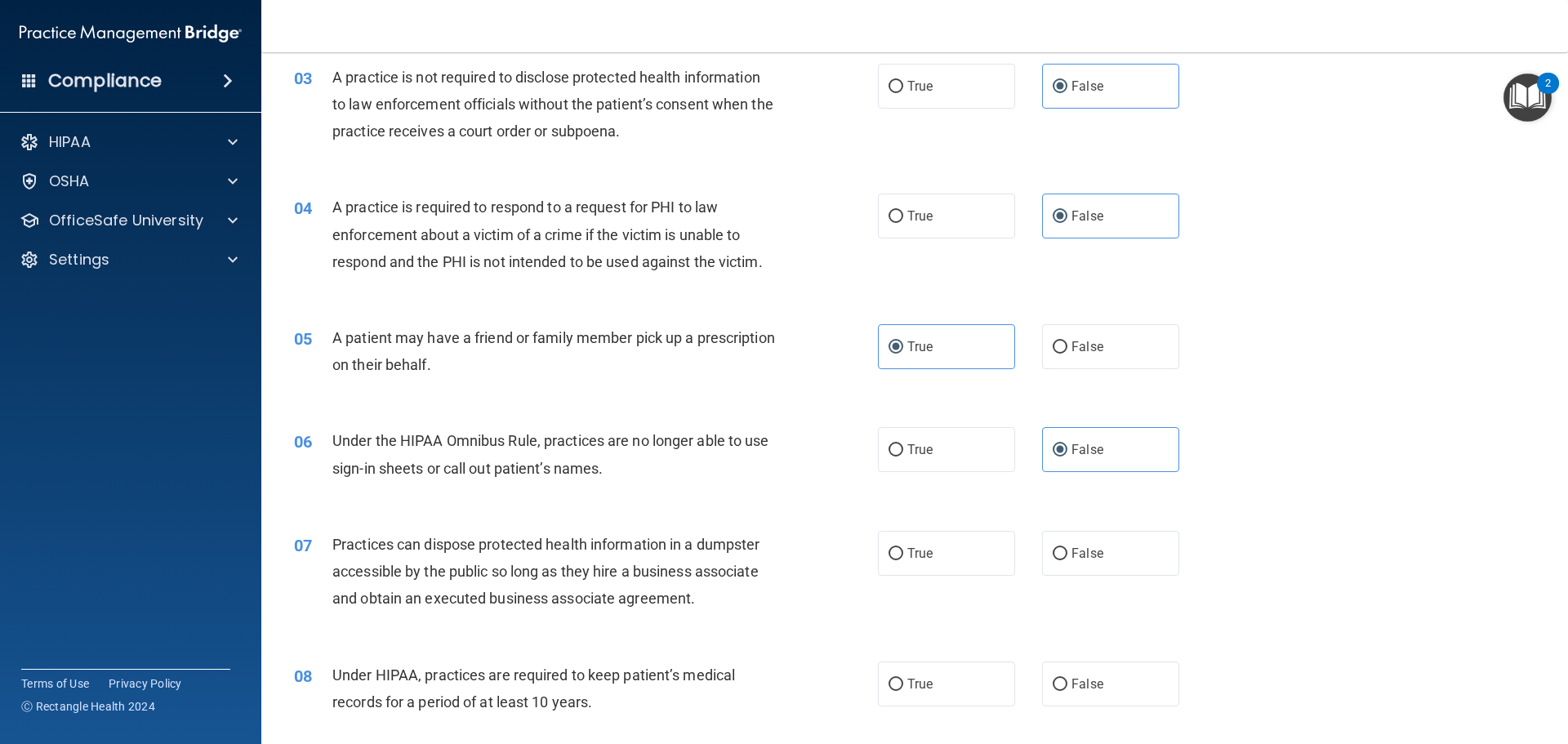
drag, startPoint x: 726, startPoint y: 626, endPoint x: 647, endPoint y: 524, distance: 129.0
click at [647, 524] on div "07 Practices can dispose protected health information in a dumpster accessible …" at bounding box center [914, 575] width 1265 height 131
drag, startPoint x: 647, startPoint y: 524, endPoint x: 791, endPoint y: 589, distance: 158.0
click at [729, 510] on div "06 Under the HIPAA Omnibus Rule, practices are no longer able to use sign-in sh…" at bounding box center [914, 457] width 1265 height 103
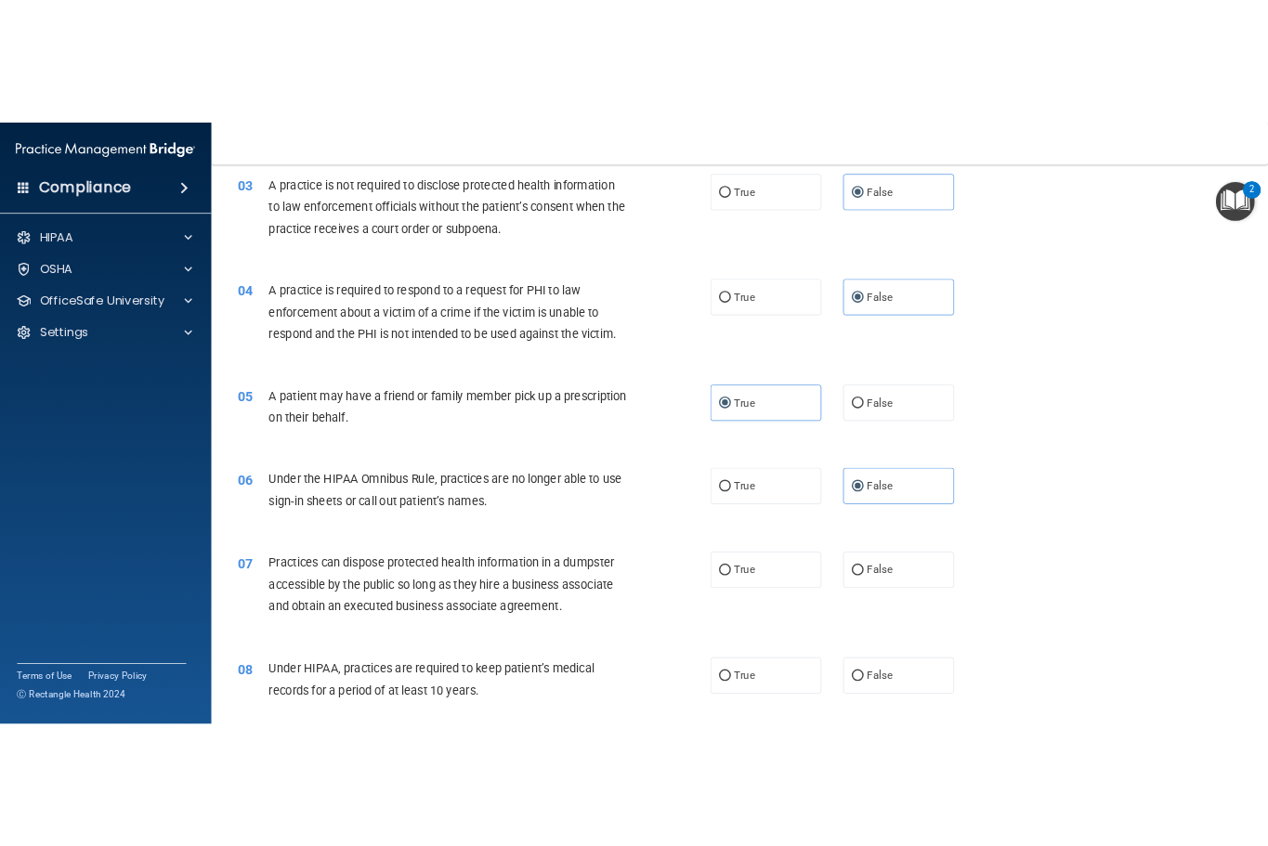
scroll to position [495, 0]
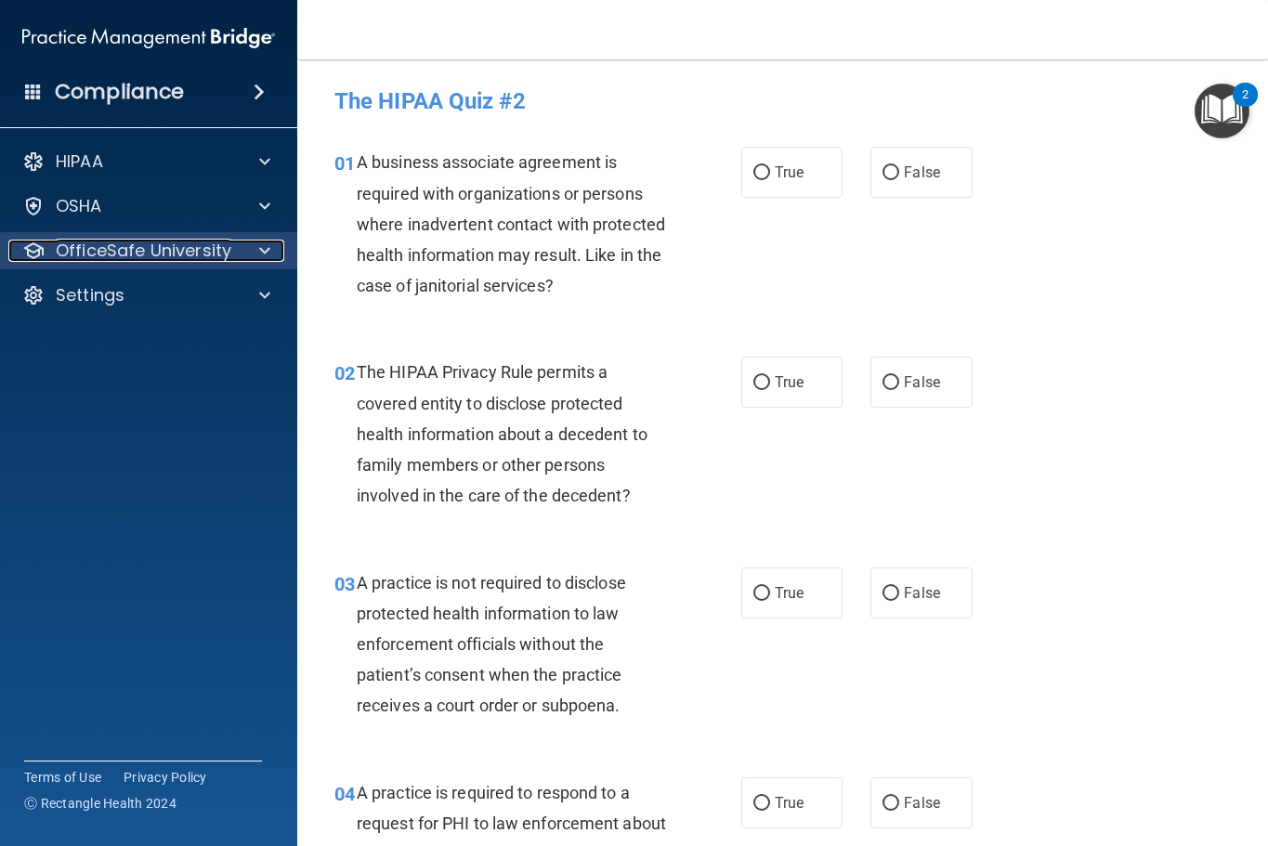
click at [179, 243] on p "OfficeSafe University" at bounding box center [144, 251] width 176 height 22
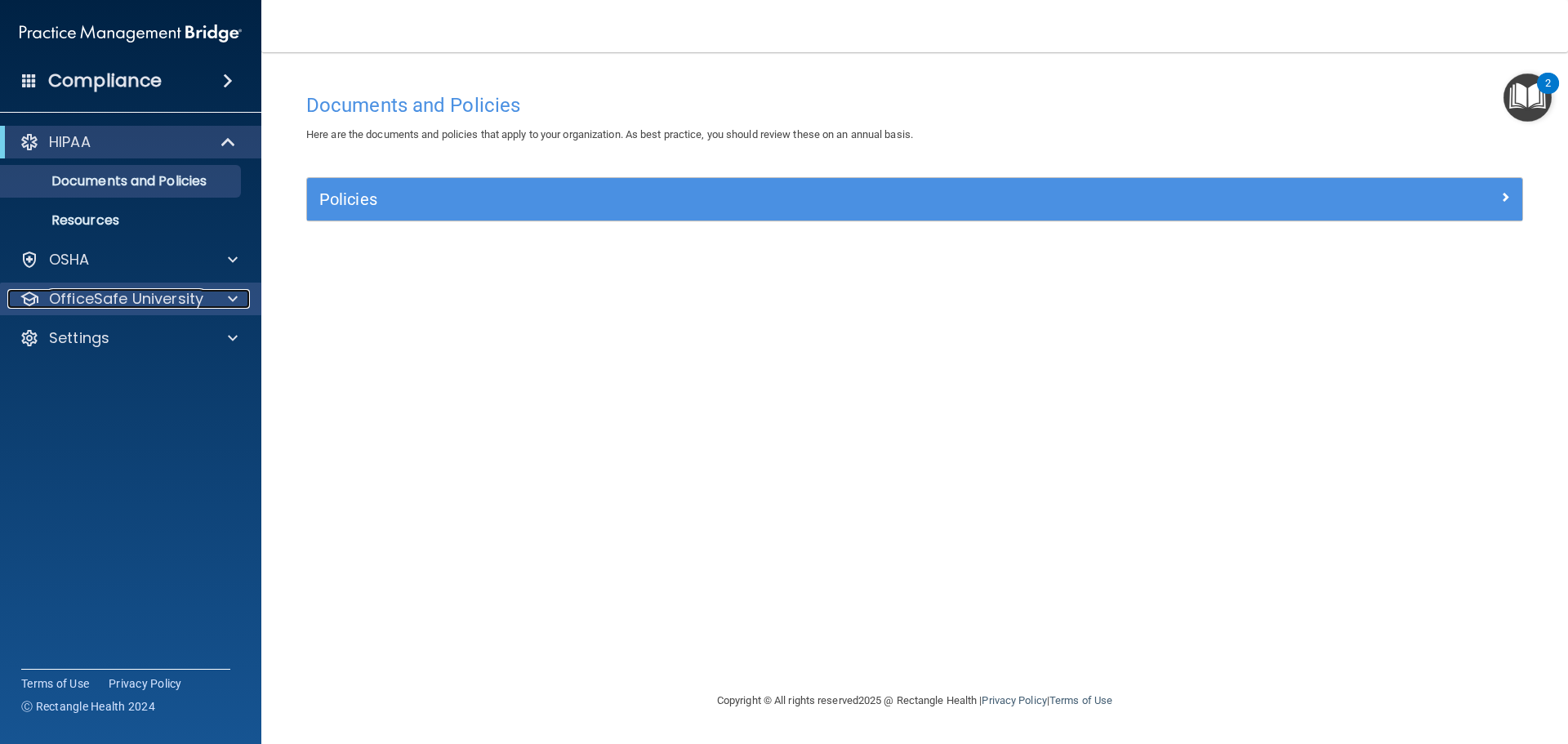
click at [214, 297] on div at bounding box center [230, 299] width 40 height 19
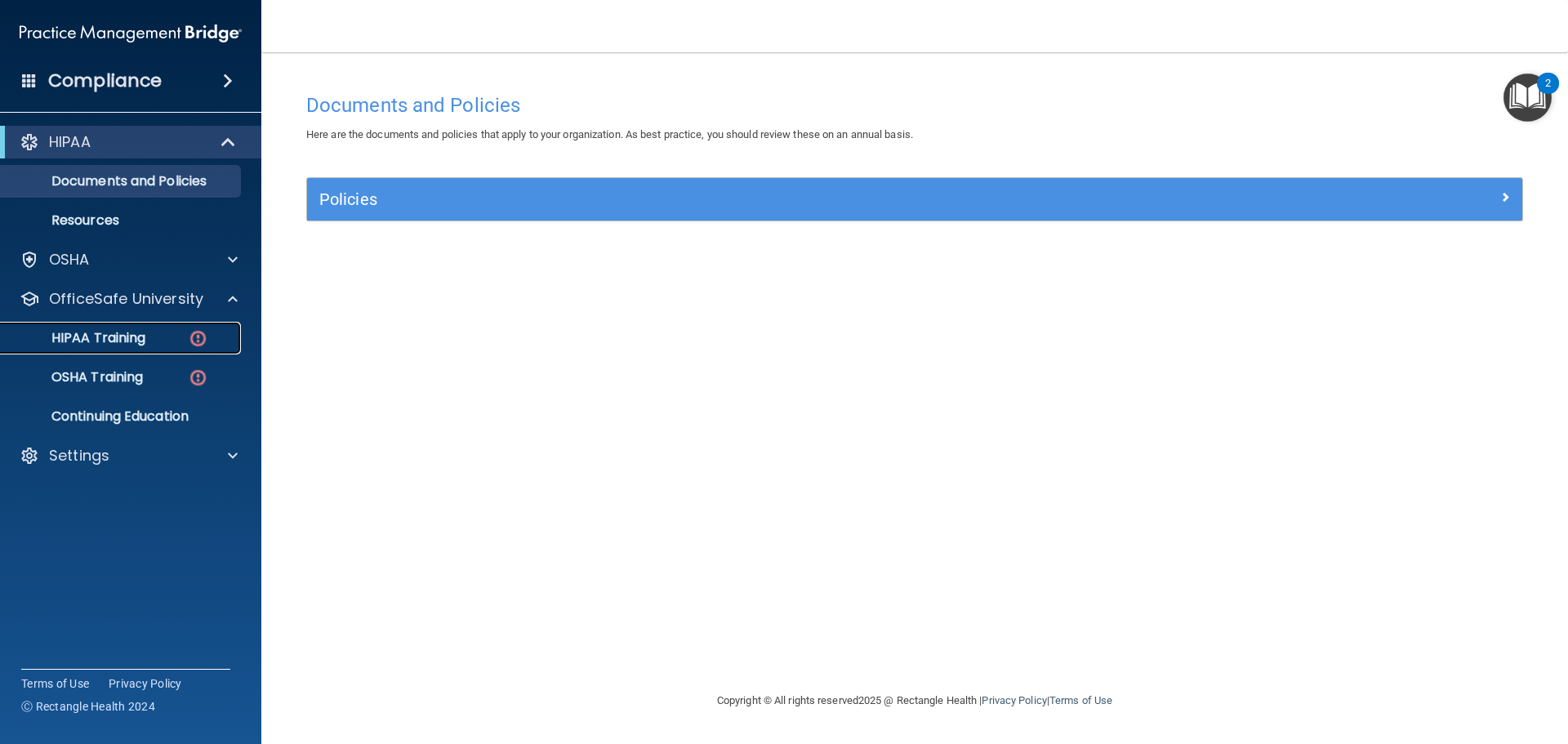
click at [198, 335] on img at bounding box center [198, 338] width 20 height 20
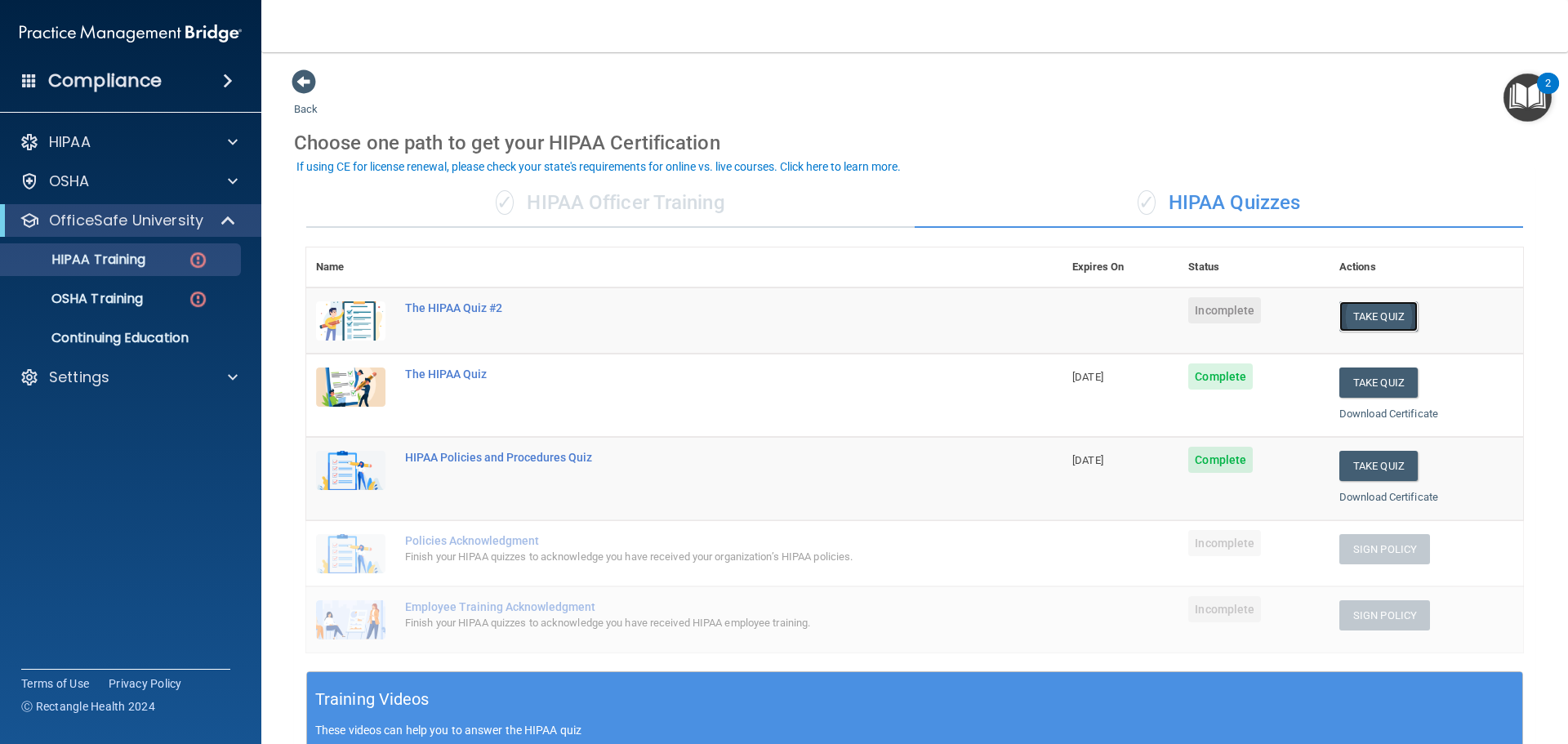
click at [1363, 315] on button "Take Quiz" at bounding box center [1378, 317] width 78 height 30
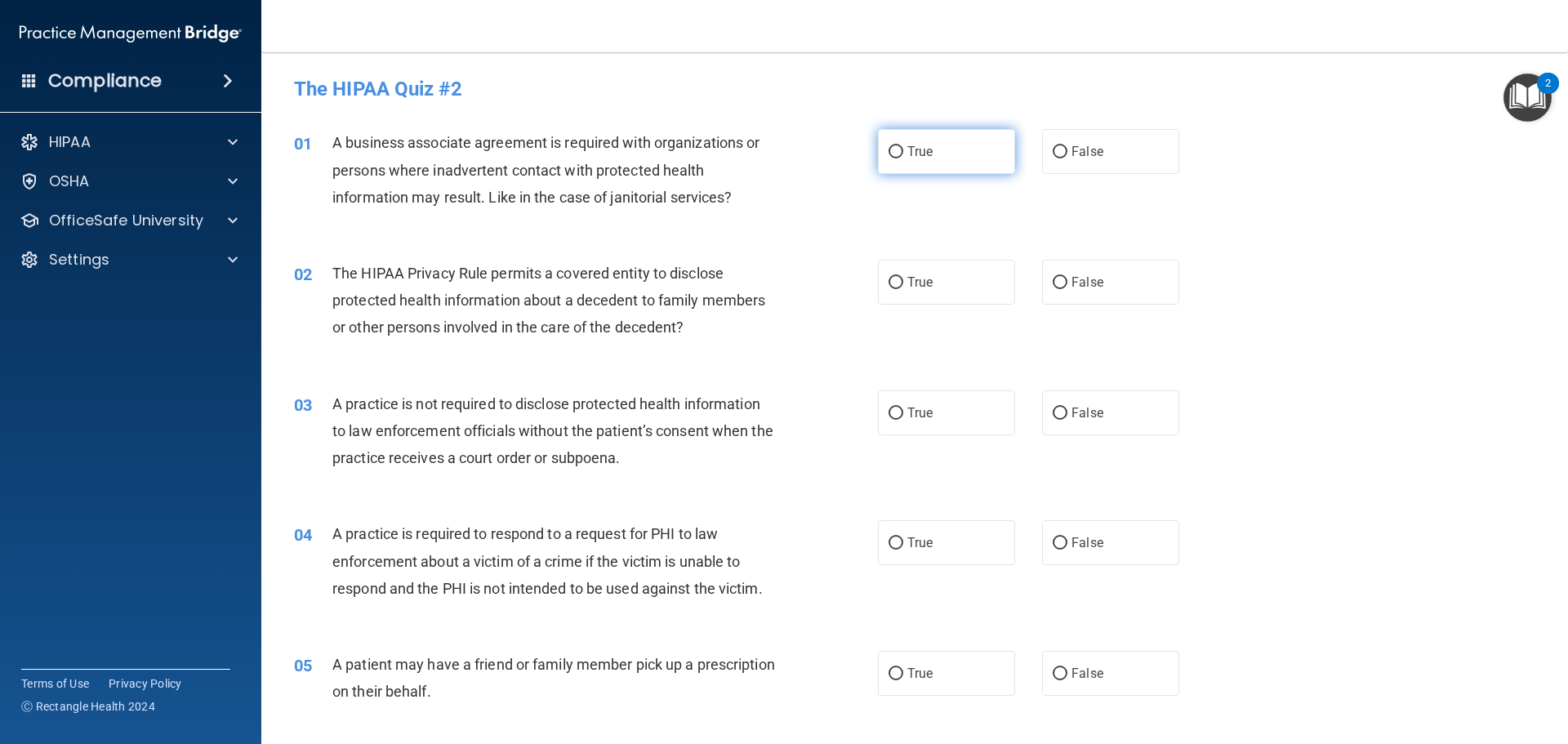
click at [933, 155] on label "True" at bounding box center [946, 151] width 137 height 45
click at [903, 155] on input "True" at bounding box center [895, 152] width 15 height 12
radio input "true"
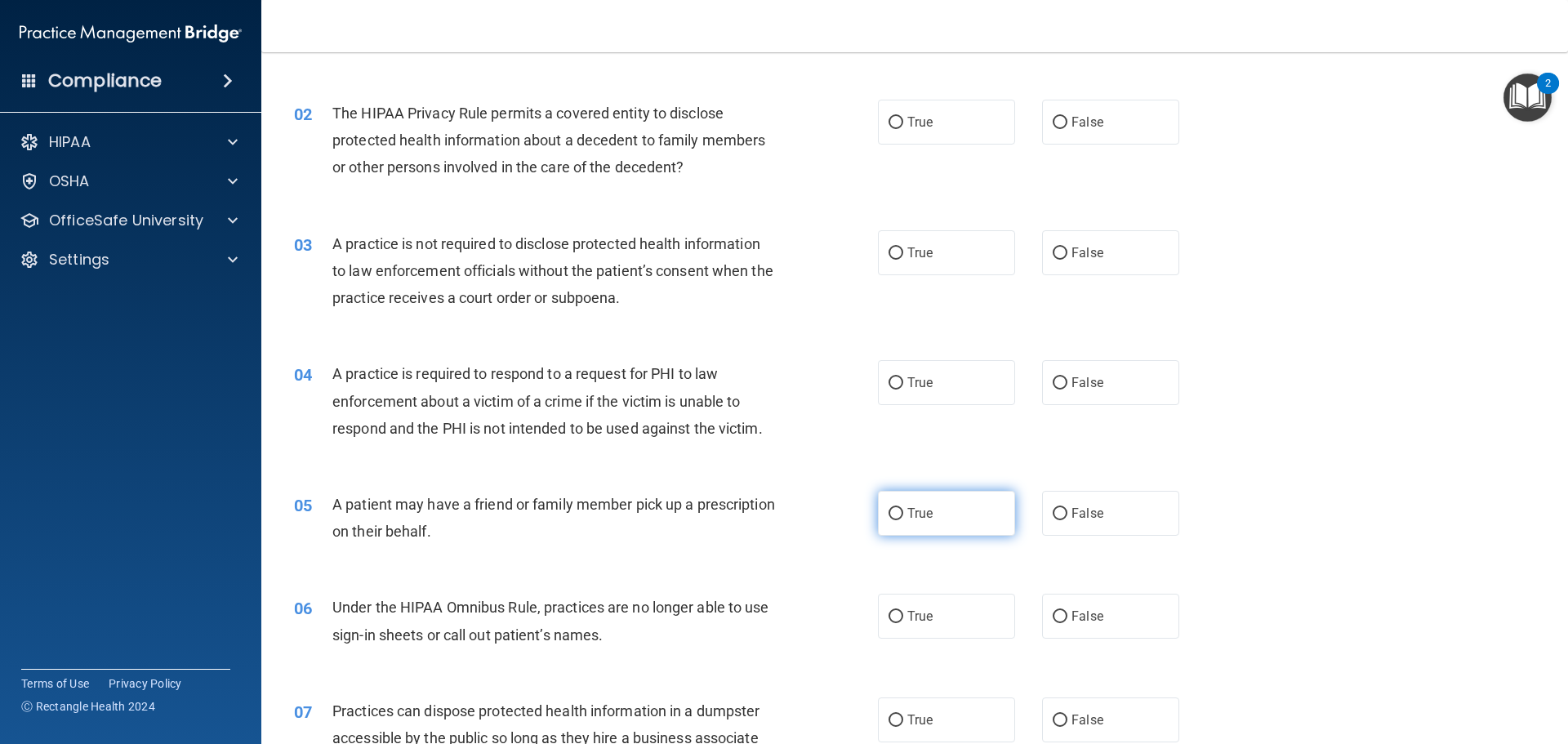
scroll to position [164, 0]
click at [923, 513] on span "True" at bounding box center [920, 510] width 26 height 16
click at [903, 513] on input "True" at bounding box center [895, 511] width 15 height 12
radio input "true"
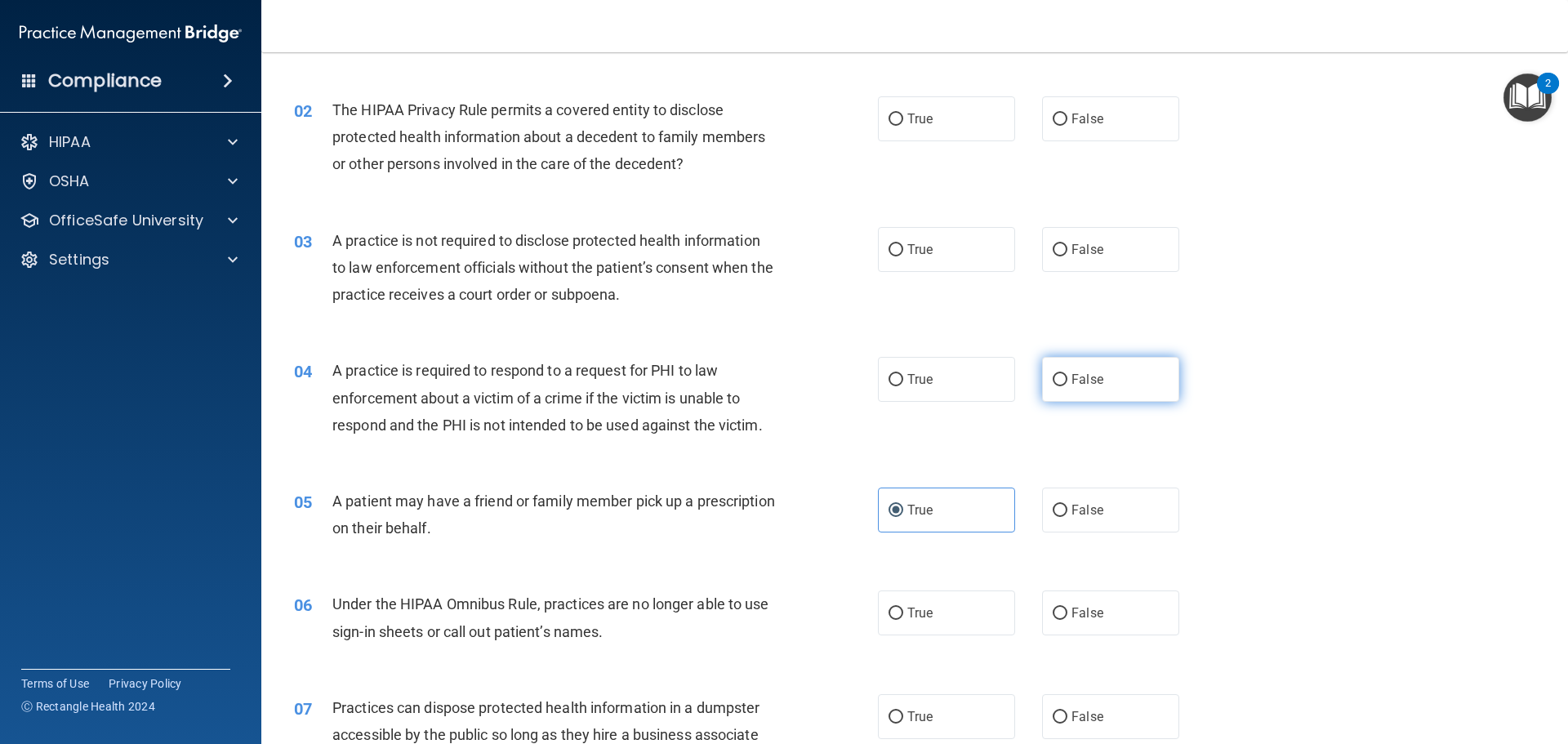
click at [1083, 383] on span "False" at bounding box center [1087, 380] width 32 height 16
click at [1068, 383] on input "False" at bounding box center [1060, 380] width 15 height 12
radio input "true"
click at [931, 259] on label "True" at bounding box center [946, 249] width 137 height 45
click at [903, 257] on input "True" at bounding box center [895, 251] width 15 height 12
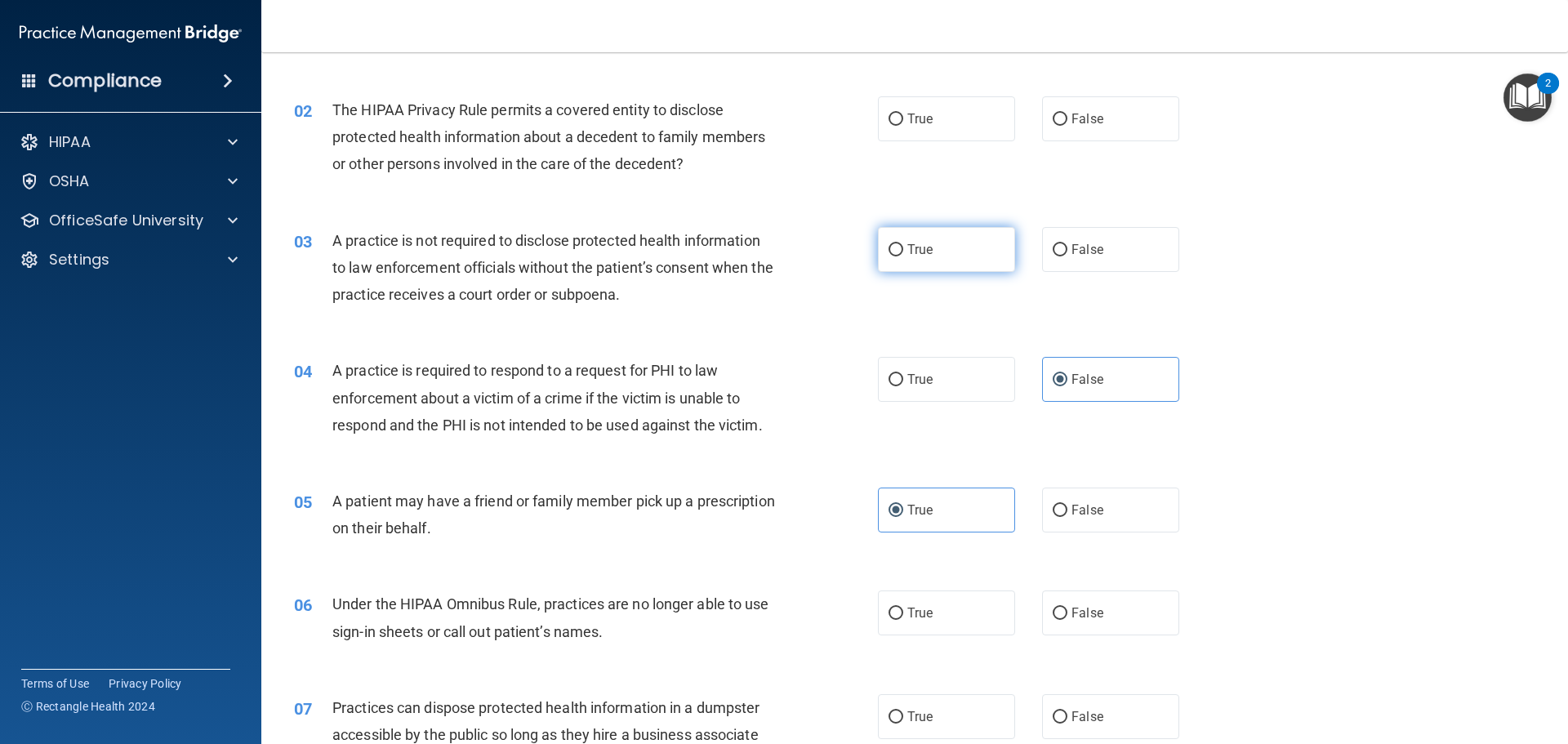
radio input "true"
drag, startPoint x: 835, startPoint y: 188, endPoint x: 859, endPoint y: 179, distance: 25.6
click at [842, 185] on div "02 The HIPAA Privacy Rule permits a covered entity to disclose protected health…" at bounding box center [914, 141] width 1265 height 131
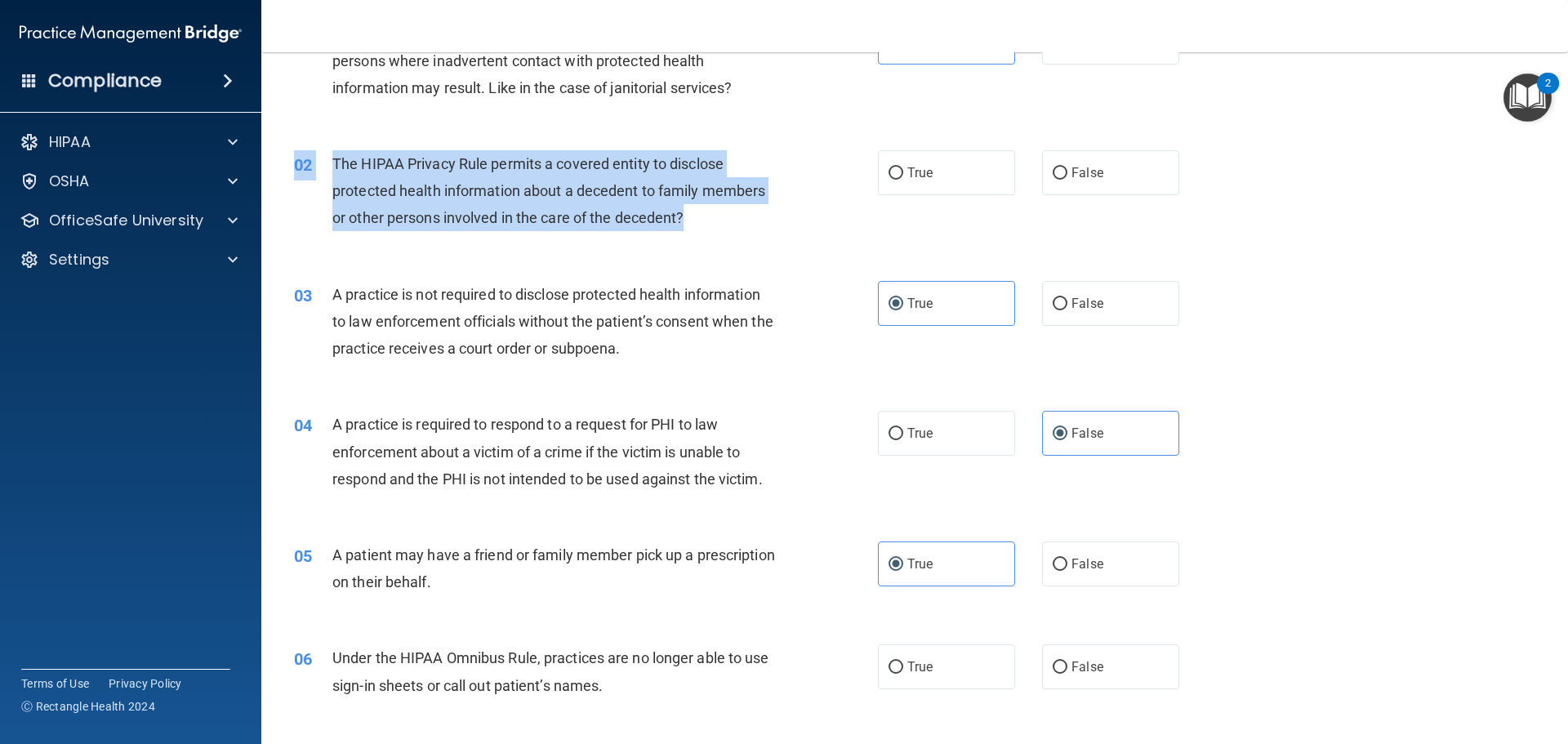
scroll to position [0, 0]
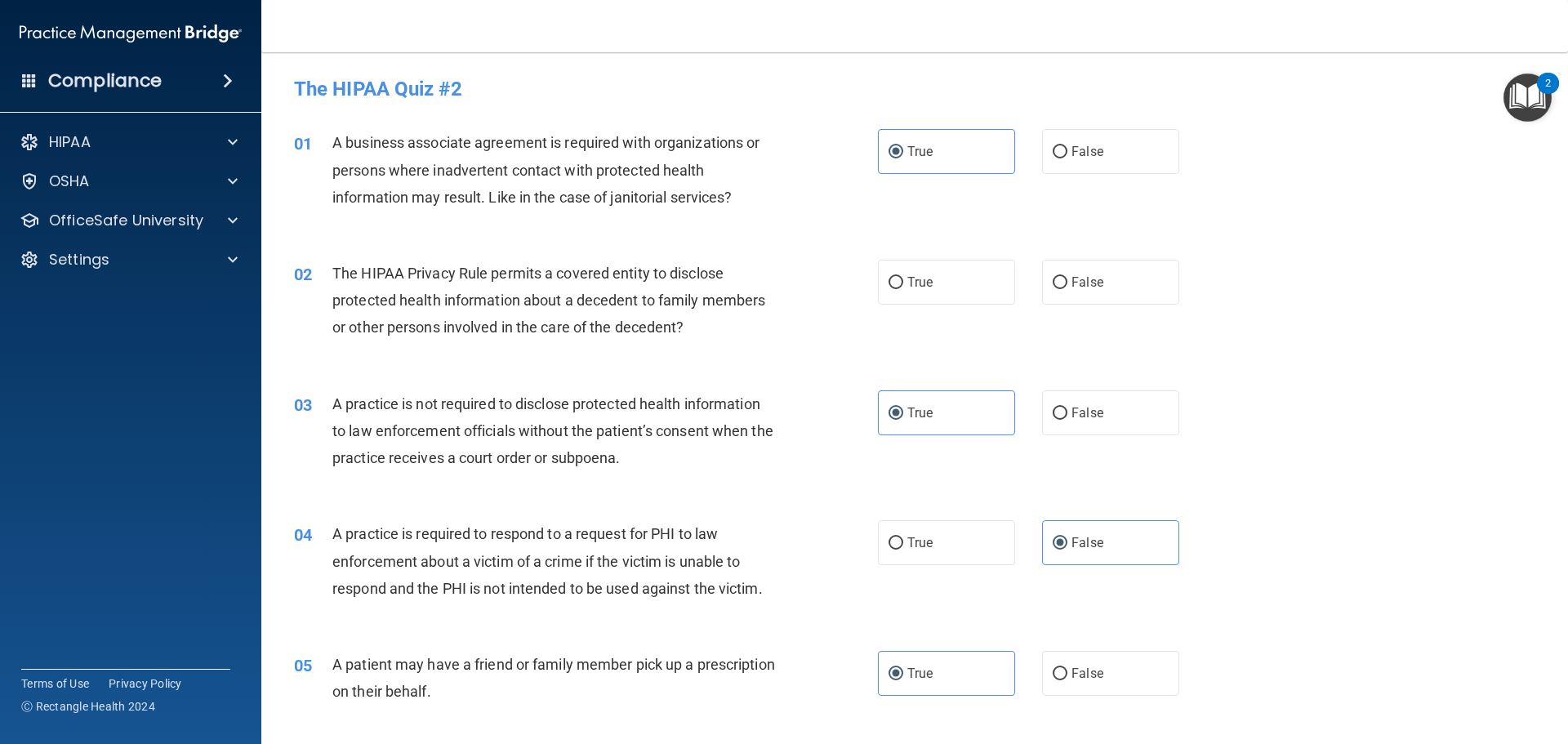
click at [795, 245] on div "02 The HIPAA Privacy Rule permits a covered entity to disclose protected health…" at bounding box center [914, 304] width 1265 height 131
click at [1071, 282] on span "False" at bounding box center [1087, 282] width 32 height 16
click at [1068, 282] on input "False" at bounding box center [1060, 283] width 15 height 12
radio input "true"
click at [990, 301] on label "True" at bounding box center [946, 281] width 137 height 45
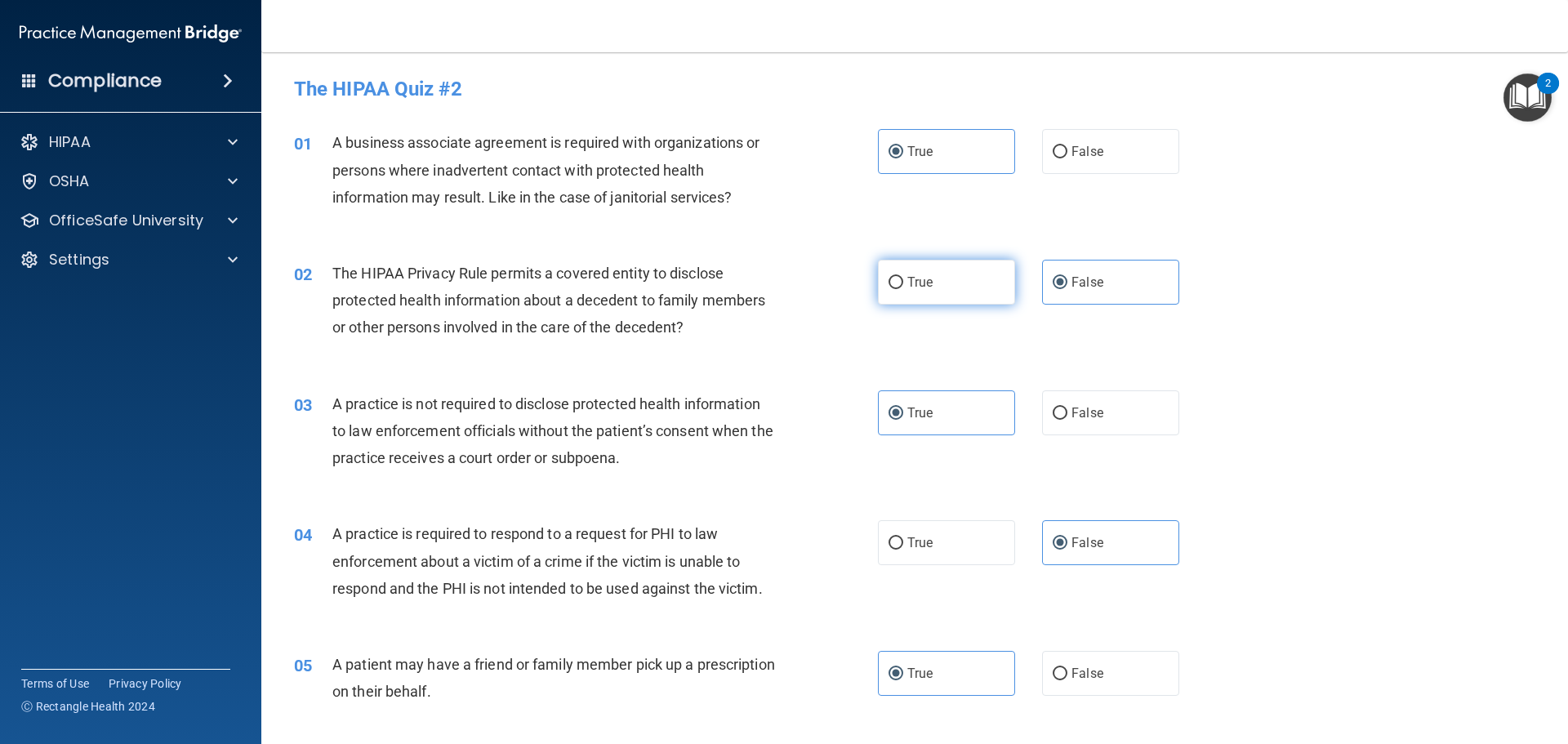
click at [903, 289] on input "True" at bounding box center [895, 283] width 15 height 12
radio input "true"
radio input "false"
click at [748, 350] on div "02 The HIPAA Privacy Rule permits a covered entity to disclose protected health…" at bounding box center [914, 304] width 1265 height 131
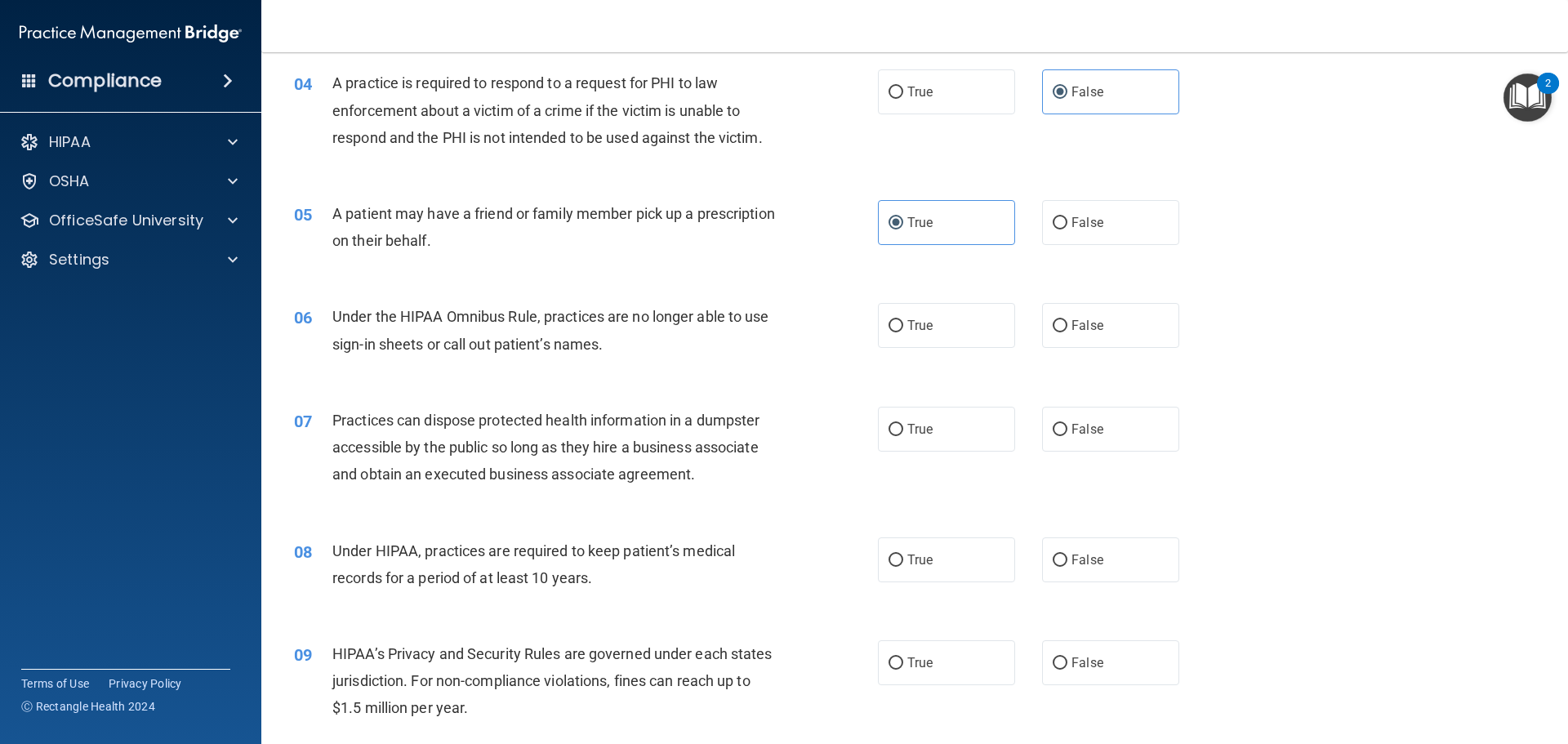
scroll to position [490, 0]
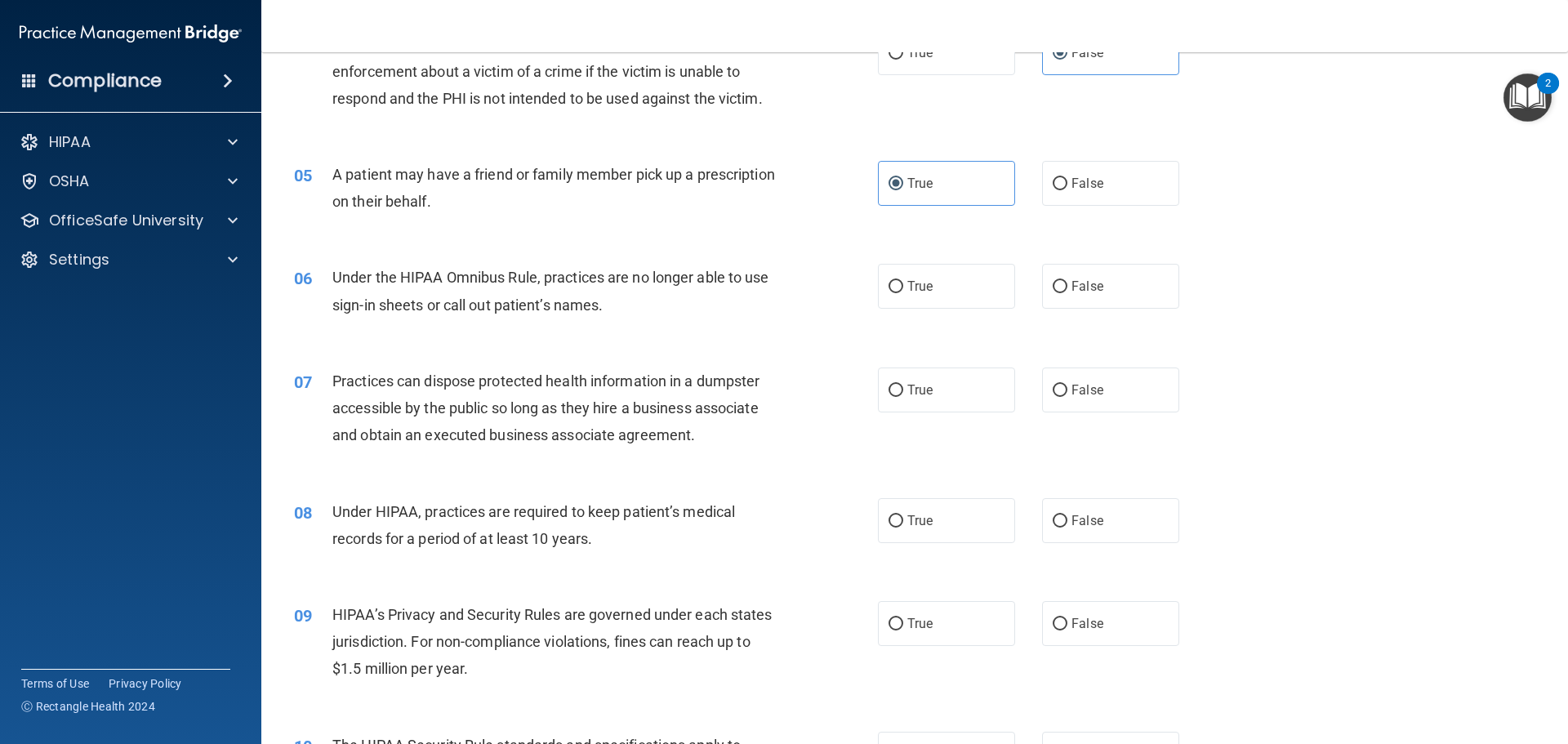
click at [1024, 283] on div "True False" at bounding box center [1042, 286] width 329 height 45
click at [1033, 283] on div "True False" at bounding box center [1042, 286] width 329 height 45
click at [1060, 281] on label "False" at bounding box center [1111, 286] width 137 height 45
click at [1060, 281] on input "False" at bounding box center [1060, 287] width 15 height 12
radio input "true"
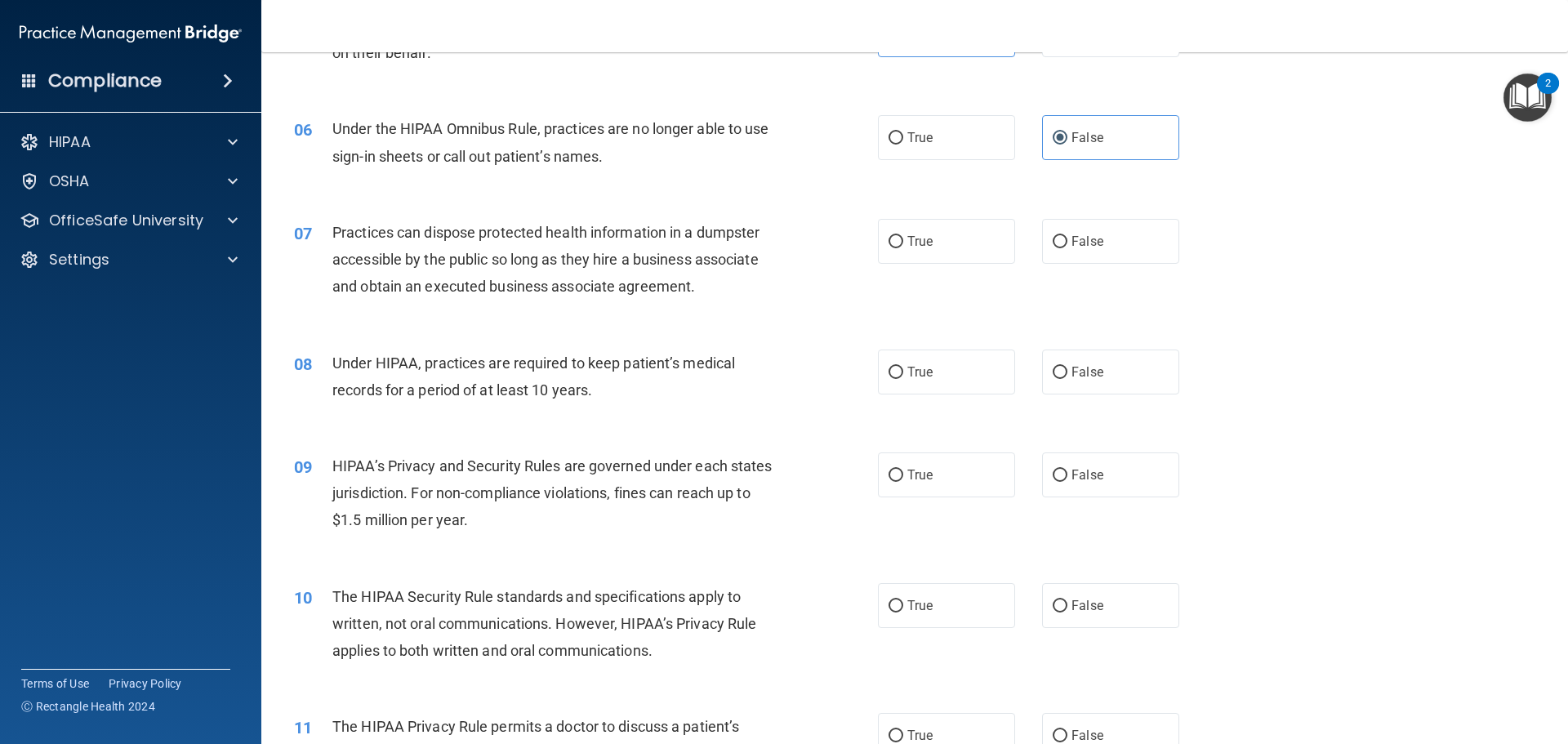
scroll to position [653, 0]
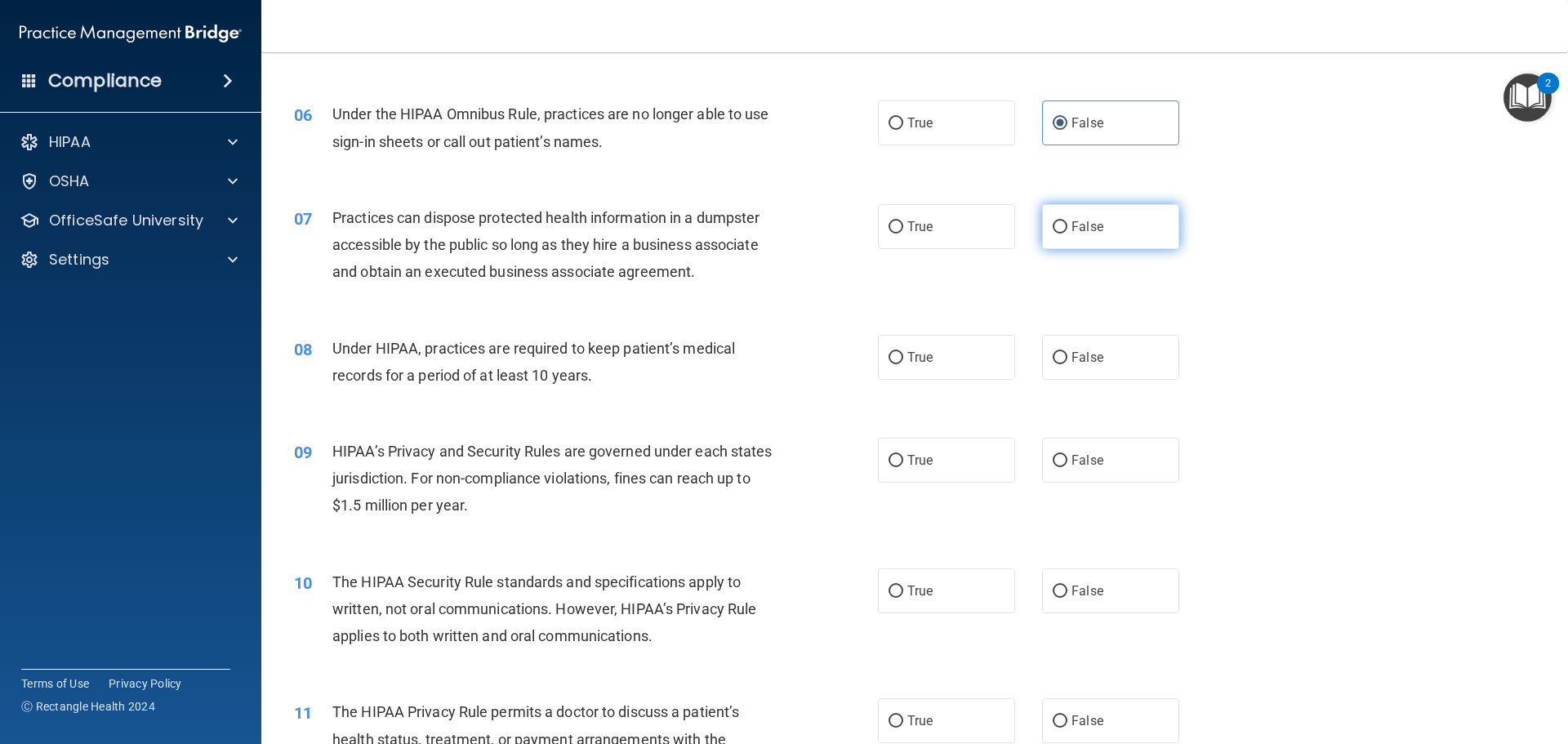
click at [1122, 212] on label "False" at bounding box center [1111, 226] width 137 height 45
click at [1068, 222] on input "False" at bounding box center [1060, 228] width 15 height 12
radio input "true"
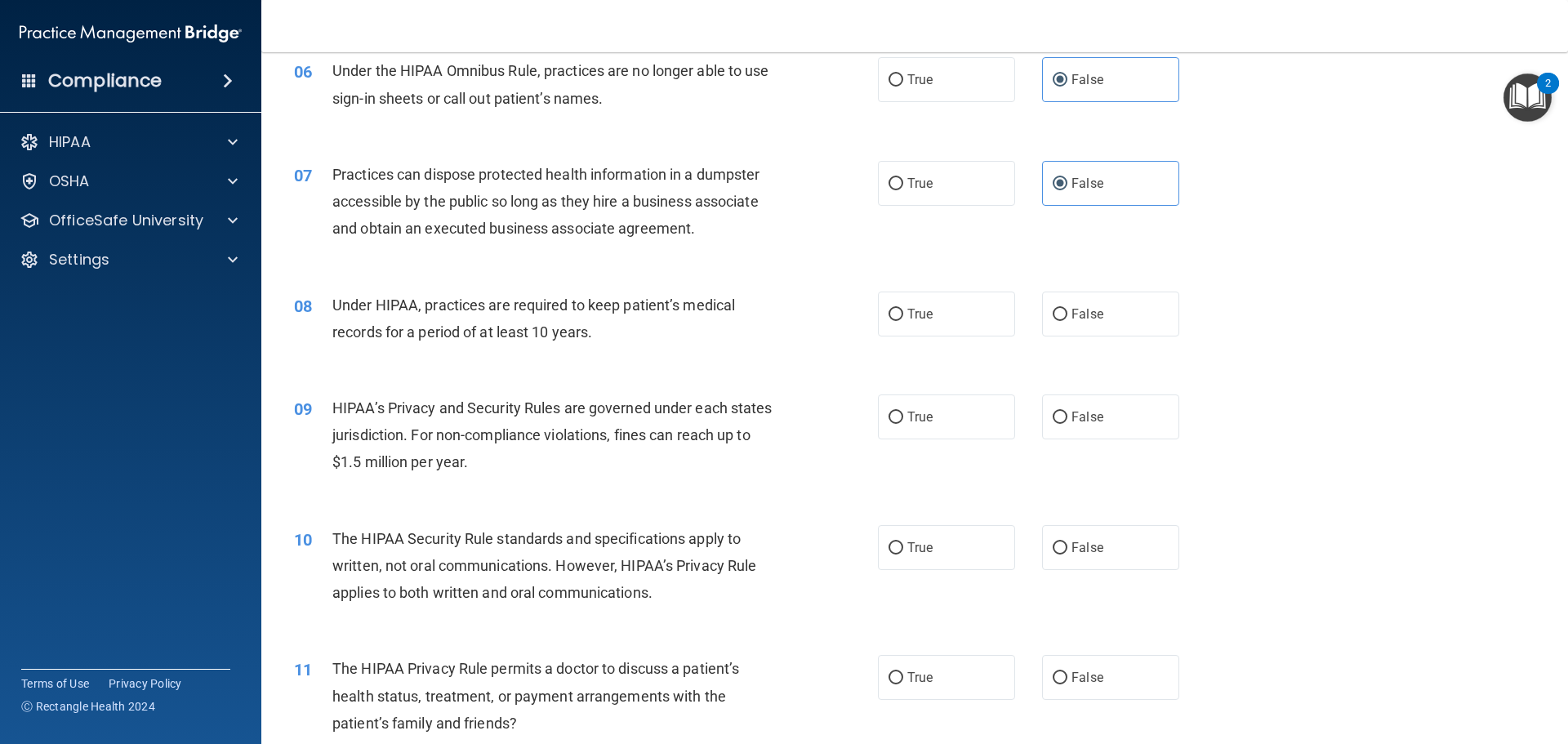
scroll to position [735, 0]
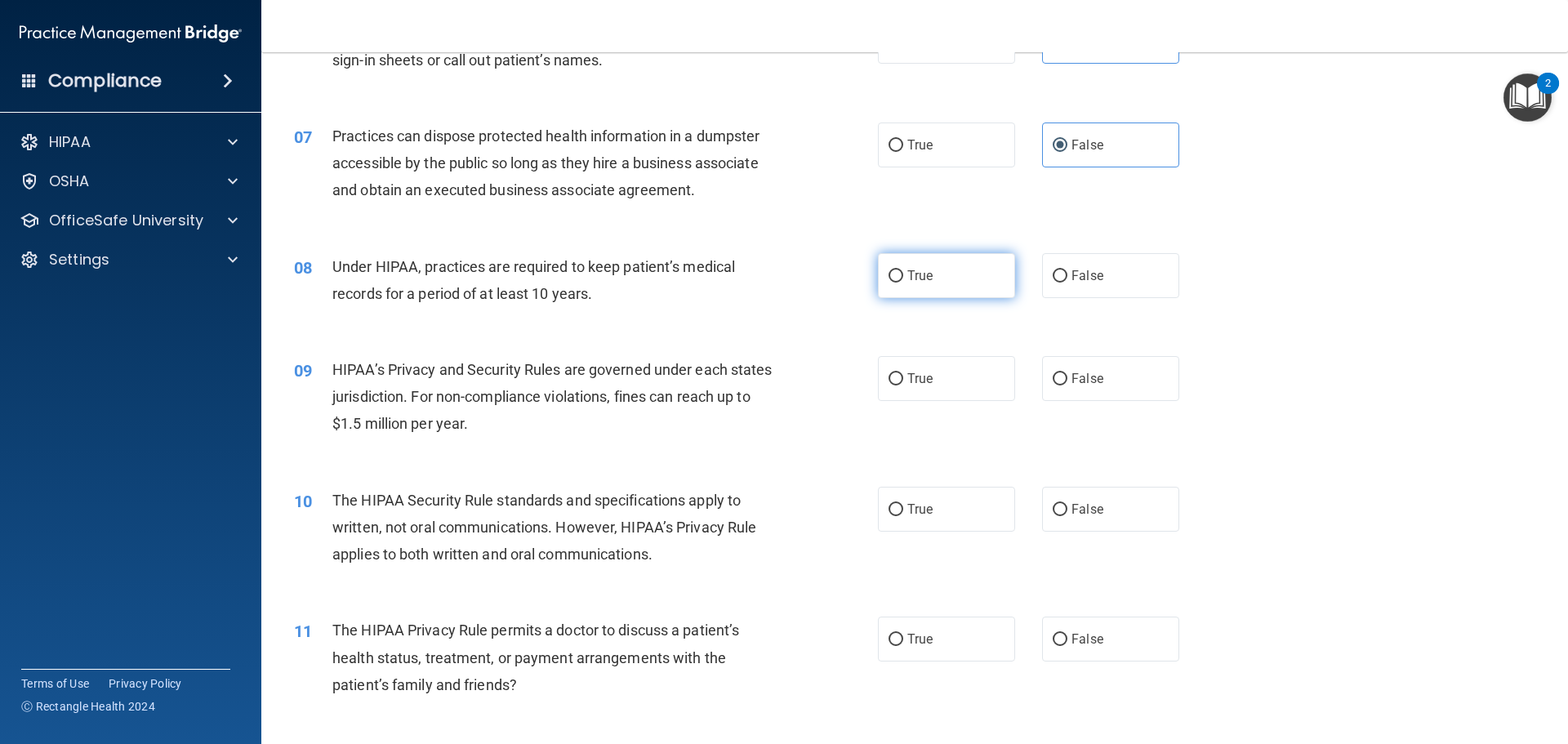
click at [955, 292] on label "True" at bounding box center [946, 275] width 137 height 45
click at [903, 282] on input "True" at bounding box center [895, 276] width 15 height 12
radio input "true"
click at [1090, 275] on span "False" at bounding box center [1087, 276] width 32 height 16
click at [1068, 275] on input "False" at bounding box center [1060, 276] width 15 height 12
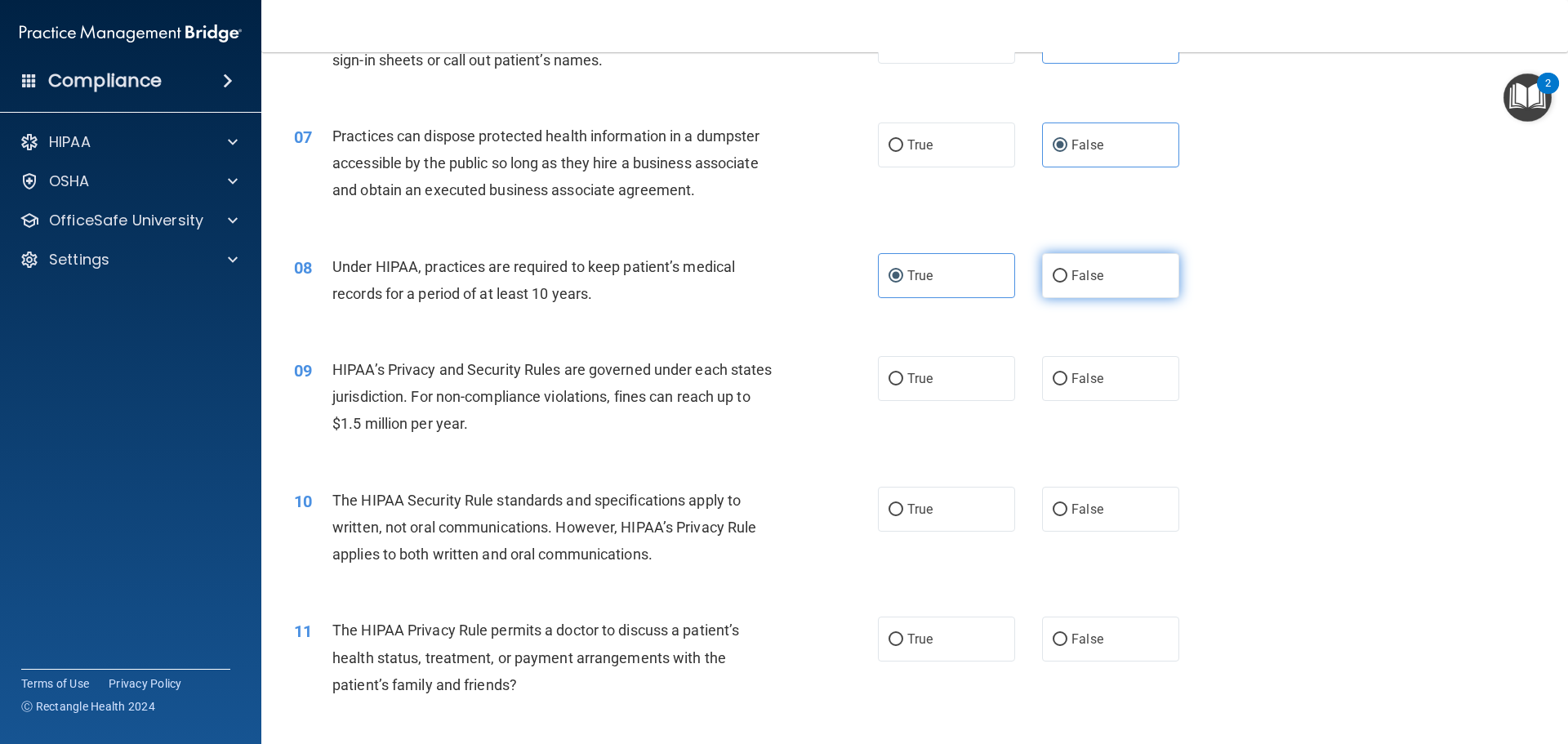
radio input "true"
radio input "false"
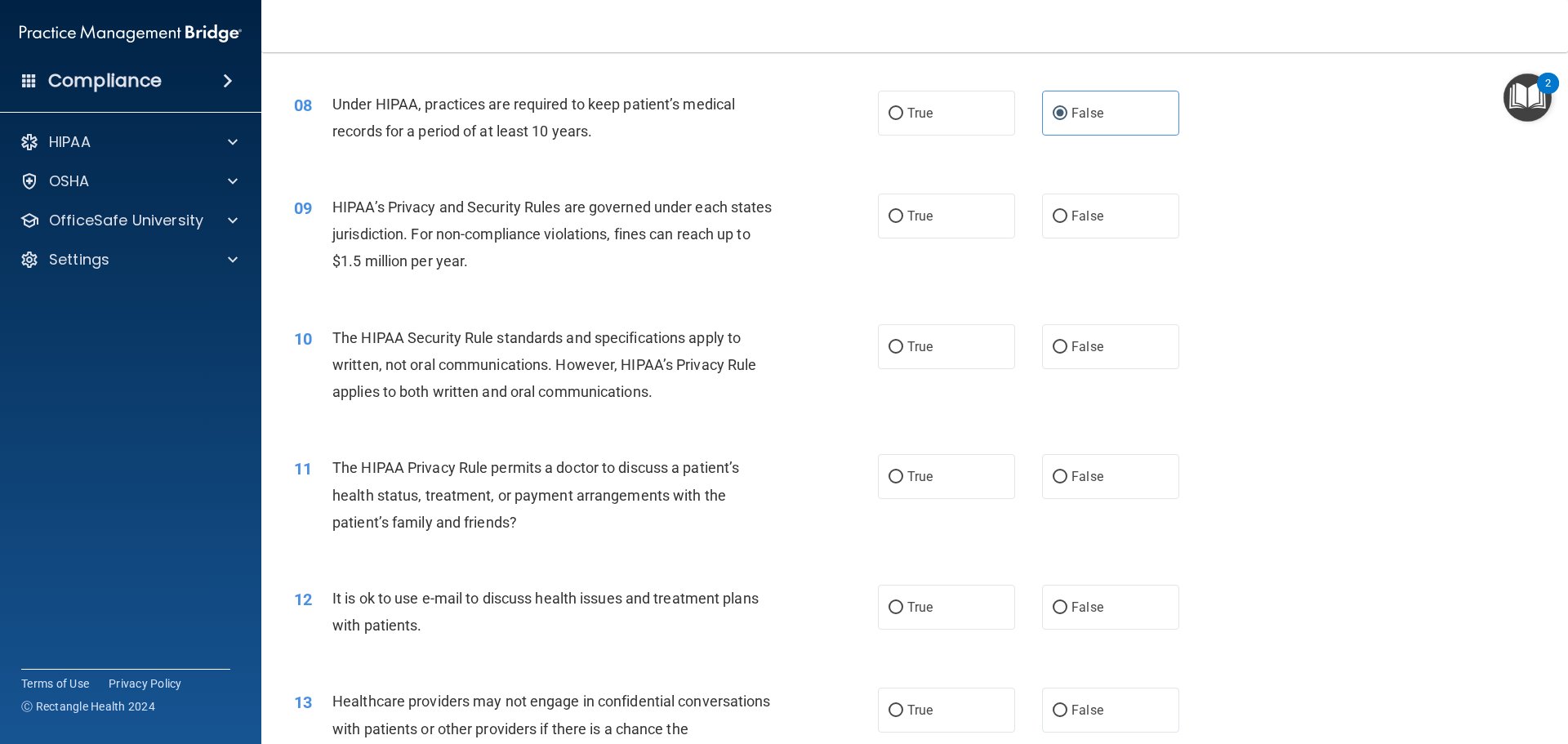
scroll to position [899, 0]
click at [974, 212] on label "True" at bounding box center [946, 215] width 137 height 45
click at [903, 212] on input "True" at bounding box center [895, 216] width 15 height 12
radio input "true"
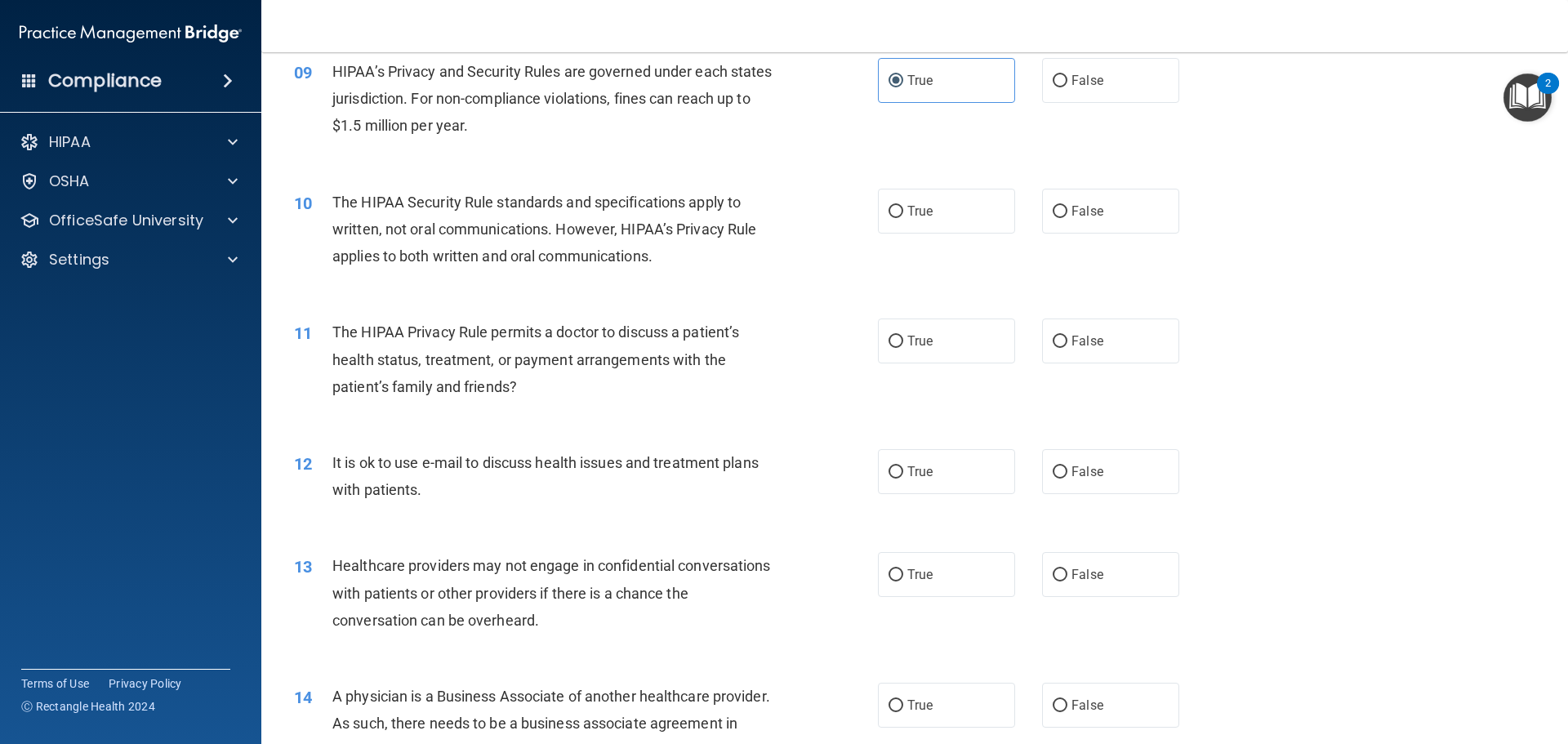
scroll to position [1061, 0]
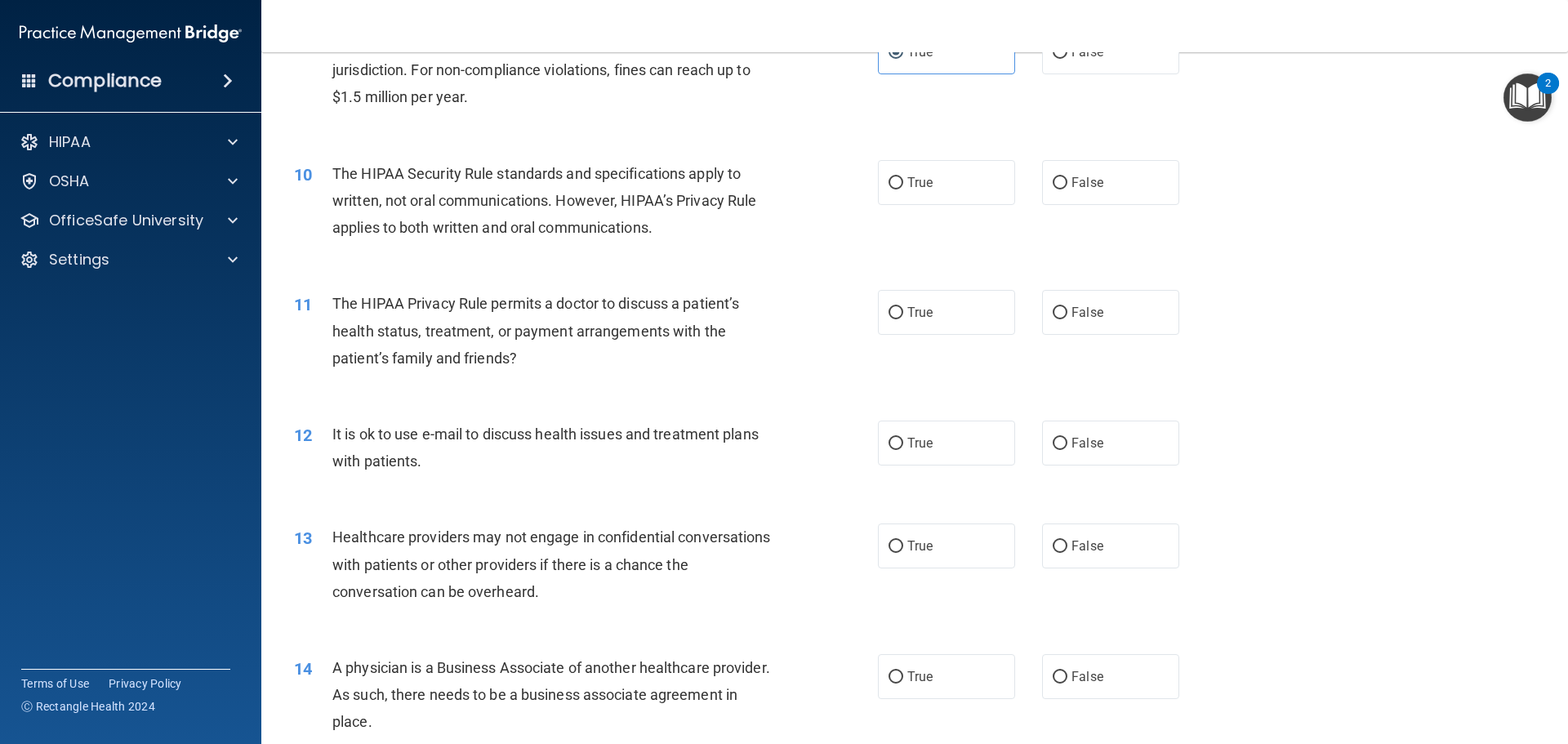
click at [937, 210] on div "10 The HIPAA Security Rule standards and specifications apply to written, not o…" at bounding box center [914, 205] width 1265 height 131
click at [937, 181] on label "True" at bounding box center [946, 182] width 137 height 45
click at [903, 181] on input "True" at bounding box center [895, 184] width 15 height 12
radio input "true"
drag, startPoint x: 859, startPoint y: 224, endPoint x: 845, endPoint y: 240, distance: 21.3
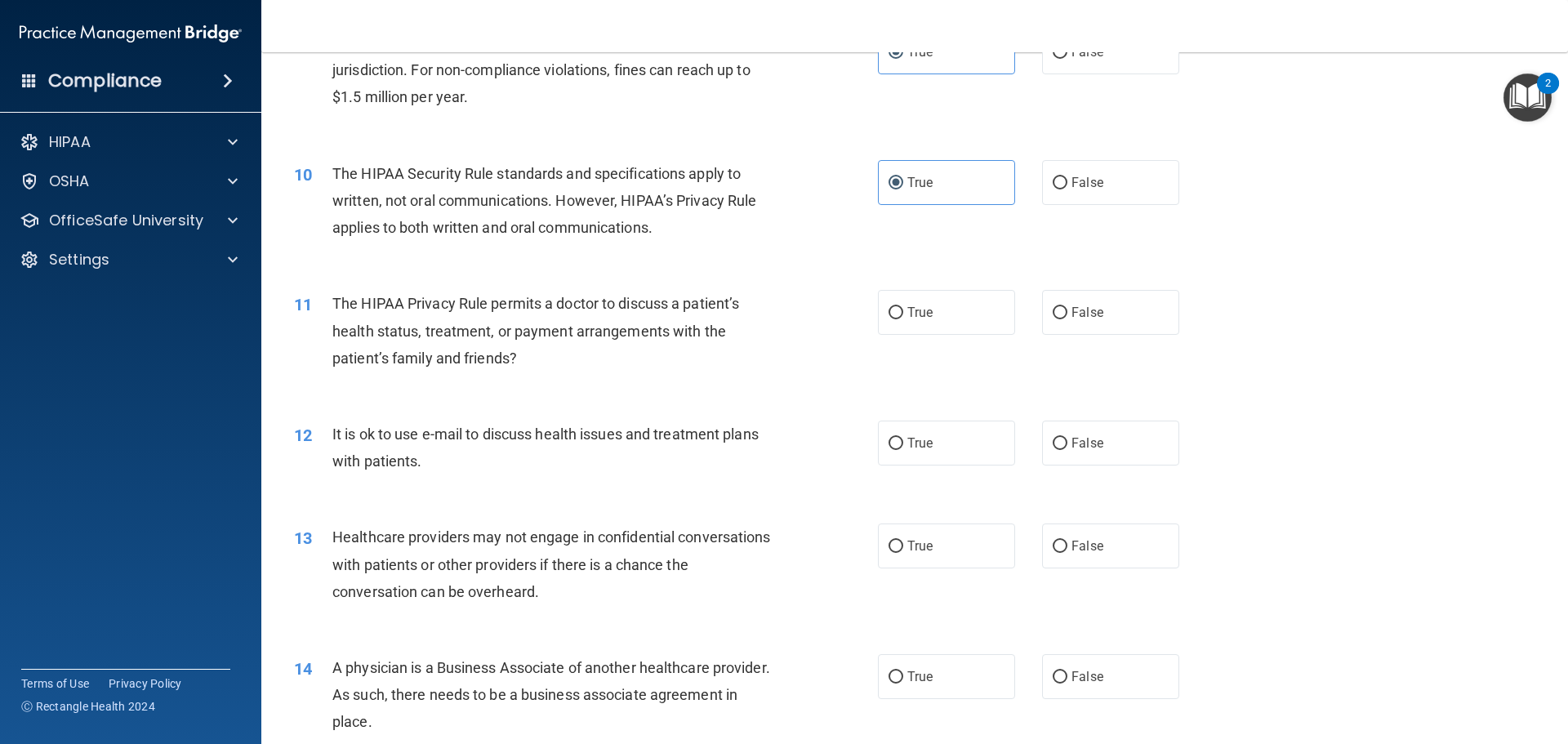
click at [859, 225] on div "10 The HIPAA Security Rule standards and specifications apply to written, not o…" at bounding box center [586, 205] width 633 height 90
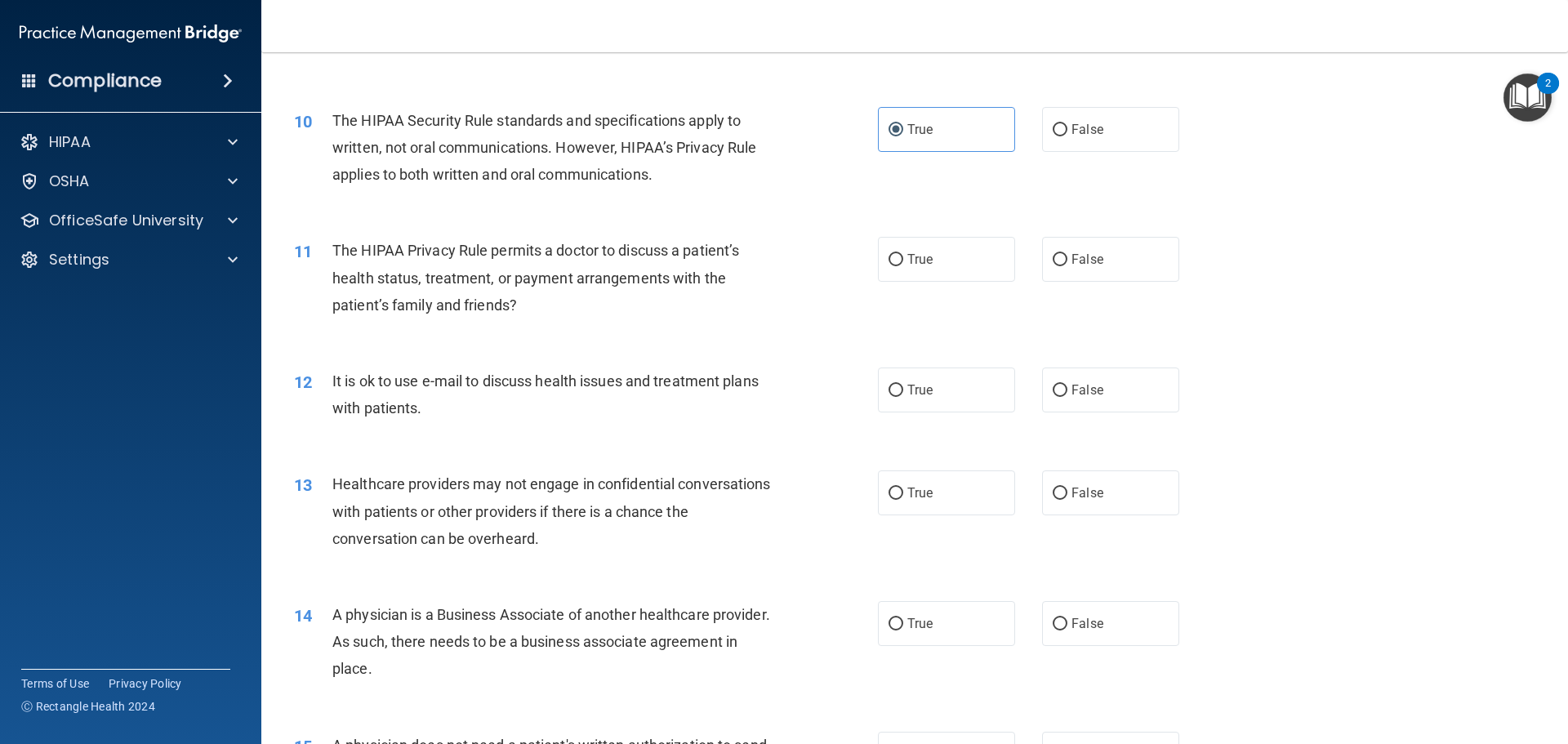
scroll to position [1143, 0]
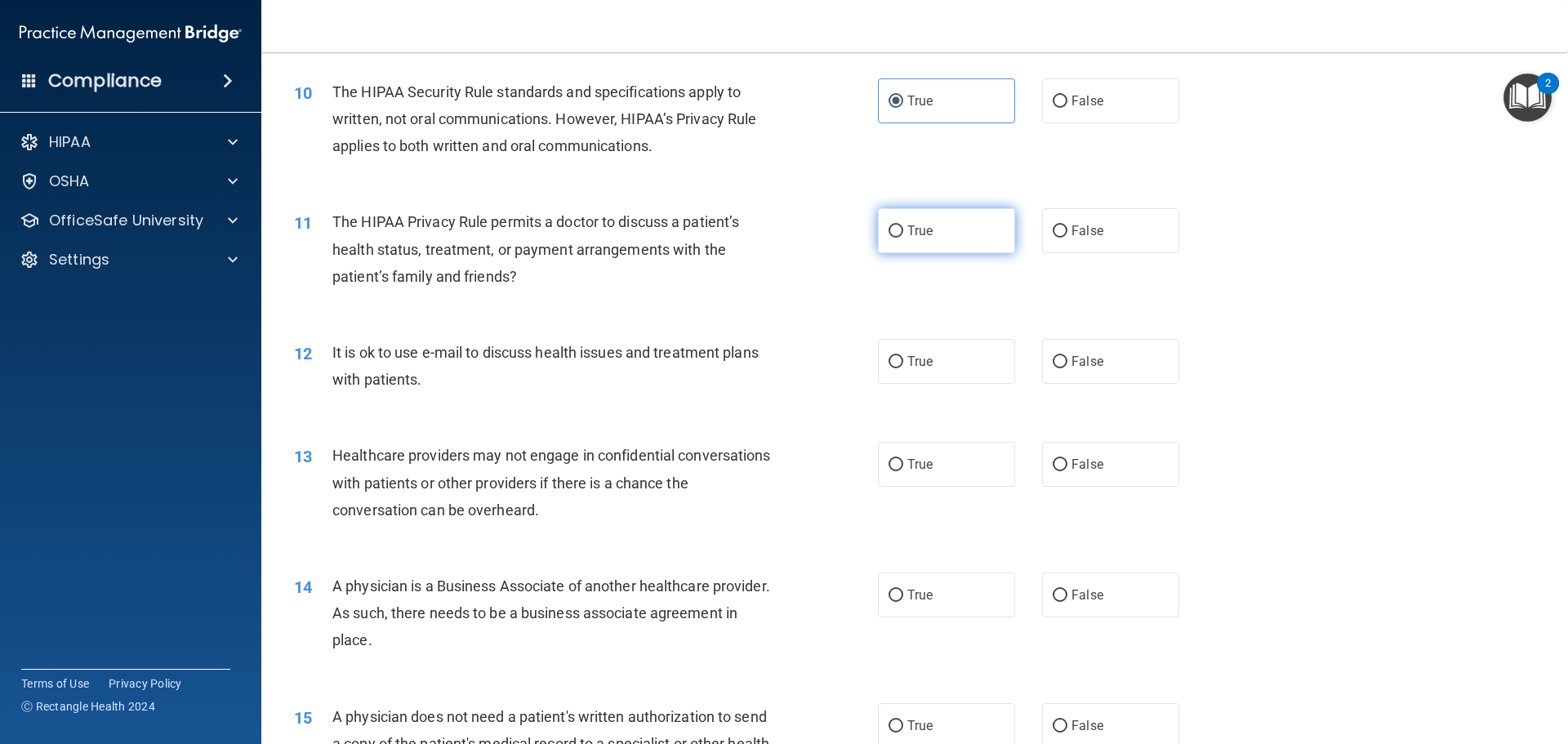
click at [896, 222] on label "True" at bounding box center [946, 230] width 137 height 45
click at [896, 225] on input "True" at bounding box center [895, 231] width 15 height 12
radio input "true"
click at [767, 363] on div "It is ok to use e-mail to discuss health issues and treatment plans with patien…" at bounding box center [560, 365] width 456 height 54
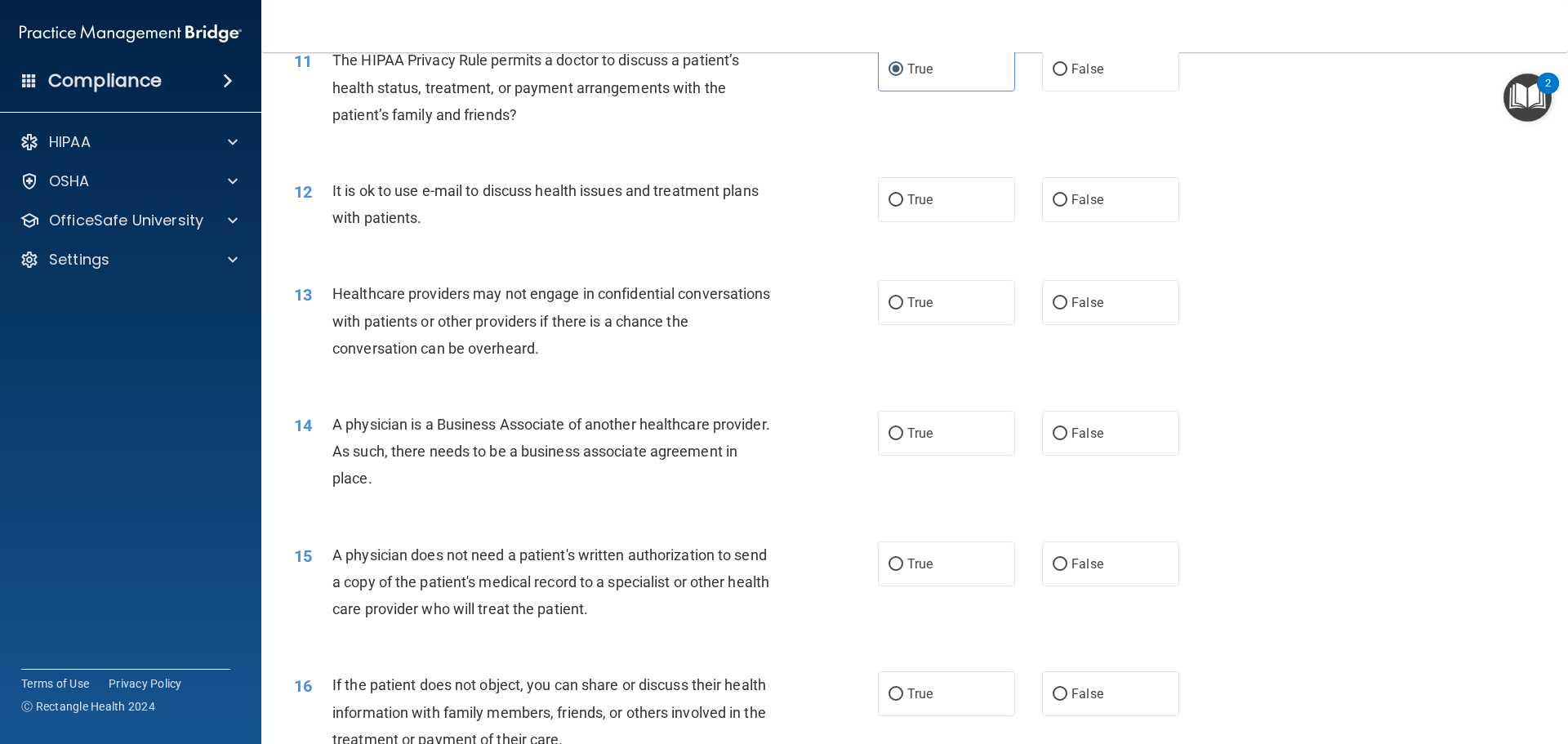
scroll to position [1307, 0]
click at [1071, 206] on label "False" at bounding box center [1111, 198] width 137 height 45
click at [1068, 205] on input "False" at bounding box center [1060, 199] width 15 height 12
radio input "true"
click at [892, 193] on input "True" at bounding box center [895, 199] width 15 height 12
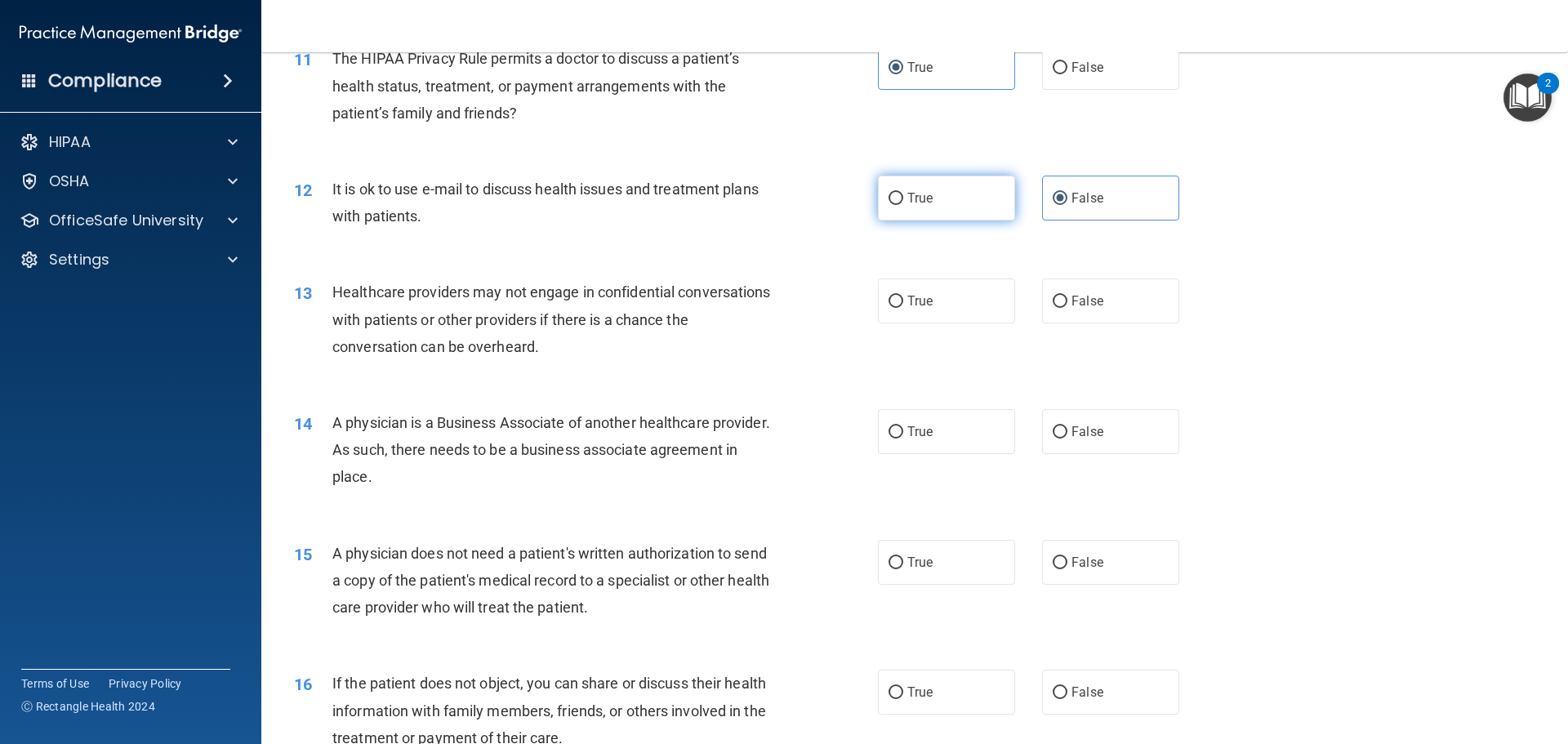
radio input "true"
radio input "false"
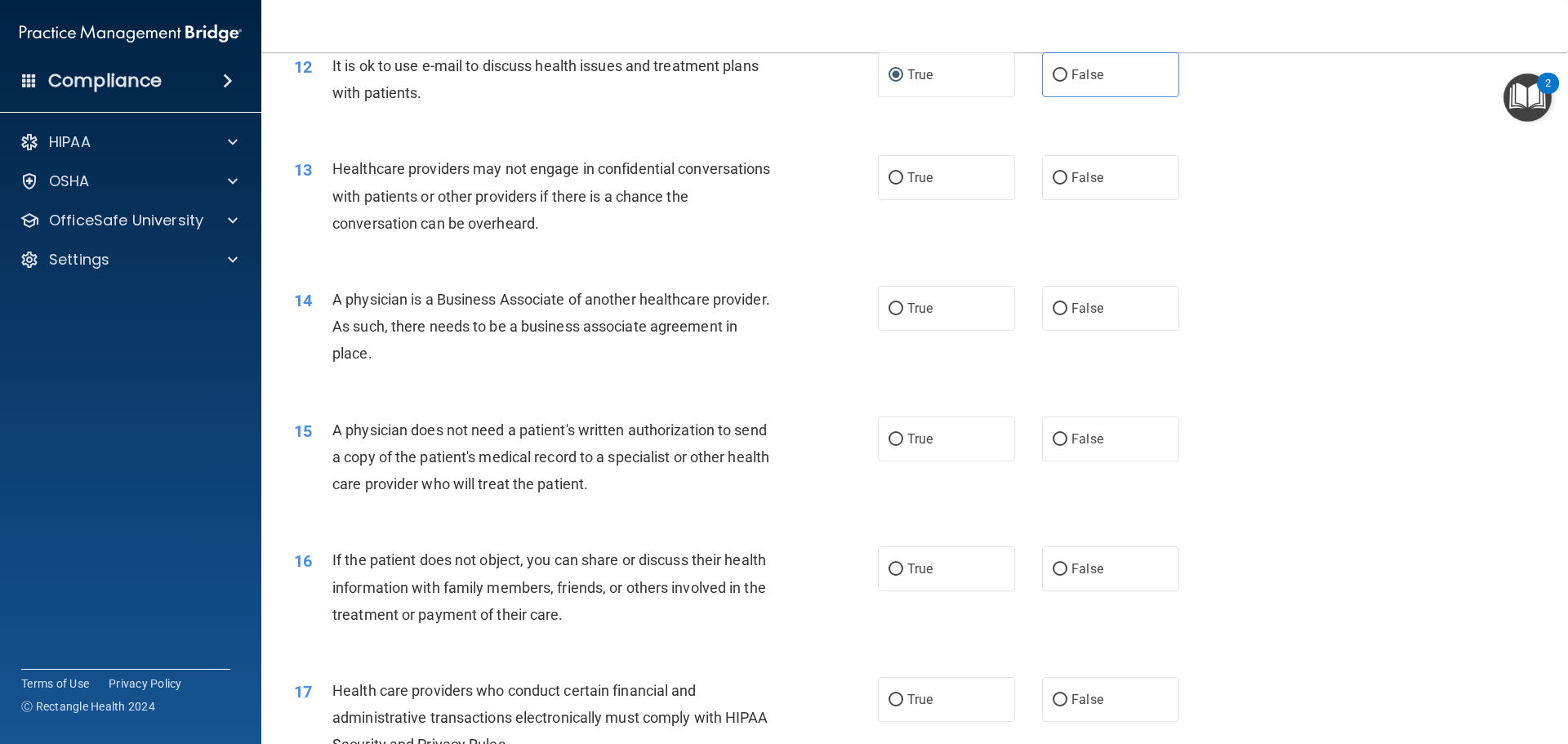
scroll to position [1470, 0]
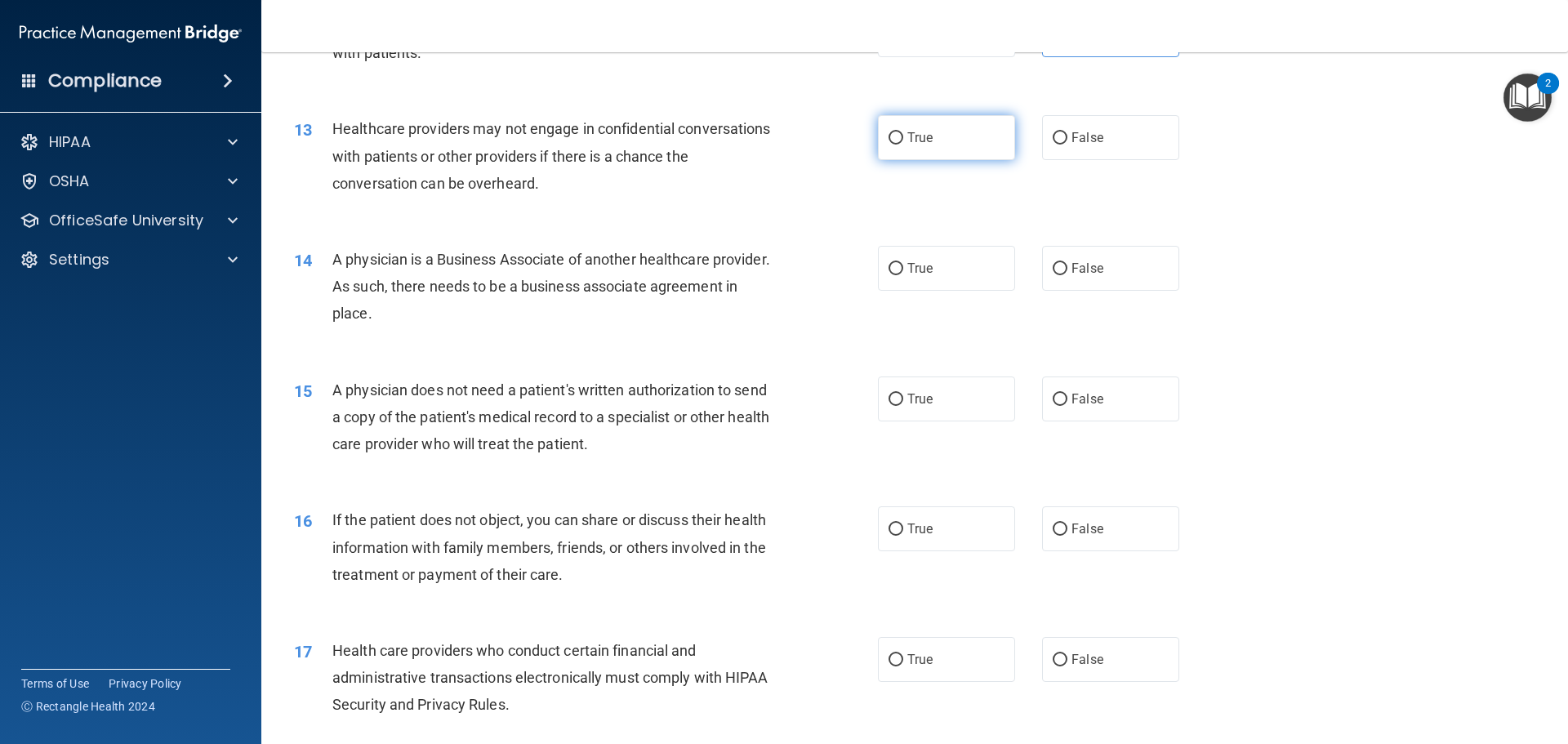
click at [902, 146] on label "True" at bounding box center [946, 137] width 137 height 45
click at [902, 144] on input "True" at bounding box center [895, 138] width 15 height 12
radio input "true"
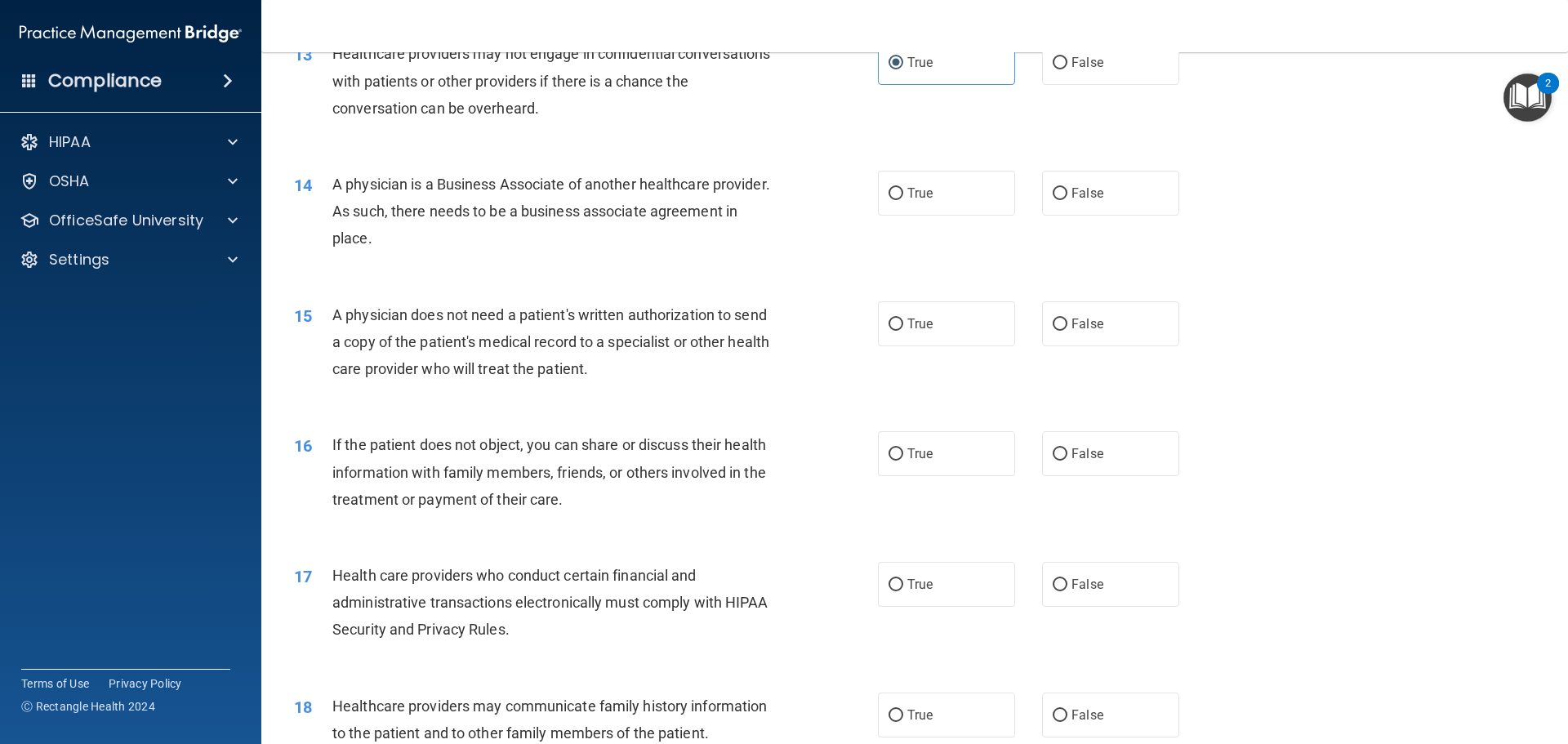
scroll to position [1633, 0]
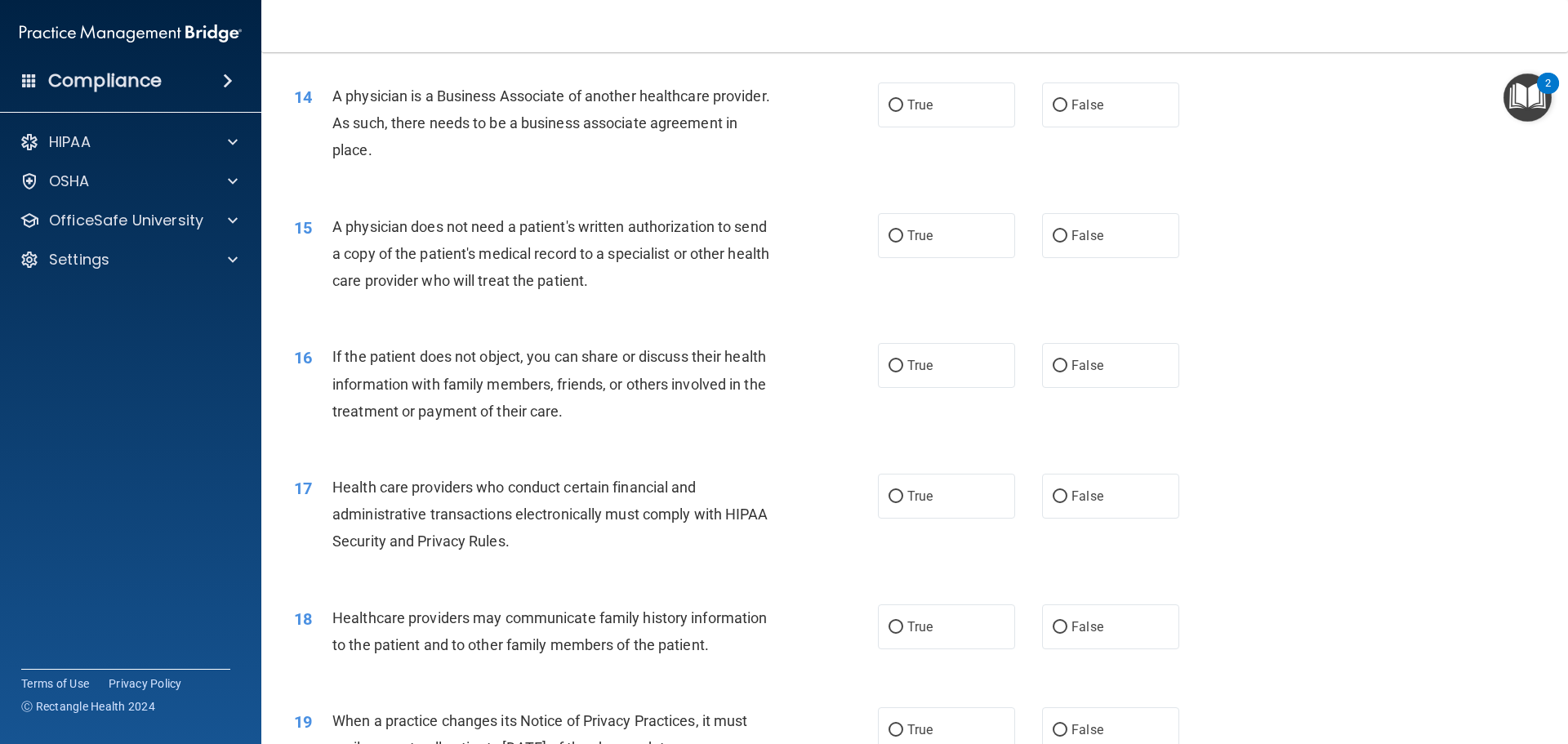
click at [1077, 133] on div "14 A physician is a Business Associate of another healthcare provider. As such,…" at bounding box center [914, 128] width 1265 height 131
click at [1078, 116] on label "False" at bounding box center [1111, 105] width 137 height 45
click at [1068, 112] on input "False" at bounding box center [1060, 106] width 15 height 12
radio input "true"
click at [959, 223] on label "True" at bounding box center [946, 235] width 137 height 45
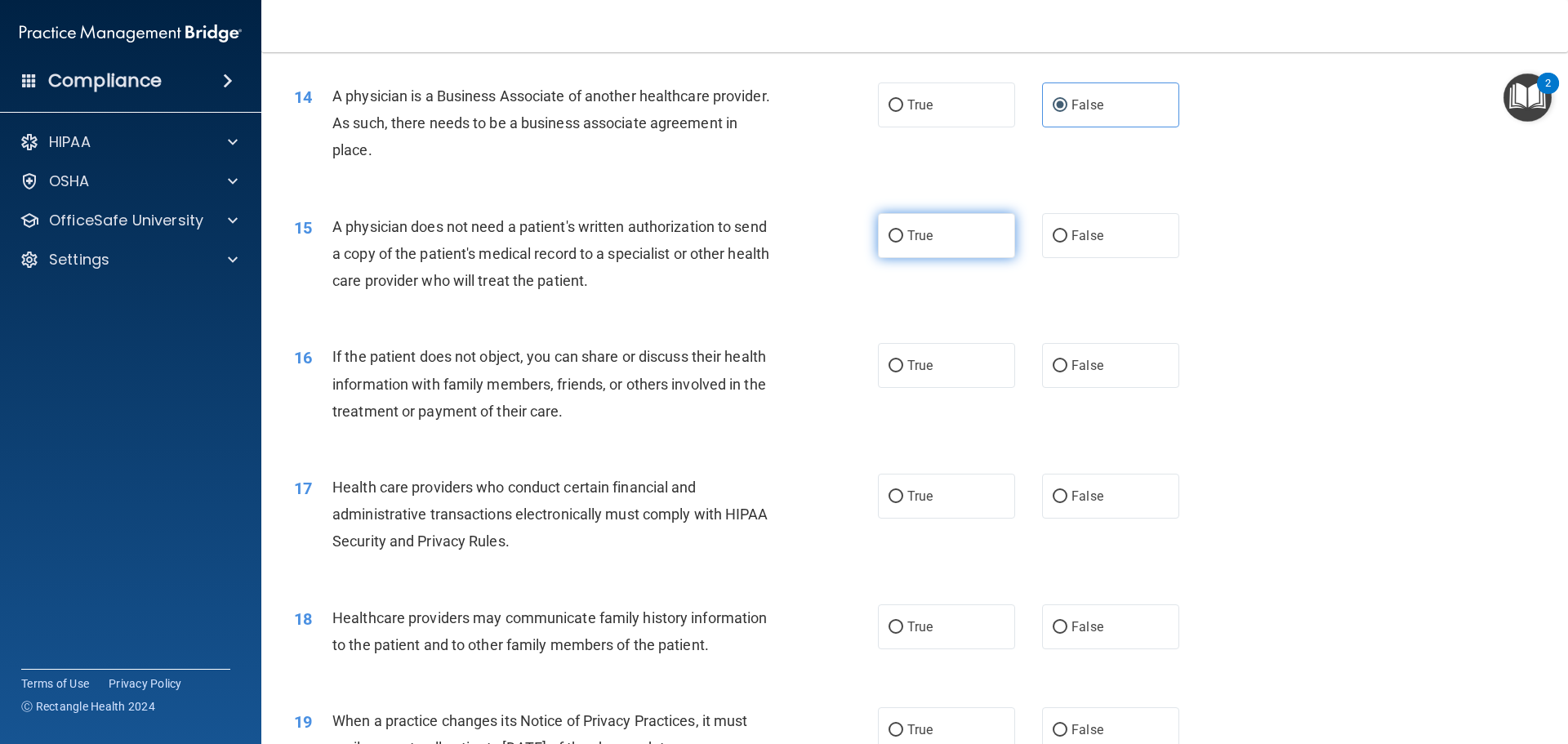
click at [903, 230] on input "True" at bounding box center [895, 237] width 15 height 12
radio input "true"
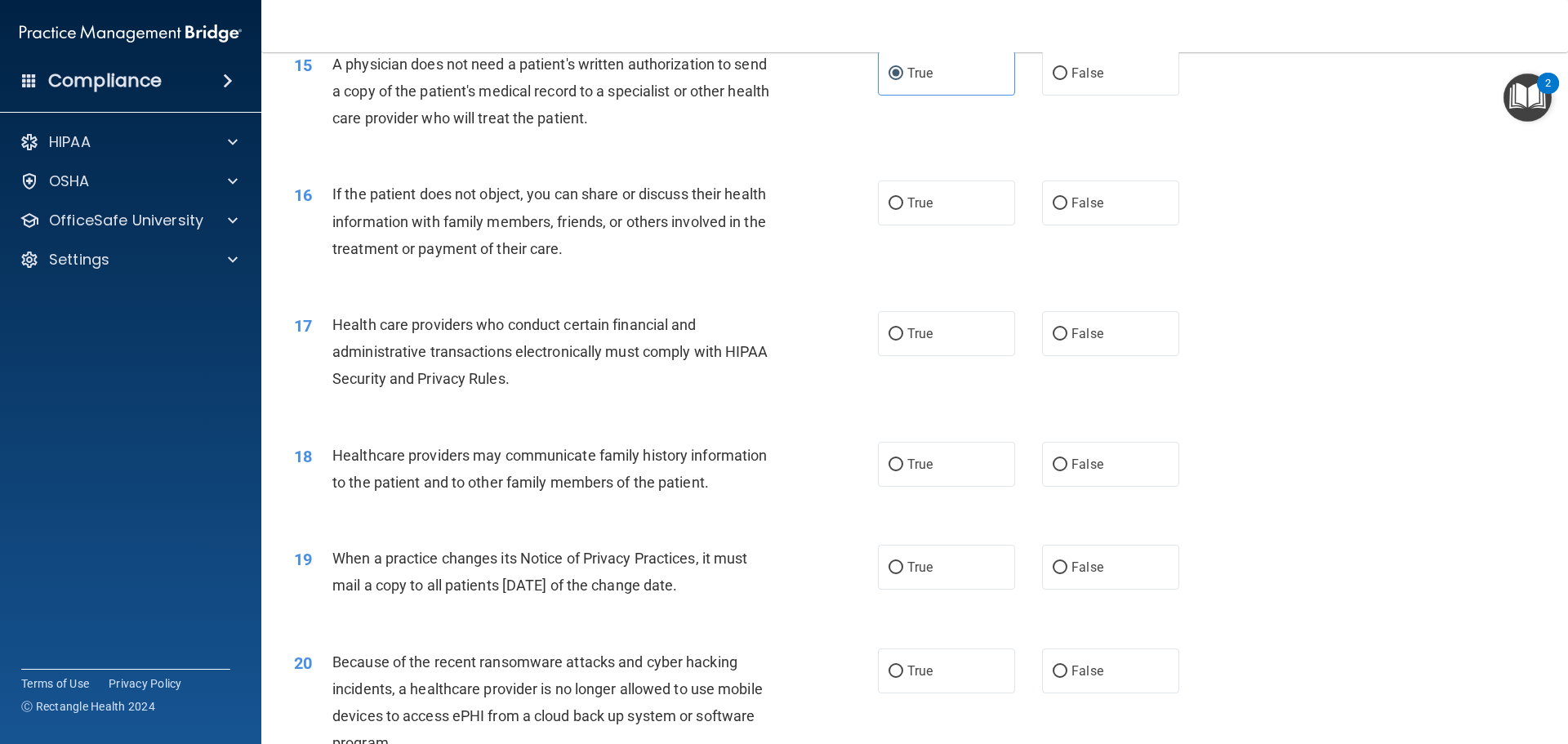
scroll to position [1797, 0]
click at [1106, 220] on label "False" at bounding box center [1111, 201] width 137 height 45
click at [1068, 209] on input "False" at bounding box center [1060, 203] width 15 height 12
radio input "true"
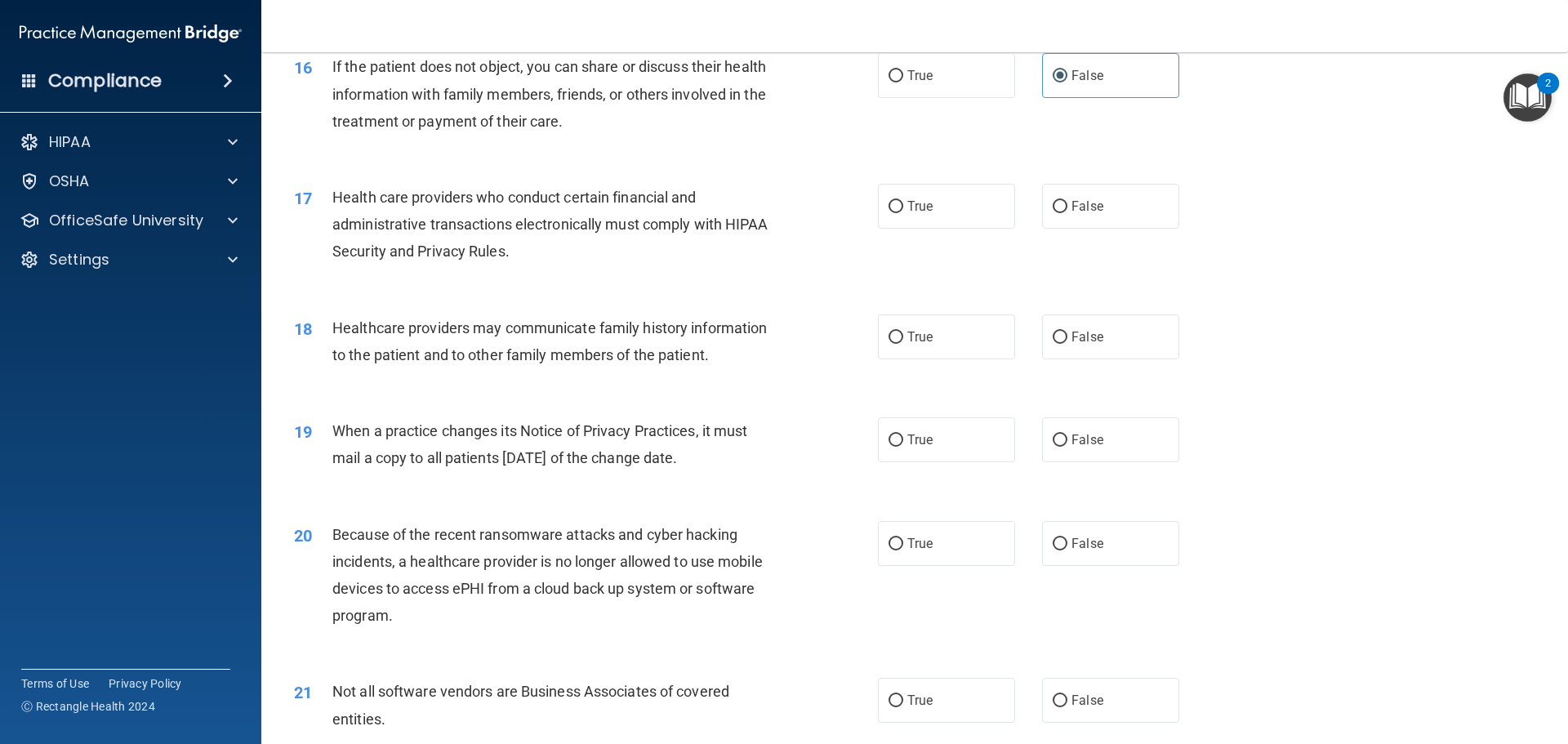
scroll to position [1960, 0]
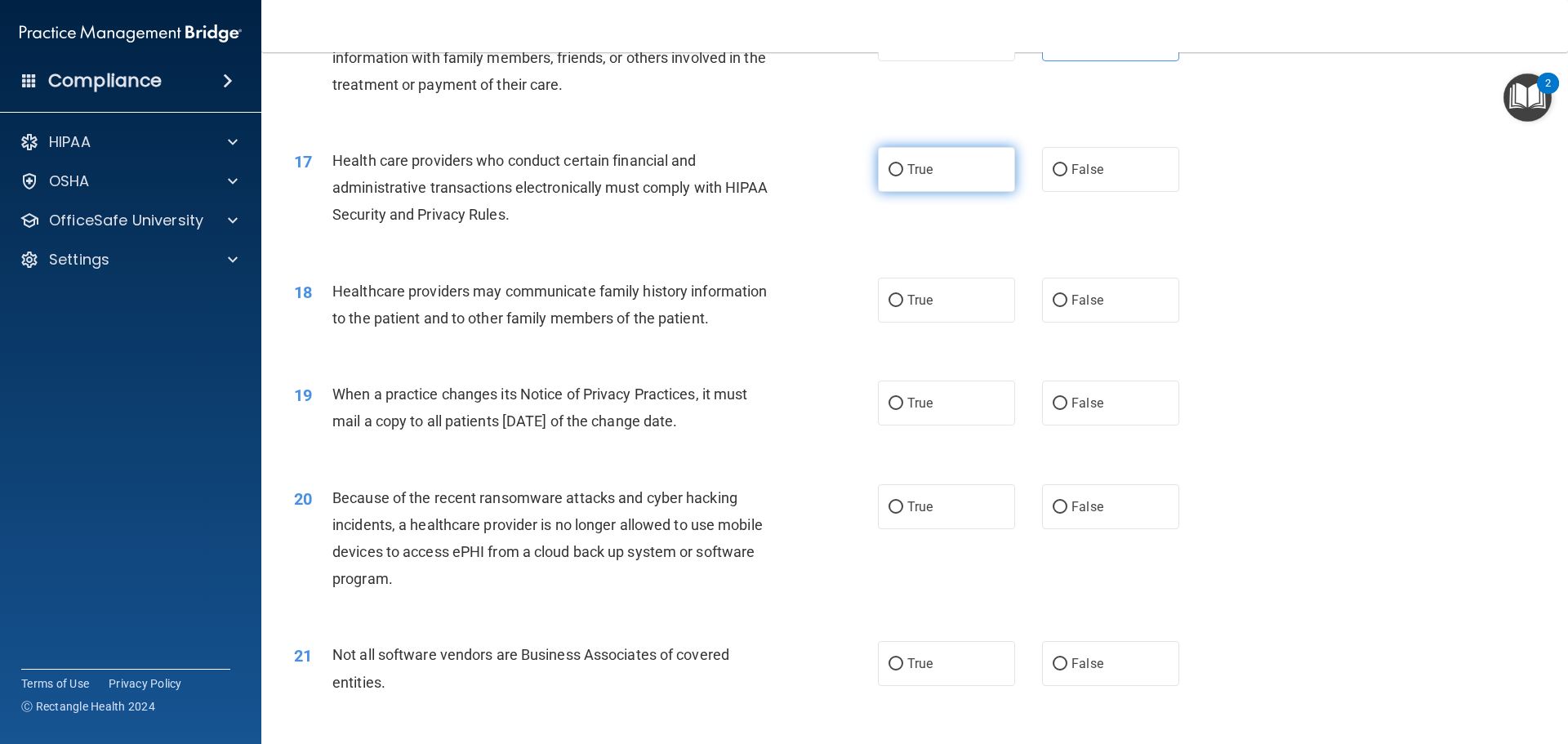
click at [893, 176] on input "True" at bounding box center [895, 171] width 15 height 12
radio input "true"
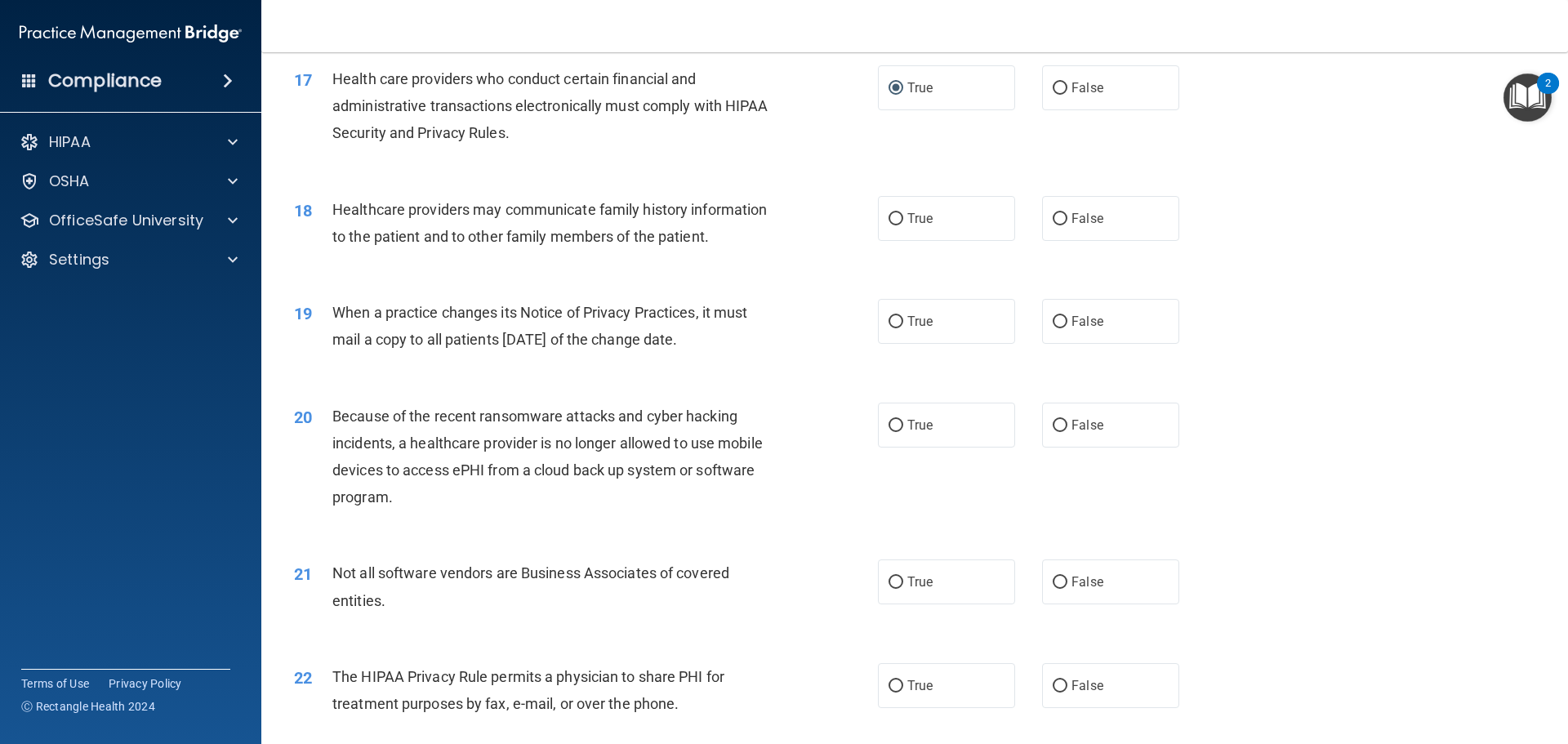
scroll to position [2124, 0]
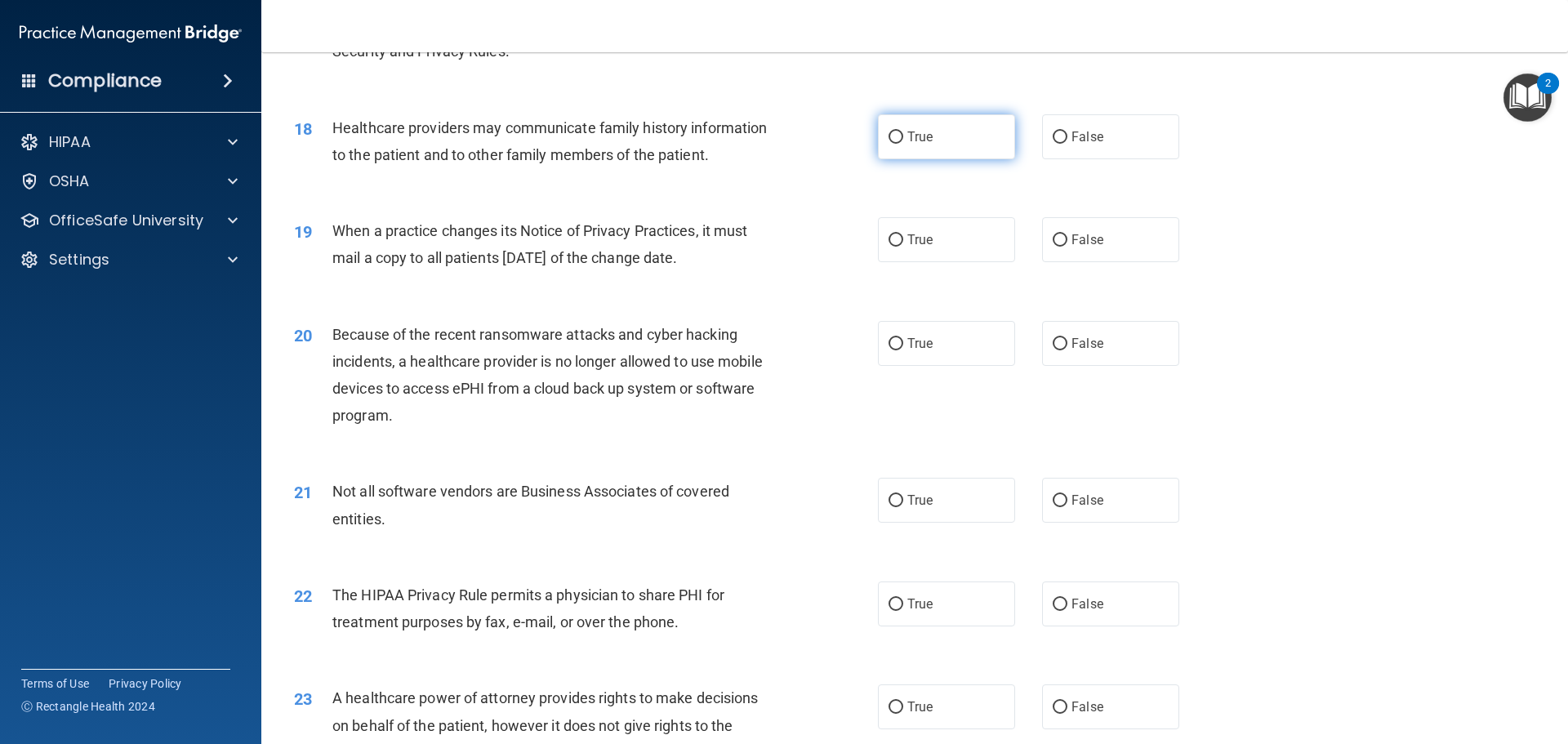
click at [963, 148] on label "True" at bounding box center [946, 136] width 137 height 45
click at [903, 143] on input "True" at bounding box center [895, 138] width 15 height 12
radio input "true"
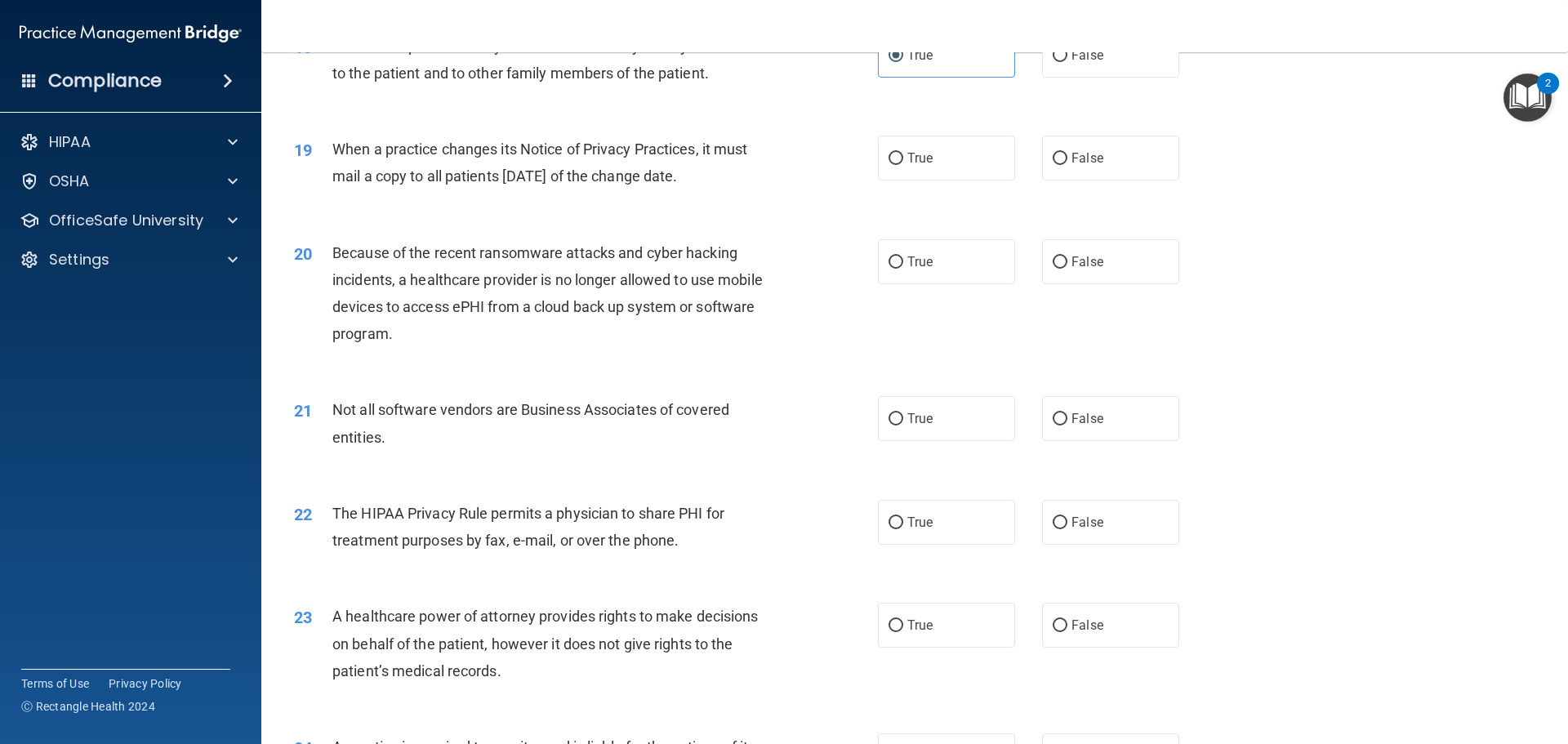
scroll to position [2287, 0]
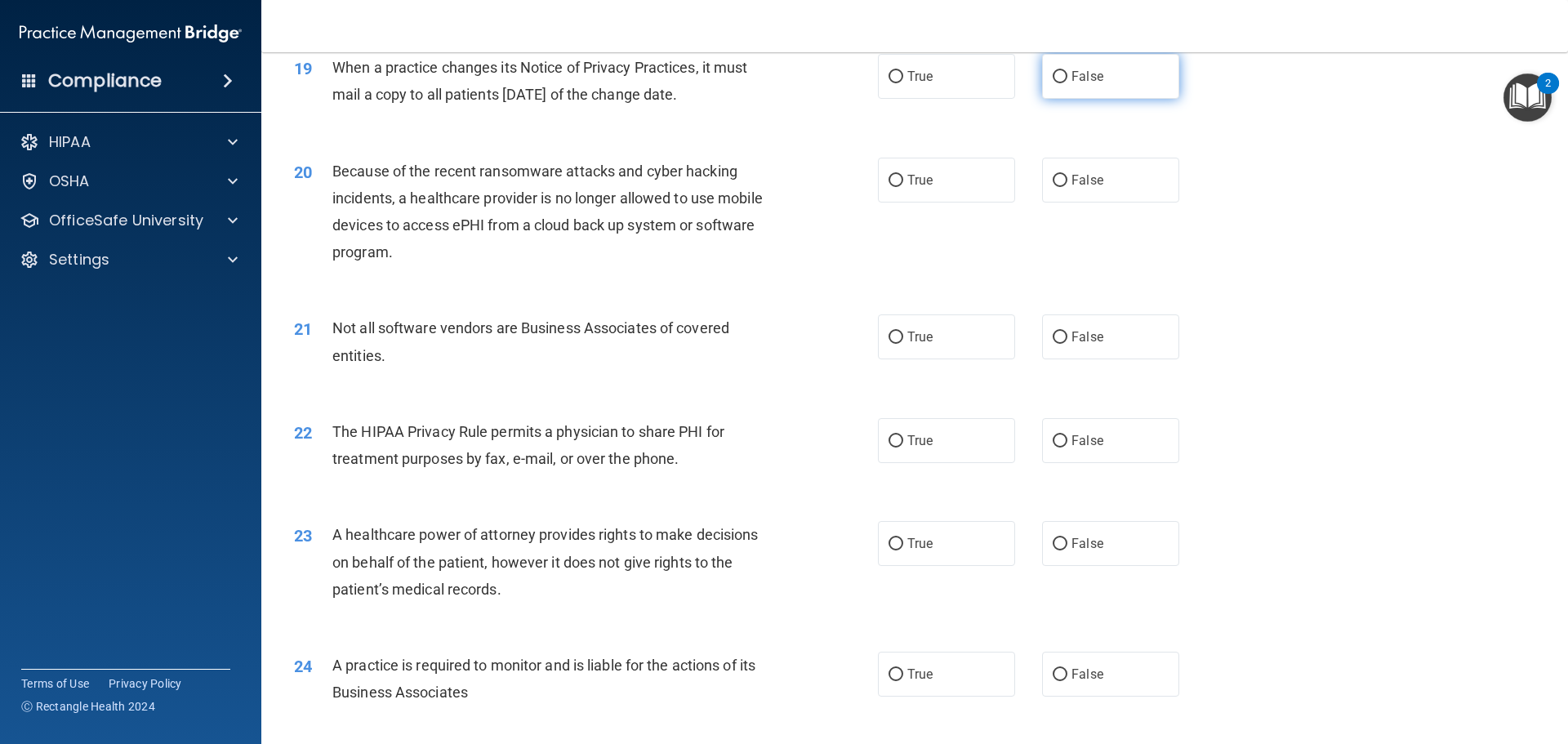
click at [1058, 87] on label "False" at bounding box center [1111, 76] width 137 height 45
click at [1058, 84] on input "False" at bounding box center [1060, 77] width 15 height 12
radio input "true"
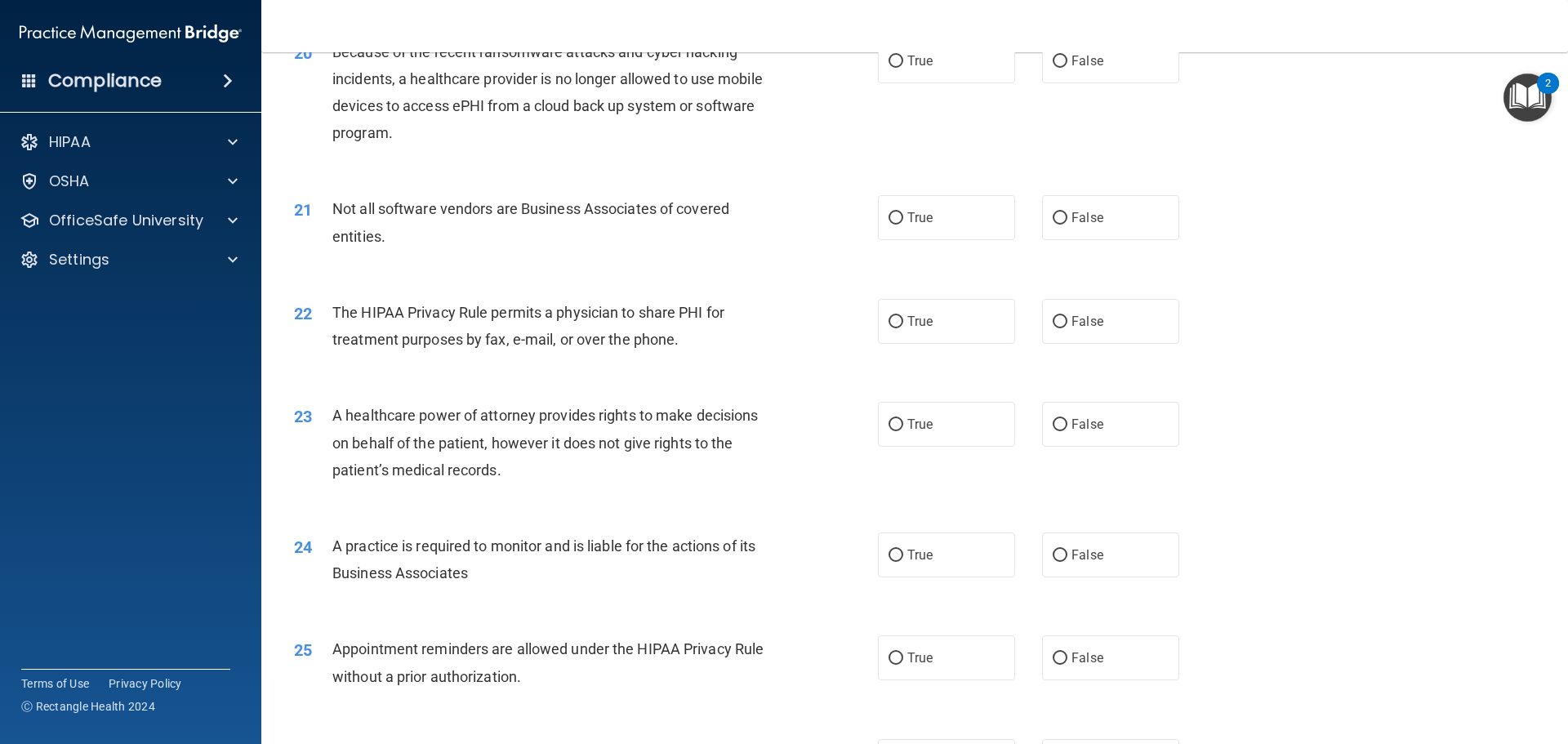
scroll to position [2368, 0]
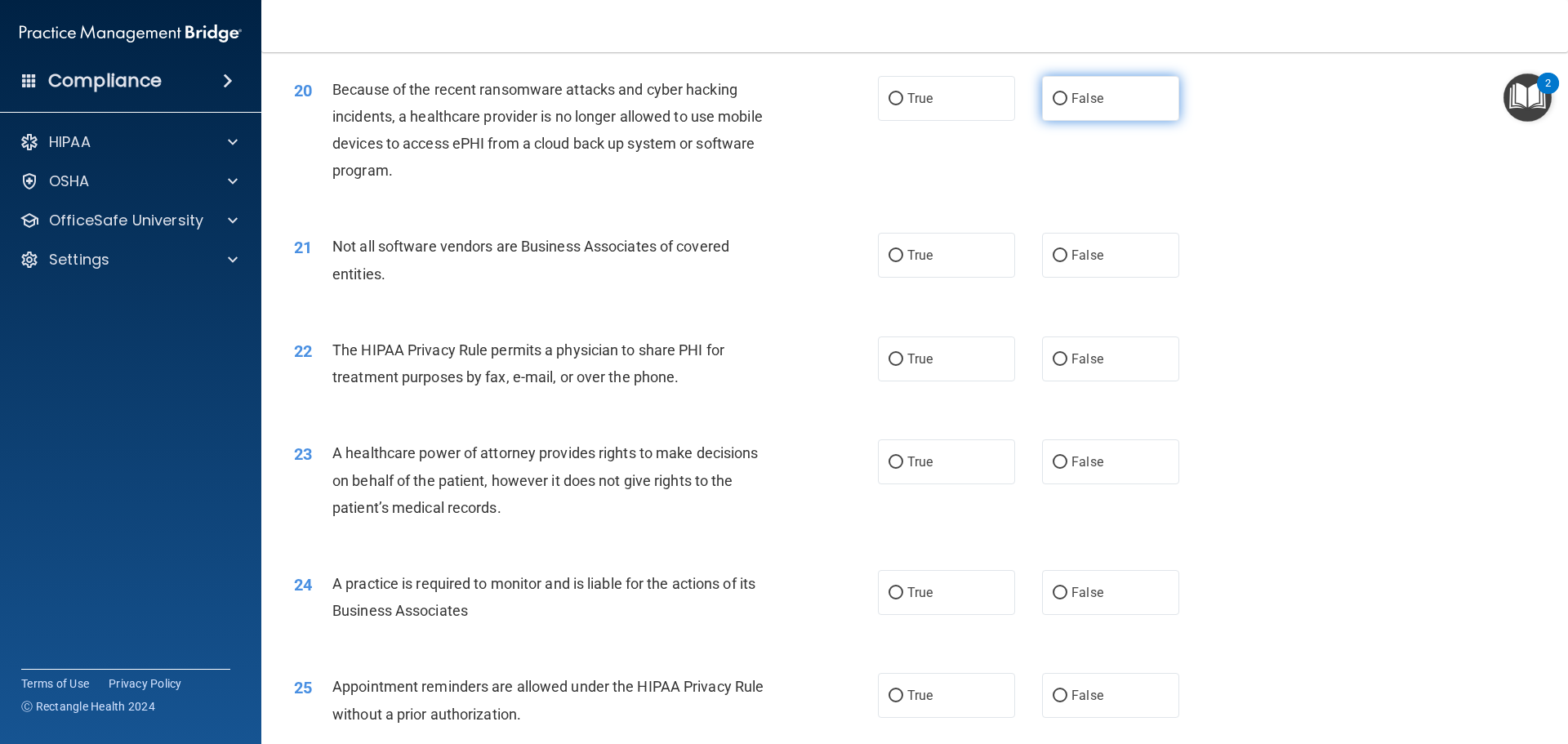
click at [1094, 104] on span "False" at bounding box center [1087, 98] width 32 height 16
click at [1068, 104] on input "False" at bounding box center [1060, 99] width 15 height 12
radio input "true"
click at [945, 271] on label "True" at bounding box center [946, 255] width 137 height 45
click at [903, 262] on input "True" at bounding box center [895, 256] width 15 height 12
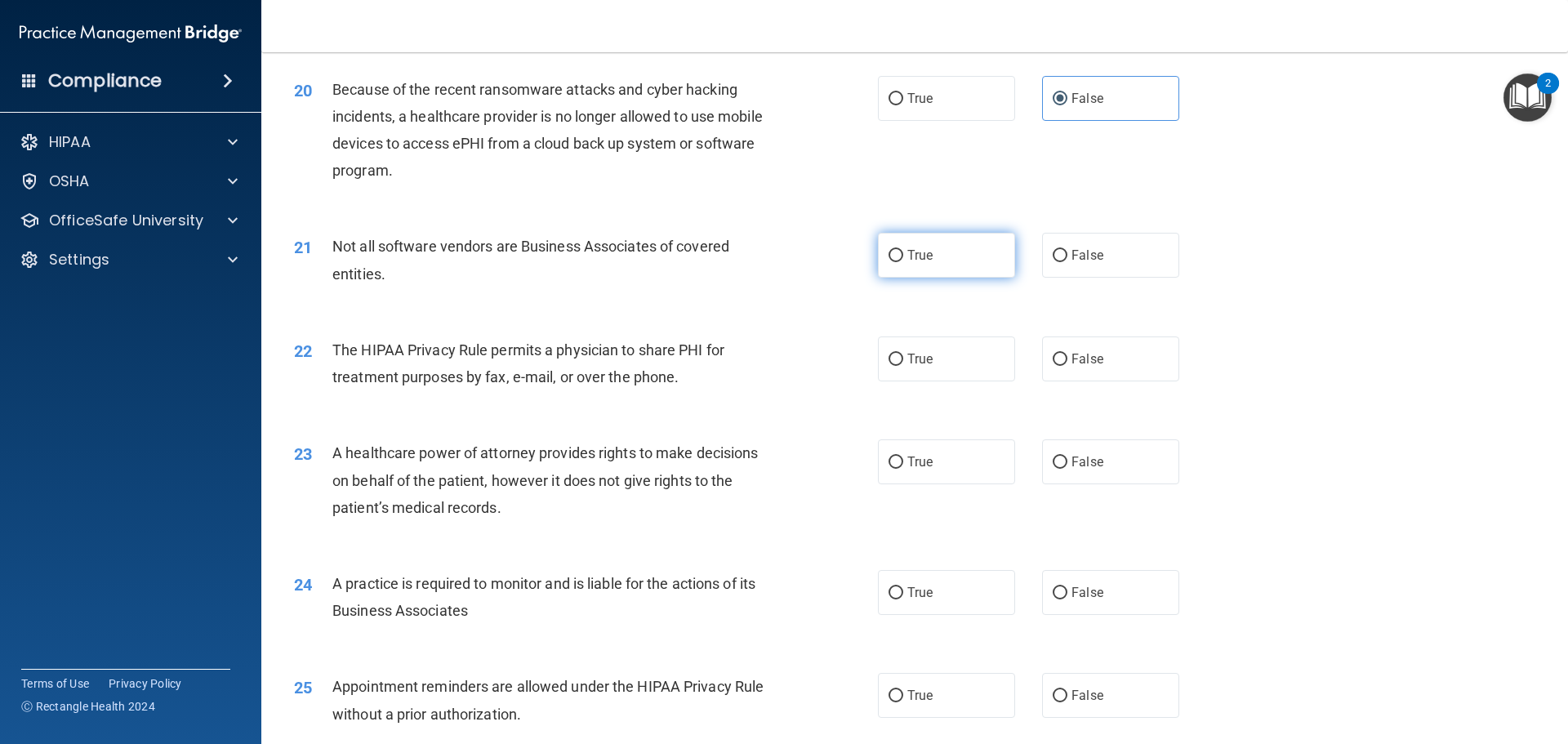
radio input "true"
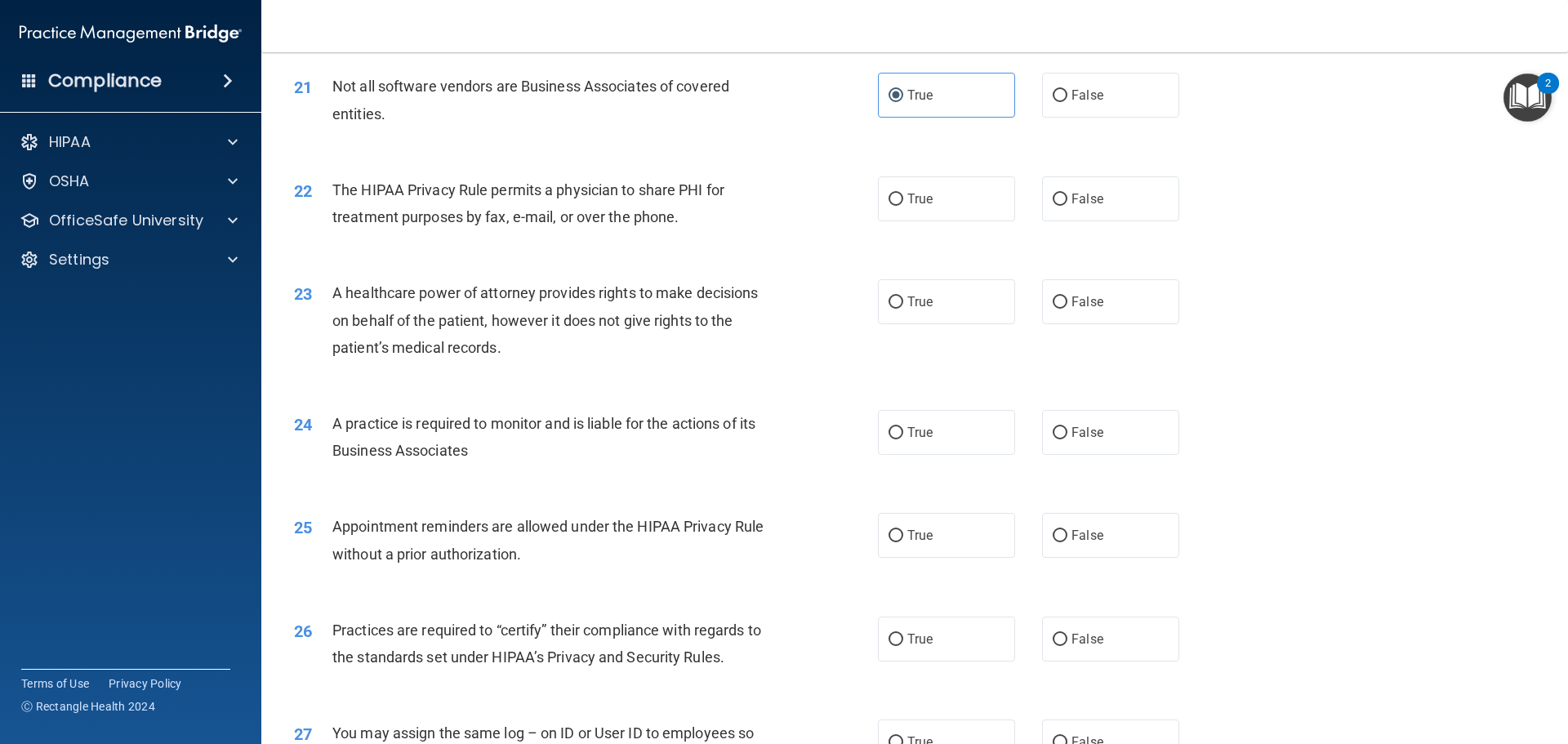
scroll to position [2532, 0]
click at [1110, 218] on div "22 The HIPAA Privacy Rule permits a physician to share PHI for treatment purpos…" at bounding box center [914, 204] width 1265 height 103
click at [1106, 209] on label "False" at bounding box center [1111, 195] width 137 height 45
click at [1068, 202] on input "False" at bounding box center [1060, 196] width 15 height 12
radio input "true"
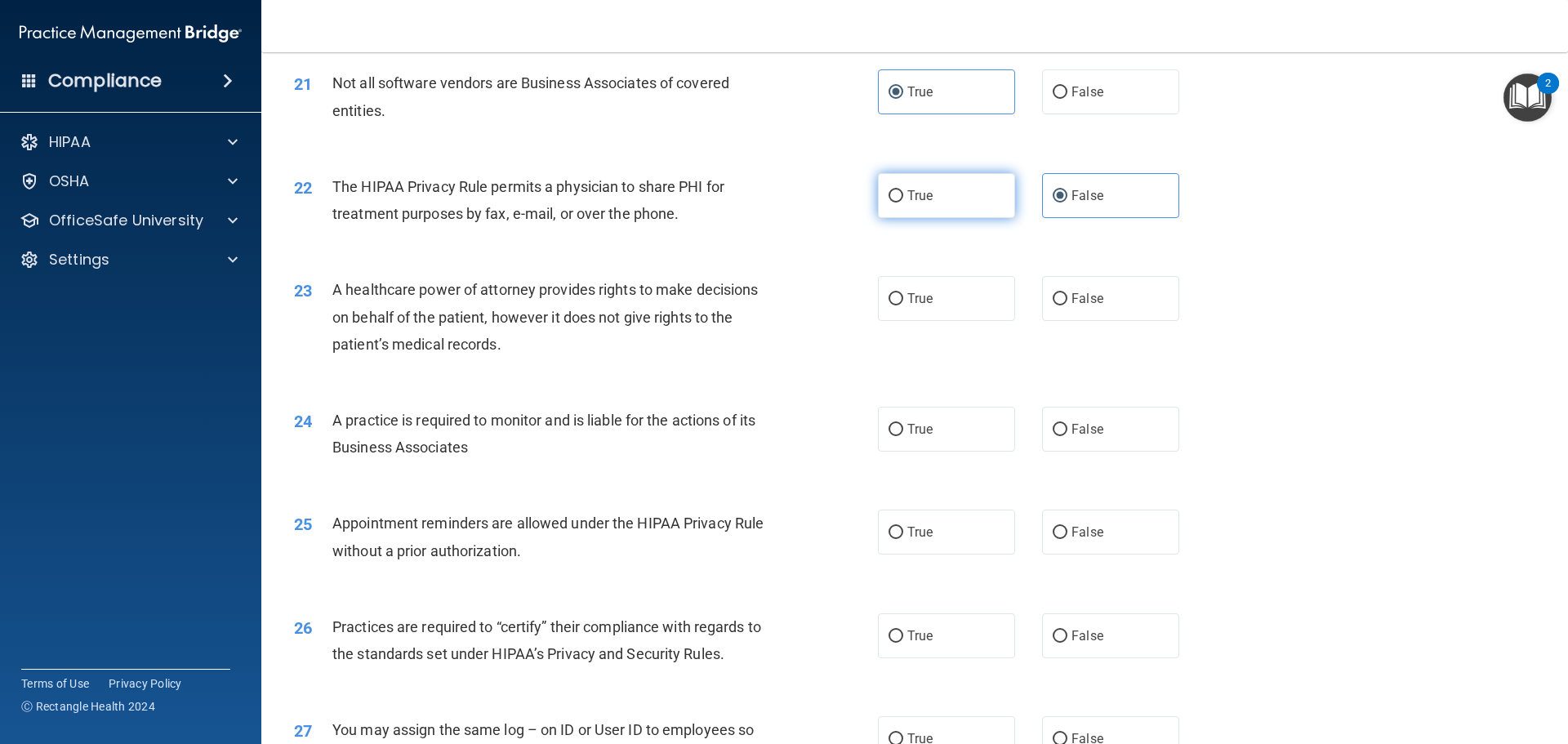
click at [977, 193] on label "True" at bounding box center [946, 195] width 137 height 45
click at [903, 193] on input "True" at bounding box center [895, 196] width 15 height 12
radio input "true"
radio input "false"
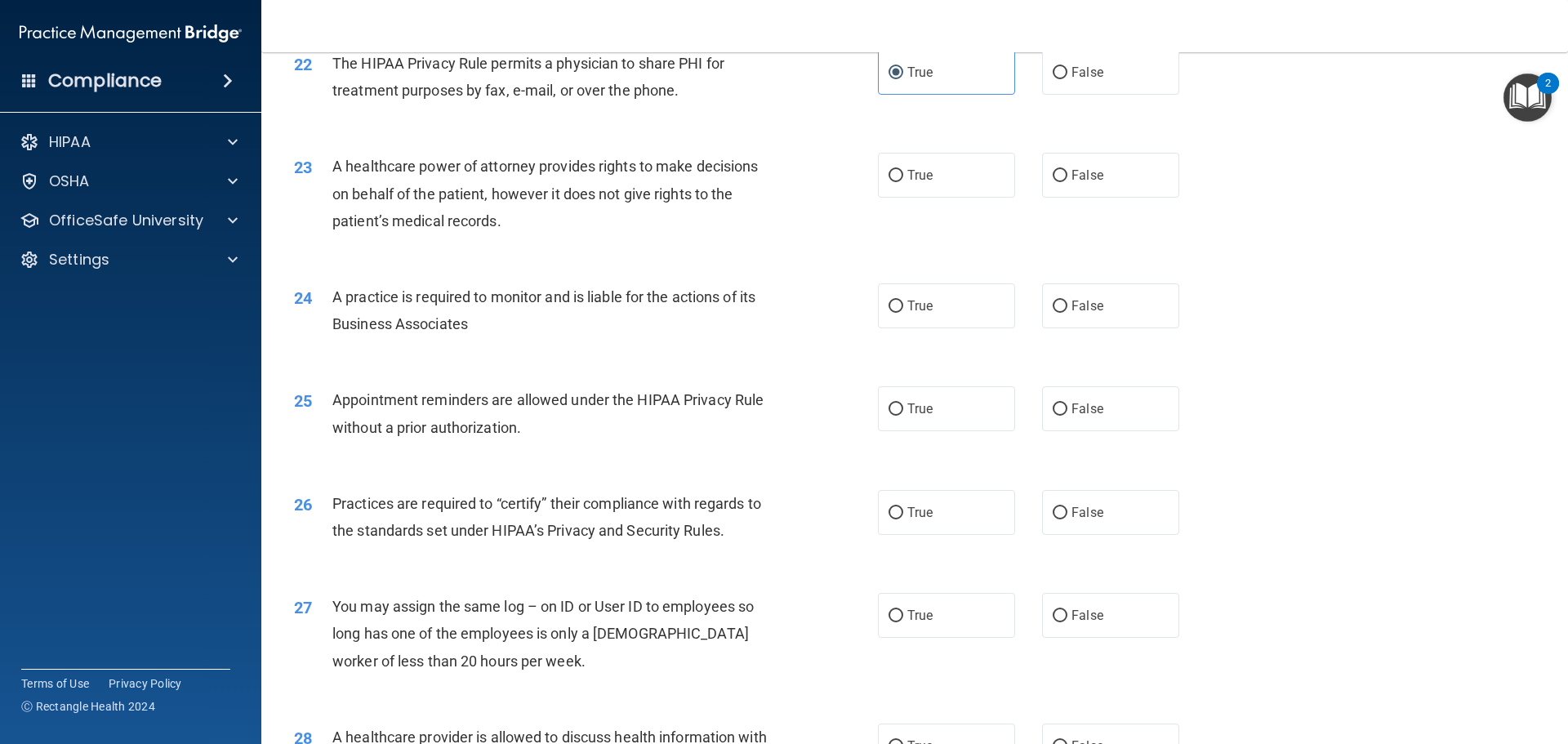
scroll to position [2695, 0]
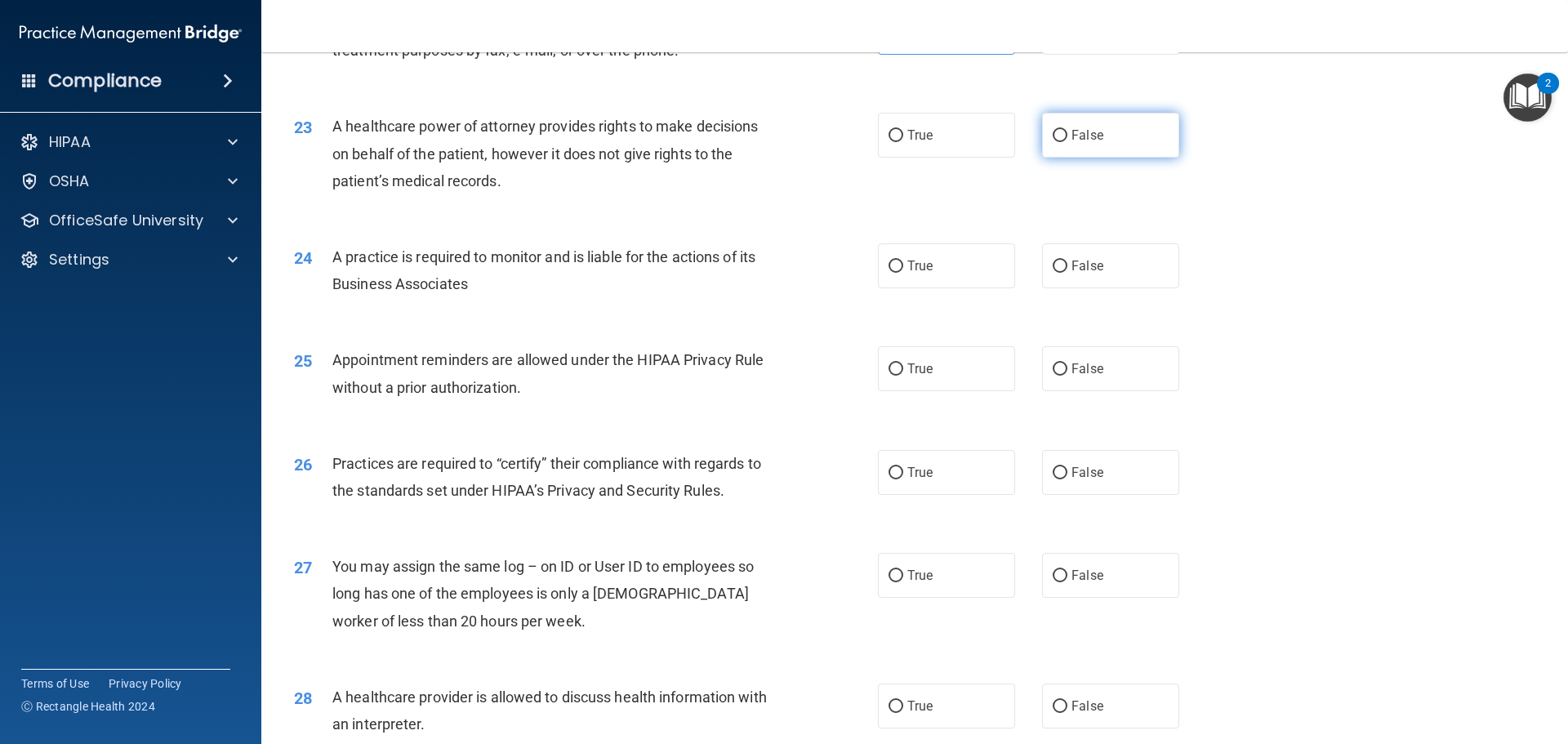
click at [1093, 145] on label "False" at bounding box center [1111, 135] width 137 height 45
click at [1068, 142] on input "False" at bounding box center [1060, 136] width 15 height 12
radio input "true"
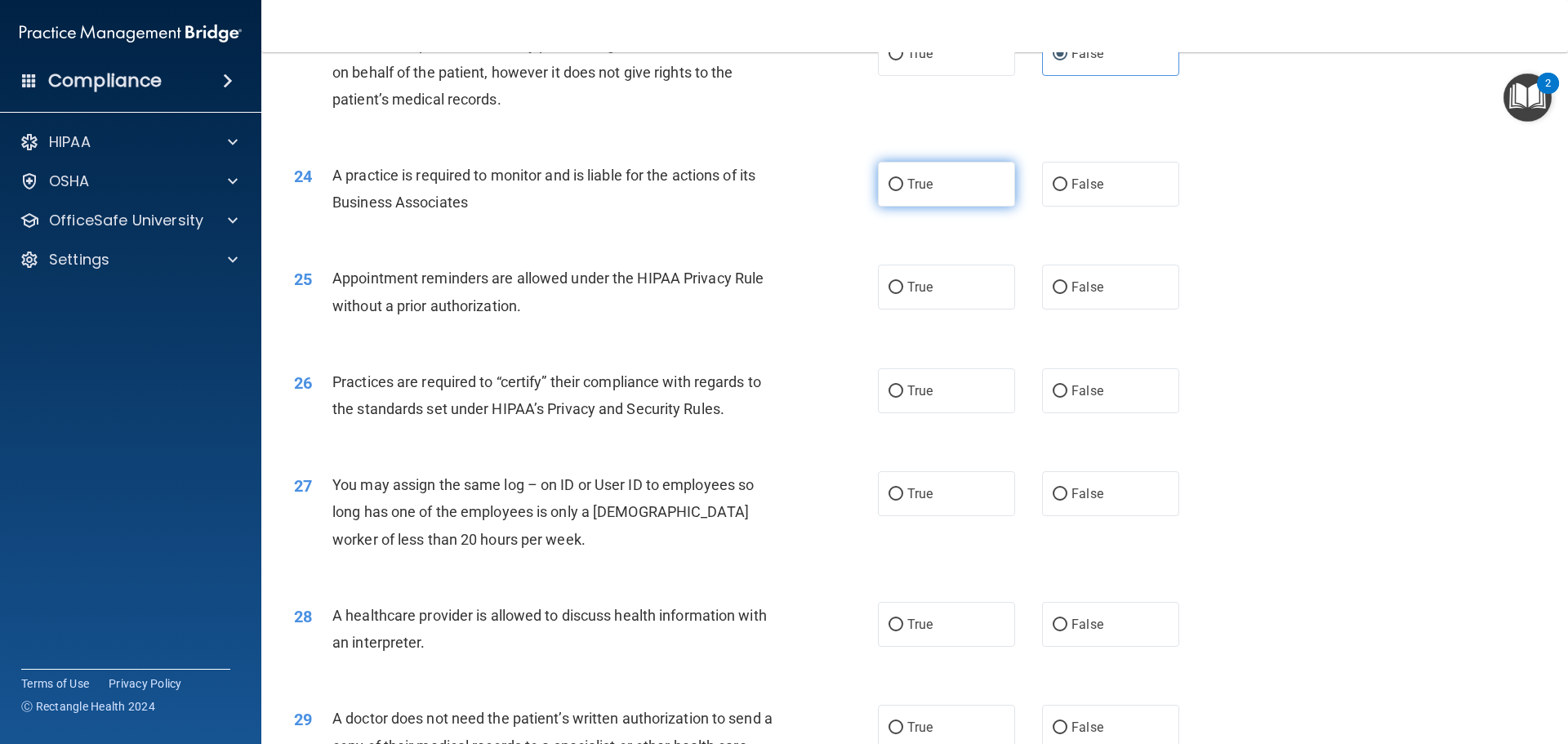
click at [908, 179] on span "True" at bounding box center [920, 185] width 26 height 16
click at [903, 179] on input "True" at bounding box center [895, 185] width 15 height 12
radio input "true"
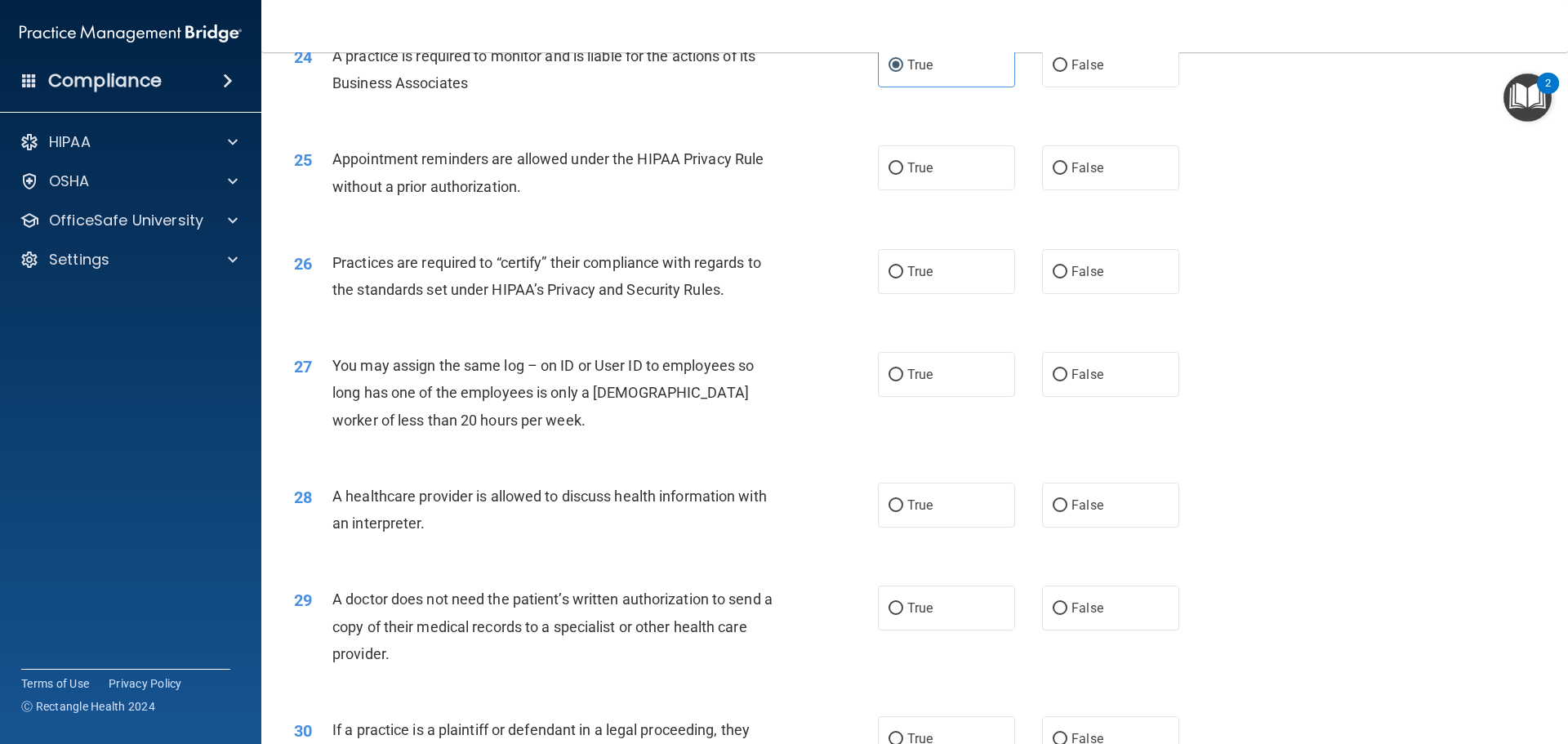
scroll to position [2858, 0]
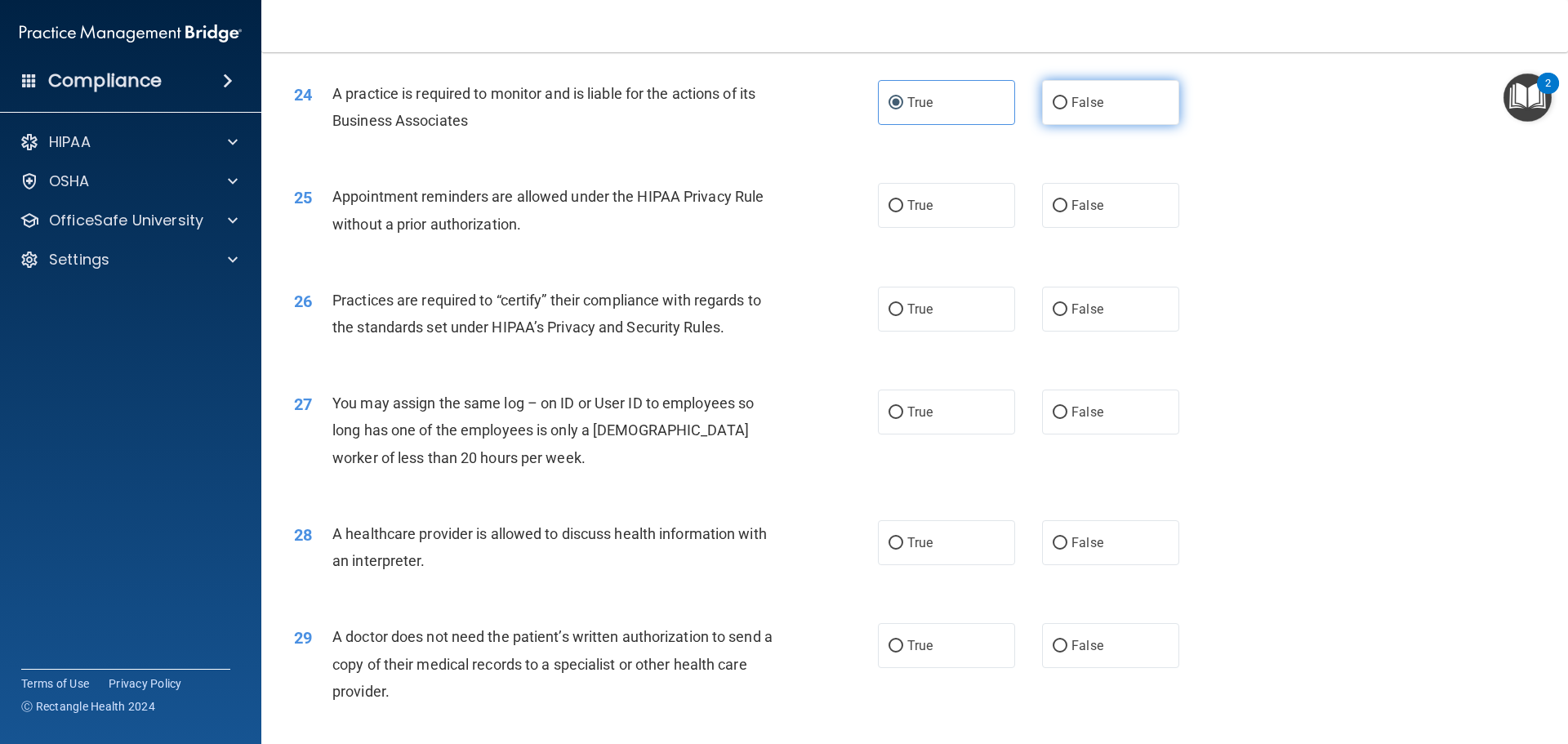
click at [1076, 97] on span "False" at bounding box center [1087, 103] width 32 height 16
click at [1068, 98] on input "False" at bounding box center [1060, 104] width 15 height 12
radio input "true"
radio input "false"
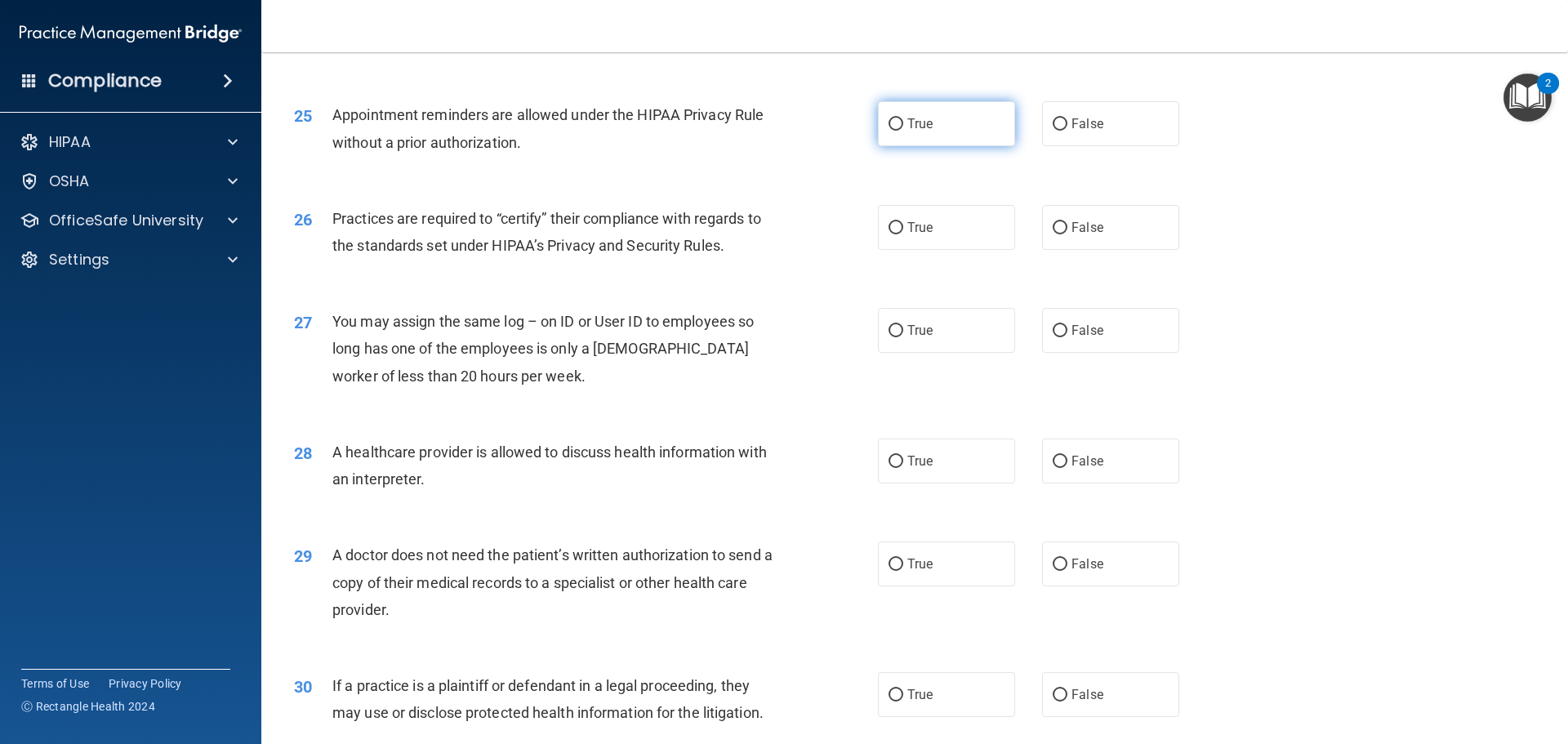
click at [898, 125] on label "True" at bounding box center [946, 123] width 137 height 45
click at [898, 125] on input "True" at bounding box center [895, 125] width 15 height 12
radio input "true"
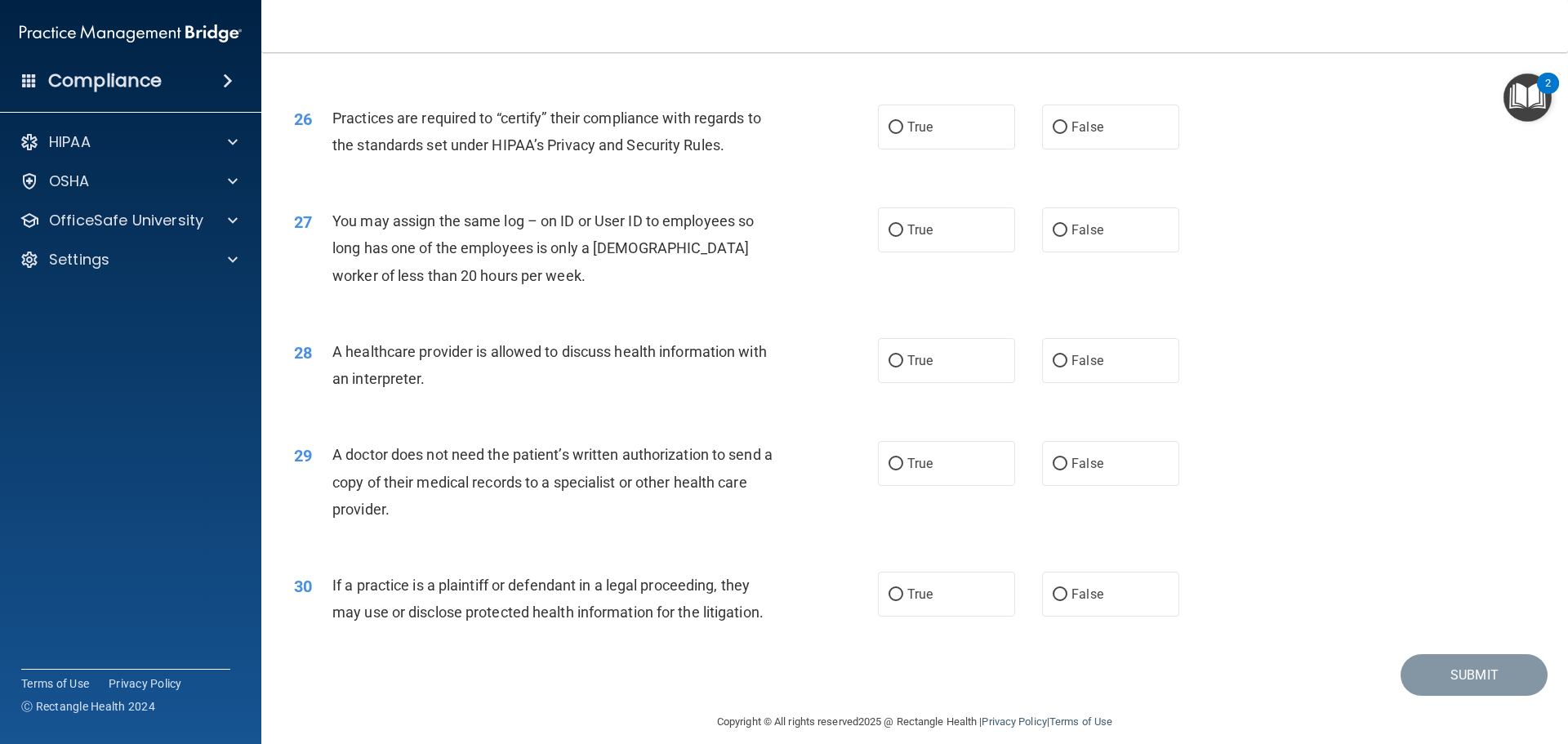
scroll to position [3058, 0]
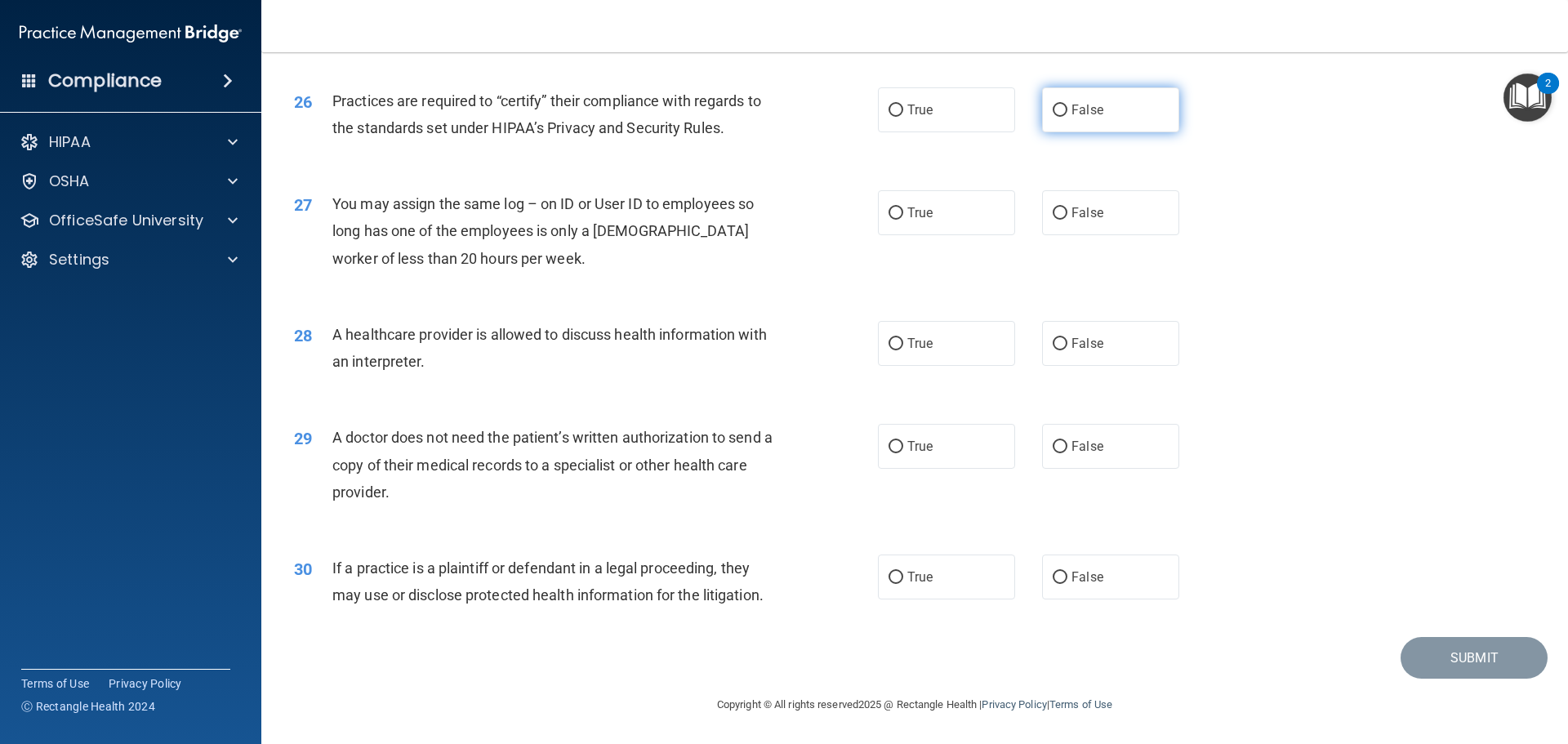
click at [1164, 111] on label "False" at bounding box center [1111, 109] width 137 height 45
click at [1068, 111] on input "False" at bounding box center [1060, 111] width 15 height 12
radio input "true"
click at [973, 330] on label "True" at bounding box center [946, 343] width 137 height 45
click at [903, 338] on input "True" at bounding box center [895, 344] width 15 height 12
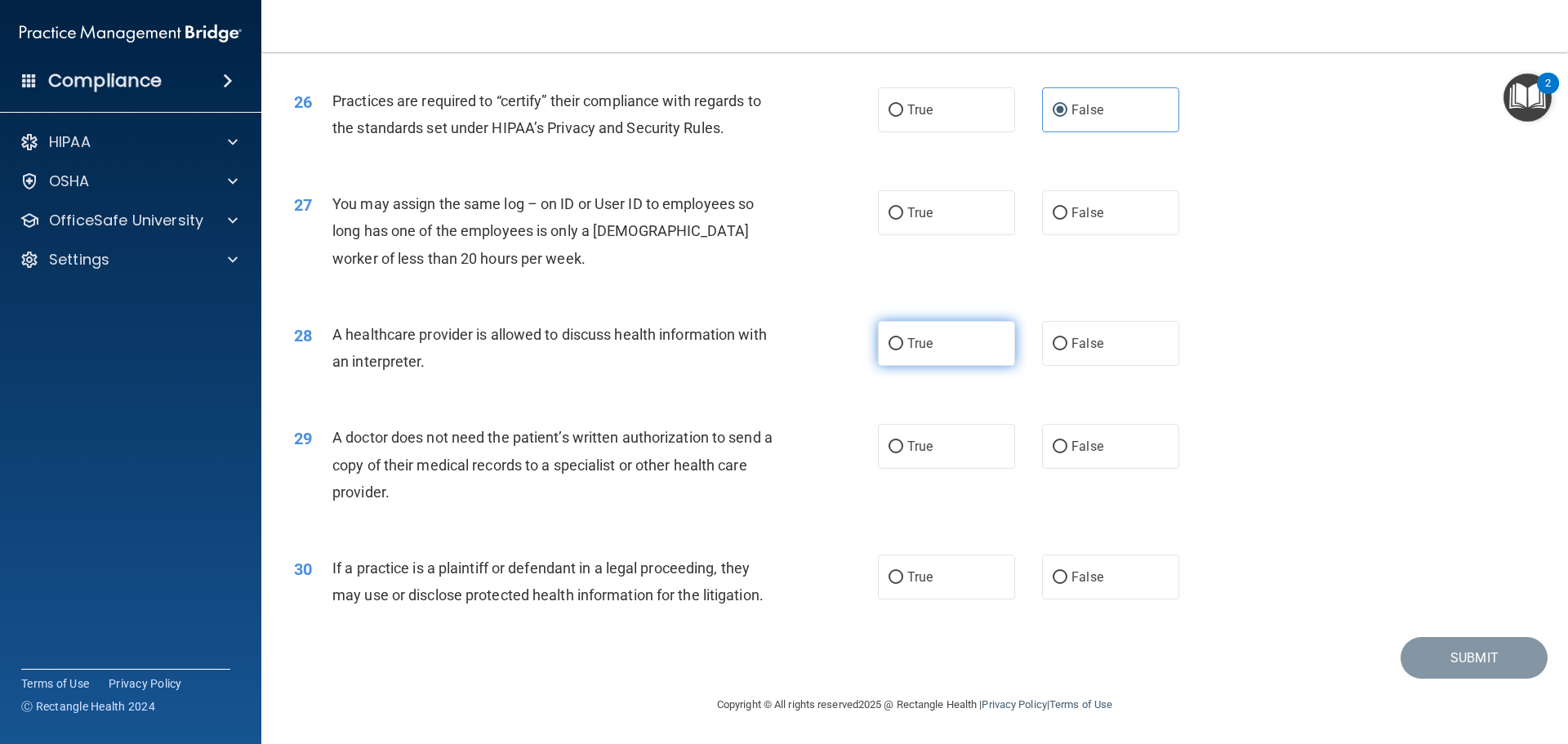
radio input "true"
click at [1117, 228] on label "False" at bounding box center [1111, 212] width 137 height 45
click at [1068, 220] on input "False" at bounding box center [1060, 214] width 15 height 12
radio input "true"
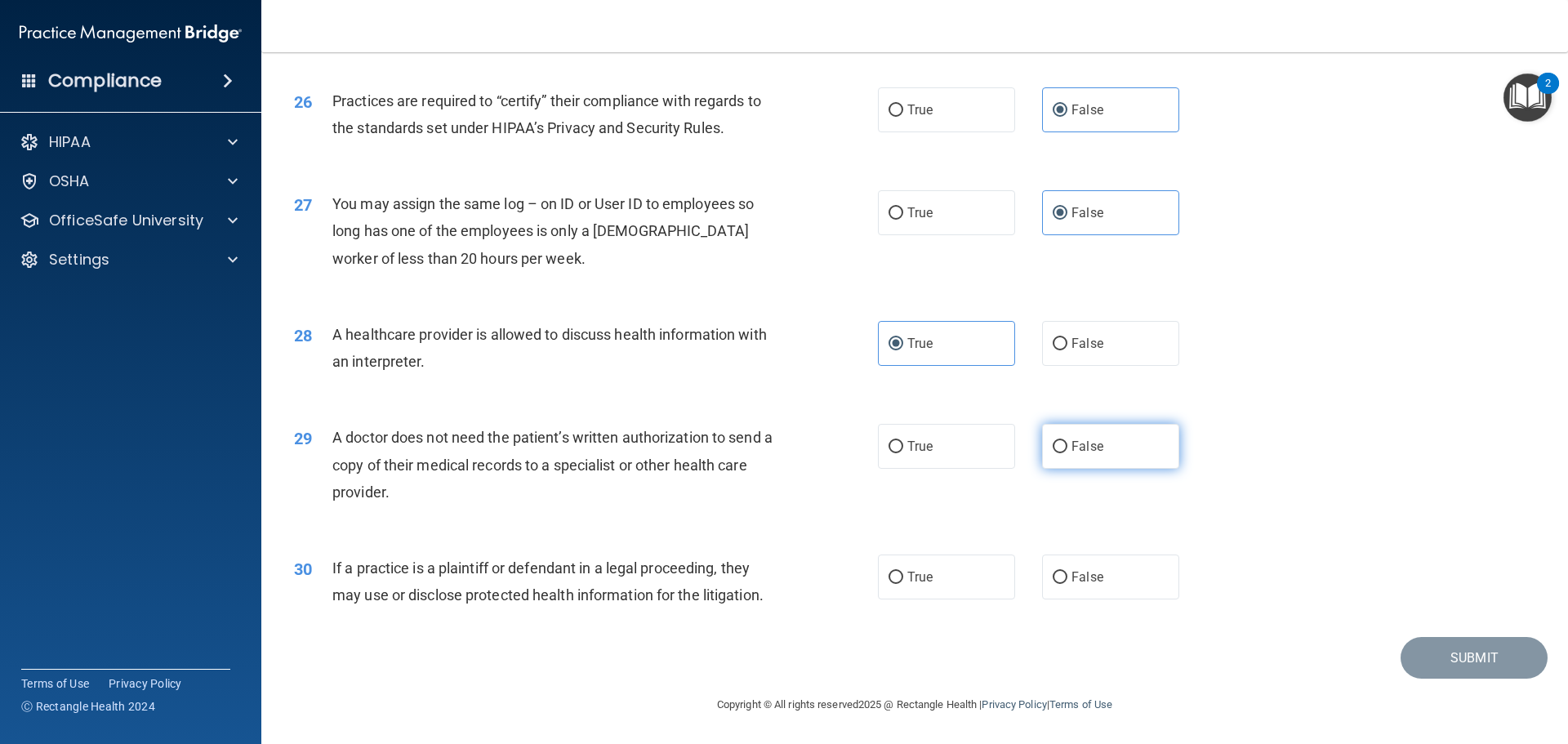
click at [1071, 451] on span "False" at bounding box center [1087, 447] width 32 height 16
click at [1068, 451] on input "False" at bounding box center [1060, 447] width 15 height 12
radio input "true"
click at [956, 560] on label "True" at bounding box center [946, 577] width 137 height 45
click at [903, 572] on input "True" at bounding box center [895, 578] width 15 height 12
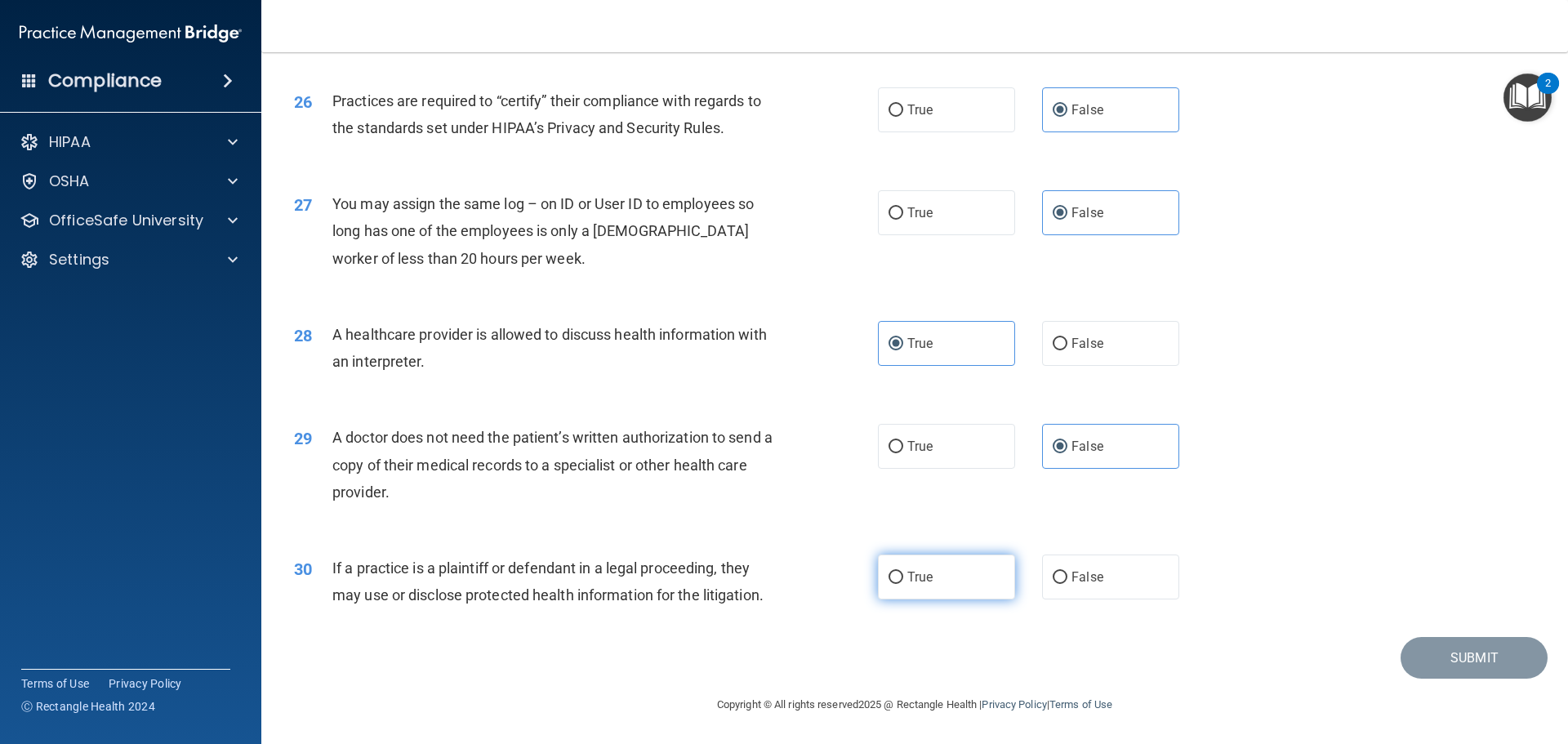
radio input "true"
click at [1412, 654] on button "Submit" at bounding box center [1474, 657] width 147 height 41
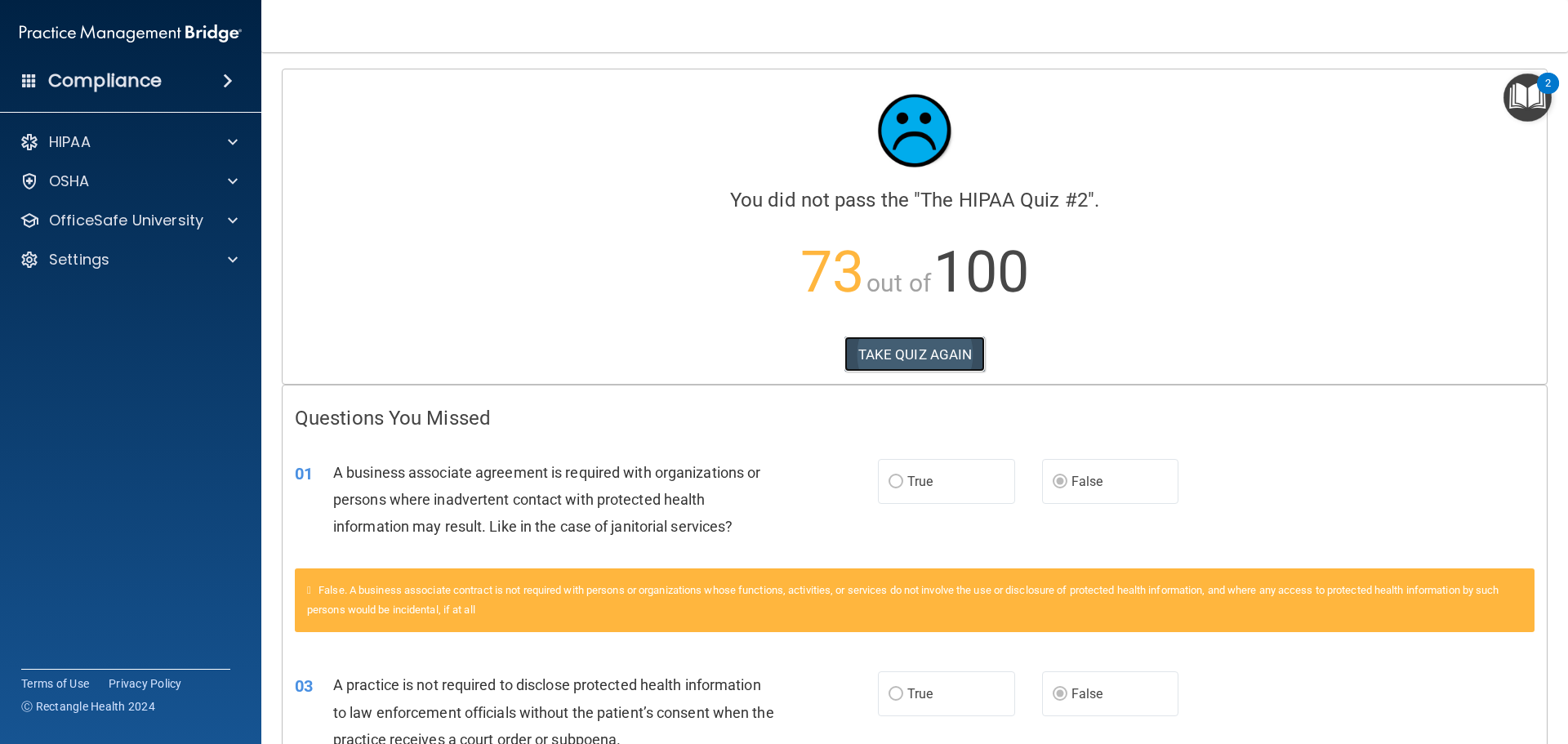
click at [928, 349] on button "TAKE QUIZ AGAIN" at bounding box center [915, 354] width 142 height 36
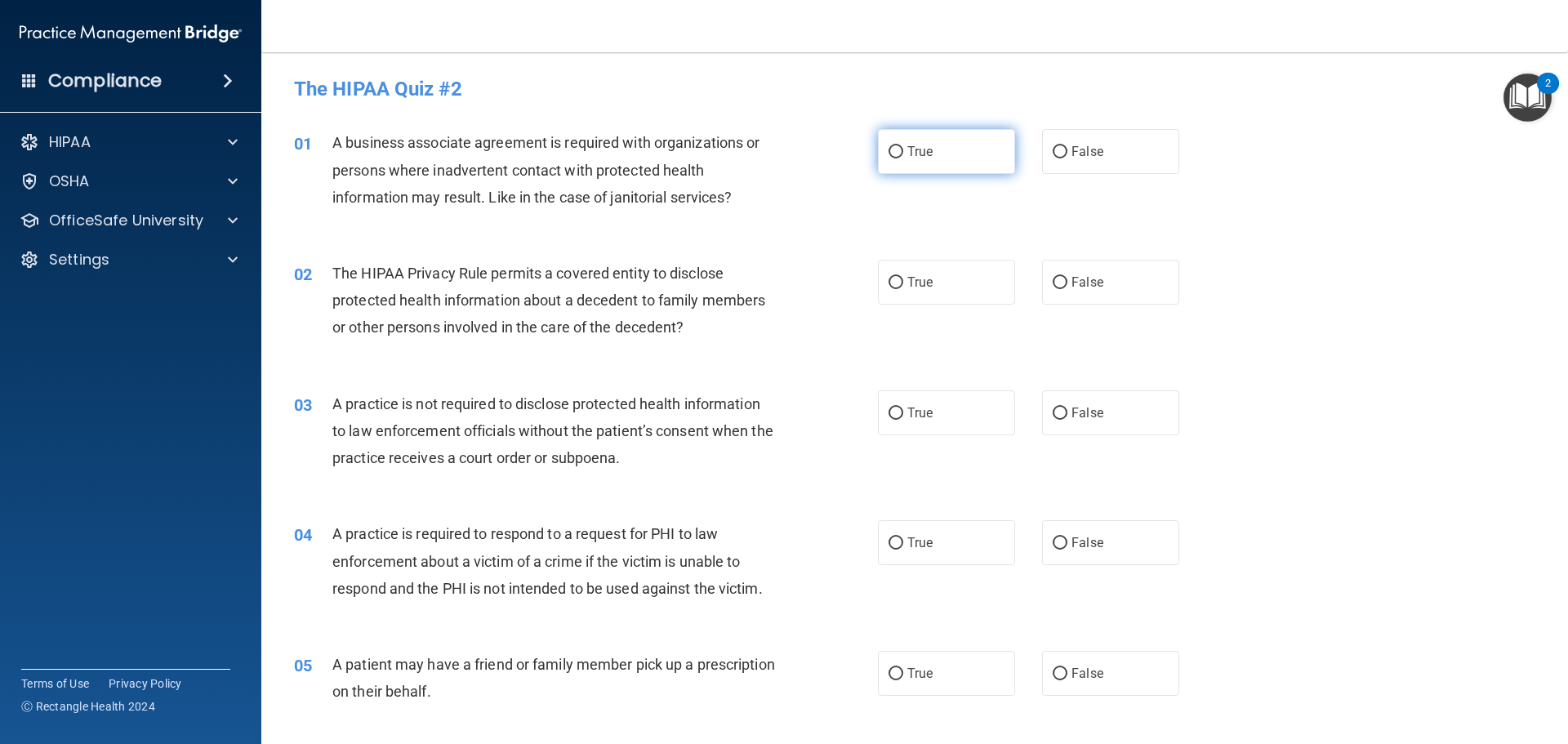
click at [896, 160] on label "True" at bounding box center [946, 151] width 137 height 45
click at [896, 158] on input "True" at bounding box center [895, 152] width 15 height 12
radio input "true"
click at [1053, 162] on label "False" at bounding box center [1111, 151] width 137 height 45
click at [1053, 158] on input "False" at bounding box center [1060, 152] width 15 height 12
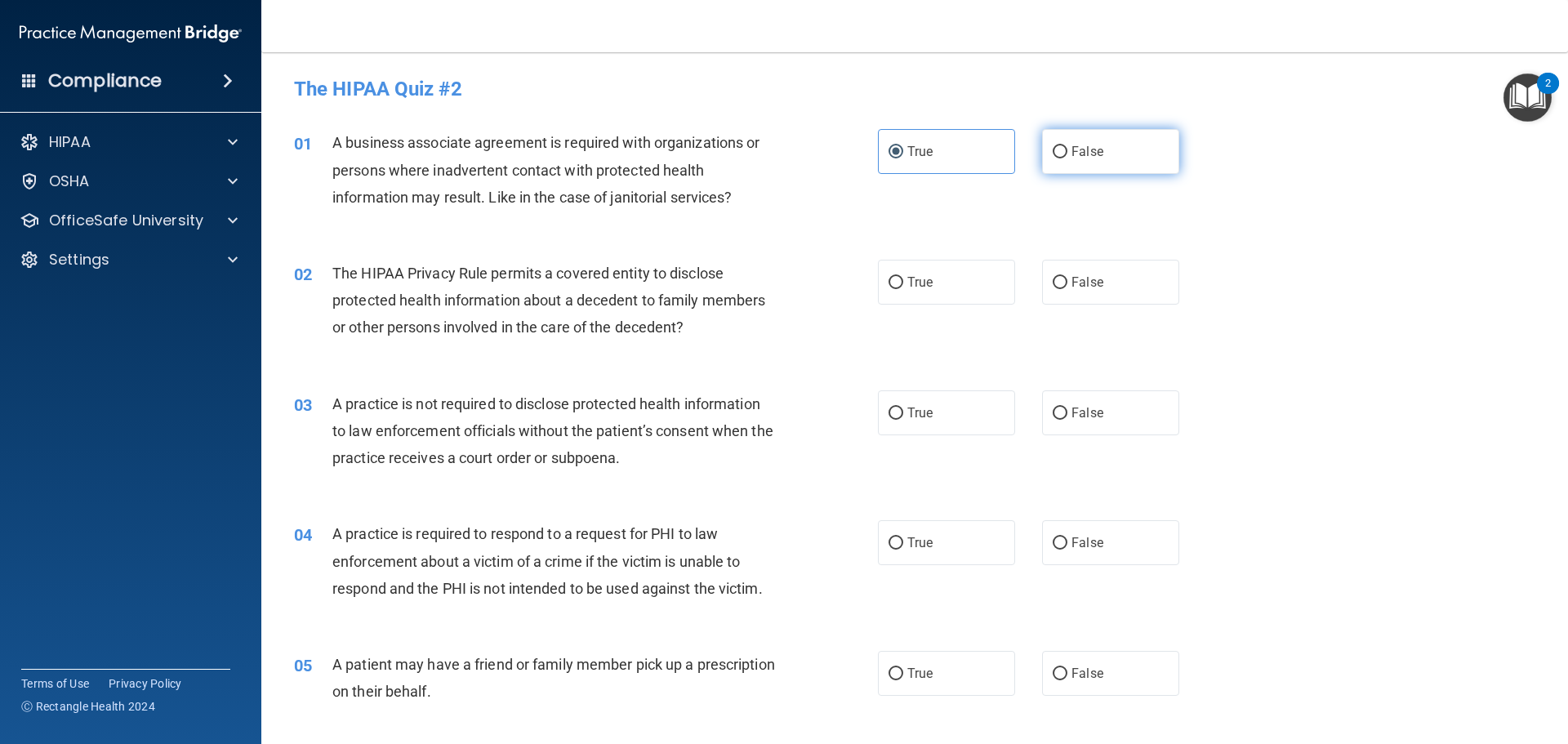
radio input "true"
radio input "false"
click at [954, 298] on label "True" at bounding box center [946, 281] width 137 height 45
click at [903, 289] on input "True" at bounding box center [895, 283] width 15 height 12
radio input "true"
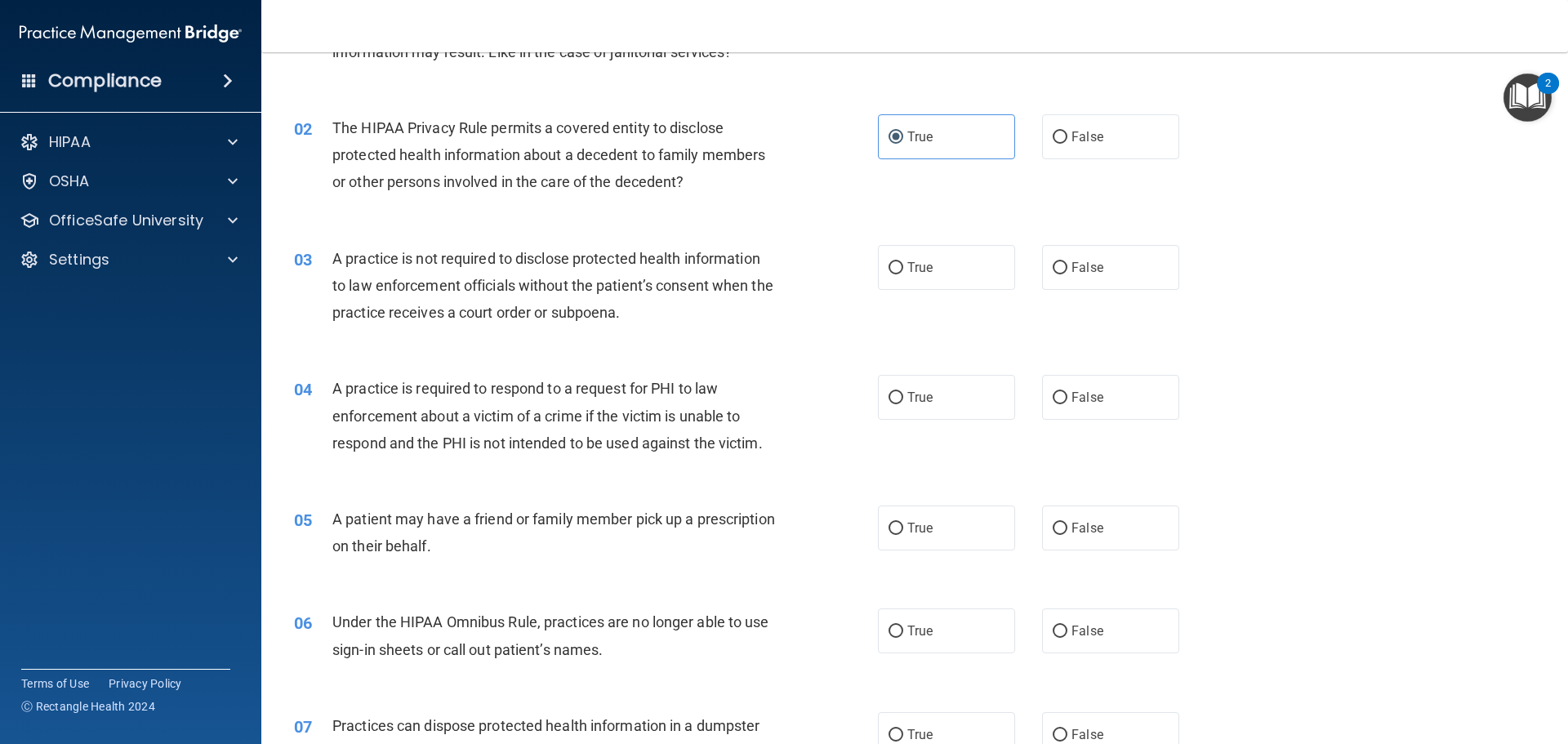
scroll to position [164, 0]
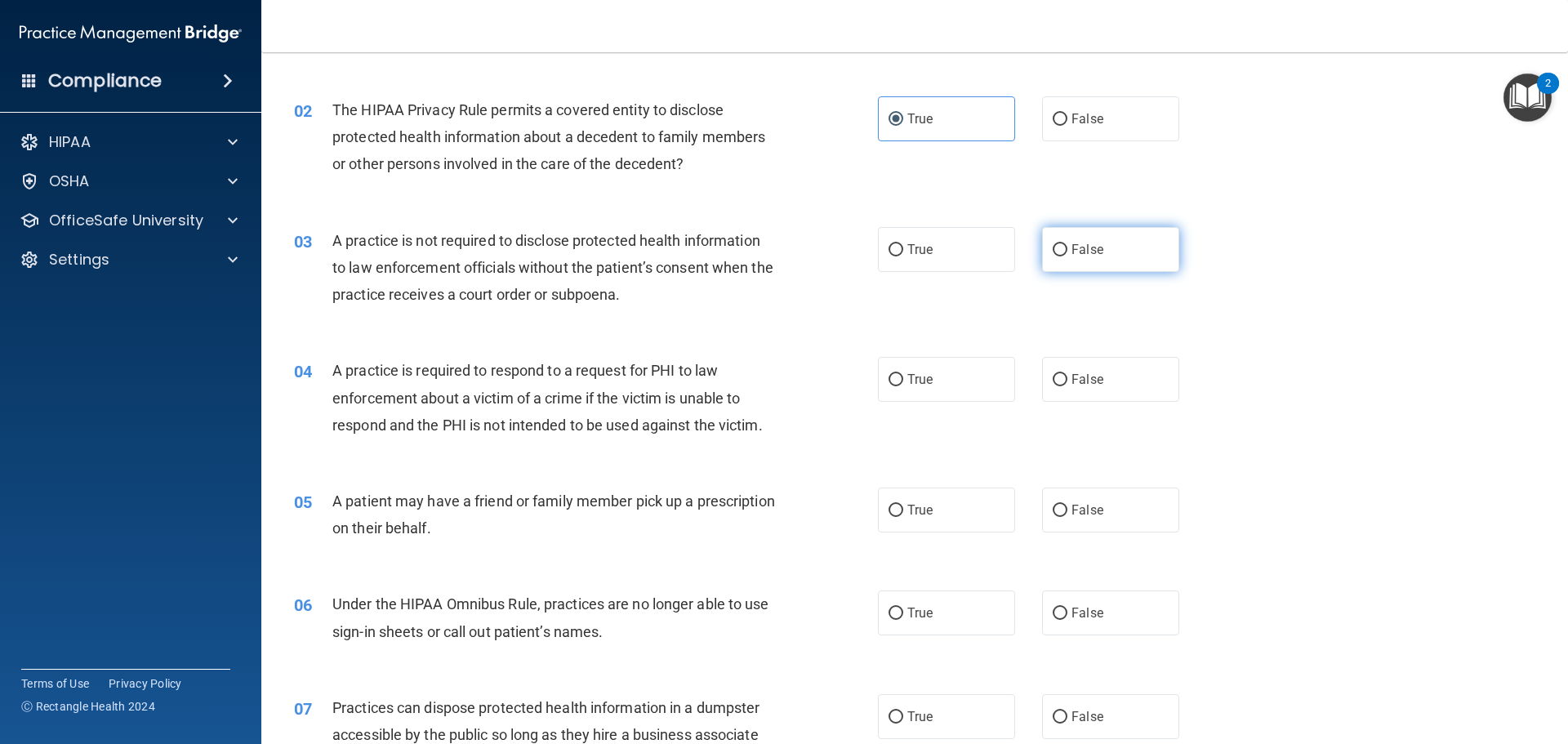
click at [1110, 263] on label "False" at bounding box center [1111, 249] width 137 height 45
click at [1068, 257] on input "False" at bounding box center [1060, 251] width 15 height 12
radio input "true"
click at [922, 376] on span "True" at bounding box center [920, 380] width 26 height 16
click at [903, 376] on input "True" at bounding box center [895, 380] width 15 height 12
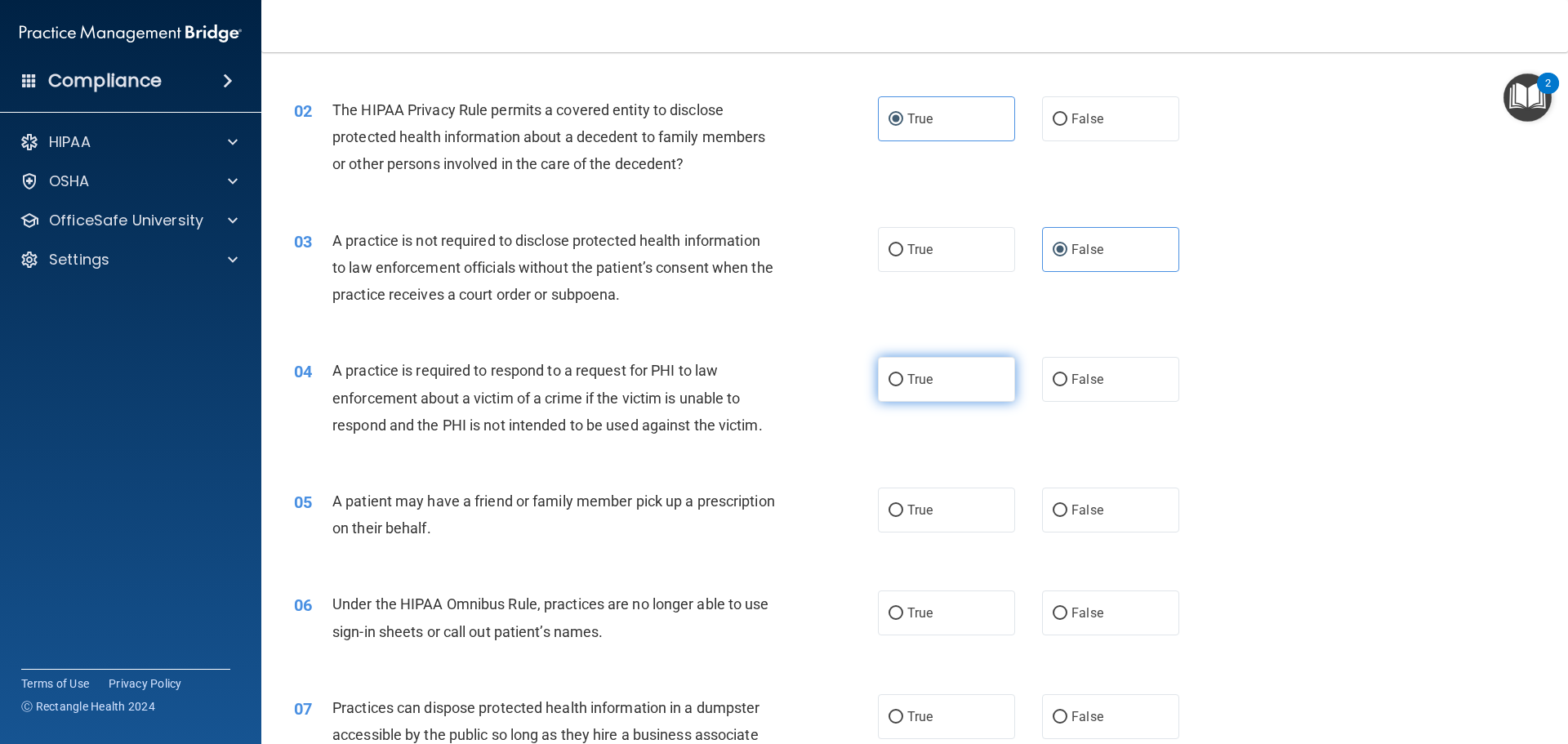
radio input "true"
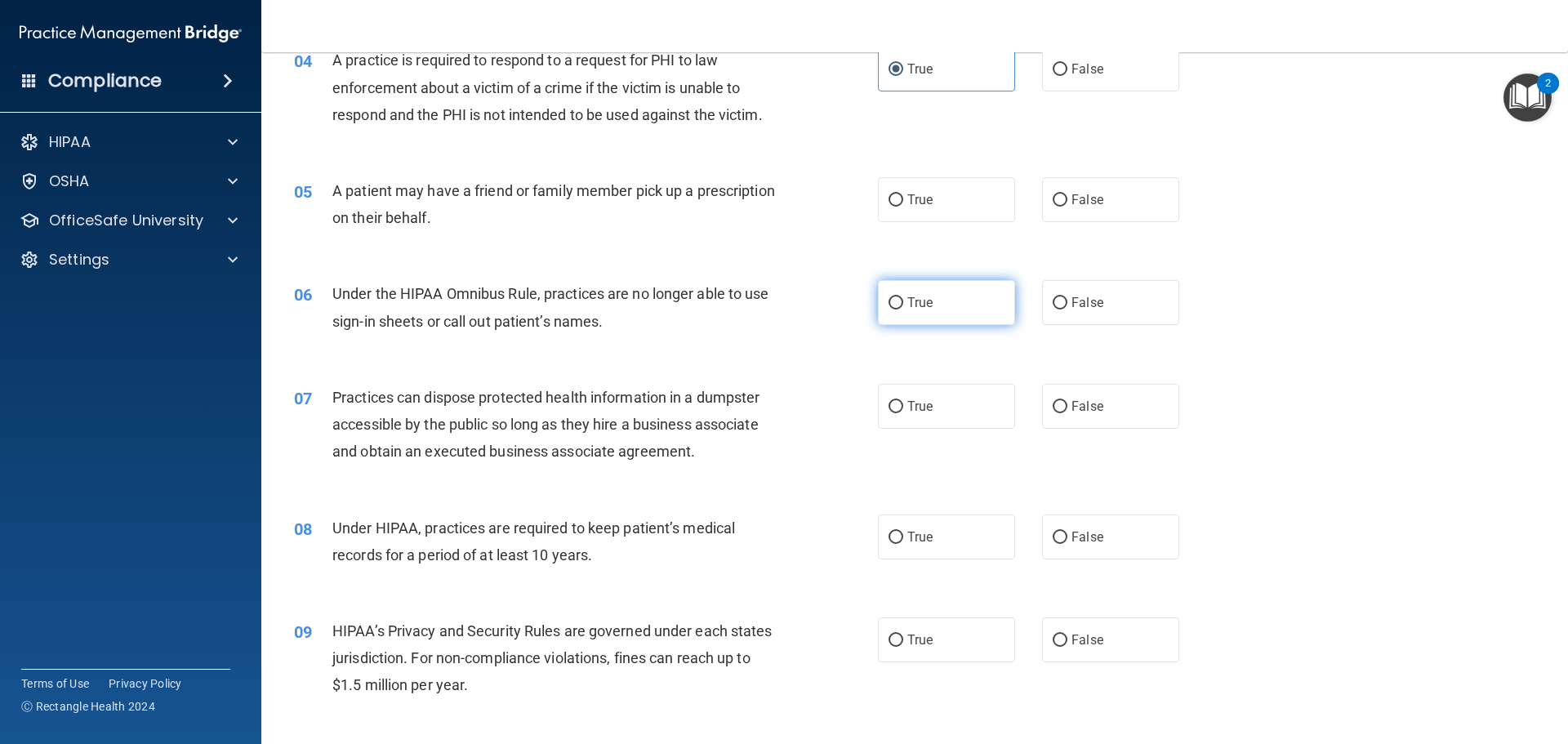
scroll to position [490, 0]
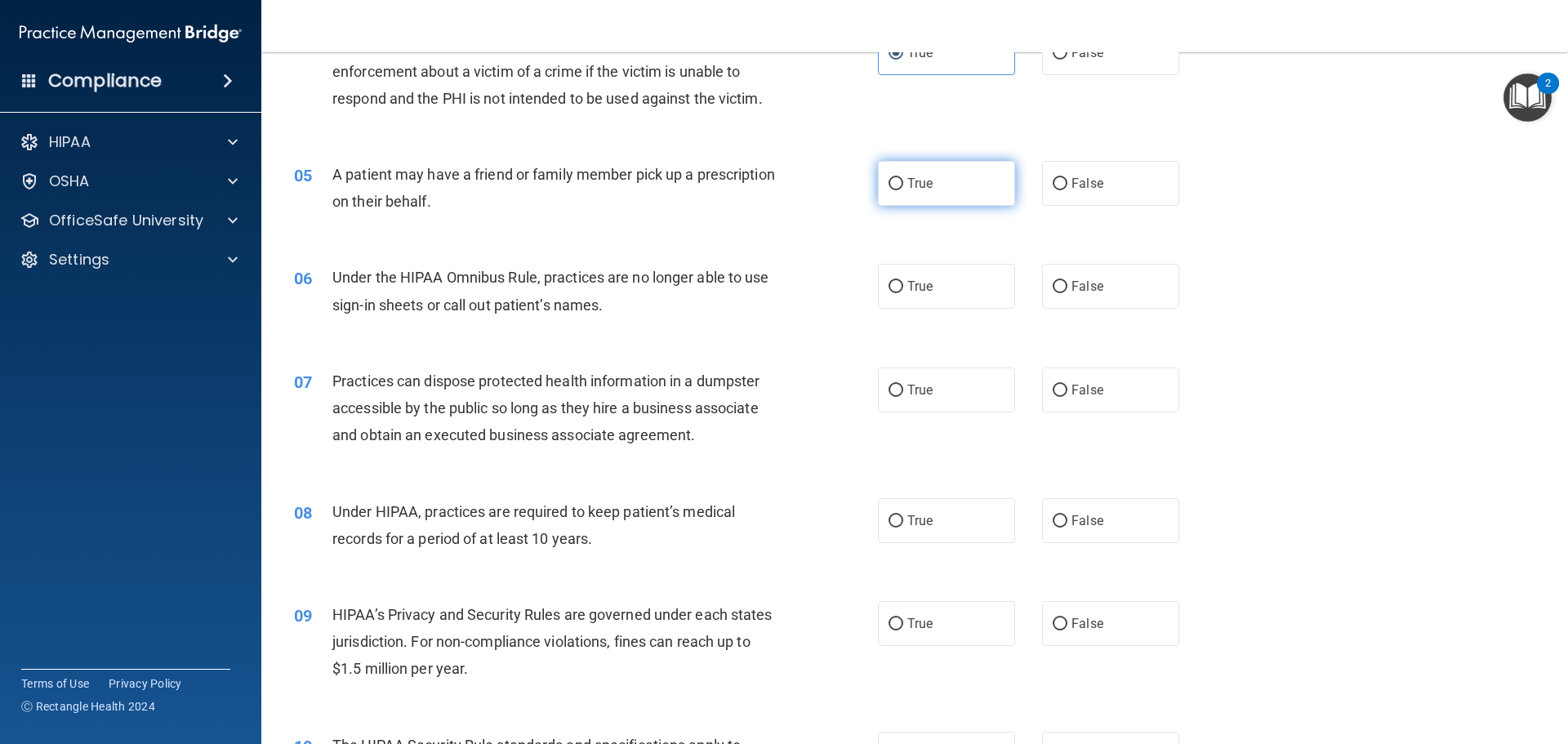
click at [981, 190] on label "True" at bounding box center [946, 183] width 137 height 45
click at [903, 190] on input "True" at bounding box center [895, 184] width 15 height 12
radio input "true"
click at [1112, 295] on label "False" at bounding box center [1111, 286] width 137 height 45
click at [1068, 293] on input "False" at bounding box center [1060, 287] width 15 height 12
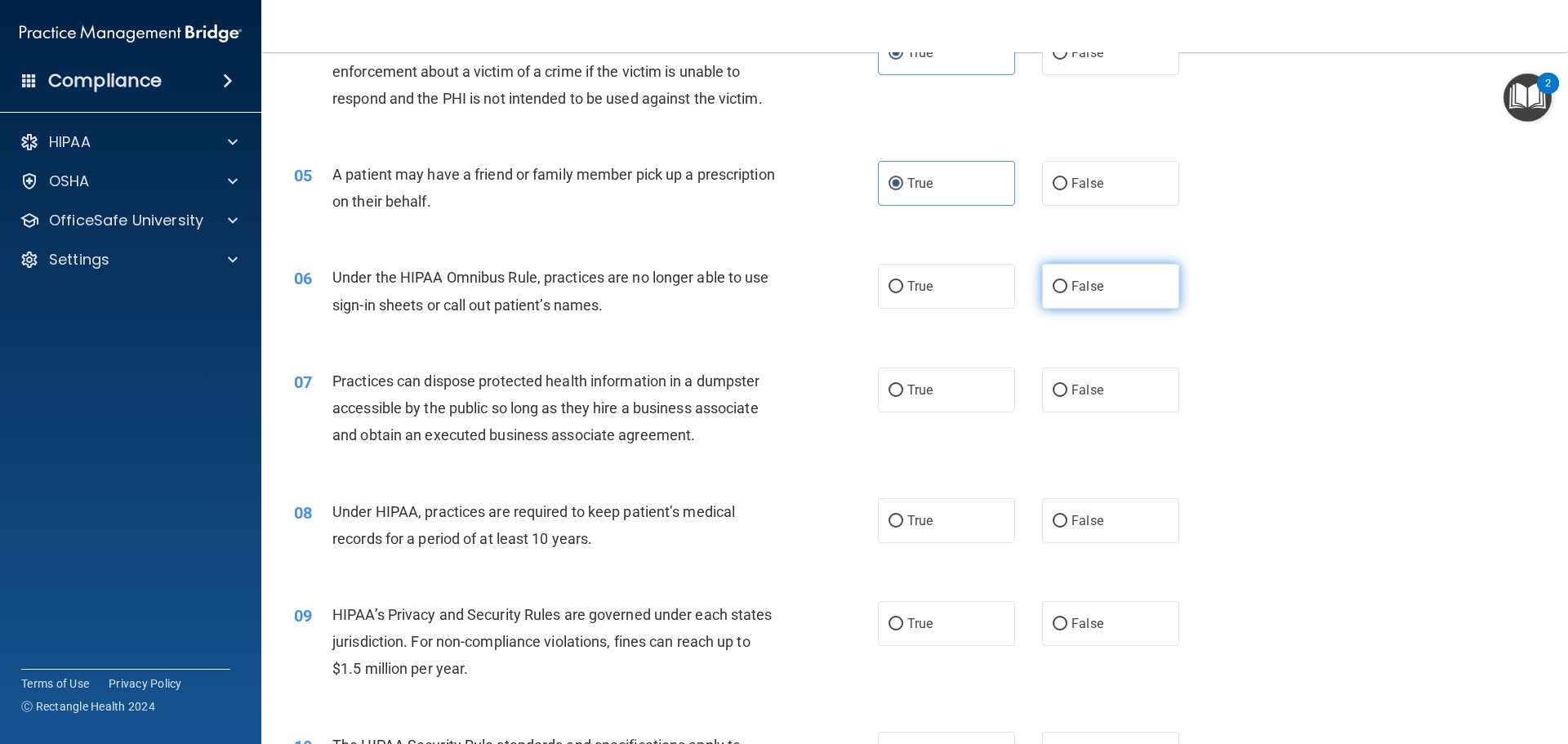
radio input "true"
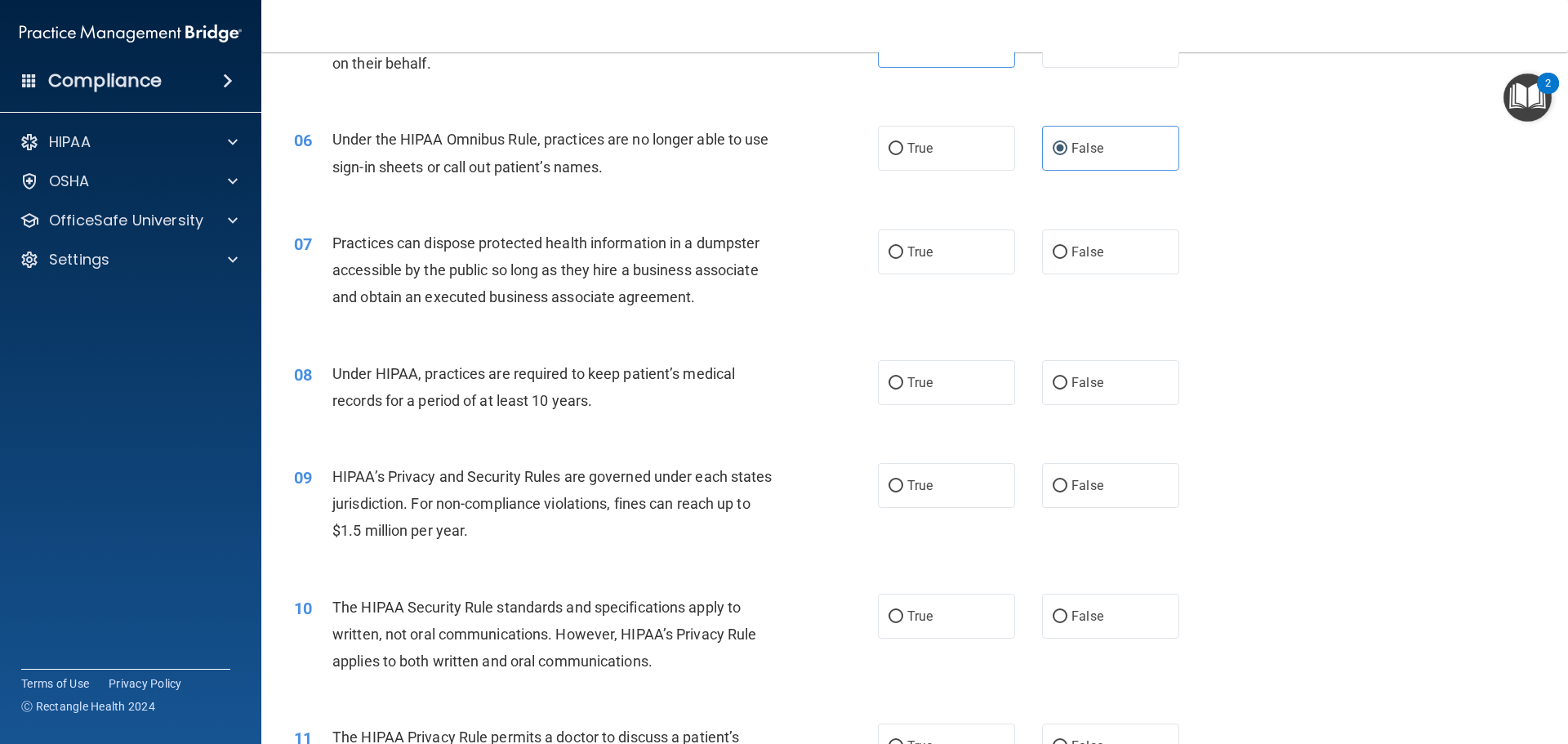
scroll to position [653, 0]
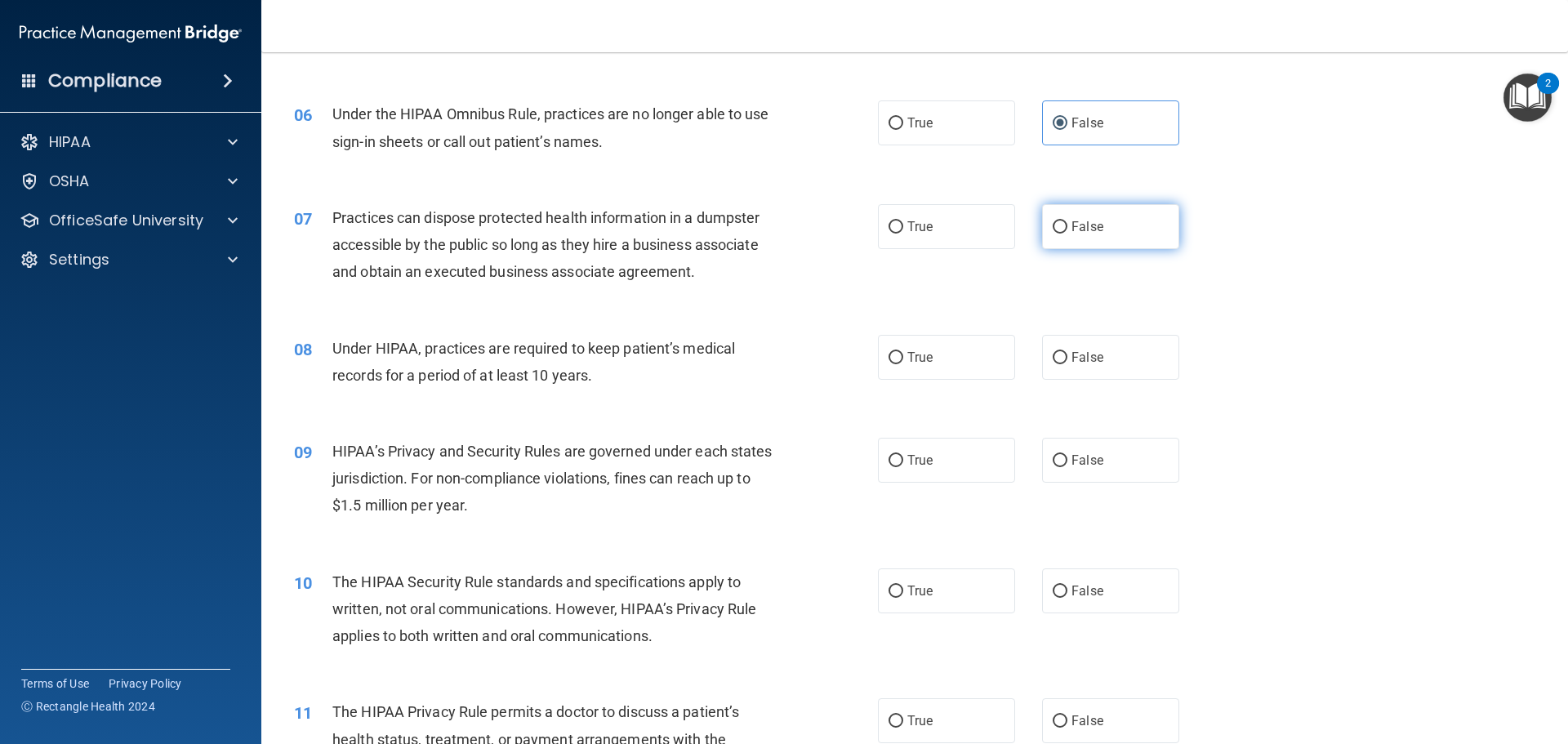
click at [1092, 238] on label "False" at bounding box center [1111, 226] width 137 height 45
click at [1068, 234] on input "False" at bounding box center [1060, 228] width 15 height 12
radio input "true"
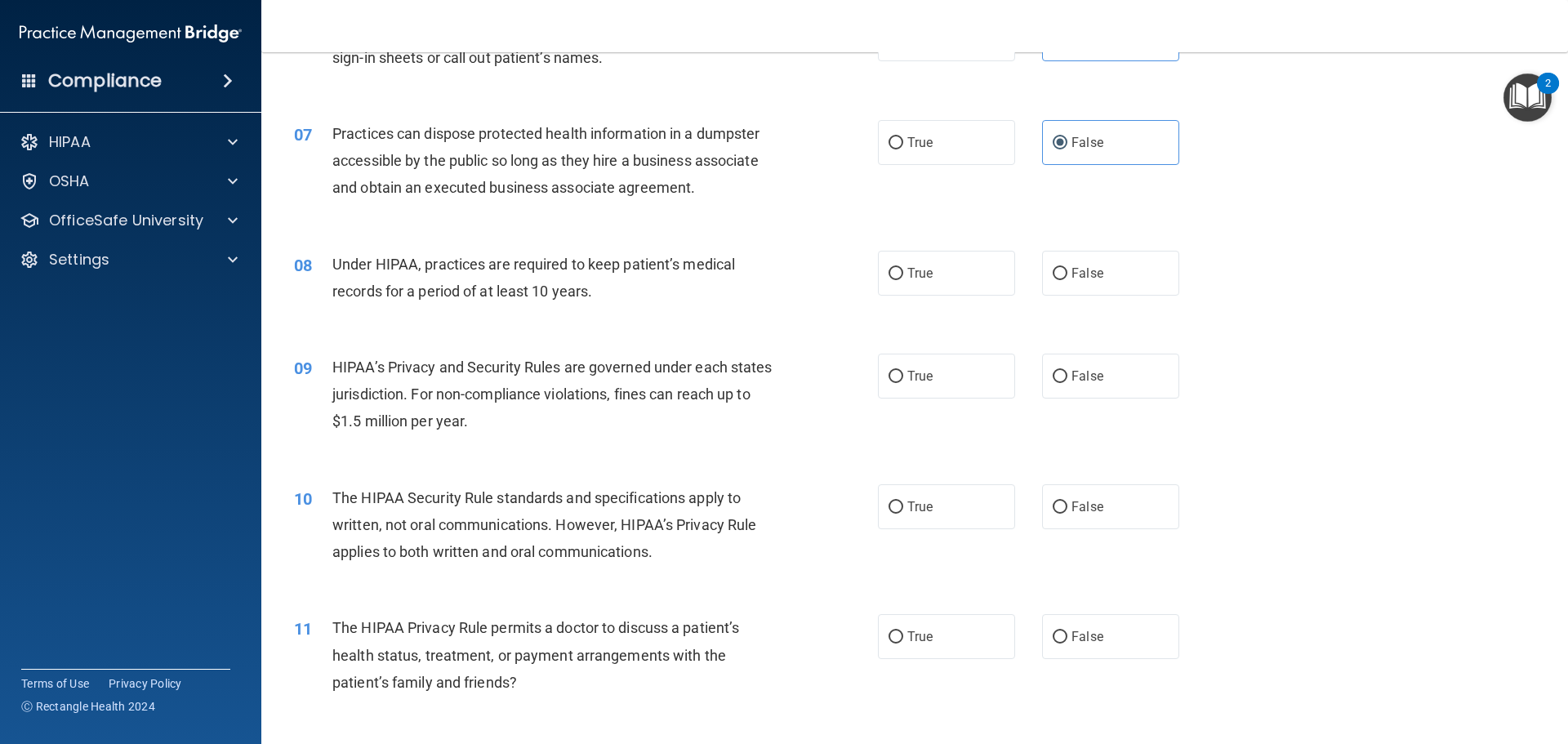
scroll to position [817, 0]
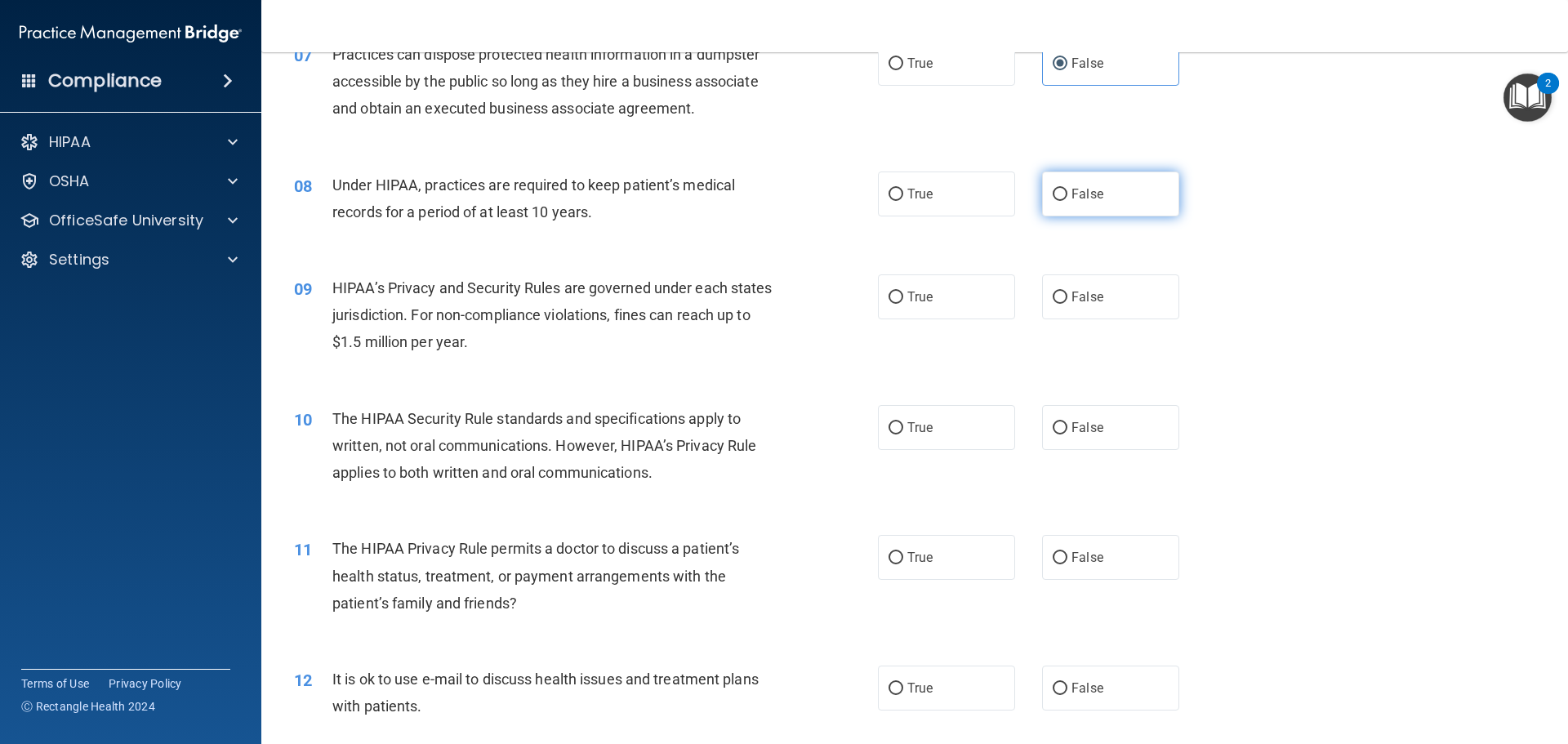
click at [1103, 193] on label "False" at bounding box center [1111, 193] width 137 height 45
click at [1068, 193] on input "False" at bounding box center [1060, 195] width 15 height 12
radio input "true"
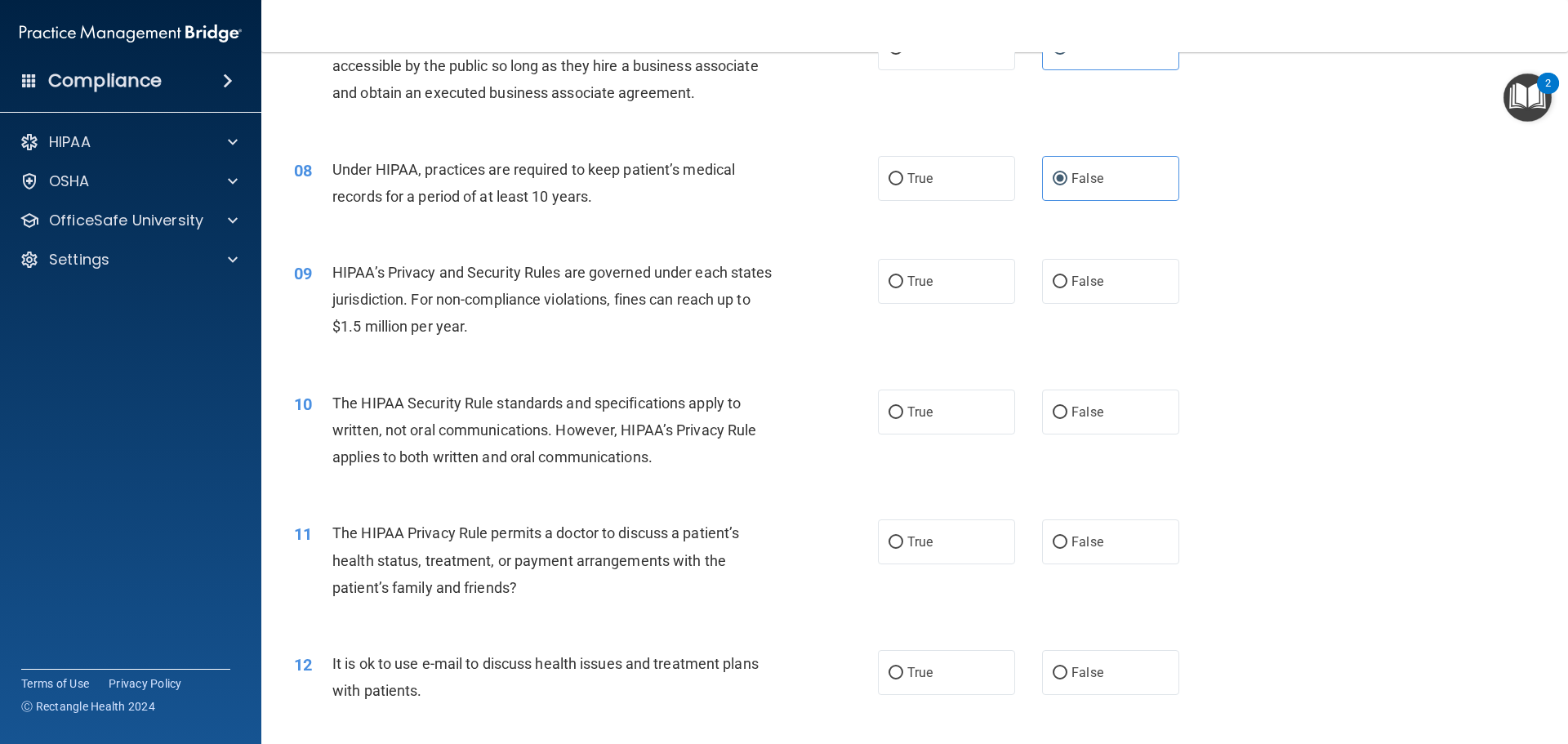
scroll to position [899, 0]
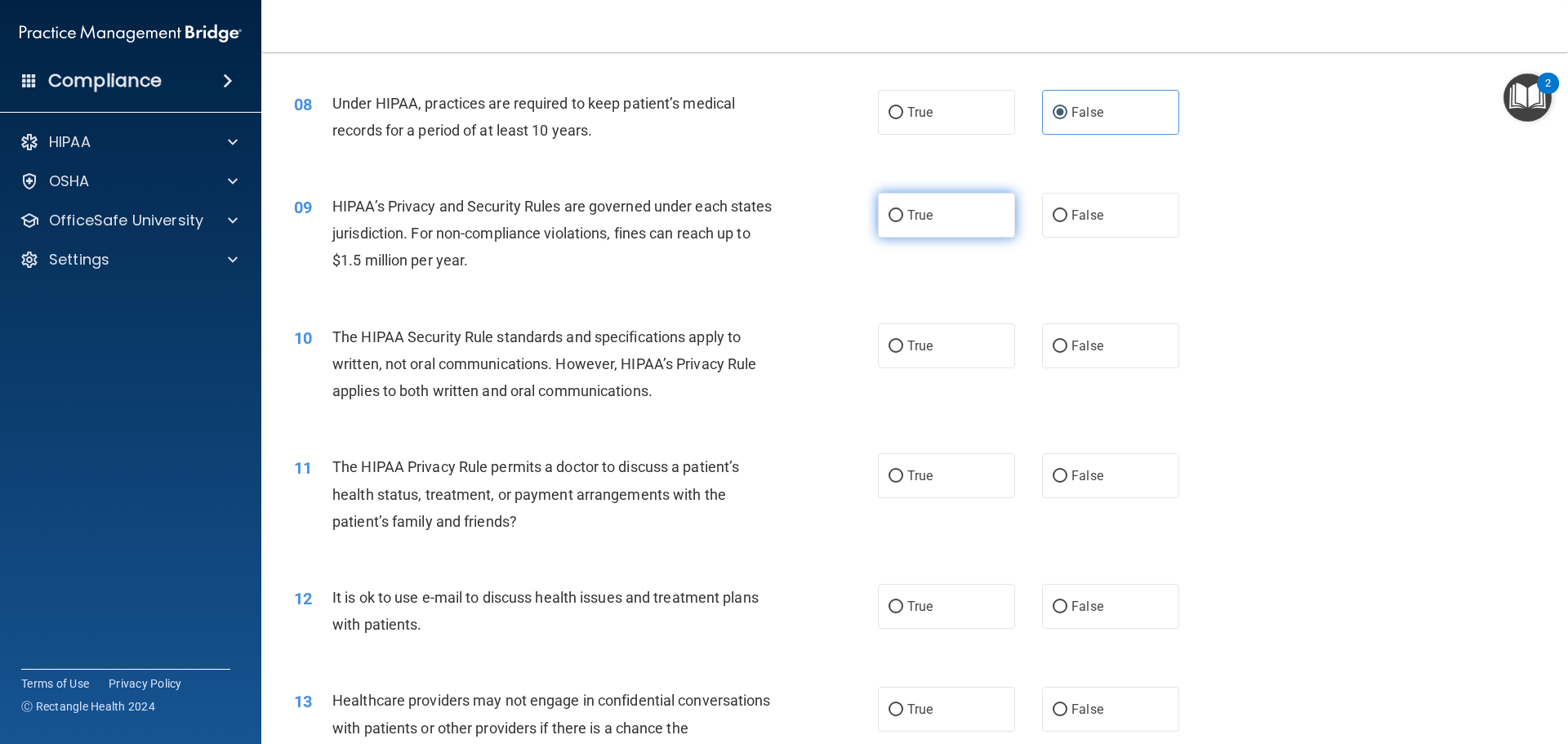
click at [960, 222] on label "True" at bounding box center [946, 215] width 137 height 45
click at [903, 222] on input "True" at bounding box center [895, 216] width 15 height 12
radio input "true"
click at [1121, 202] on label "False" at bounding box center [1111, 215] width 137 height 45
click at [1068, 210] on input "False" at bounding box center [1060, 216] width 15 height 12
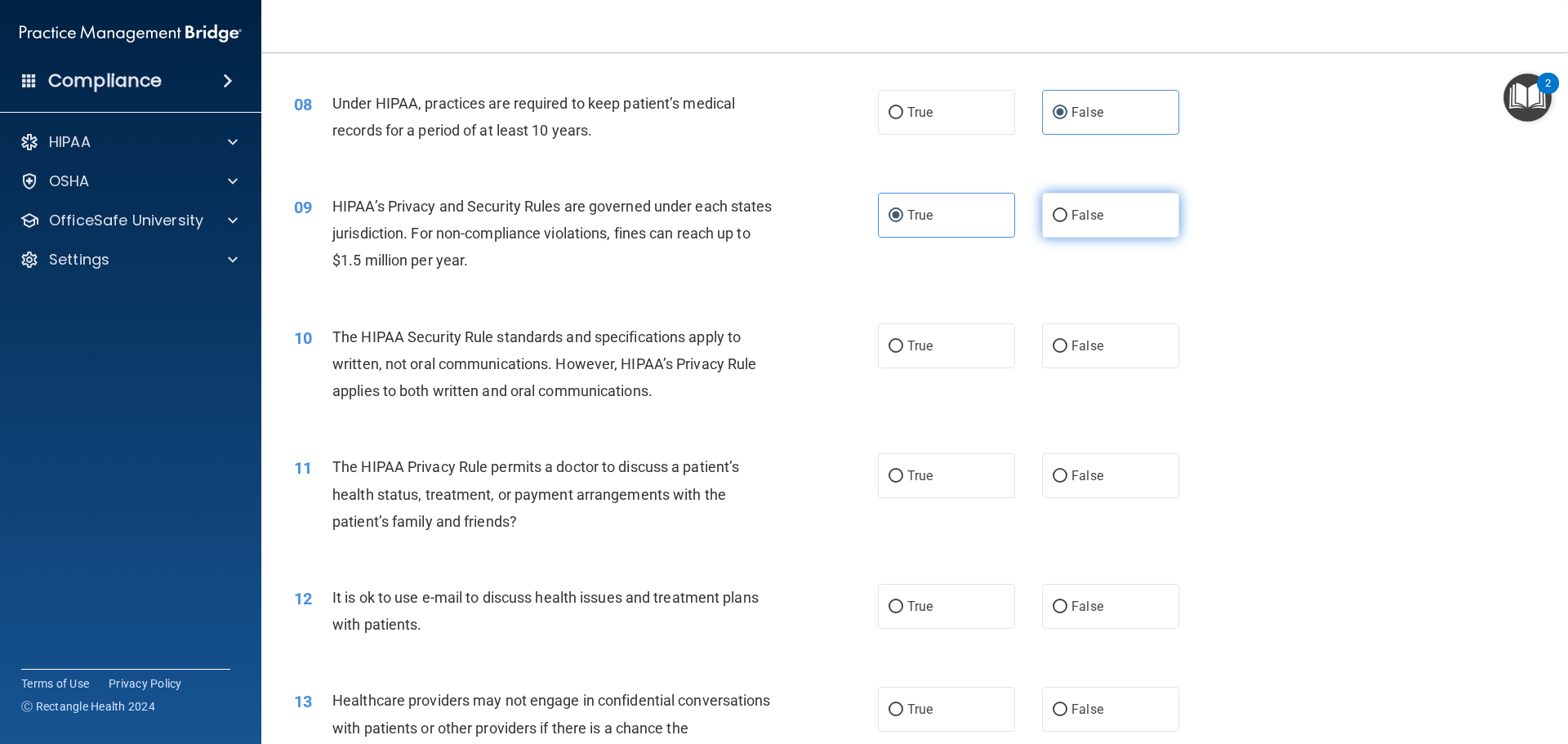
radio input "true"
radio input "false"
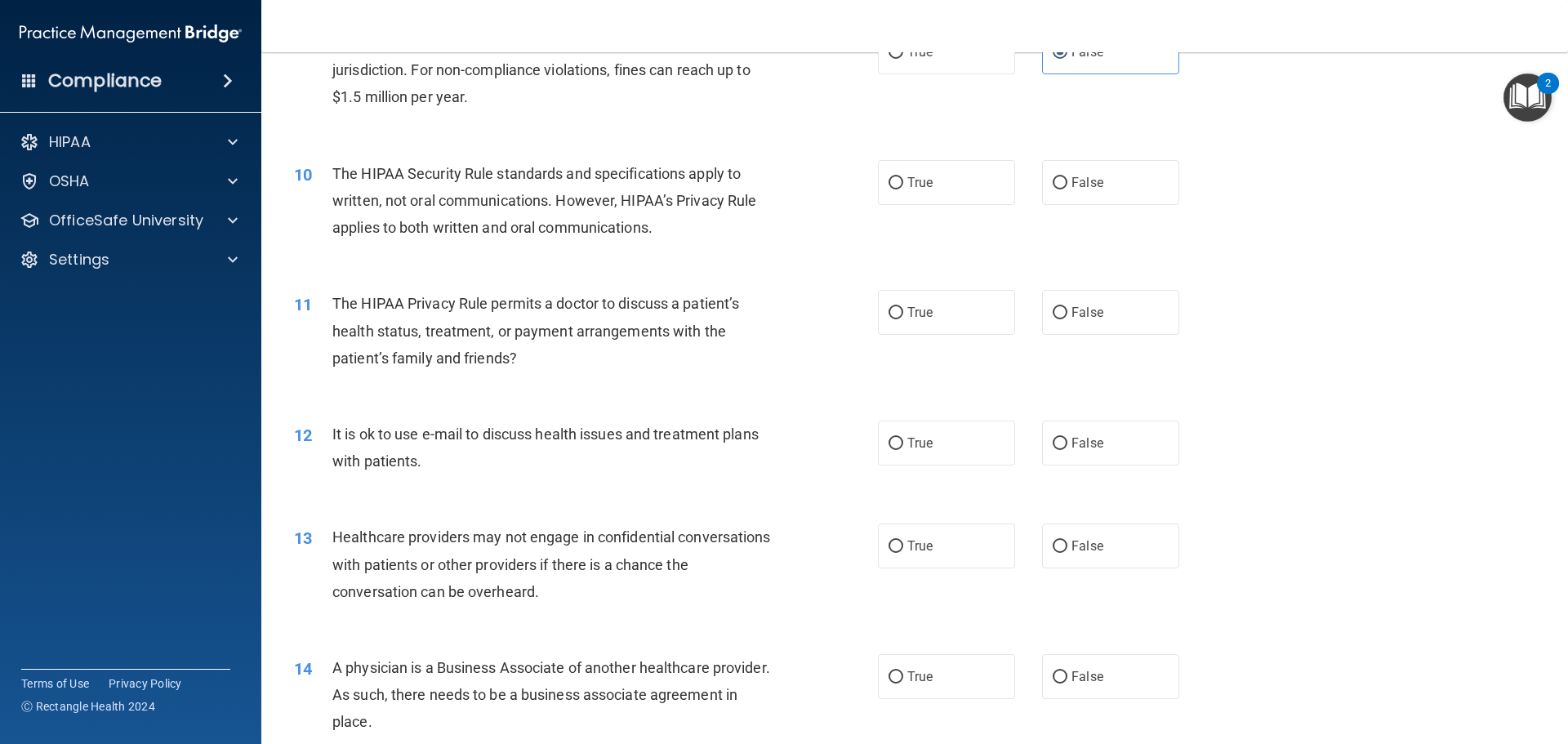
scroll to position [1143, 0]
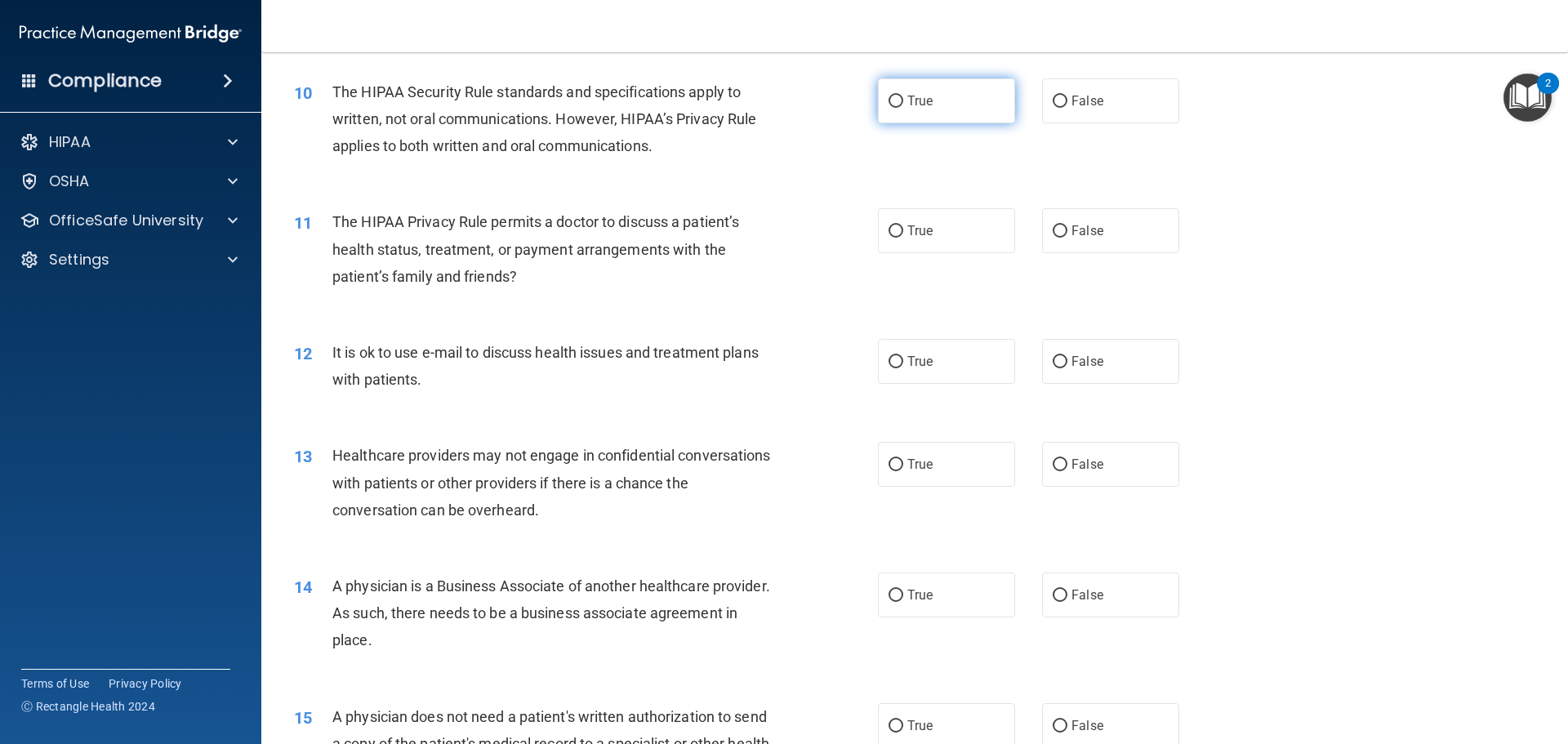
click at [930, 109] on label "True" at bounding box center [946, 100] width 137 height 45
click at [903, 108] on input "True" at bounding box center [895, 102] width 15 height 12
radio input "true"
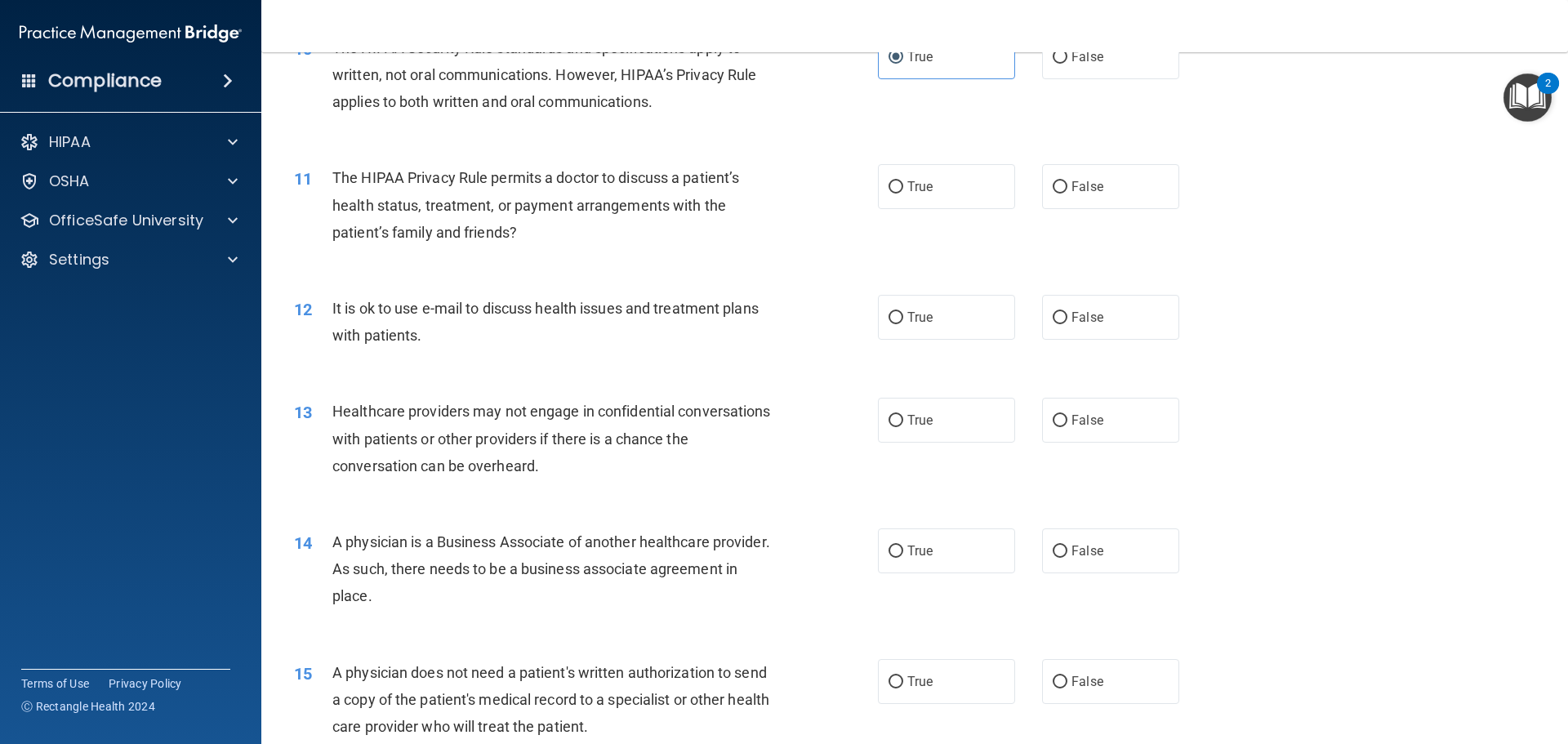
scroll to position [1225, 0]
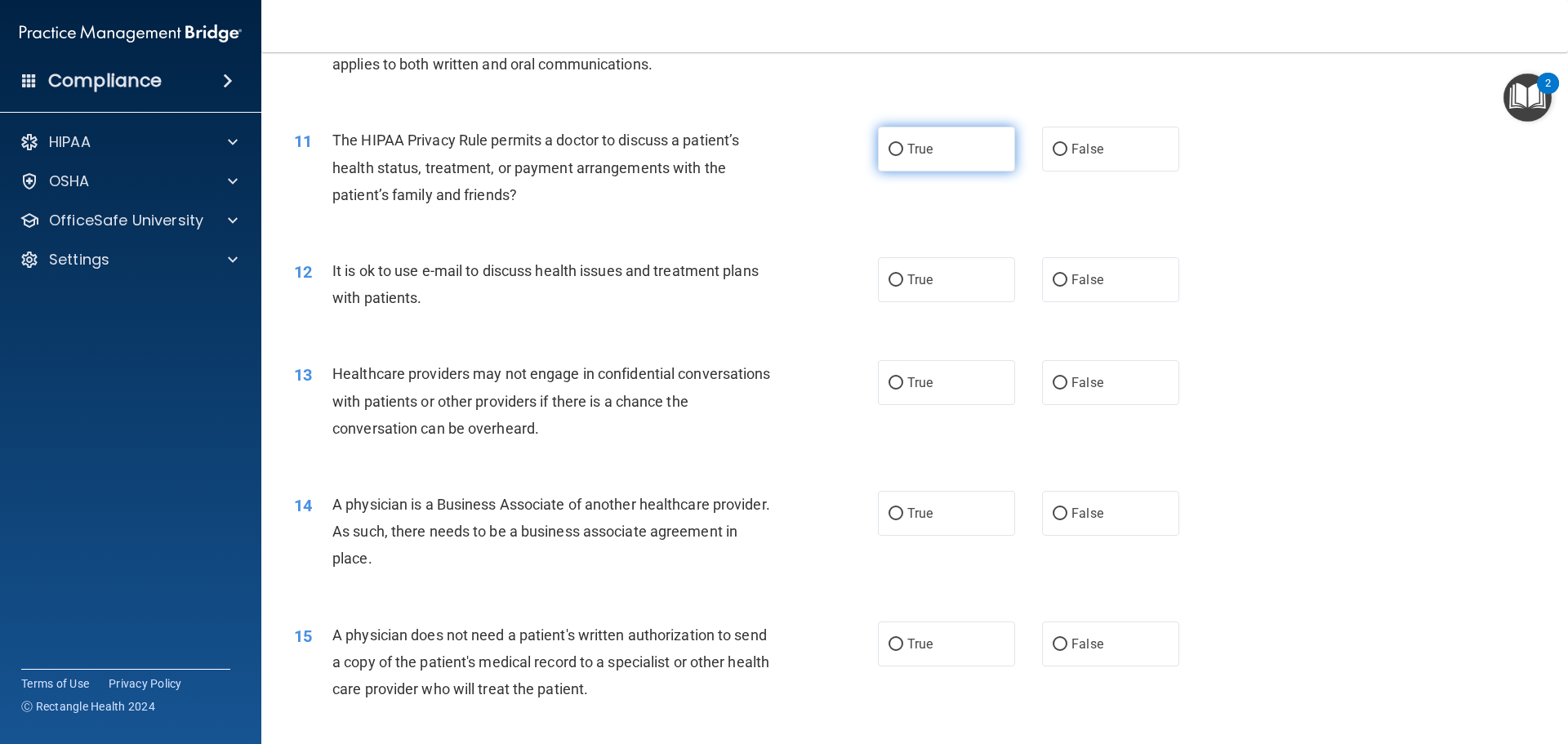
click at [919, 166] on label "True" at bounding box center [946, 149] width 137 height 45
click at [903, 156] on input "True" at bounding box center [895, 150] width 15 height 12
radio input "true"
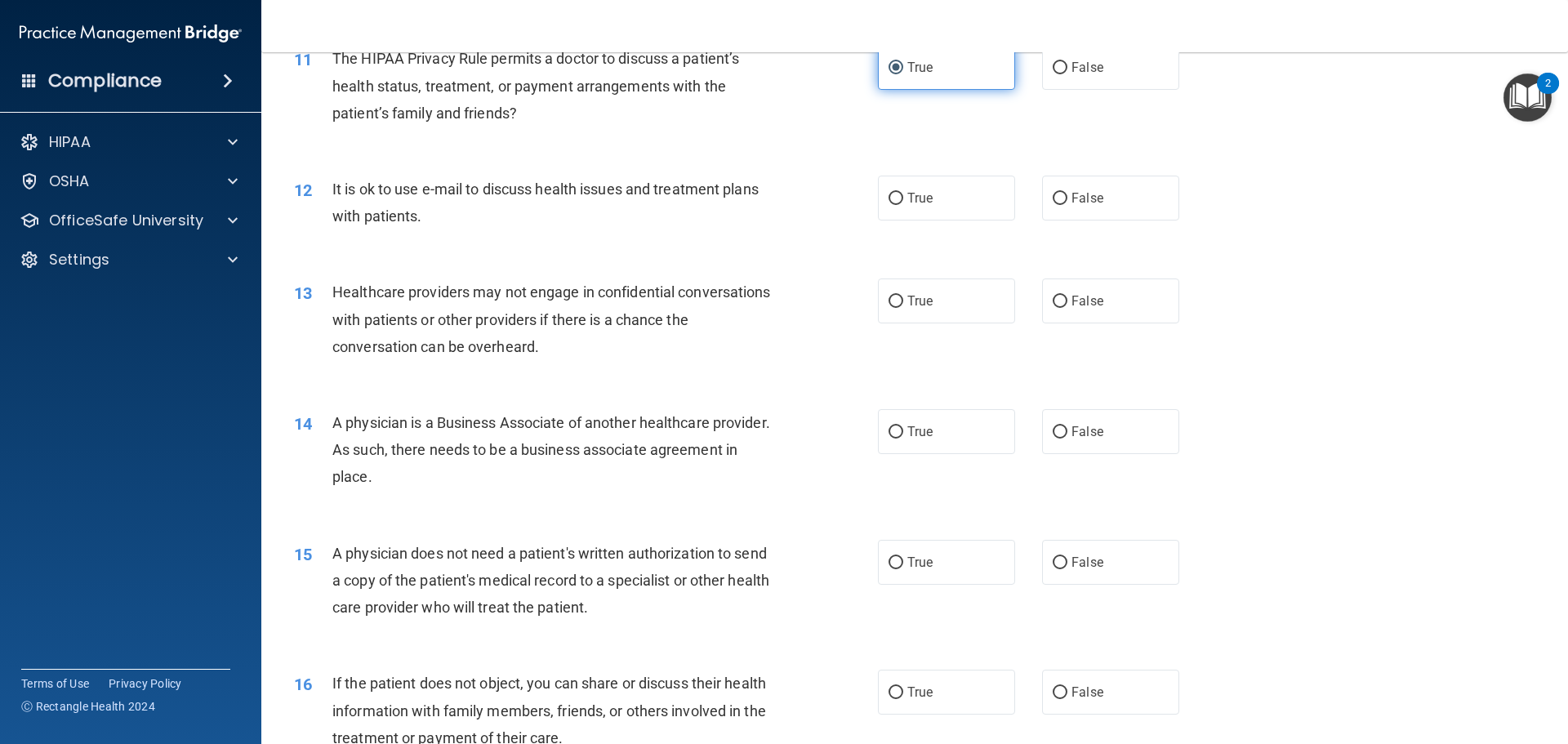
scroll to position [1389, 0]
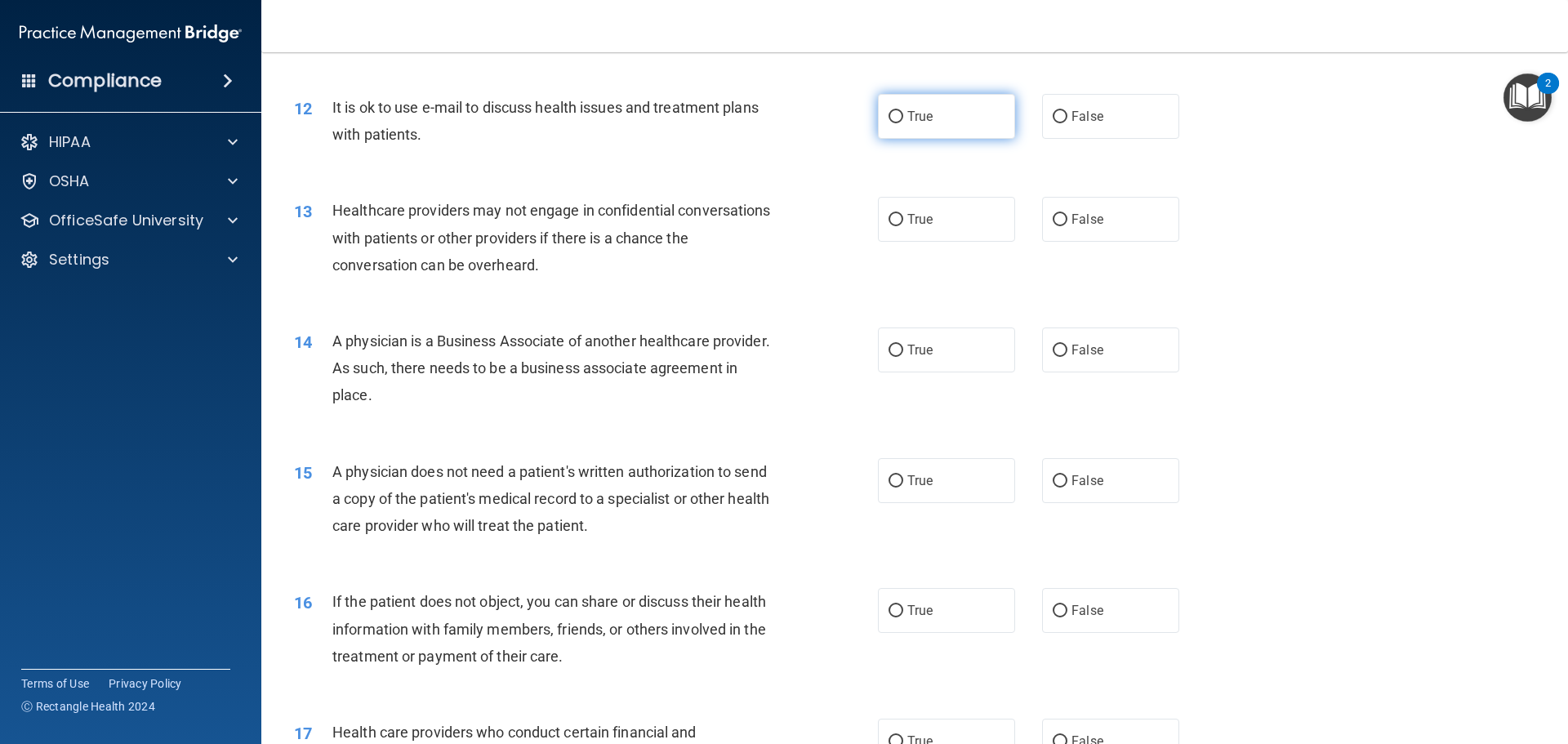
click at [966, 120] on label "True" at bounding box center [946, 116] width 137 height 45
click at [903, 120] on input "True" at bounding box center [895, 117] width 15 height 12
radio input "true"
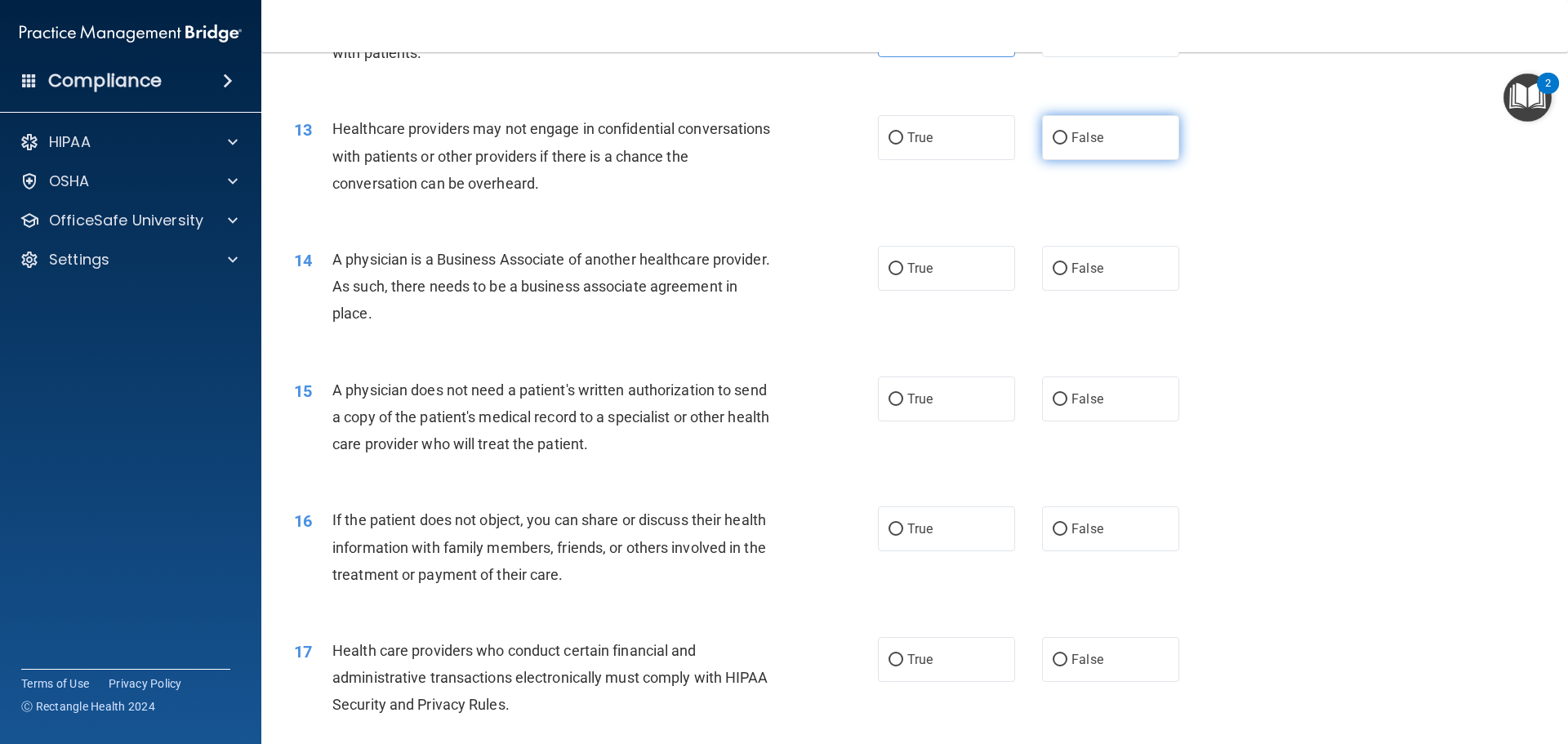
click at [1144, 148] on label "False" at bounding box center [1111, 137] width 137 height 45
click at [1068, 144] on input "False" at bounding box center [1060, 138] width 15 height 12
radio input "true"
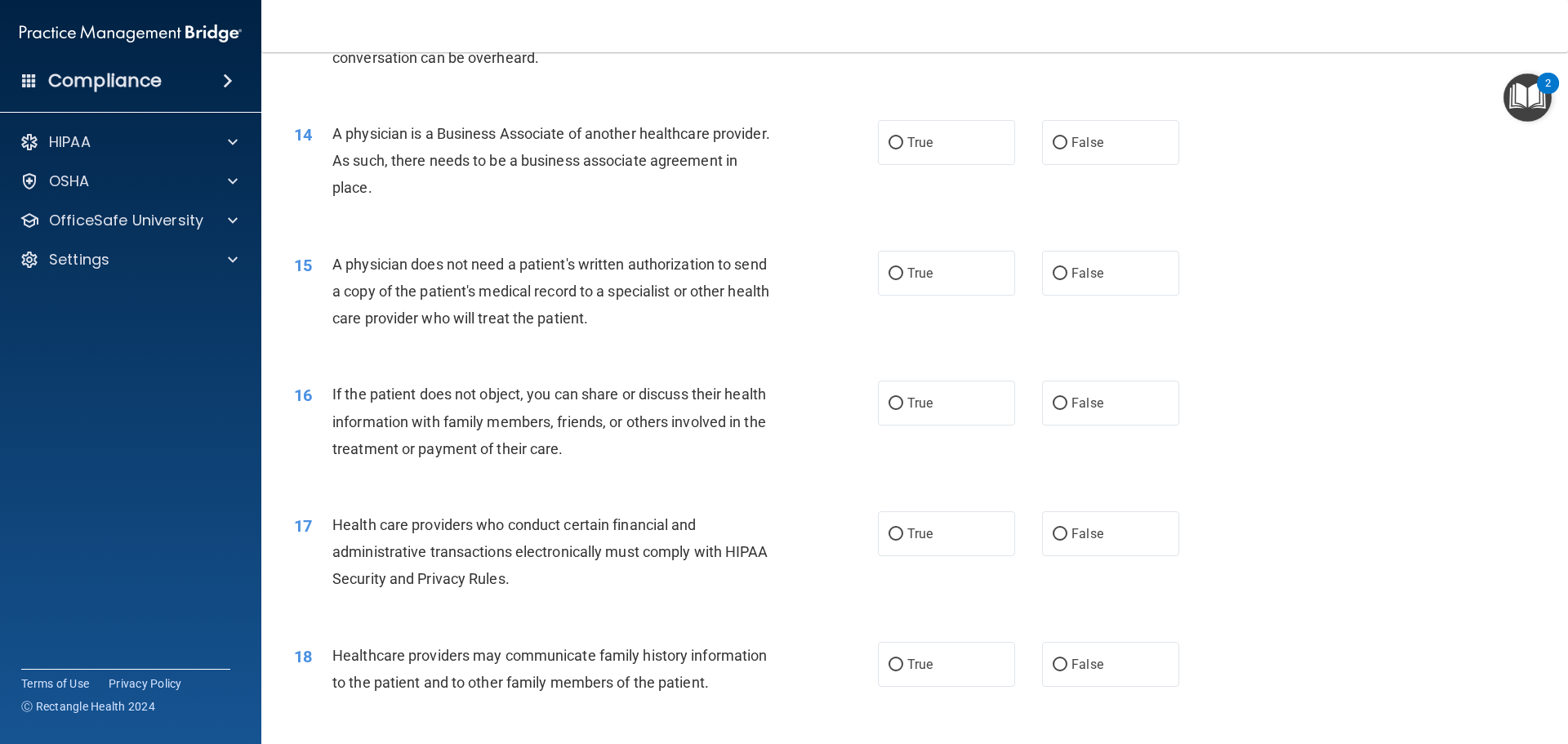
scroll to position [1633, 0]
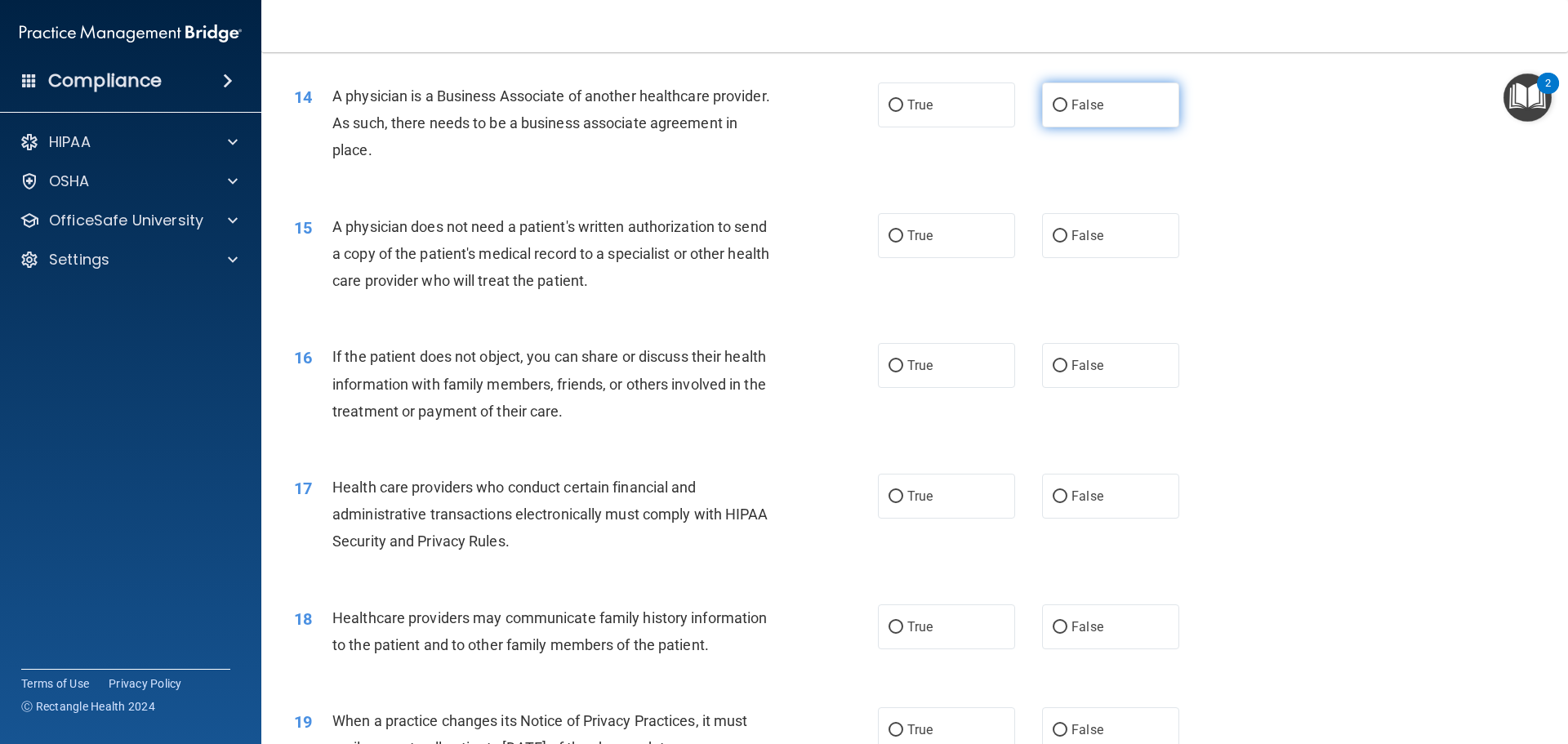
click at [1061, 101] on label "False" at bounding box center [1111, 105] width 137 height 45
click at [1061, 101] on input "False" at bounding box center [1060, 106] width 15 height 12
radio input "true"
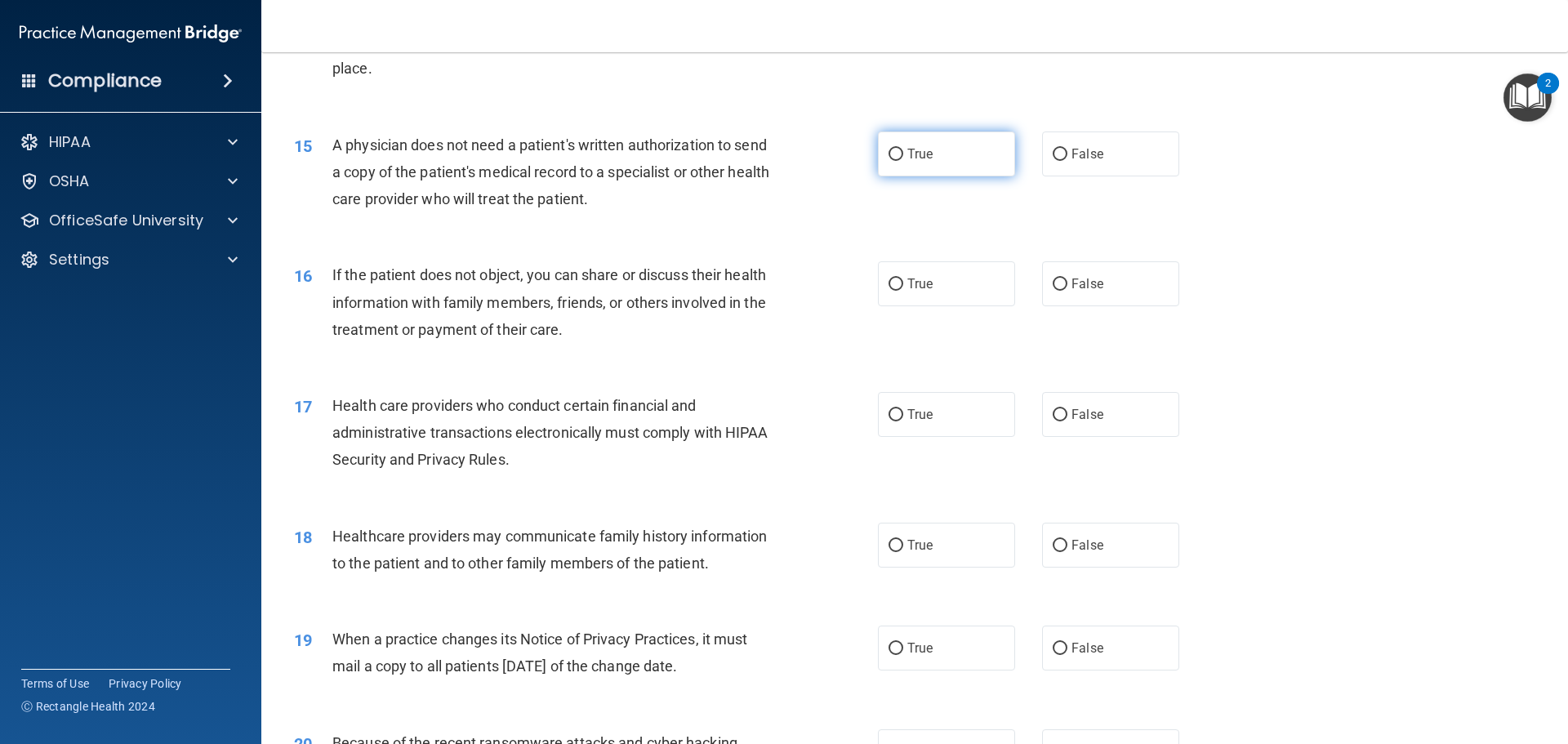
click at [931, 149] on label "True" at bounding box center [946, 154] width 137 height 45
click at [903, 149] on input "True" at bounding box center [895, 155] width 15 height 12
radio input "true"
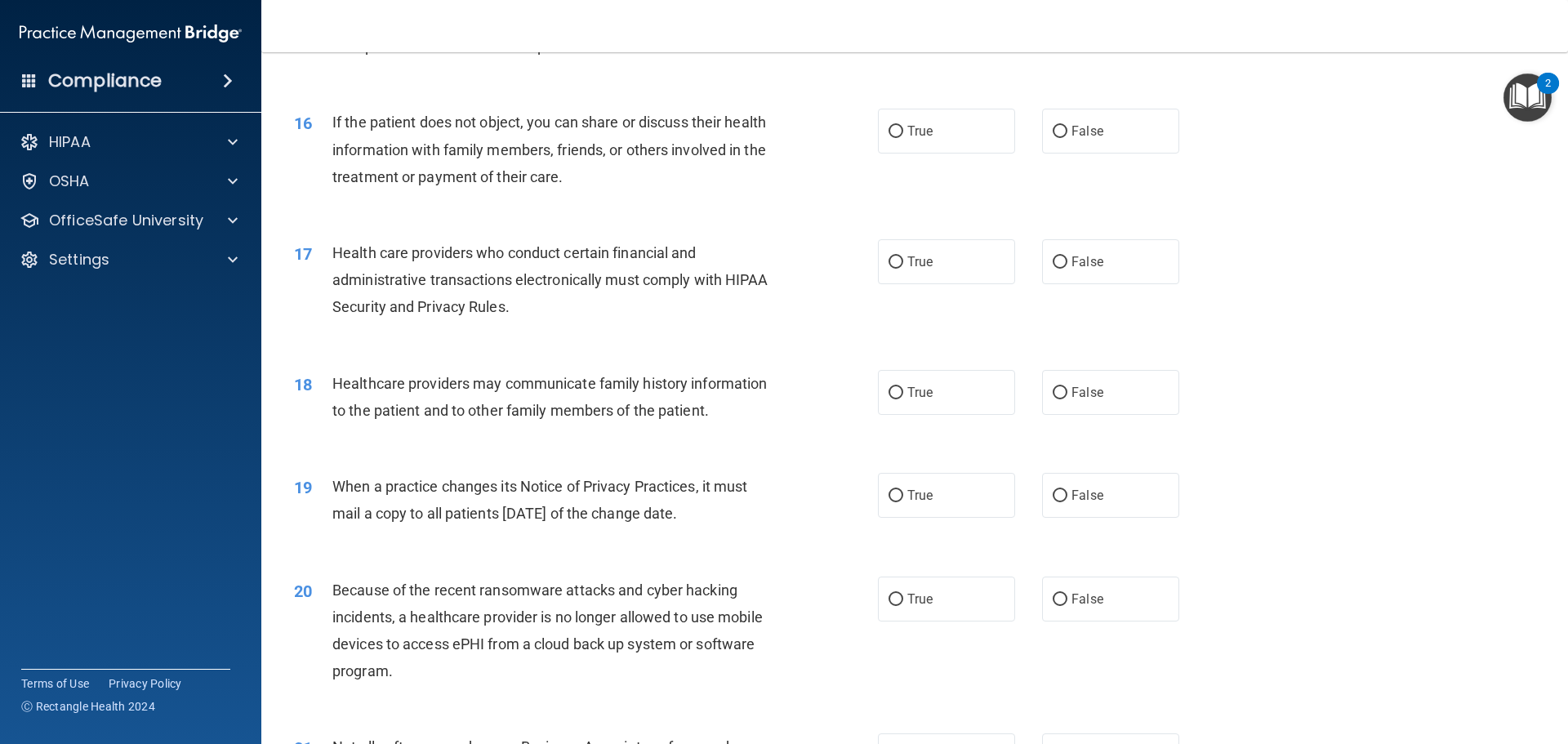
scroll to position [1878, 0]
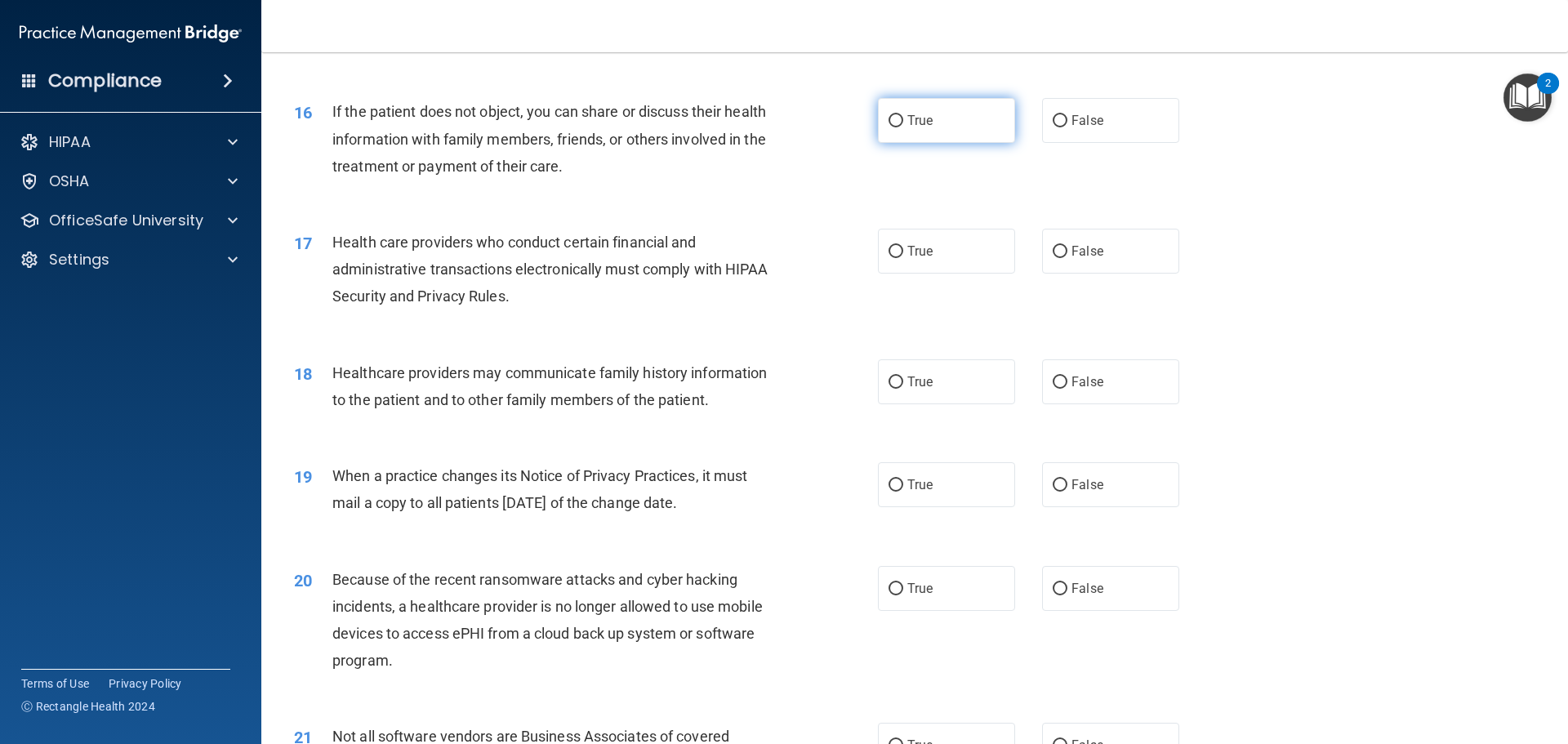
click at [878, 112] on label "True" at bounding box center [946, 120] width 137 height 45
click at [888, 115] on input "True" at bounding box center [895, 121] width 15 height 12
radio input "true"
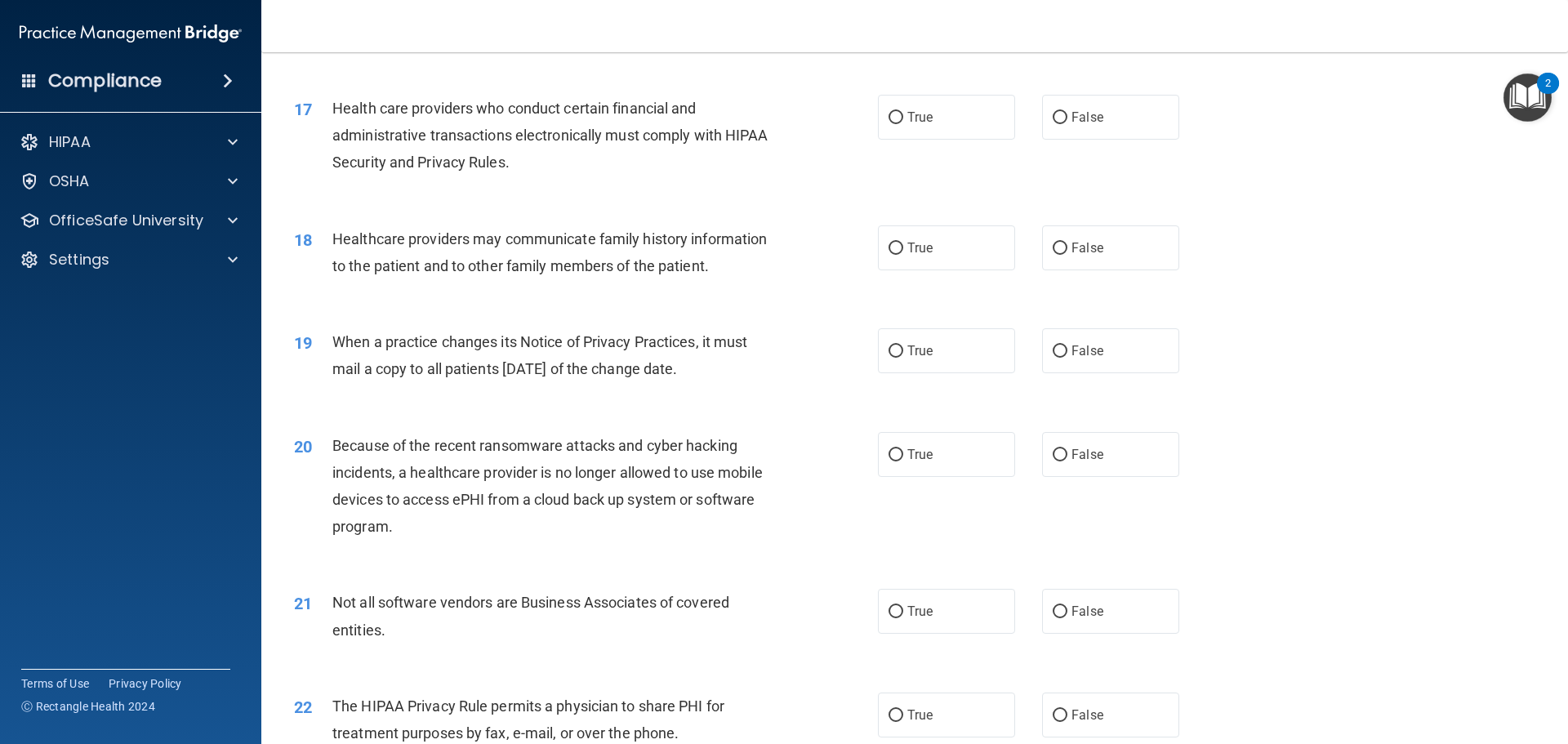
scroll to position [2042, 0]
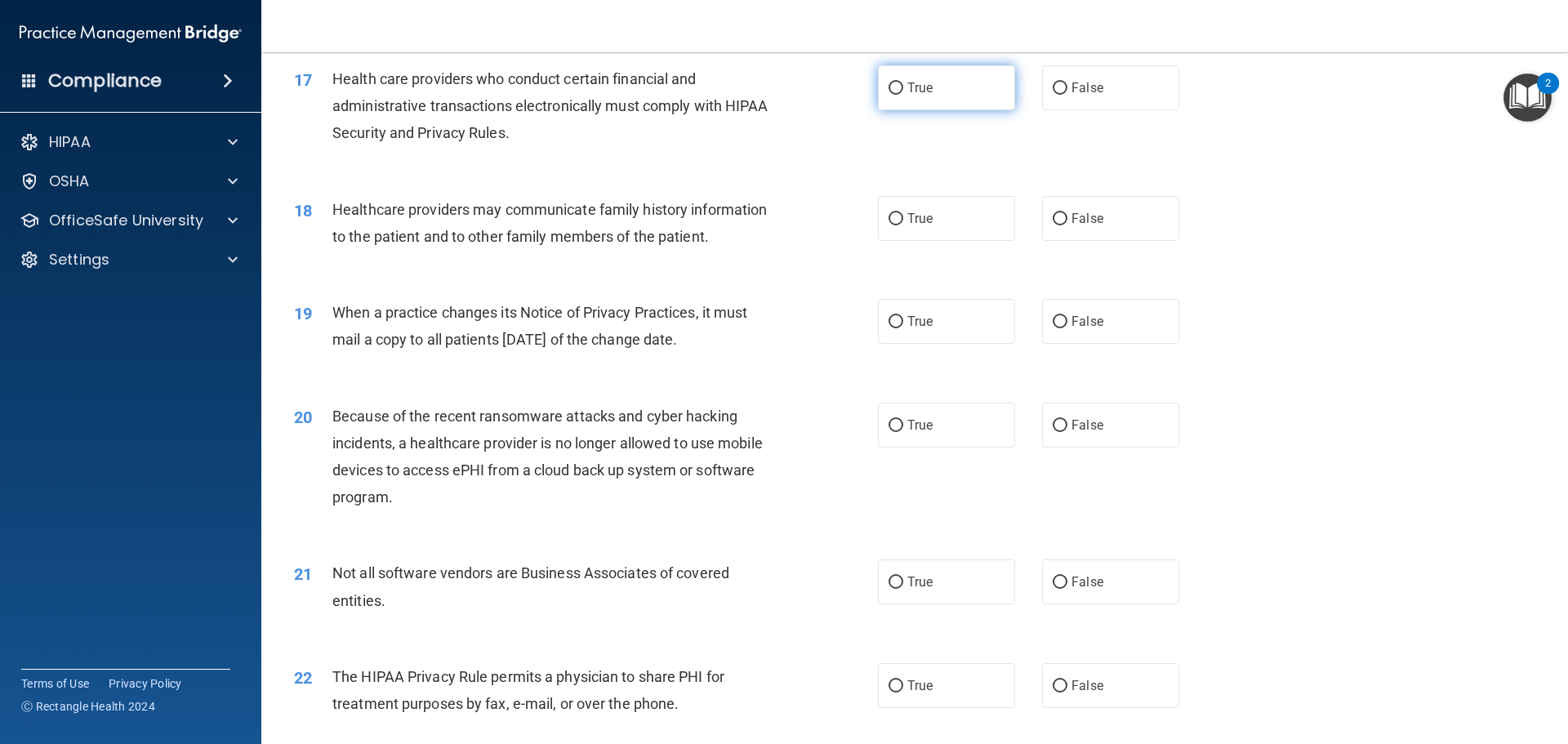
click at [924, 89] on span "True" at bounding box center [920, 88] width 26 height 16
click at [903, 89] on input "True" at bounding box center [895, 89] width 15 height 12
radio input "true"
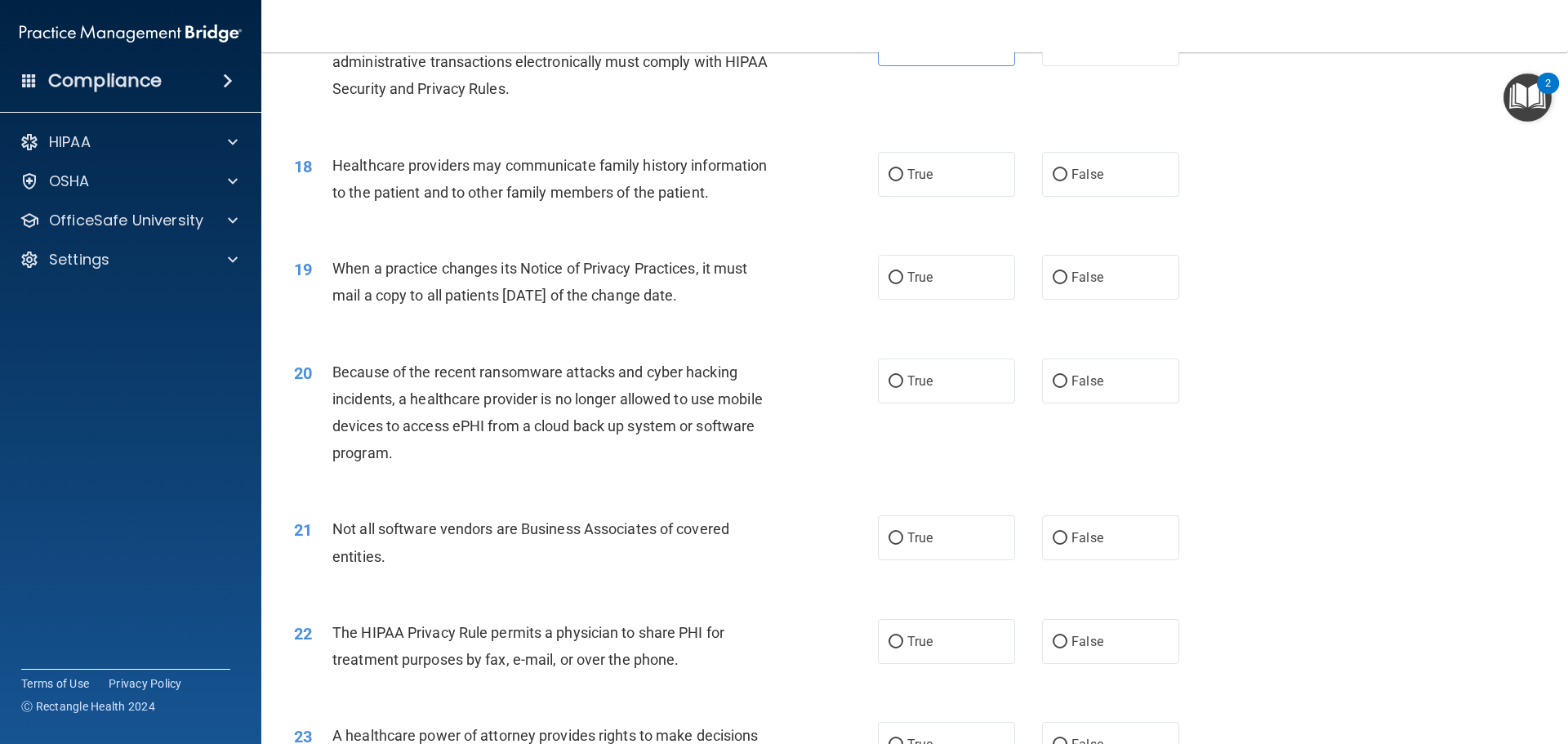
scroll to position [2124, 0]
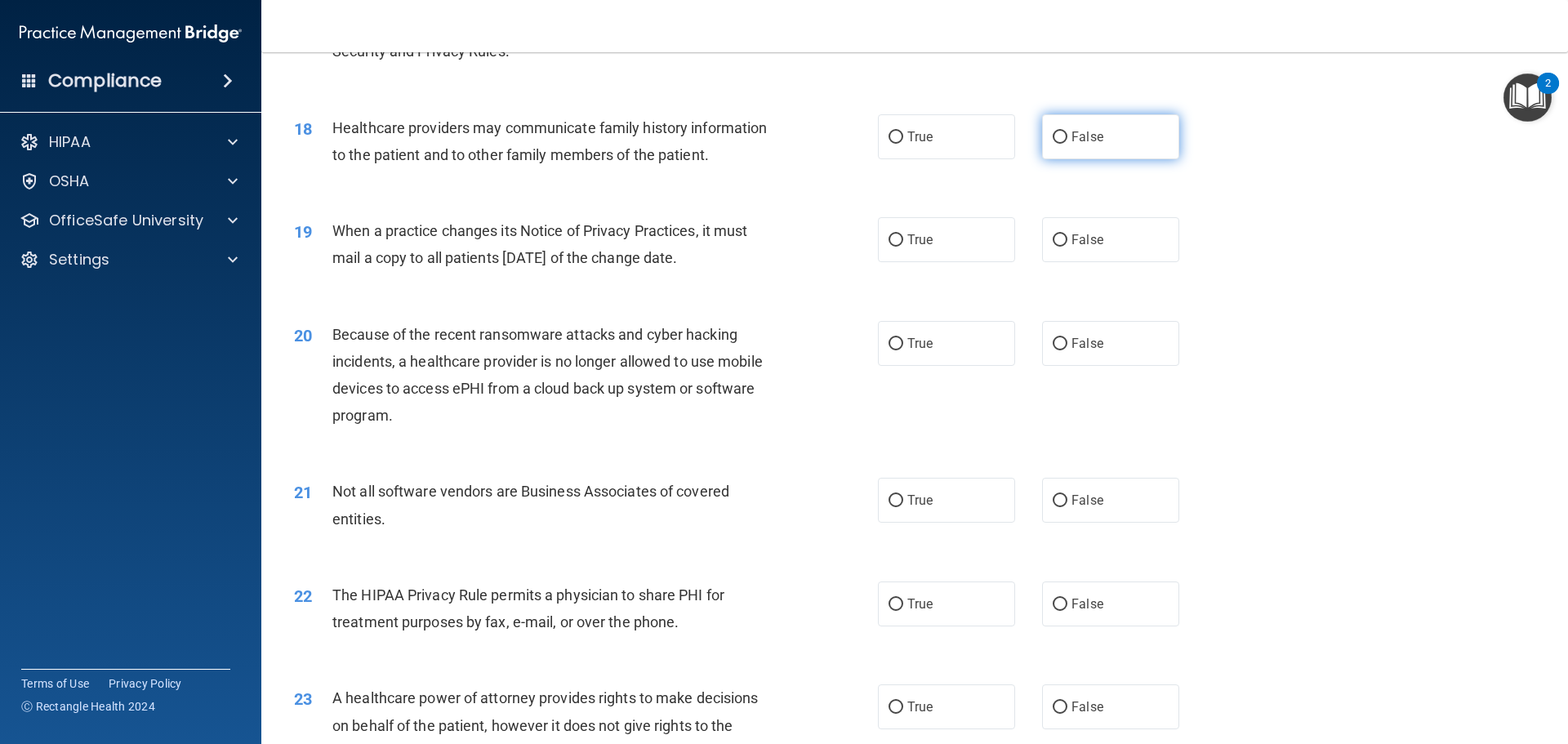
click at [1094, 135] on span "False" at bounding box center [1087, 137] width 32 height 16
click at [1068, 135] on input "False" at bounding box center [1060, 138] width 15 height 12
radio input "true"
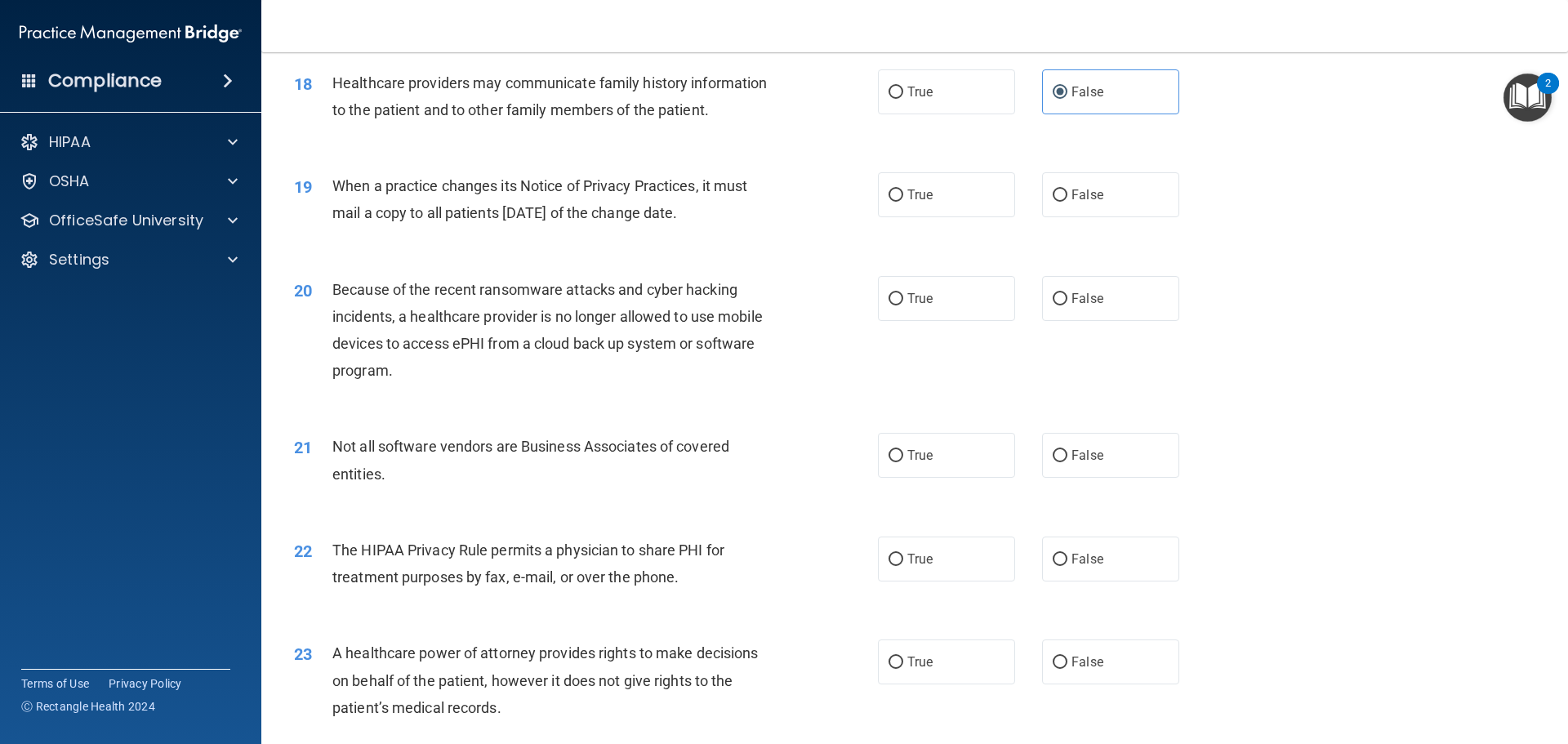
scroll to position [2205, 0]
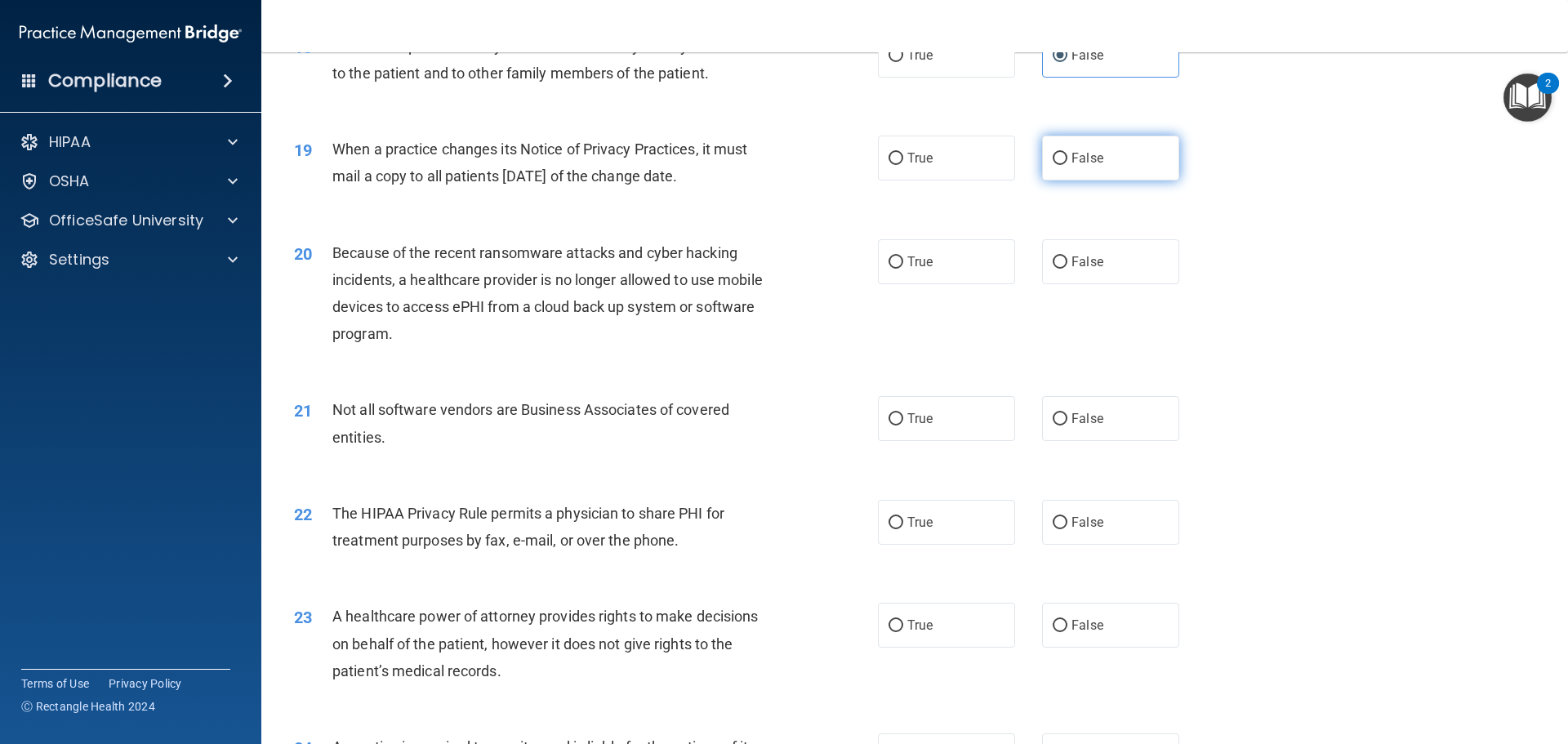
click at [1114, 149] on label "False" at bounding box center [1111, 157] width 137 height 45
click at [1068, 153] on input "False" at bounding box center [1060, 159] width 15 height 12
radio input "true"
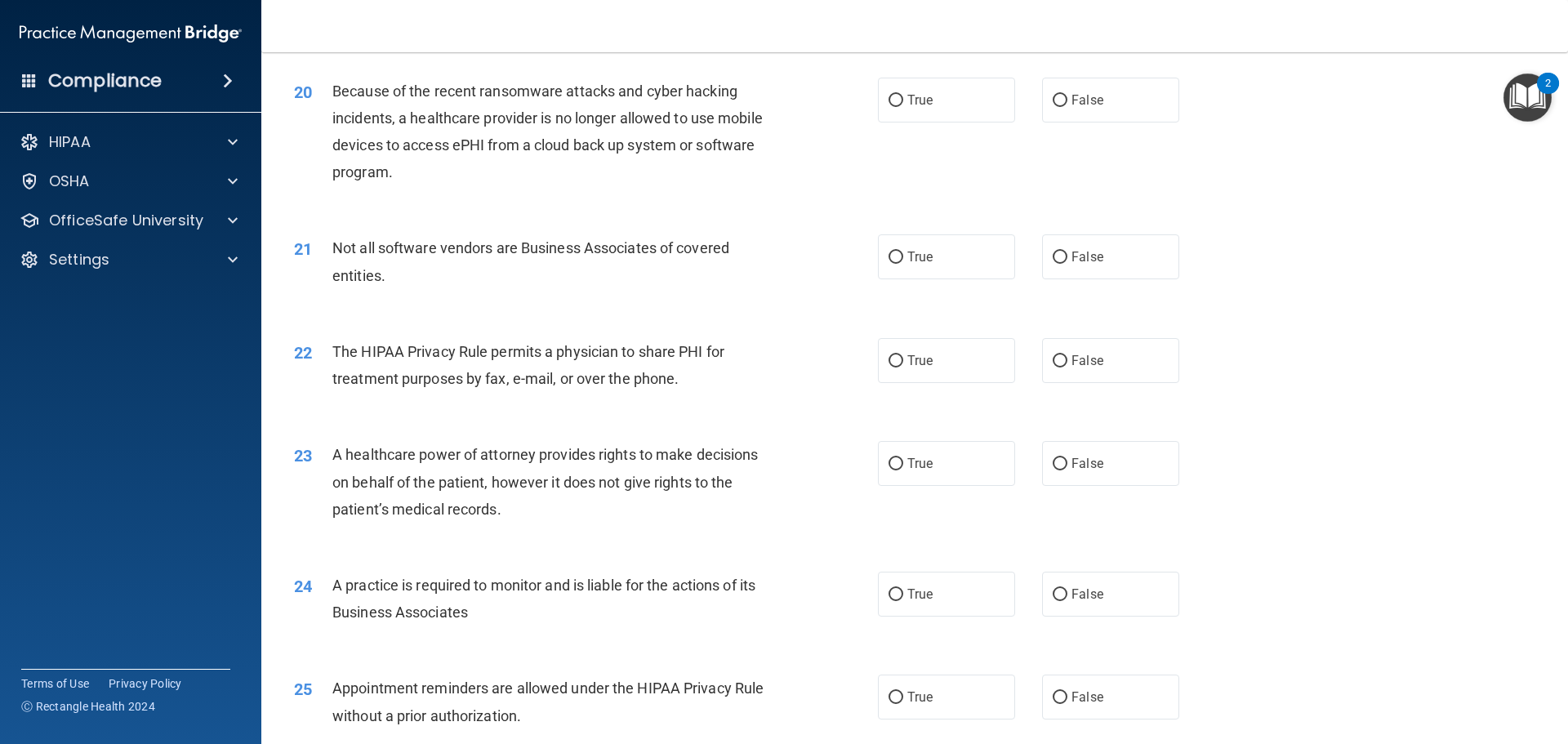
scroll to position [2368, 0]
click at [949, 265] on label "True" at bounding box center [946, 255] width 137 height 45
click at [903, 262] on input "True" at bounding box center [895, 256] width 15 height 12
radio input "true"
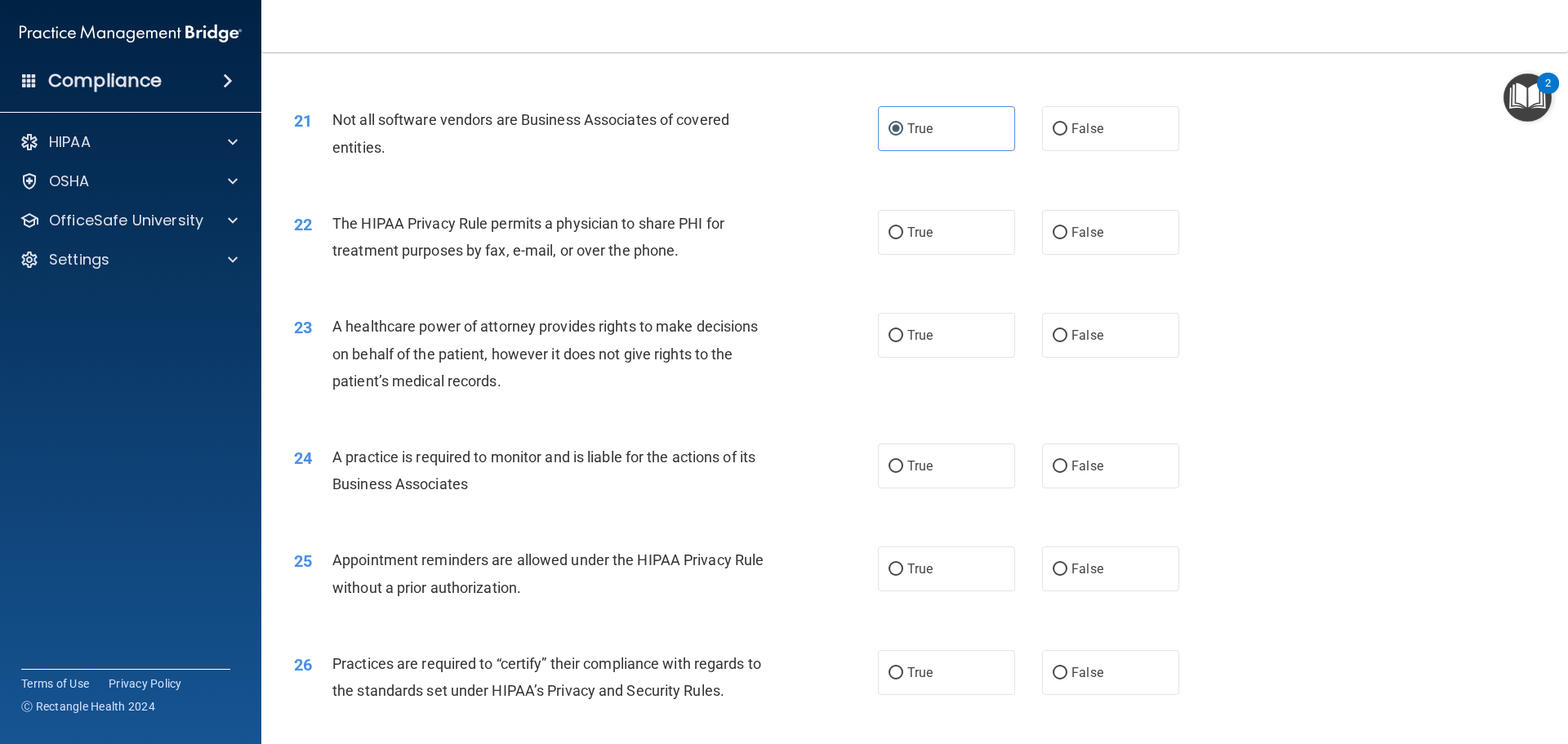
scroll to position [2532, 0]
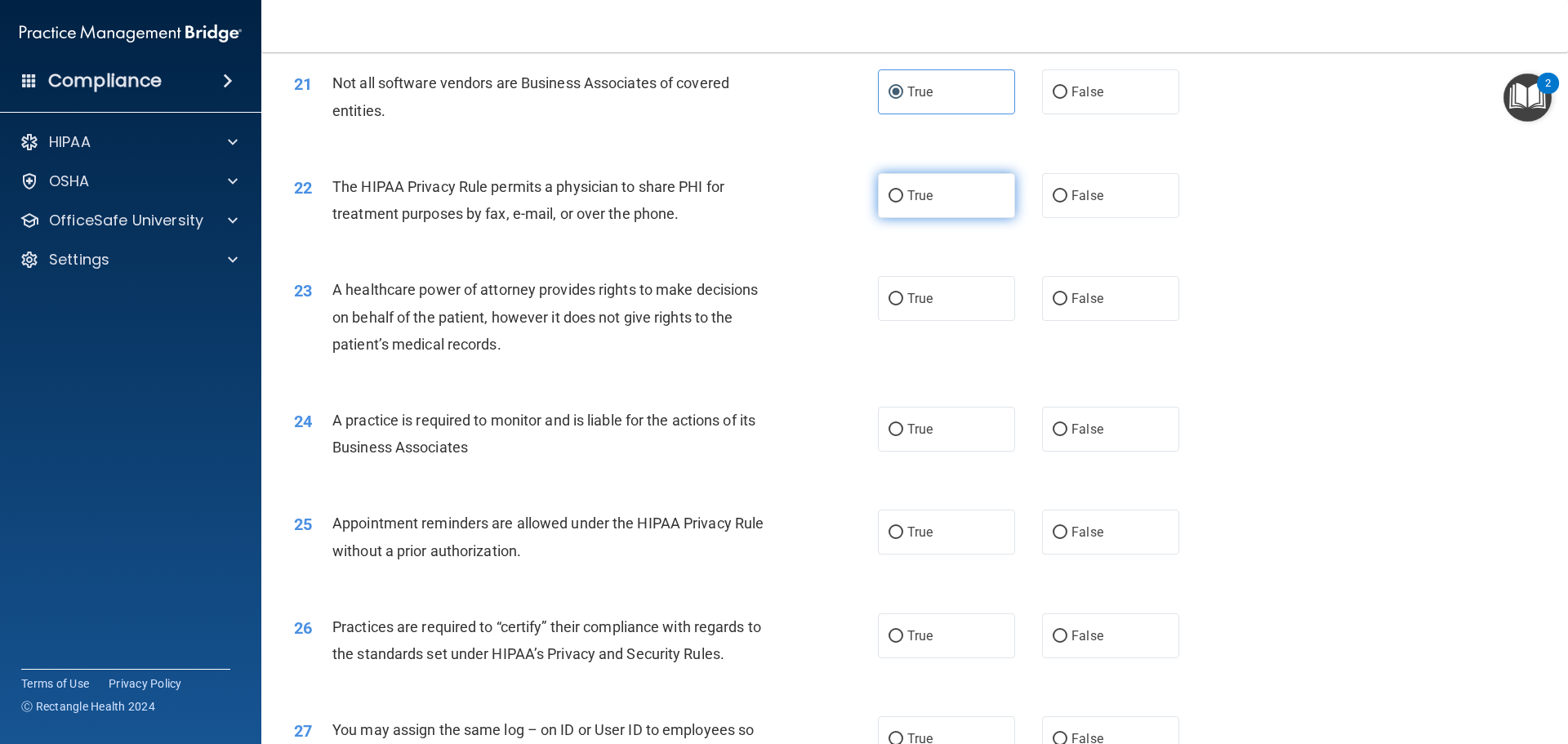
click at [939, 201] on label "True" at bounding box center [946, 195] width 137 height 45
click at [903, 201] on input "True" at bounding box center [895, 196] width 15 height 12
radio input "true"
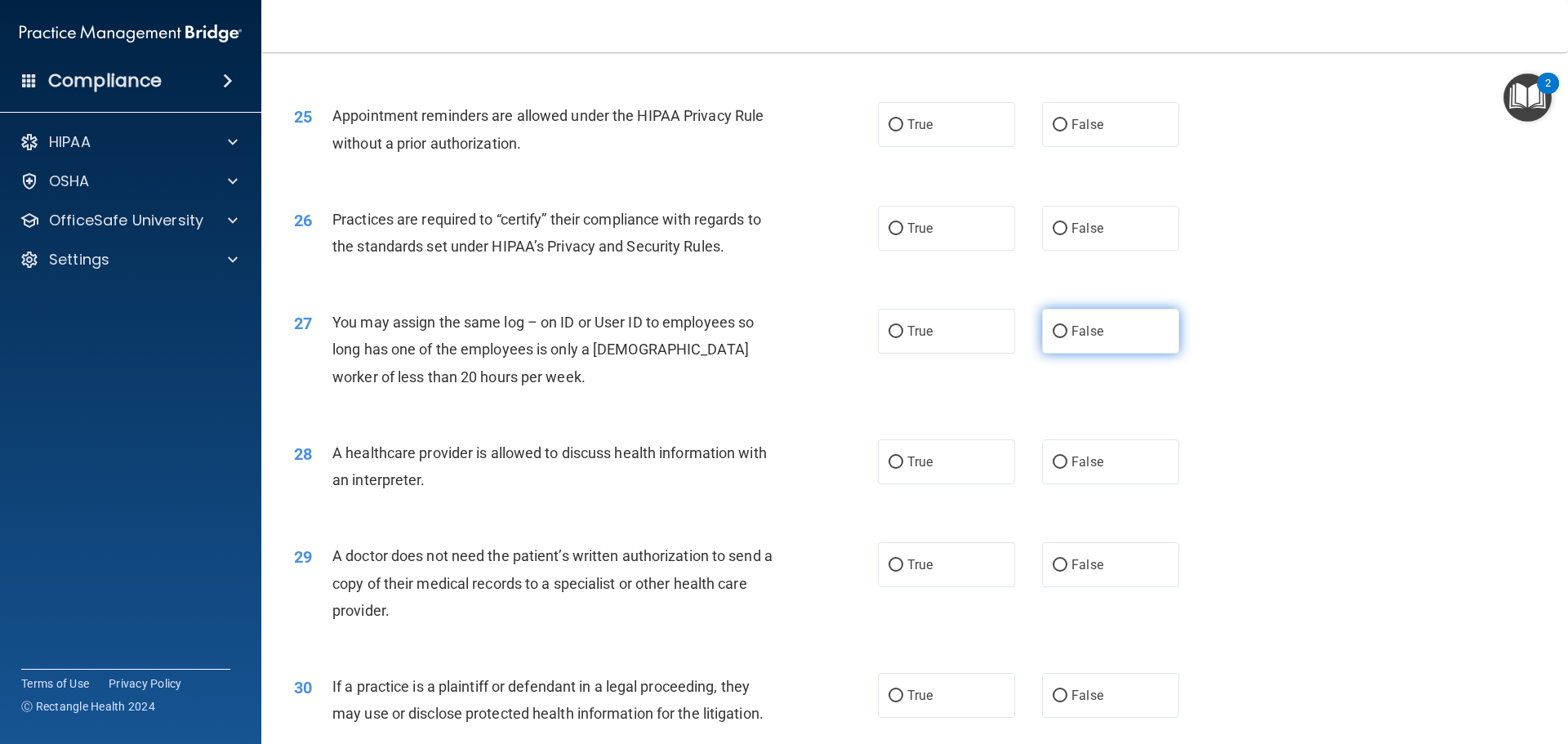
scroll to position [2940, 0]
click at [1077, 330] on span "False" at bounding box center [1087, 331] width 32 height 16
click at [1068, 330] on input "False" at bounding box center [1060, 332] width 15 height 12
radio input "true"
click at [913, 556] on span "True" at bounding box center [920, 564] width 26 height 16
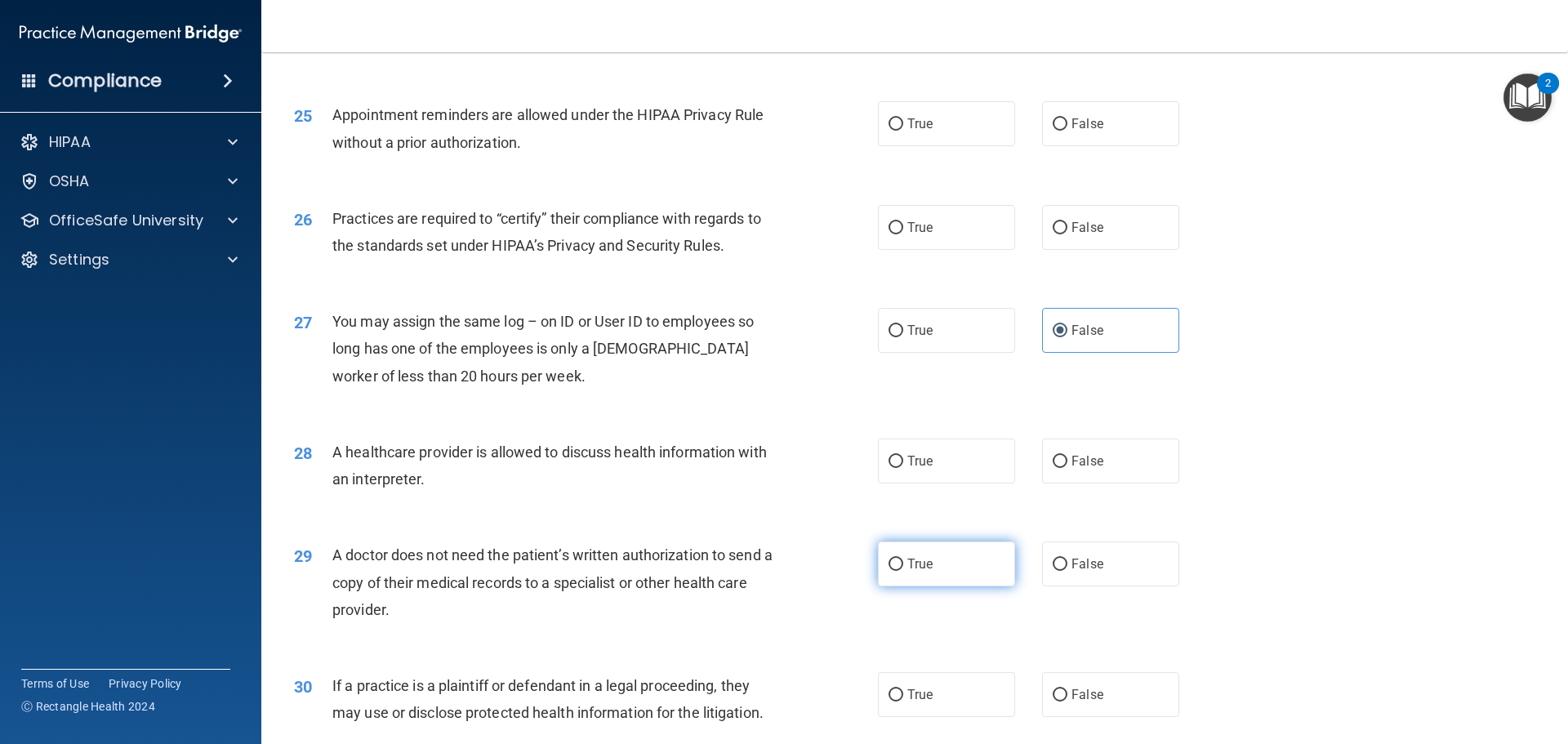
click at [903, 558] on input "True" at bounding box center [895, 565] width 15 height 12
radio input "true"
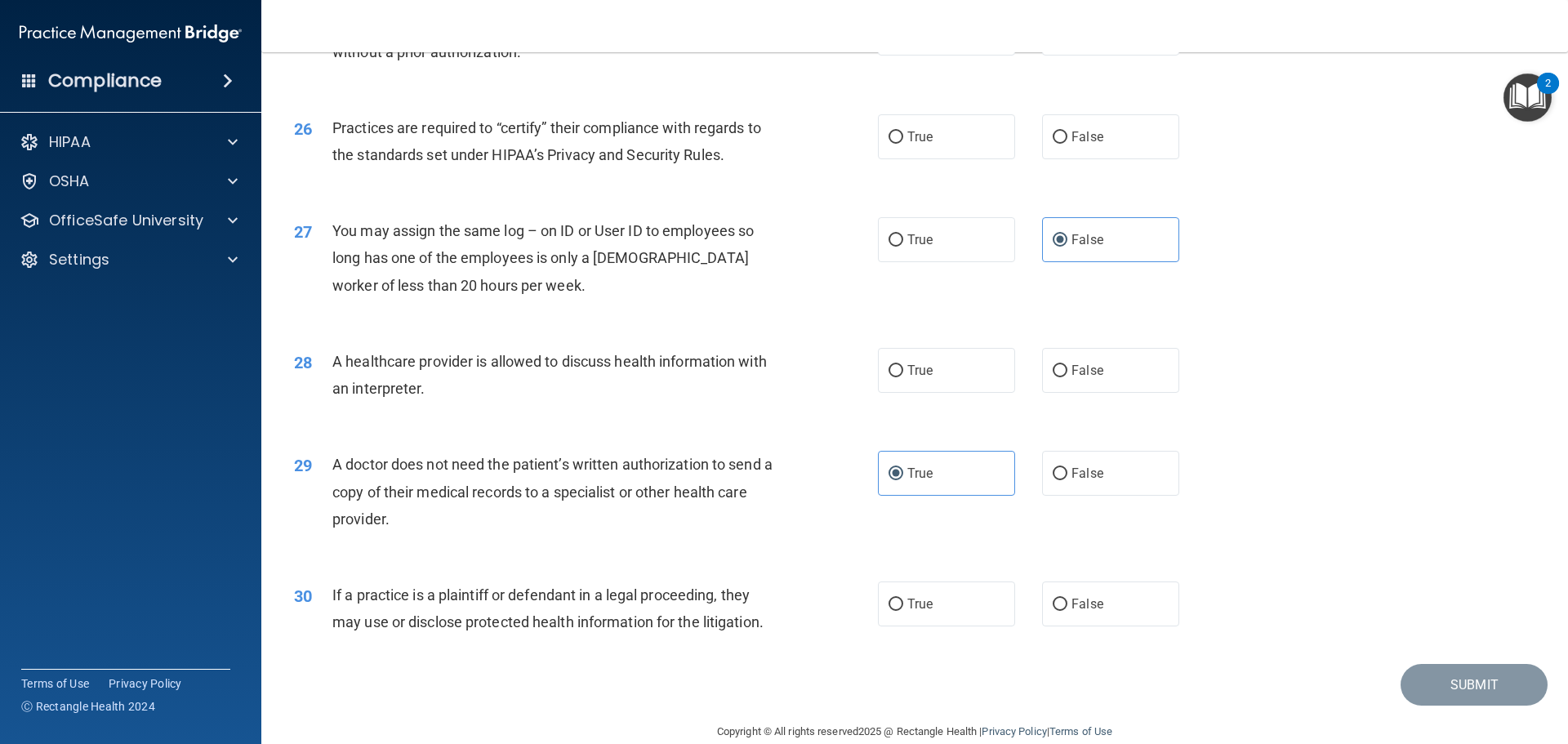
scroll to position [3058, 0]
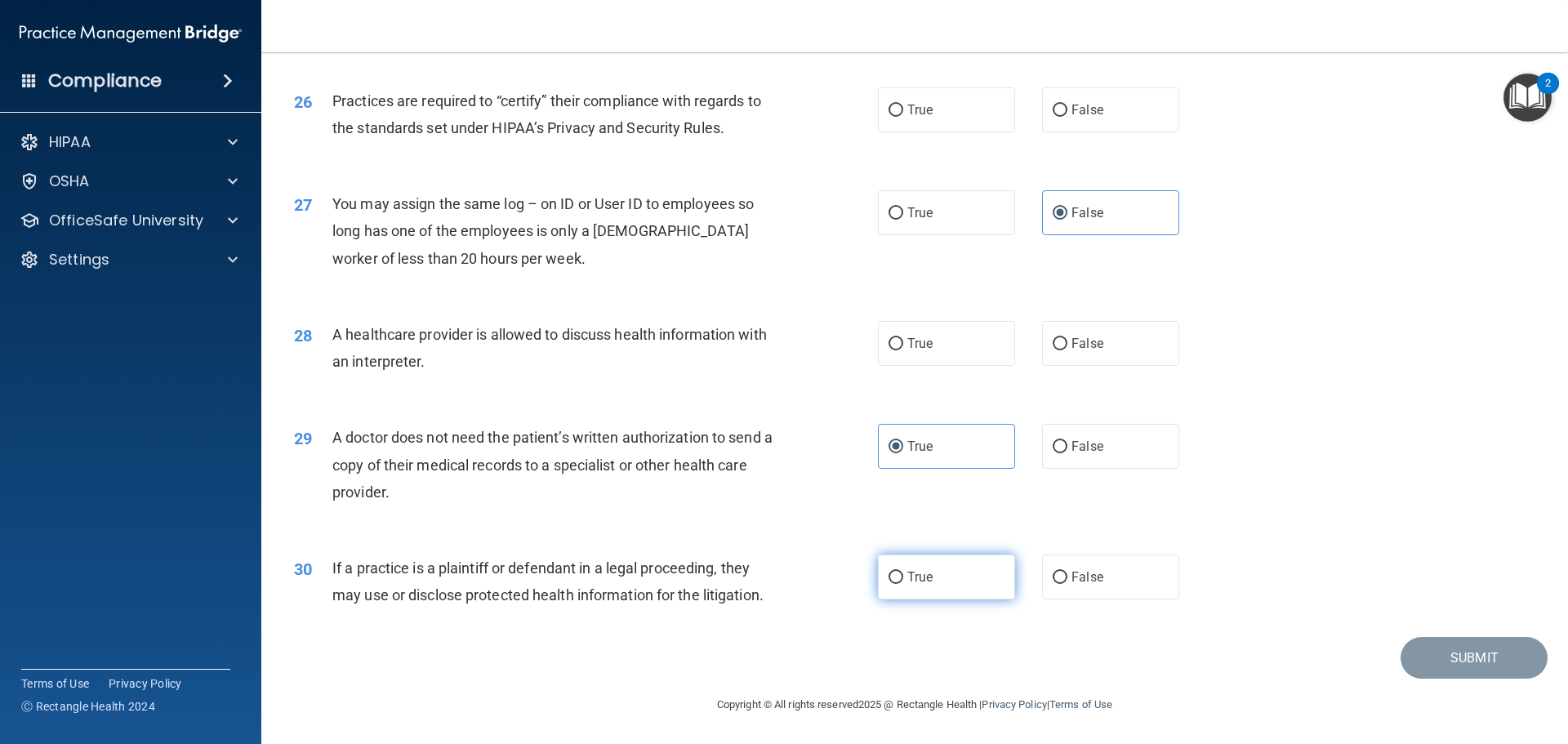
click at [899, 573] on label "True" at bounding box center [946, 577] width 137 height 45
click at [899, 573] on input "True" at bounding box center [895, 578] width 15 height 12
radio input "true"
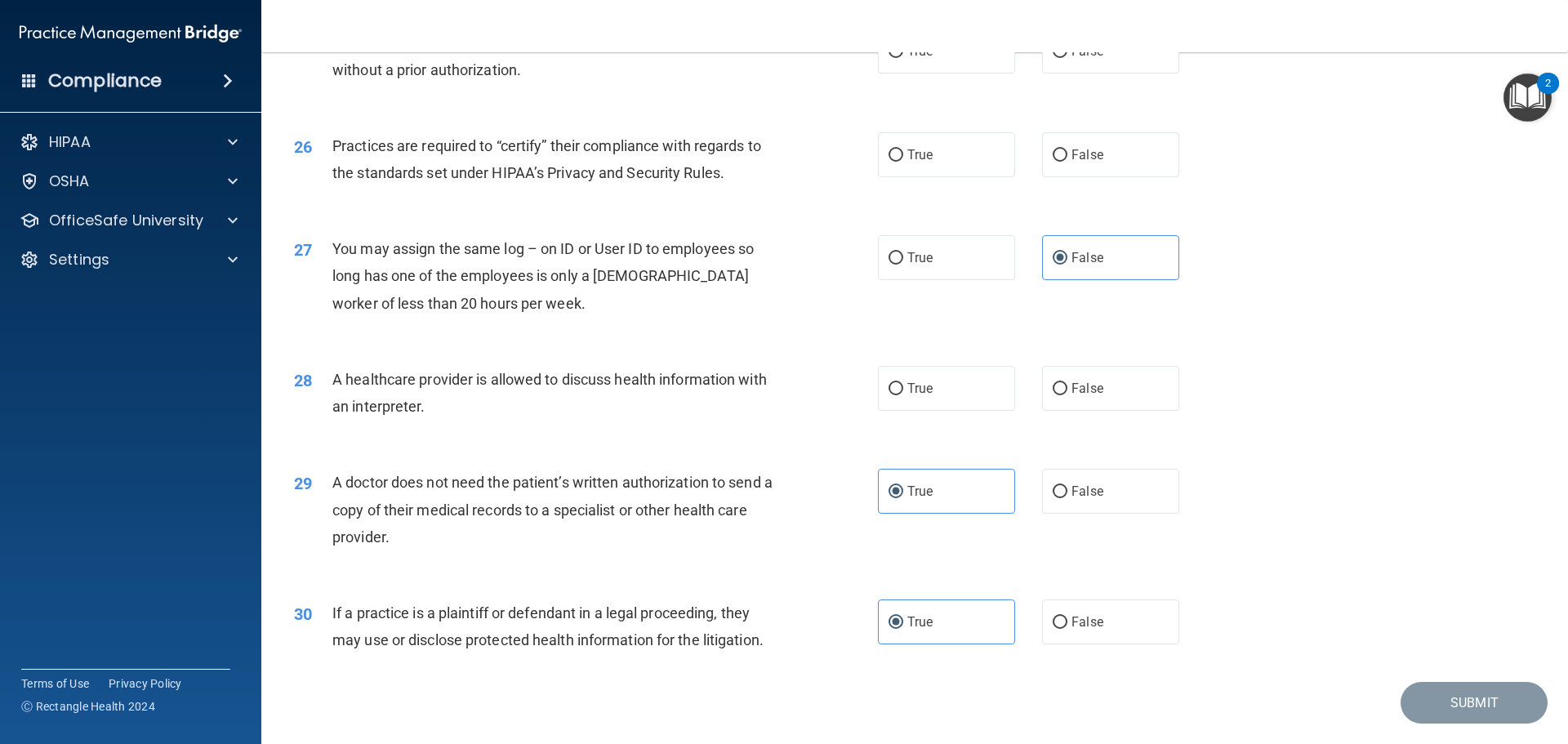
scroll to position [2976, 0]
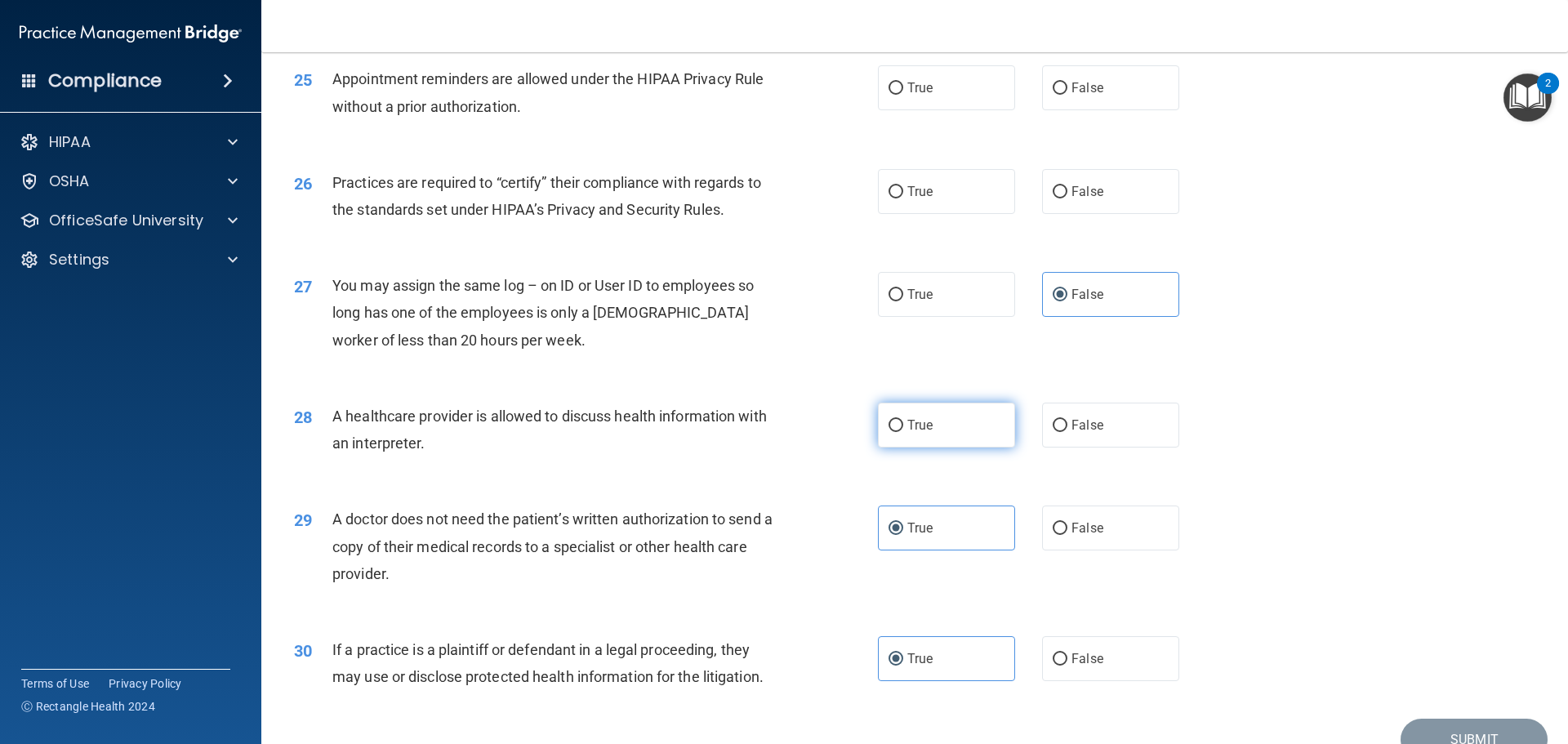
click at [908, 418] on span "True" at bounding box center [920, 426] width 26 height 16
click at [903, 419] on input "True" at bounding box center [895, 426] width 15 height 12
radio input "true"
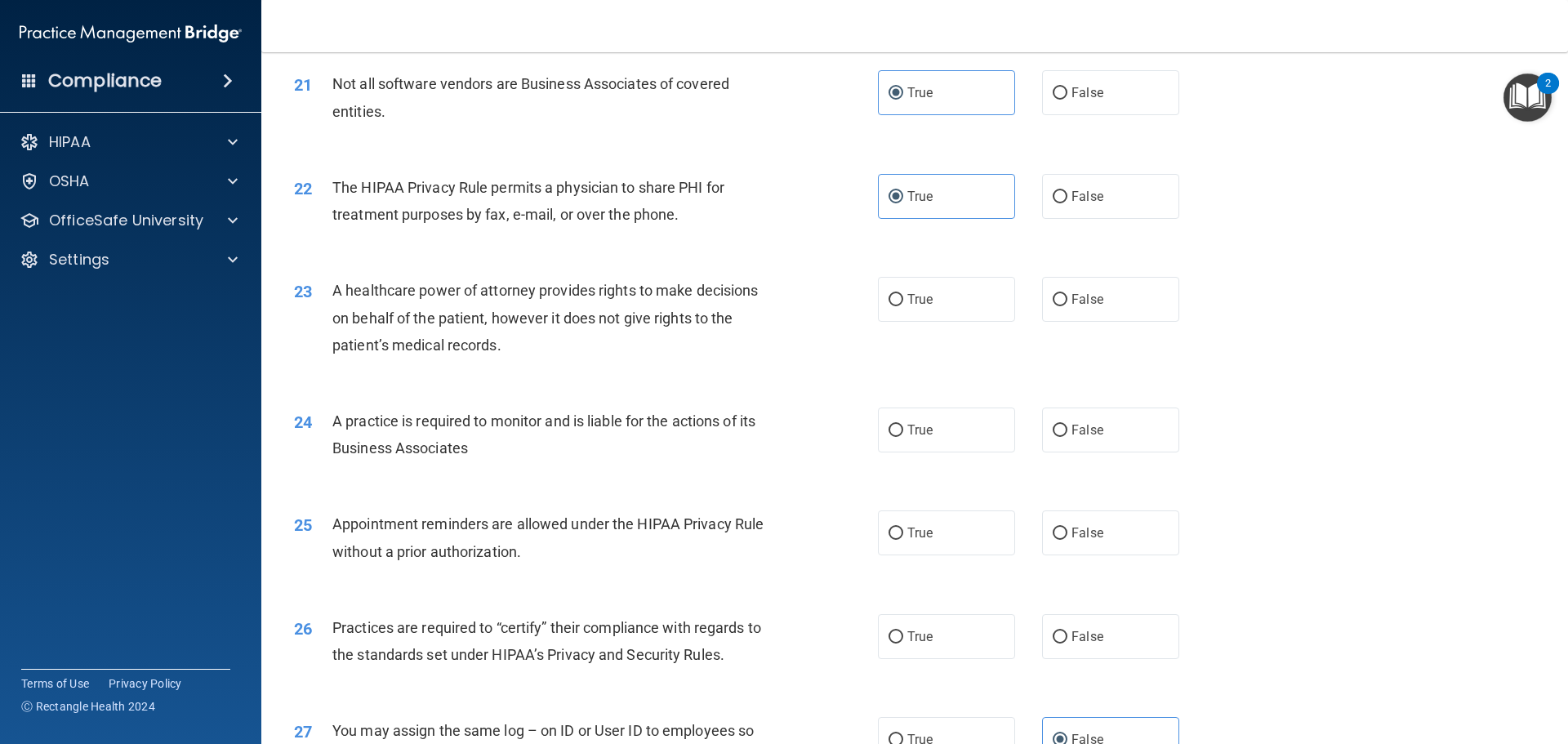
scroll to position [2568, 0]
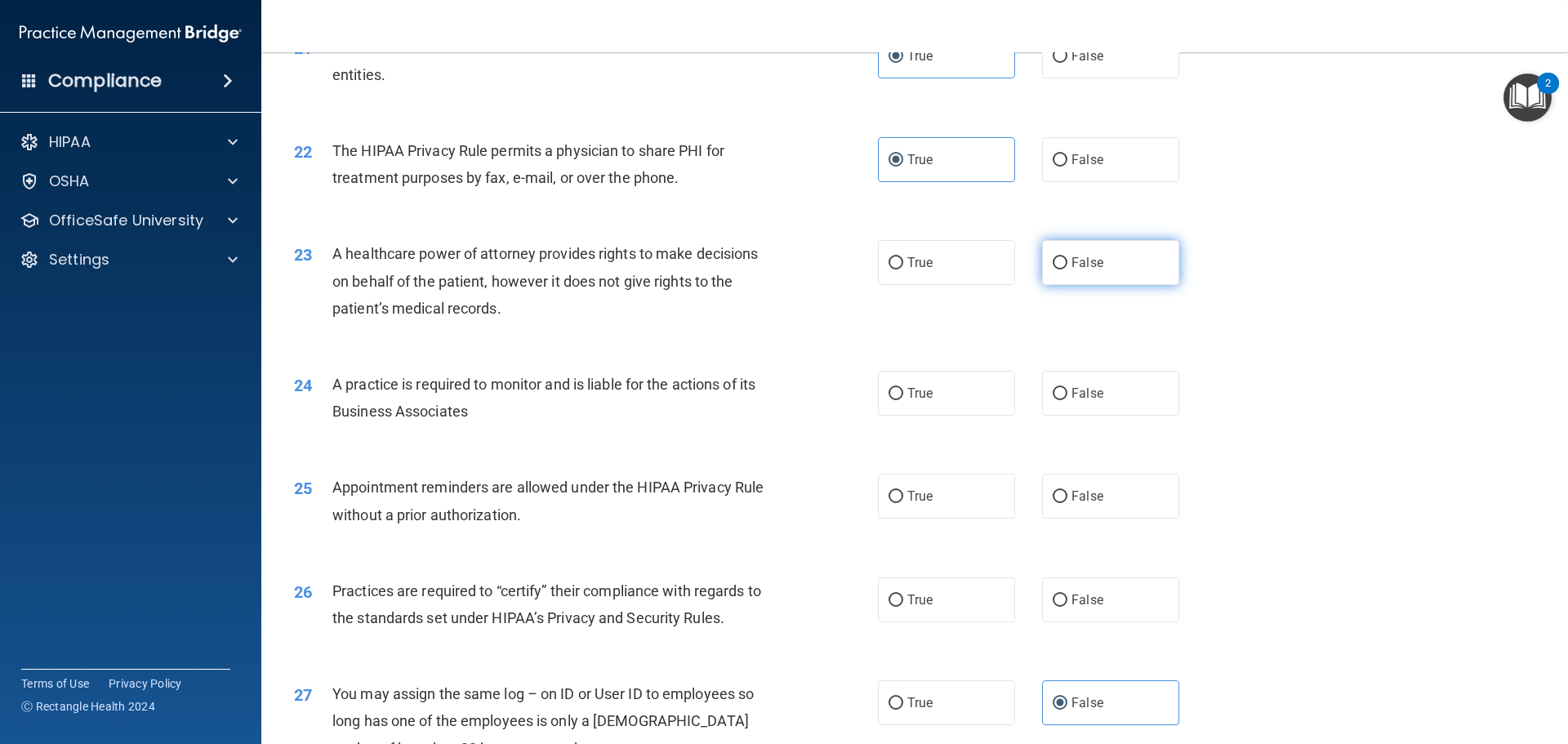
click at [1121, 264] on label "False" at bounding box center [1111, 262] width 137 height 45
click at [1068, 264] on input "False" at bounding box center [1060, 264] width 15 height 12
radio input "true"
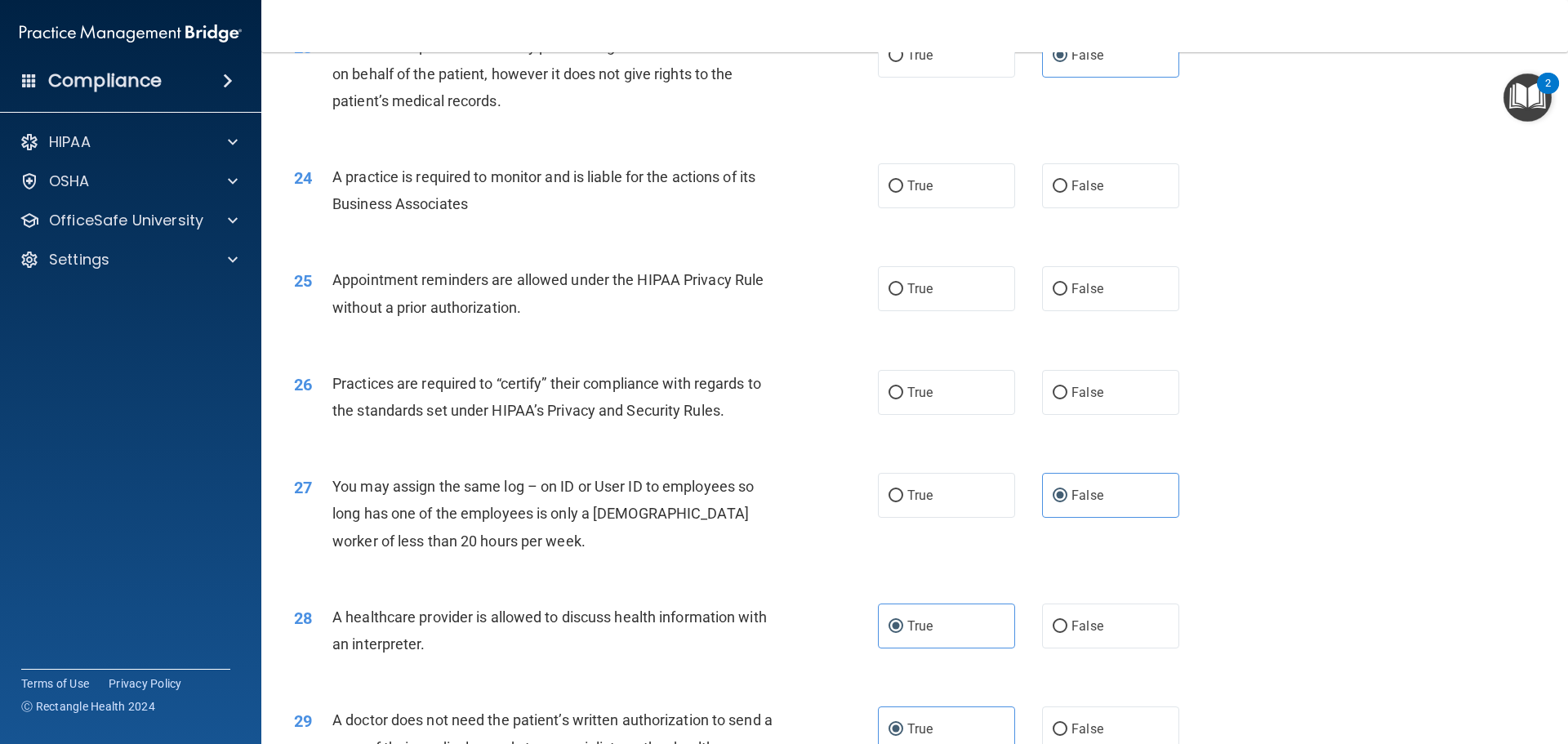
scroll to position [2812, 0]
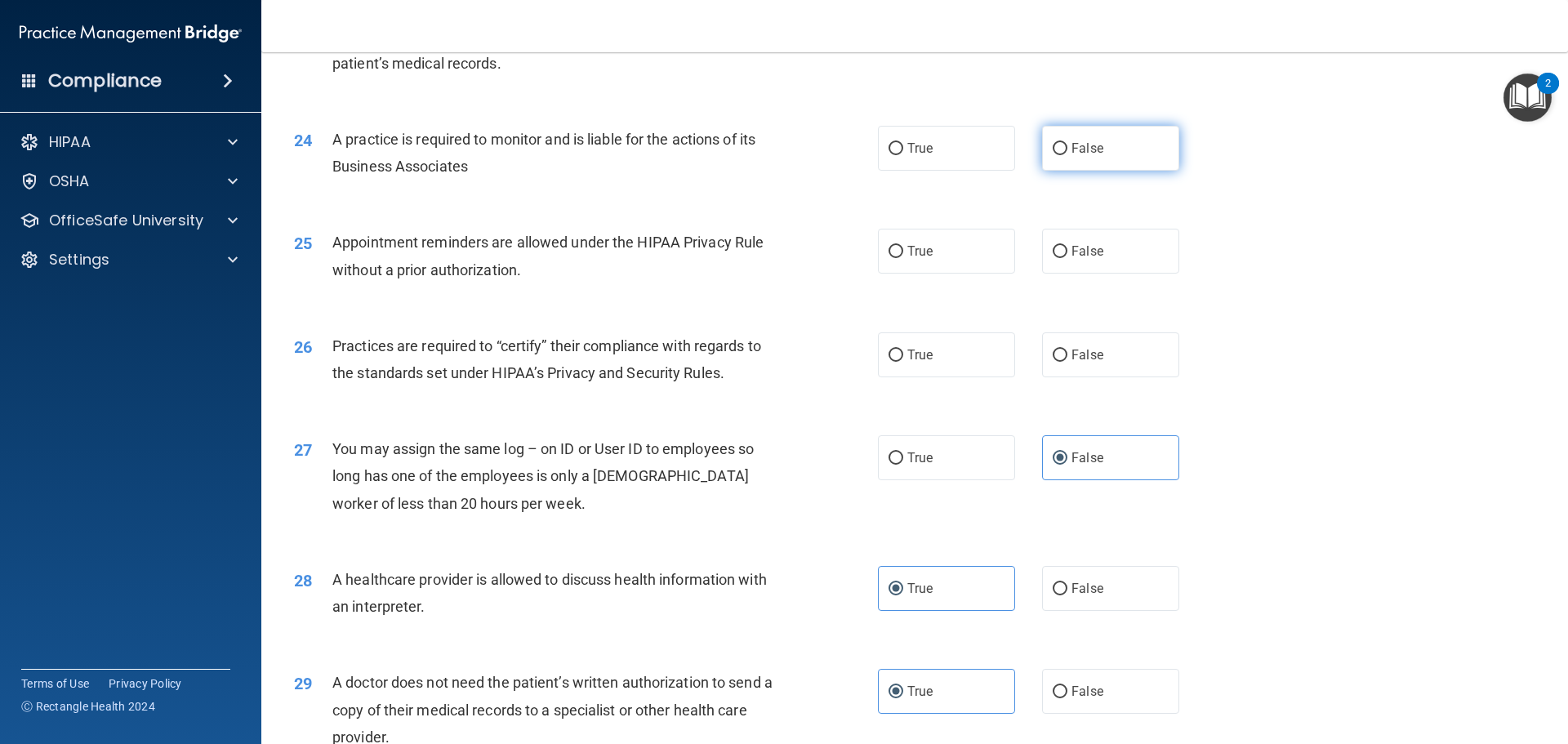
click at [1053, 149] on input "False" at bounding box center [1060, 150] width 15 height 12
radio input "true"
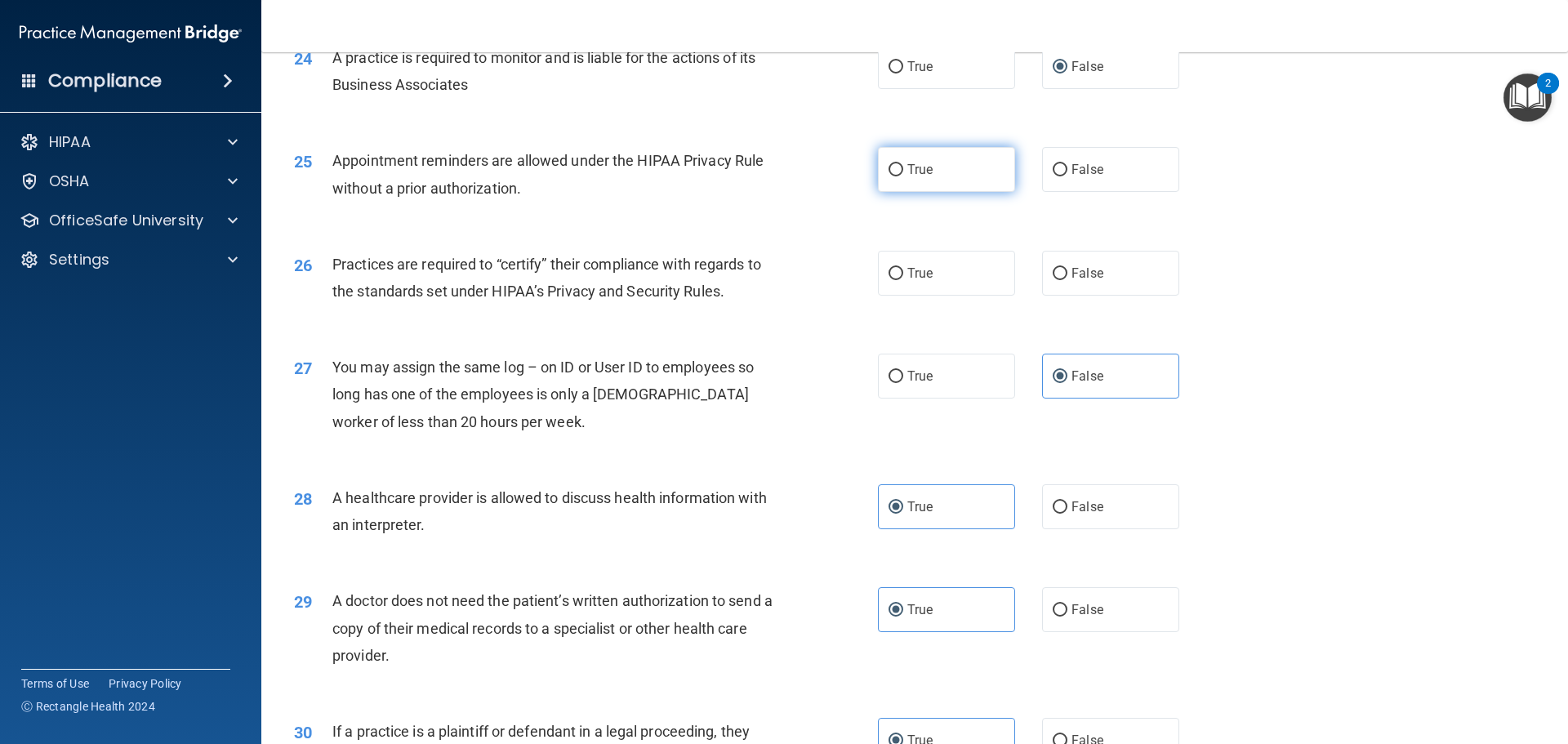
click at [936, 183] on label "True" at bounding box center [946, 169] width 137 height 45
click at [903, 177] on input "True" at bounding box center [895, 171] width 15 height 12
radio input "true"
click at [1055, 270] on input "False" at bounding box center [1060, 274] width 15 height 12
radio input "true"
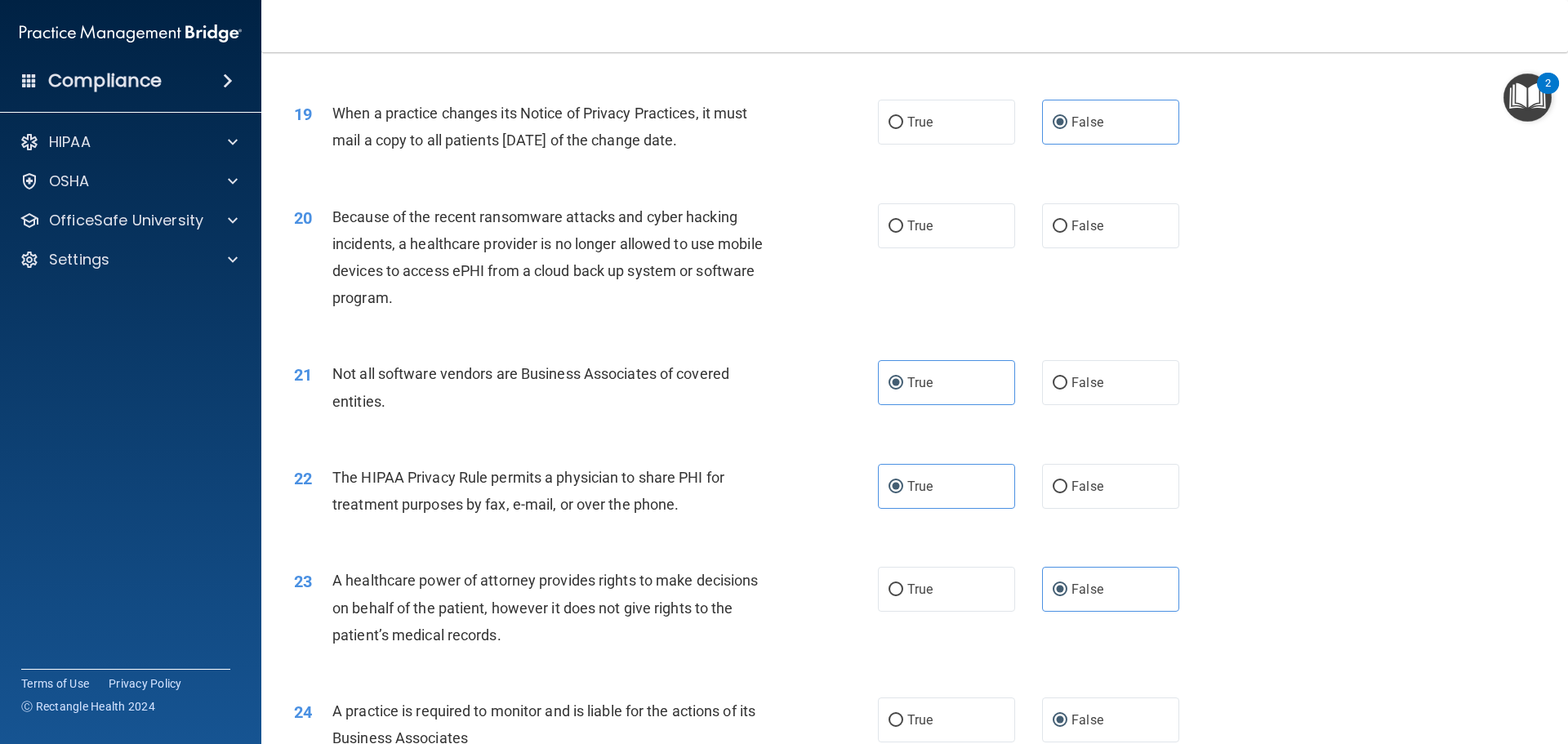
scroll to position [2159, 0]
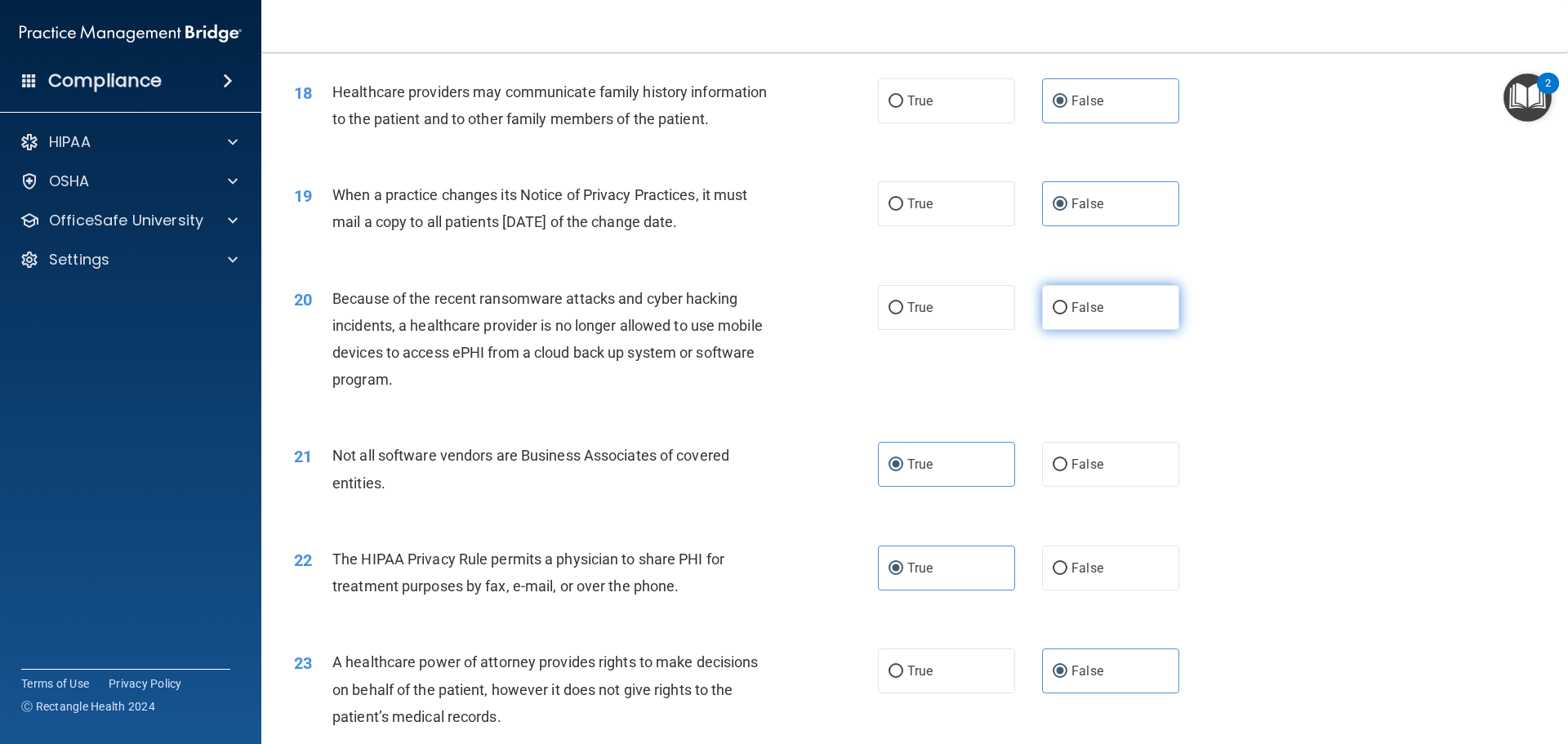
click at [1071, 310] on span "False" at bounding box center [1087, 308] width 32 height 16
click at [1068, 310] on input "False" at bounding box center [1060, 309] width 15 height 12
radio input "true"
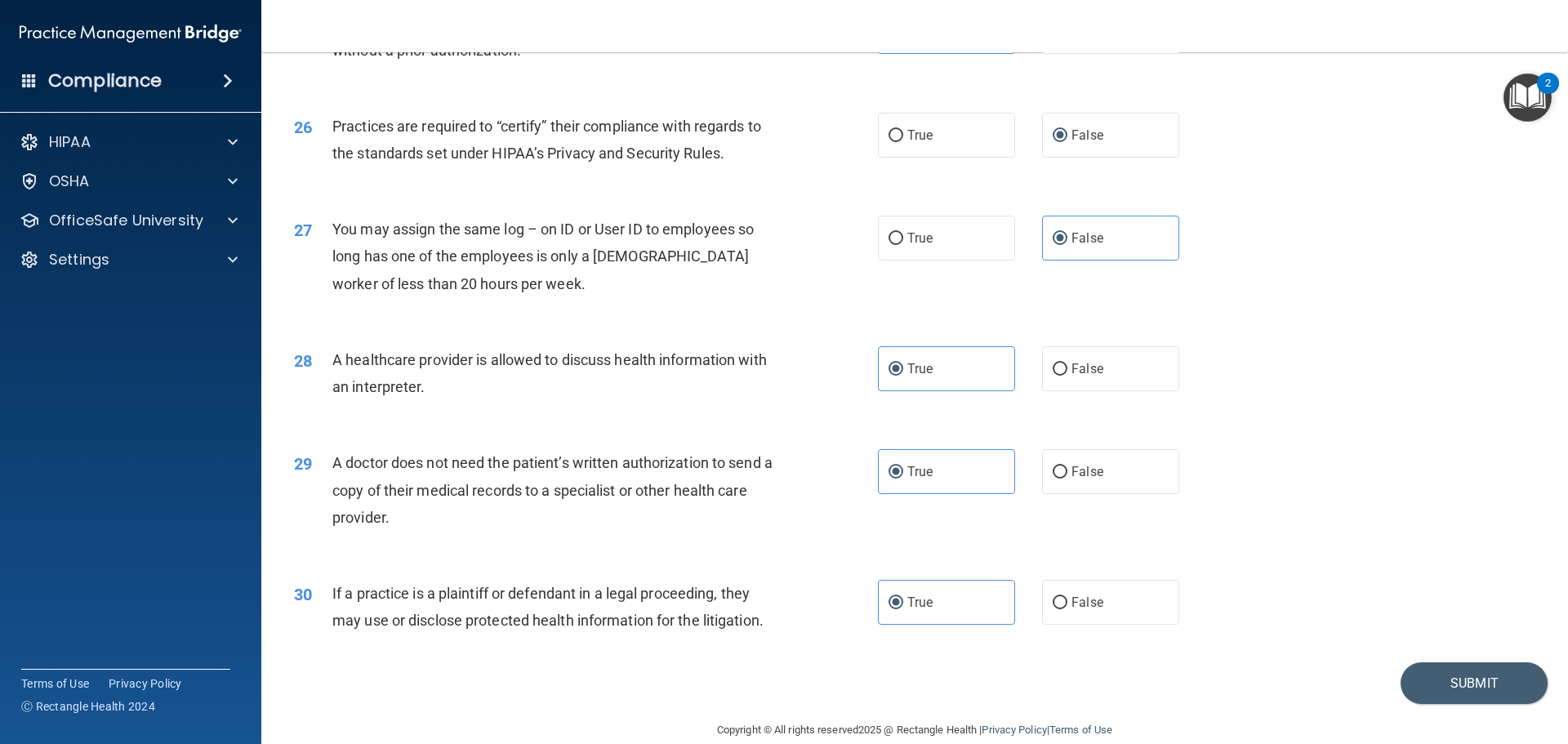
scroll to position [3058, 0]
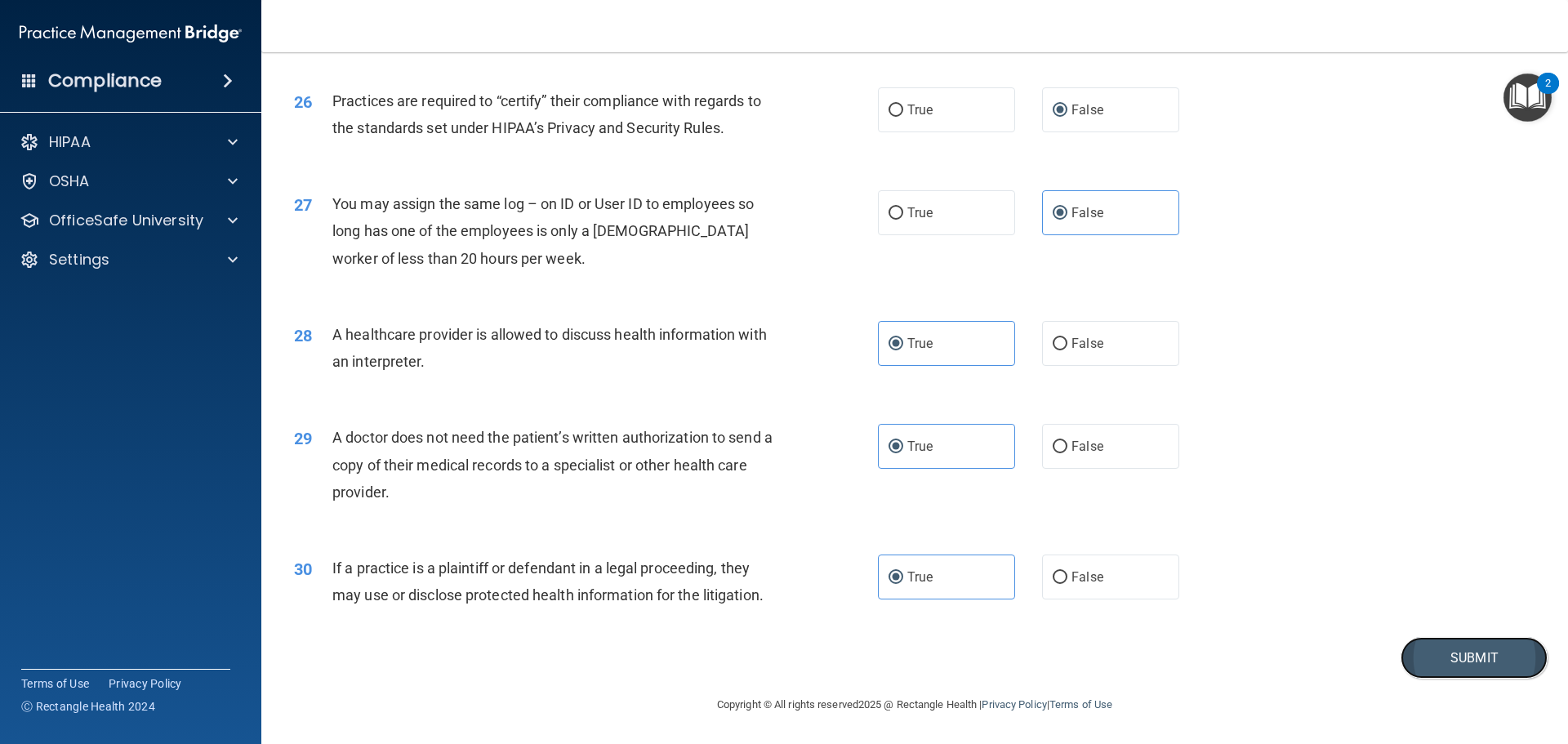
click at [1411, 660] on button "Submit" at bounding box center [1474, 657] width 147 height 41
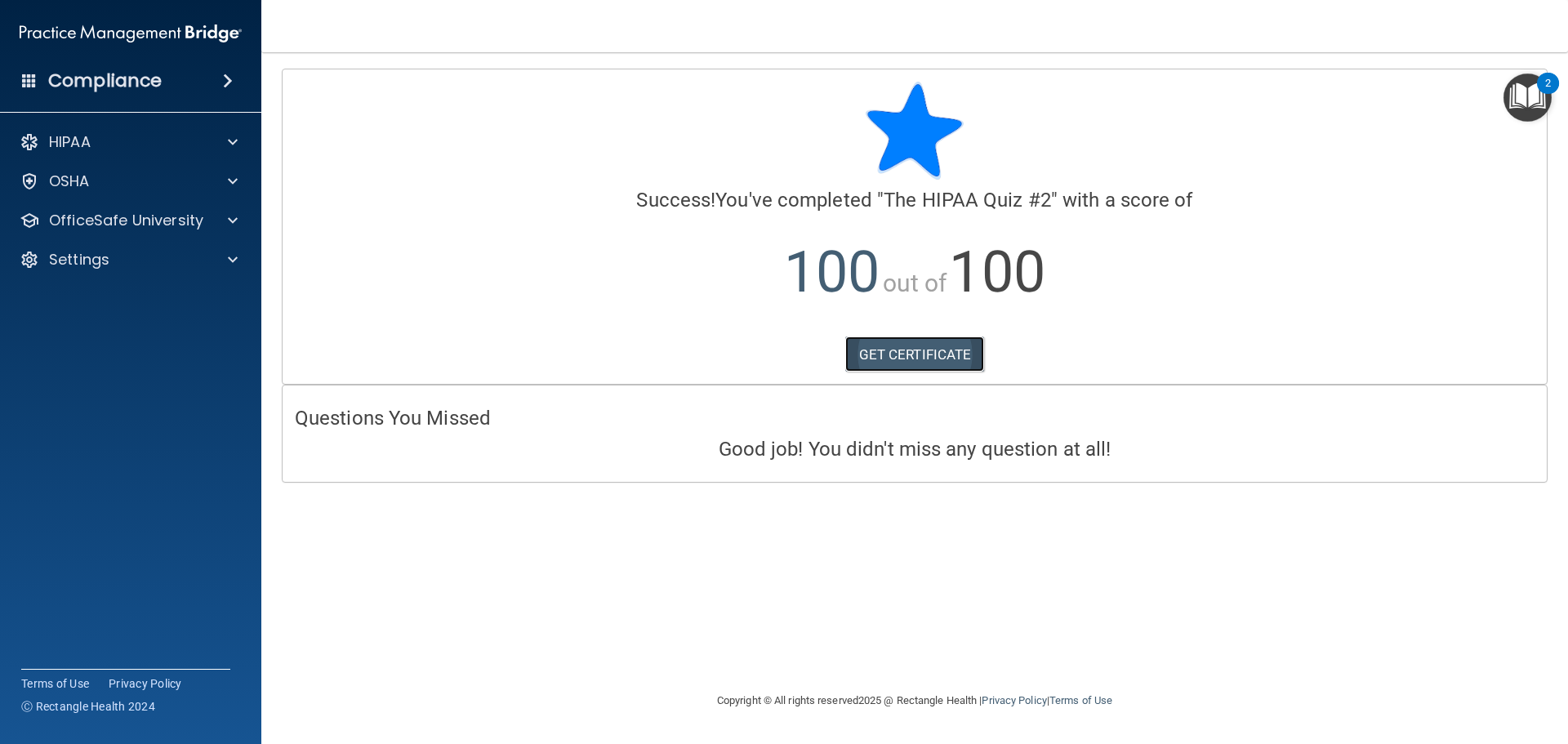
click at [933, 354] on link "GET CERTIFICATE" at bounding box center [915, 354] width 140 height 36
click at [184, 223] on p "OfficeSafe University" at bounding box center [127, 221] width 155 height 19
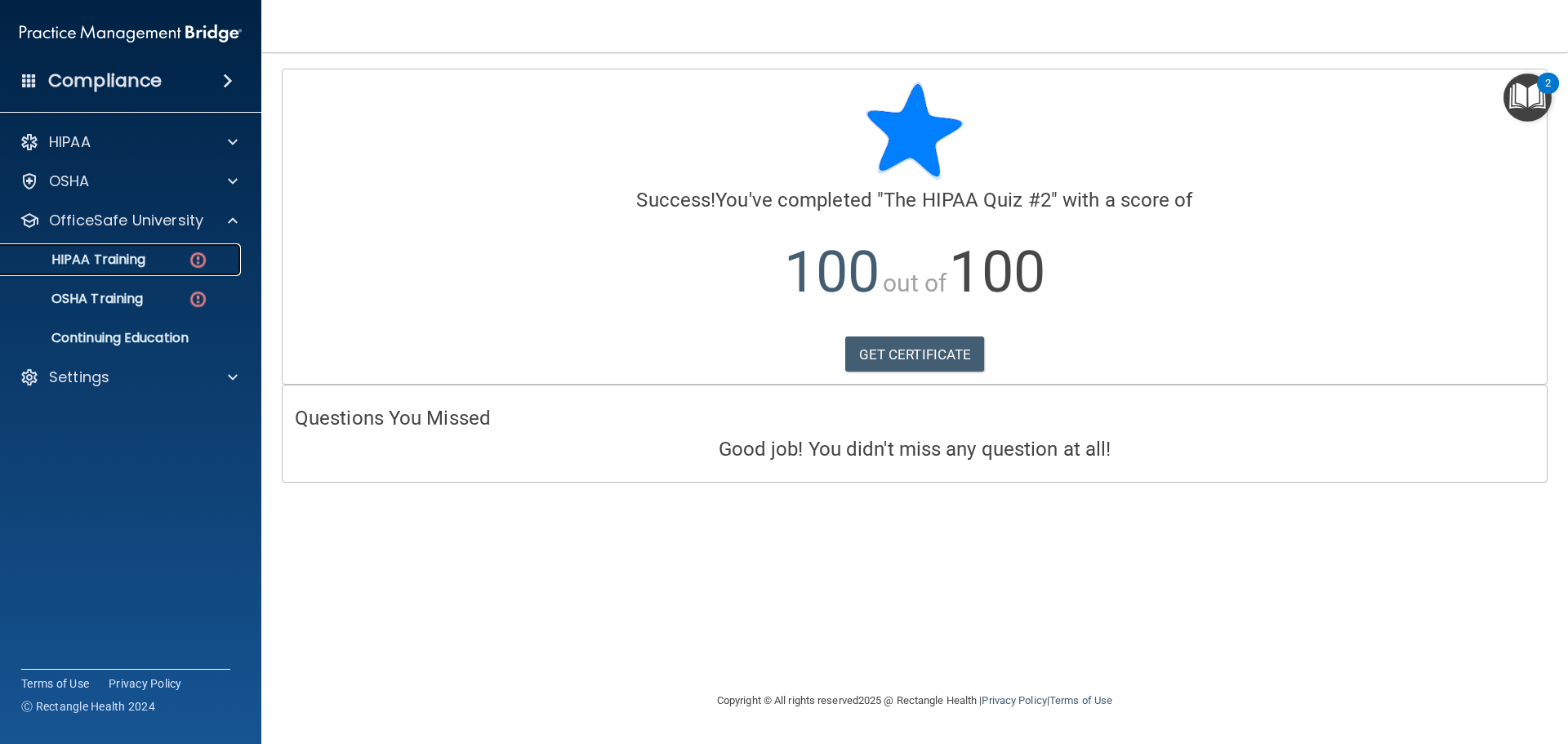
click at [200, 261] on img at bounding box center [198, 259] width 20 height 20
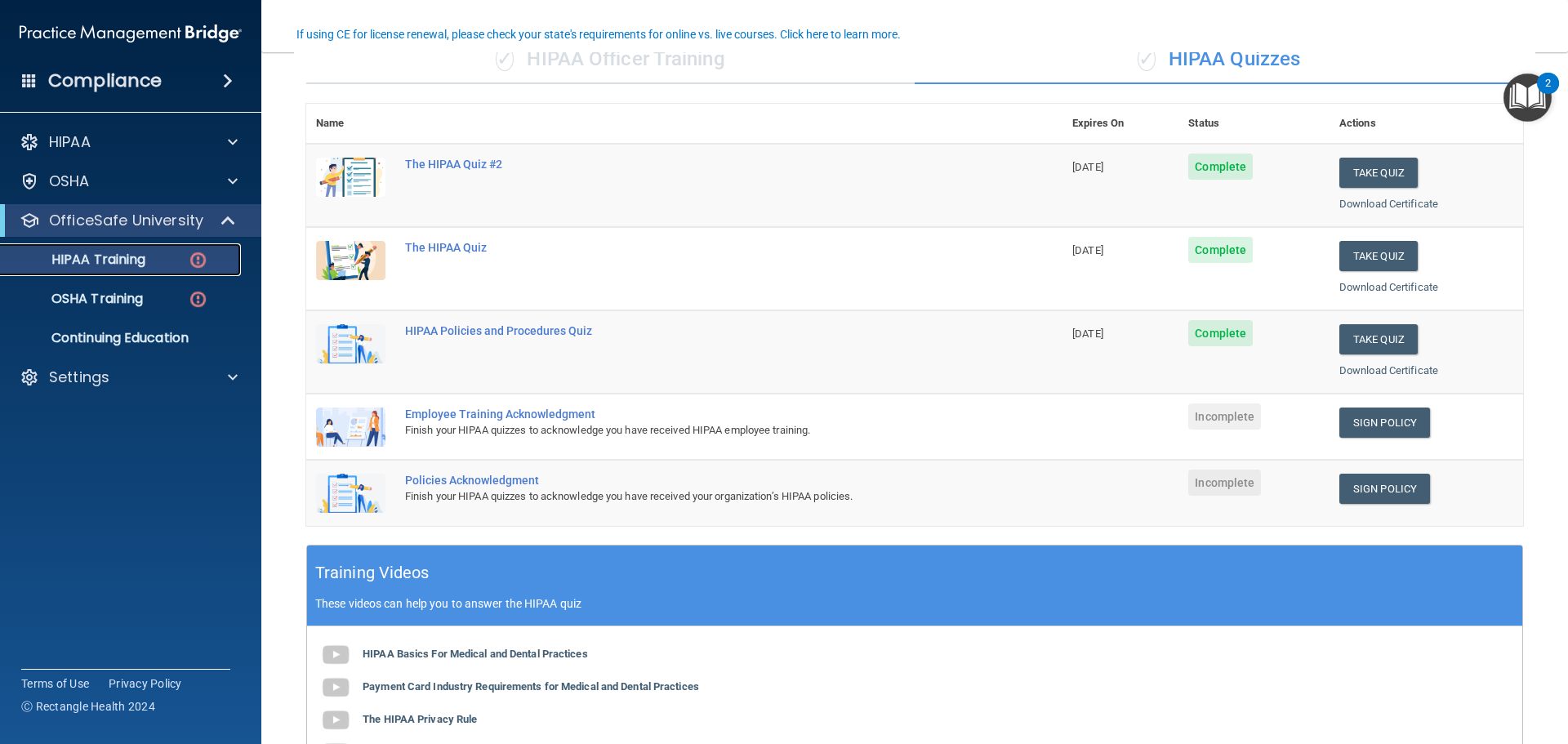
scroll to position [164, 0]
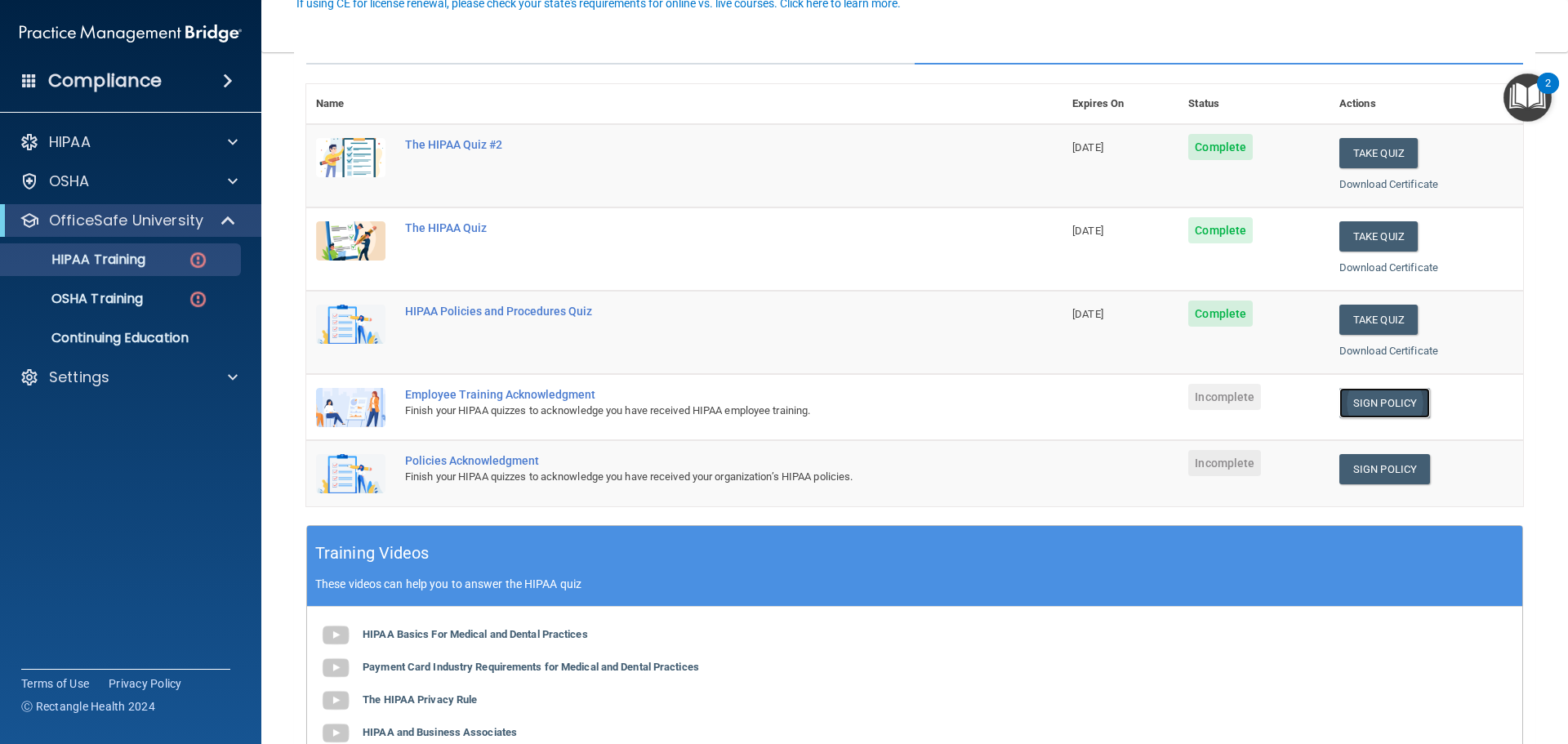
click at [1381, 398] on link "Sign Policy" at bounding box center [1384, 403] width 91 height 30
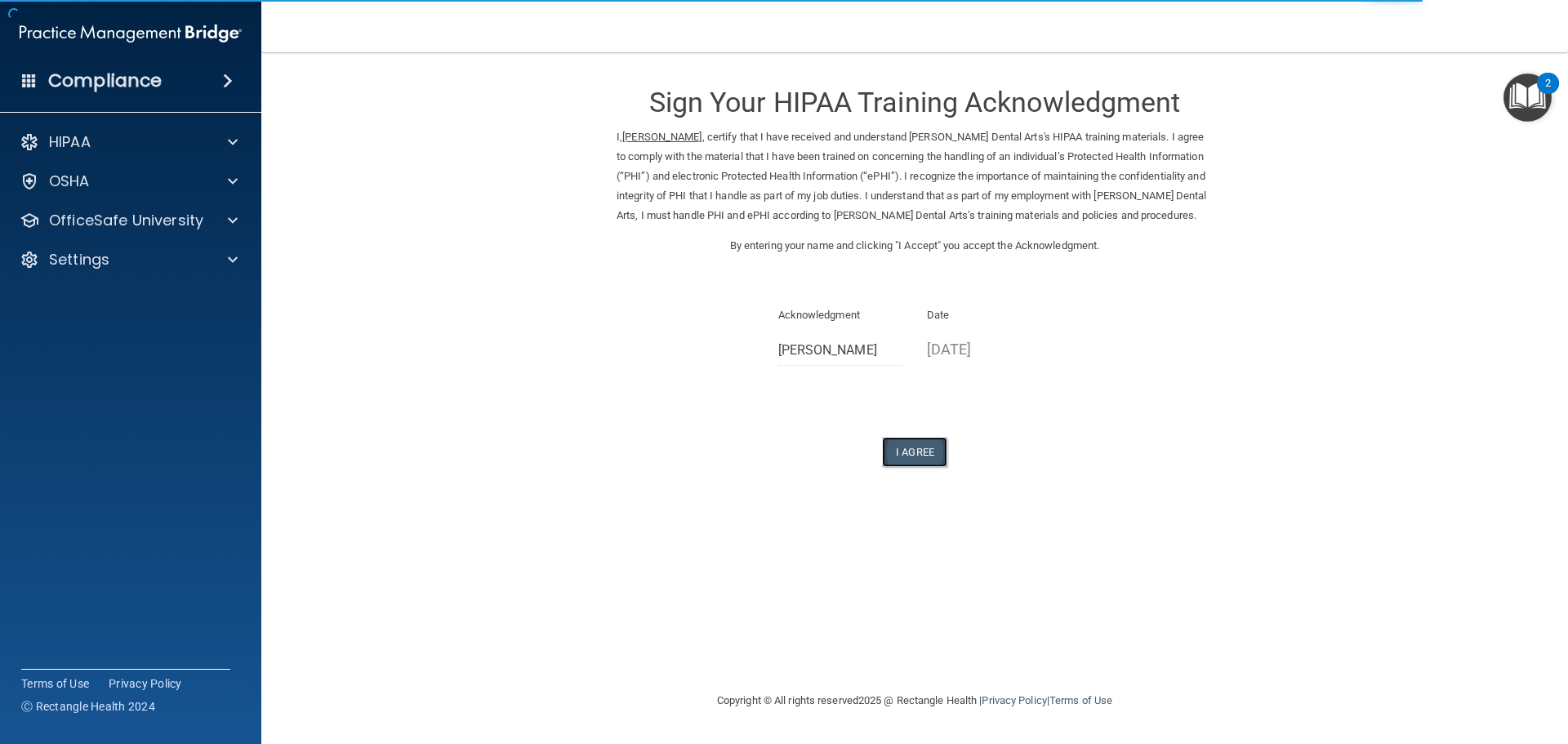
click at [928, 460] on button "I Agree" at bounding box center [915, 452] width 65 height 30
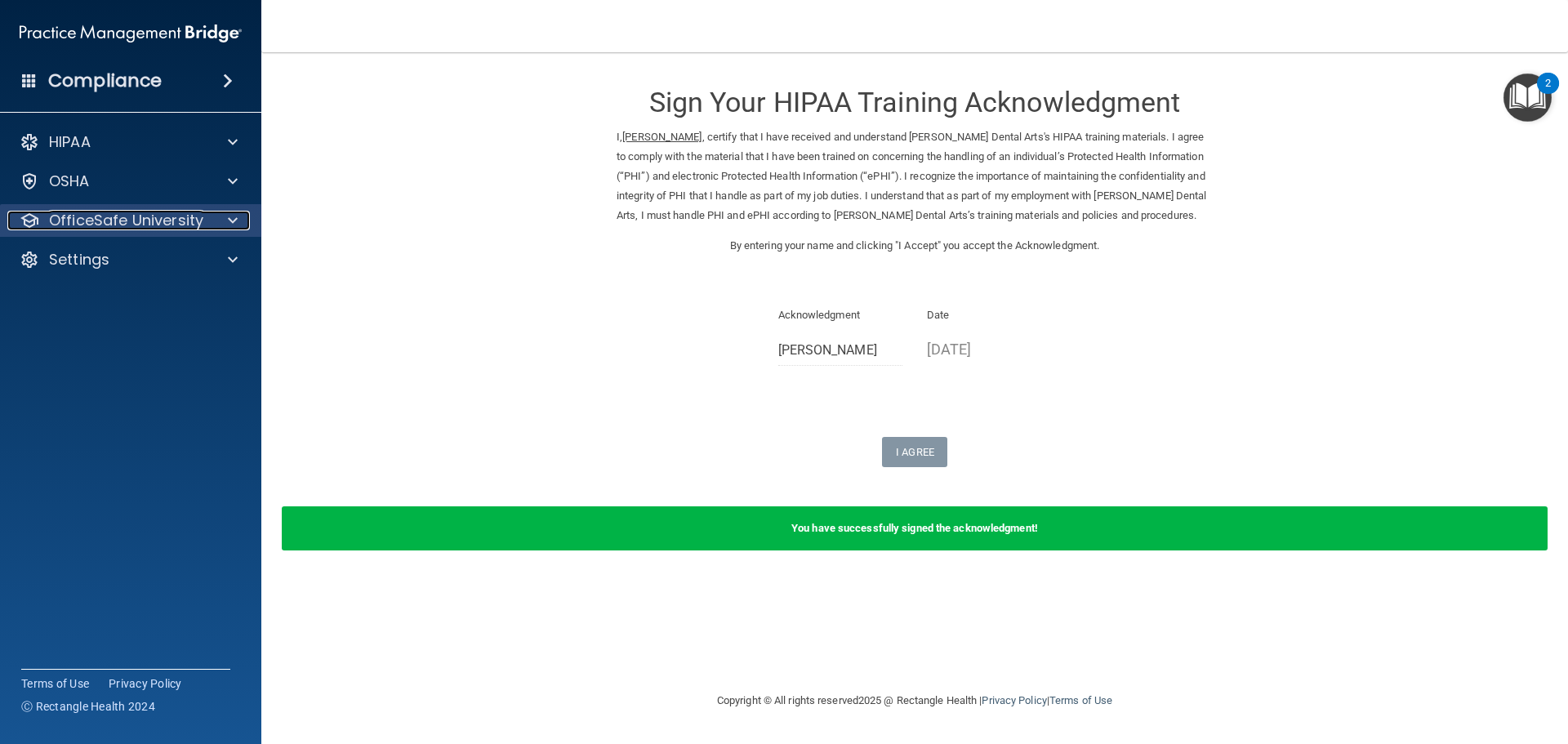
click at [182, 219] on p "OfficeSafe University" at bounding box center [127, 221] width 155 height 19
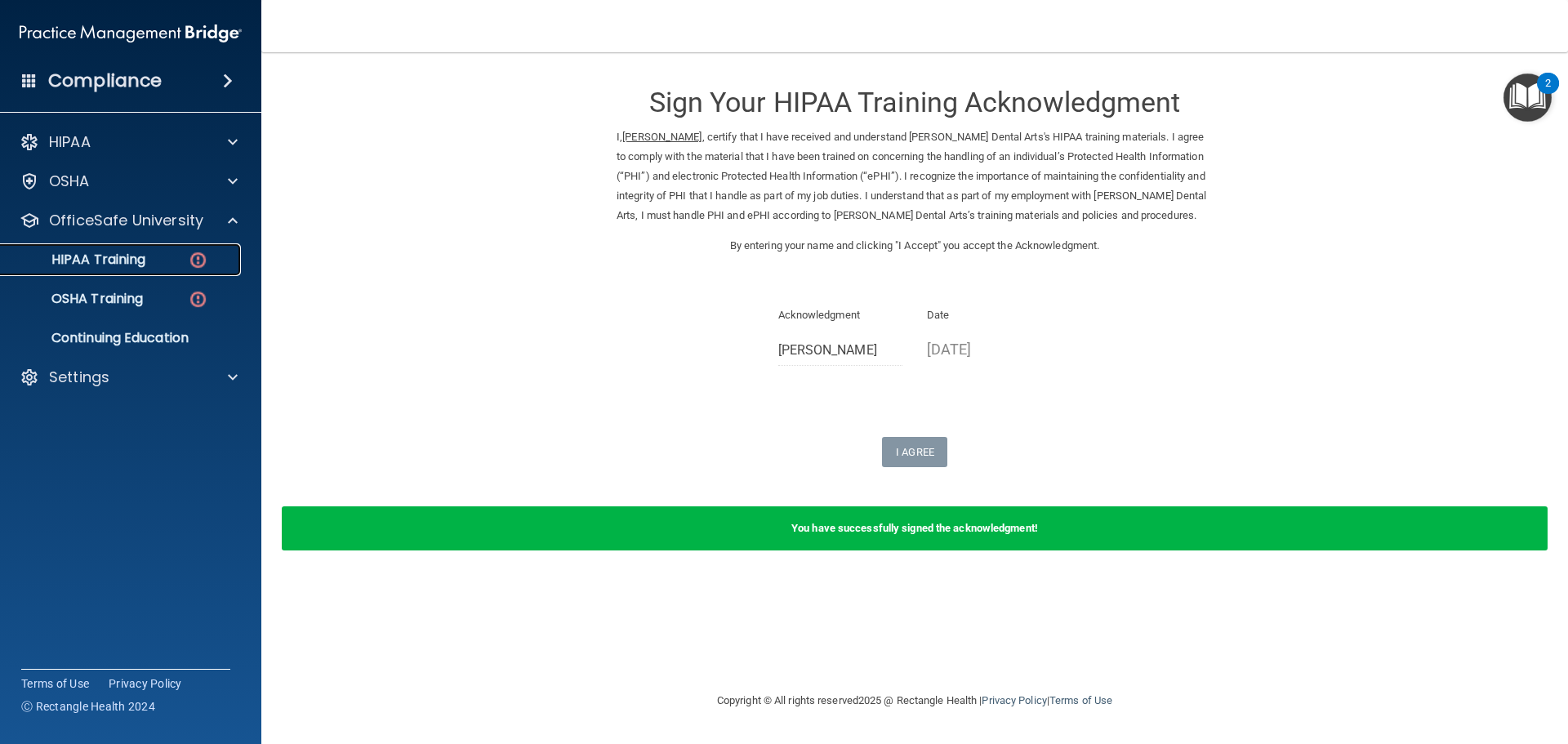
click at [201, 258] on img at bounding box center [198, 259] width 20 height 20
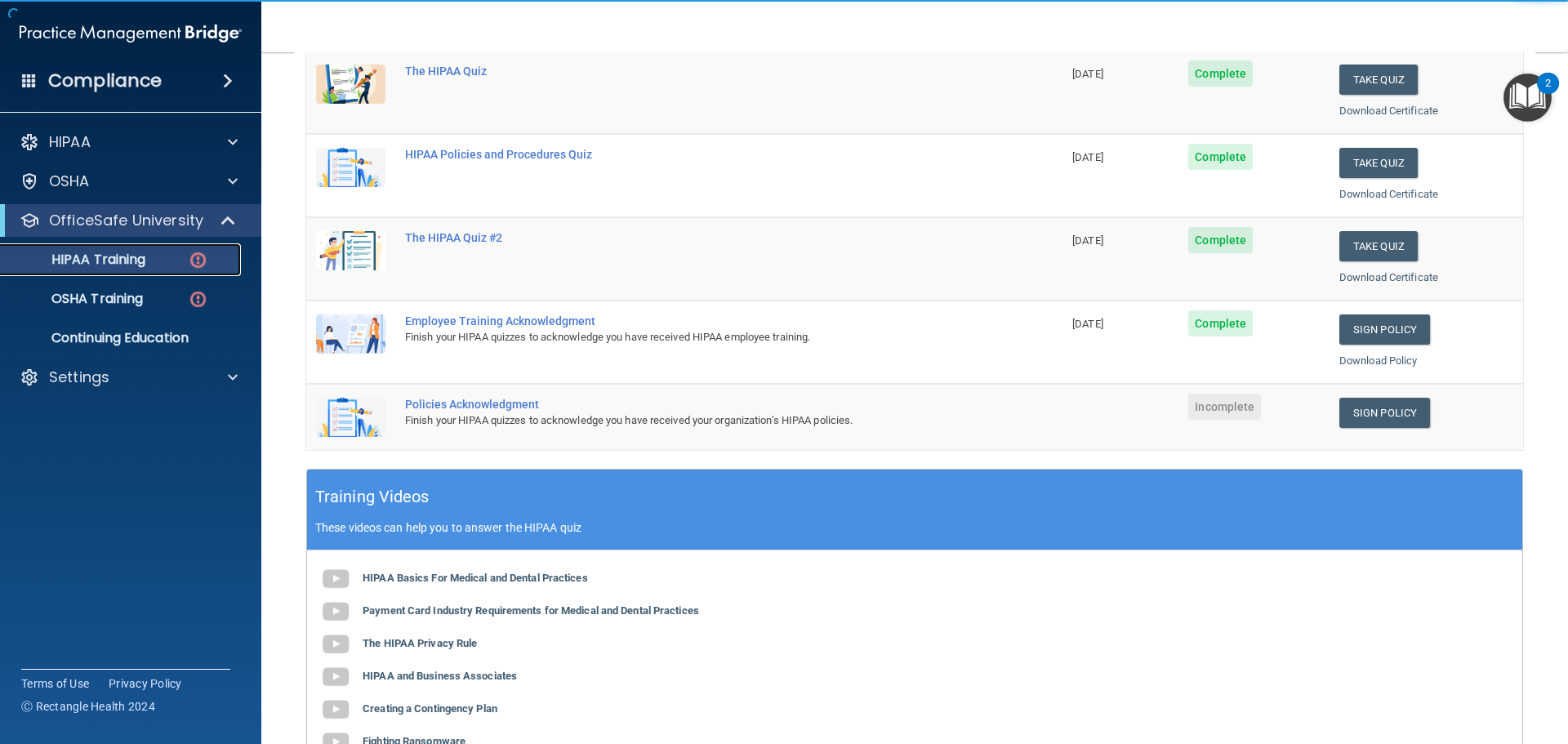
scroll to position [245, 0]
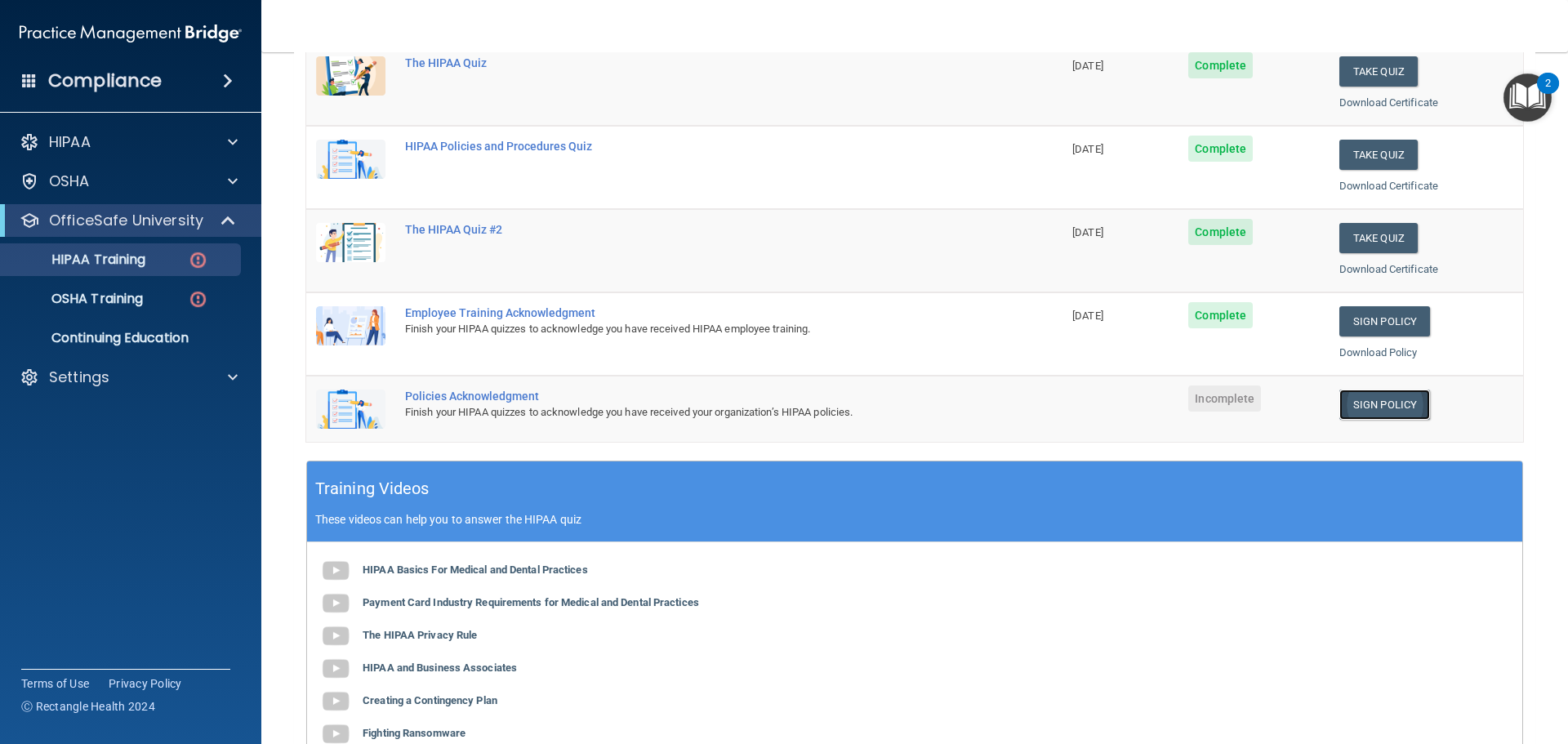
click at [1362, 398] on link "Sign Policy" at bounding box center [1384, 405] width 91 height 30
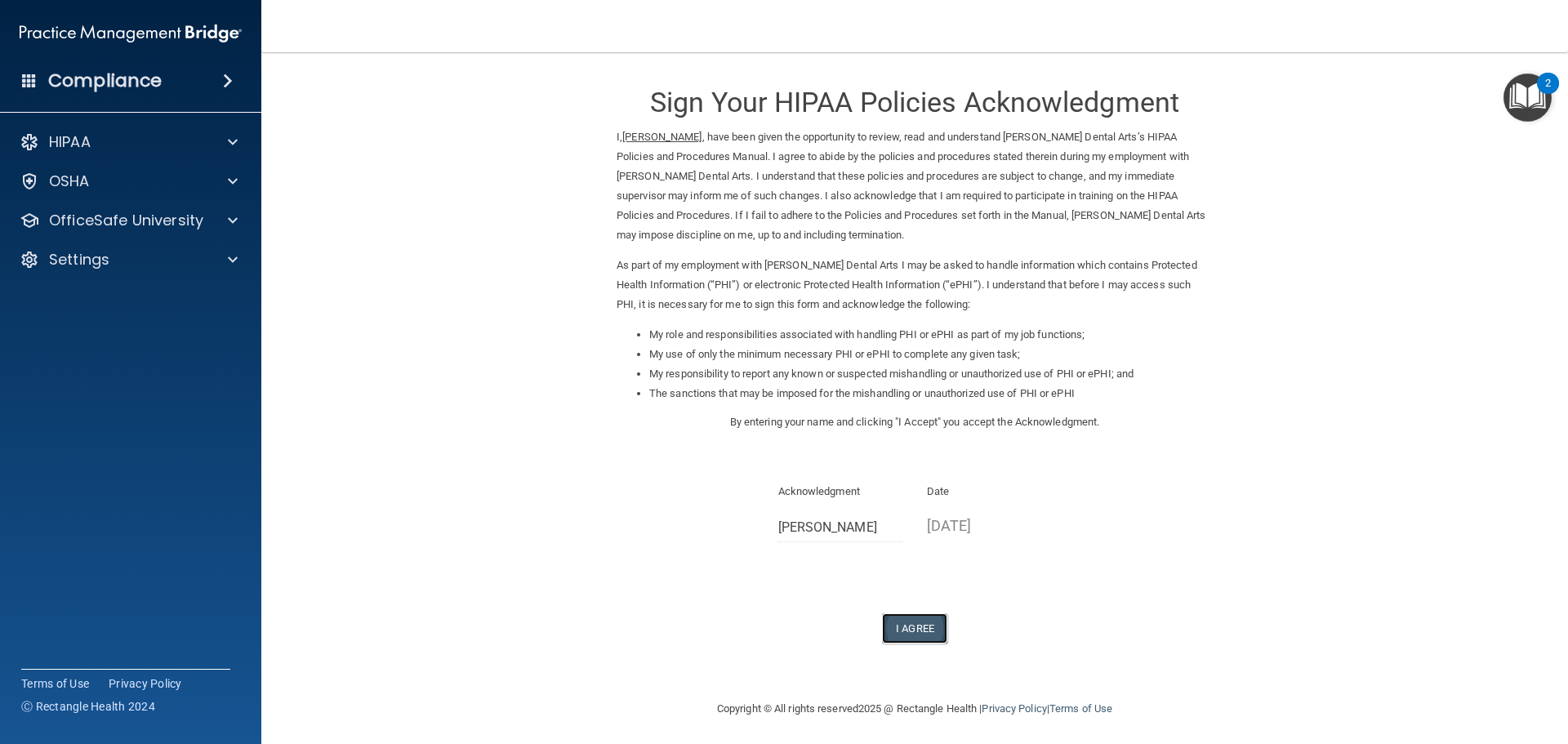
click at [923, 624] on button "I Agree" at bounding box center [915, 628] width 65 height 30
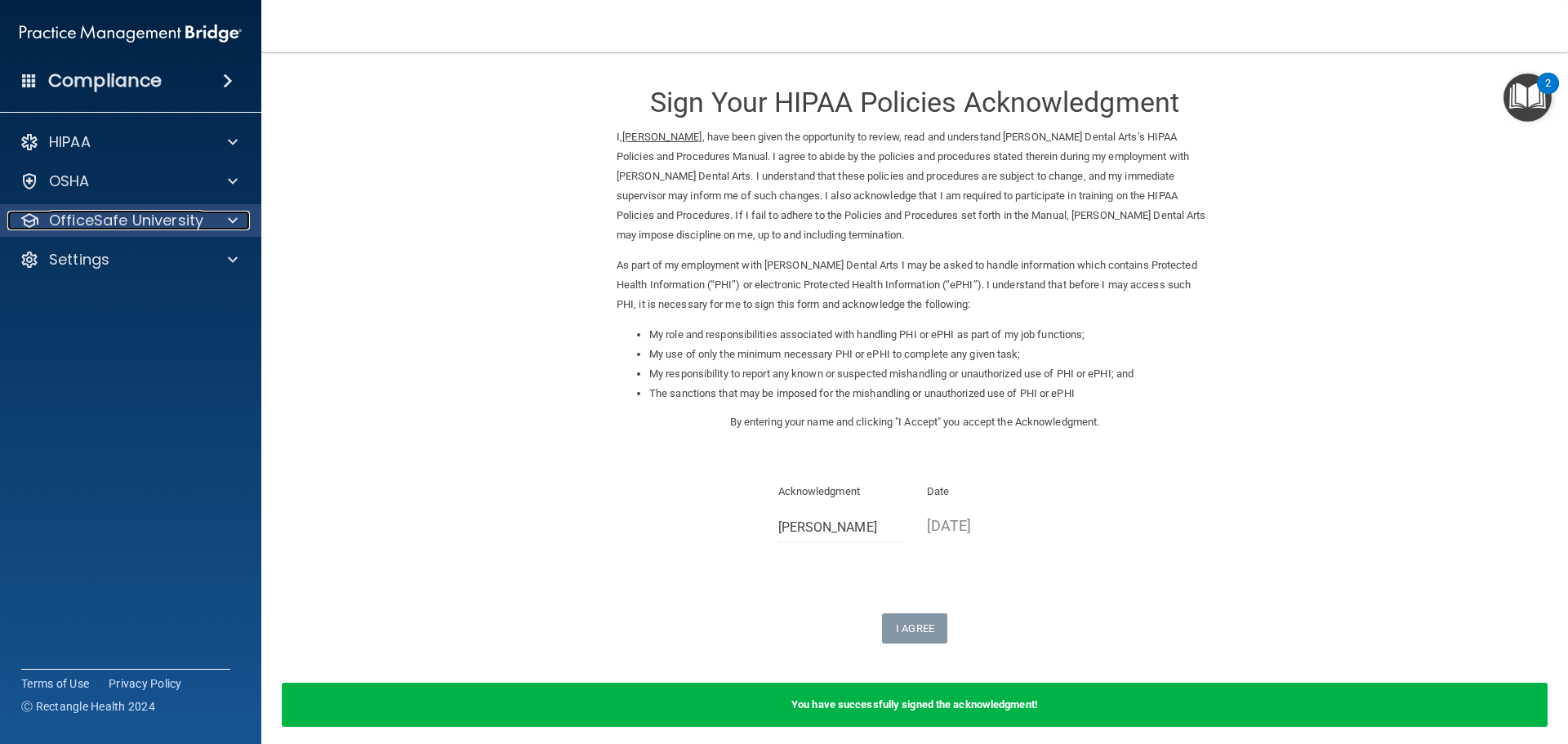
click at [174, 224] on p "OfficeSafe University" at bounding box center [127, 221] width 155 height 19
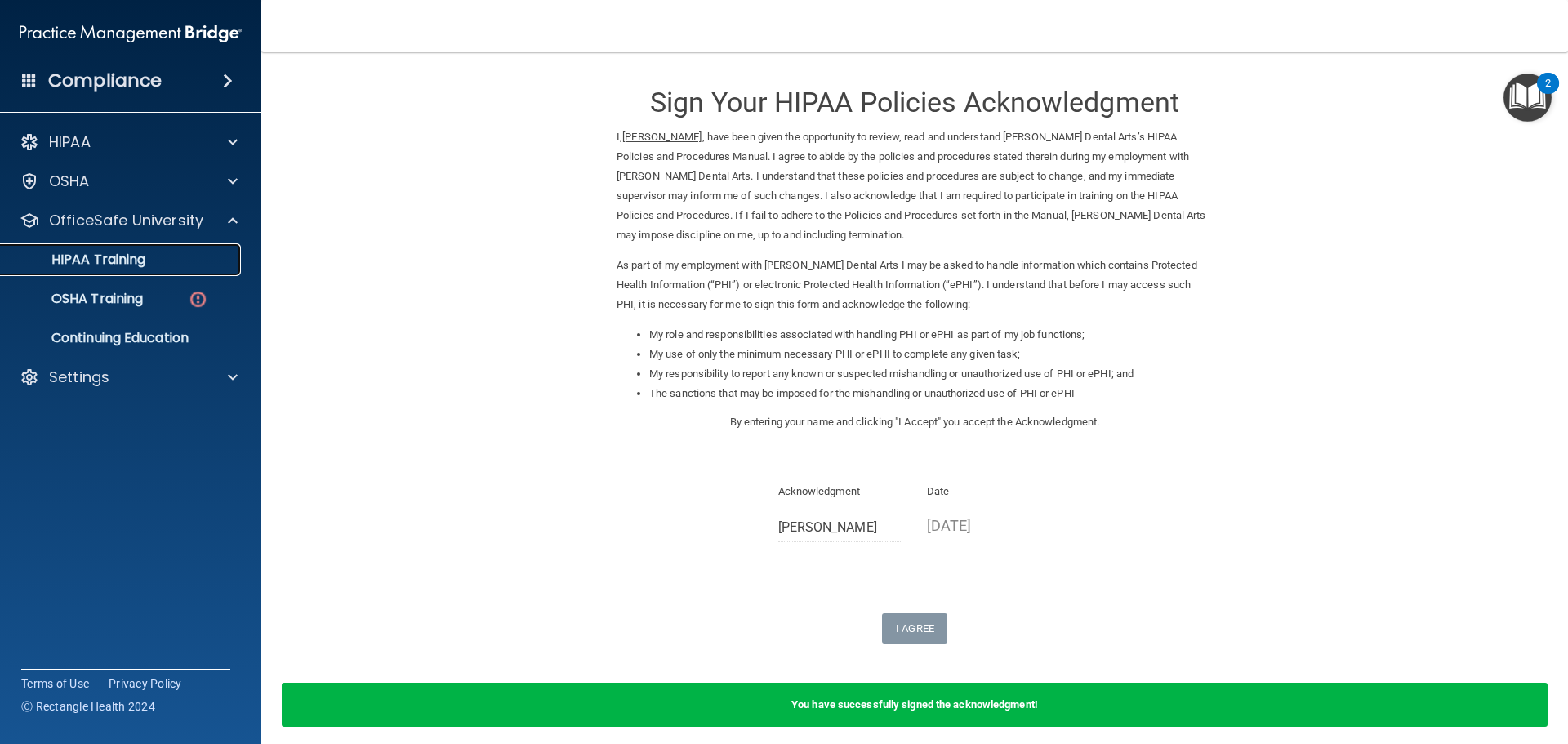
click at [219, 256] on div "HIPAA Training" at bounding box center [122, 259] width 223 height 17
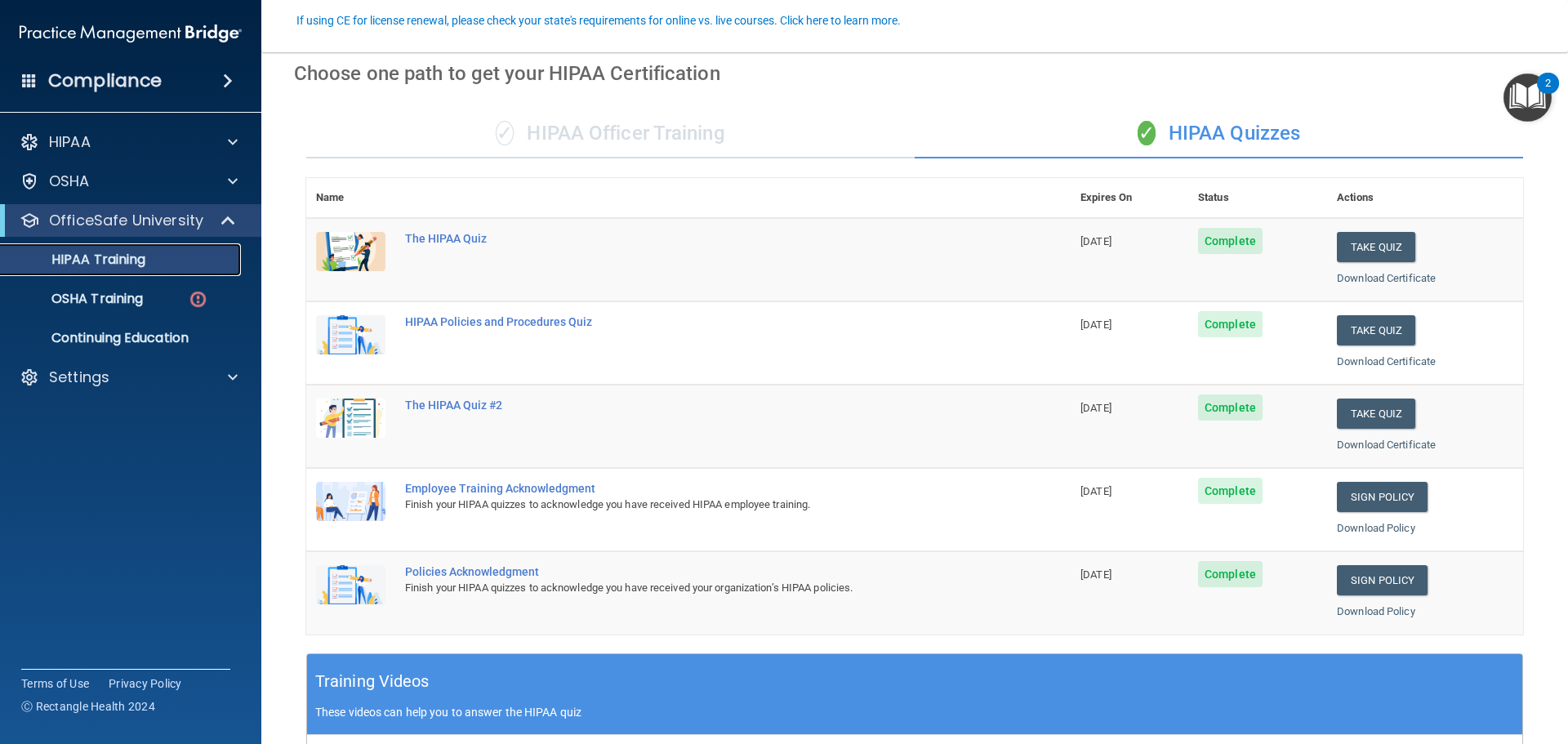
scroll to position [164, 0]
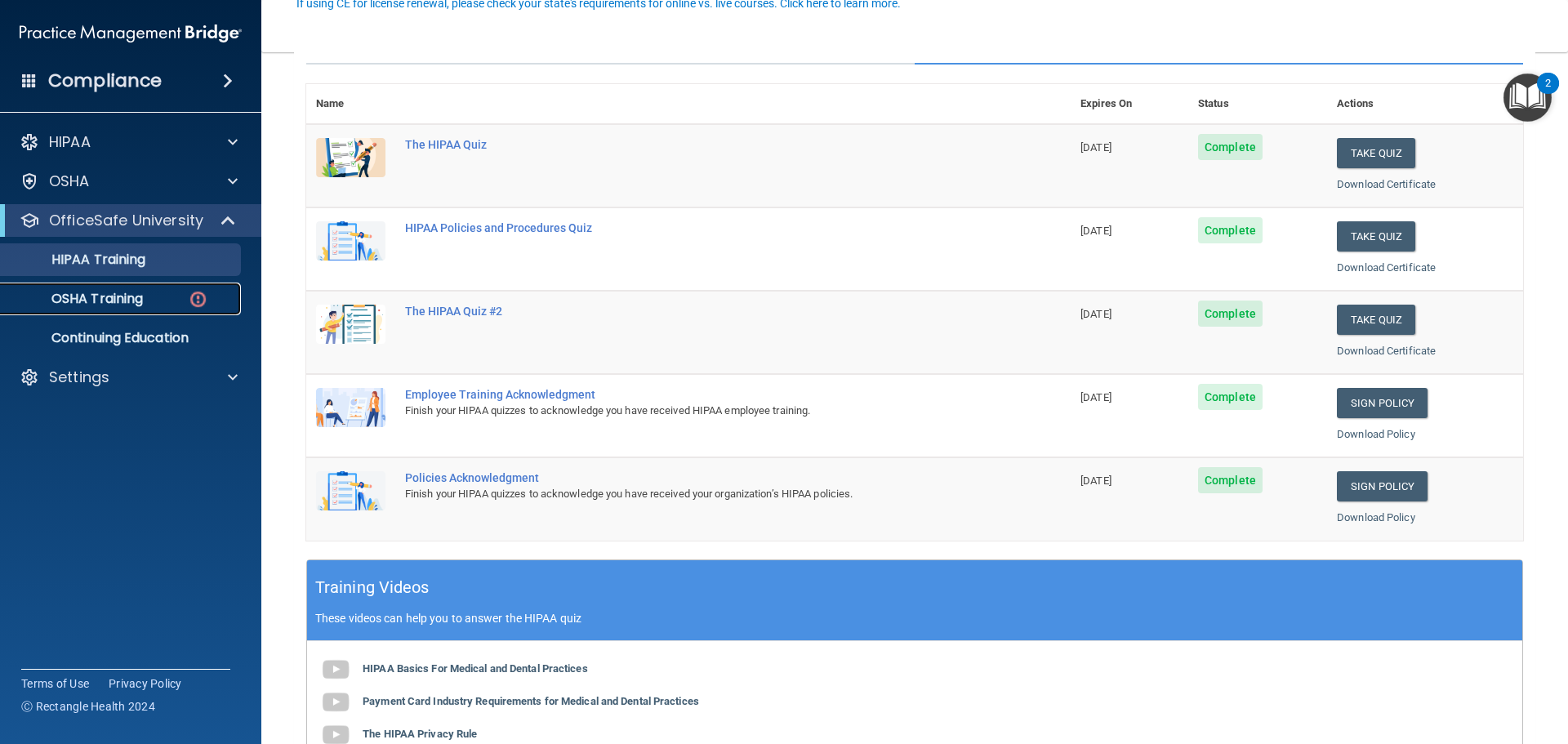
click at [197, 297] on img at bounding box center [198, 299] width 20 height 20
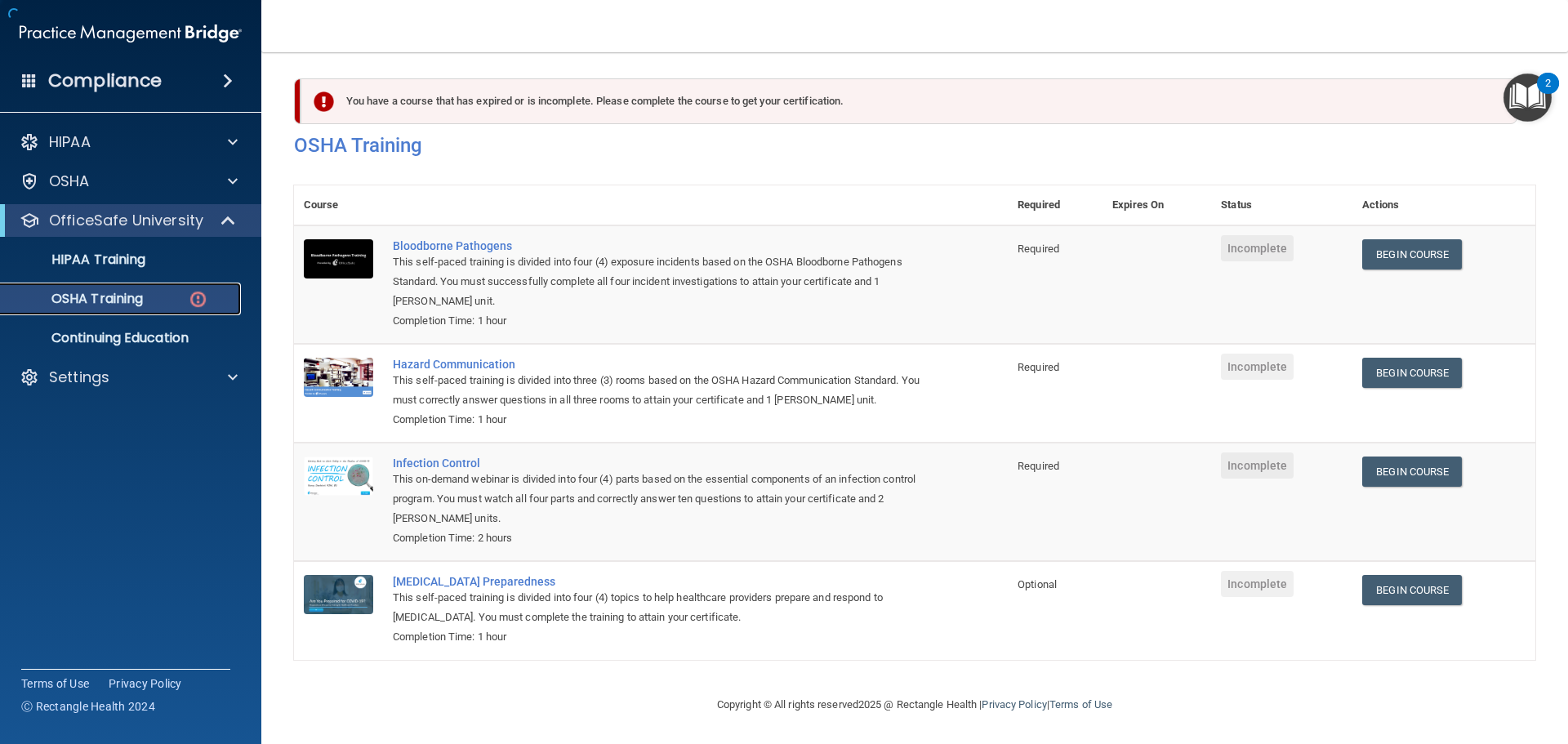
scroll to position [27, 0]
